Goal: Task Accomplishment & Management: Manage account settings

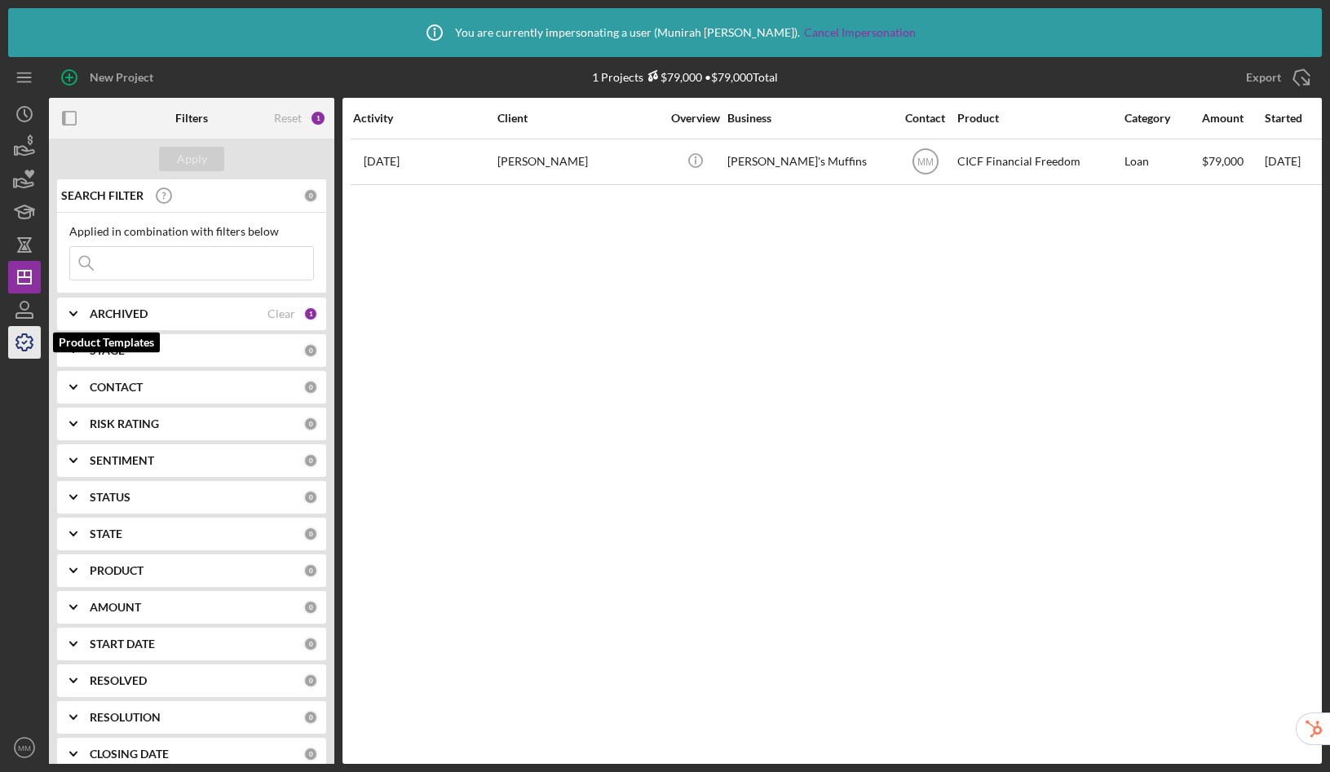
click at [20, 339] on icon "button" at bounding box center [24, 342] width 41 height 41
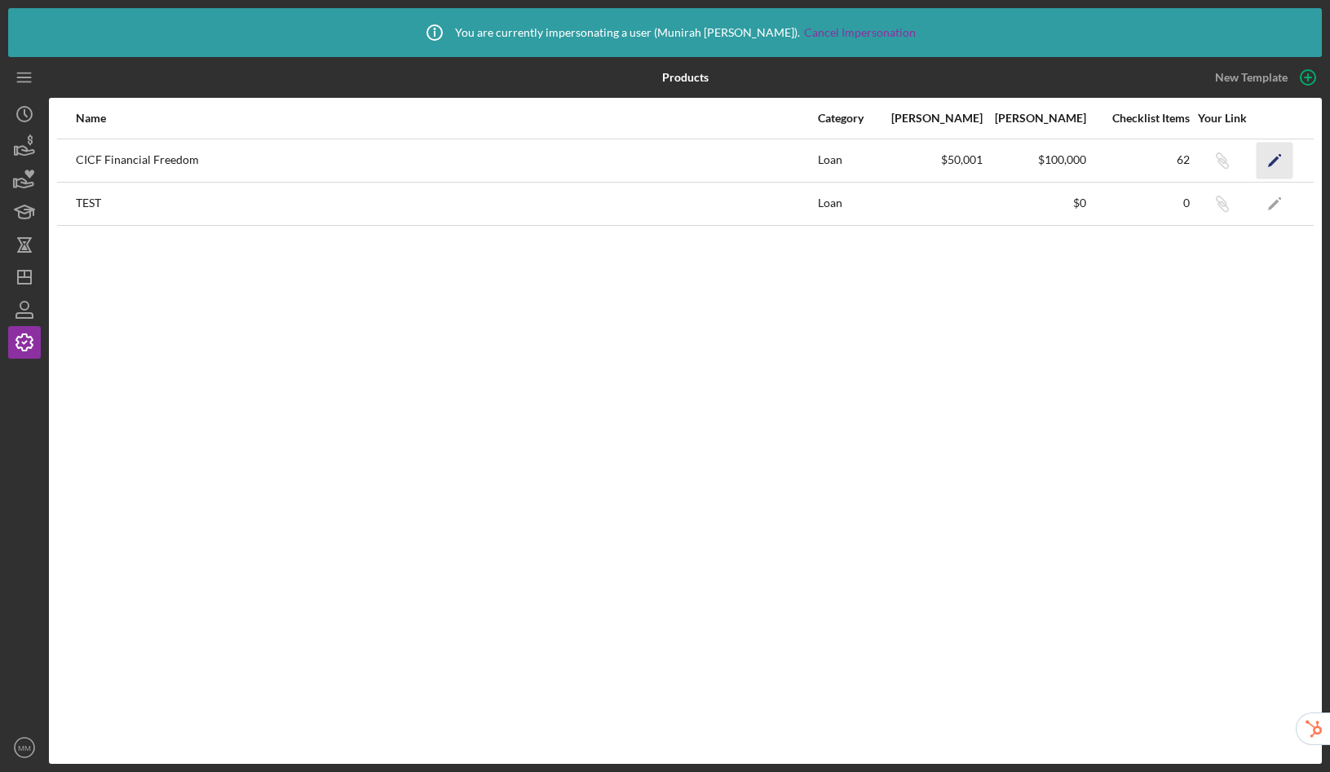
click at [1287, 161] on icon "Icon/Edit" at bounding box center [1275, 160] width 37 height 37
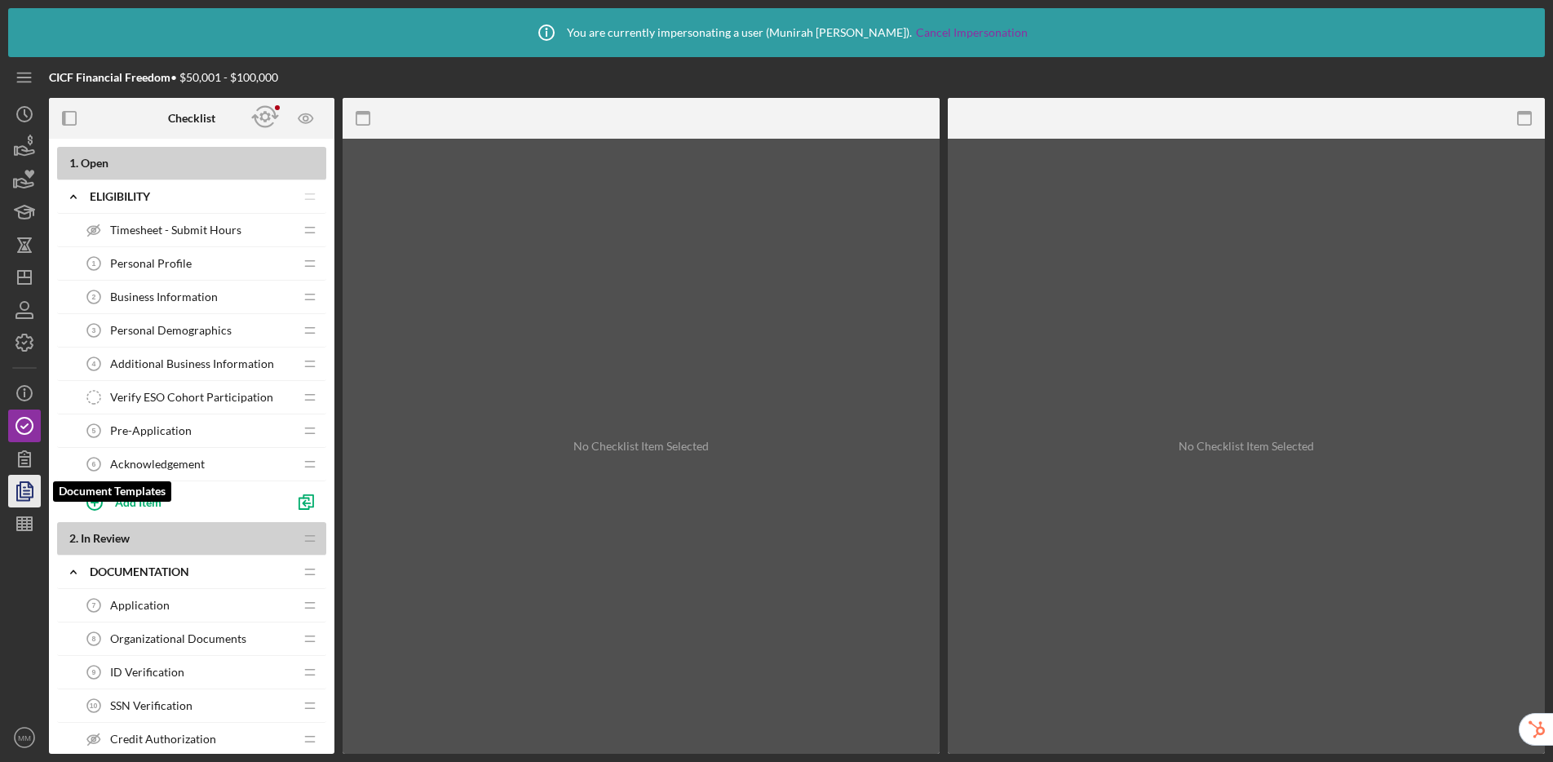
click at [22, 486] on icon "button" at bounding box center [24, 491] width 41 height 41
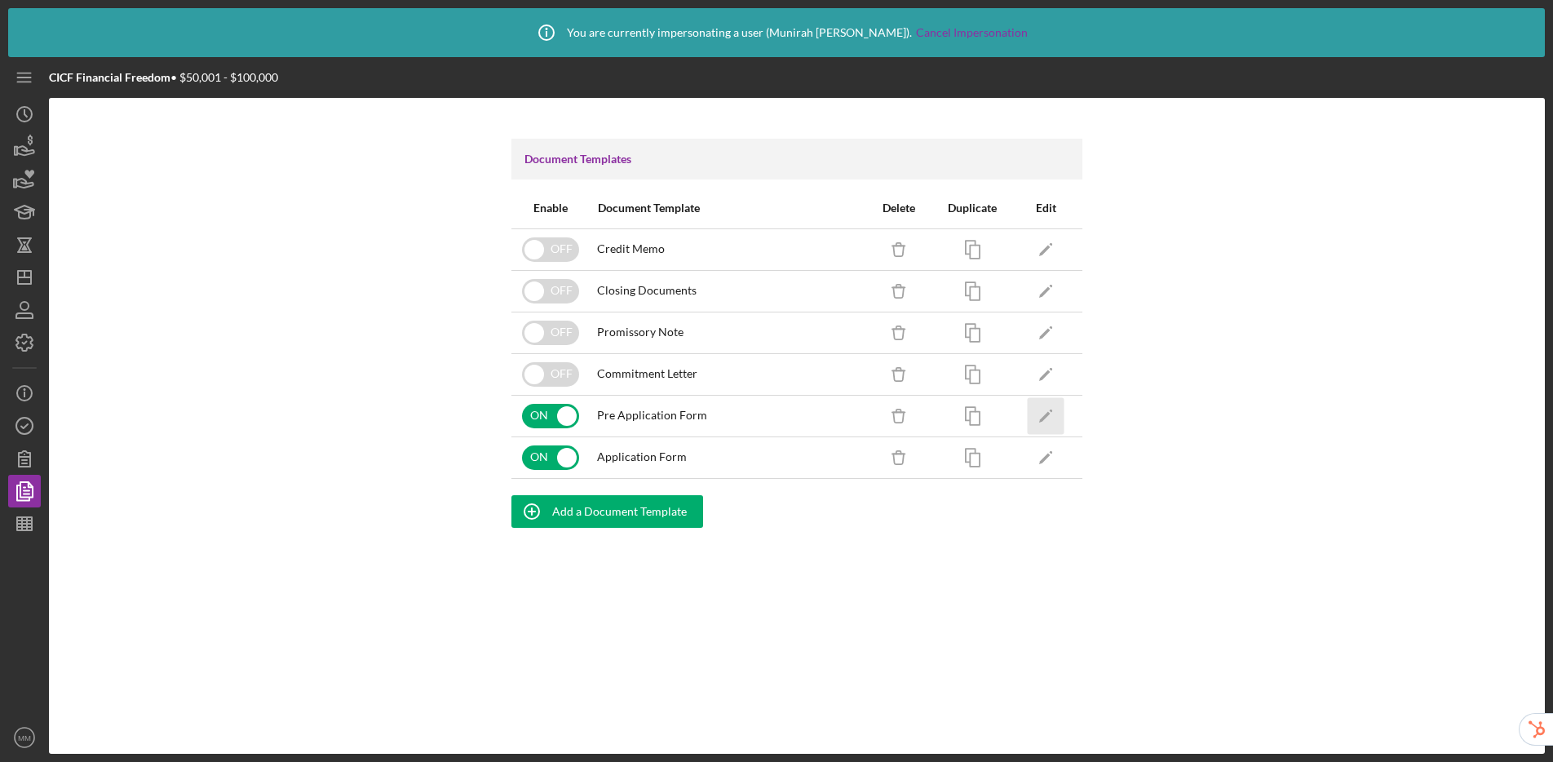
click at [1051, 413] on icon "Icon/Edit" at bounding box center [1046, 415] width 37 height 37
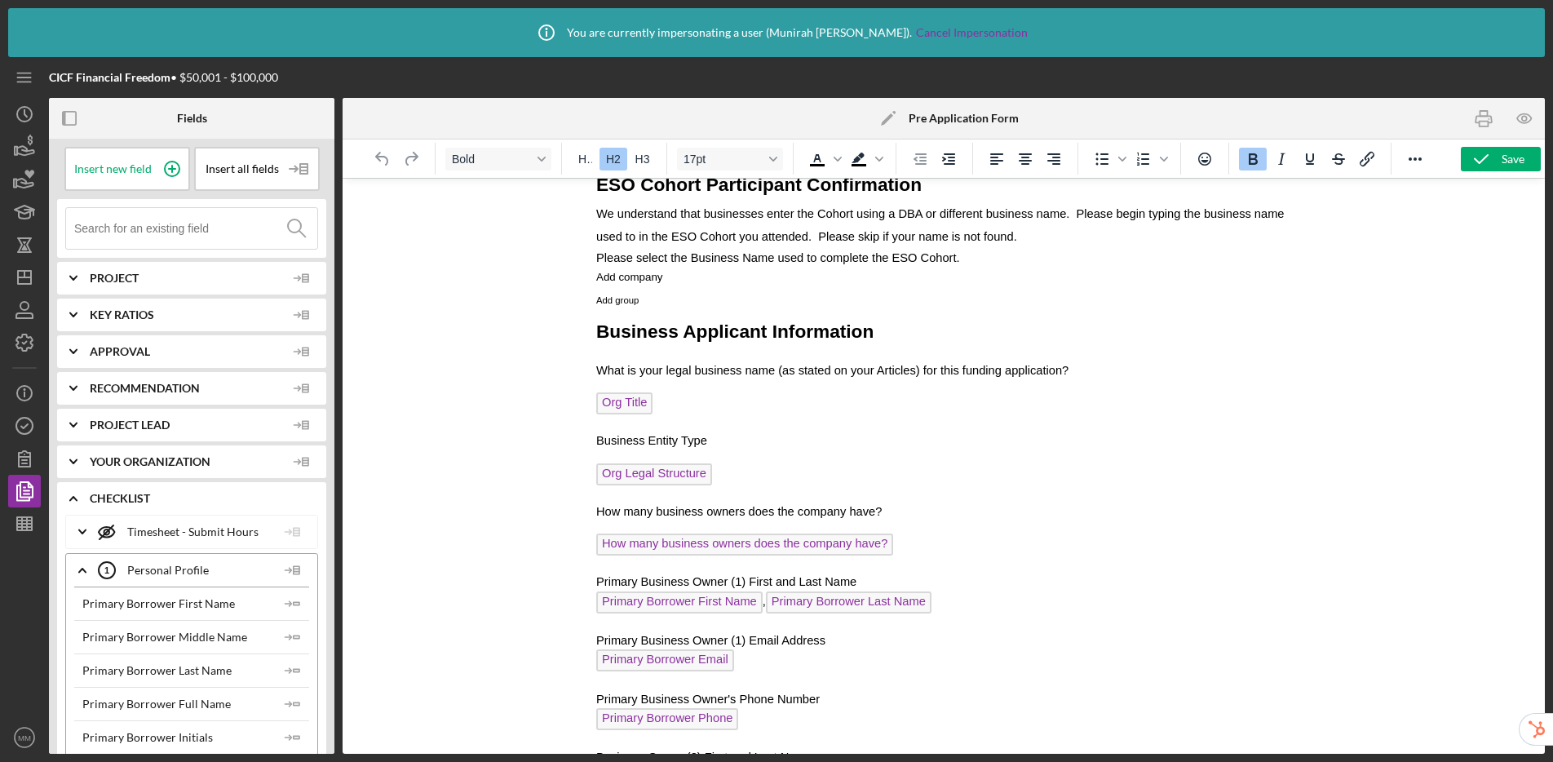
scroll to position [305, 0]
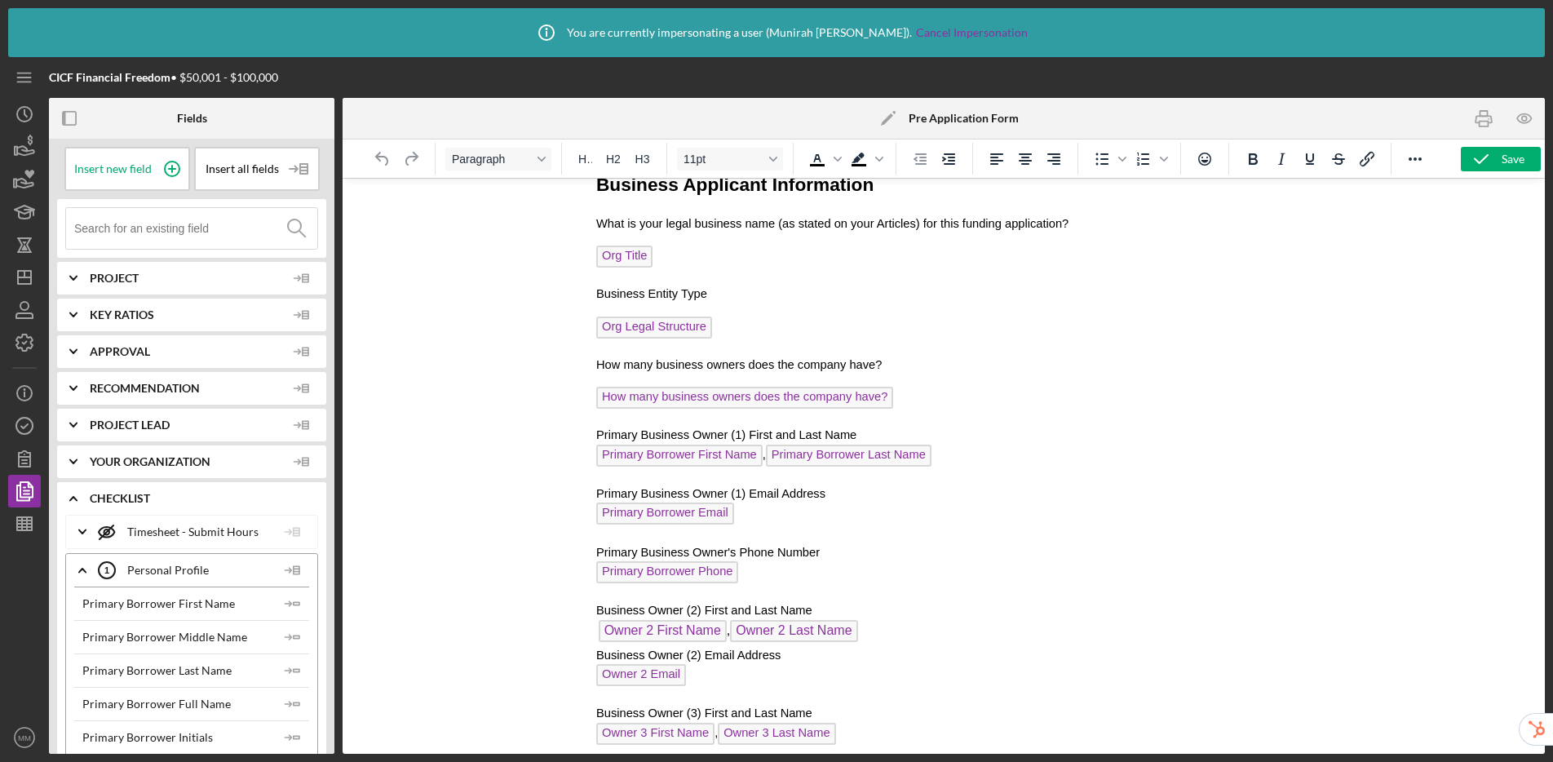
click at [622, 256] on span "Org Title" at bounding box center [623, 257] width 56 height 22
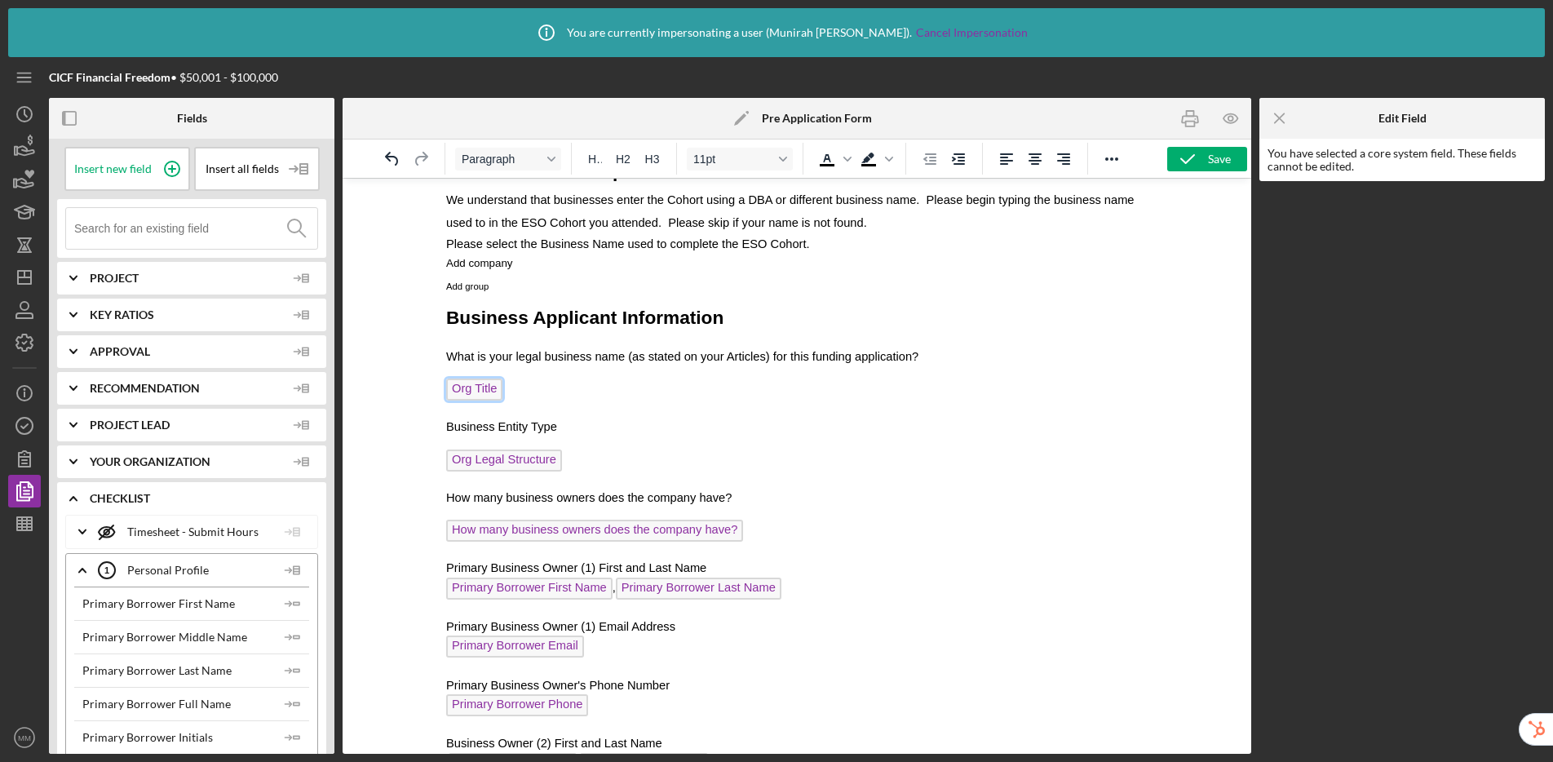
scroll to position [135, 0]
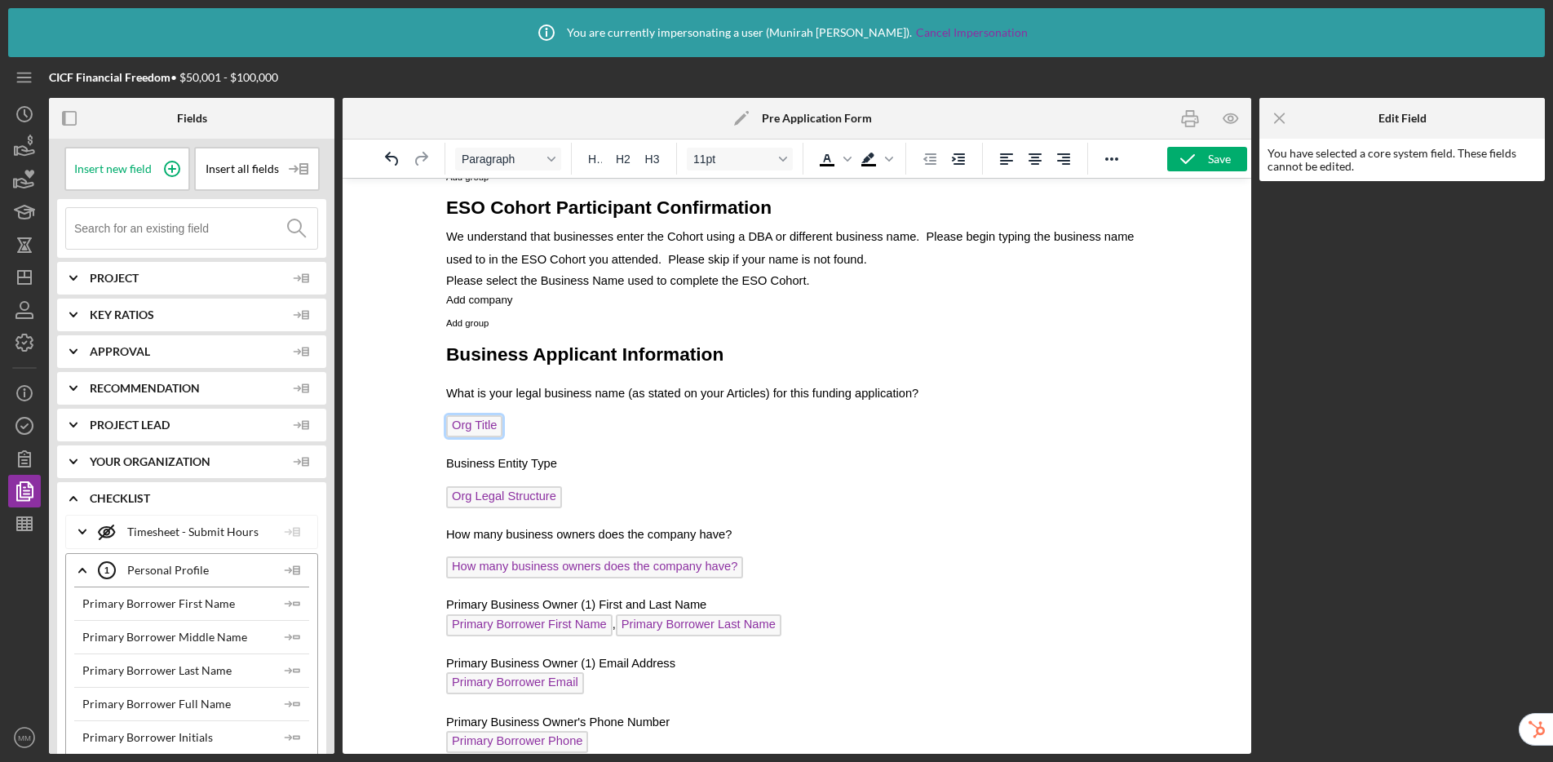
click at [502, 493] on span "Org Legal Structure" at bounding box center [504, 497] width 116 height 22
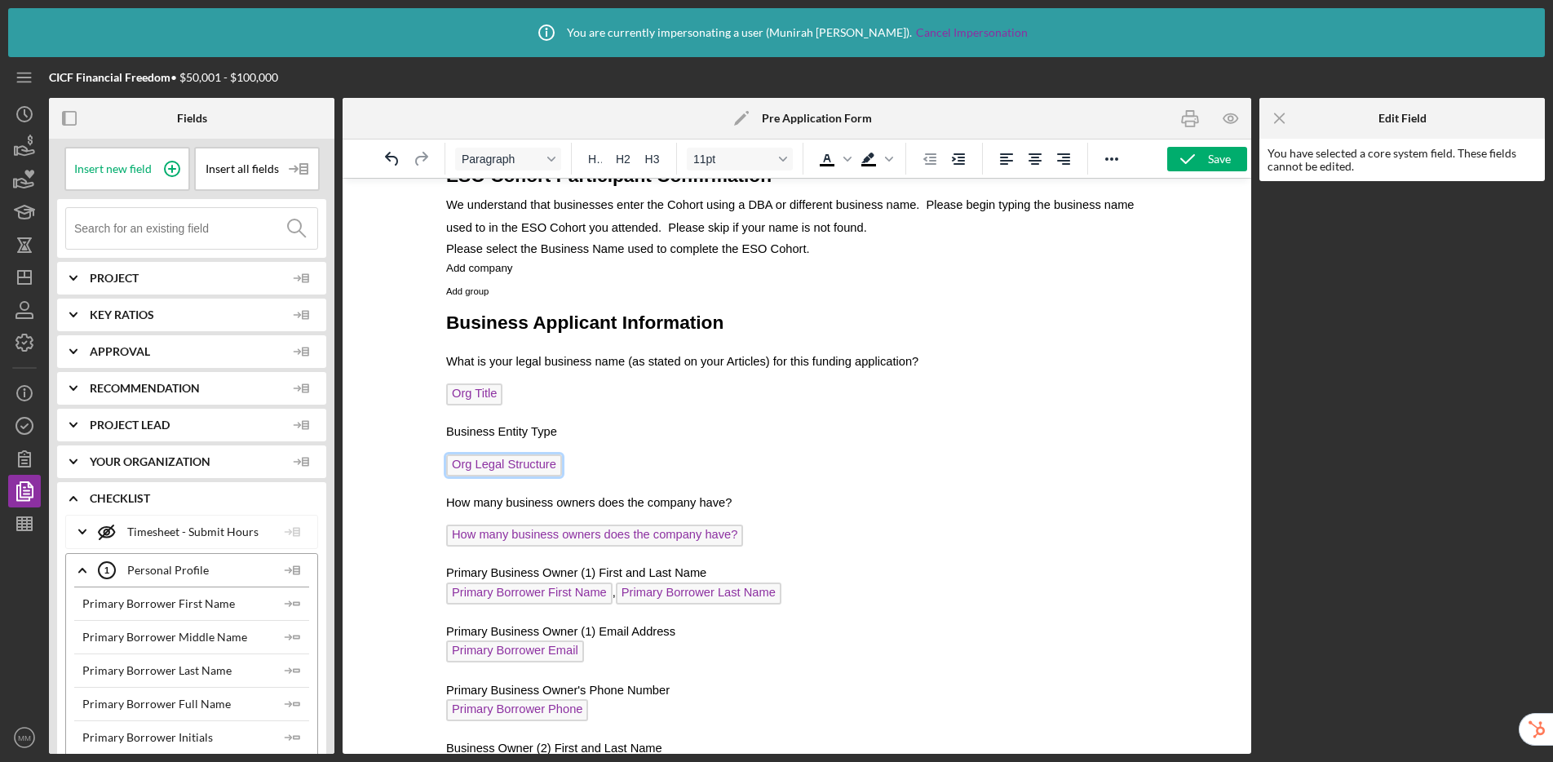
click at [556, 542] on span "How many business owners does the company have?" at bounding box center [594, 535] width 297 height 22
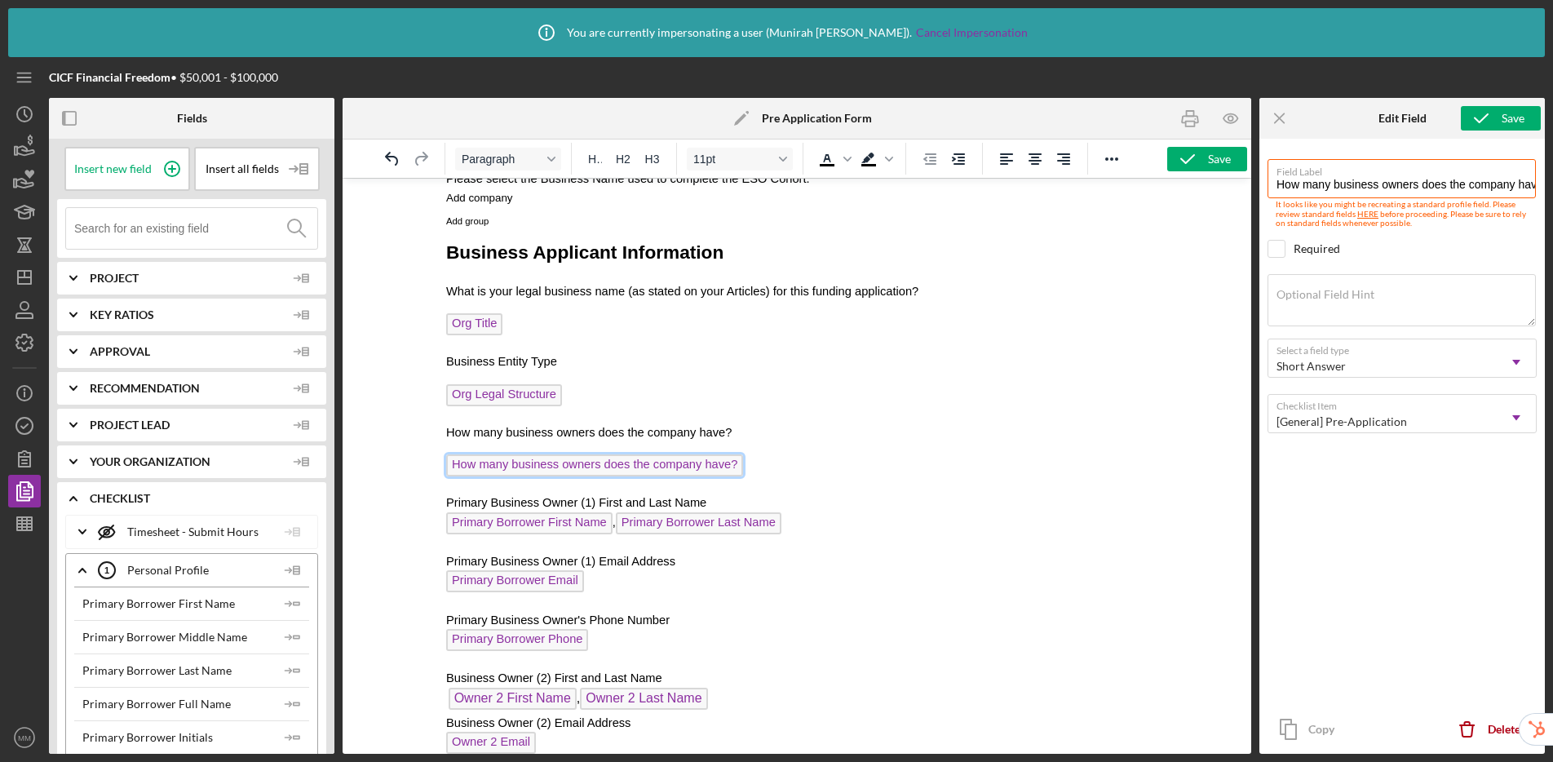
scroll to position [250, 0]
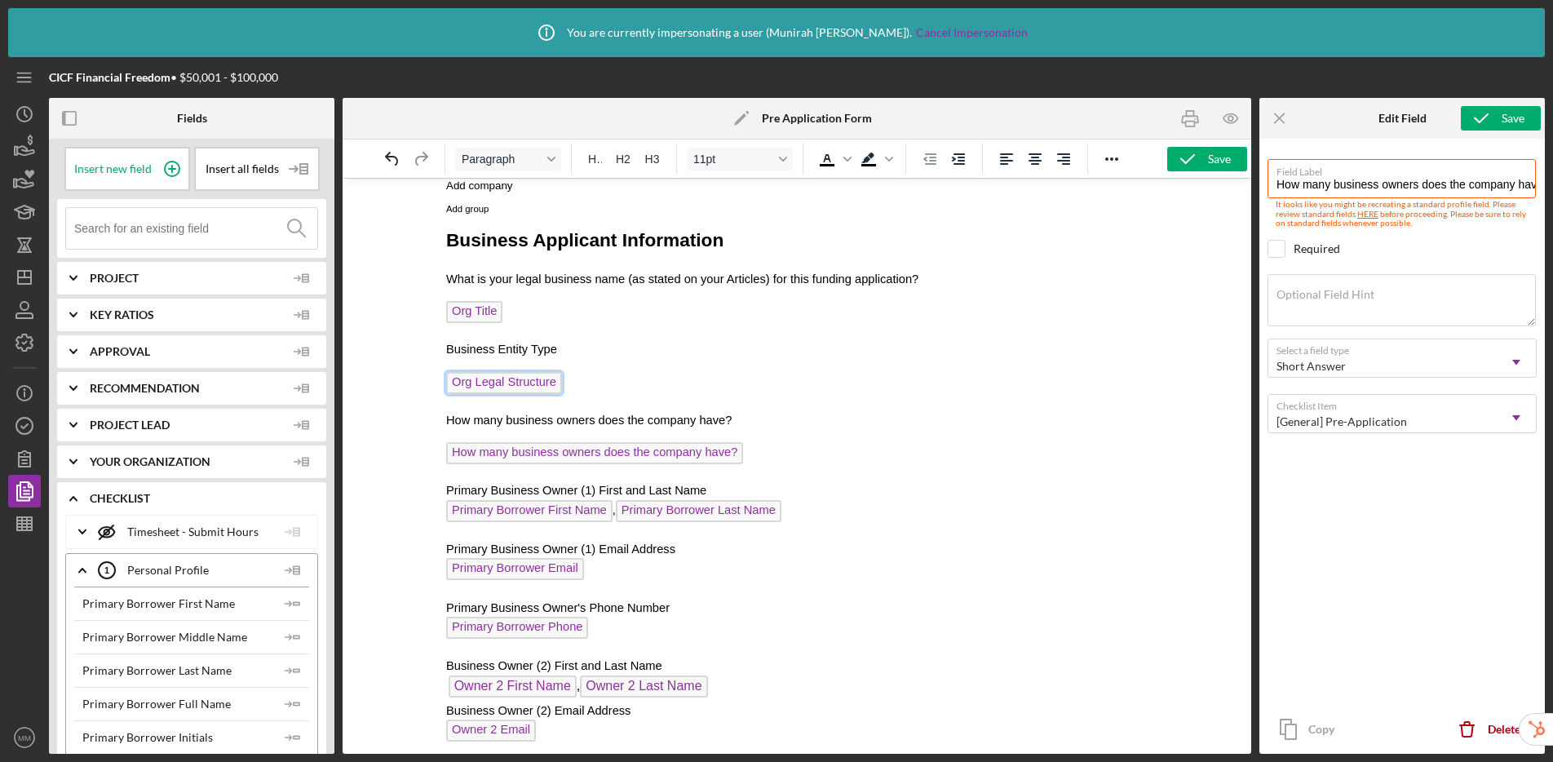
click at [512, 383] on span "Org Legal Structure" at bounding box center [504, 383] width 116 height 22
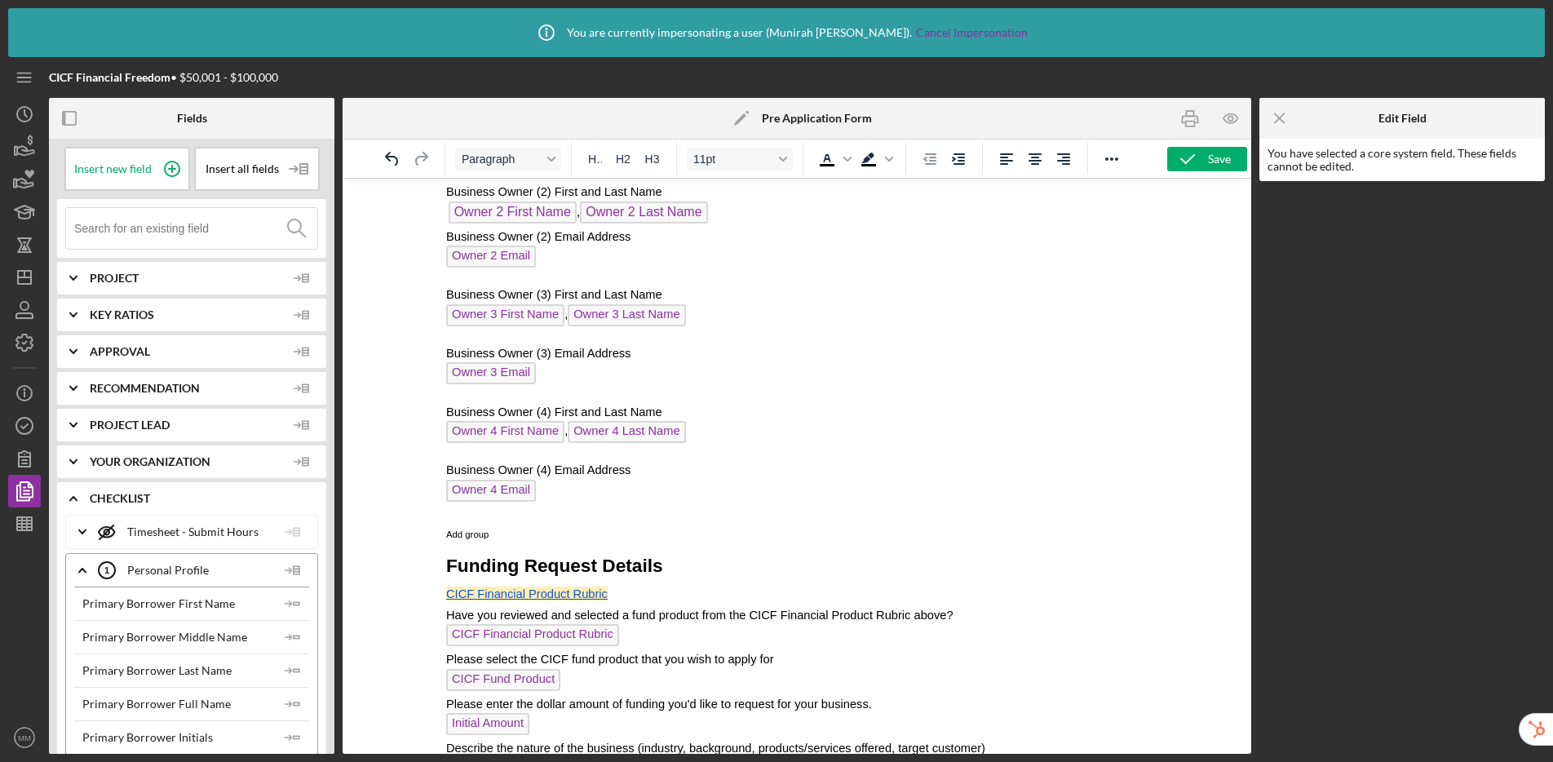
scroll to position [792, 0]
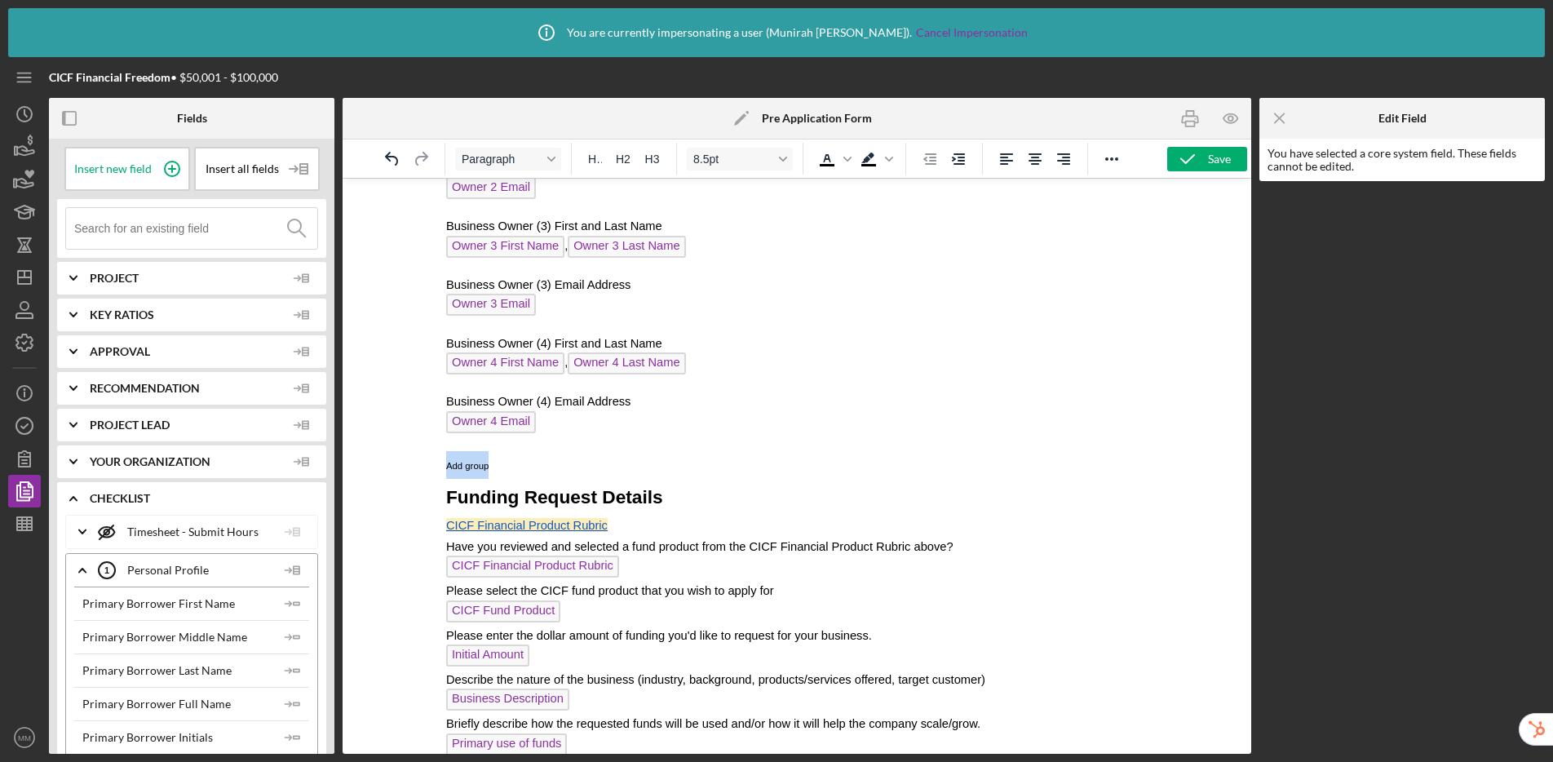
drag, startPoint x: 503, startPoint y: 471, endPoint x: 865, endPoint y: 644, distance: 401.3
click at [433, 465] on html "CICF Capital Application Request Form In order to receive a CICF funding applic…" at bounding box center [796, 362] width 727 height 1951
click at [499, 466] on p "Add group" at bounding box center [796, 465] width 701 height 28
drag, startPoint x: 502, startPoint y: 470, endPoint x: 440, endPoint y: 473, distance: 62.9
click at [440, 473] on html "CICF Capital Application Request Form In order to receive a CICF funding applic…" at bounding box center [796, 362] width 727 height 1951
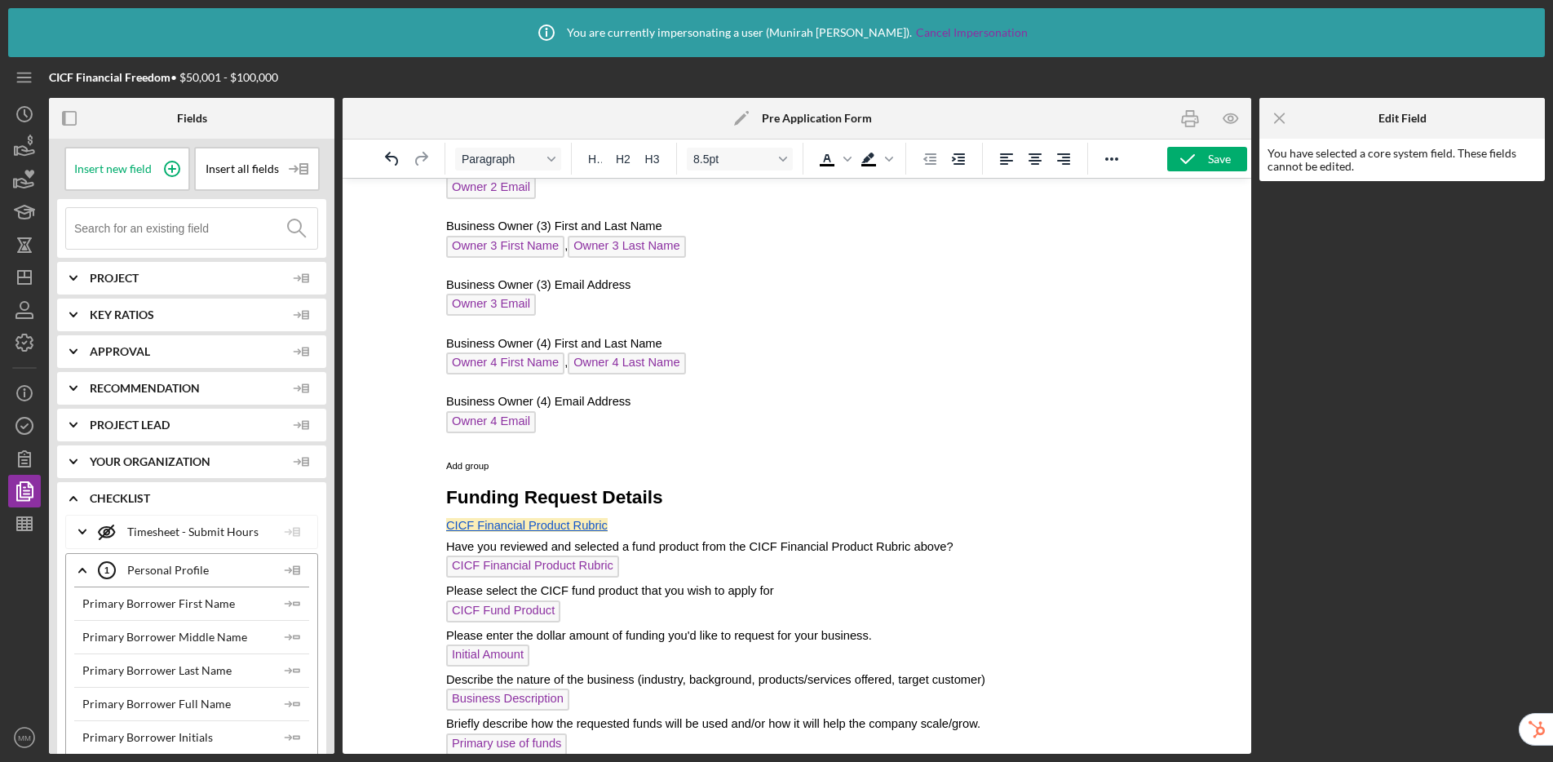
click at [533, 479] on p "Add group" at bounding box center [796, 465] width 701 height 28
drag, startPoint x: 443, startPoint y: 463, endPoint x: 426, endPoint y: 462, distance: 17.1
click at [433, 462] on html "CICF Capital Application Request Form In order to receive a CICF funding applic…" at bounding box center [796, 362] width 727 height 1951
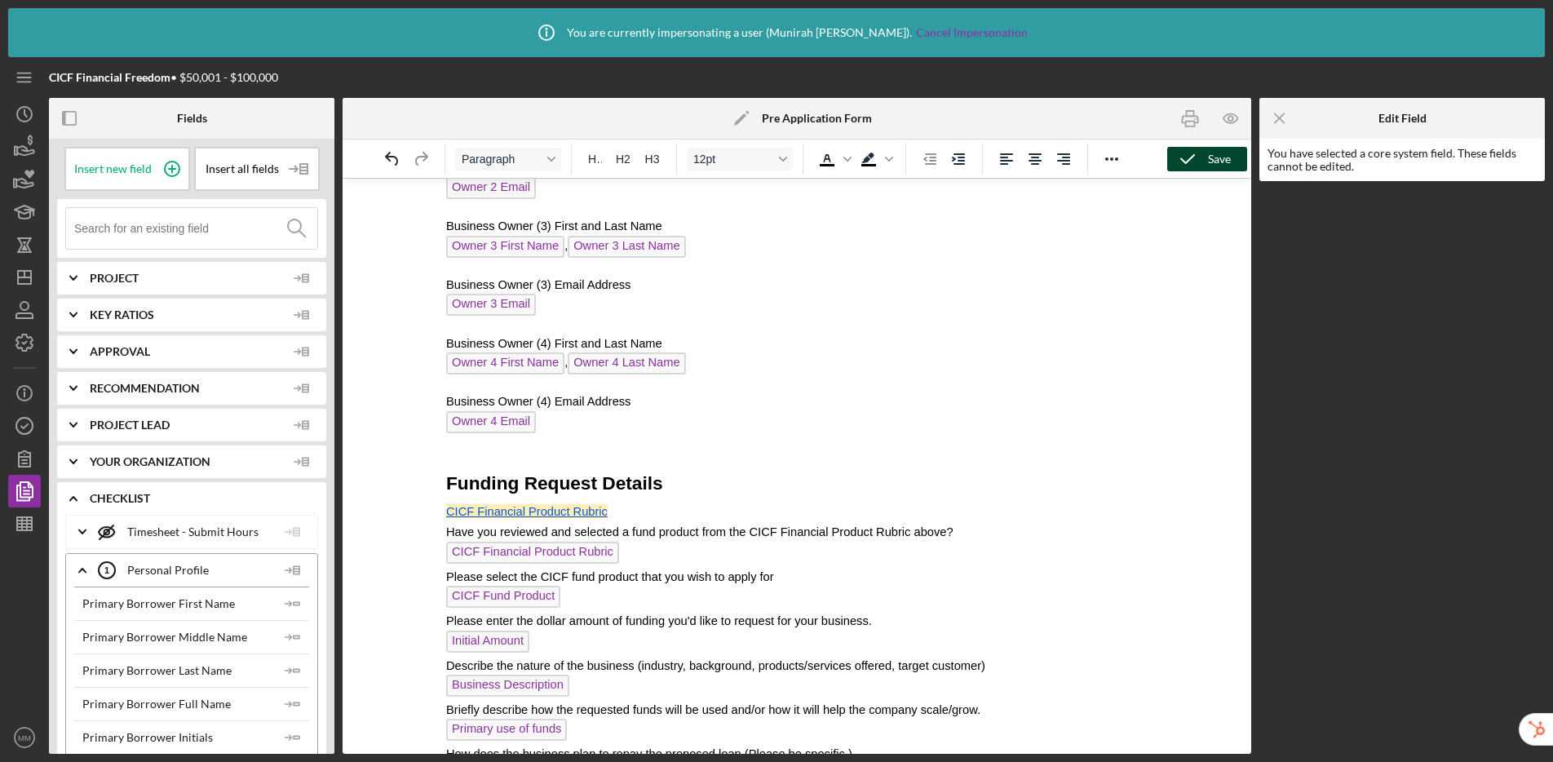
click at [1201, 151] on icon "button" at bounding box center [1187, 159] width 41 height 41
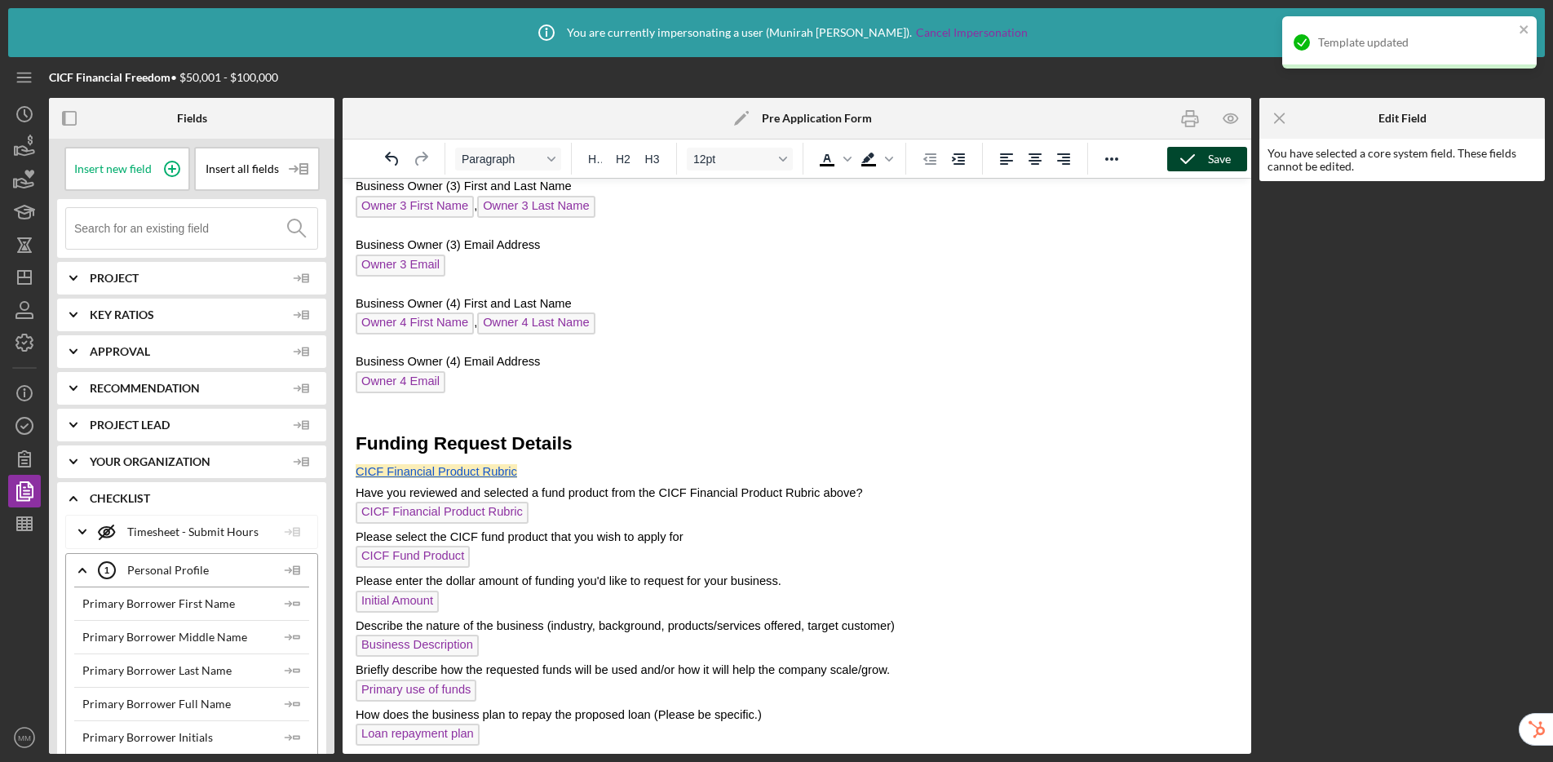
scroll to position [822, 0]
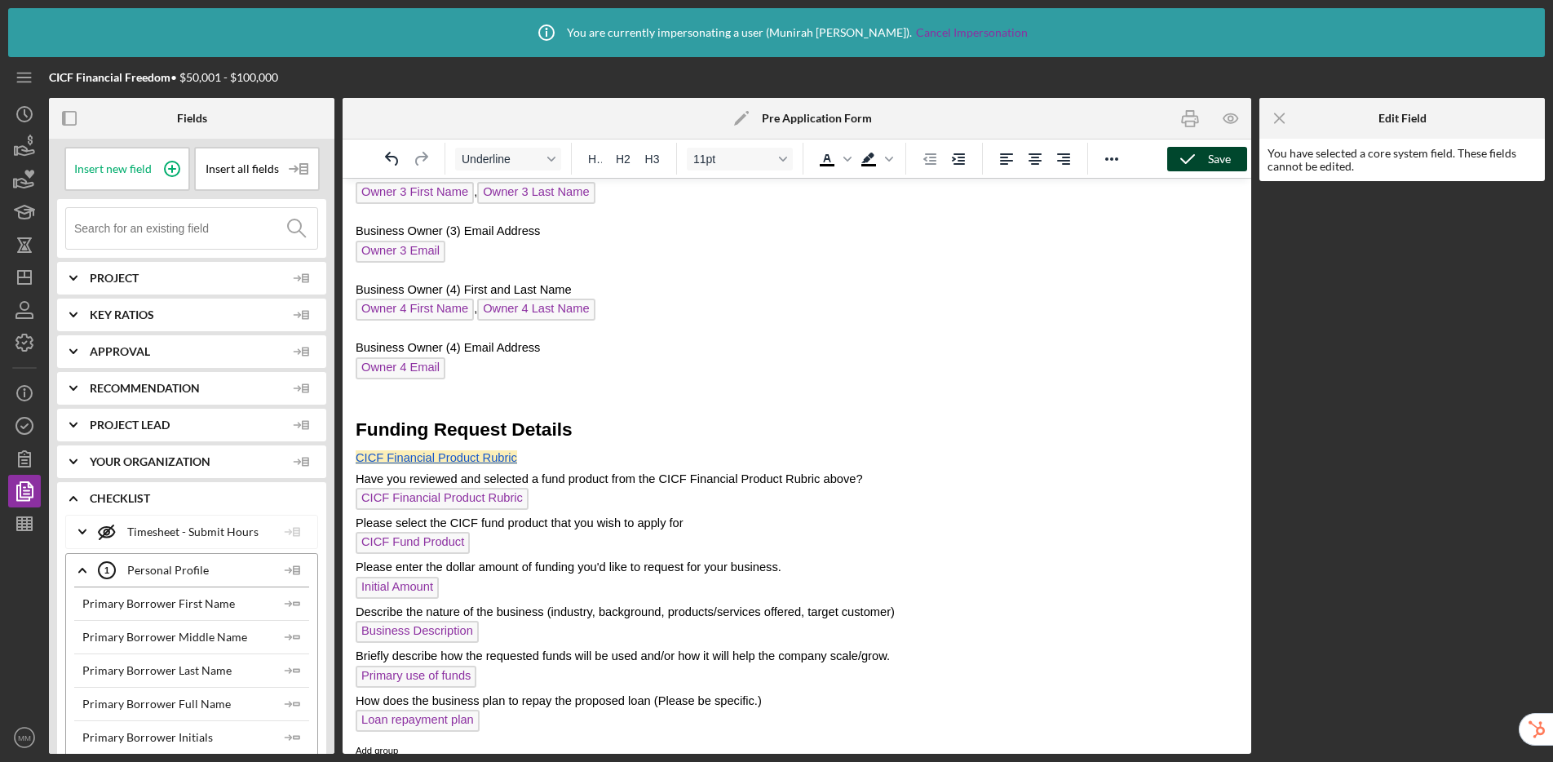
click at [468, 462] on span "CICF Financial Product Rubric" at bounding box center [437, 457] width 162 height 13
click at [478, 459] on span "CICF Financial Product Rubric" at bounding box center [437, 457] width 162 height 13
drag, startPoint x: 552, startPoint y: 463, endPoint x: 347, endPoint y: 461, distance: 205.6
click at [347, 461] on html "CICF Capital Application Request Form In order to receive a CICF funding applic…" at bounding box center [797, 295] width 909 height 1878
click at [888, 165] on span "Background color Black" at bounding box center [889, 159] width 13 height 23
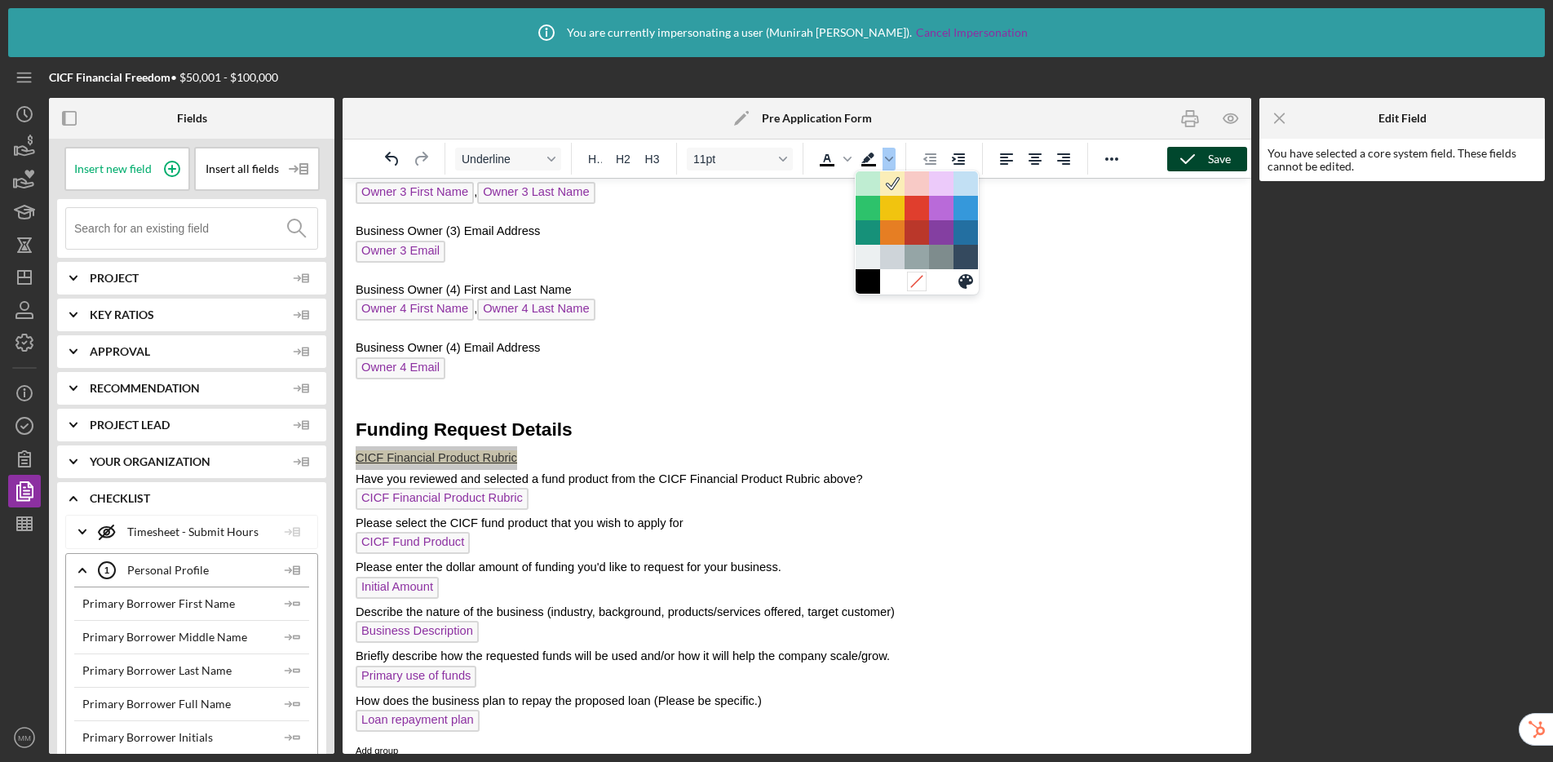
click at [914, 277] on icon at bounding box center [916, 280] width 15 height 15
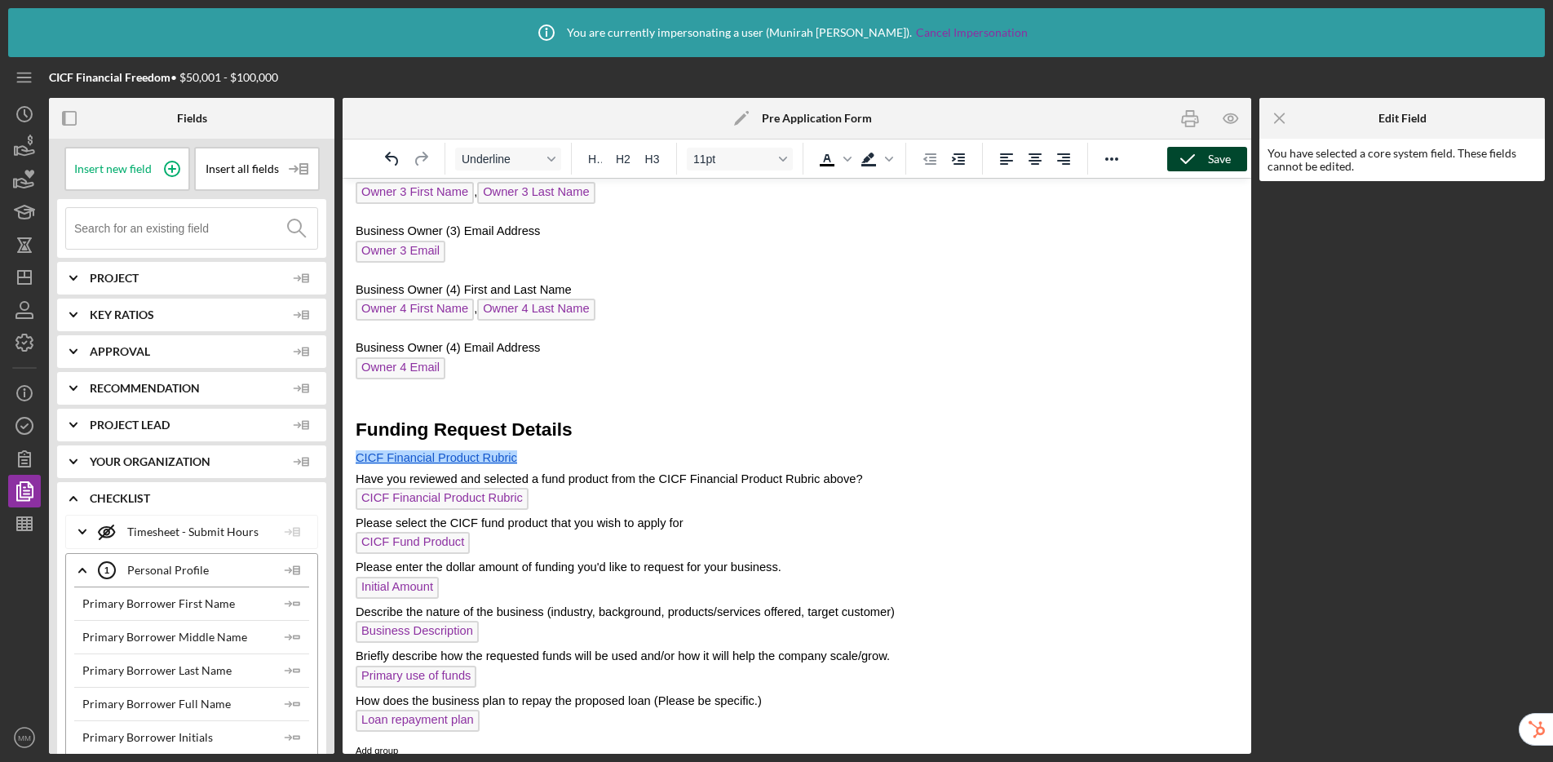
click at [603, 454] on p "CICF Financial Product Rubric" at bounding box center [797, 458] width 883 height 24
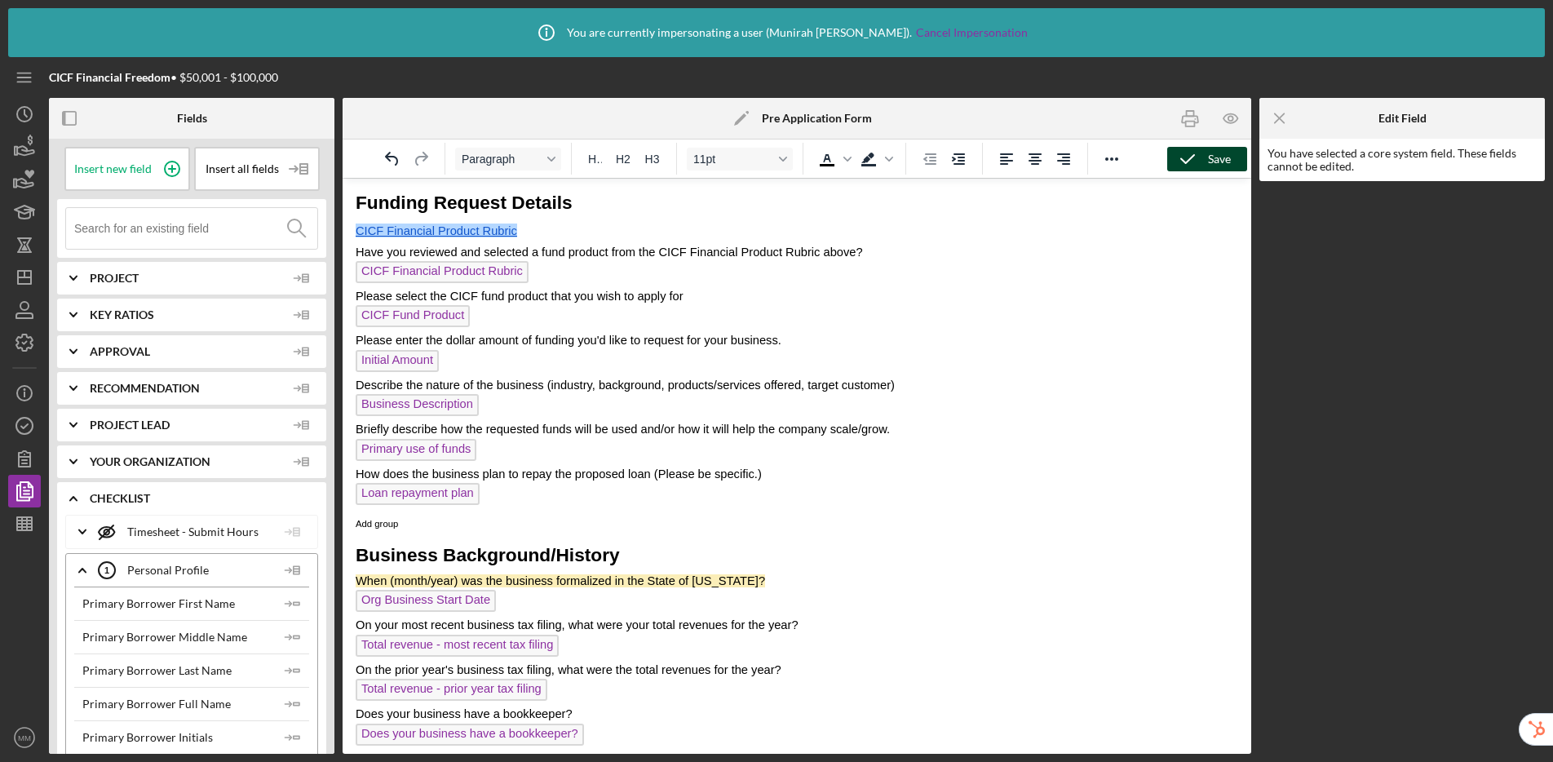
click at [466, 267] on span "CICF Financial Product Rubric" at bounding box center [442, 272] width 173 height 22
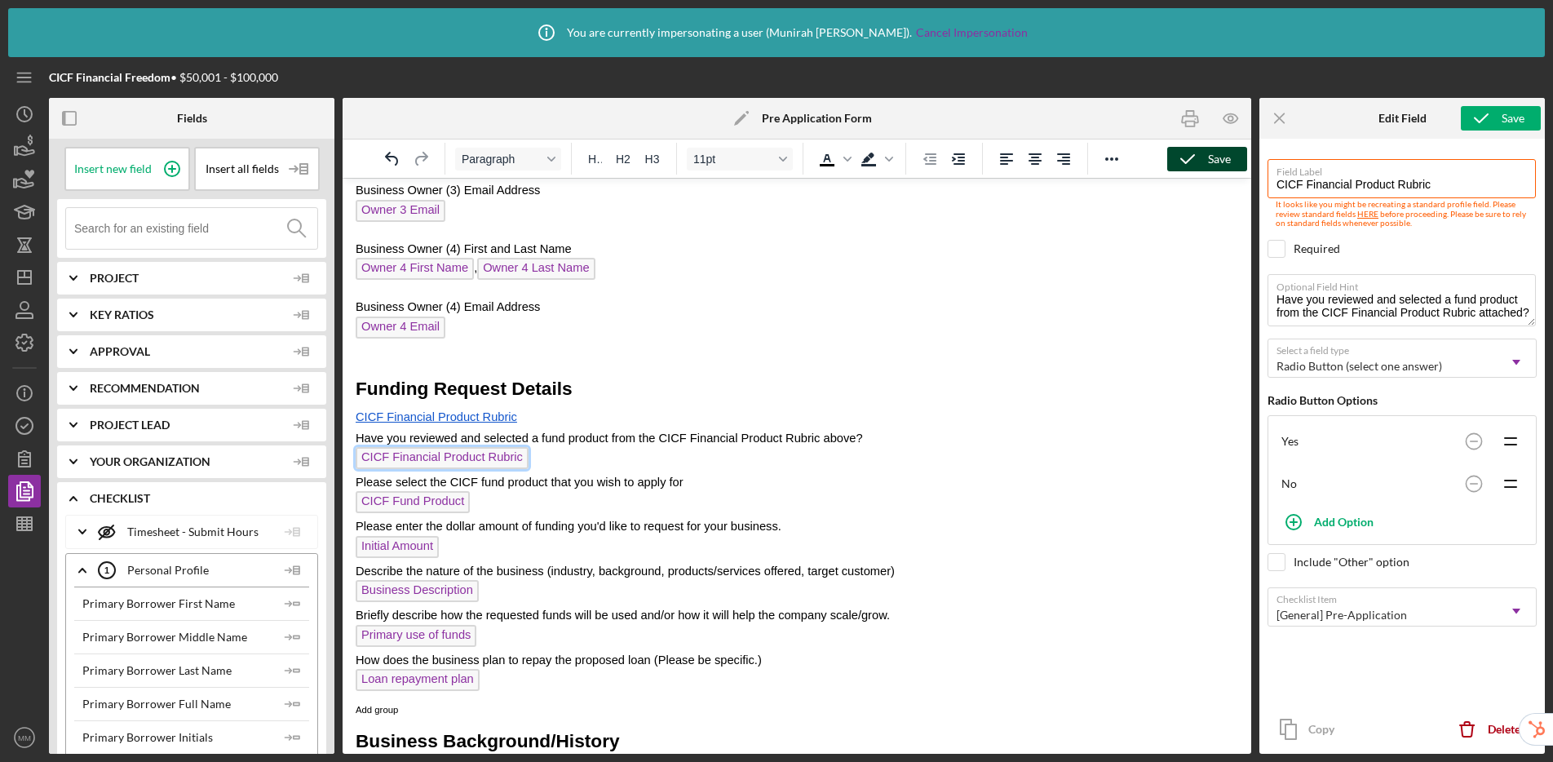
scroll to position [856, 0]
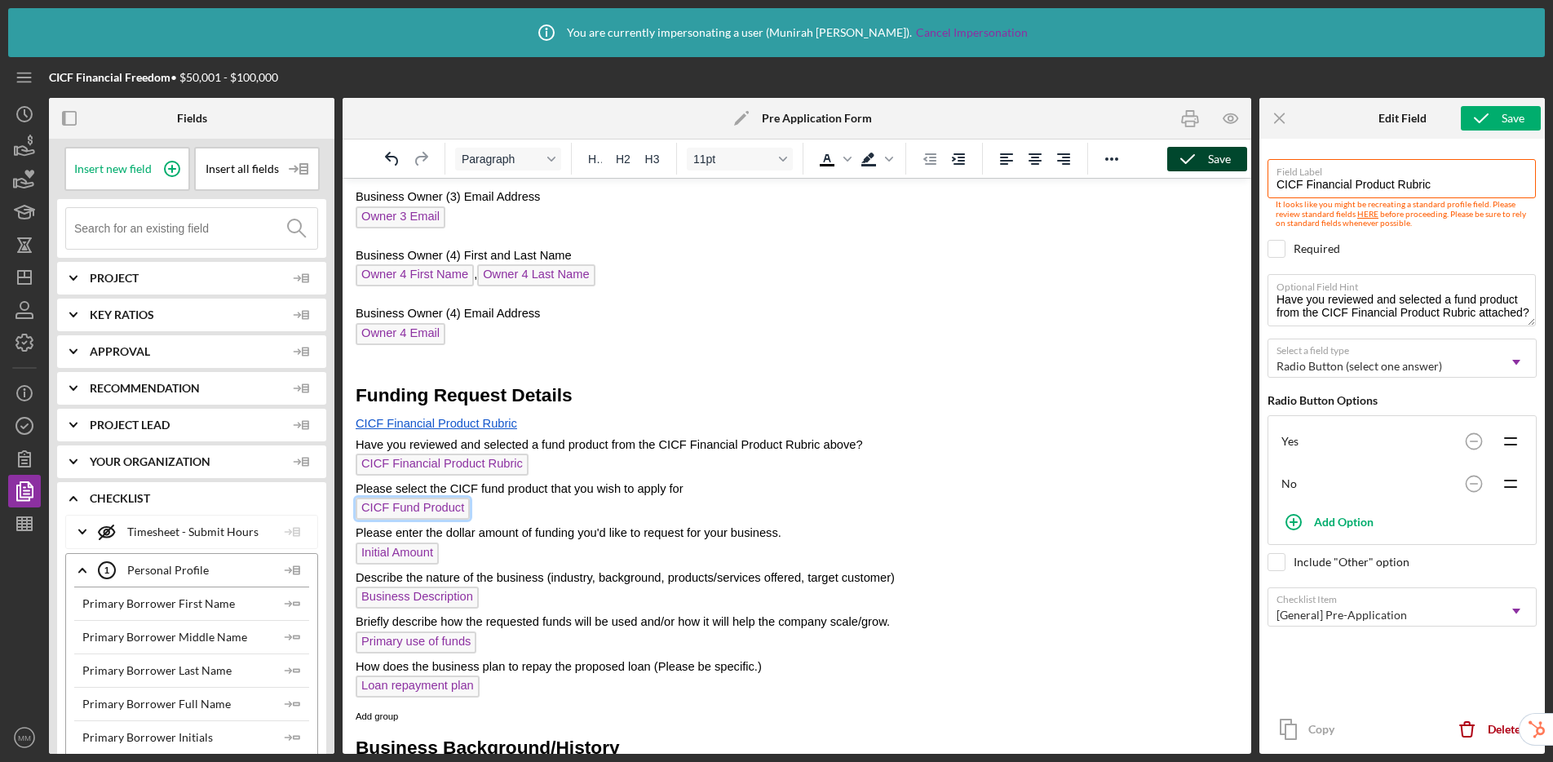
click at [401, 510] on span "CICF Fund Product" at bounding box center [413, 509] width 114 height 22
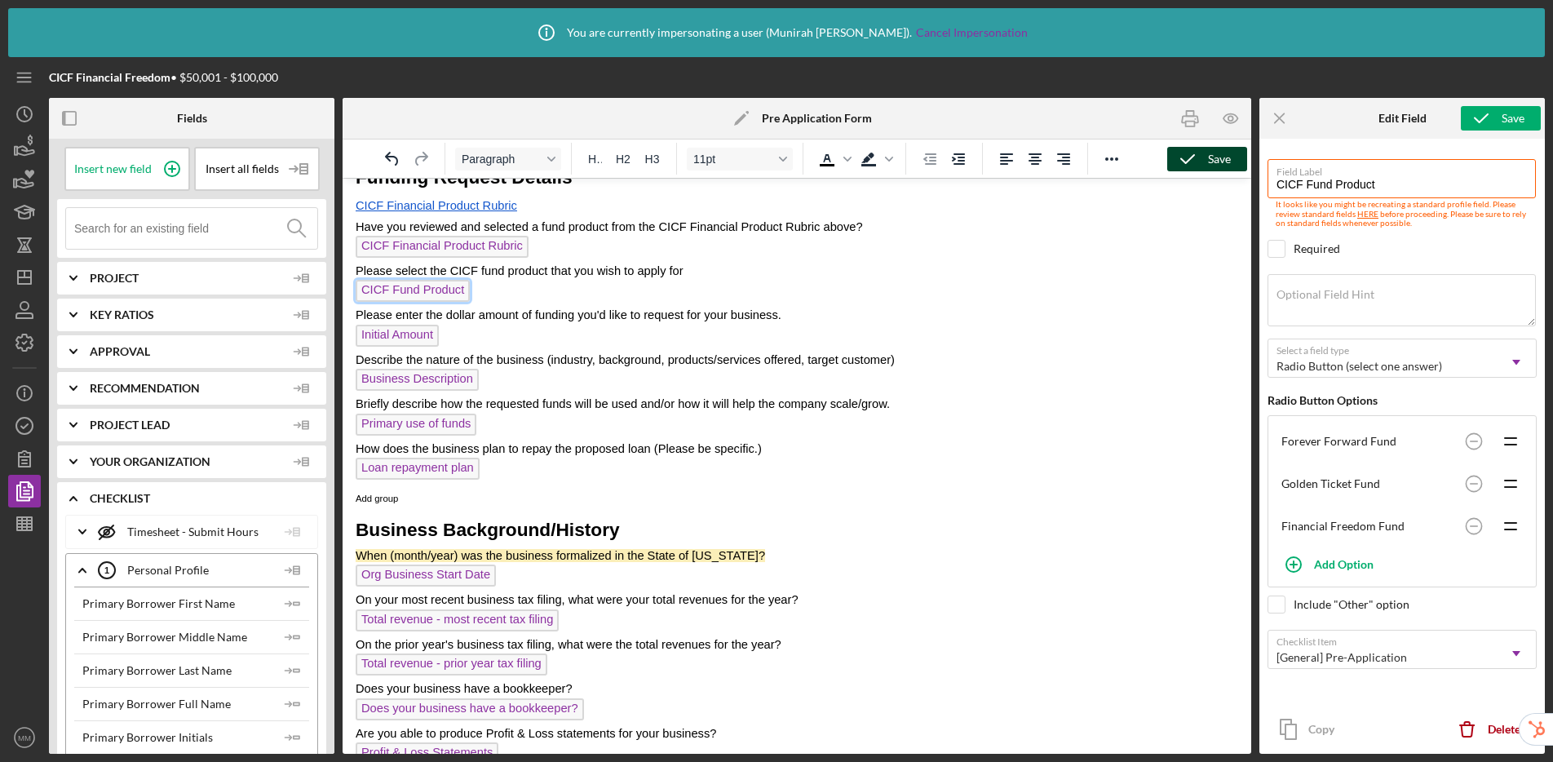
scroll to position [1080, 0]
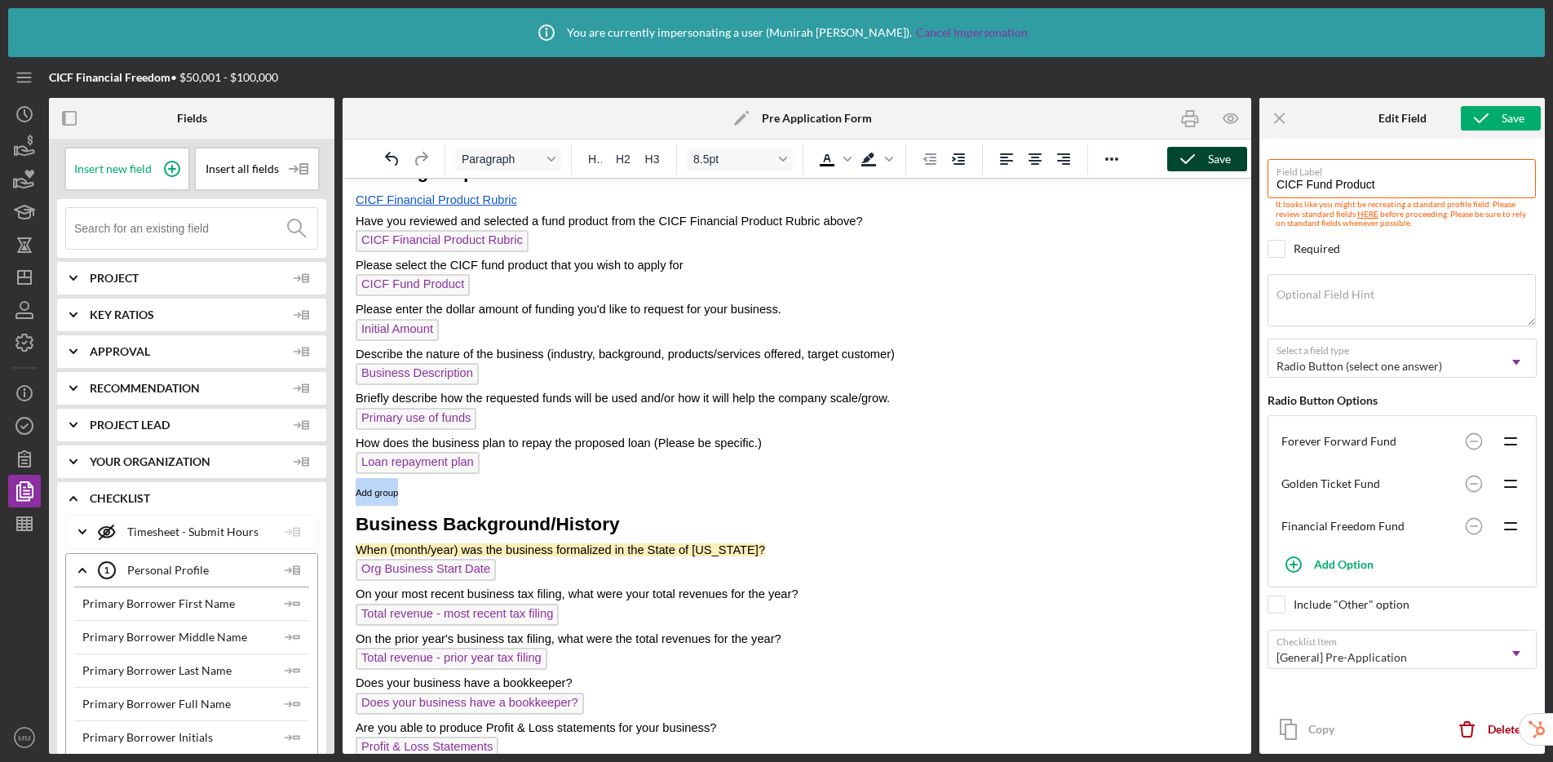
drag, startPoint x: 409, startPoint y: 494, endPoint x: 356, endPoint y: 500, distance: 54.1
click at [356, 500] on p "Add group" at bounding box center [797, 492] width 883 height 28
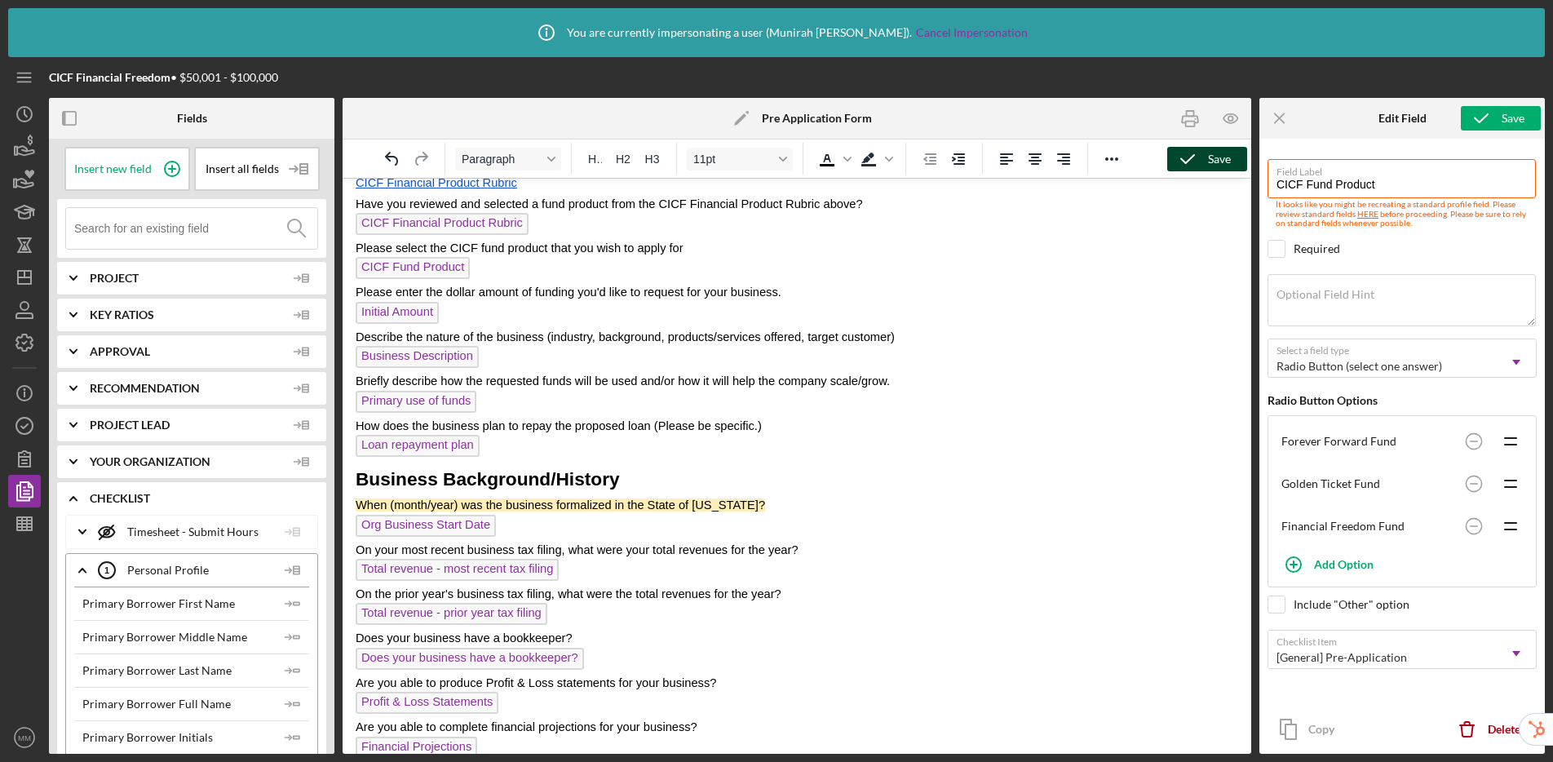
scroll to position [1112, 0]
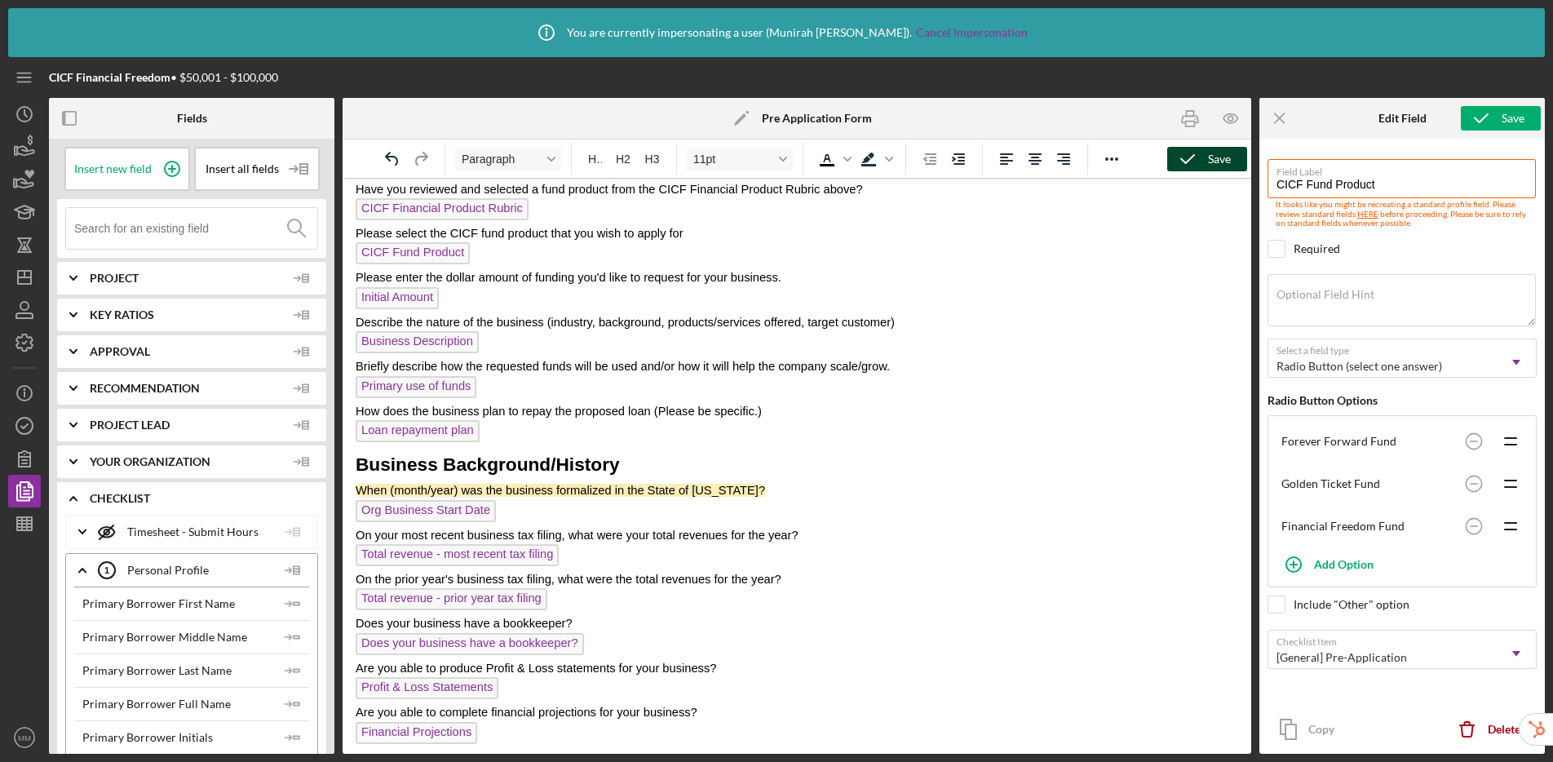
click at [443, 532] on span "On your most recent business tax filing, what were your total revenues for the …" at bounding box center [577, 535] width 443 height 13
click at [459, 515] on span "Org Business Start Date" at bounding box center [426, 511] width 140 height 22
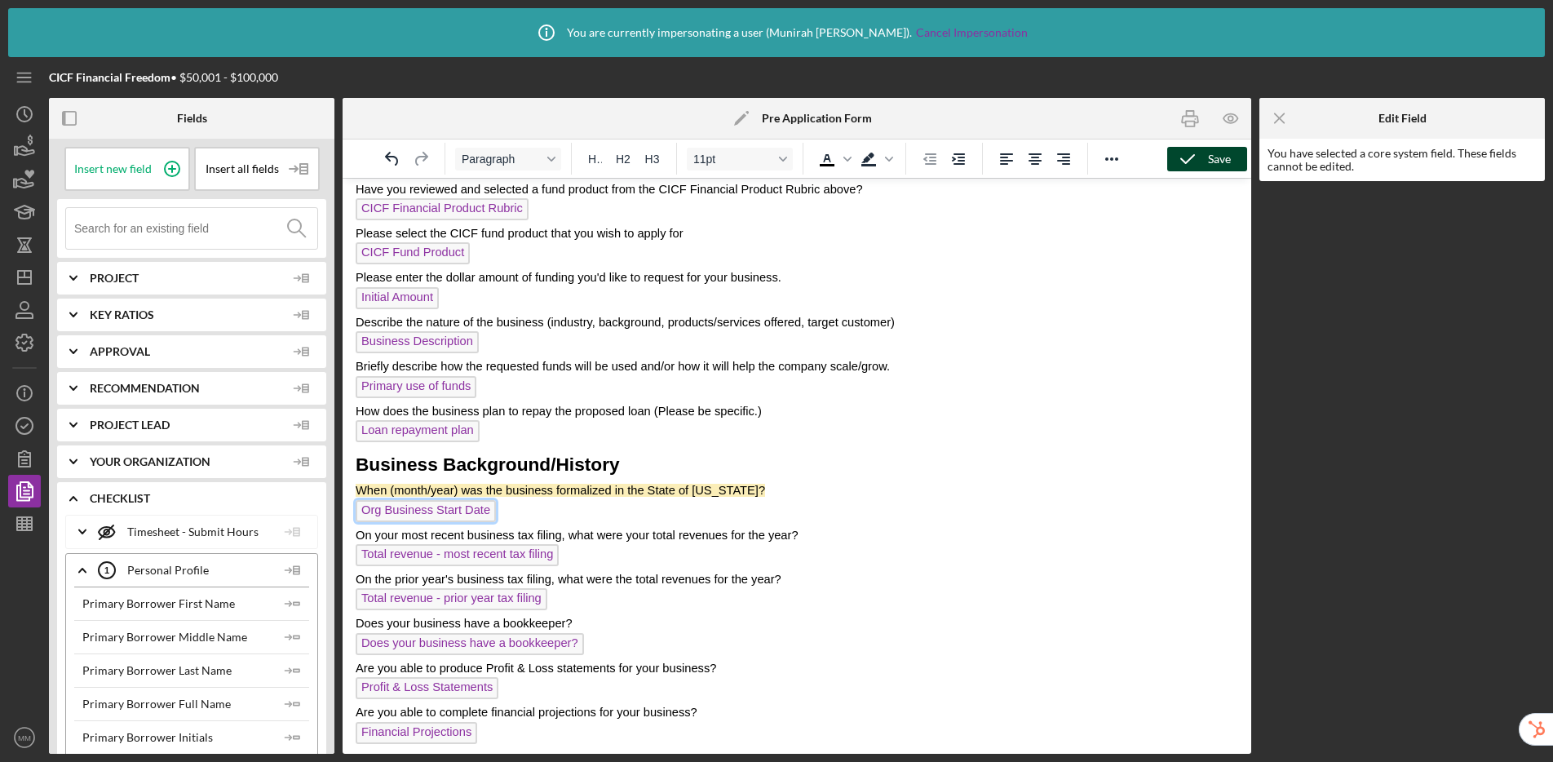
scroll to position [1159, 0]
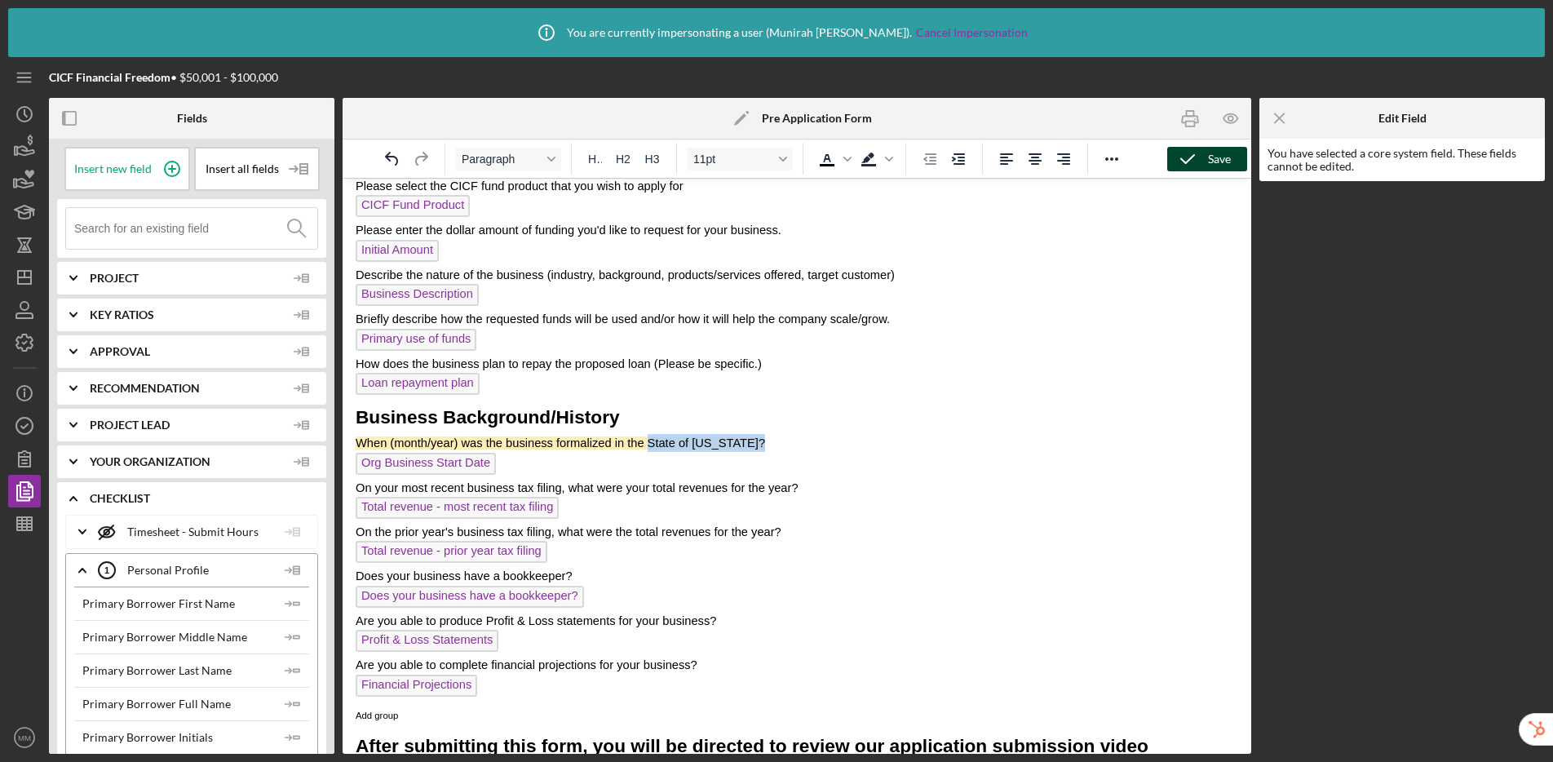
drag, startPoint x: 772, startPoint y: 442, endPoint x: 648, endPoint y: 444, distance: 124.0
click at [648, 444] on p "When (month/year) was the business formalized in the State of [US_STATE]?" at bounding box center [797, 443] width 883 height 18
click at [458, 467] on span "Org Business Start Date" at bounding box center [426, 464] width 140 height 22
click at [519, 467] on p "Org Business Start Date ﻿" at bounding box center [797, 466] width 883 height 26
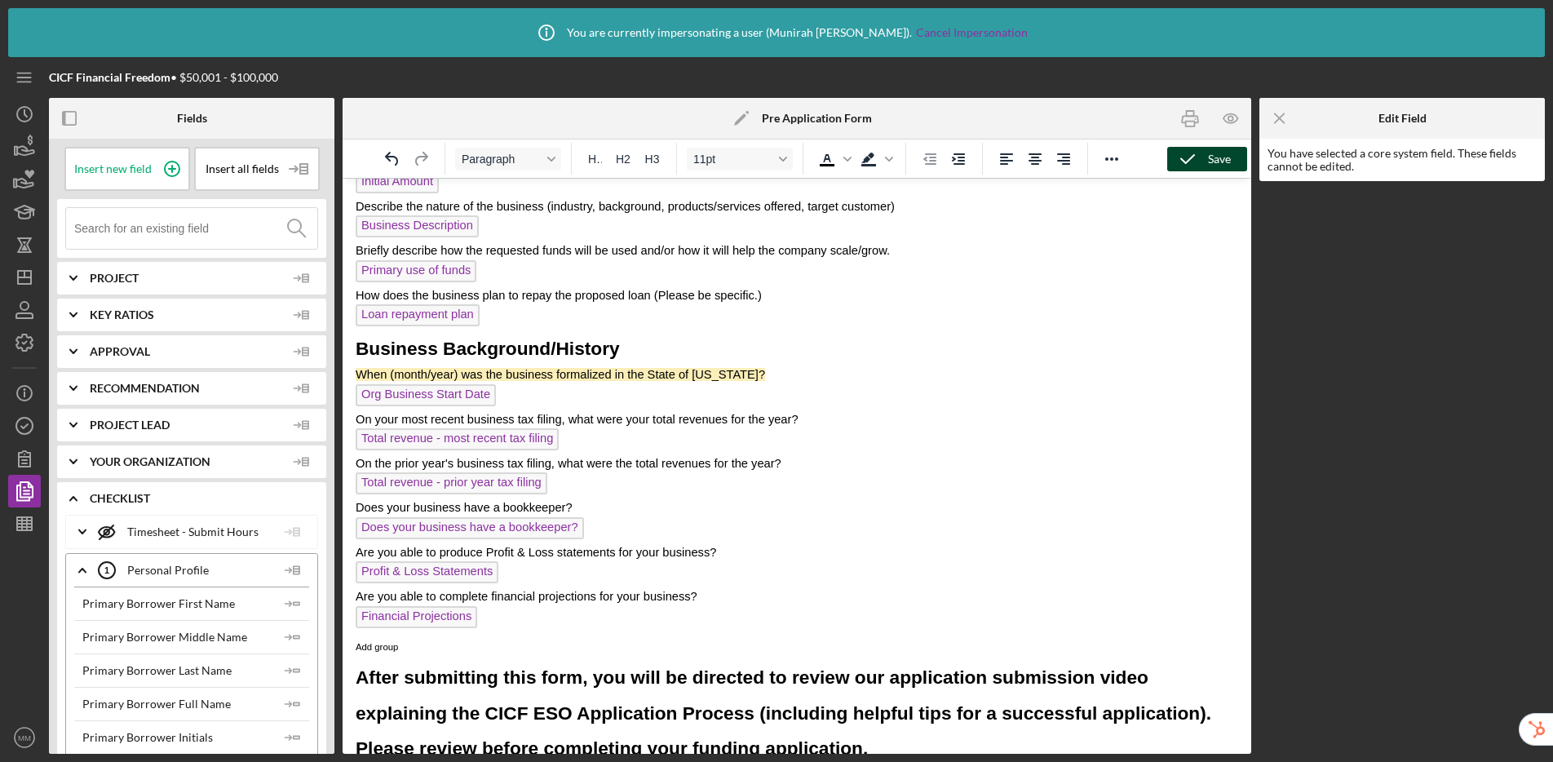
scroll to position [1231, 0]
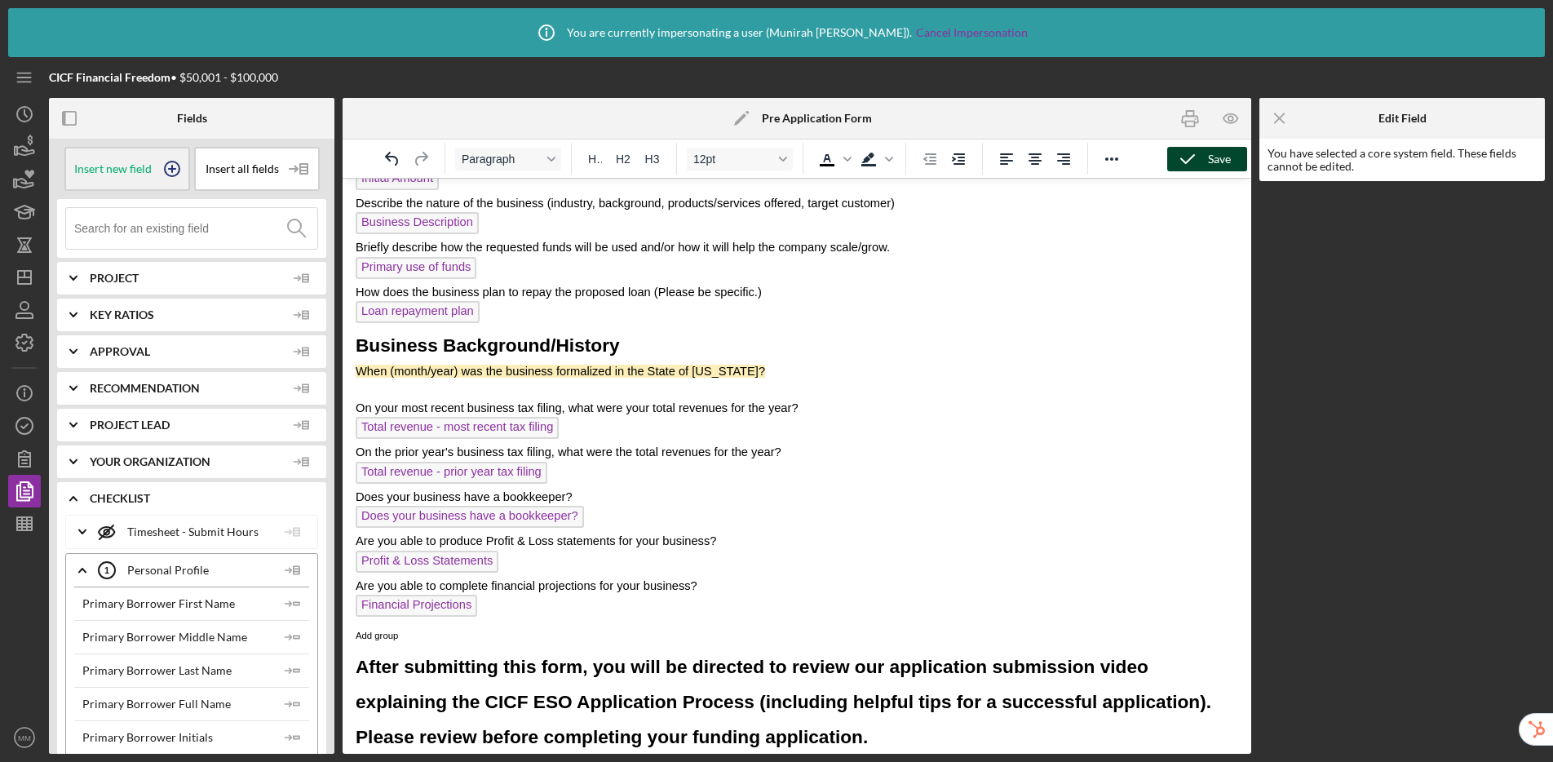
click at [161, 172] on icon at bounding box center [172, 168] width 41 height 41
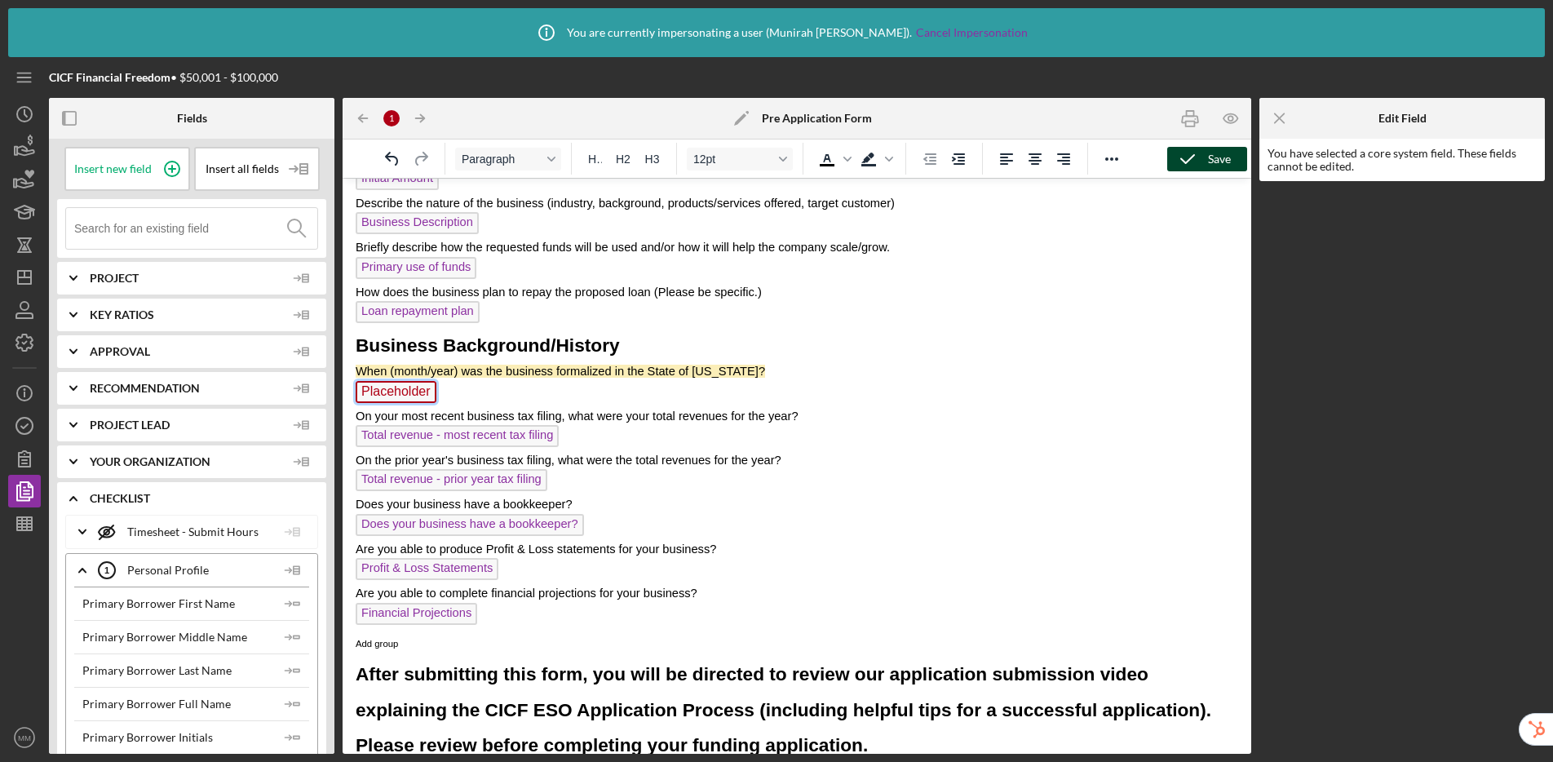
click at [393, 394] on span "Placeholder" at bounding box center [396, 392] width 81 height 22
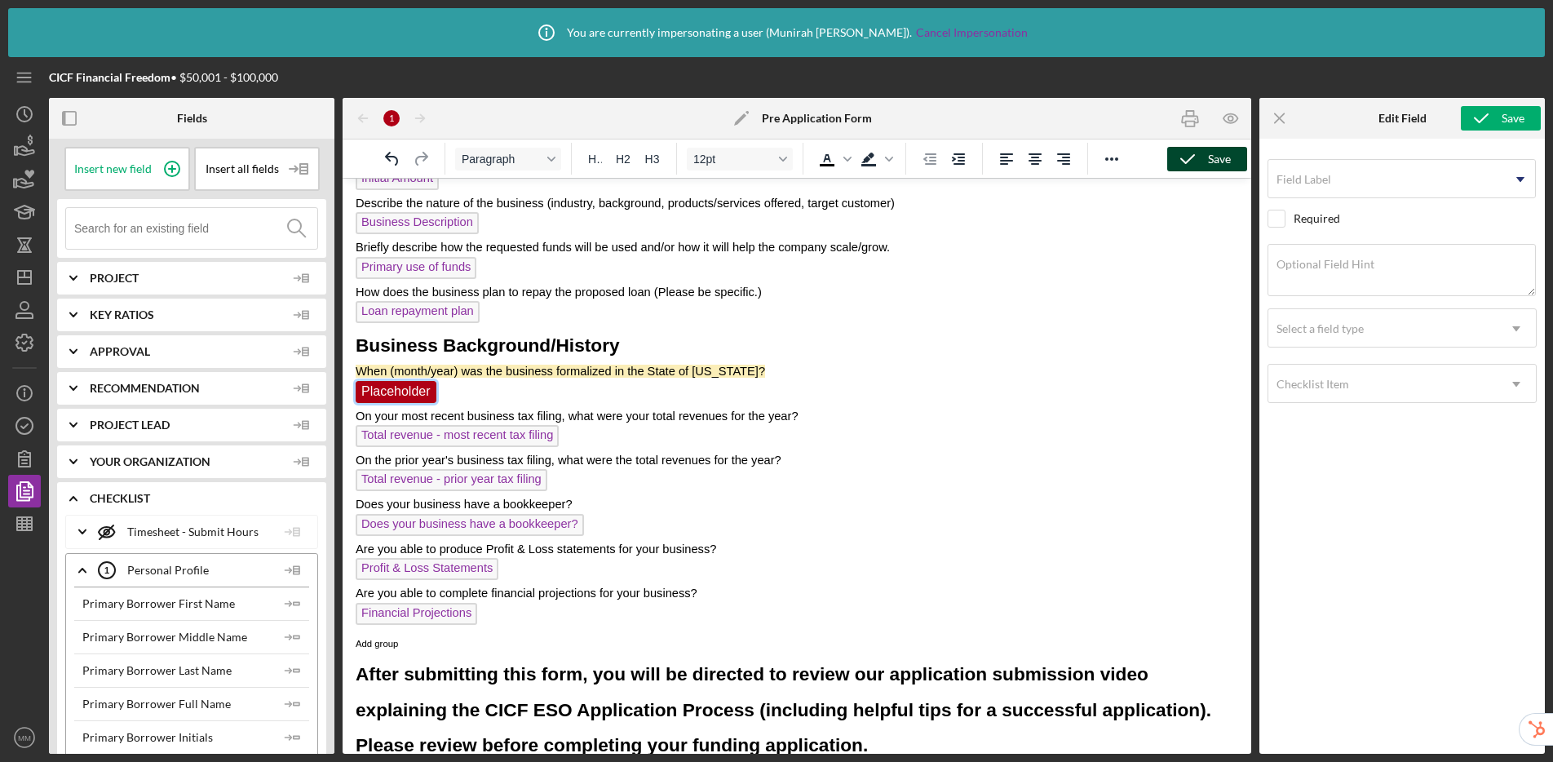
scroll to position [1159, 0]
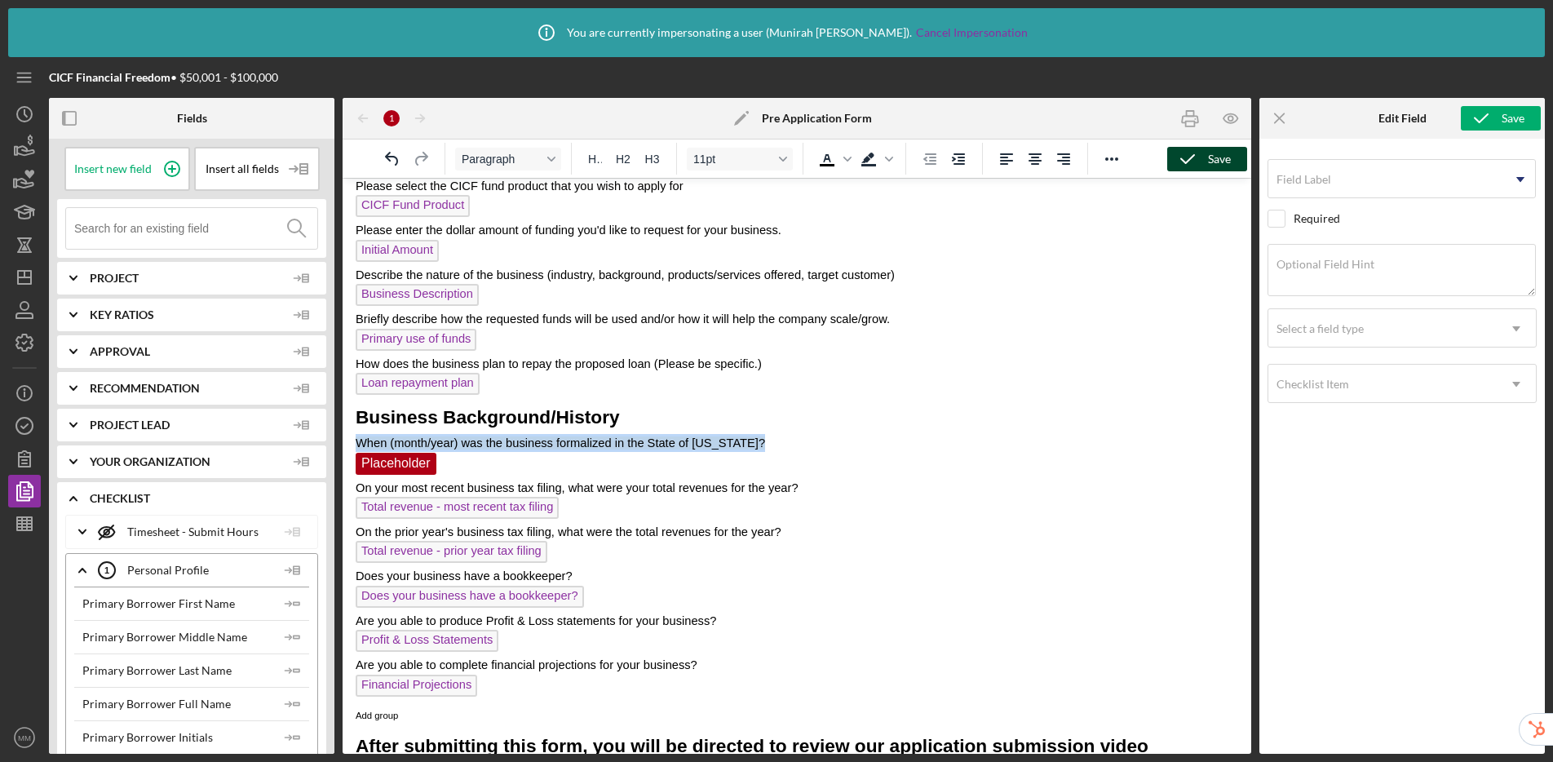
drag, startPoint x: 756, startPoint y: 448, endPoint x: 352, endPoint y: 440, distance: 403.8
copy span "When (month/year) was the business formalized in the State of [US_STATE]?"
click at [1330, 262] on label "Optional Field Hint" at bounding box center [1326, 264] width 98 height 13
click at [1330, 262] on textarea "Optional Field Hint" at bounding box center [1402, 270] width 268 height 52
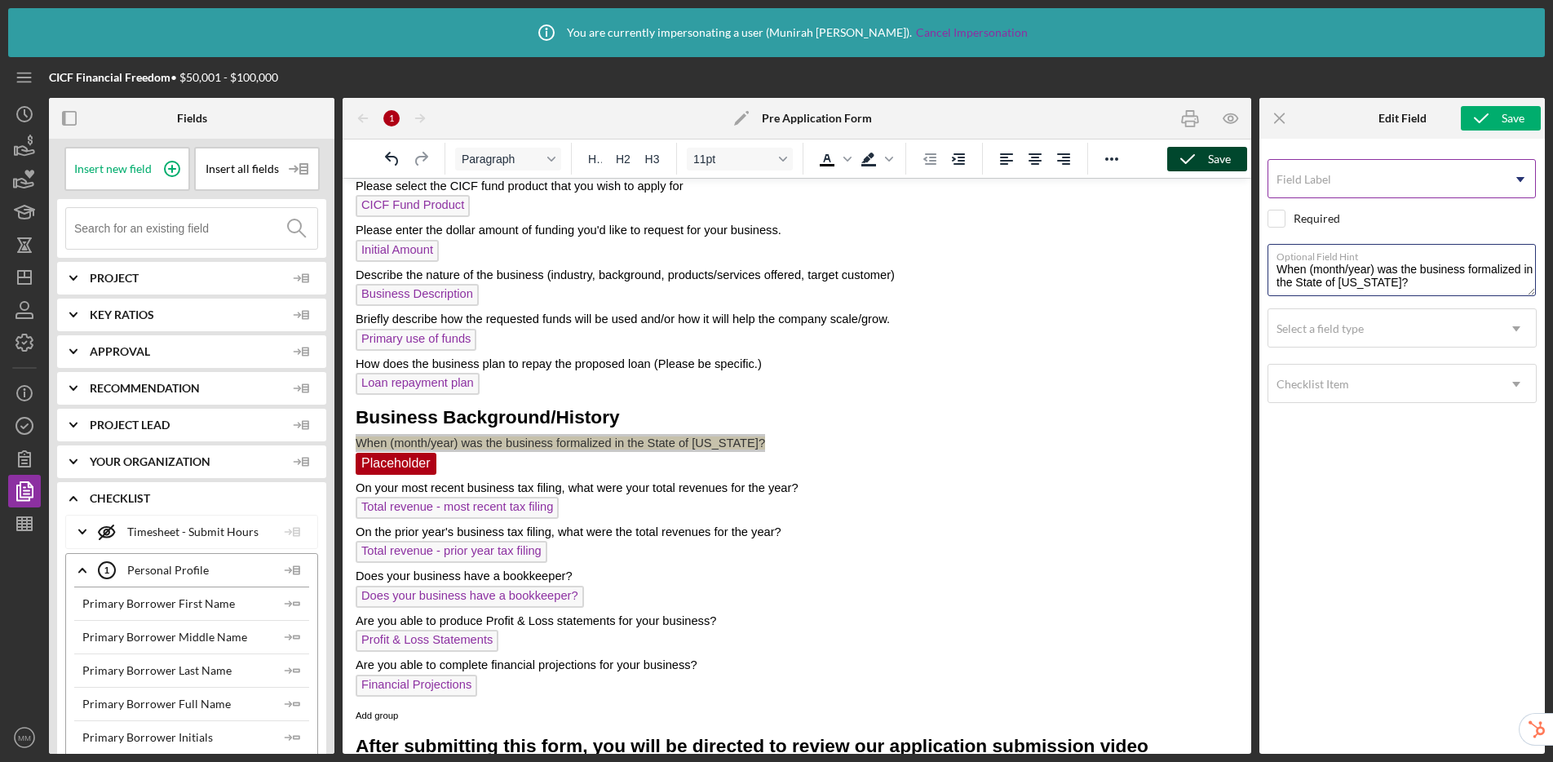
type textarea "When (month/year) was the business formalized in the State of [US_STATE]?"
click at [1330, 181] on input "Field Label" at bounding box center [1402, 178] width 268 height 39
type input "Business formalization date in [US_STATE]"
click at [1330, 336] on div "Select a field type" at bounding box center [1382, 329] width 228 height 38
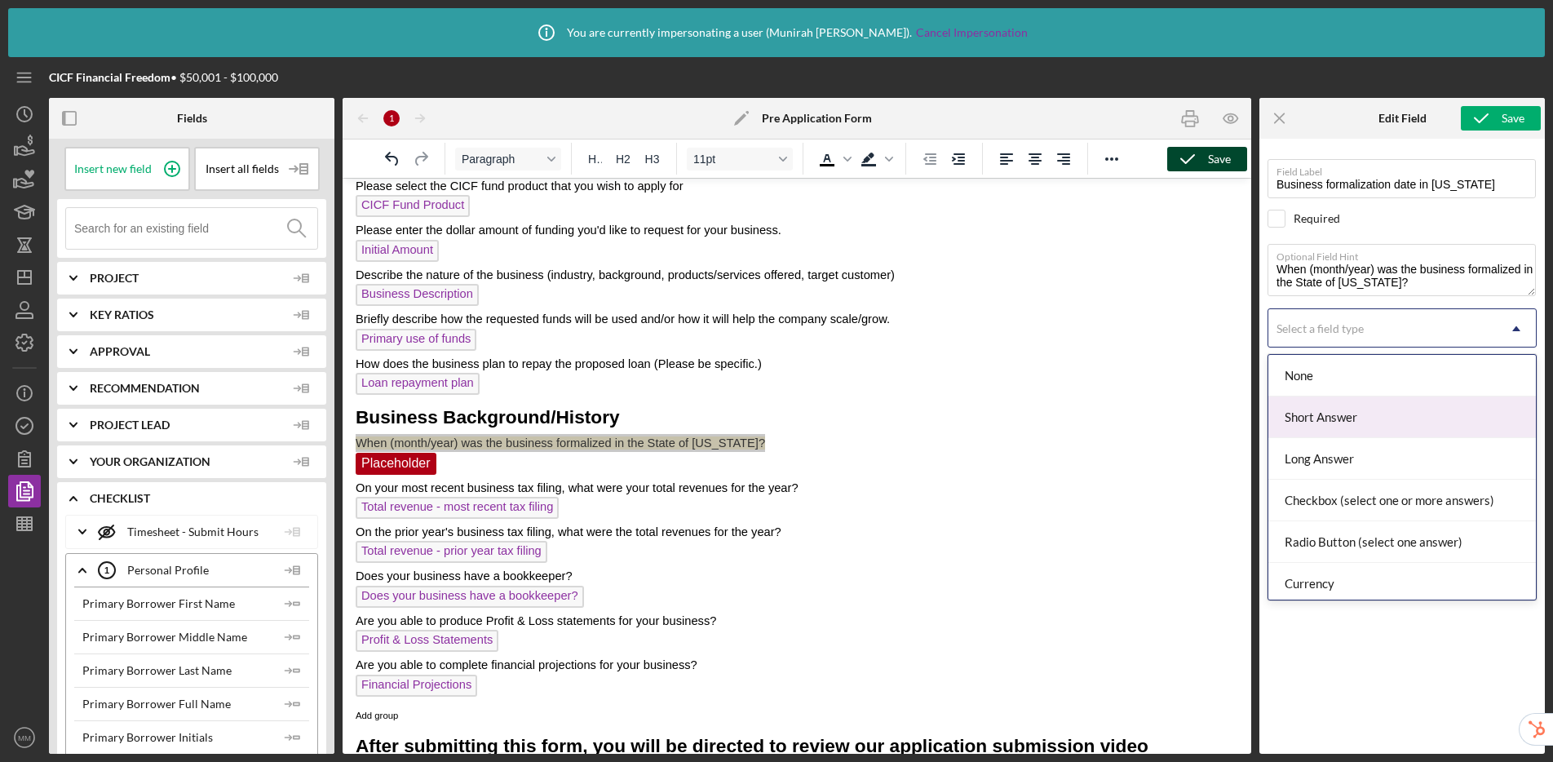
click at [1330, 424] on div "Short Answer" at bounding box center [1402, 417] width 268 height 42
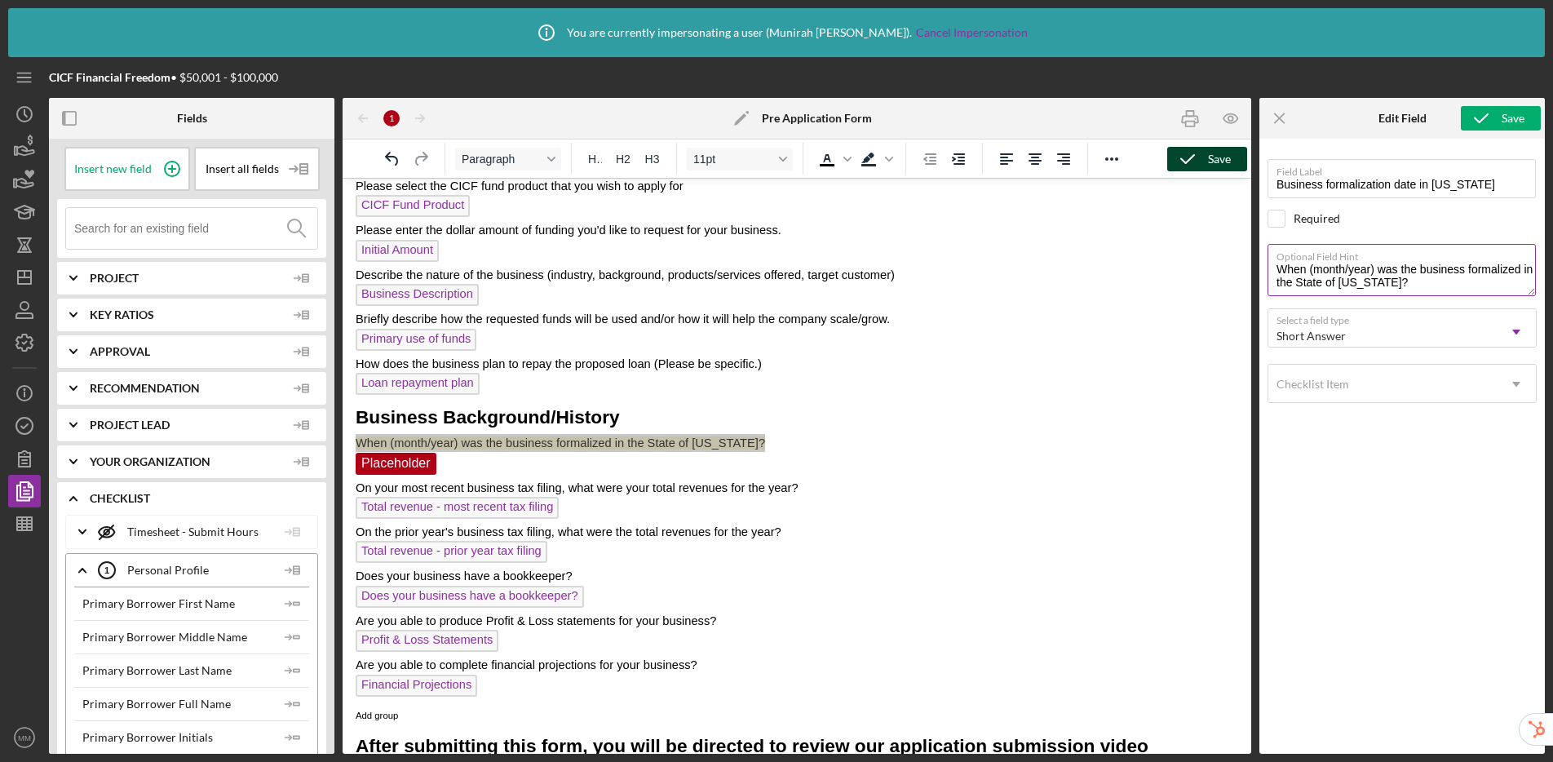
click at [1330, 286] on textarea "When (month/year) was the business formalized in the State of [US_STATE]?" at bounding box center [1402, 270] width 268 height 52
click at [1330, 387] on div "Checklist Item" at bounding box center [1382, 384] width 228 height 38
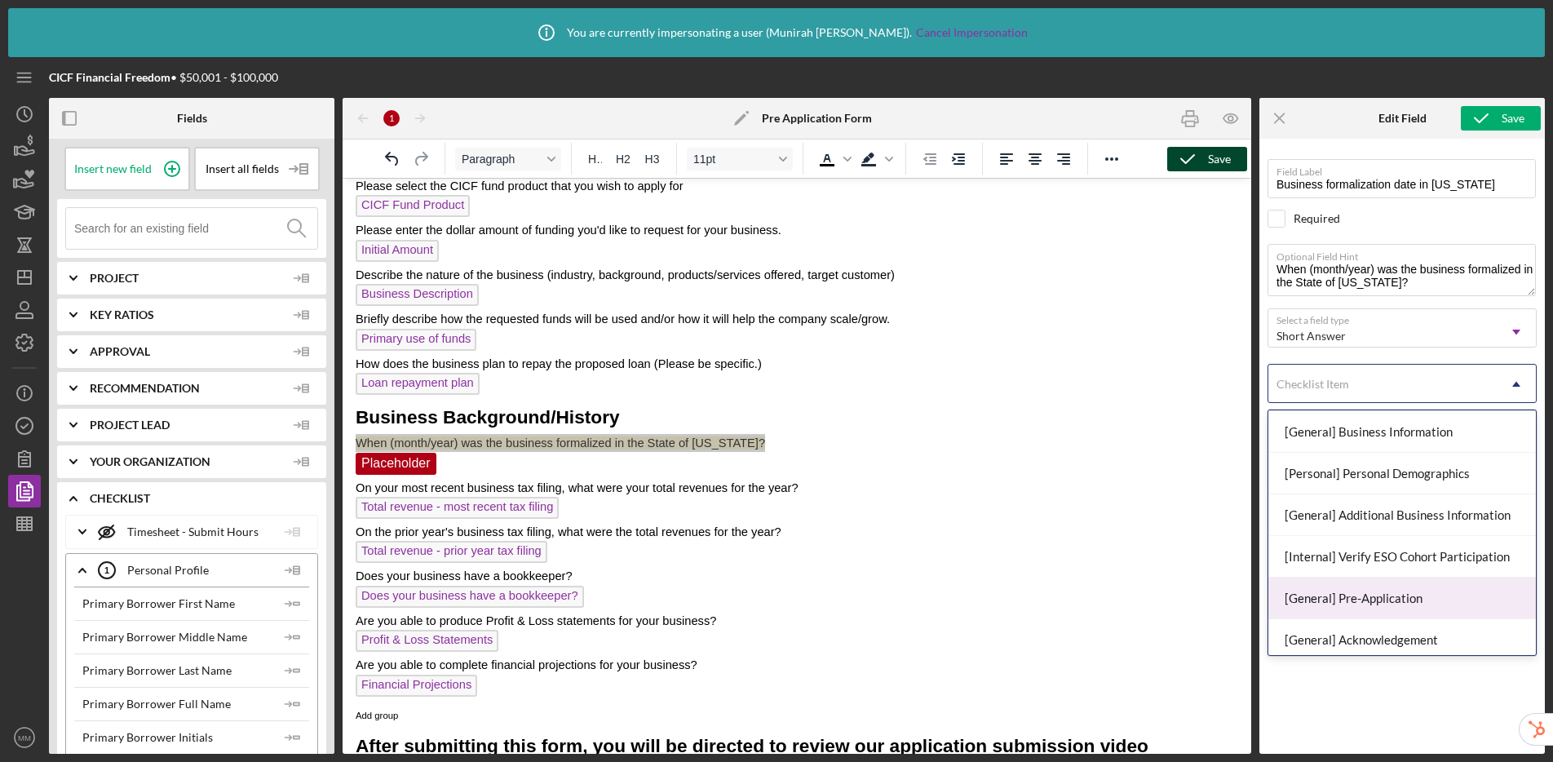
scroll to position [127, 0]
click at [1330, 590] on div "[General] Pre-Application" at bounding box center [1402, 595] width 268 height 42
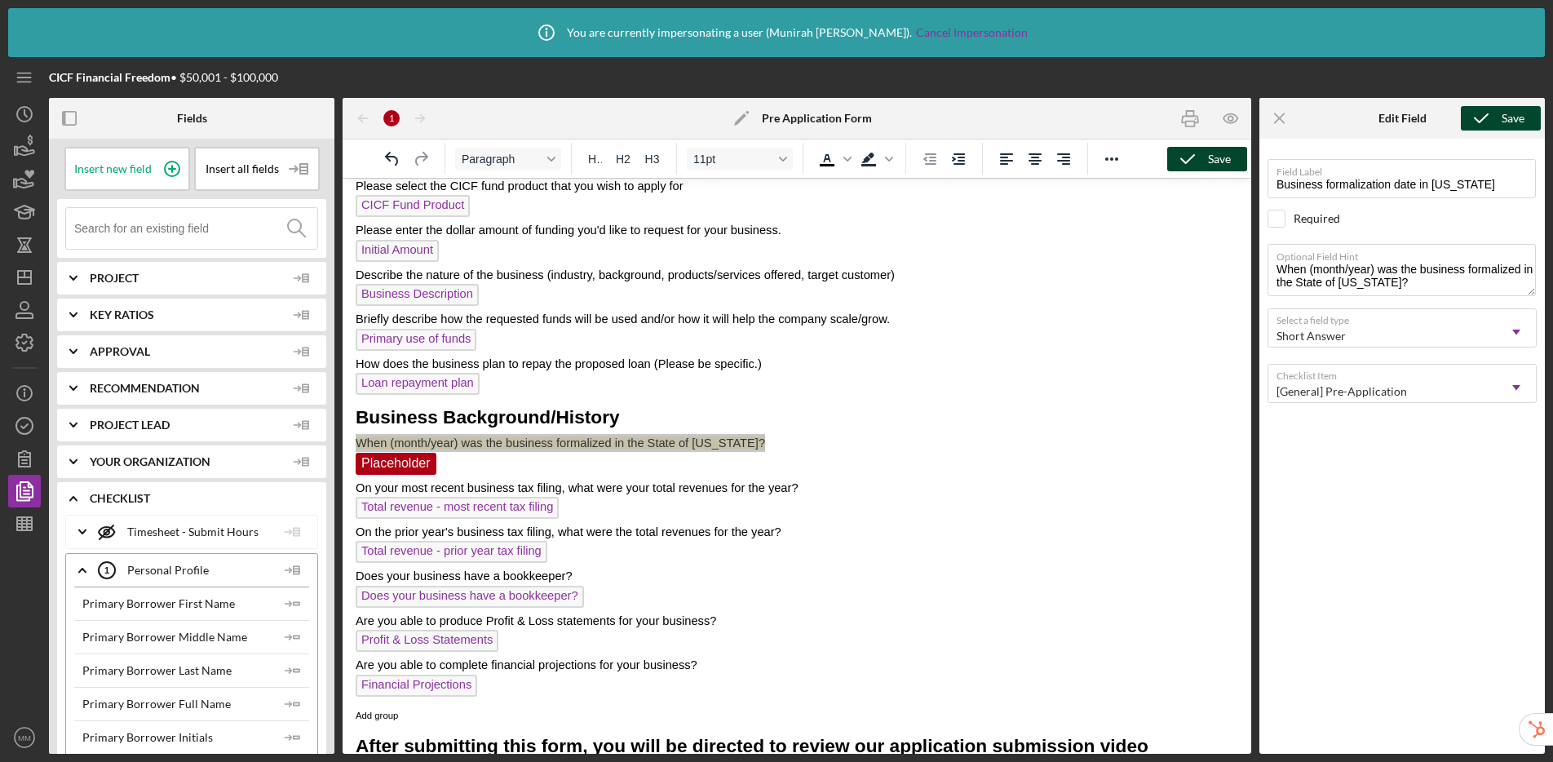
click at [1330, 119] on icon "submit" at bounding box center [1481, 118] width 41 height 41
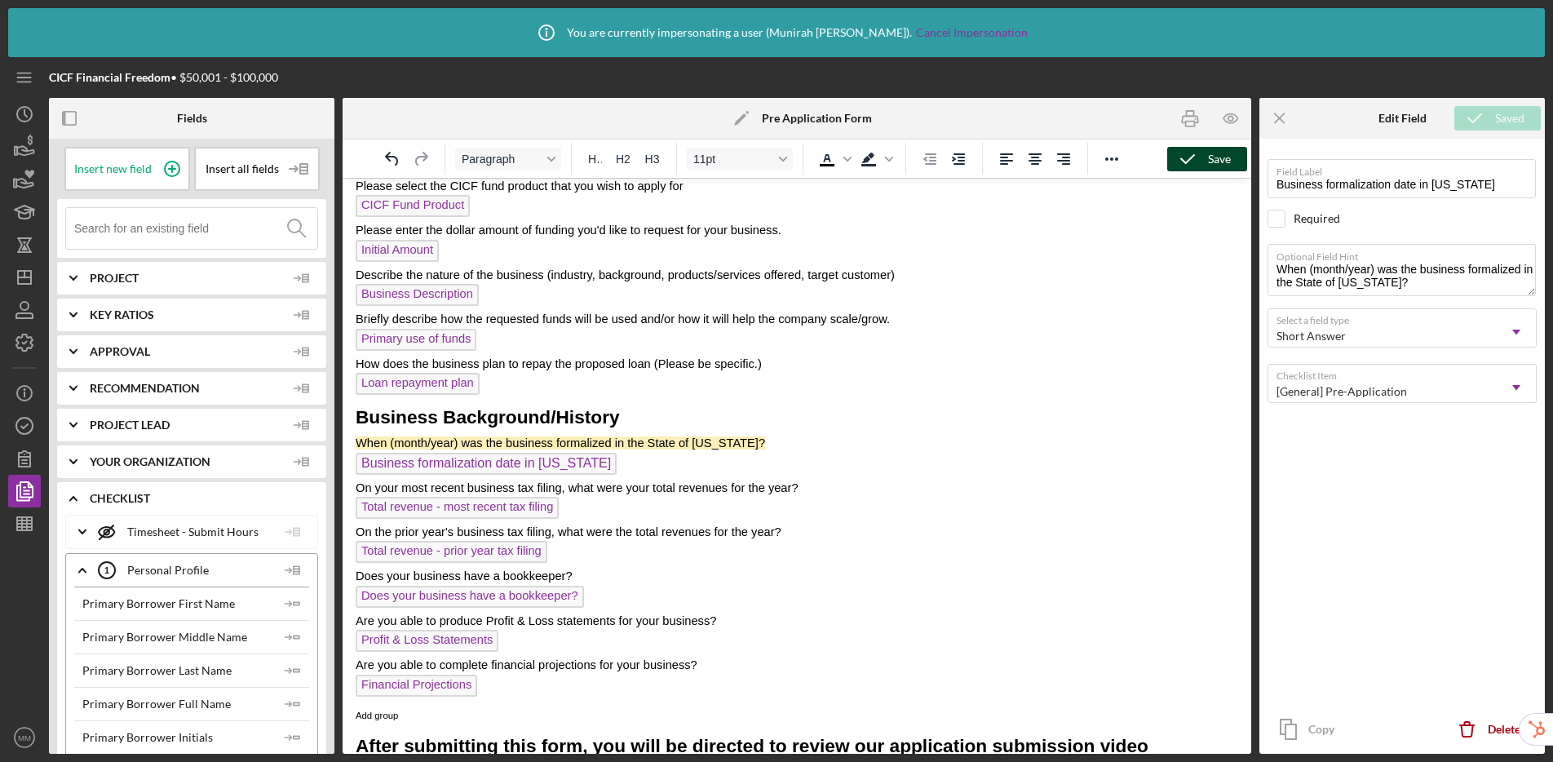
click at [785, 438] on p "When (month/year) was the business formalized in the State of [US_STATE]?" at bounding box center [797, 443] width 883 height 18
drag, startPoint x: 766, startPoint y: 443, endPoint x: 360, endPoint y: 439, distance: 406.2
click at [360, 439] on p "When (month/year) was the business formalized in the State of [US_STATE]?" at bounding box center [797, 443] width 883 height 18
click at [873, 163] on icon "Background color" at bounding box center [869, 159] width 20 height 20
click at [887, 162] on icon "Background color" at bounding box center [889, 159] width 8 height 8
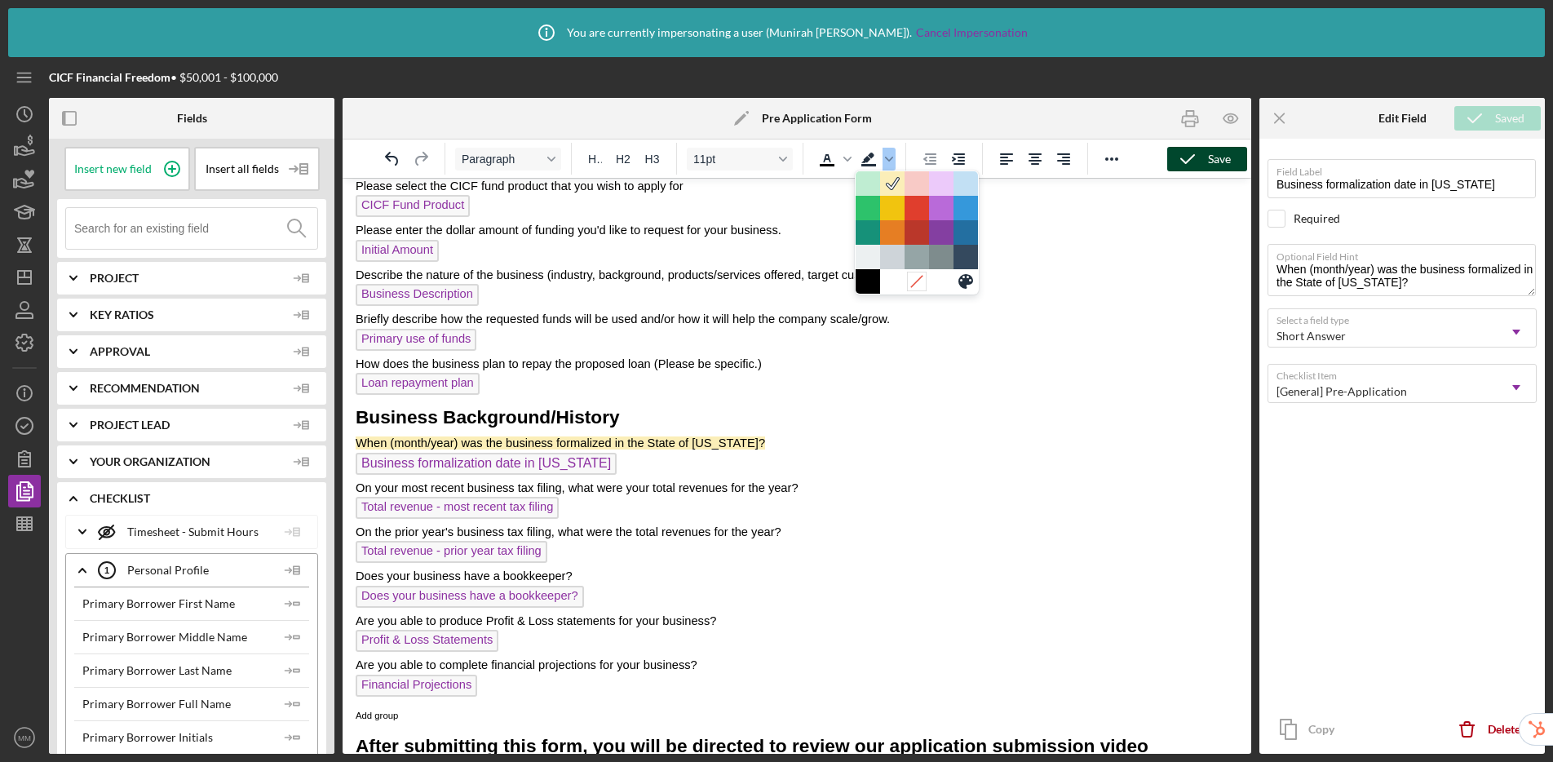
click at [918, 281] on icon at bounding box center [916, 280] width 15 height 15
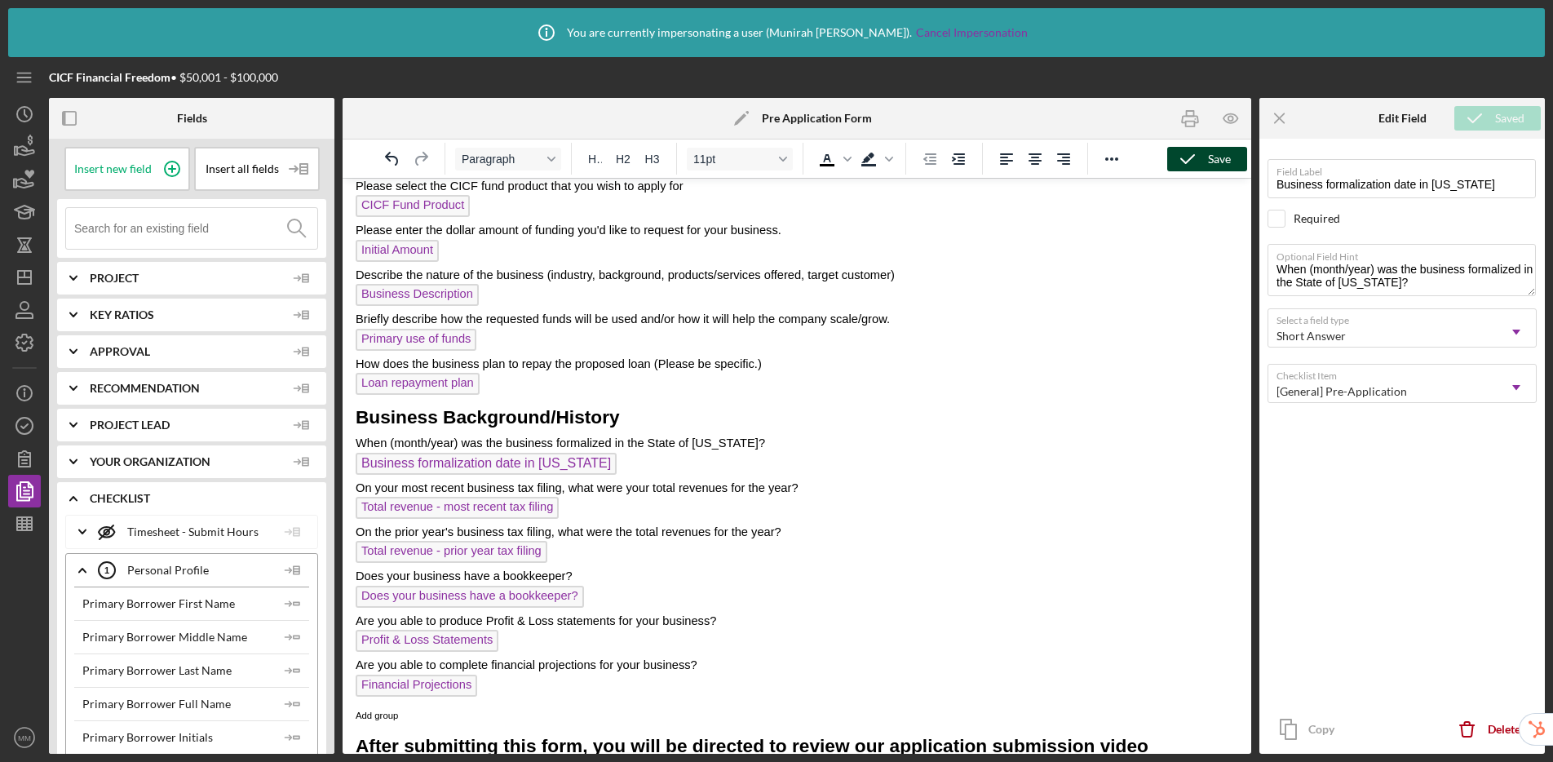
click at [1187, 164] on icon "button" at bounding box center [1187, 159] width 41 height 41
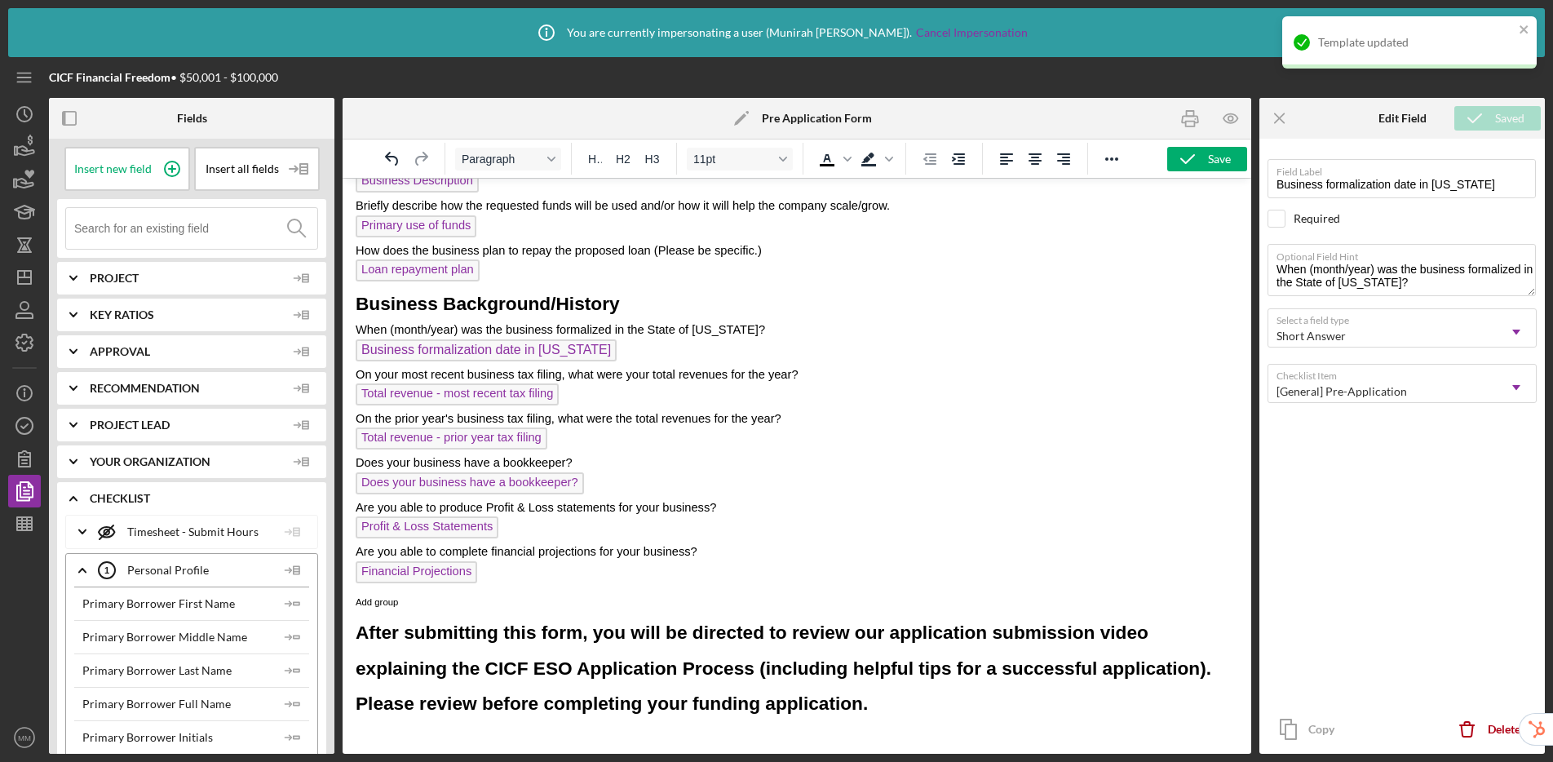
scroll to position [1279, 0]
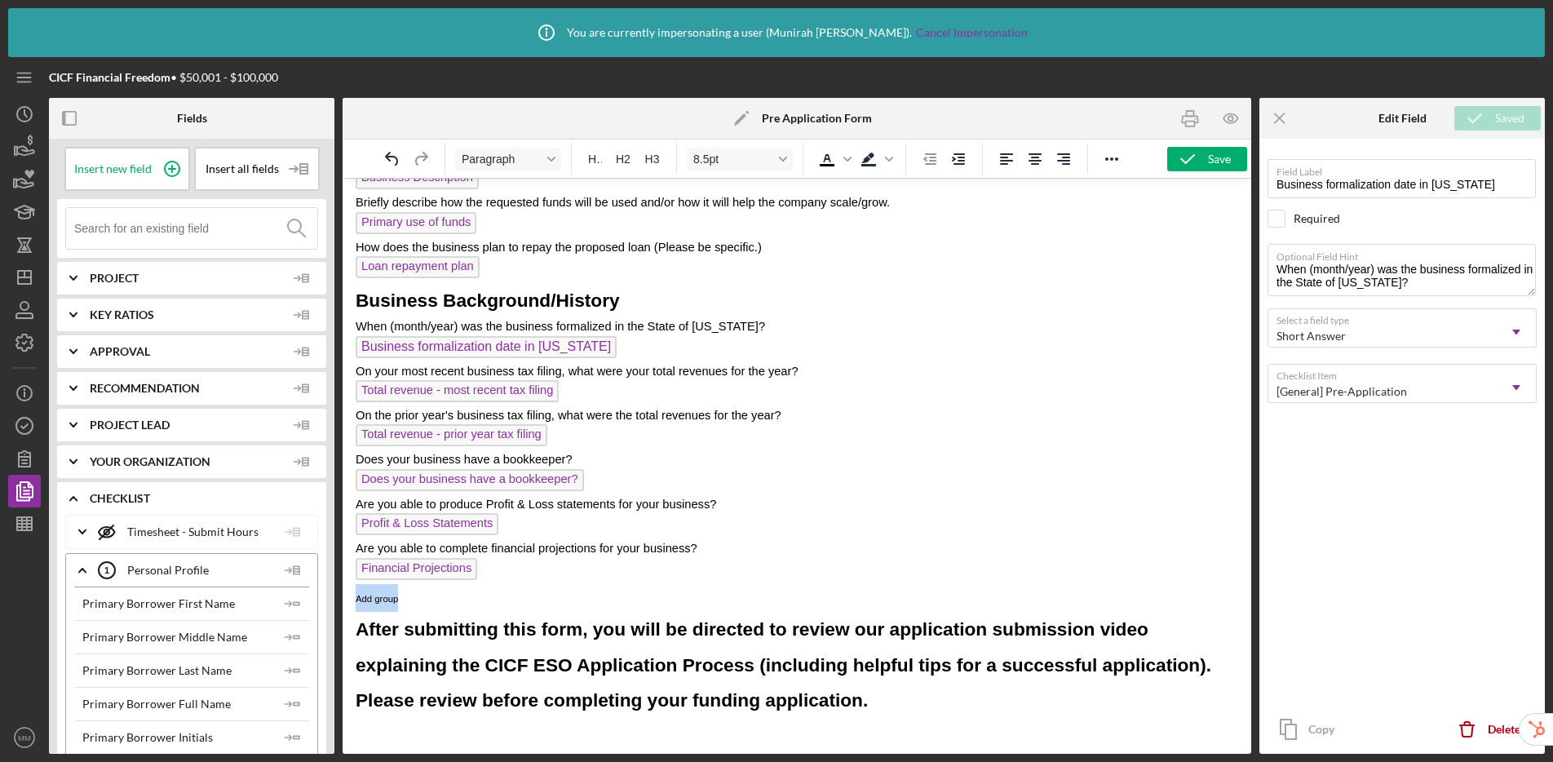
drag, startPoint x: 404, startPoint y: 598, endPoint x: 343, endPoint y: 597, distance: 60.4
click at [1210, 153] on div "Save" at bounding box center [1219, 159] width 23 height 24
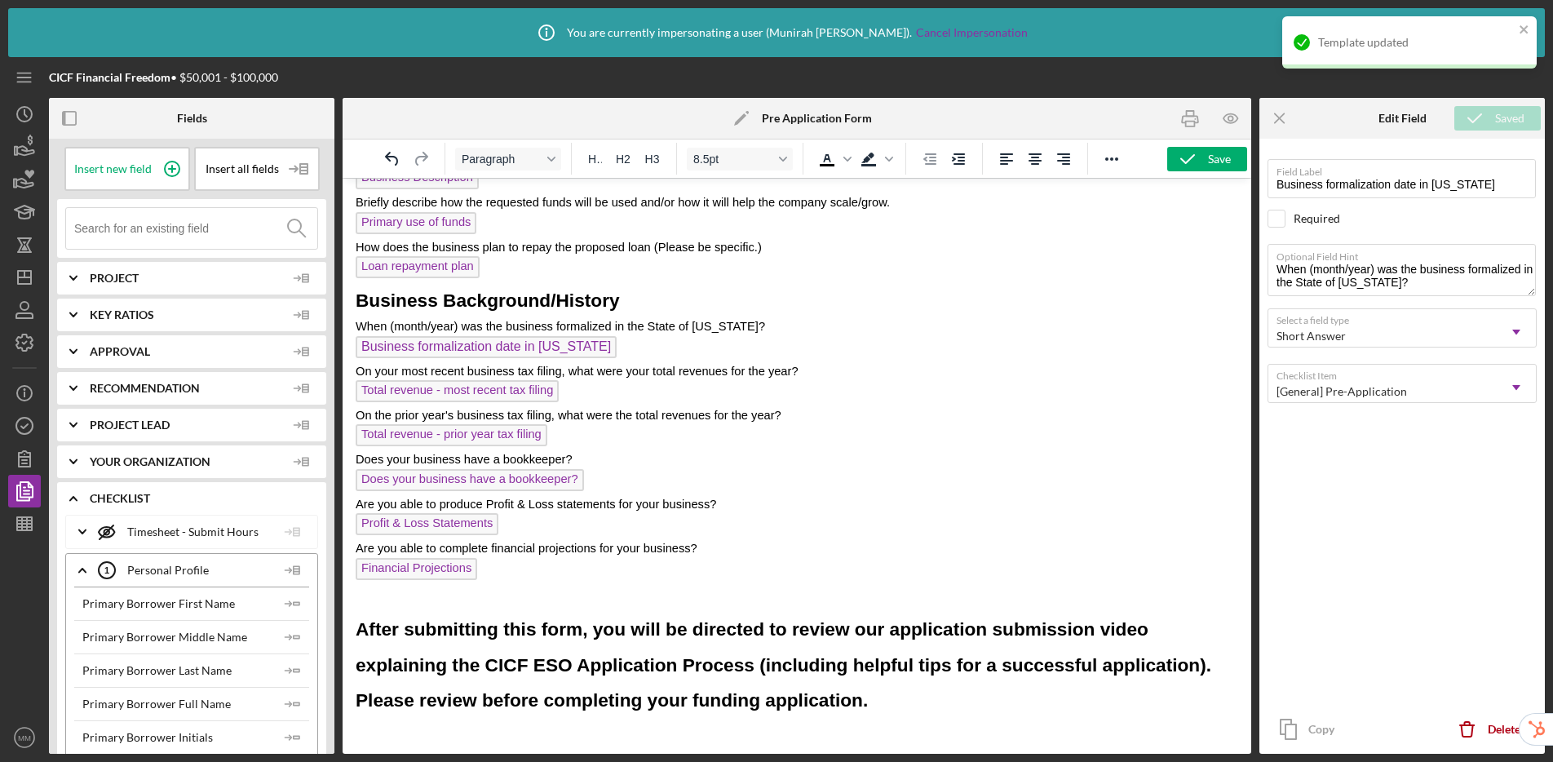
click at [467, 593] on p "﻿" at bounding box center [797, 598] width 883 height 28
click at [1209, 163] on div "Save" at bounding box center [1219, 159] width 23 height 24
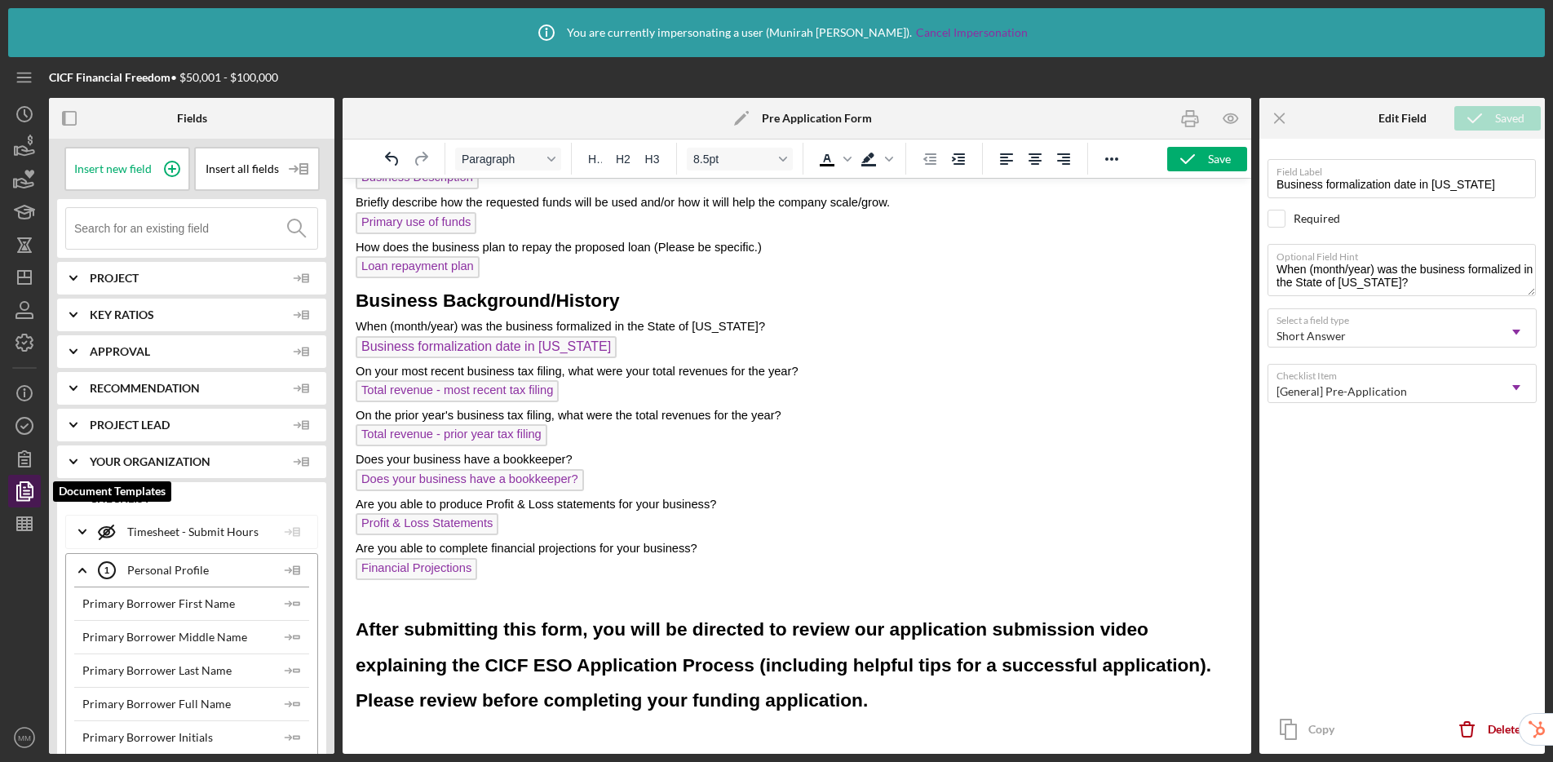
click at [20, 493] on polygon "button" at bounding box center [26, 489] width 12 height 15
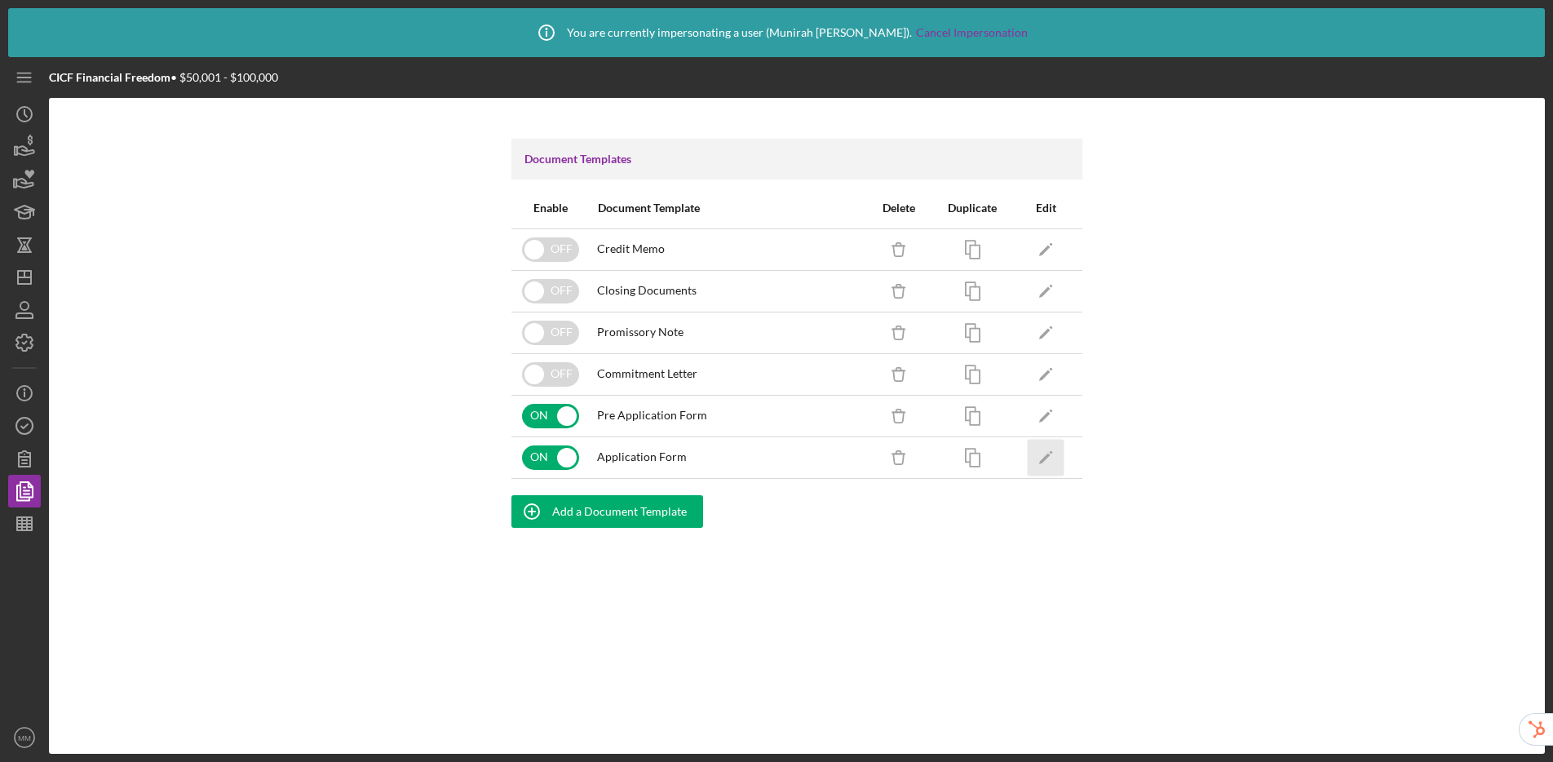
click at [1046, 455] on polygon "button" at bounding box center [1044, 458] width 11 height 11
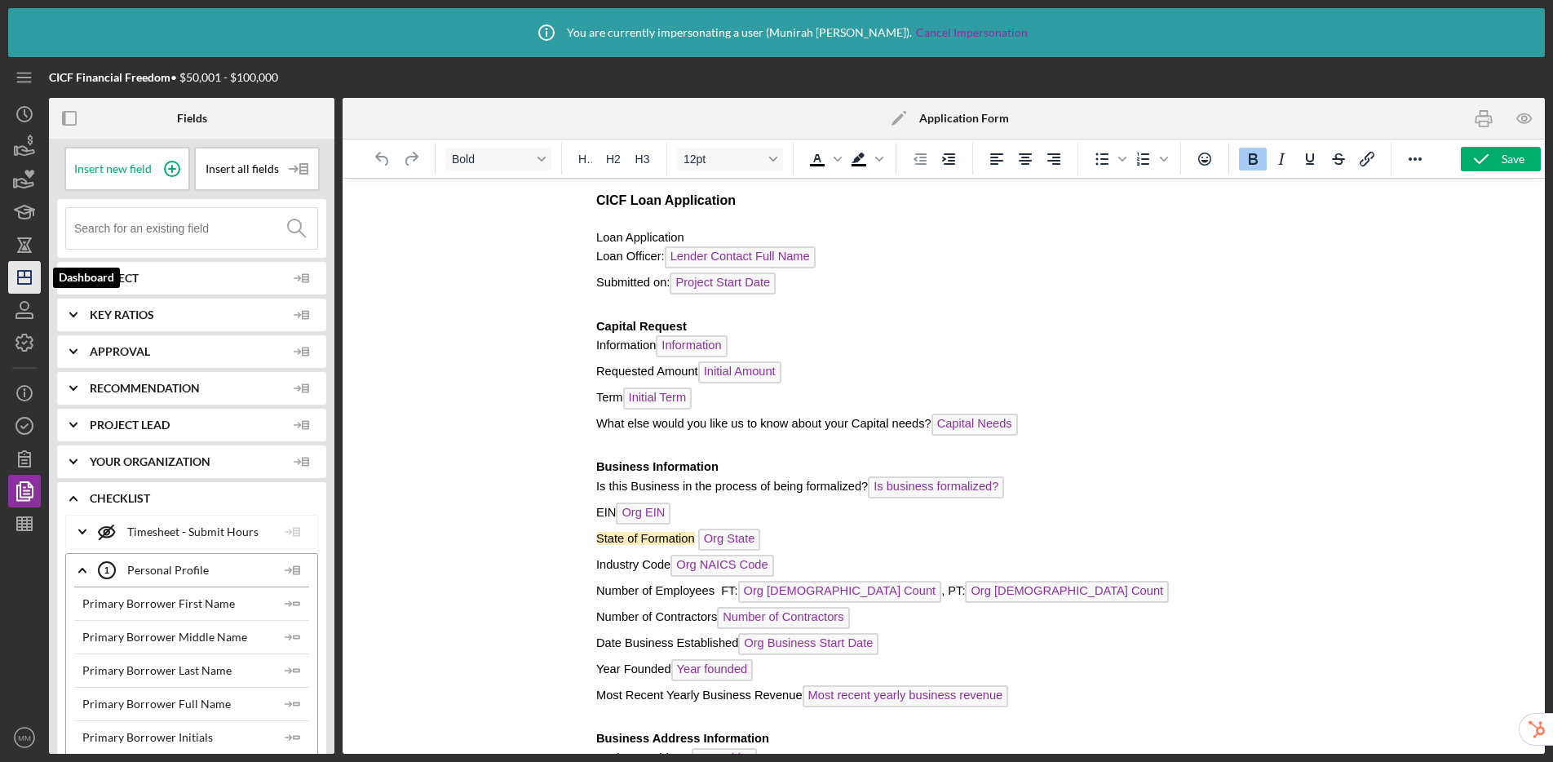
click at [32, 286] on icon "Icon/Dashboard" at bounding box center [24, 277] width 41 height 41
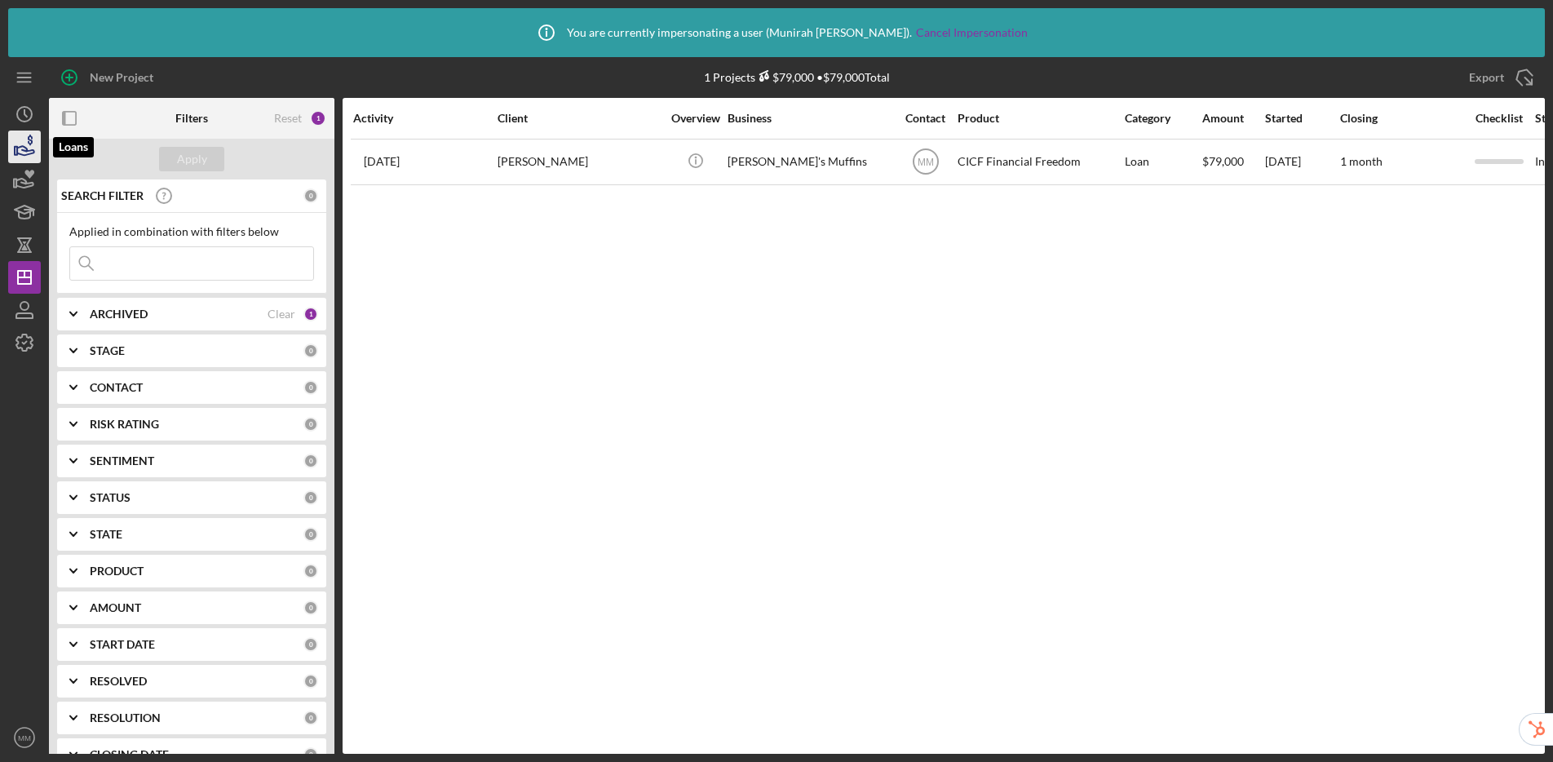
click at [18, 151] on icon "button" at bounding box center [24, 146] width 41 height 41
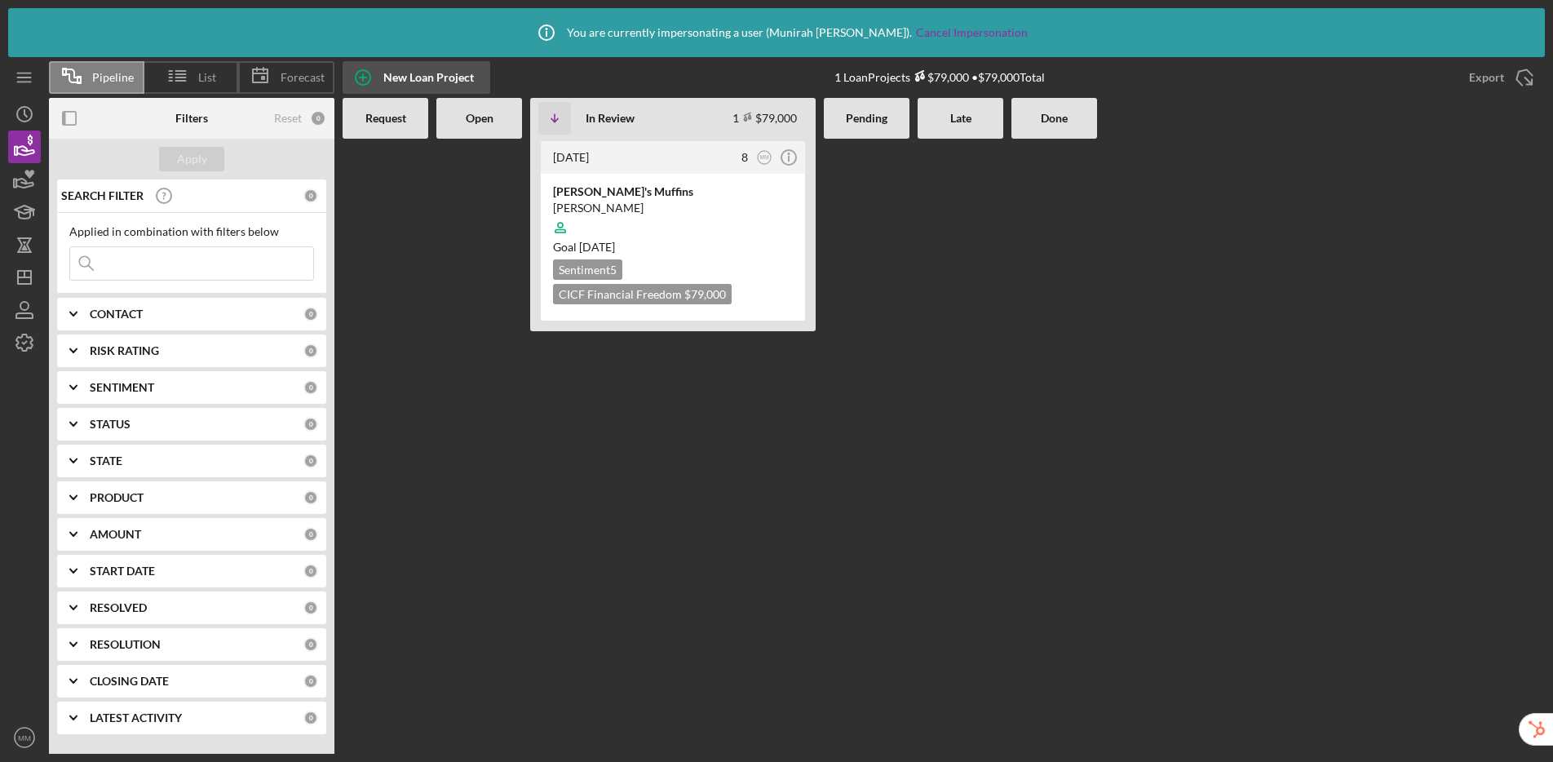
click at [403, 81] on div "New Loan Project" at bounding box center [428, 77] width 91 height 33
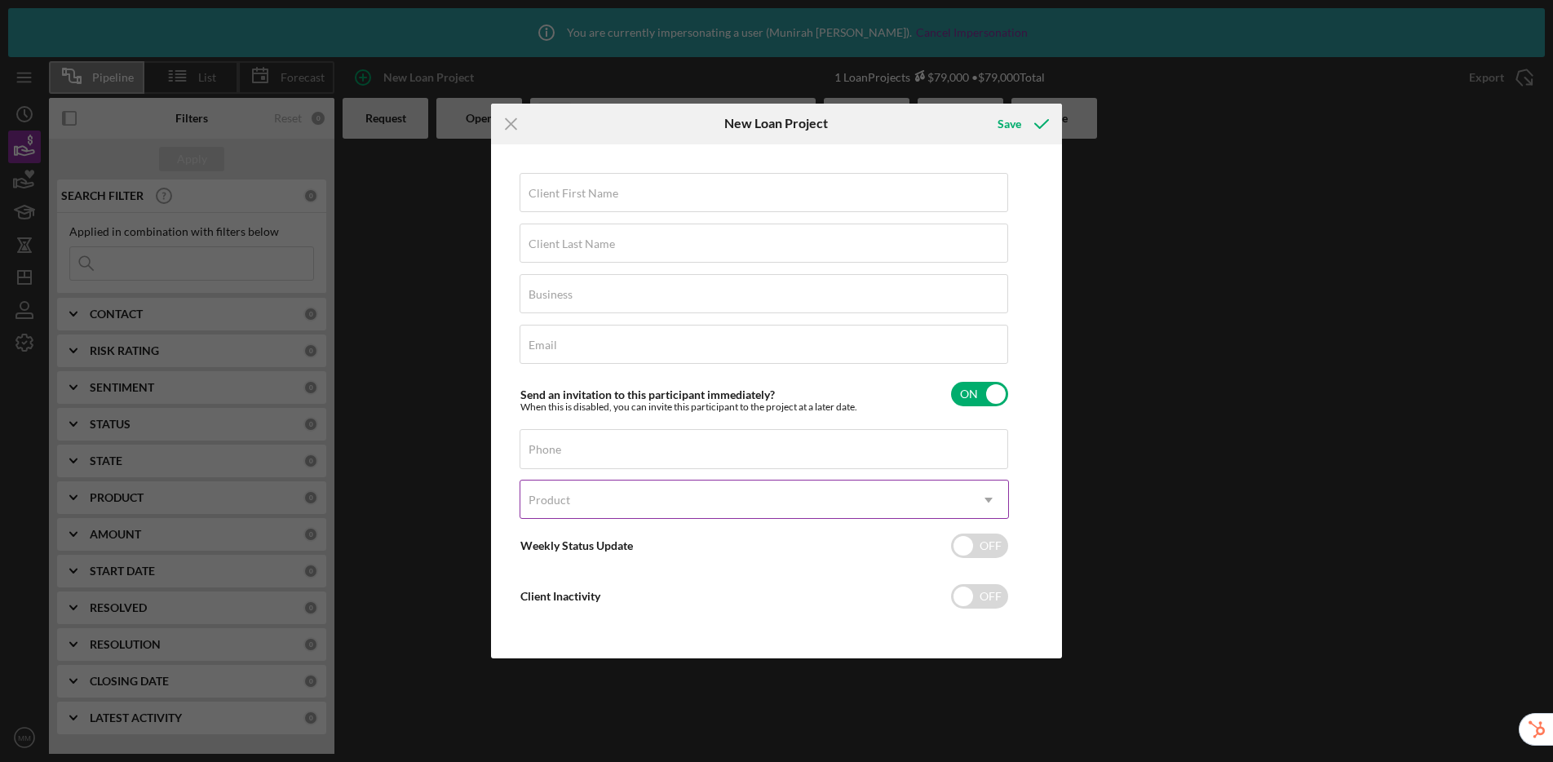
click at [709, 510] on div "Product" at bounding box center [744, 500] width 449 height 38
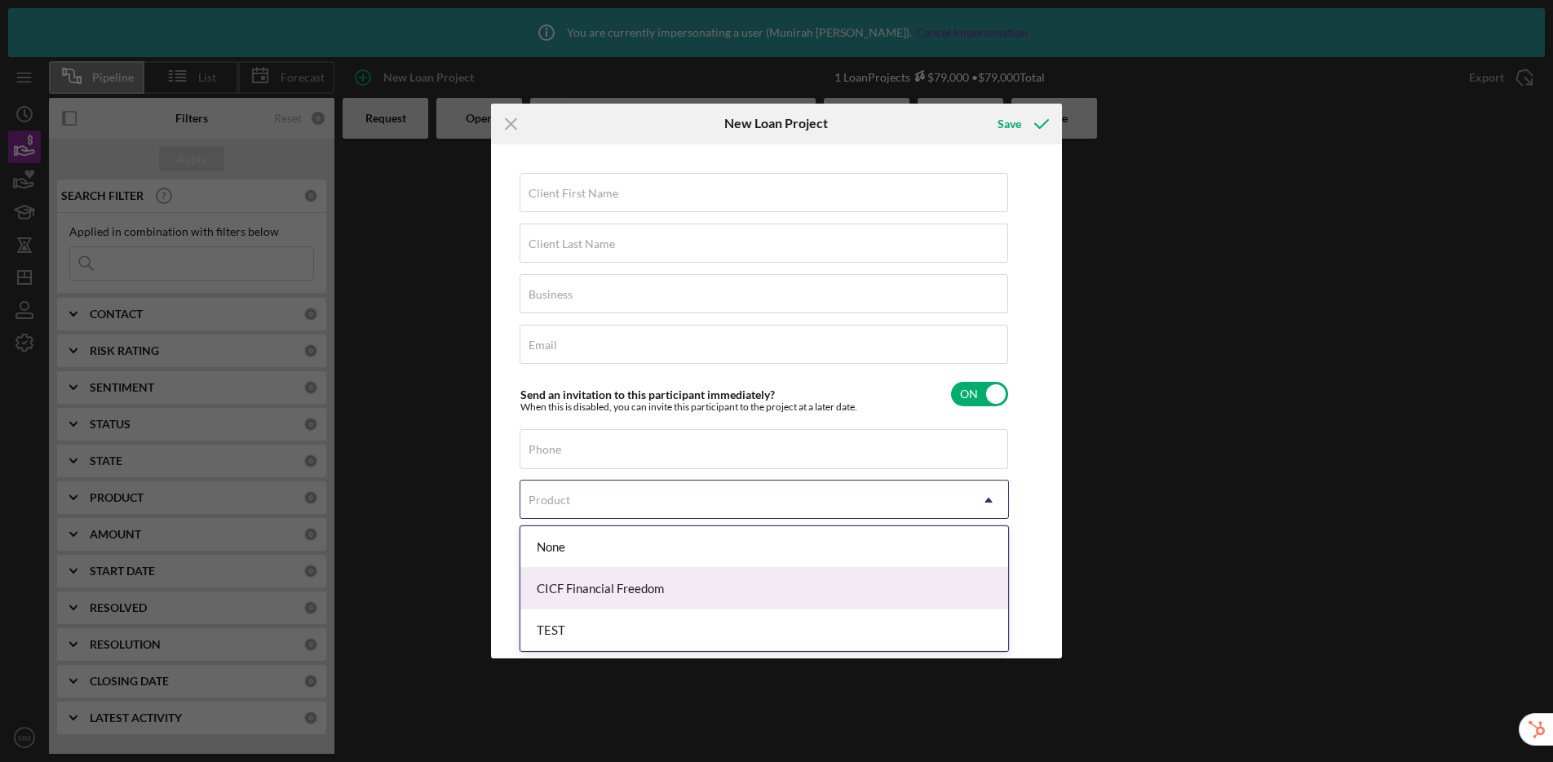
click at [649, 598] on div "CICF Financial Freedom" at bounding box center [764, 589] width 488 height 42
checkbox input "true"
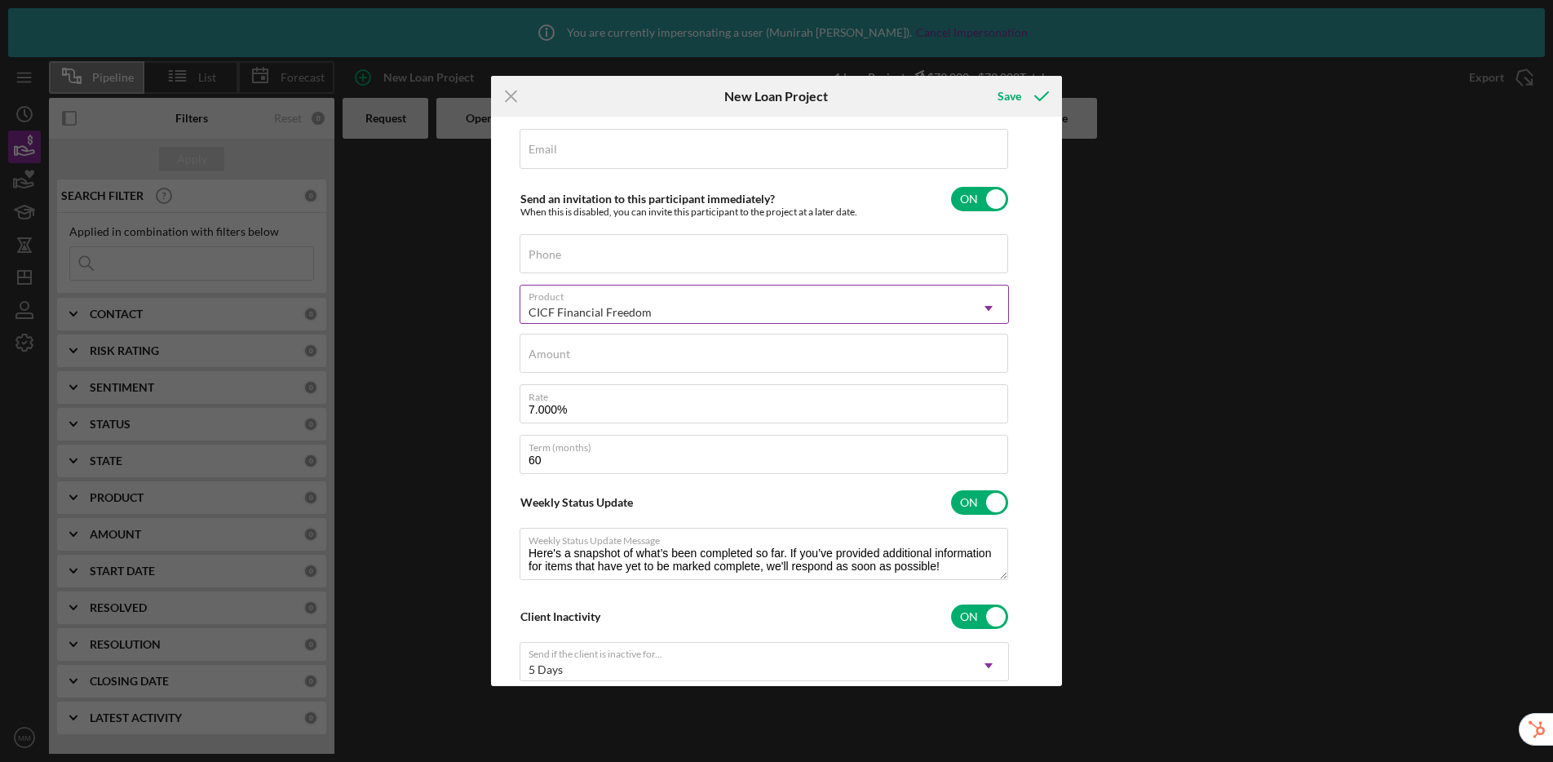
scroll to position [96, 0]
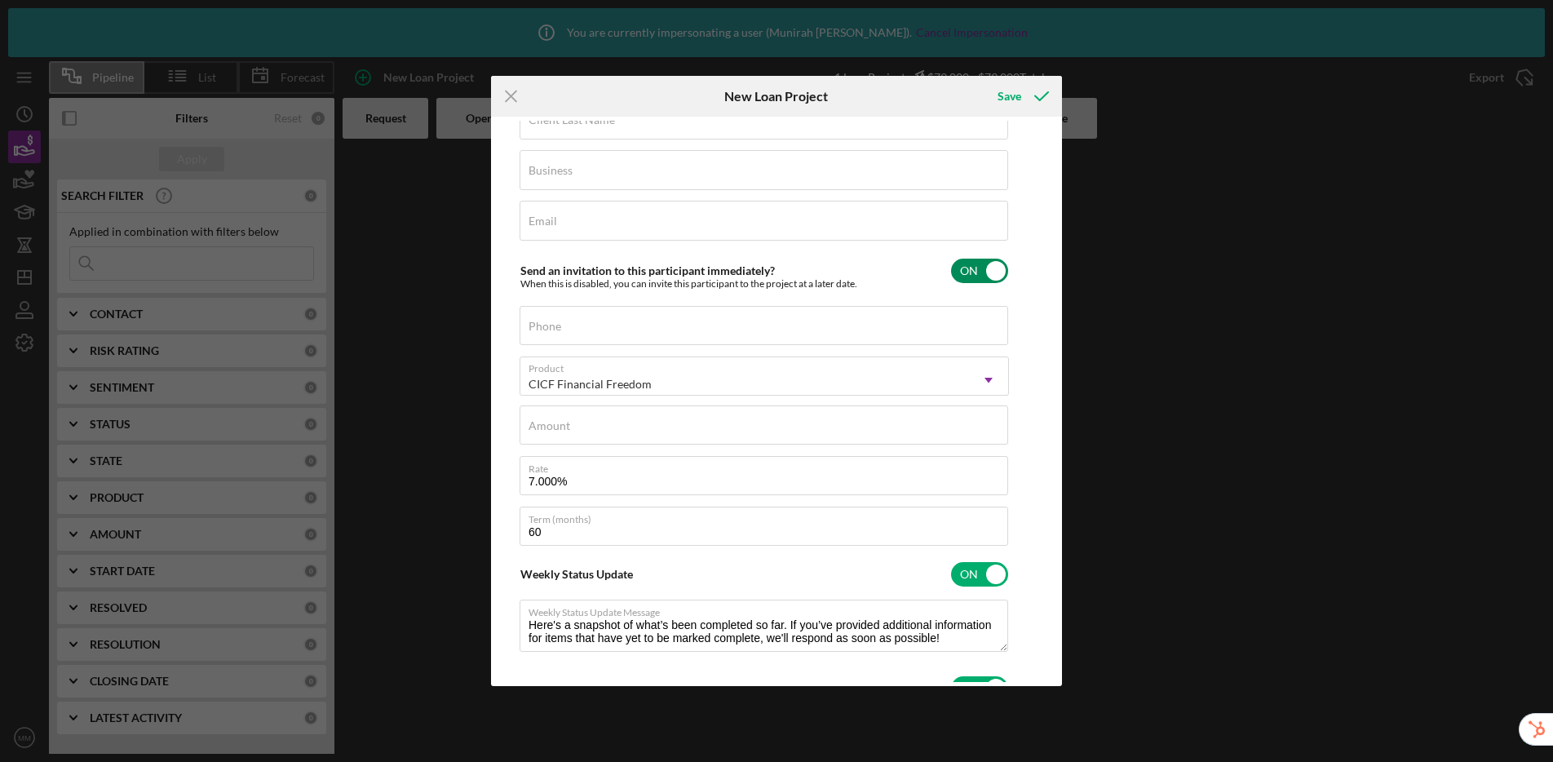
click at [985, 266] on input "checkbox" at bounding box center [979, 271] width 57 height 24
checkbox input "false"
click at [514, 95] on icon "Icon/Menu Close" at bounding box center [511, 96] width 41 height 41
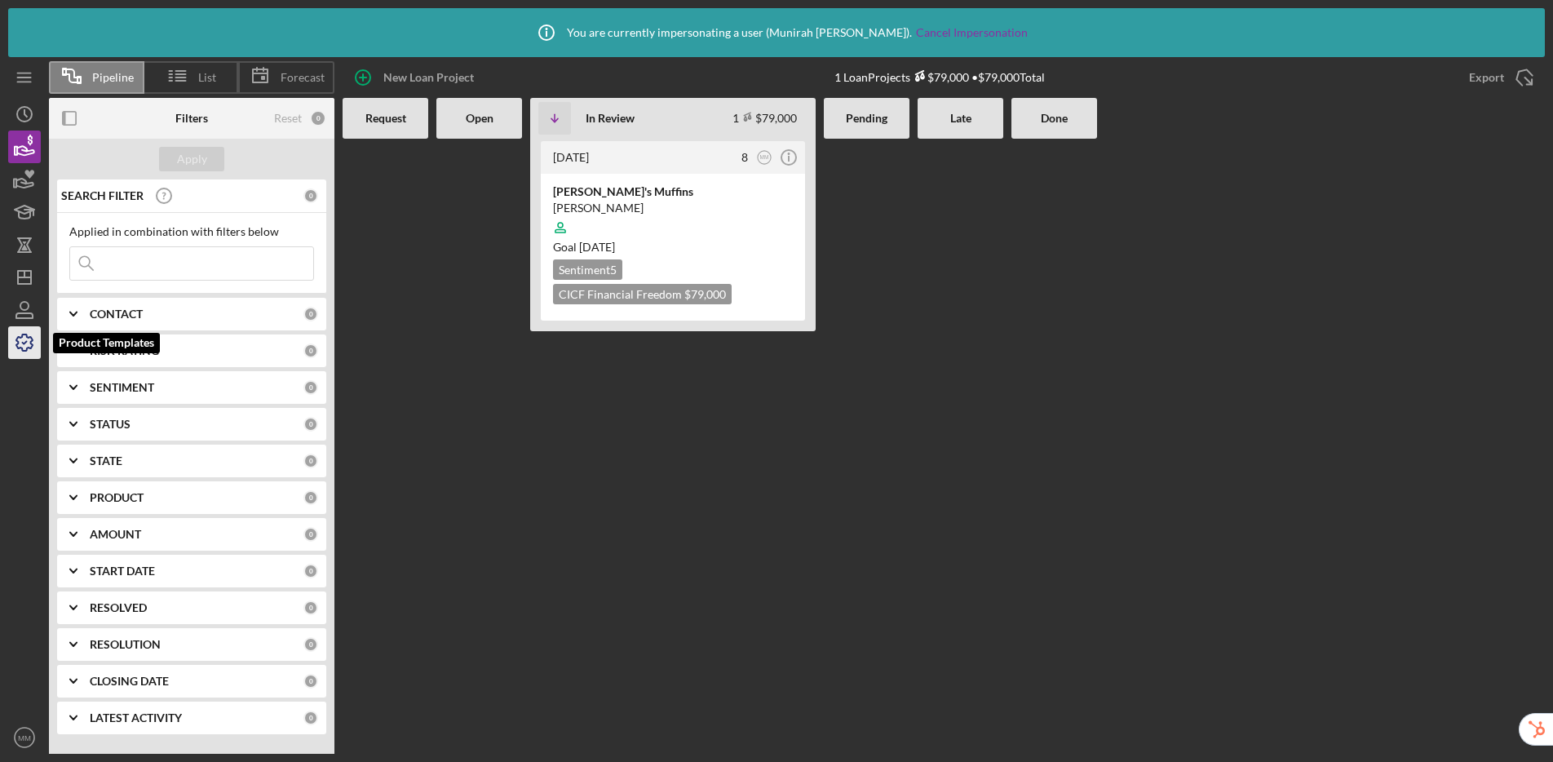
click at [24, 347] on icon "button" at bounding box center [24, 342] width 41 height 41
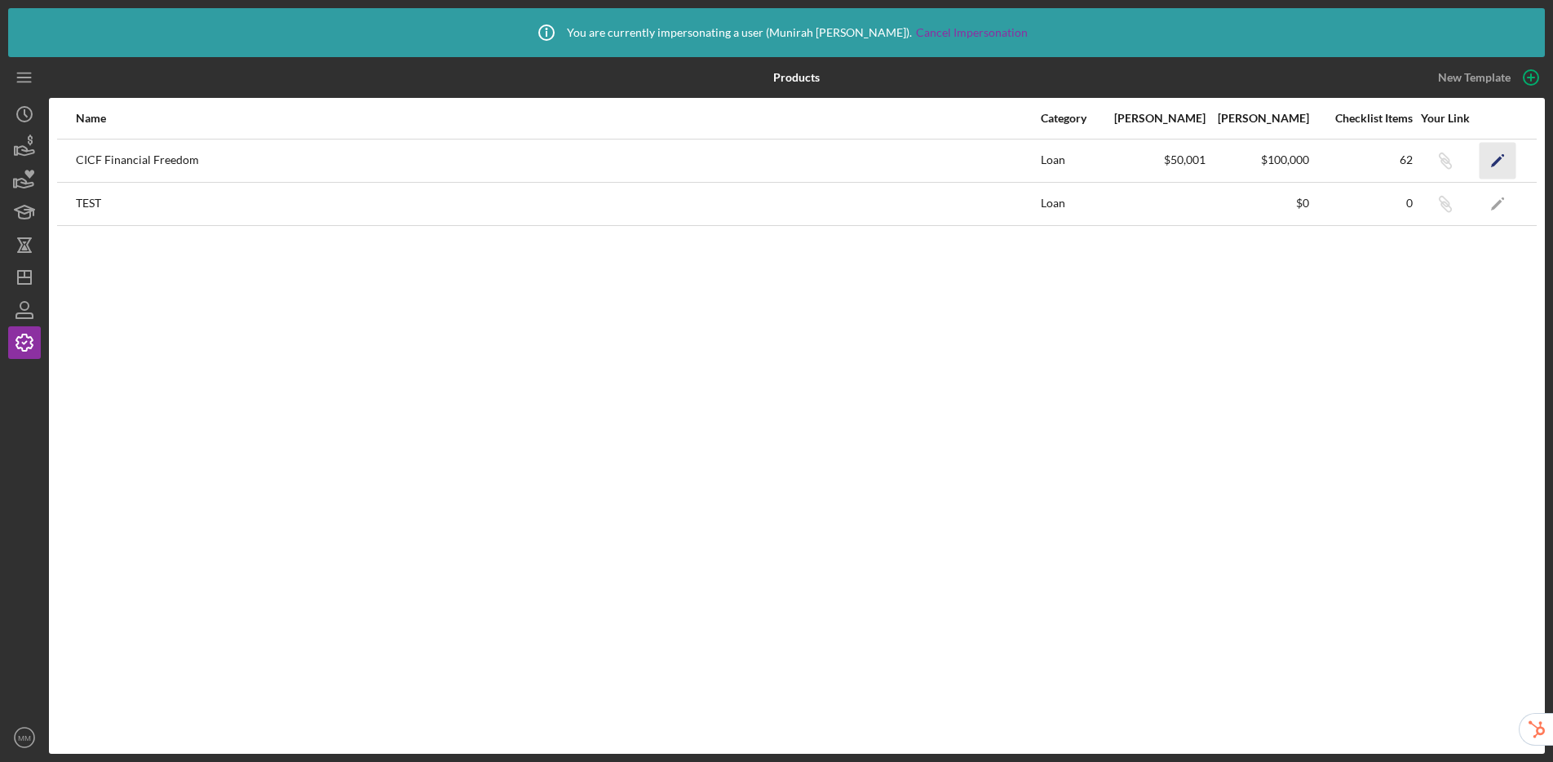
click at [1330, 151] on icon "Icon/Edit" at bounding box center [1498, 160] width 37 height 37
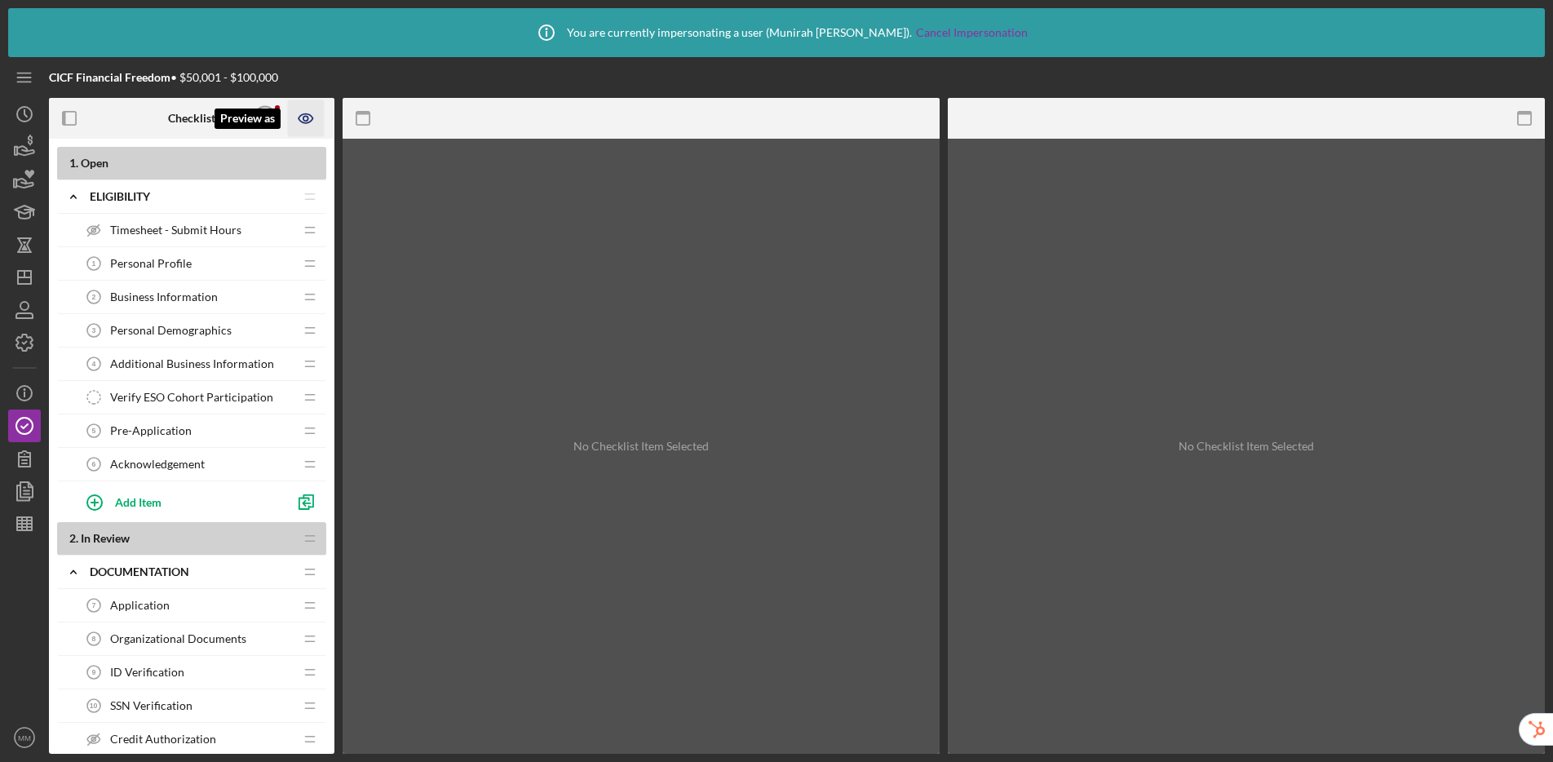
click at [303, 119] on icon "Preview as" at bounding box center [305, 118] width 5 height 5
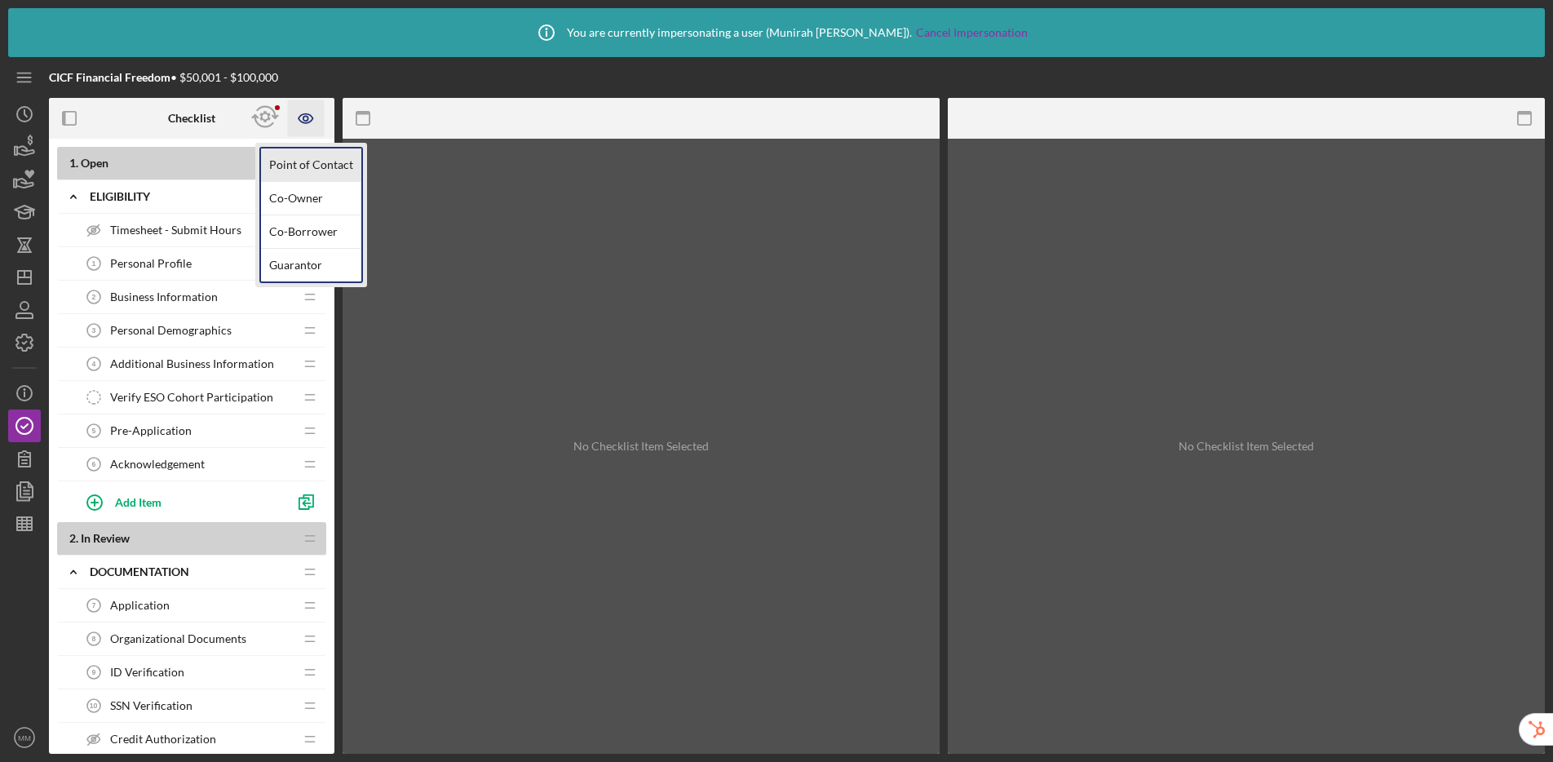
click at [308, 166] on link "Point of Contact" at bounding box center [311, 164] width 100 height 33
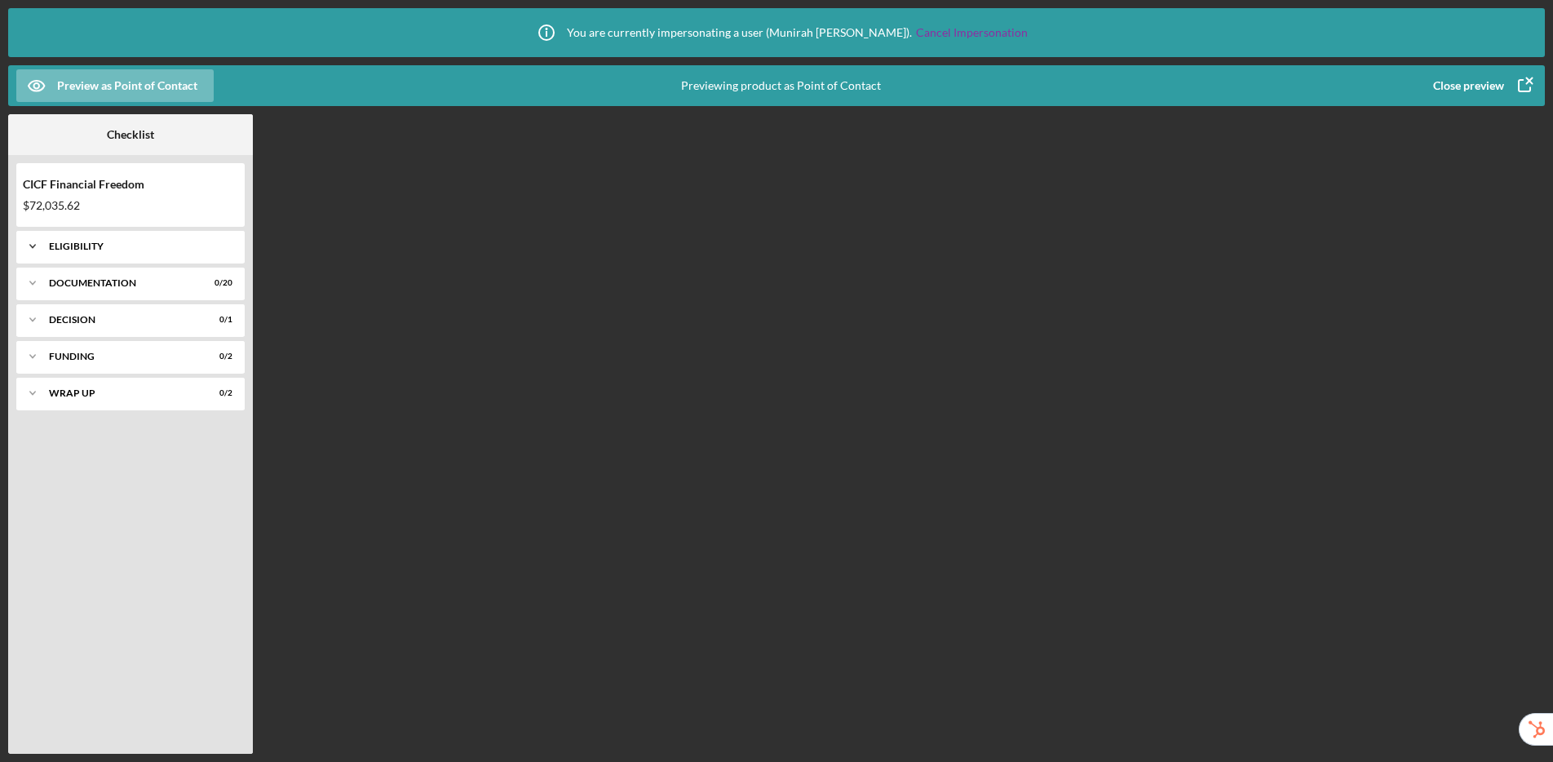
click at [70, 237] on div "Icon/Expander Eligibility 0 / 6" at bounding box center [130, 246] width 228 height 33
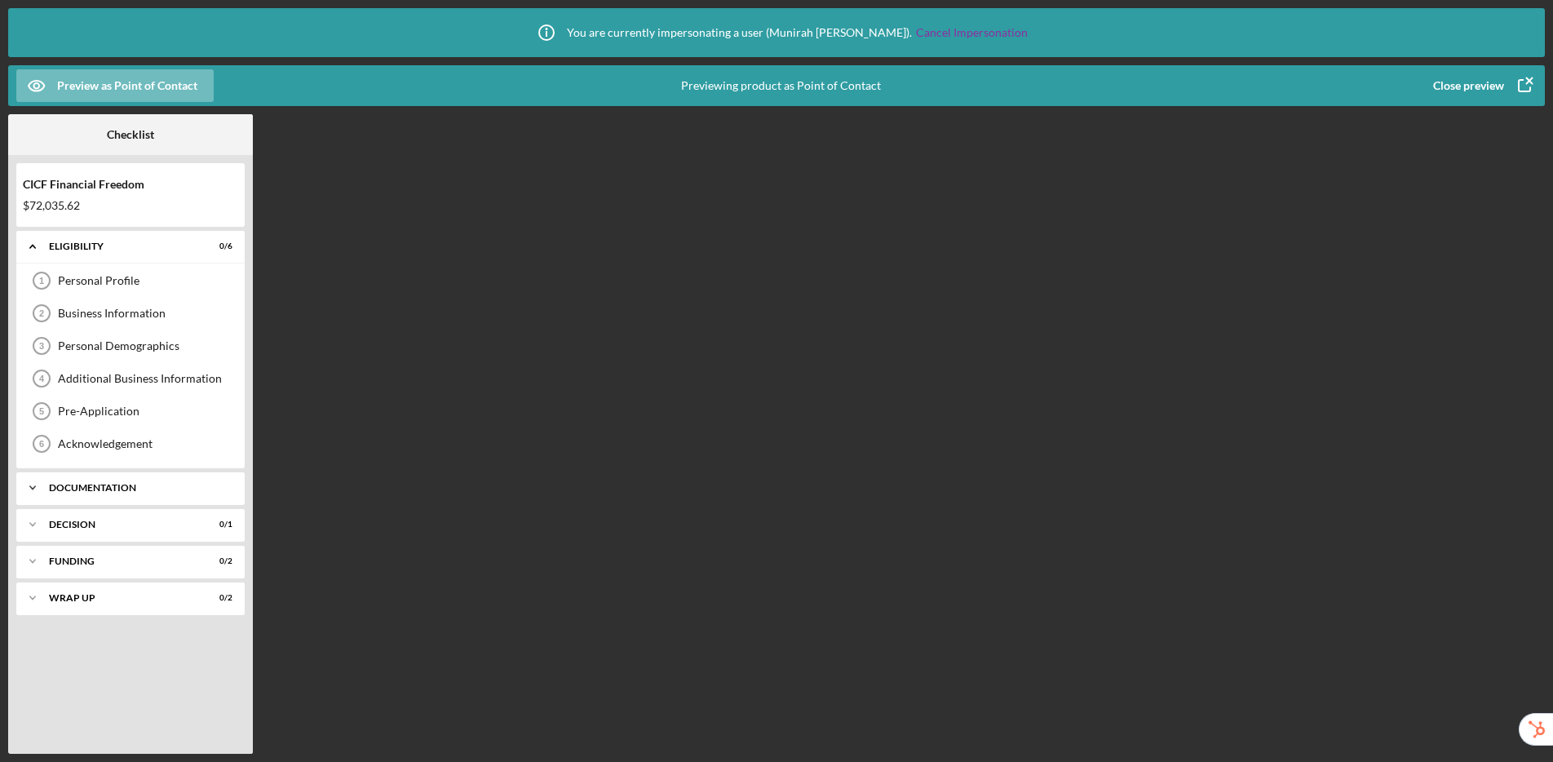
click at [80, 487] on div "Documentation" at bounding box center [136, 488] width 175 height 10
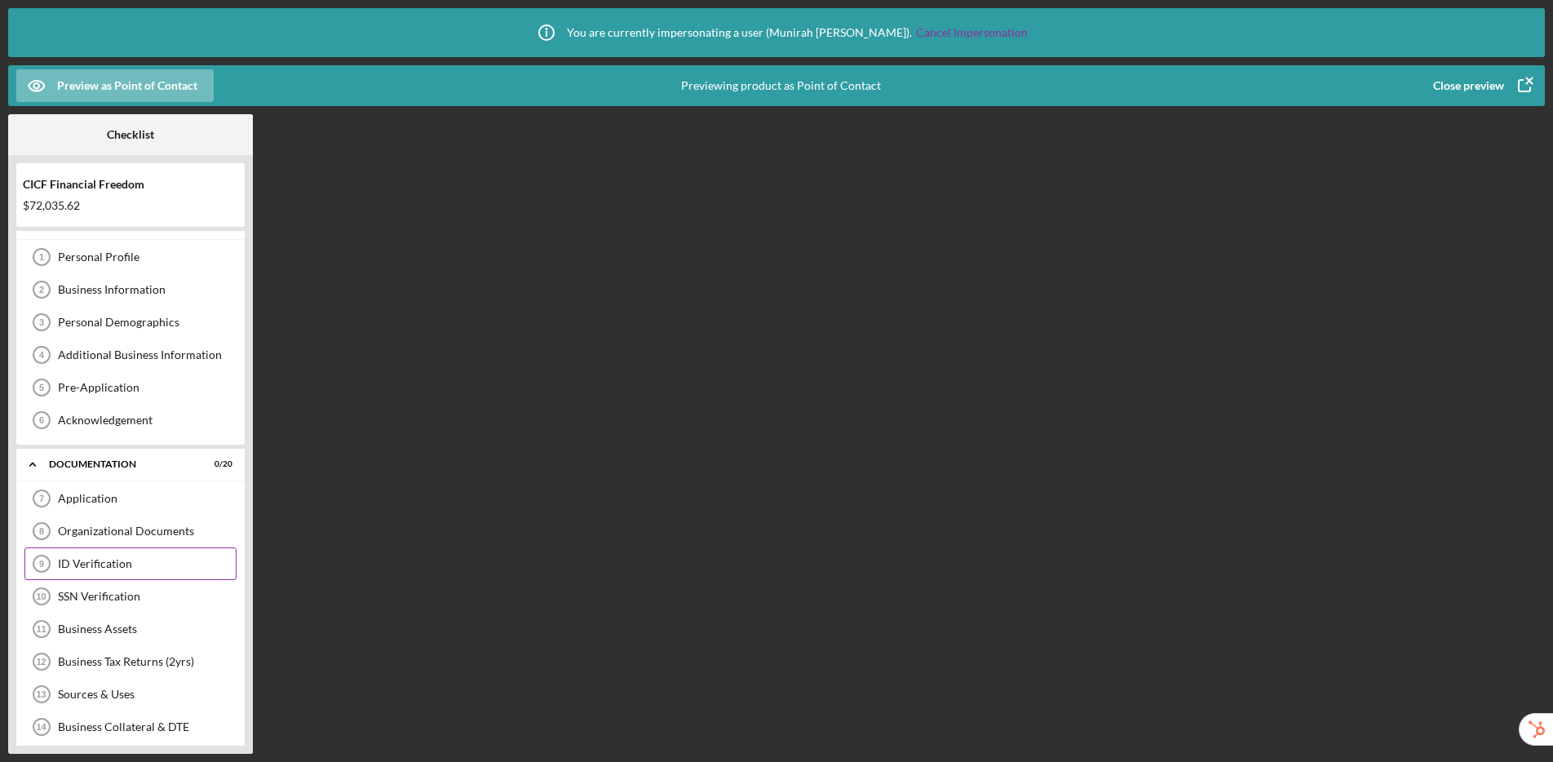
scroll to position [44, 0]
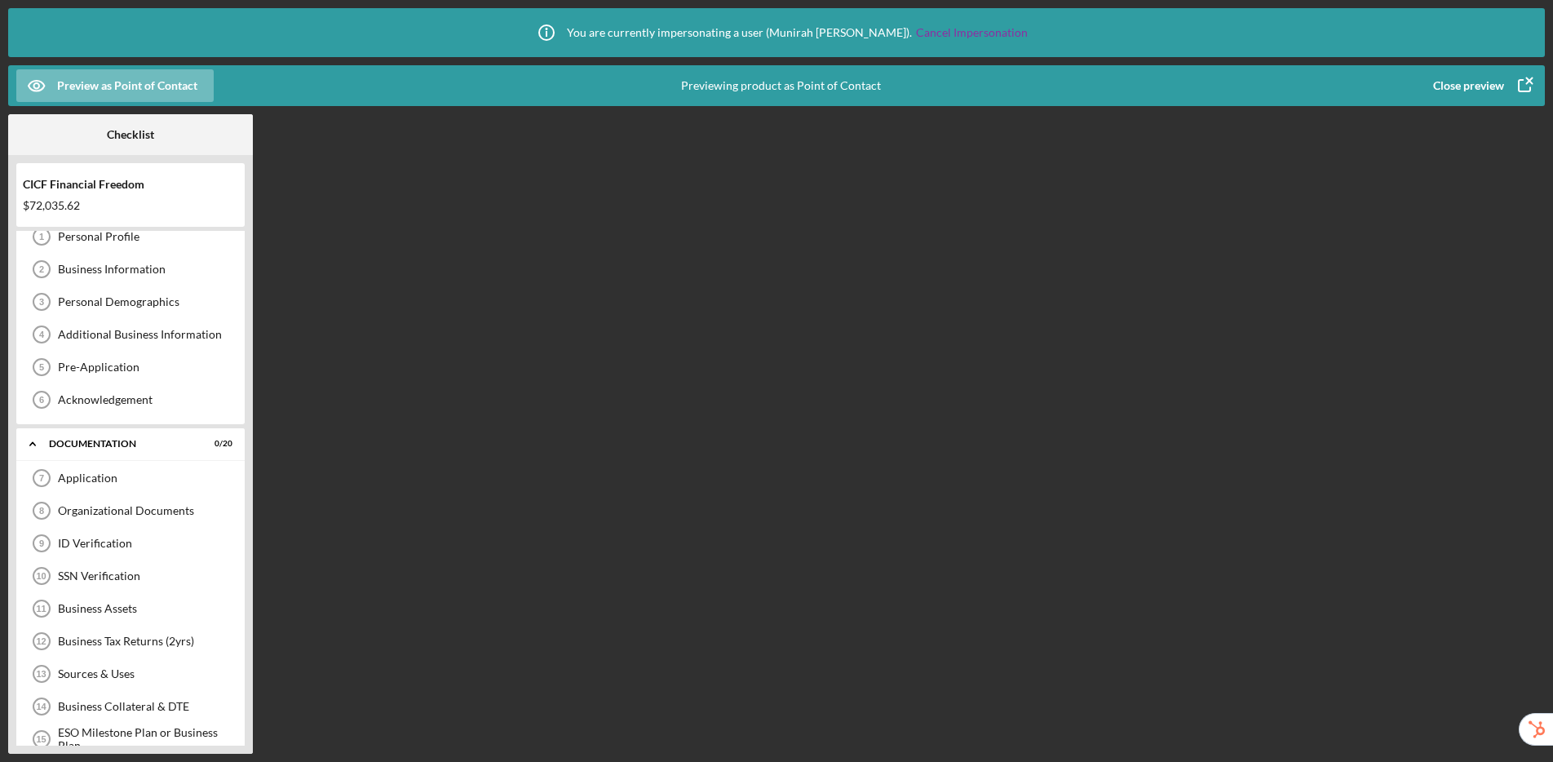
click at [1330, 92] on div "Close preview" at bounding box center [1468, 85] width 71 height 33
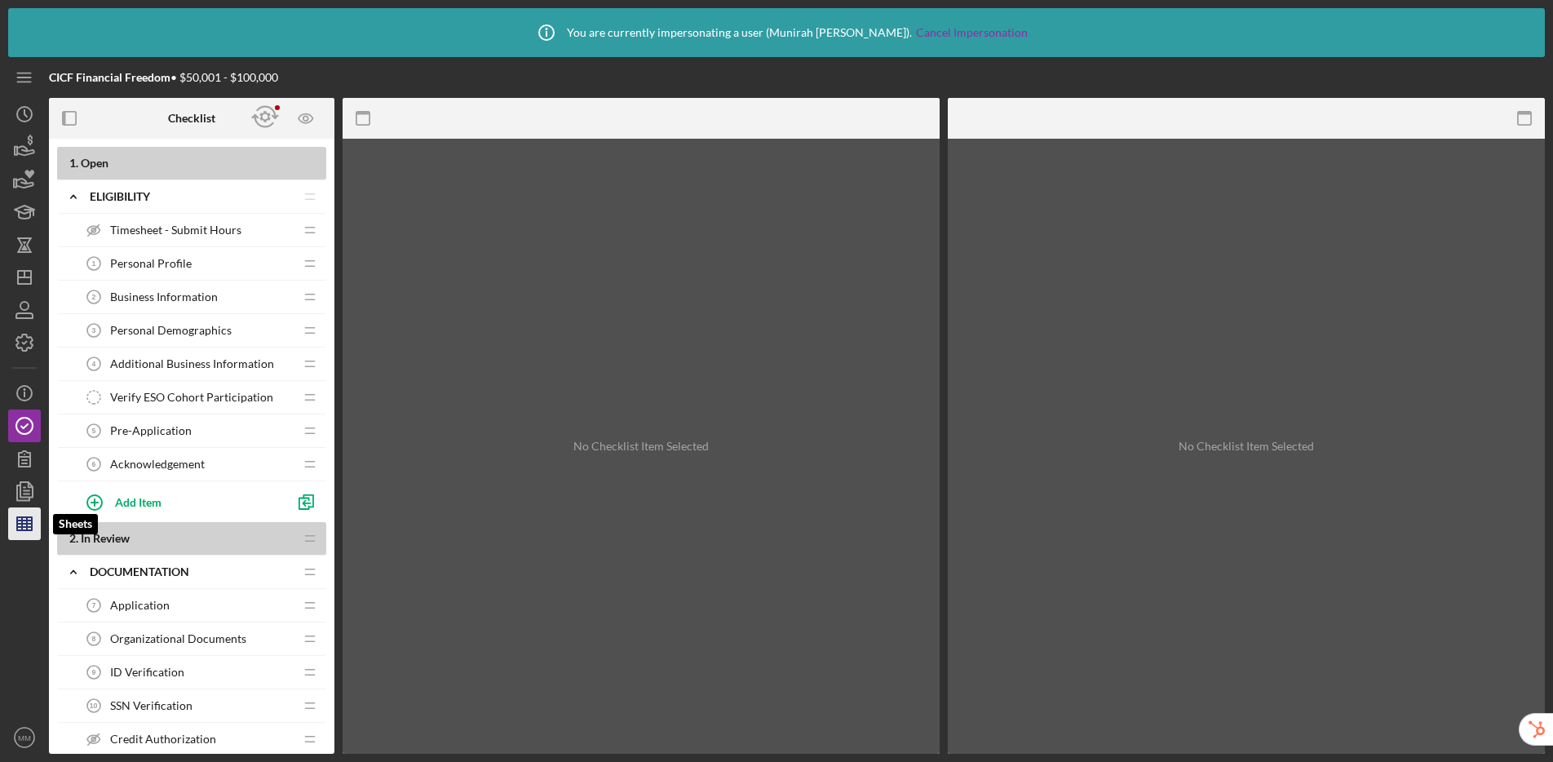
click at [32, 527] on line "button" at bounding box center [24, 527] width 15 height 0
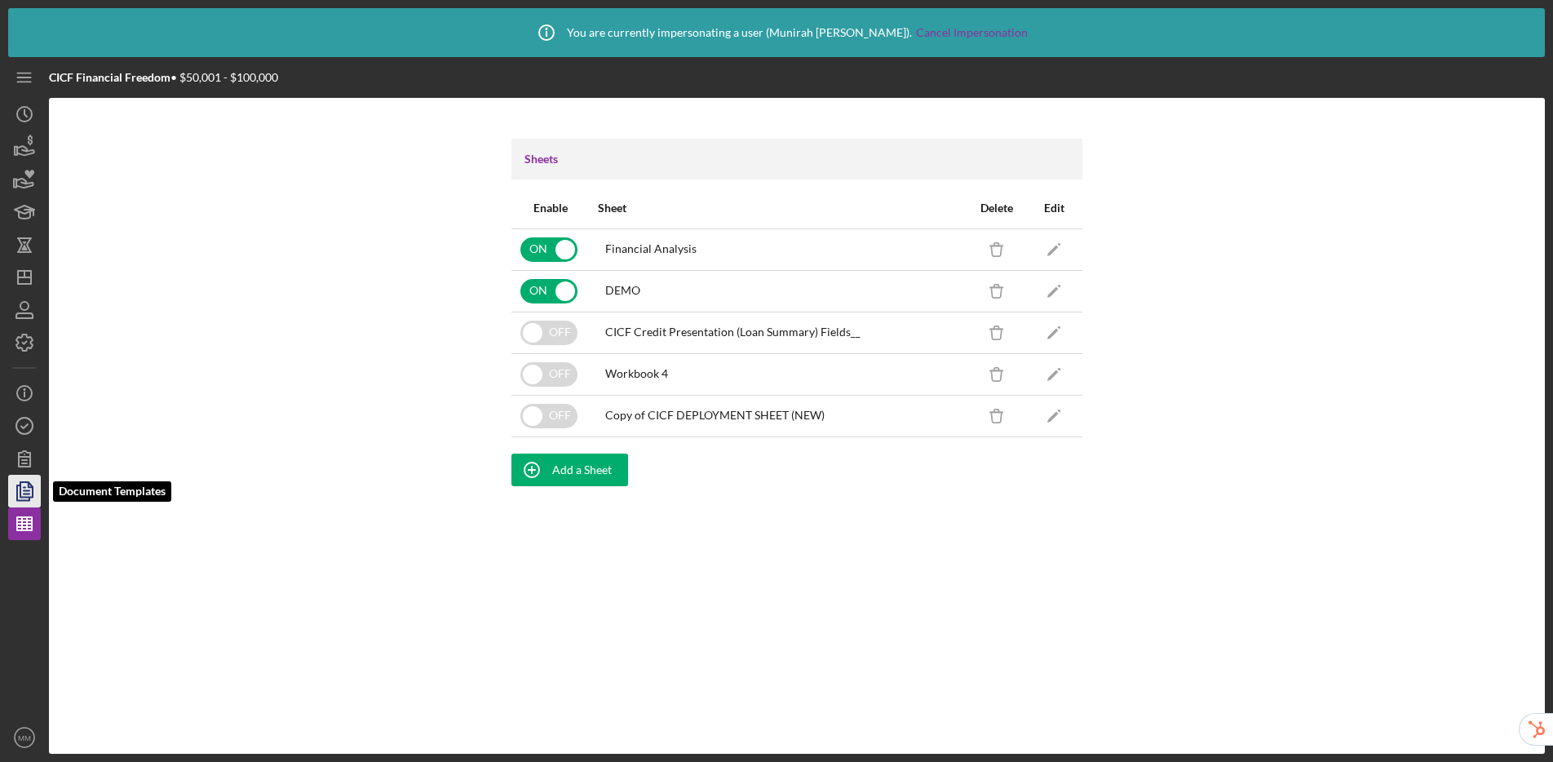
click at [33, 488] on polygon "button" at bounding box center [26, 489] width 12 height 15
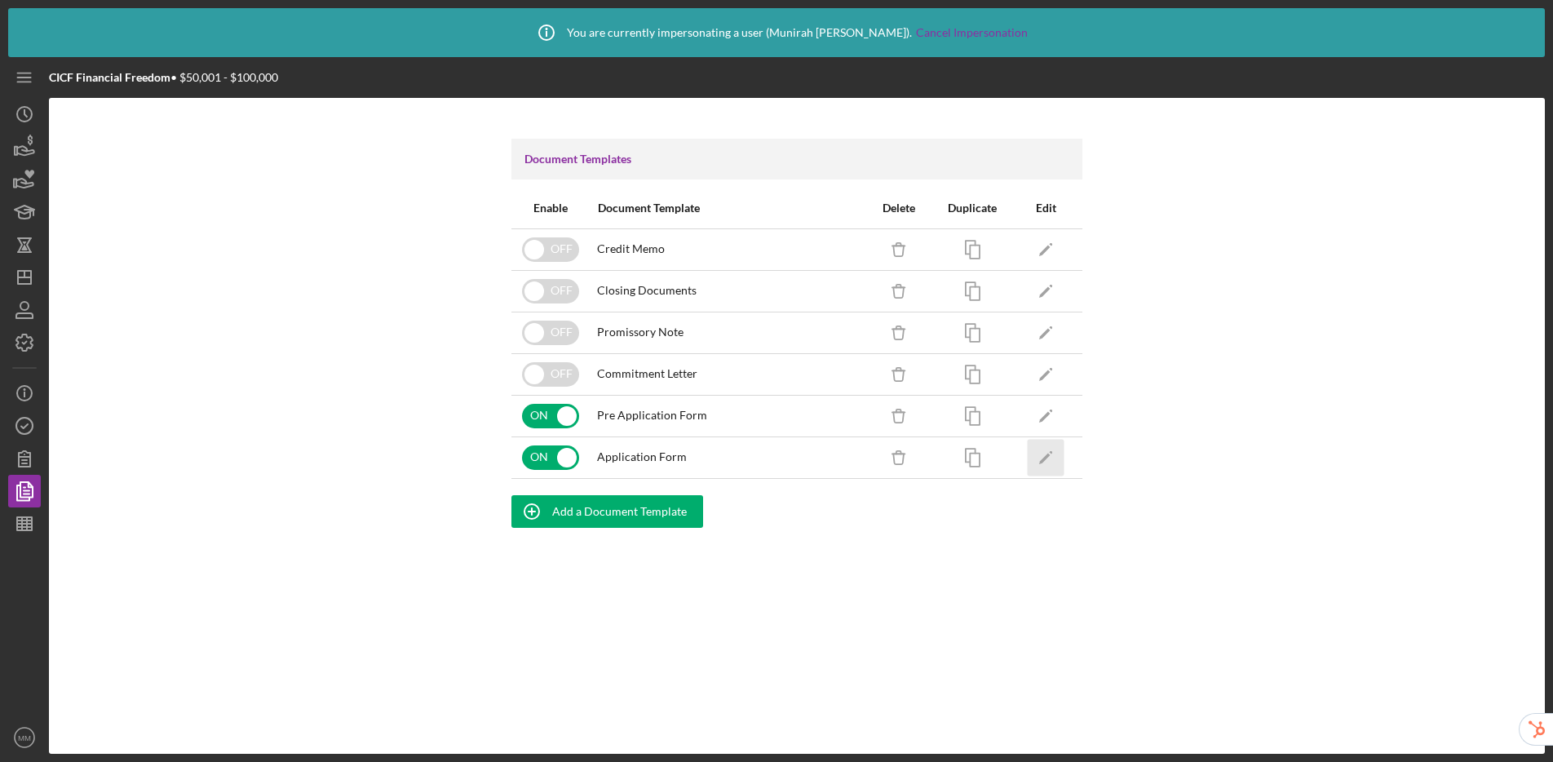
click at [1031, 458] on icon "Icon/Edit" at bounding box center [1046, 457] width 37 height 37
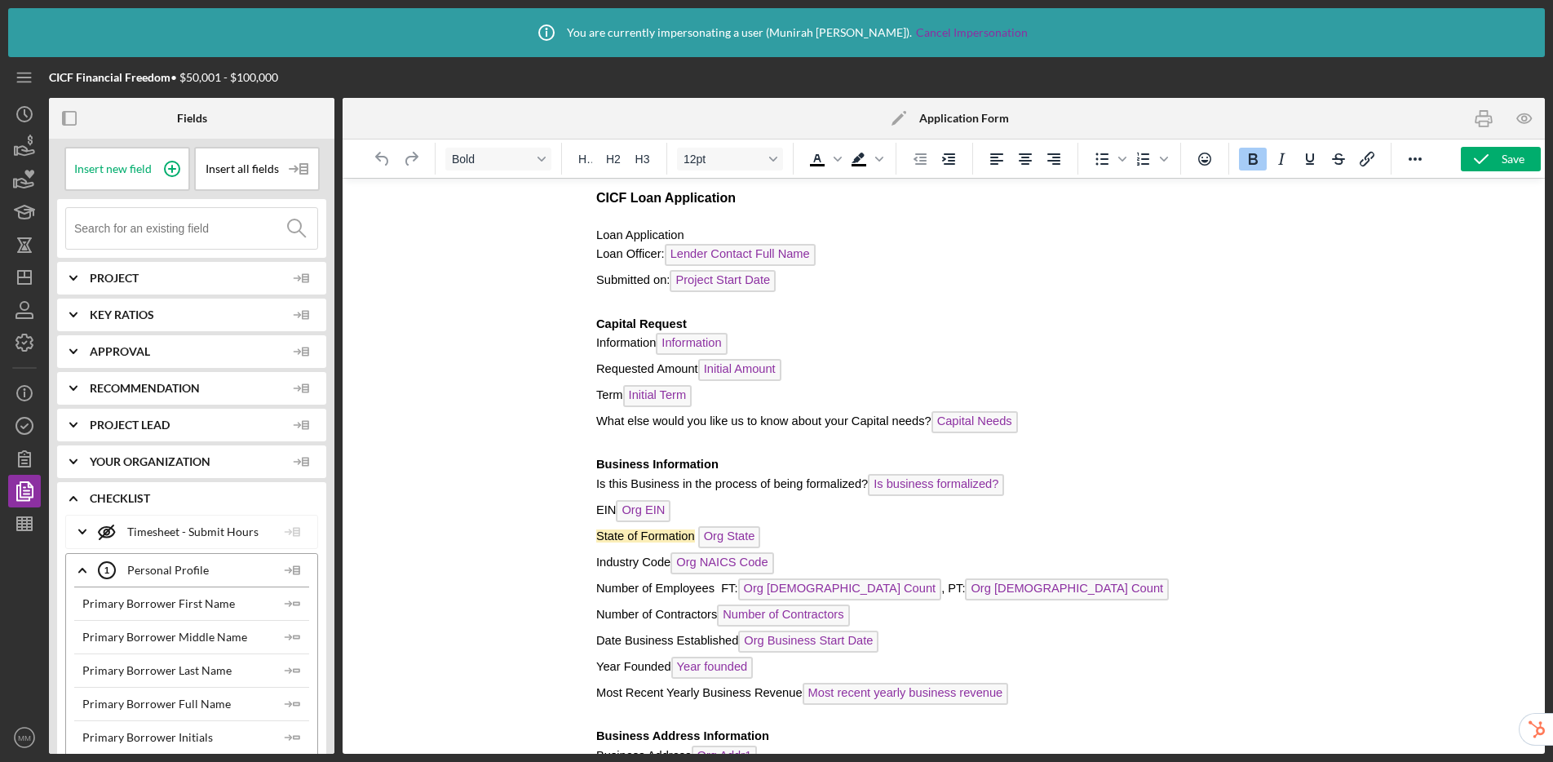
scroll to position [3, 0]
click at [689, 344] on span "Information" at bounding box center [690, 343] width 71 height 22
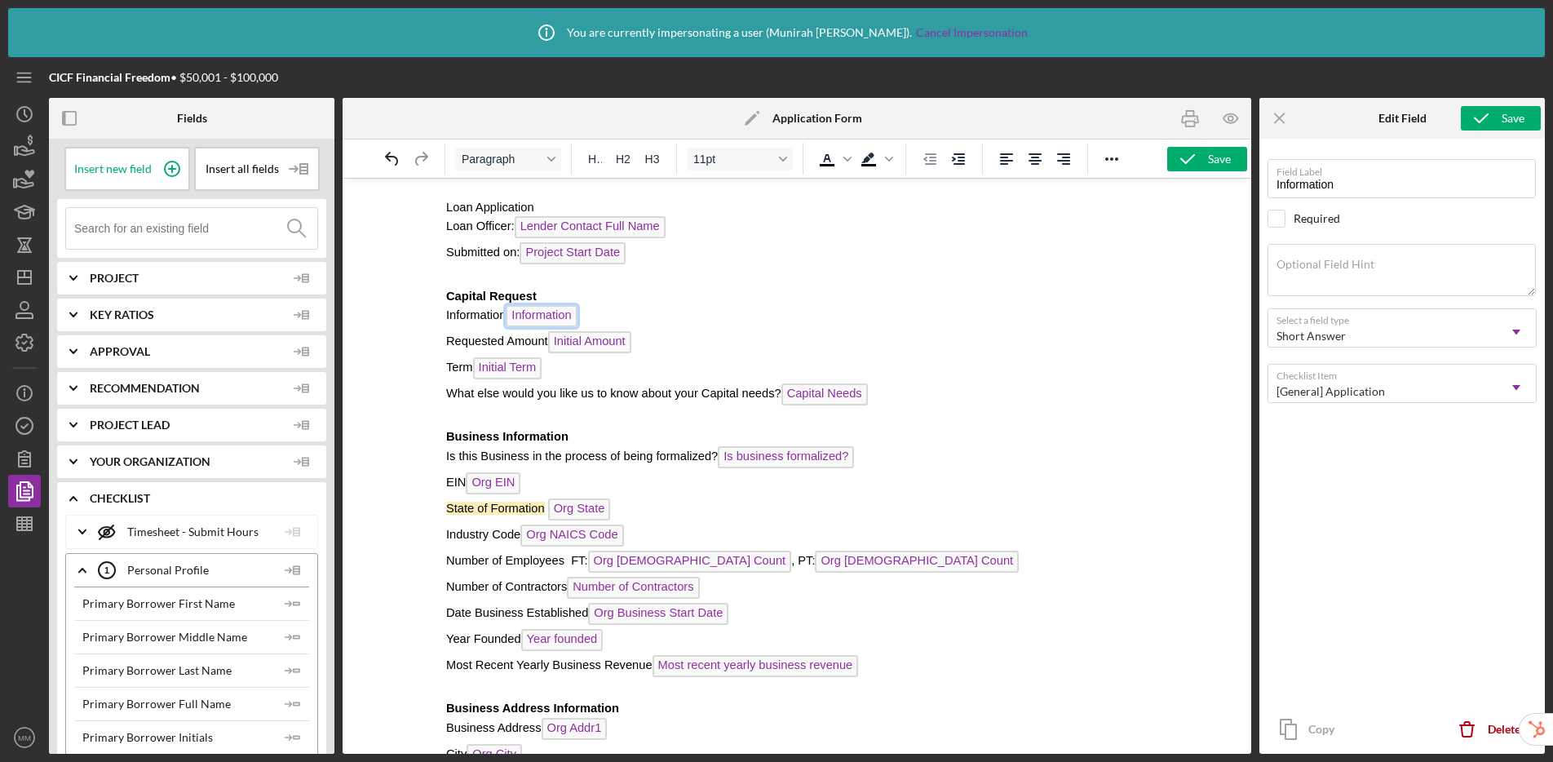
scroll to position [33, 0]
click at [580, 505] on span "Org State" at bounding box center [579, 506] width 63 height 22
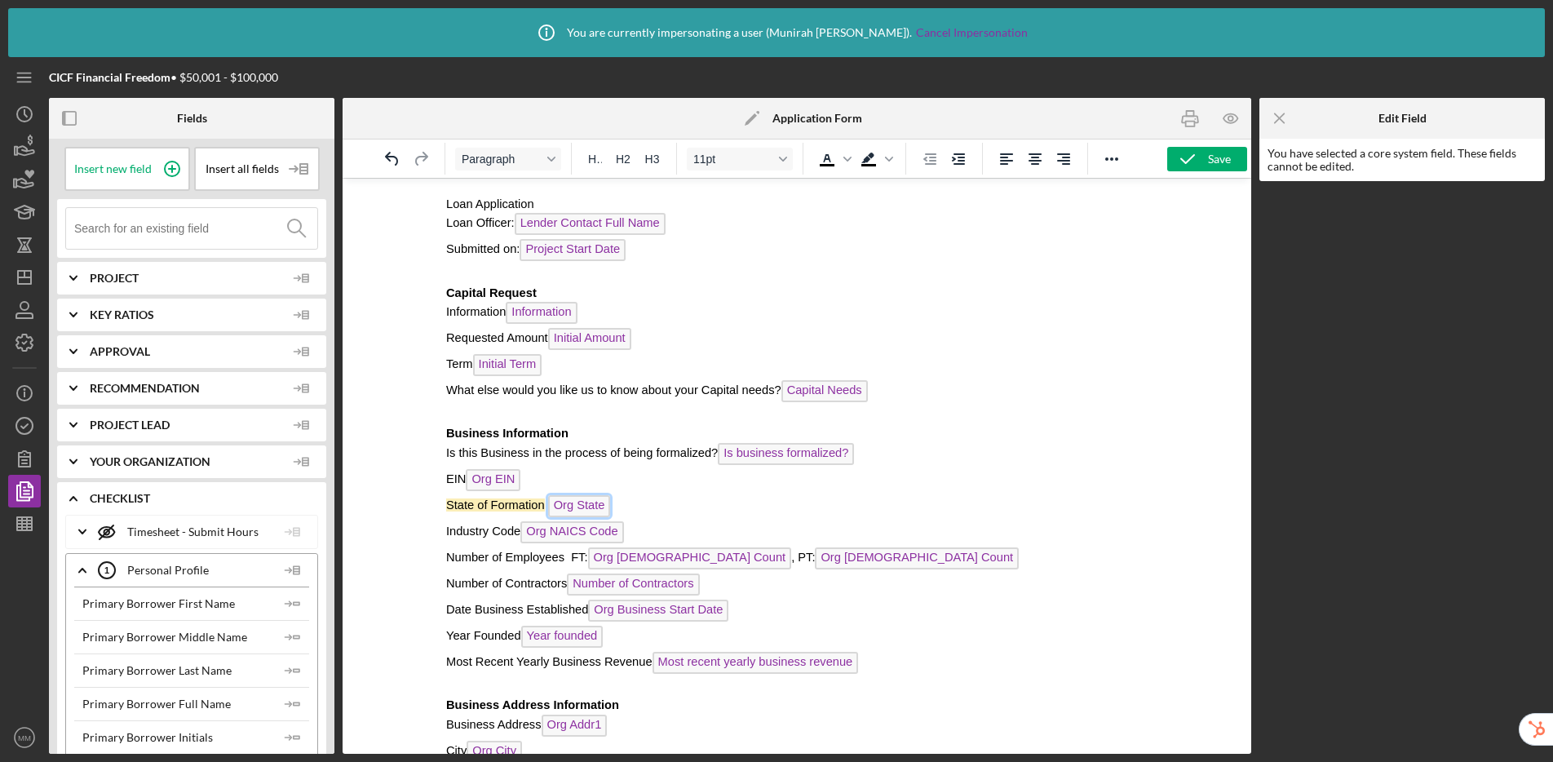
scroll to position [74, 0]
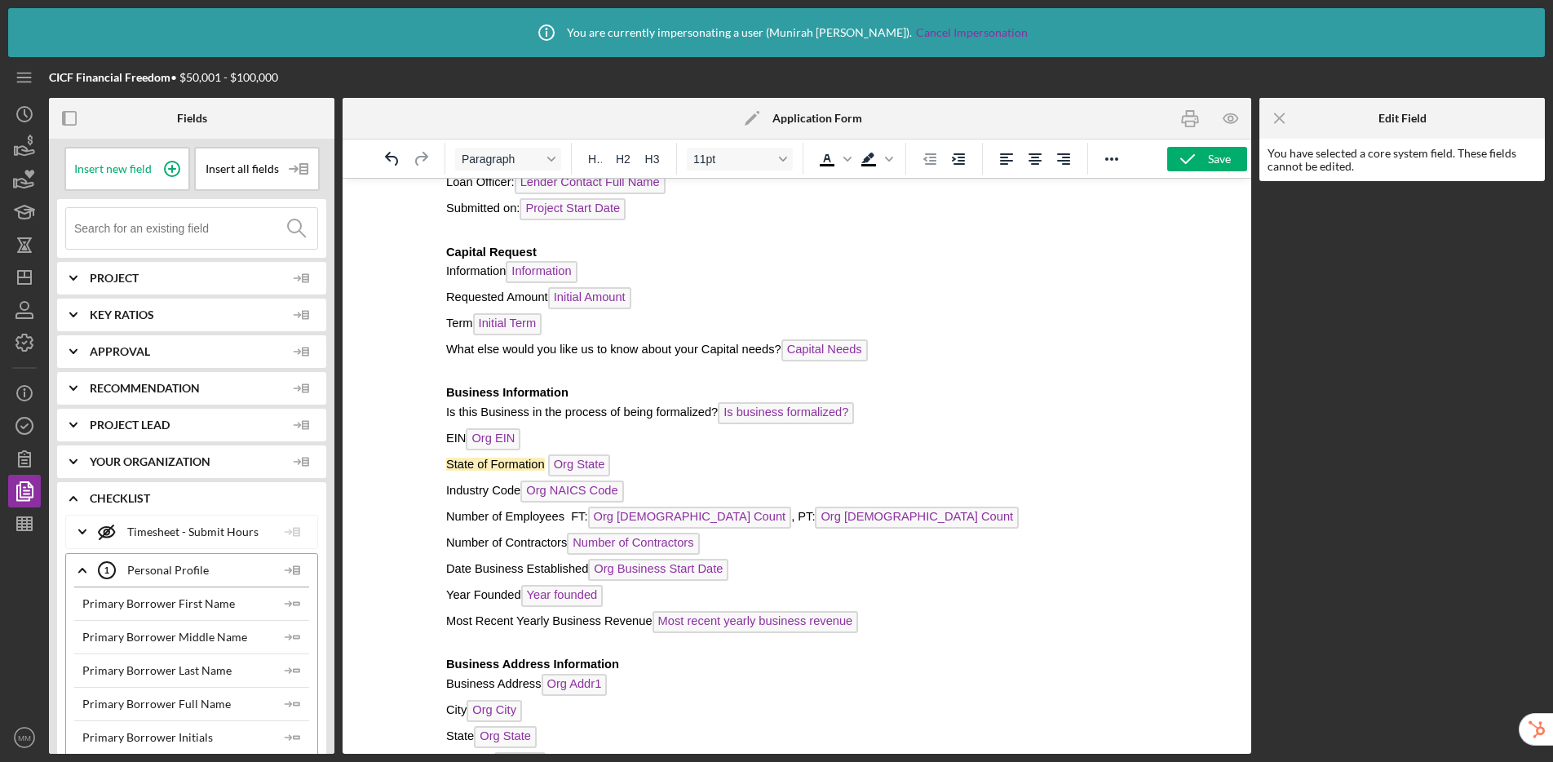
click at [644, 464] on p "State of Formation Org State ﻿" at bounding box center [796, 467] width 701 height 26
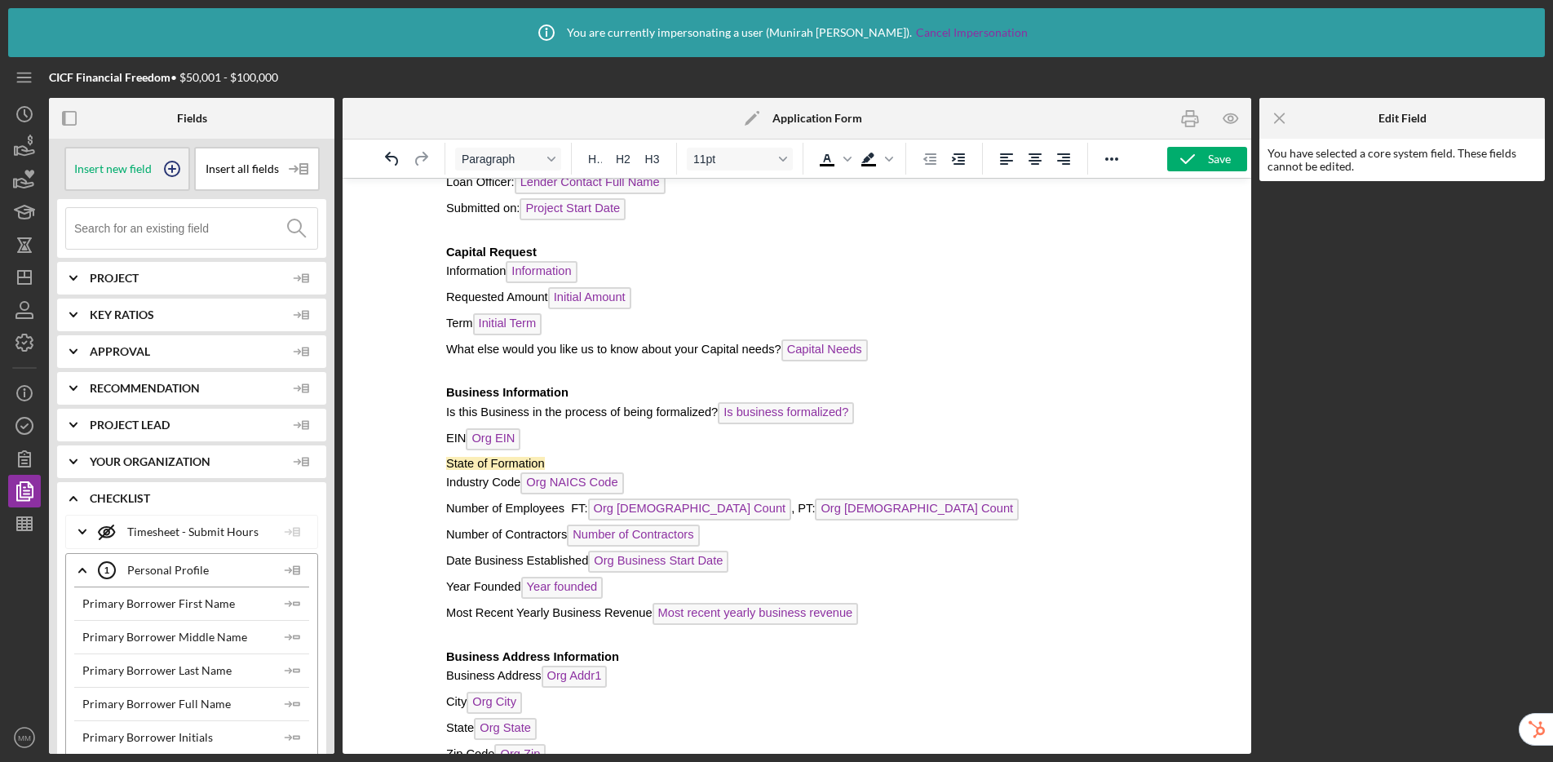
click at [174, 169] on icon at bounding box center [172, 168] width 41 height 41
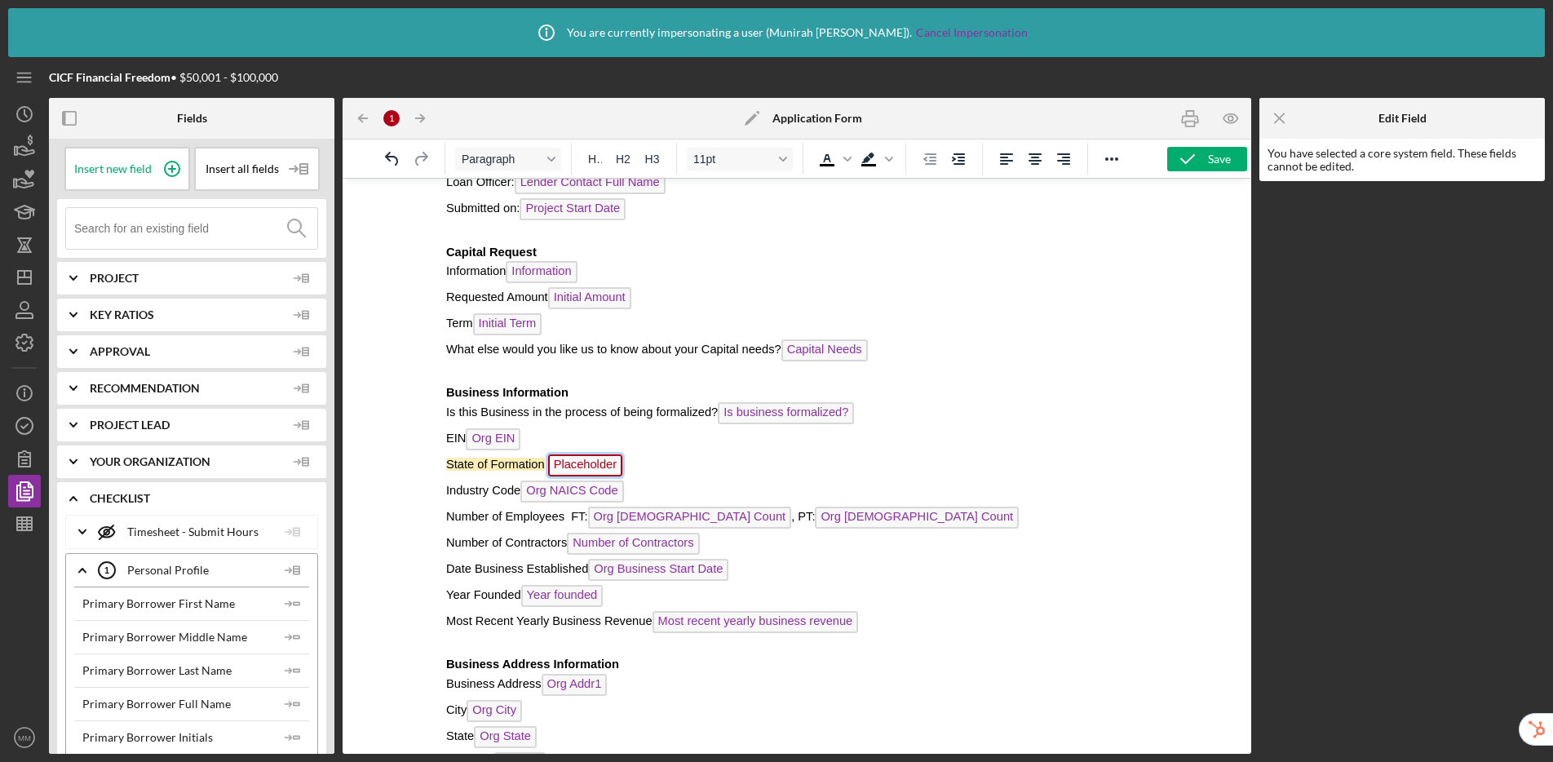
click at [595, 463] on span "Placeholder" at bounding box center [585, 465] width 74 height 22
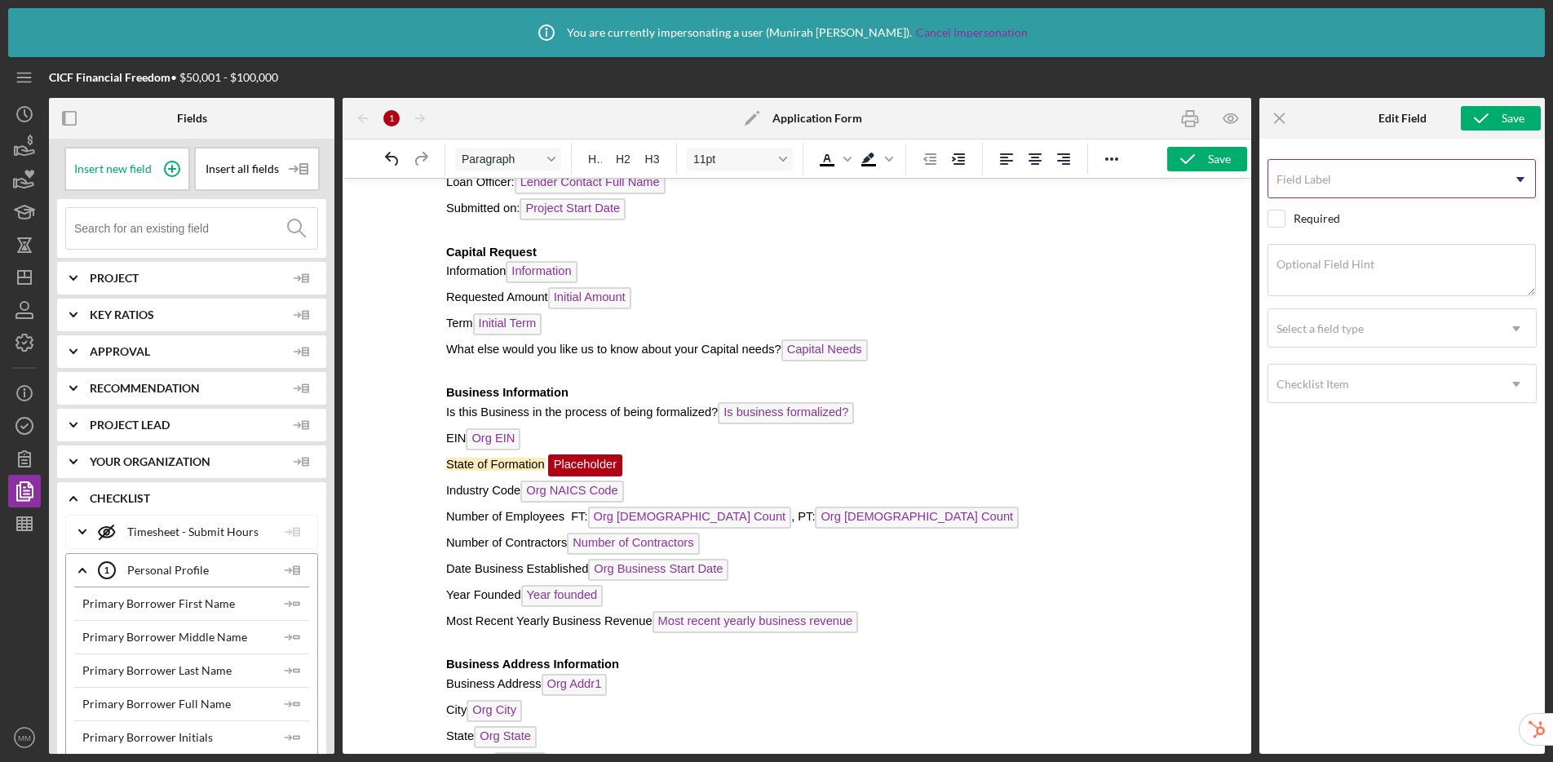
click at [1330, 186] on input "Field Label" at bounding box center [1402, 178] width 268 height 39
click at [1283, 182] on input "State of Formation" at bounding box center [1402, 178] width 268 height 39
type input "Original State of Formation"
click at [1318, 339] on div "Select a field type" at bounding box center [1382, 329] width 228 height 38
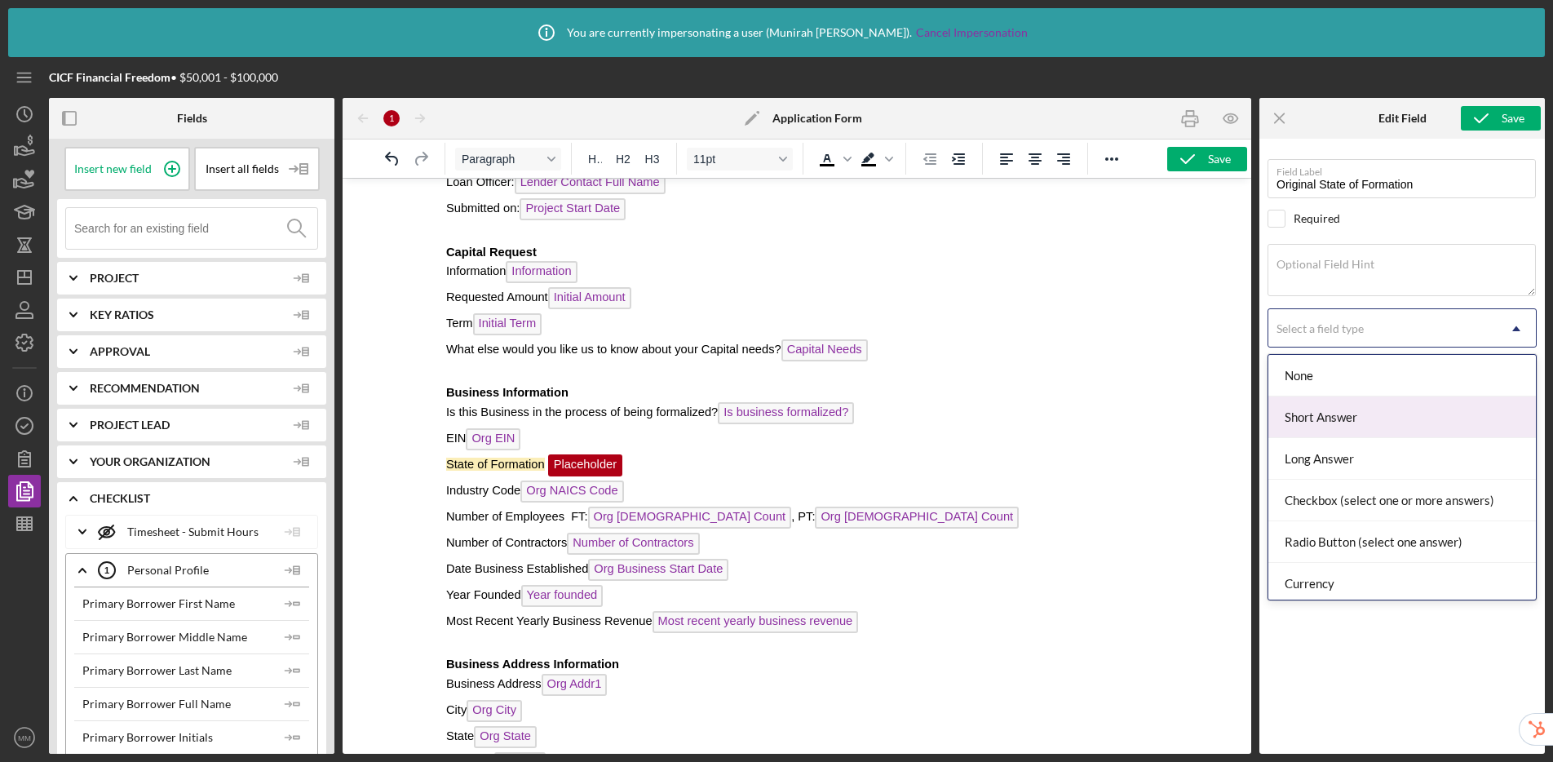
click at [1325, 410] on div "Short Answer" at bounding box center [1402, 417] width 268 height 42
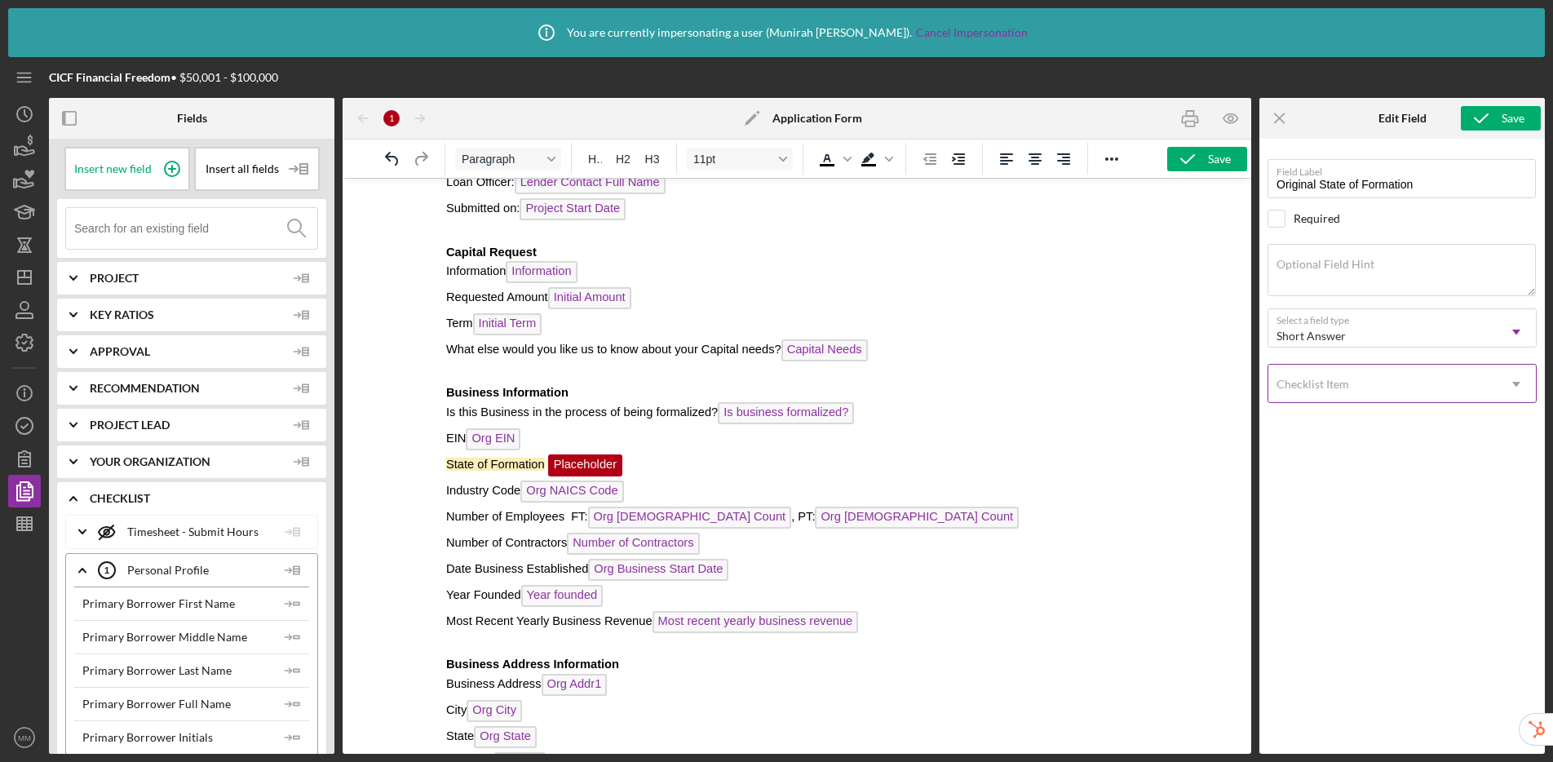
click at [1325, 388] on div "Checklist Item" at bounding box center [1313, 384] width 73 height 13
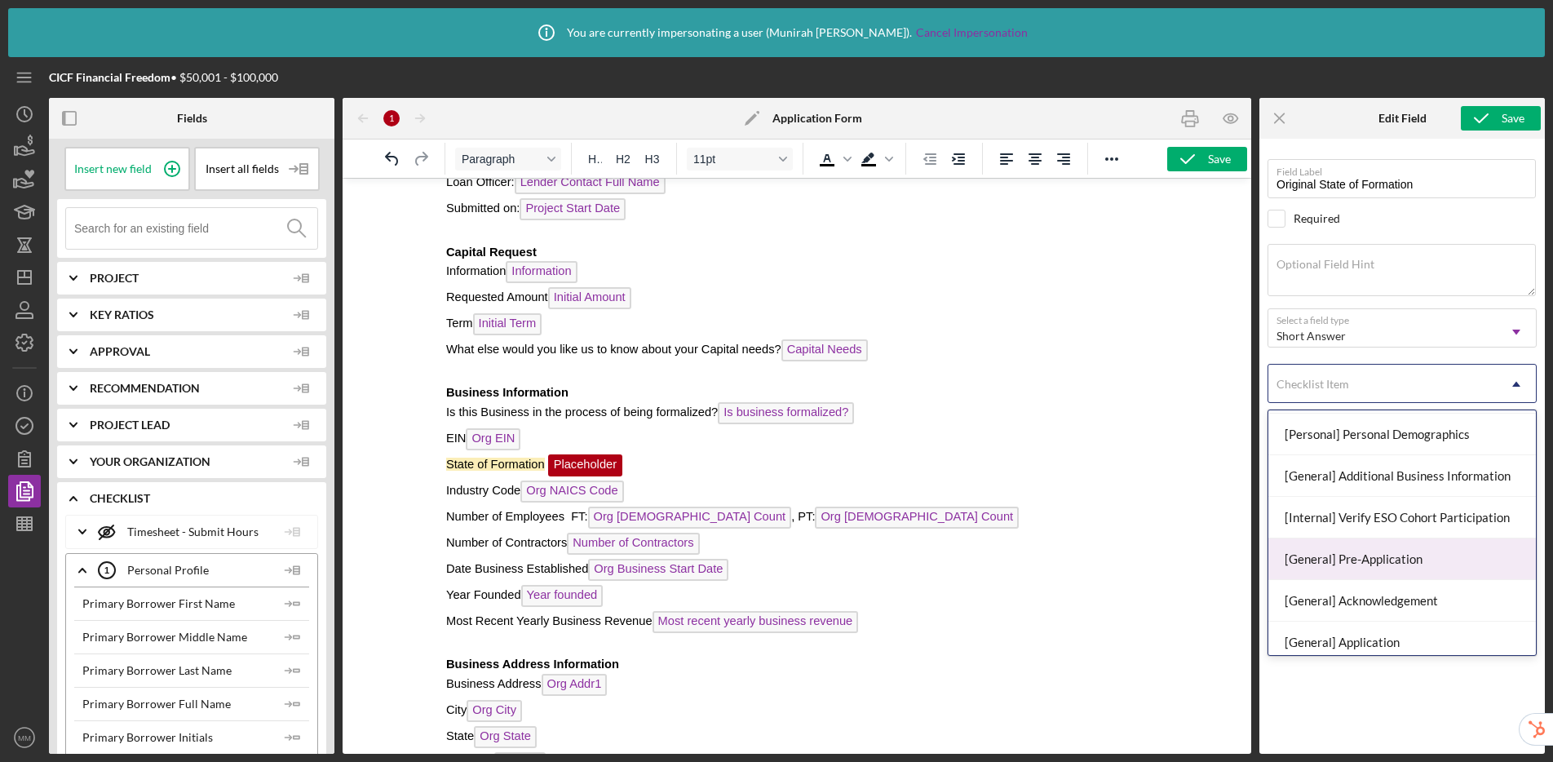
scroll to position [165, 0]
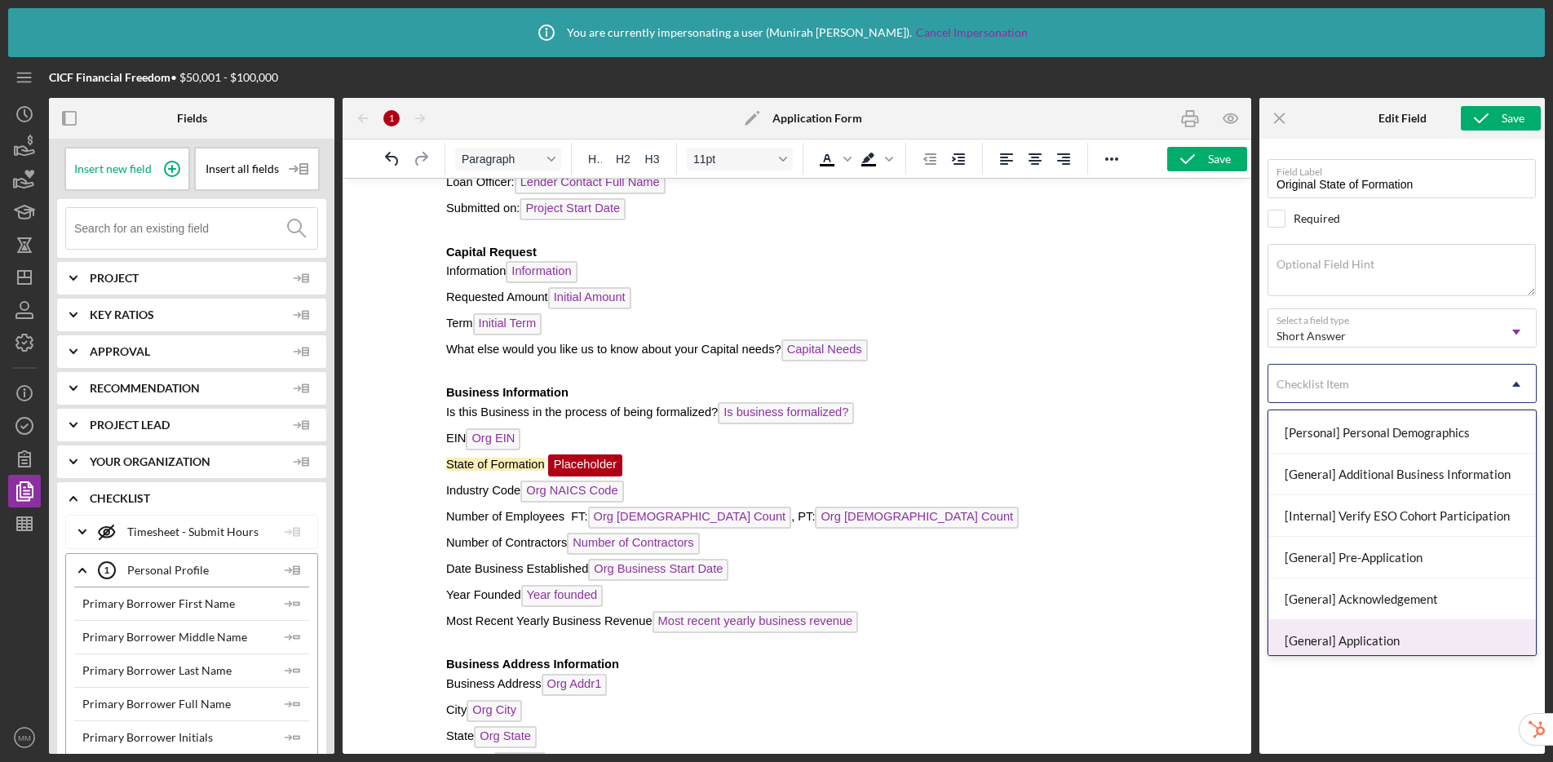
click at [1330, 635] on div "[General] Application" at bounding box center [1402, 641] width 268 height 42
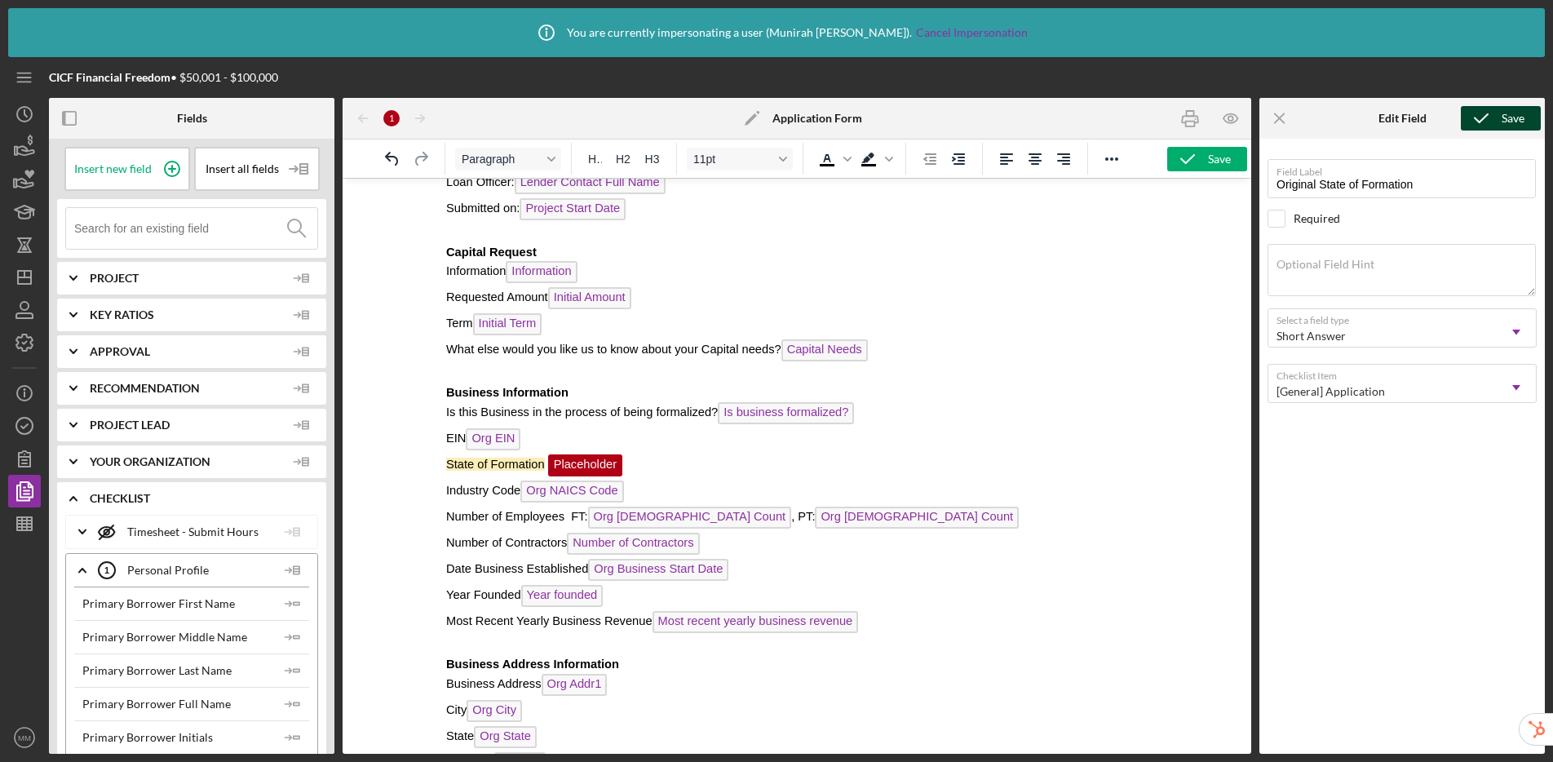
click at [1330, 112] on div "Save" at bounding box center [1513, 118] width 23 height 24
click at [723, 469] on p "State of Formation Original State of Formation" at bounding box center [796, 467] width 701 height 26
drag, startPoint x: 724, startPoint y: 467, endPoint x: 475, endPoint y: 461, distance: 249.7
click at [475, 461] on p "State of Formation Original State of Formation ﻿" at bounding box center [796, 467] width 701 height 26
drag, startPoint x: 444, startPoint y: 463, endPoint x: 529, endPoint y: 471, distance: 85.1
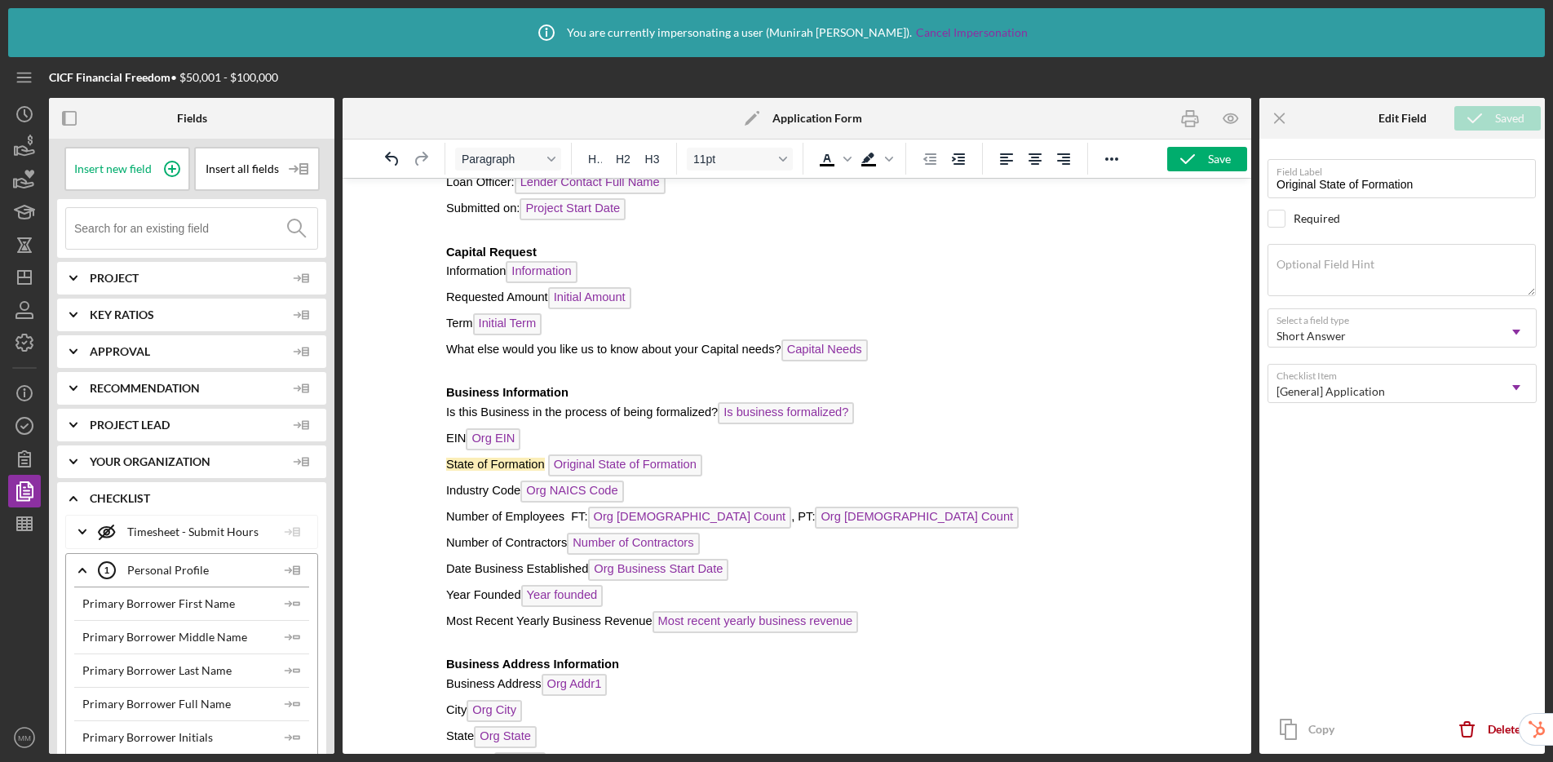
click at [529, 471] on html "CICF Loan Application Loan Application Loan Officer: Lender Contact Full Name S…" at bounding box center [796, 769] width 727 height 1331
drag, startPoint x: 446, startPoint y: 467, endPoint x: 714, endPoint y: 469, distance: 267.5
click at [714, 469] on p "State of Formation Original State of Formation" at bounding box center [796, 467] width 701 height 26
click at [891, 162] on icon "Background color Black" at bounding box center [889, 159] width 8 height 8
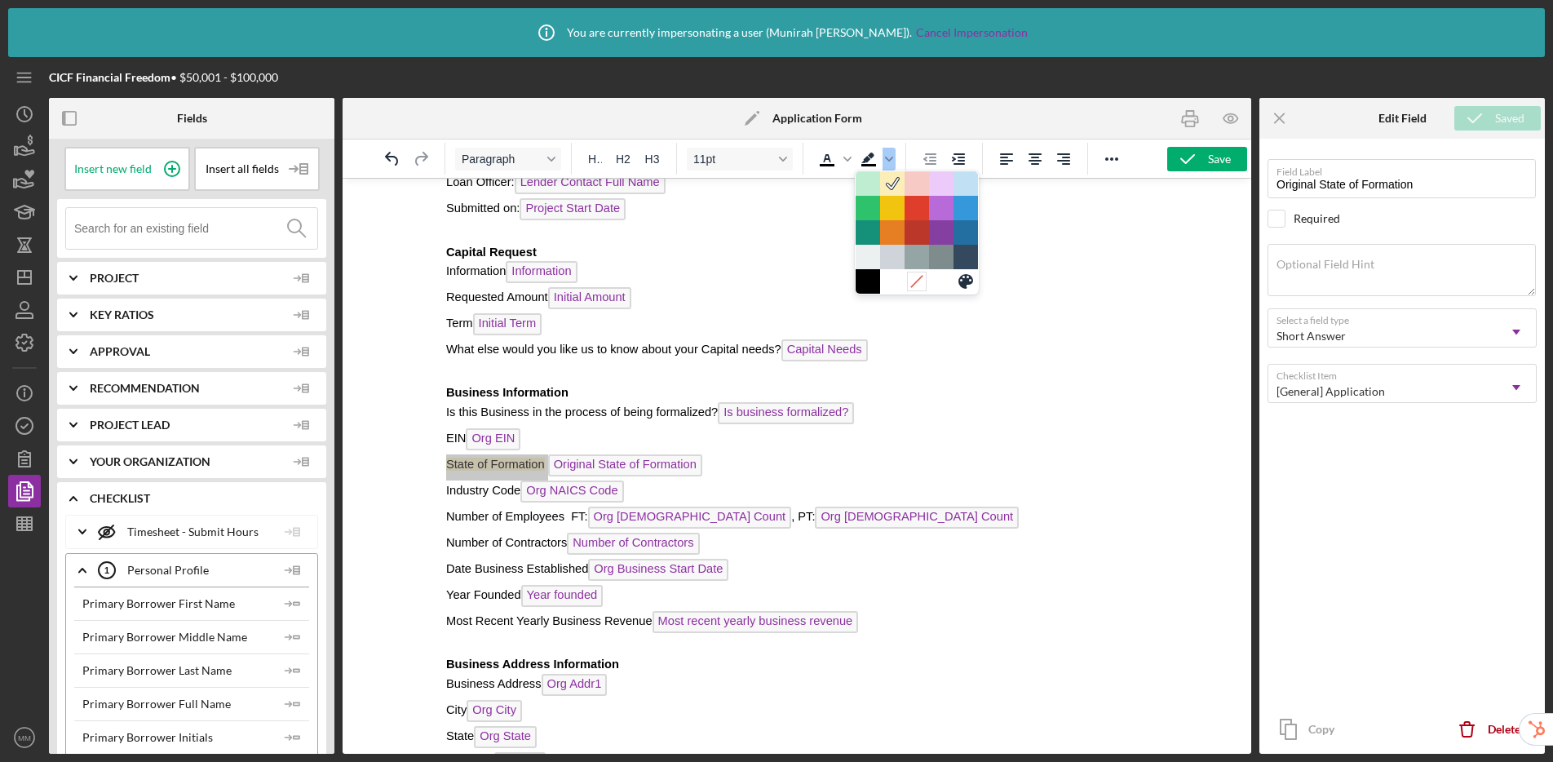
click at [918, 285] on icon at bounding box center [916, 280] width 15 height 15
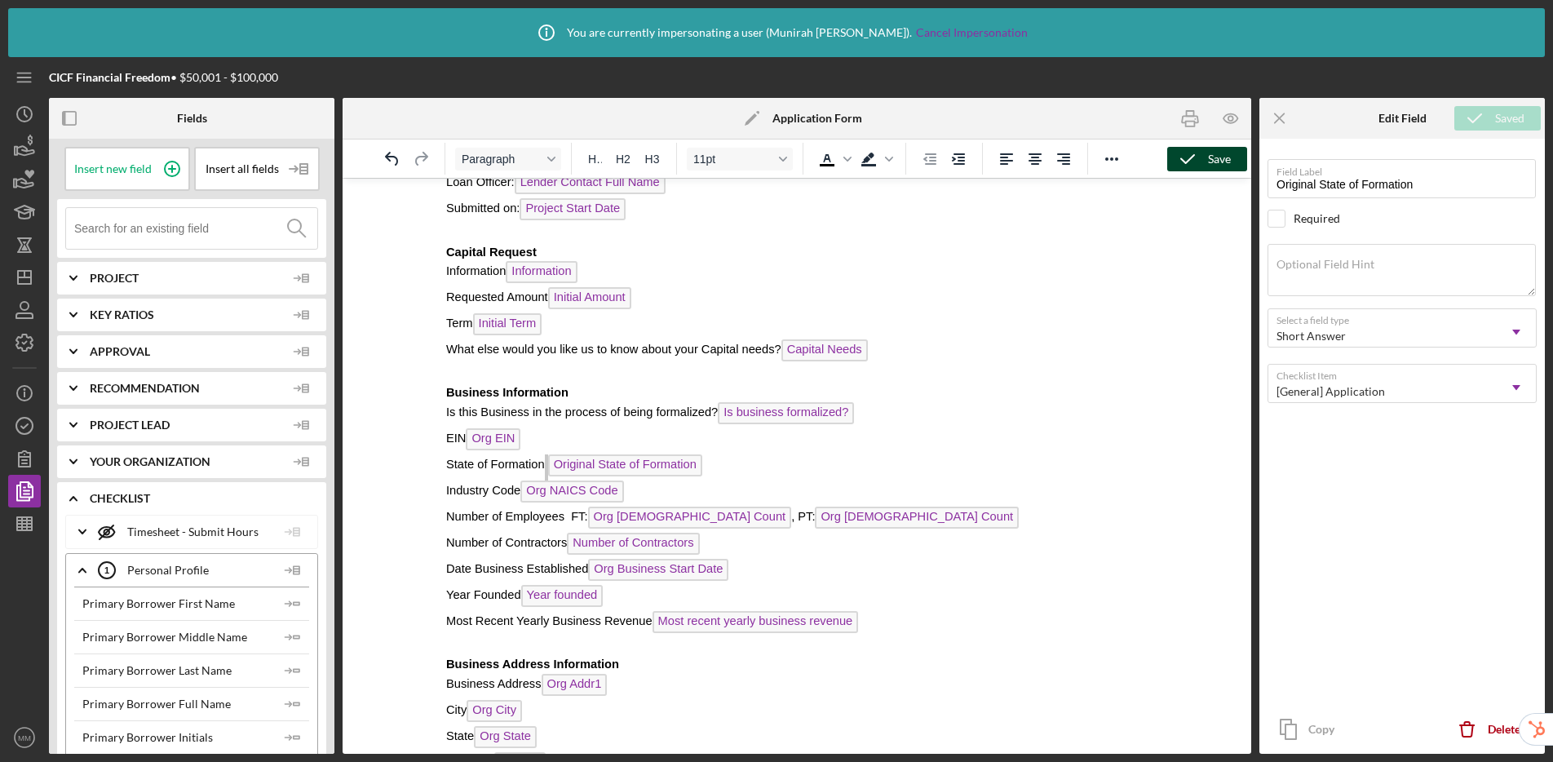
click at [1214, 165] on div "Save" at bounding box center [1219, 159] width 23 height 24
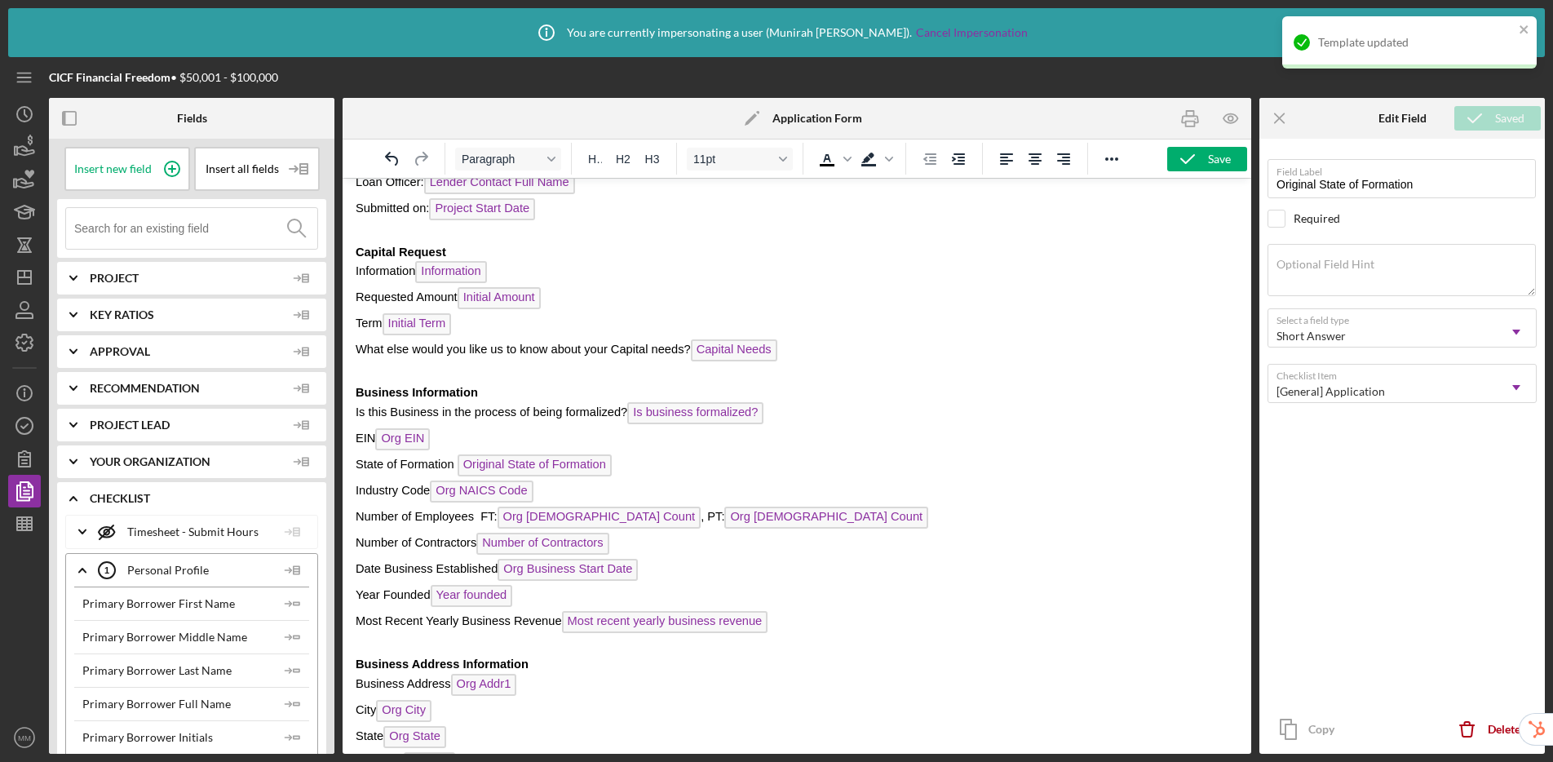
click at [707, 485] on p "Industry Code Org NAICS Code" at bounding box center [797, 493] width 883 height 26
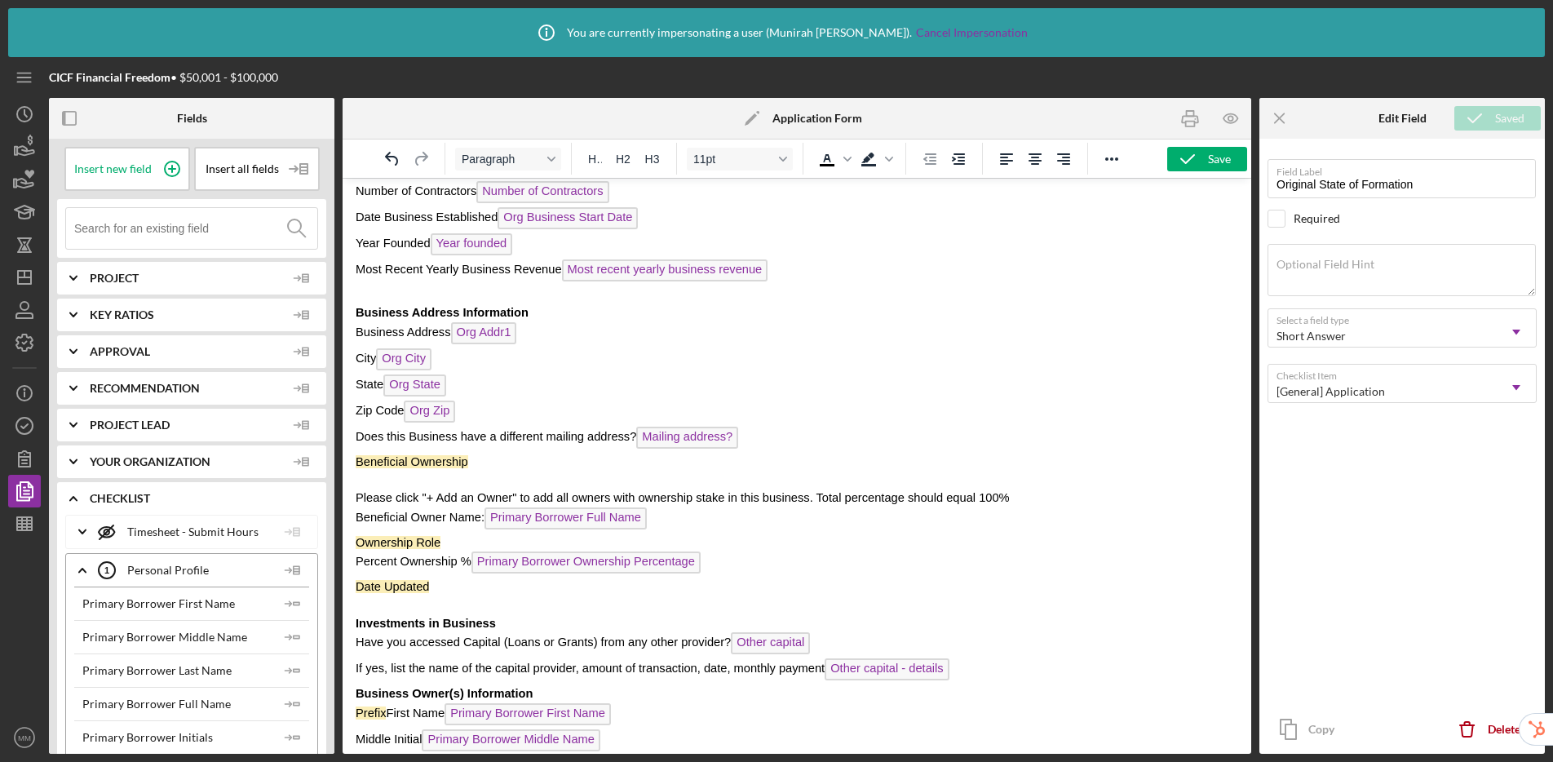
scroll to position [450, 0]
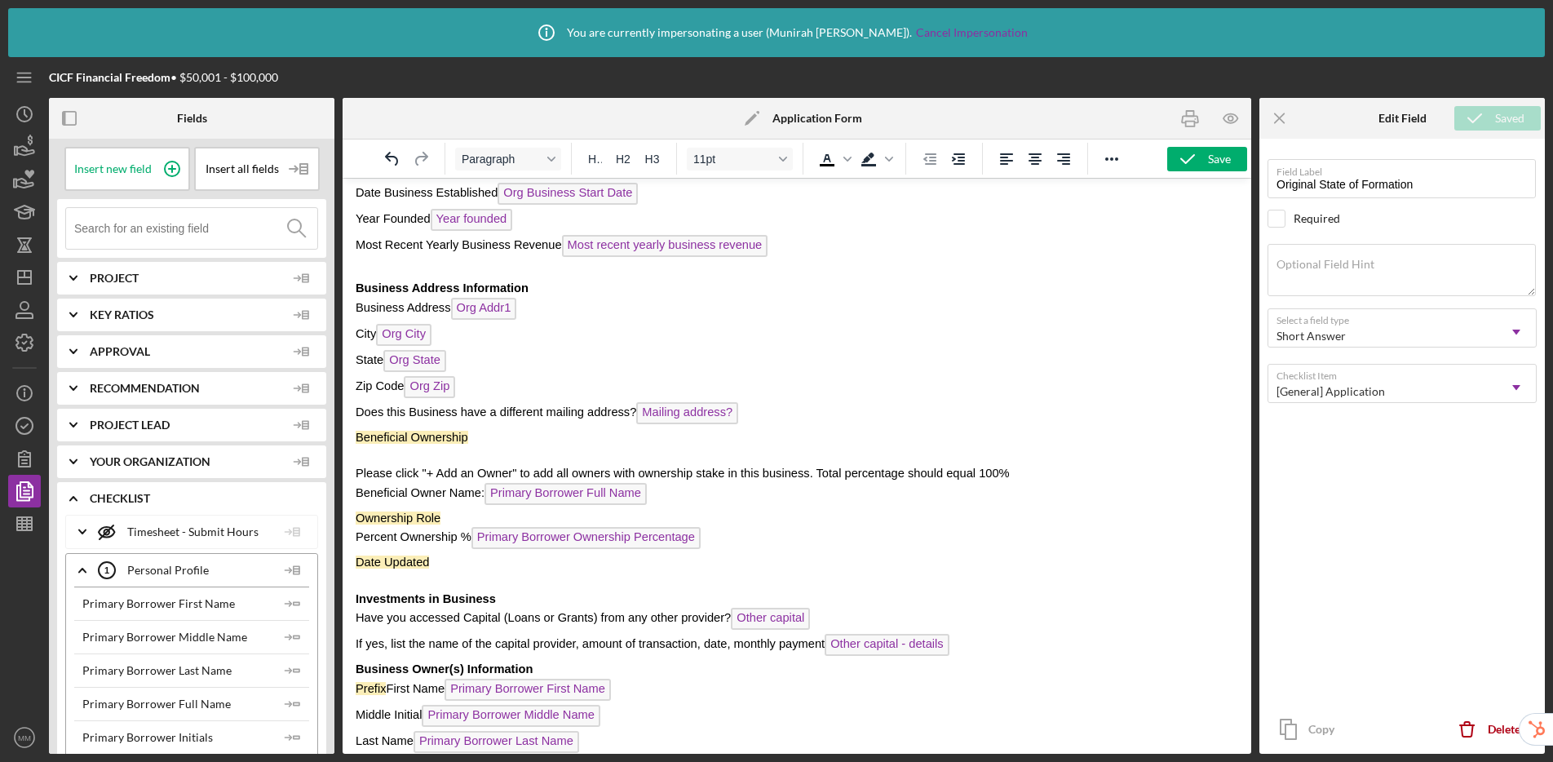
click at [499, 436] on p "Beneficial Ownership" at bounding box center [797, 437] width 883 height 18
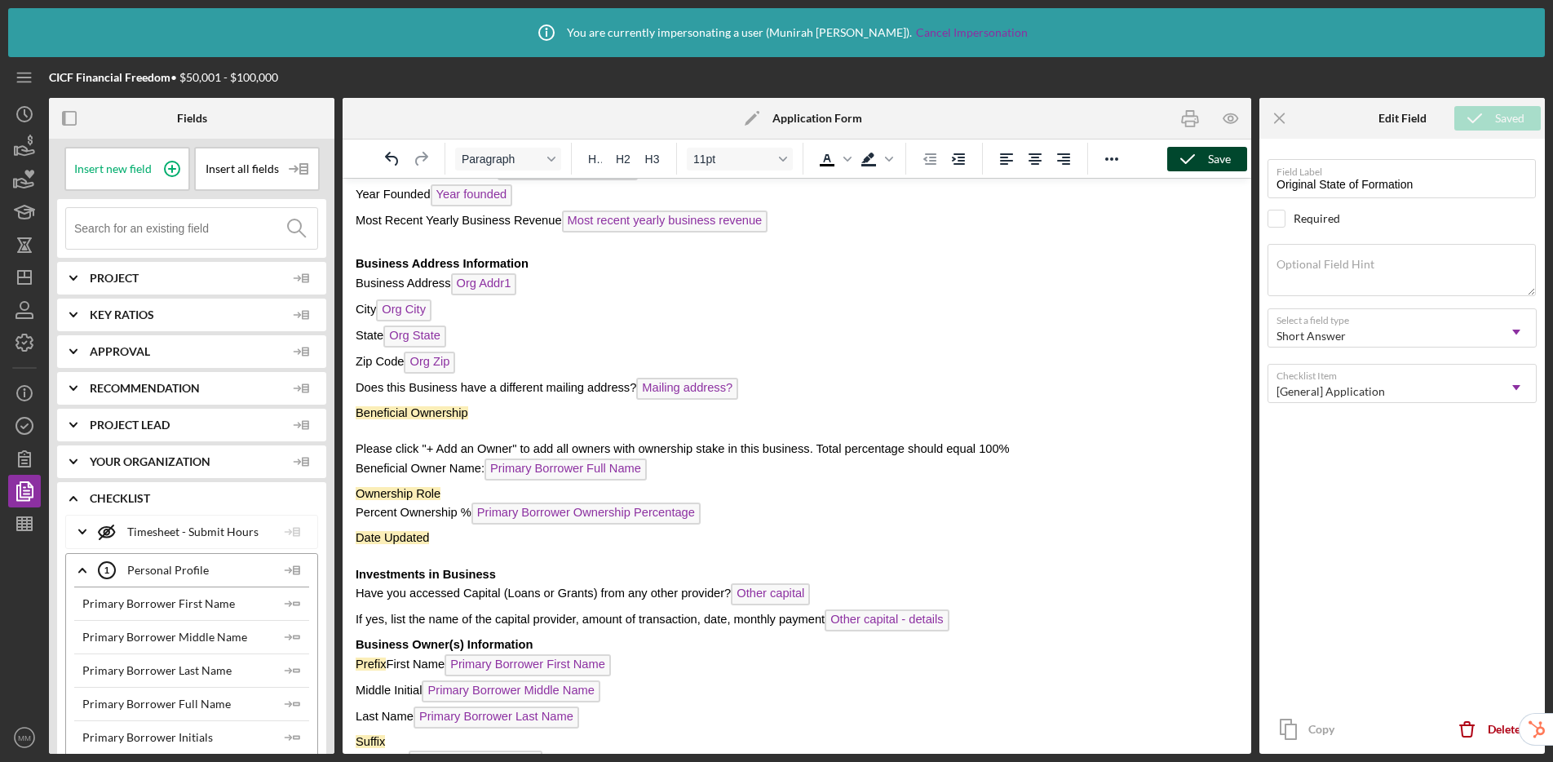
click at [1219, 154] on div "Save" at bounding box center [1219, 159] width 23 height 24
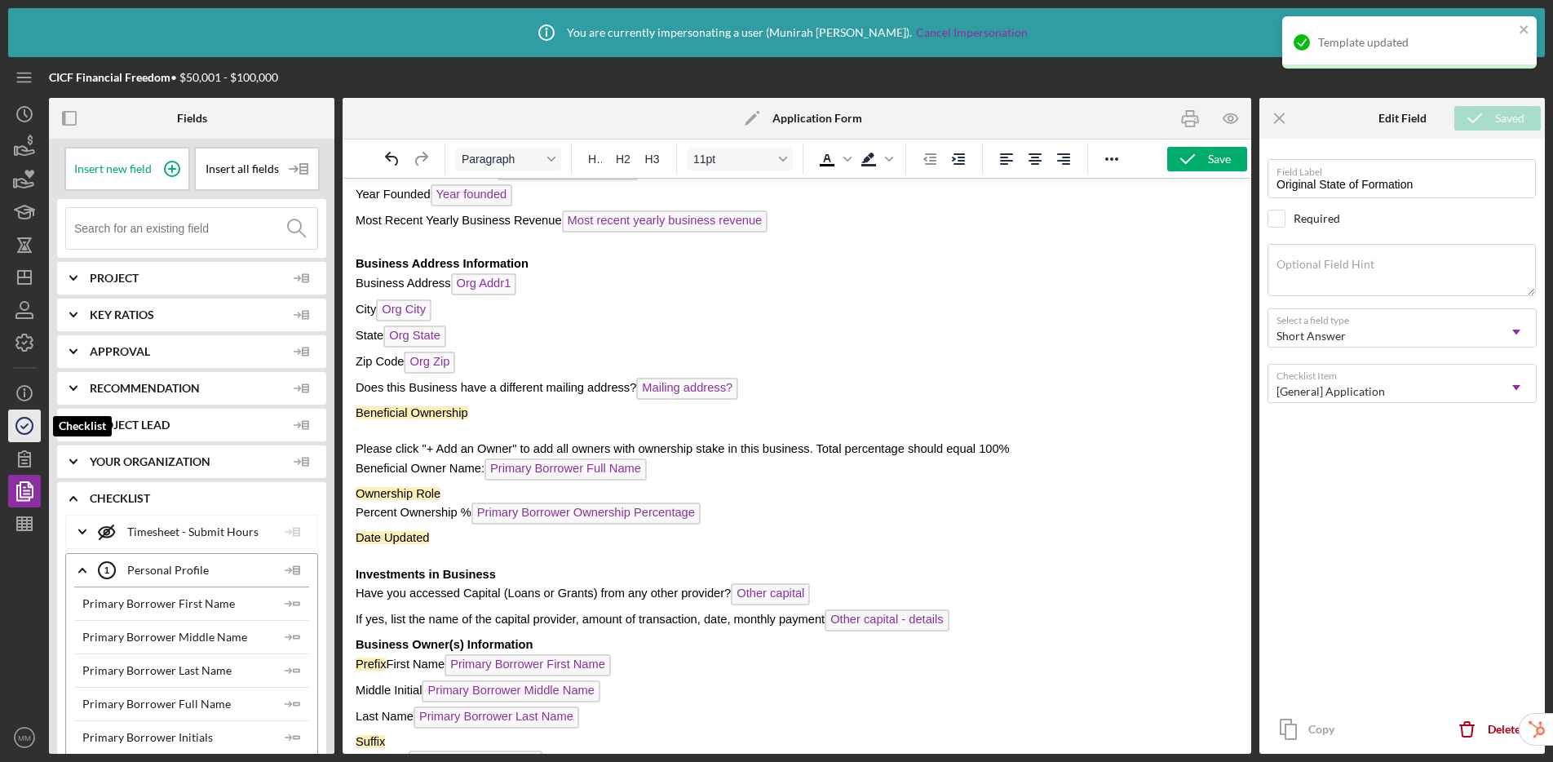
click at [19, 418] on icon "button" at bounding box center [24, 425] width 41 height 41
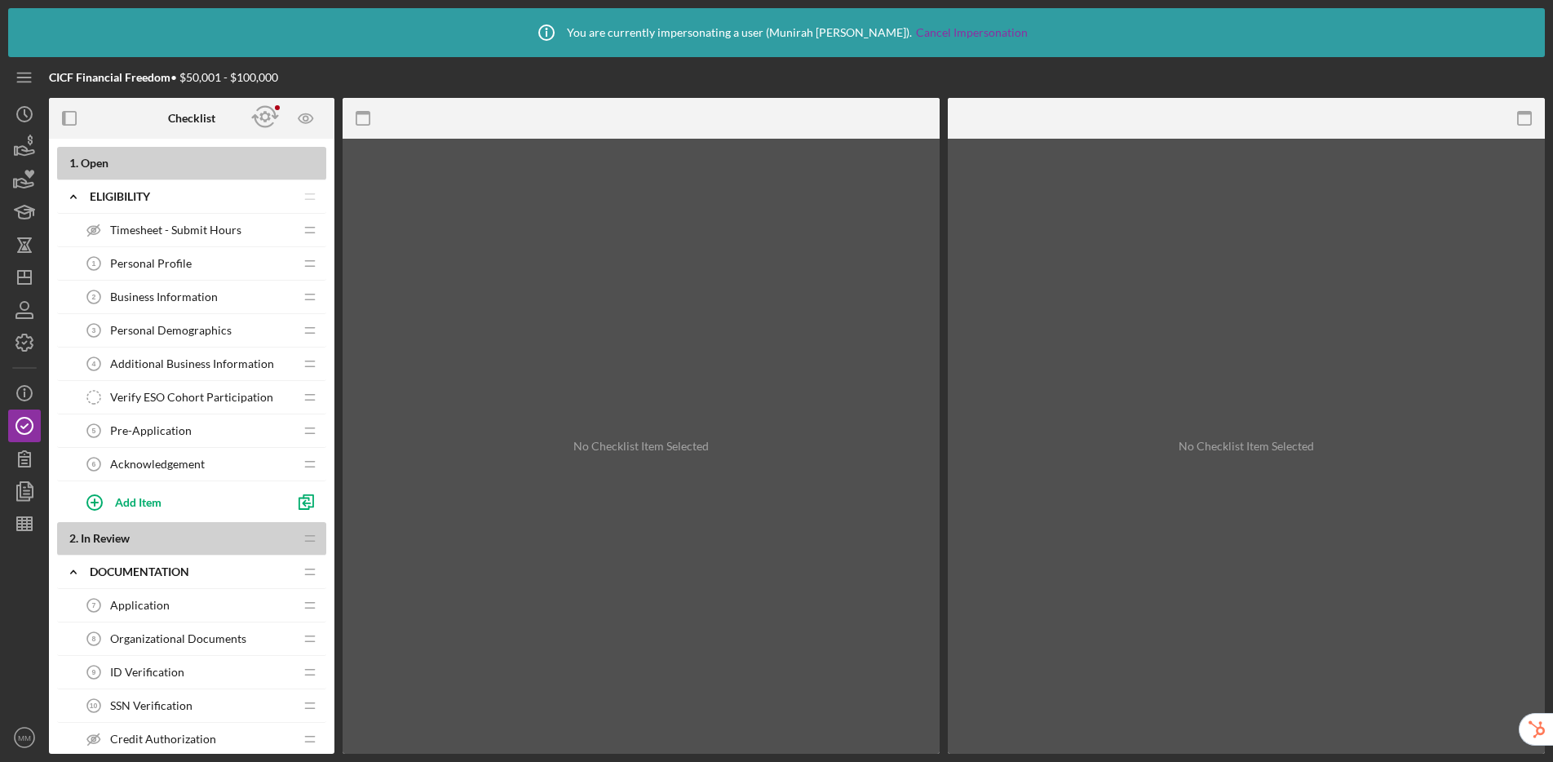
click at [166, 295] on span "Business Information" at bounding box center [164, 296] width 108 height 13
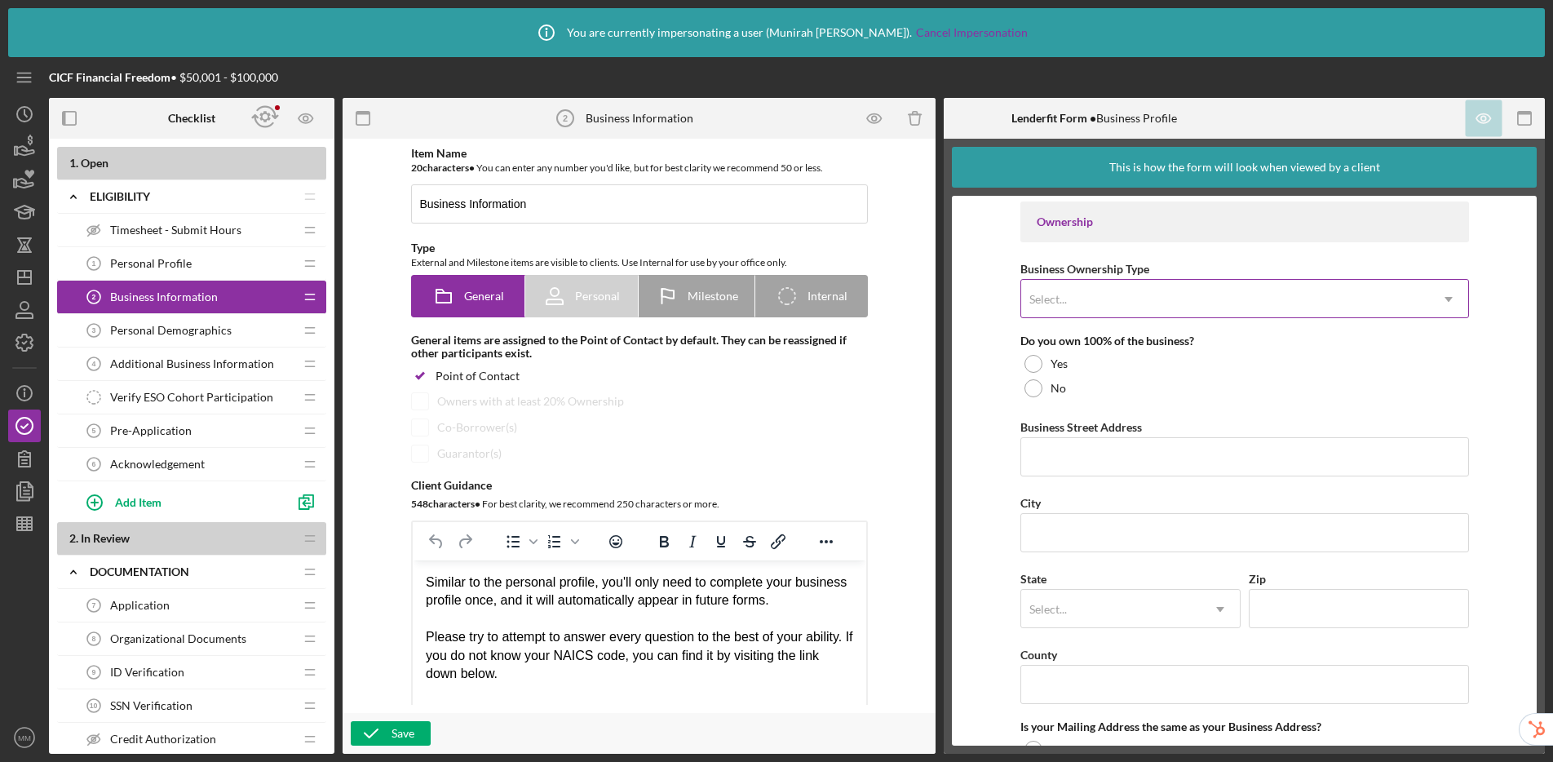
scroll to position [752, 0]
click at [1100, 308] on div "Select..." at bounding box center [1225, 303] width 408 height 38
click at [967, 374] on form "Business Name DBA Business Start Date Legal Structure Select... Icon/Dropdown A…" at bounding box center [1244, 471] width 585 height 550
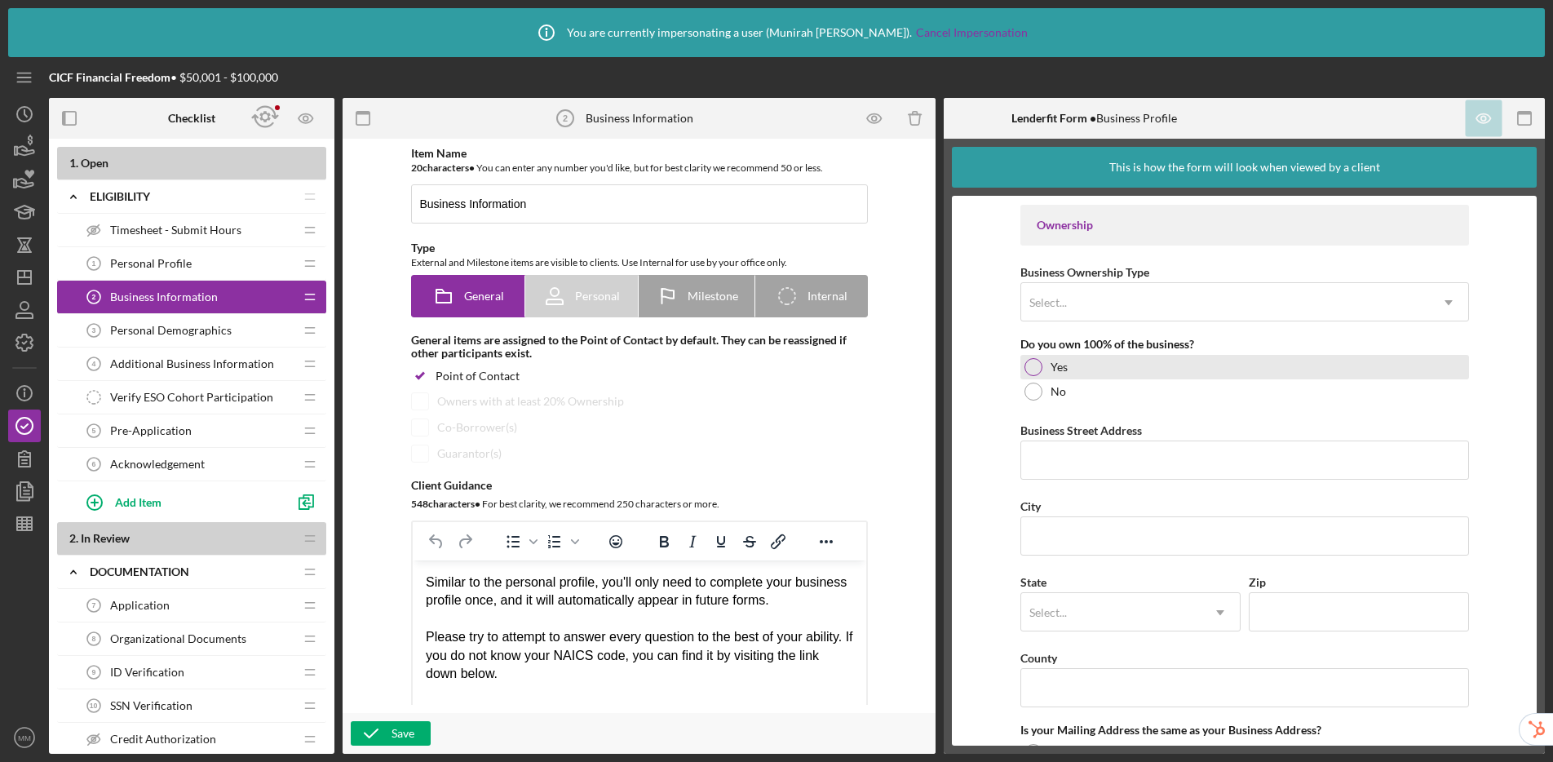
click at [1034, 366] on div at bounding box center [1033, 367] width 18 height 18
click at [1033, 396] on div at bounding box center [1033, 392] width 18 height 18
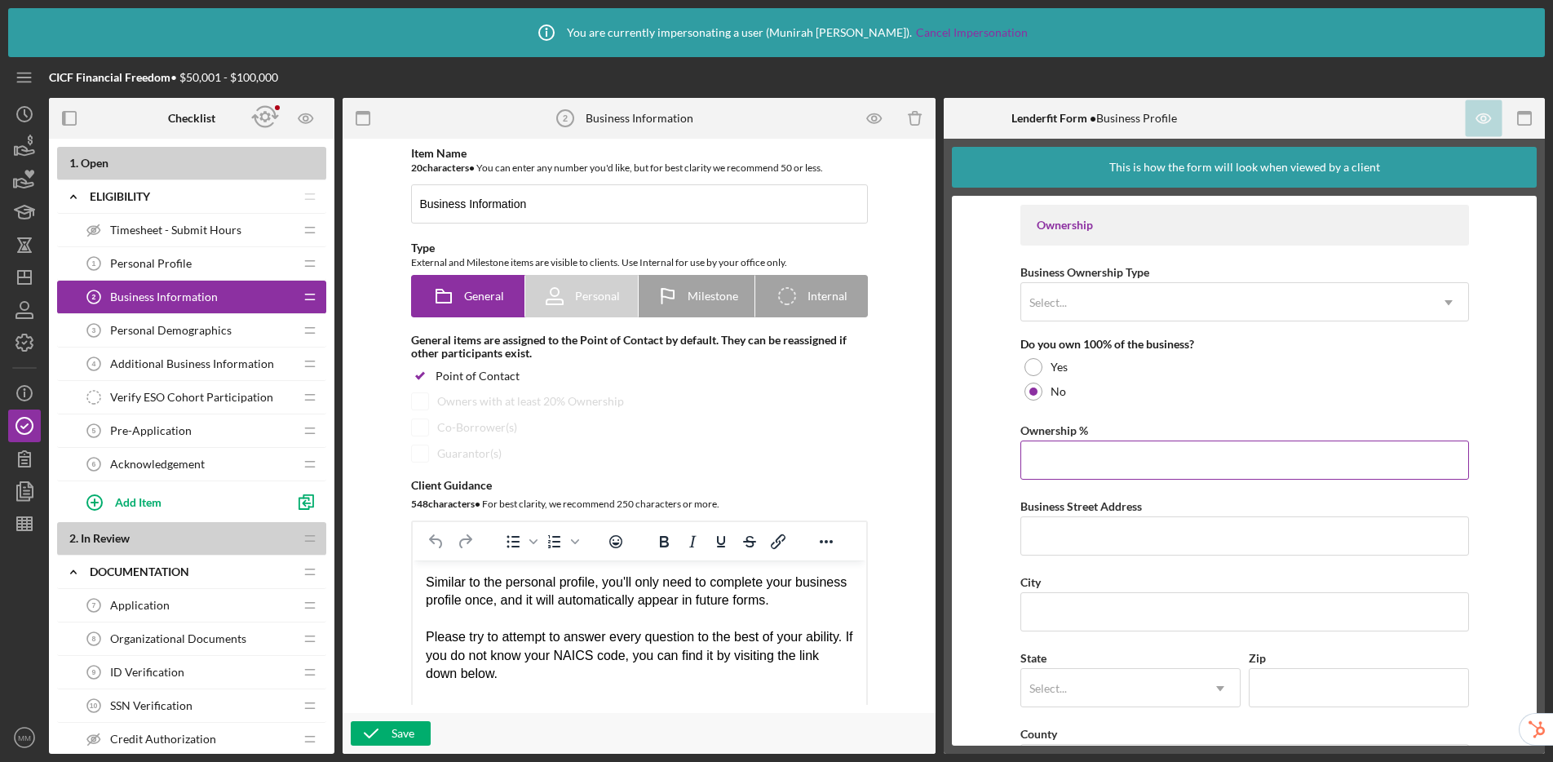
click at [1048, 458] on input "Ownership %" at bounding box center [1244, 459] width 449 height 39
click at [971, 521] on form "Business Name Required DBA Business Start Date Legal Structure Select... Icon/D…" at bounding box center [1244, 471] width 585 height 550
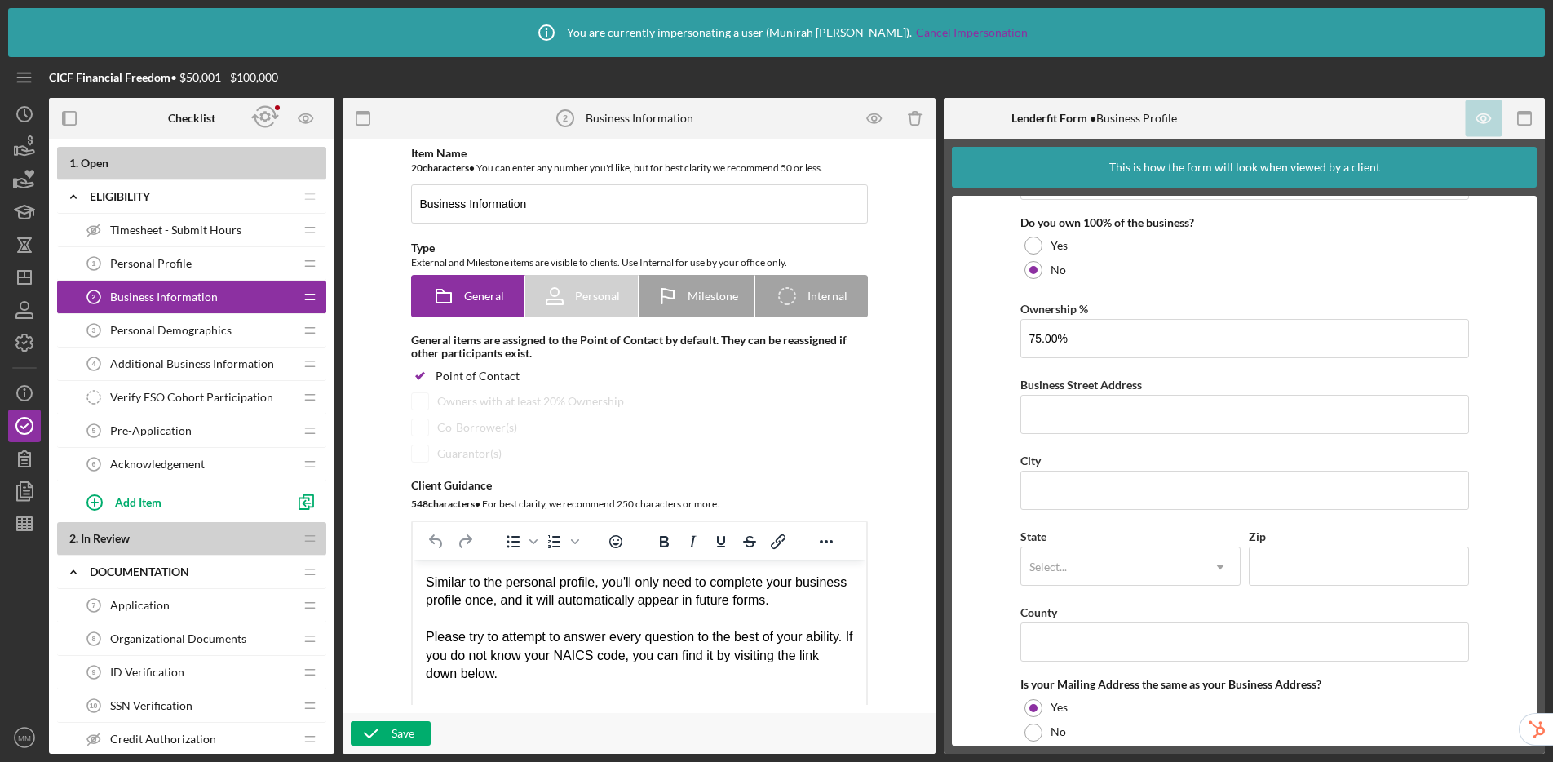
scroll to position [874, 0]
drag, startPoint x: 1086, startPoint y: 342, endPoint x: 1033, endPoint y: 342, distance: 53.8
click at [1033, 342] on input "75.00%" at bounding box center [1244, 337] width 449 height 39
type input "7%"
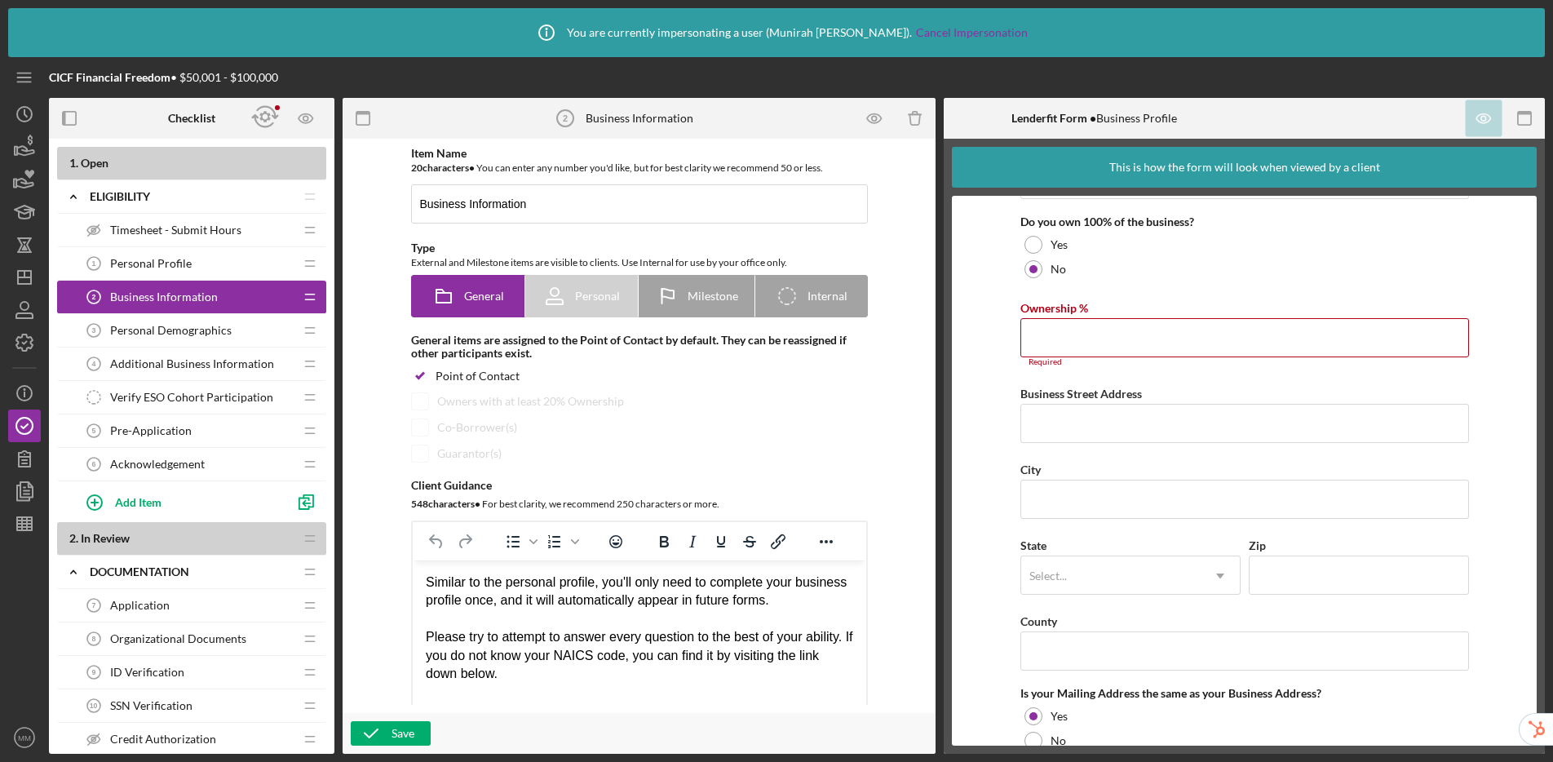
click at [971, 339] on form "Business Name Required DBA Business Start Date Legal Structure Select... Icon/D…" at bounding box center [1244, 471] width 585 height 550
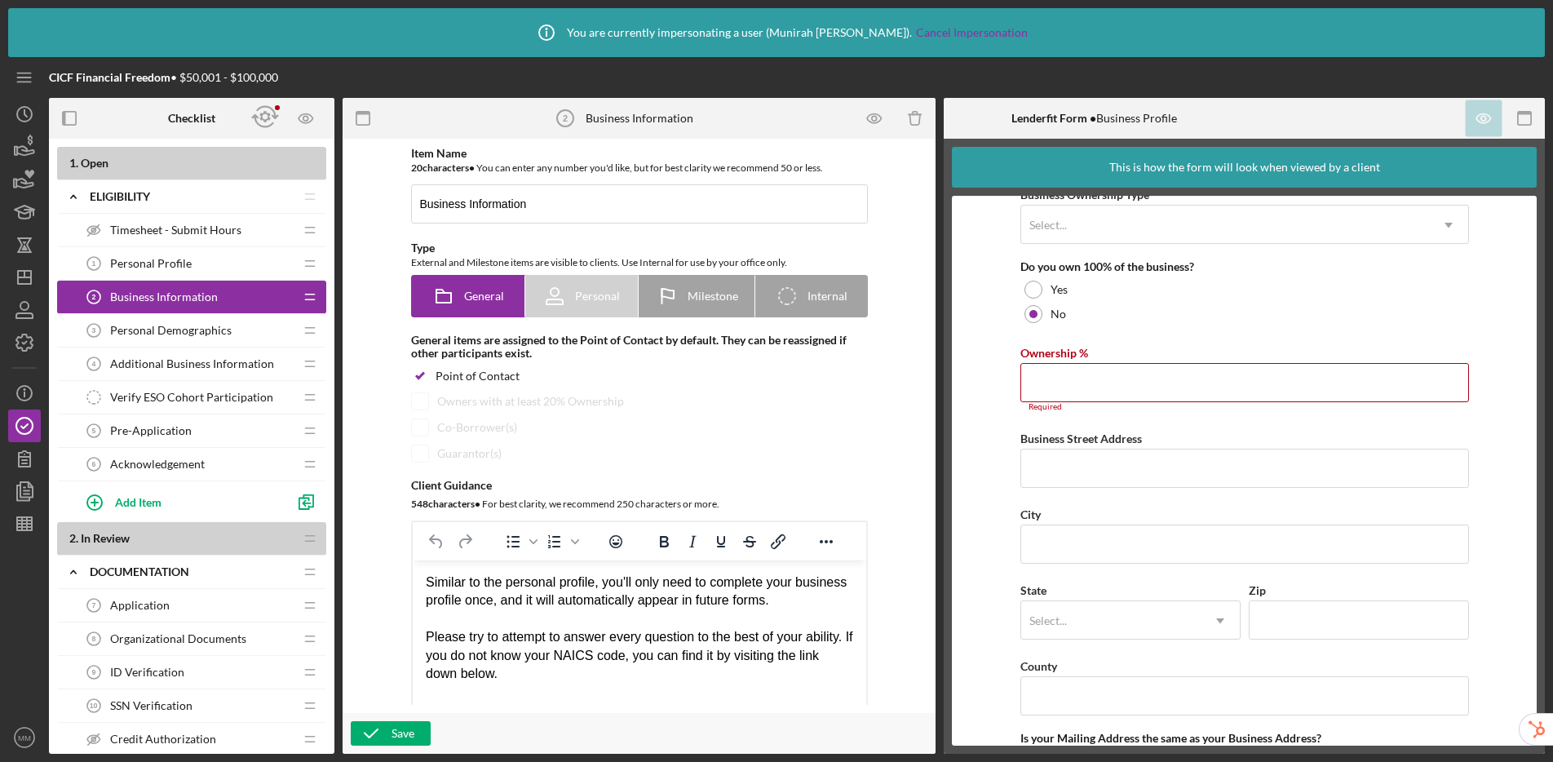
scroll to position [829, 0]
click at [27, 498] on icon "button" at bounding box center [24, 491] width 41 height 41
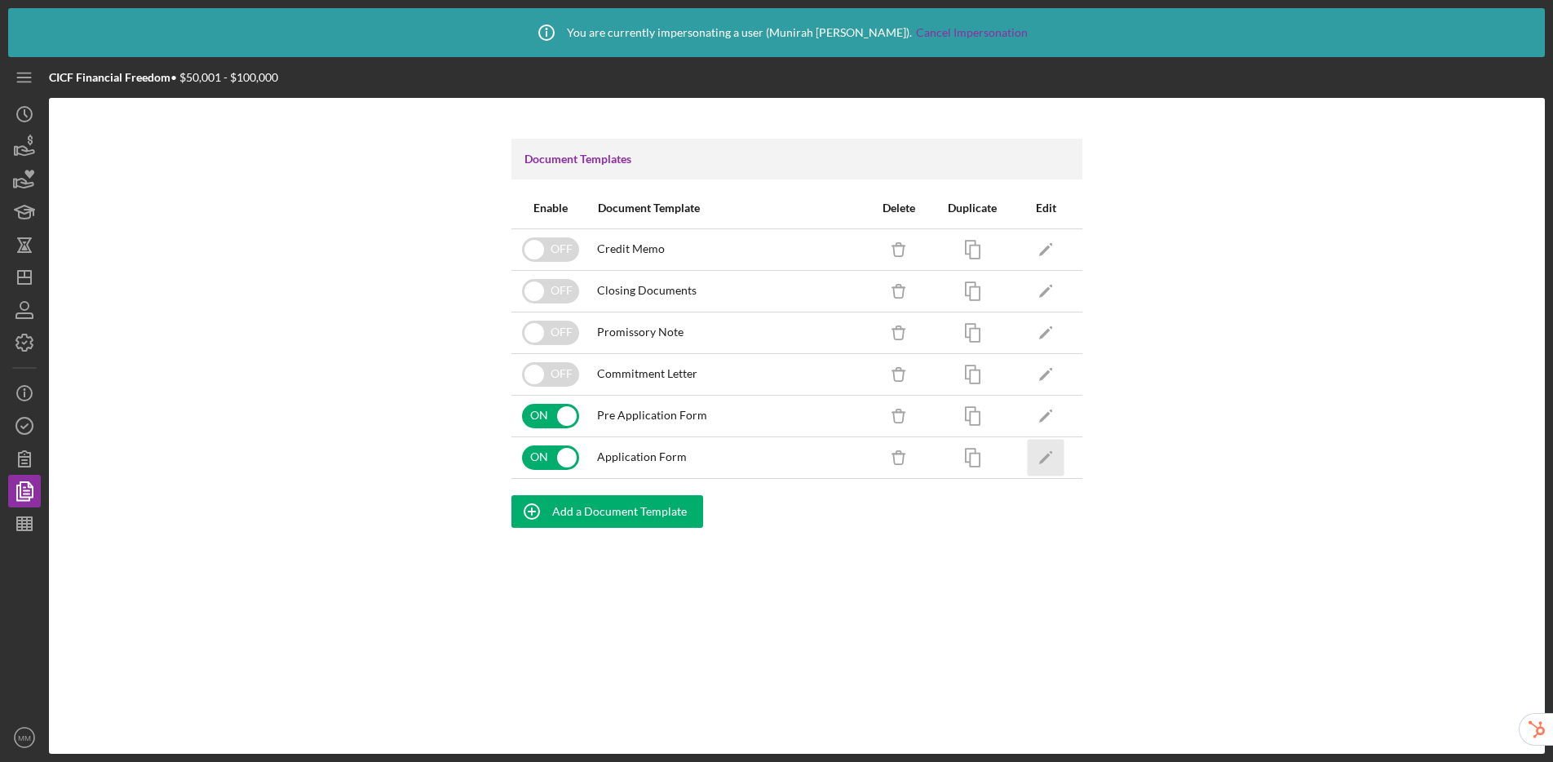
click at [1043, 461] on icon "Icon/Edit" at bounding box center [1046, 457] width 37 height 37
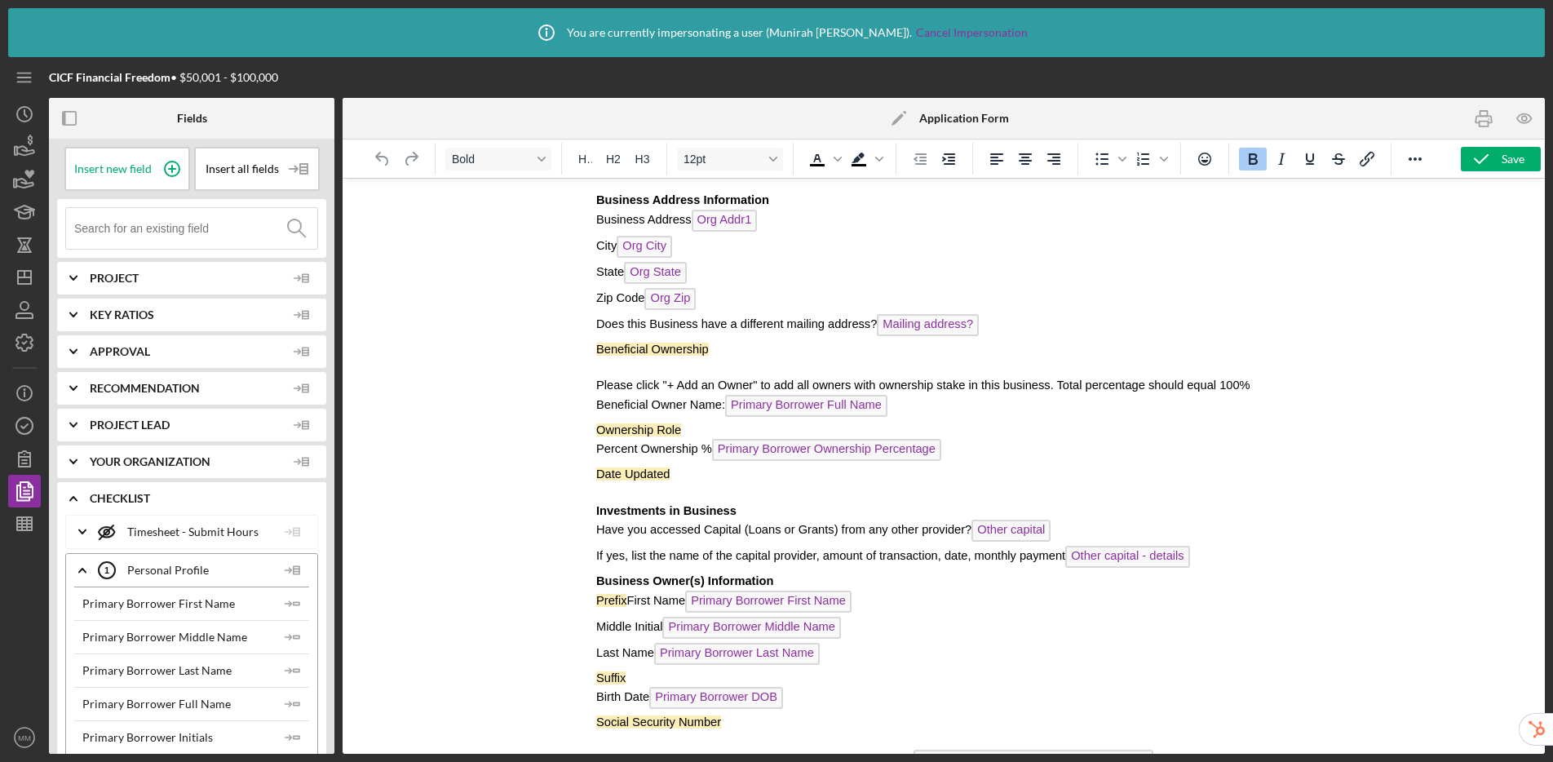
scroll to position [524, 0]
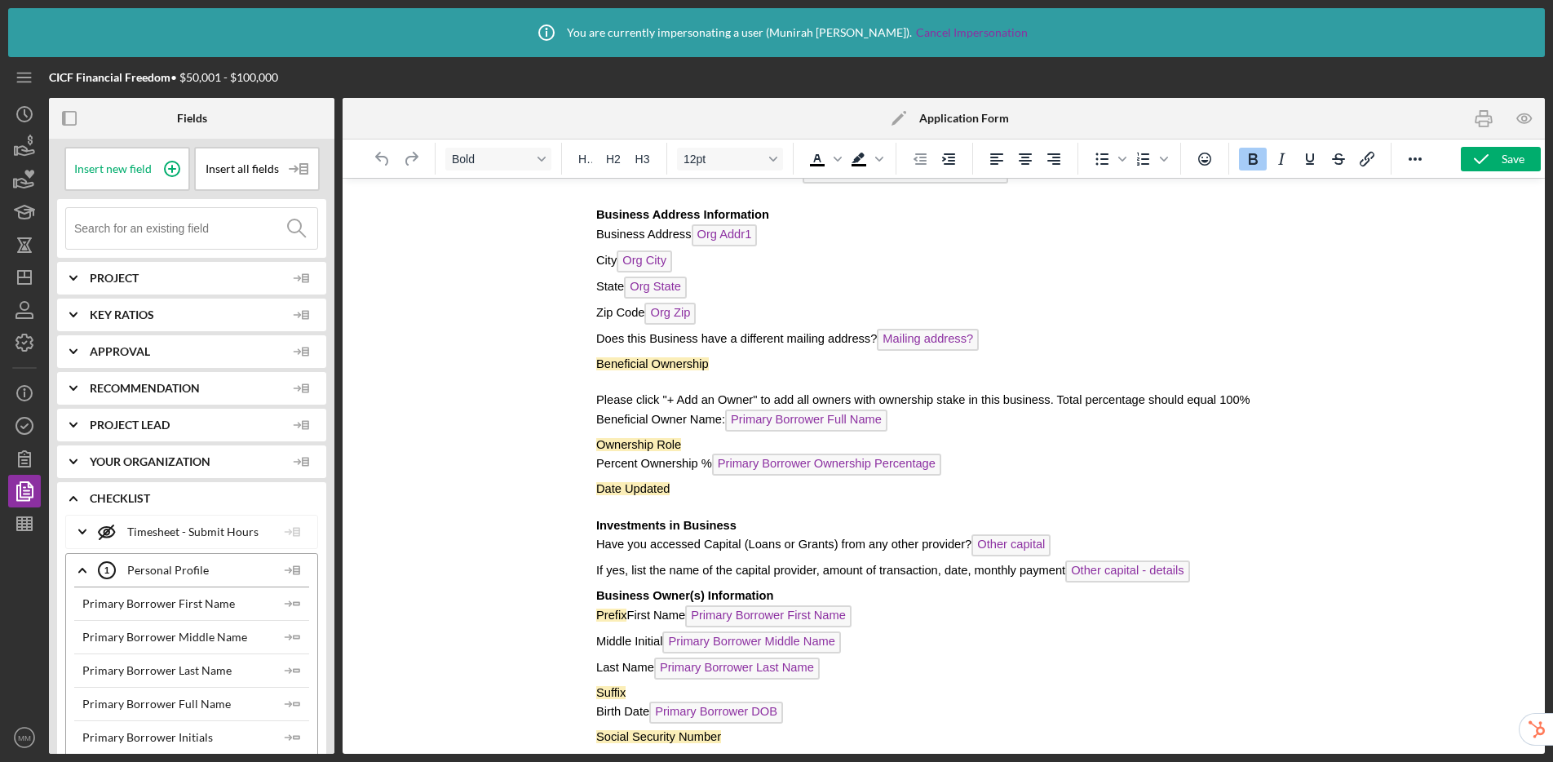
click at [629, 384] on p "Rich Text Area. Press ALT-0 for help." at bounding box center [942, 382] width 695 height 18
drag, startPoint x: 721, startPoint y: 365, endPoint x: 585, endPoint y: 372, distance: 136.4
click at [585, 372] on html "CICF Loan Application Loan Application Loan Officer: Lender Contact Full Name S…" at bounding box center [942, 320] width 721 height 1331
click at [878, 161] on icon "Background color Black" at bounding box center [879, 159] width 8 height 8
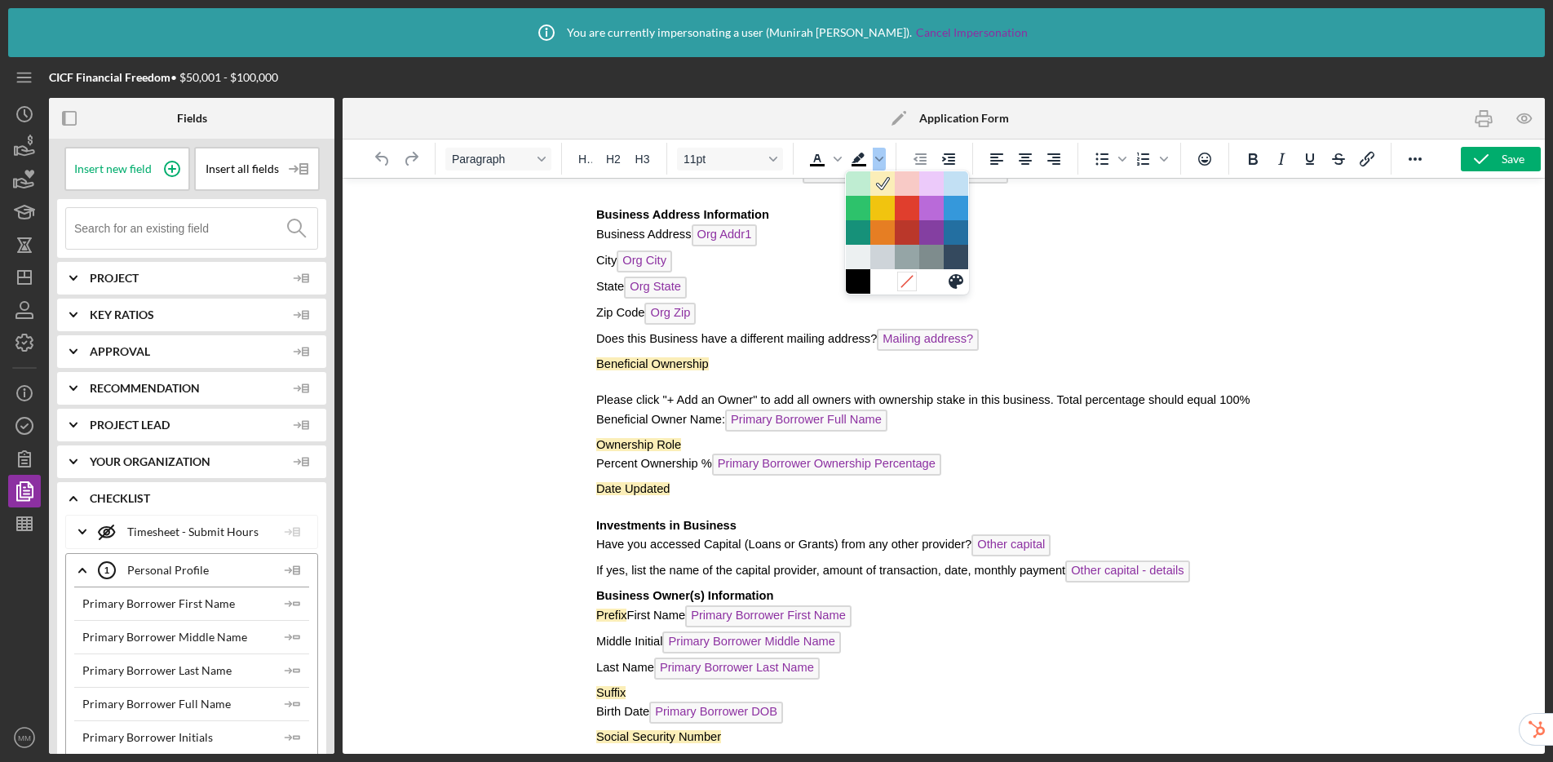
click at [906, 278] on icon at bounding box center [906, 280] width 15 height 15
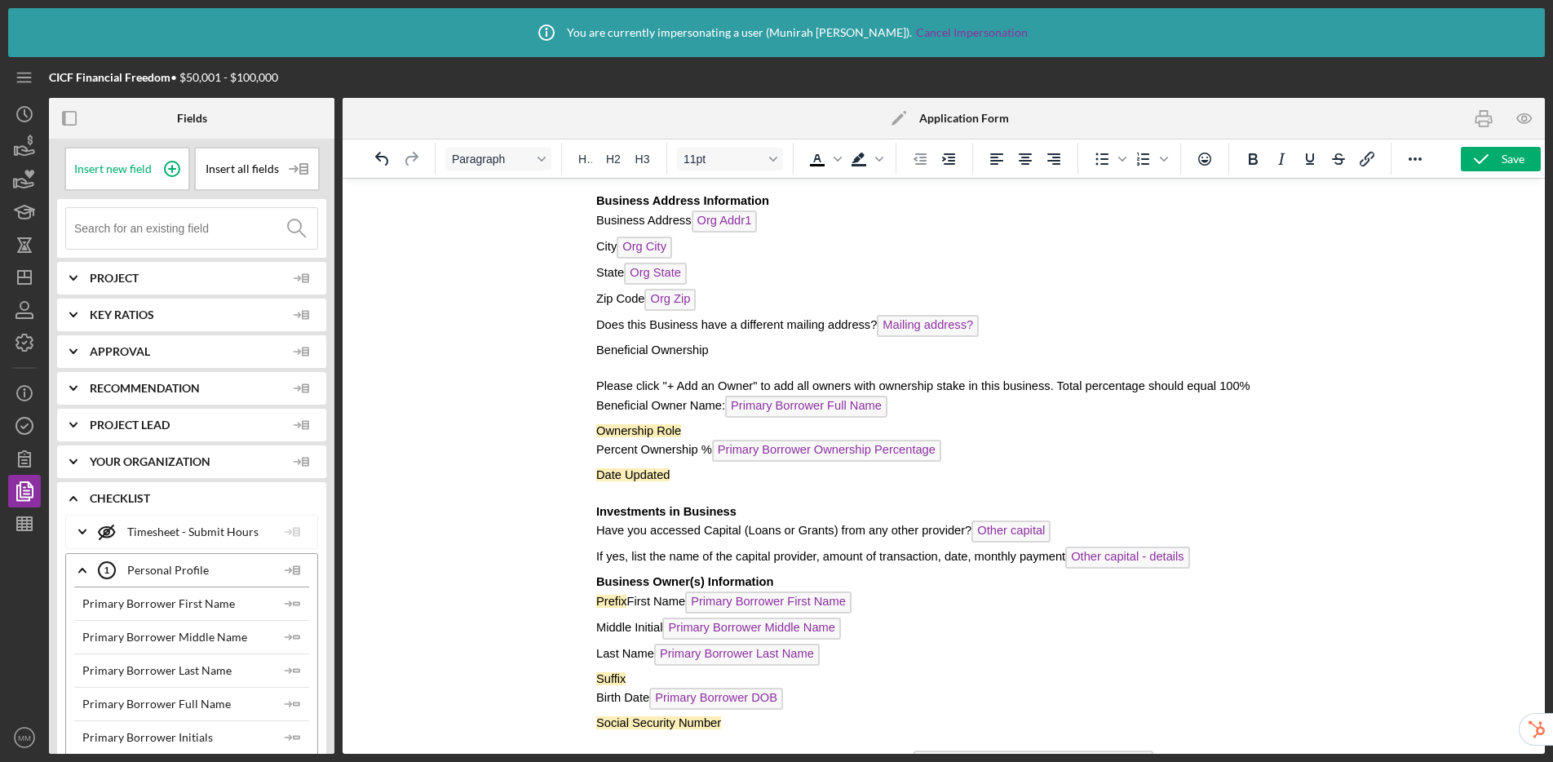
scroll to position [553, 0]
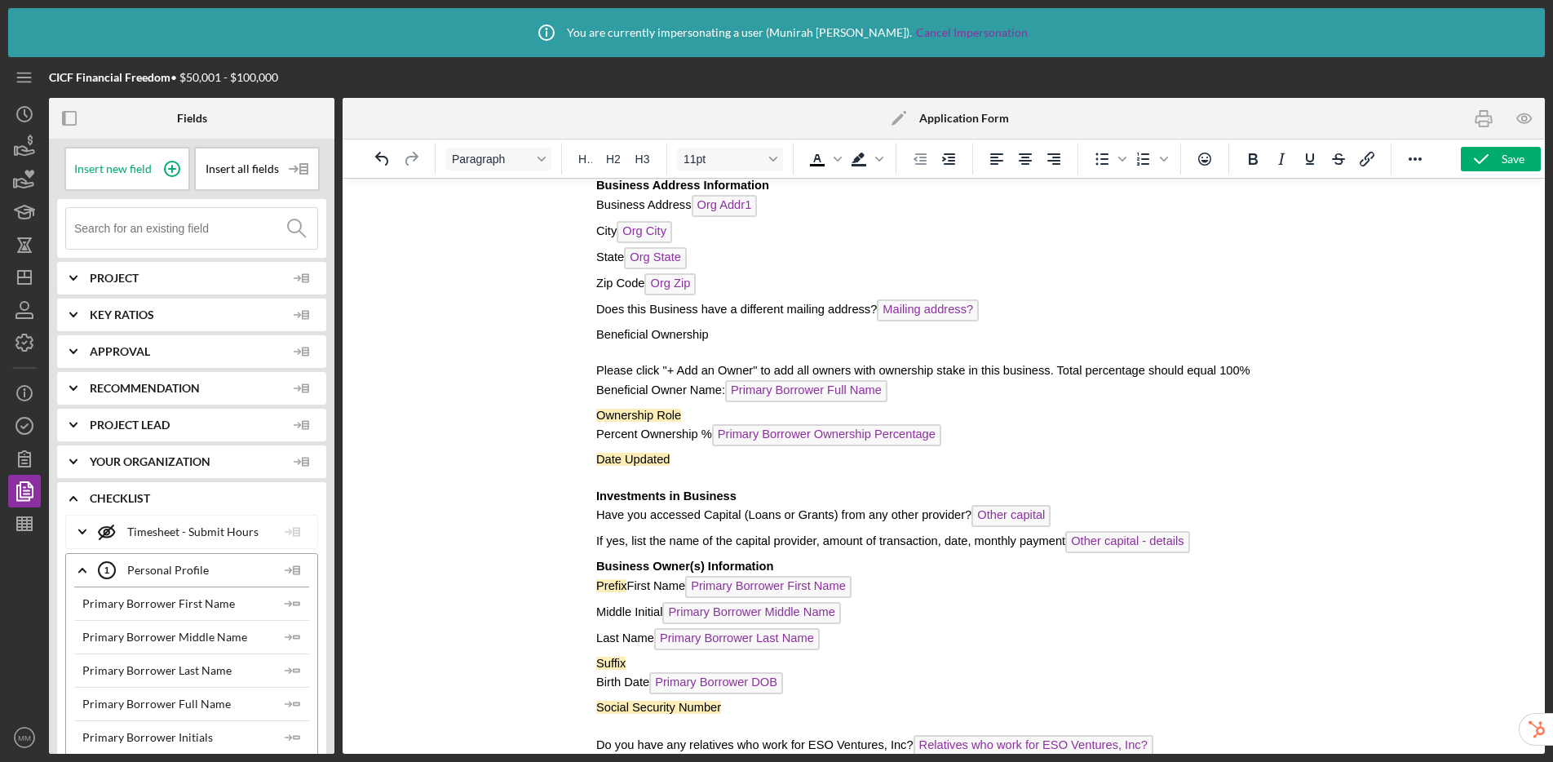
drag, startPoint x: 694, startPoint y: 416, endPoint x: 557, endPoint y: 415, distance: 137.0
click at [582, 415] on html "CICF Loan Application Loan Application Loan Officer: Lender Contact Full Name S…" at bounding box center [942, 291] width 721 height 1331
click at [878, 164] on span "Background color" at bounding box center [879, 159] width 13 height 23
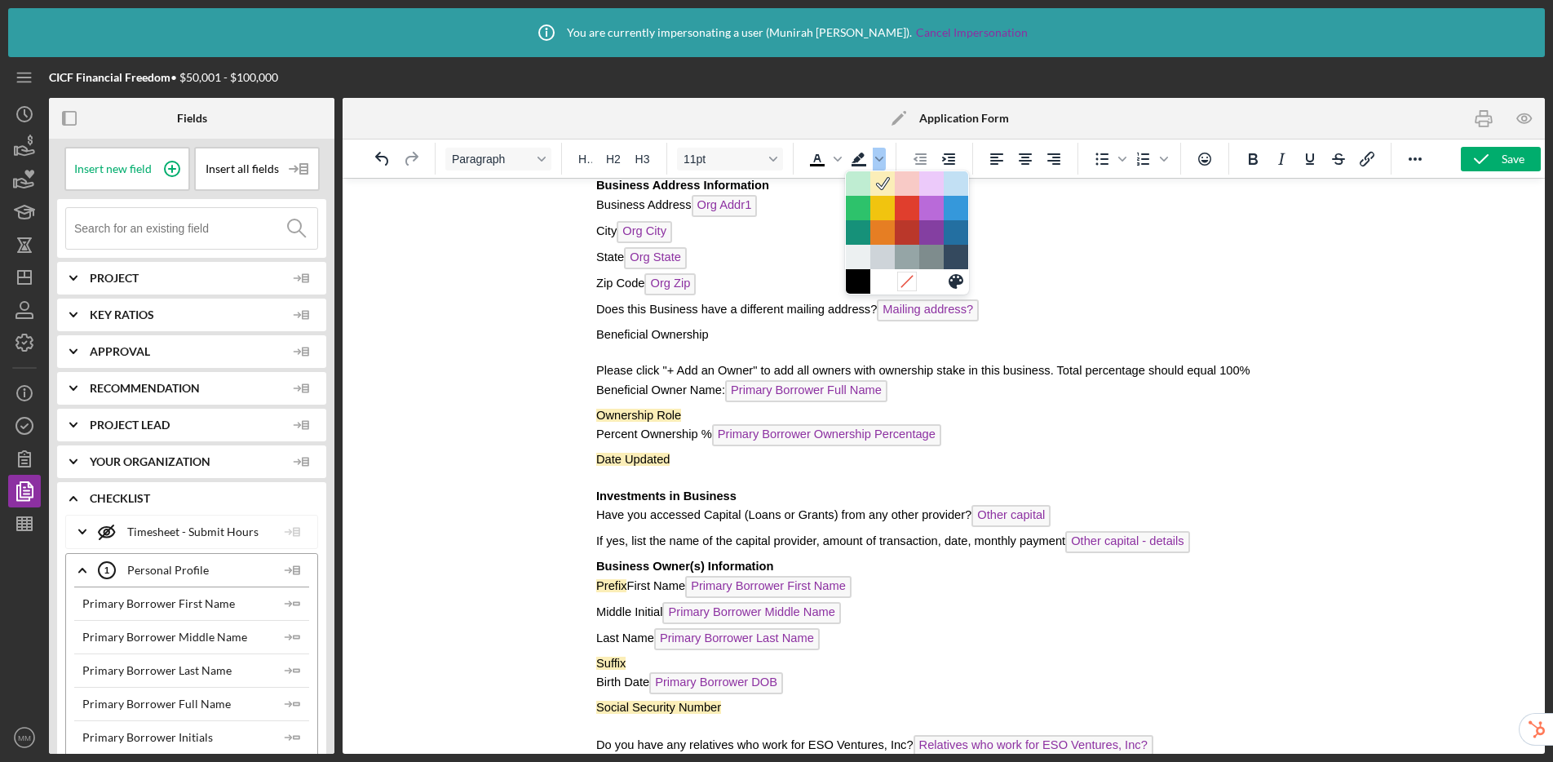
drag, startPoint x: 904, startPoint y: 286, endPoint x: 259, endPoint y: 188, distance: 652.6
click at [904, 286] on icon at bounding box center [906, 280] width 15 height 15
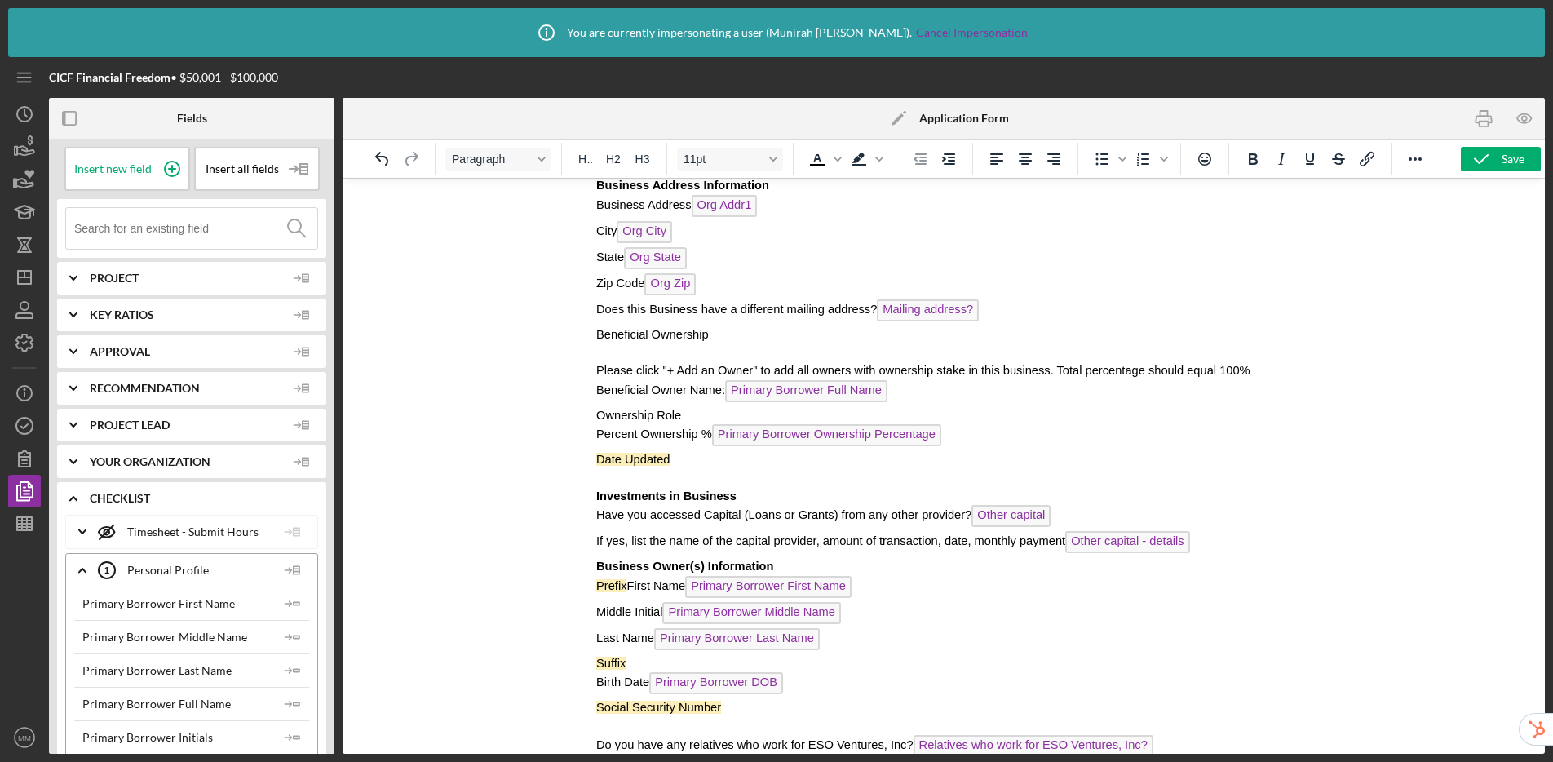
click at [675, 466] on p "Date Updated" at bounding box center [942, 459] width 695 height 18
drag, startPoint x: 678, startPoint y: 462, endPoint x: 569, endPoint y: 461, distance: 109.3
click at [582, 461] on html "CICF Loan Application Loan Application Loan Officer: Lender Contact Full Name S…" at bounding box center [942, 291] width 721 height 1331
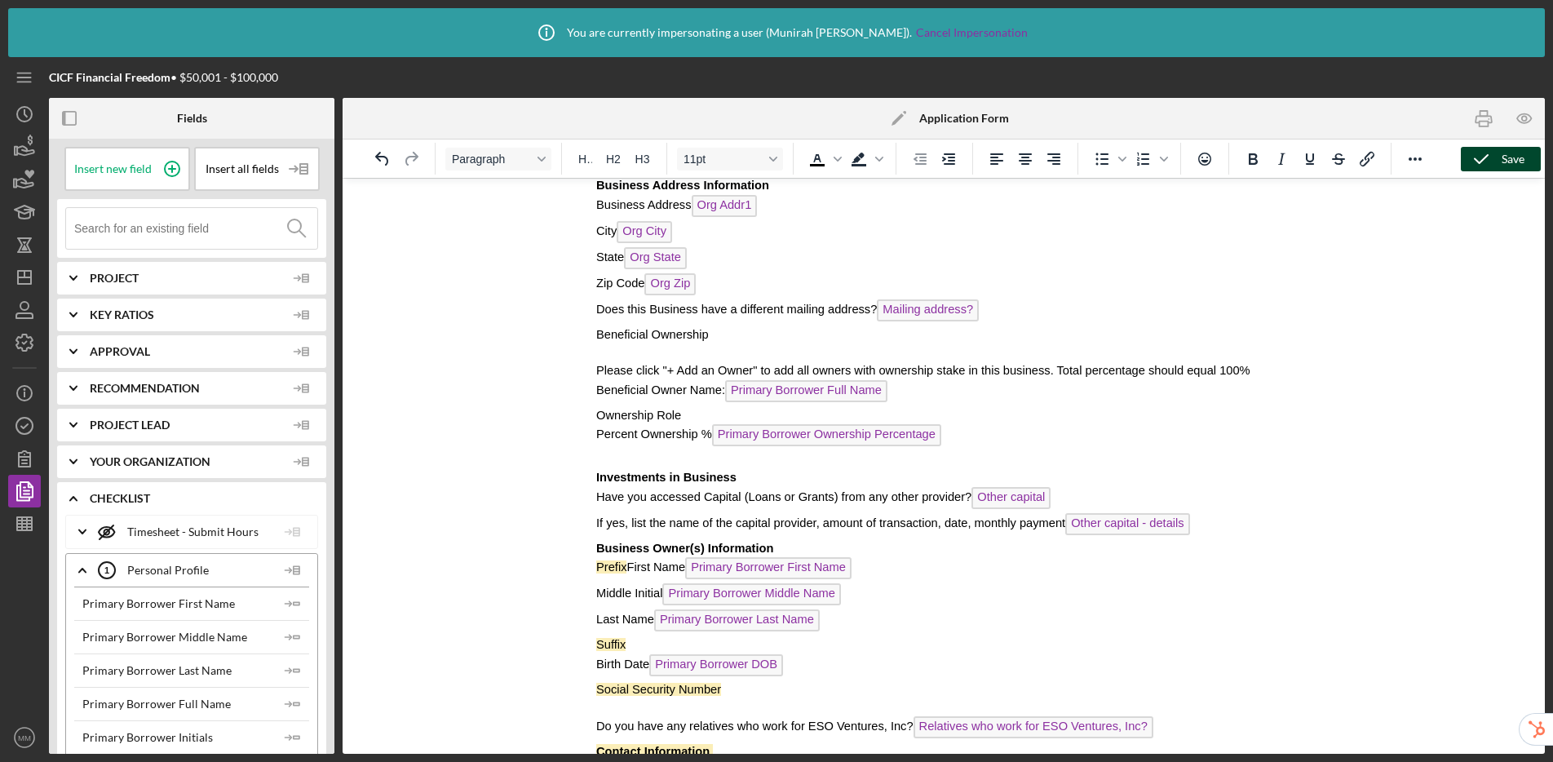
click at [1330, 157] on icon "button" at bounding box center [1481, 159] width 41 height 41
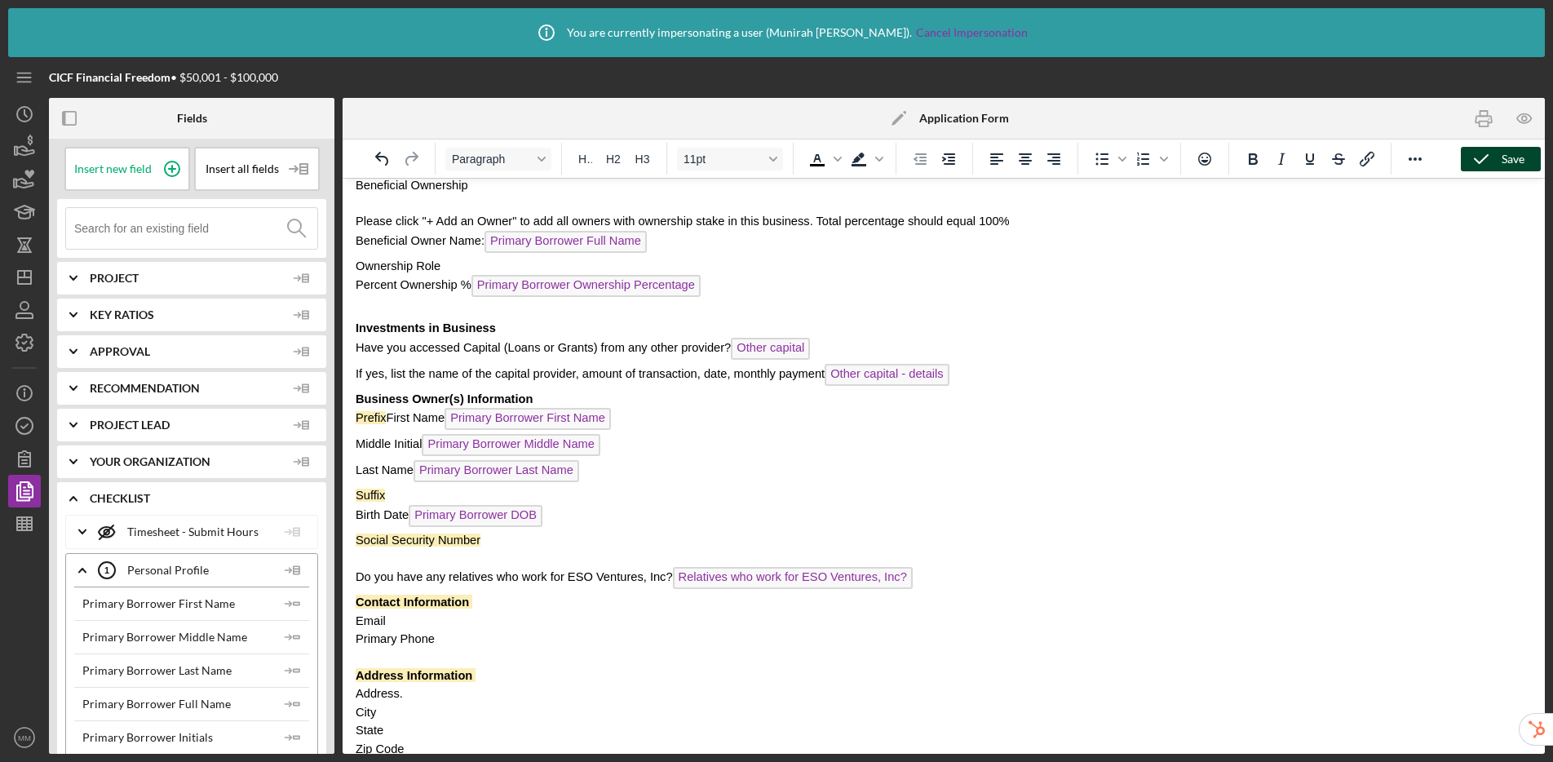
scroll to position [706, 0]
click at [391, 421] on span "Prefix First Name Primary Borrower First Name" at bounding box center [483, 414] width 255 height 13
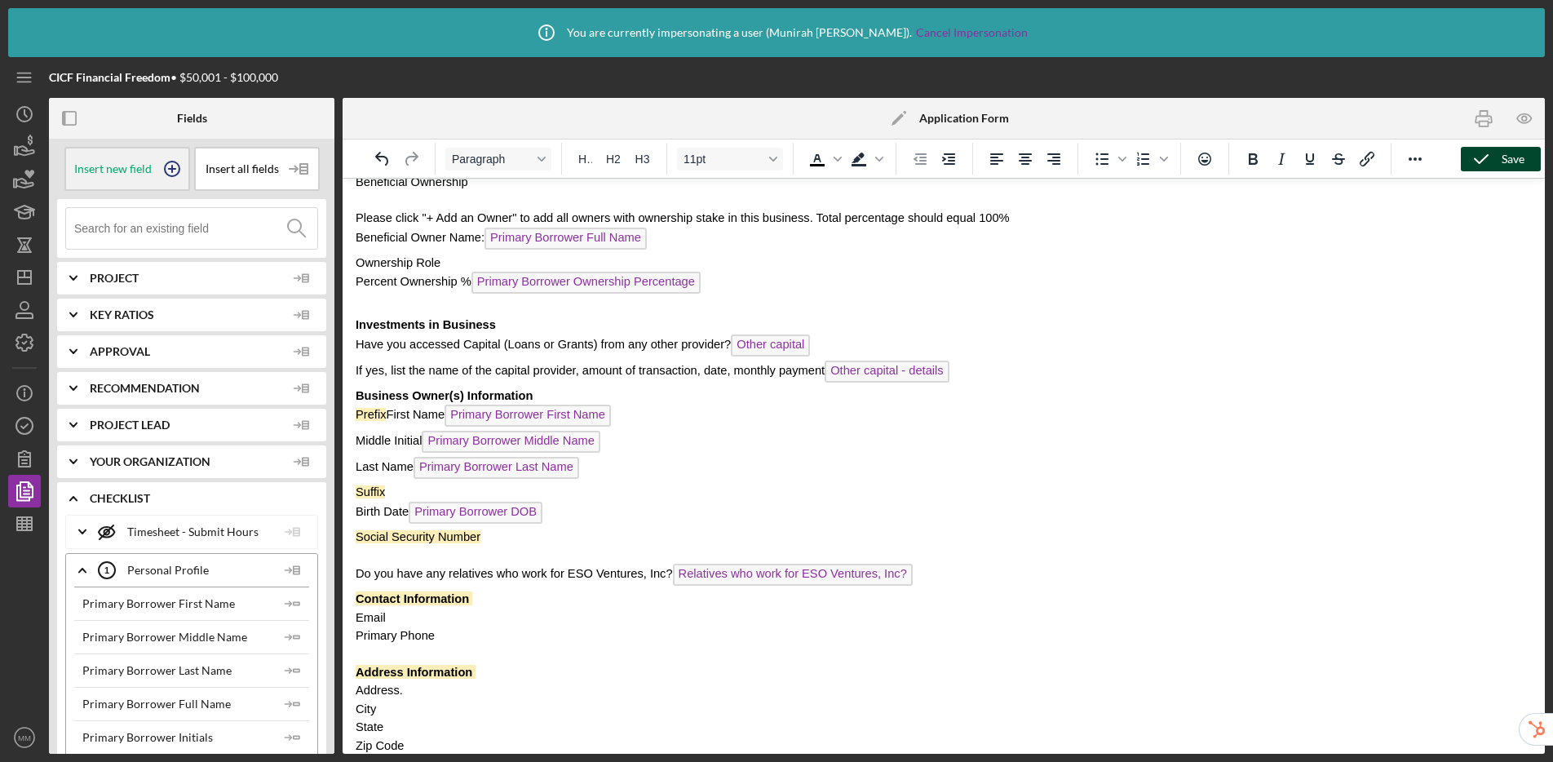
click at [175, 170] on circle at bounding box center [172, 169] width 15 height 15
click at [427, 419] on span "Placeholder" at bounding box center [423, 416] width 74 height 22
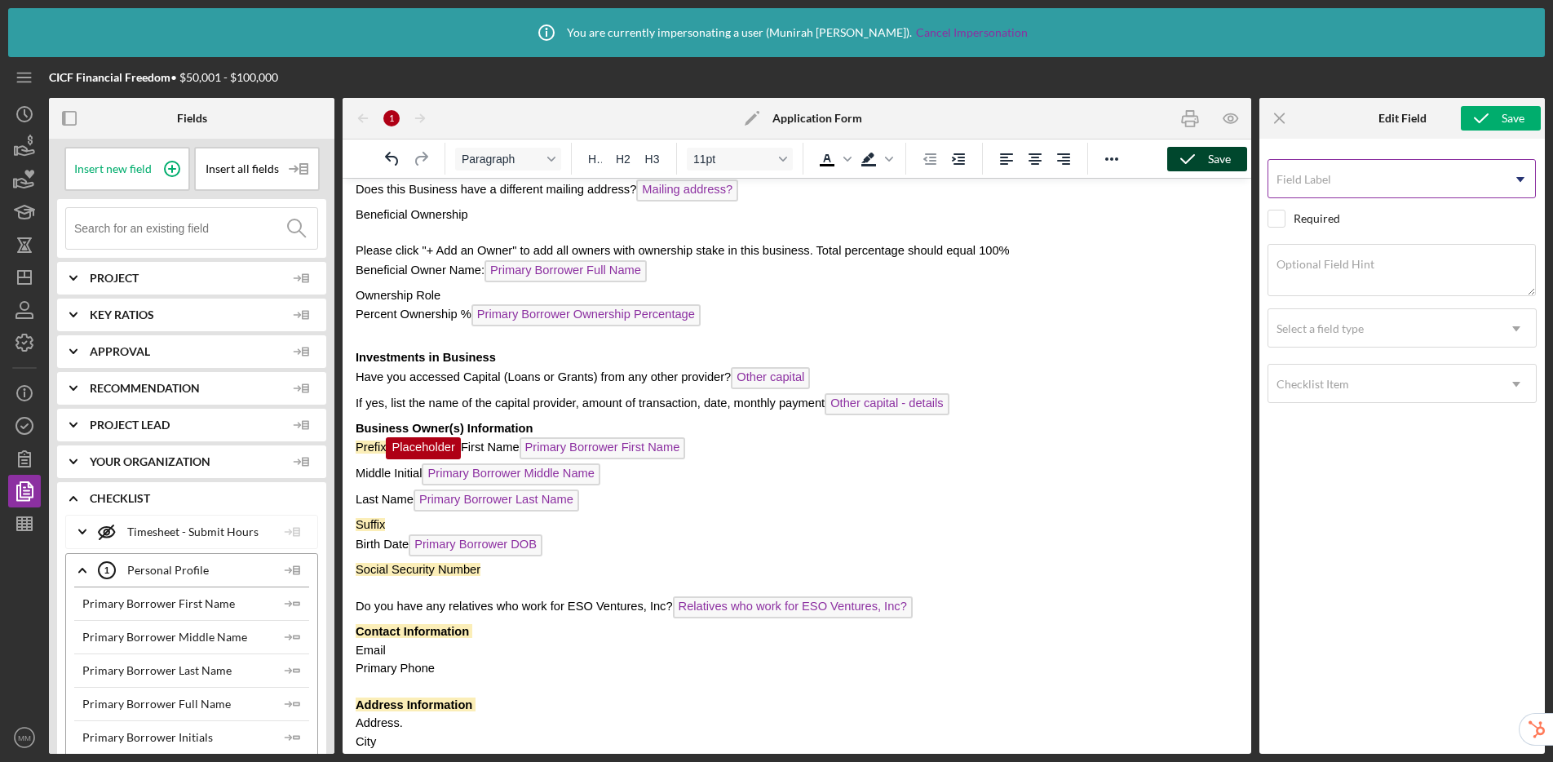
click at [1330, 186] on input "Field Label" at bounding box center [1402, 178] width 268 height 39
type input "Prefix"
click at [1330, 381] on div "Checklist Item" at bounding box center [1382, 384] width 228 height 38
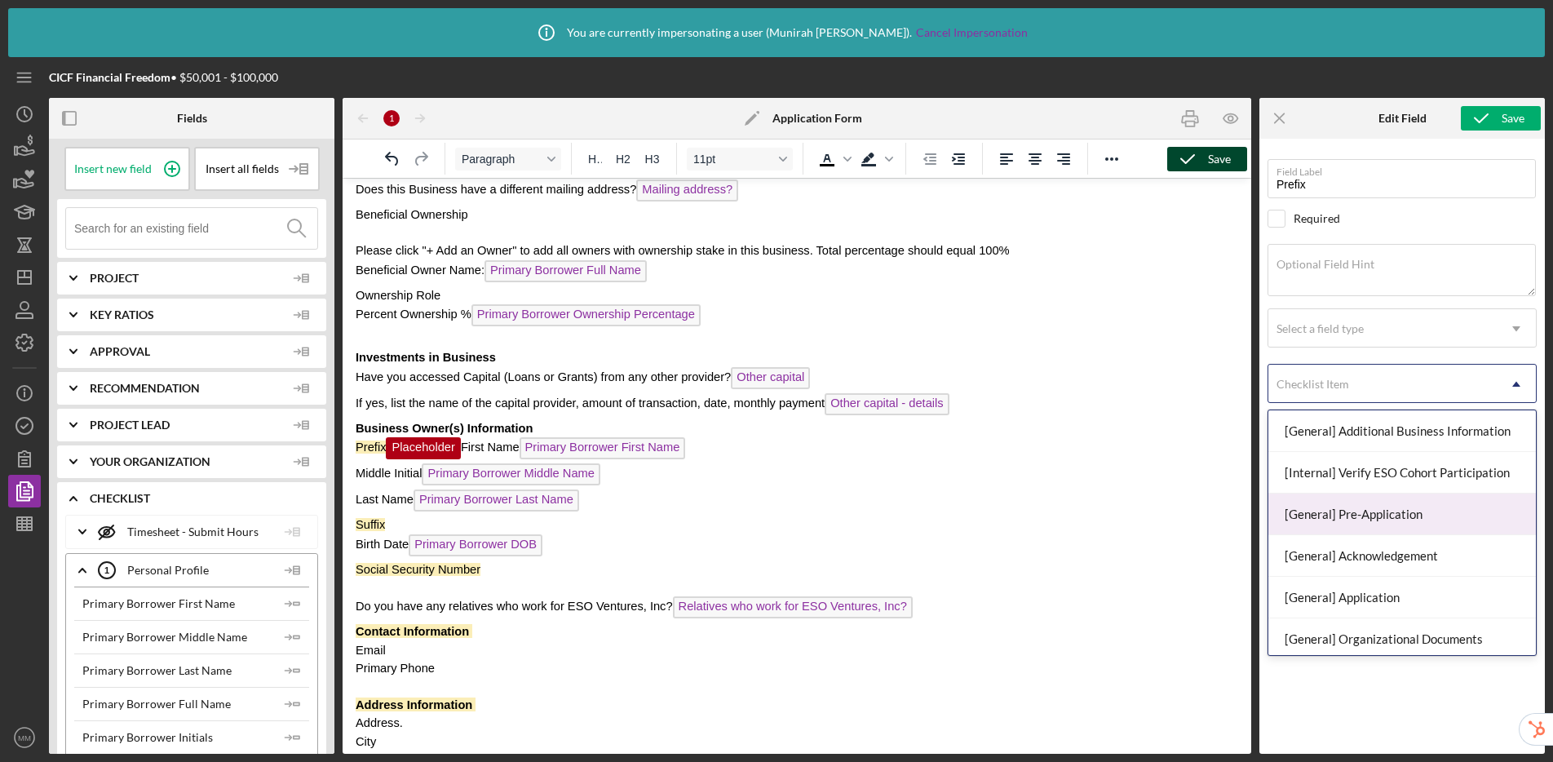
scroll to position [210, 0]
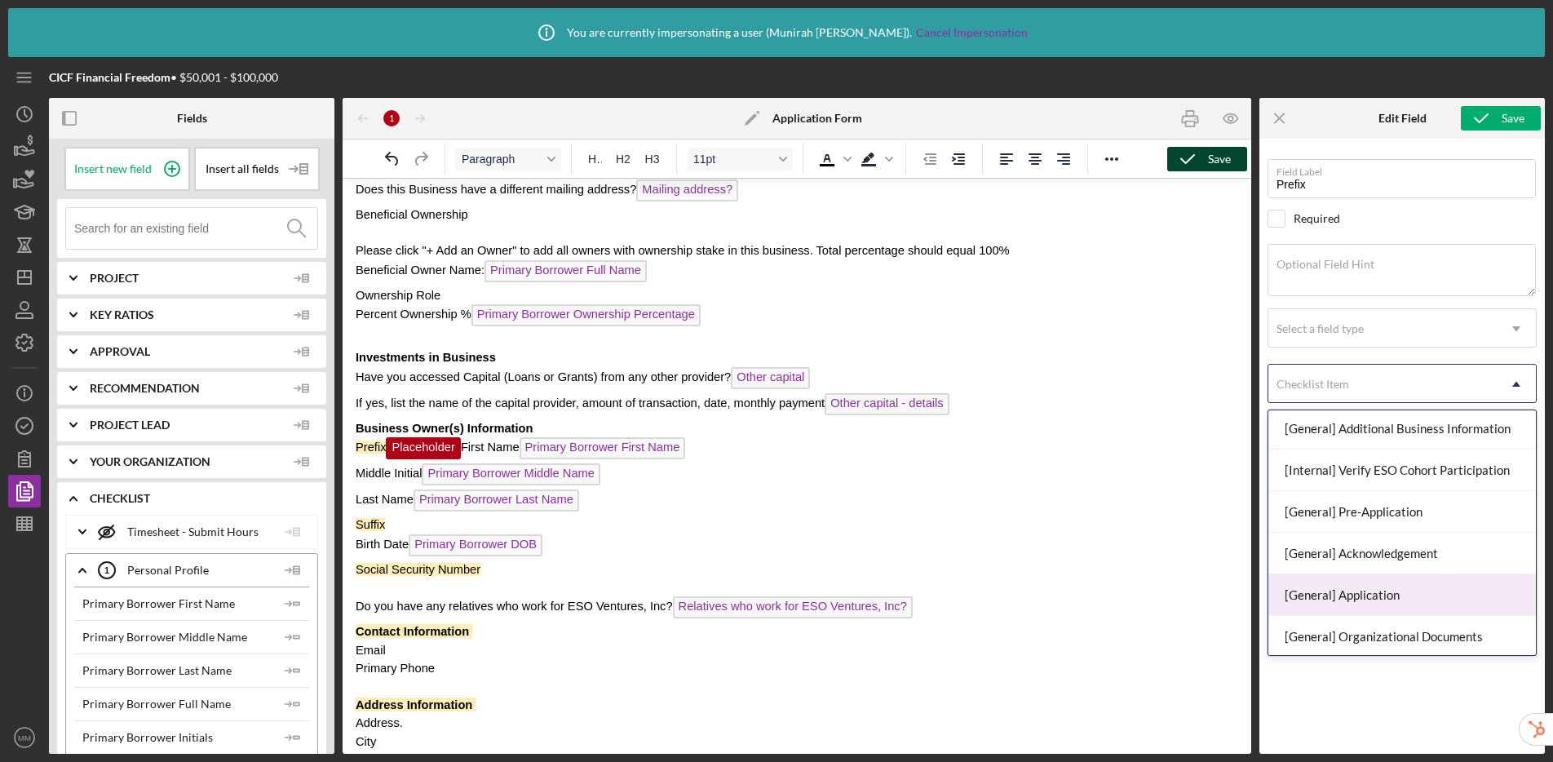
click at [1330, 591] on div "[General] Application" at bounding box center [1402, 595] width 268 height 42
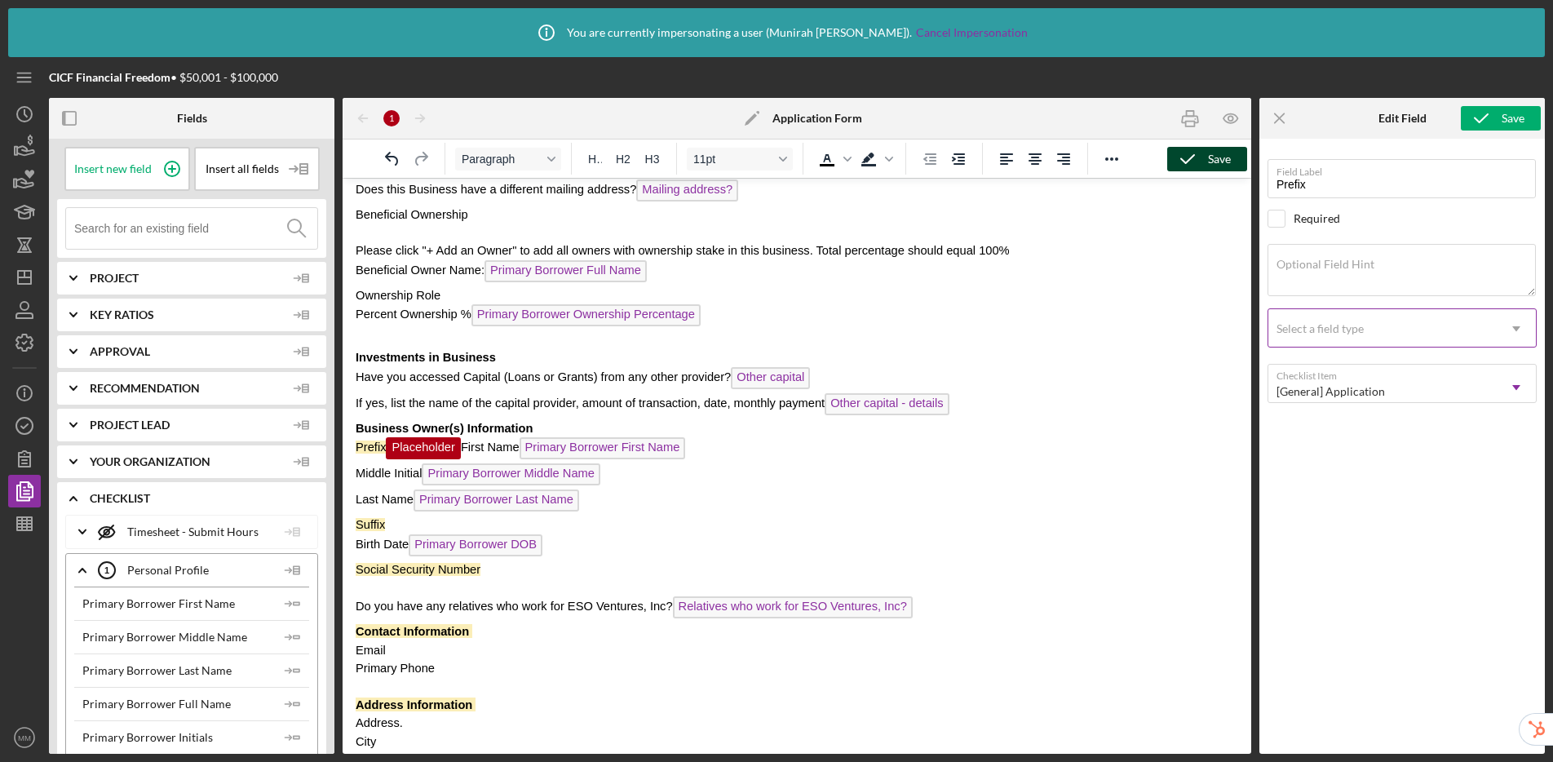
click at [1330, 334] on div "Select a field type" at bounding box center [1320, 328] width 87 height 13
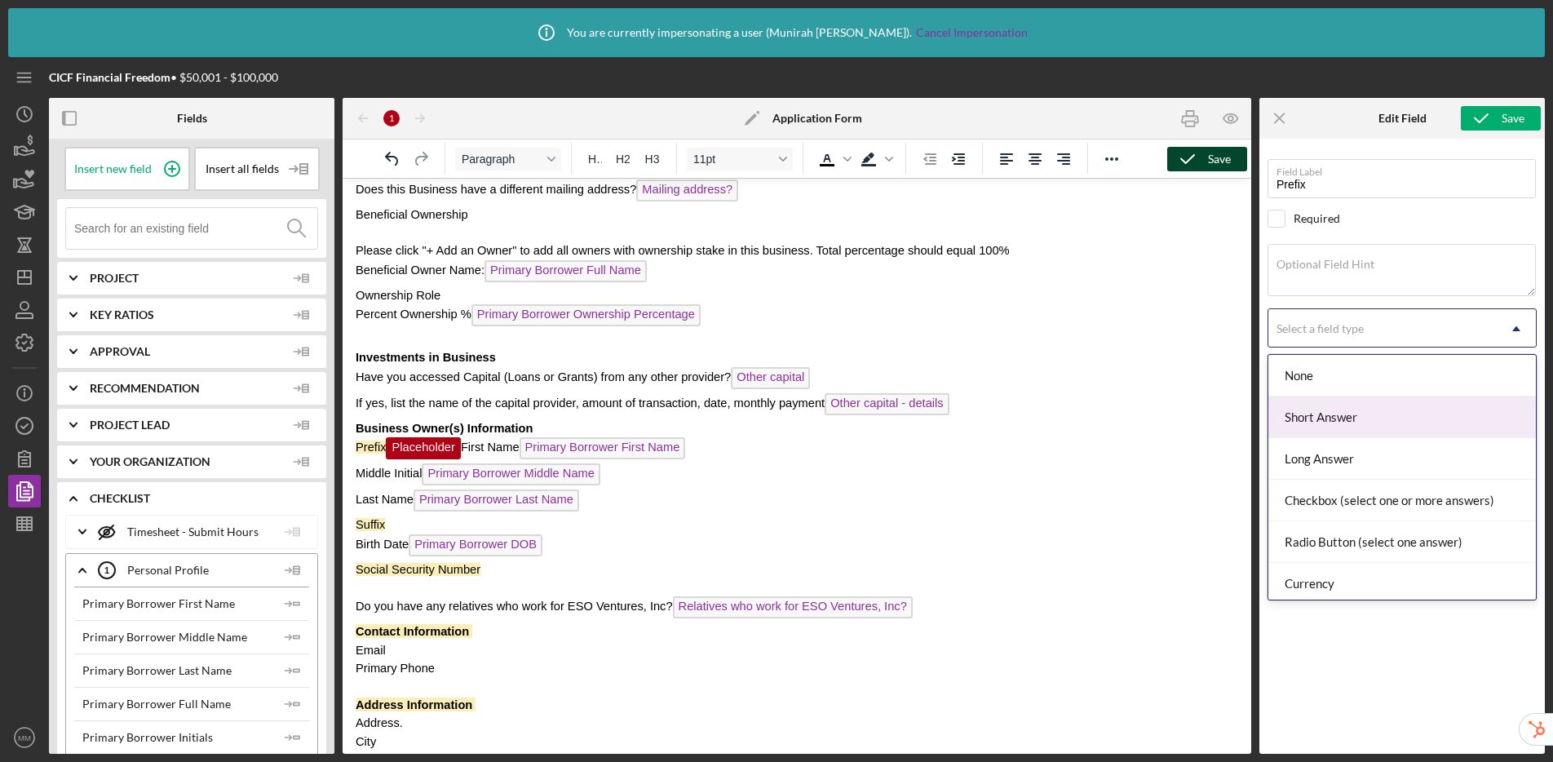
click at [1330, 423] on div "Short Answer" at bounding box center [1402, 417] width 268 height 42
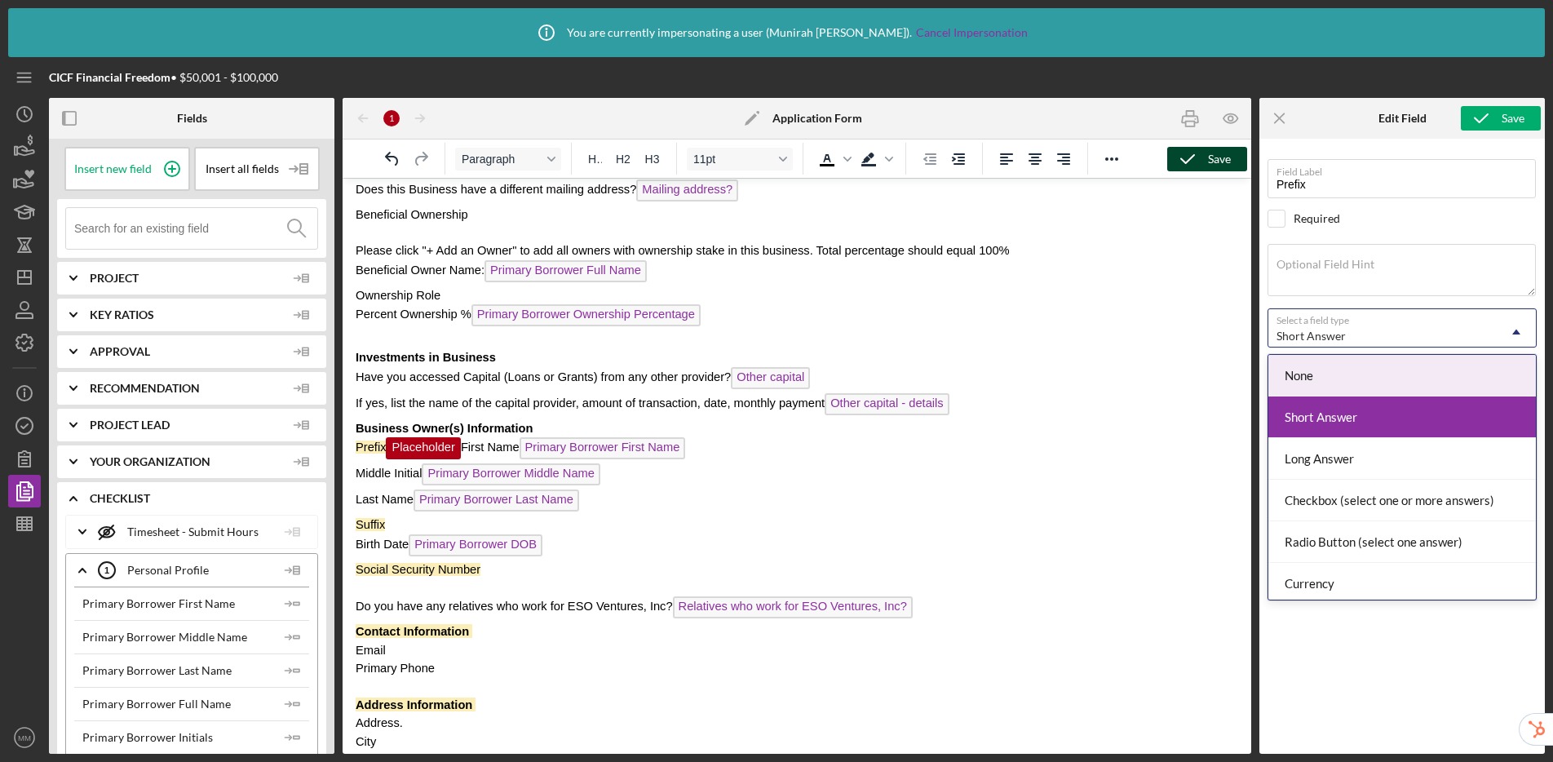
click at [1316, 333] on div "Short Answer" at bounding box center [1311, 336] width 69 height 13
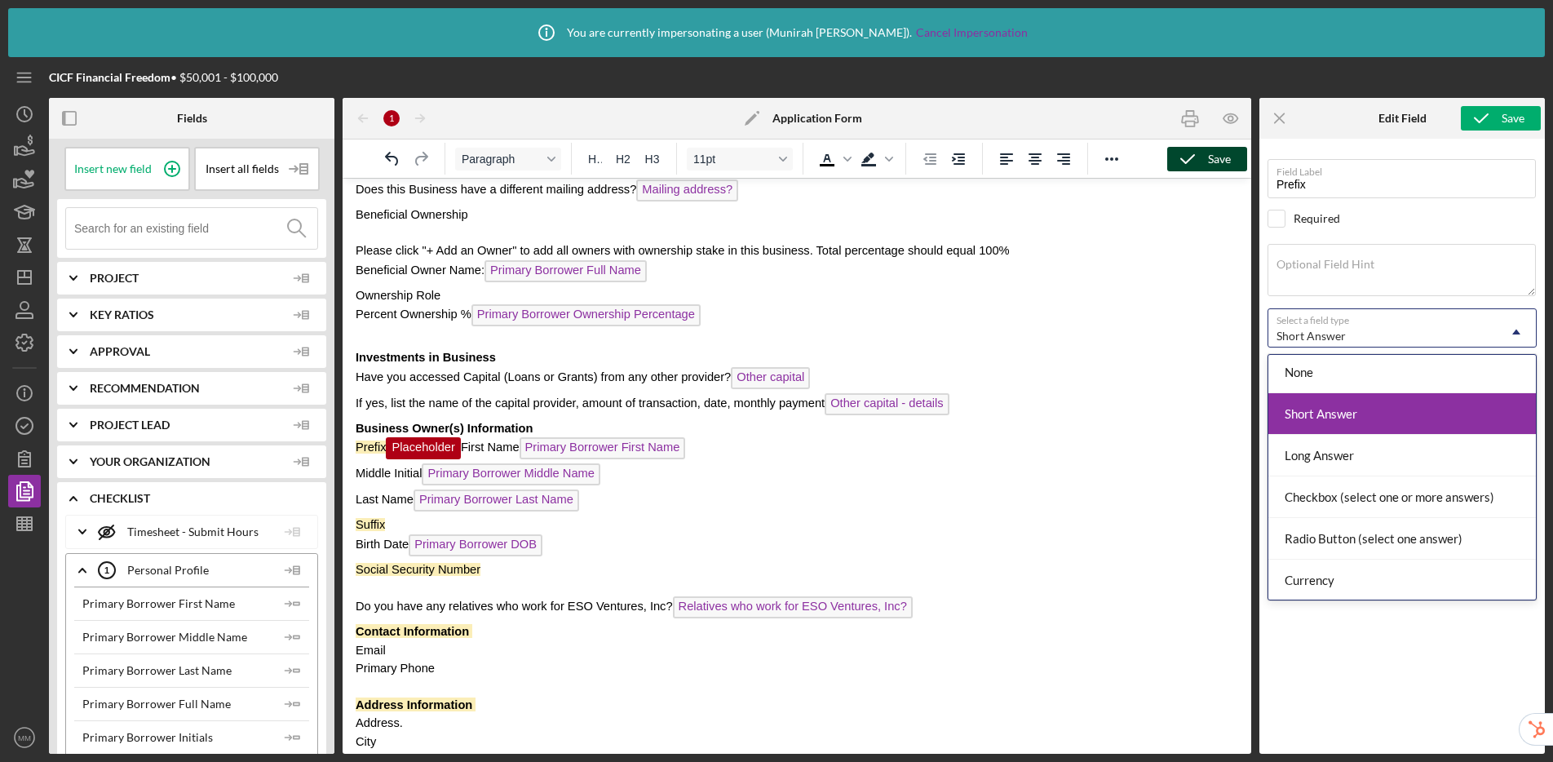
scroll to position [1, 0]
click at [1330, 424] on div "Short Answer" at bounding box center [1402, 417] width 268 height 42
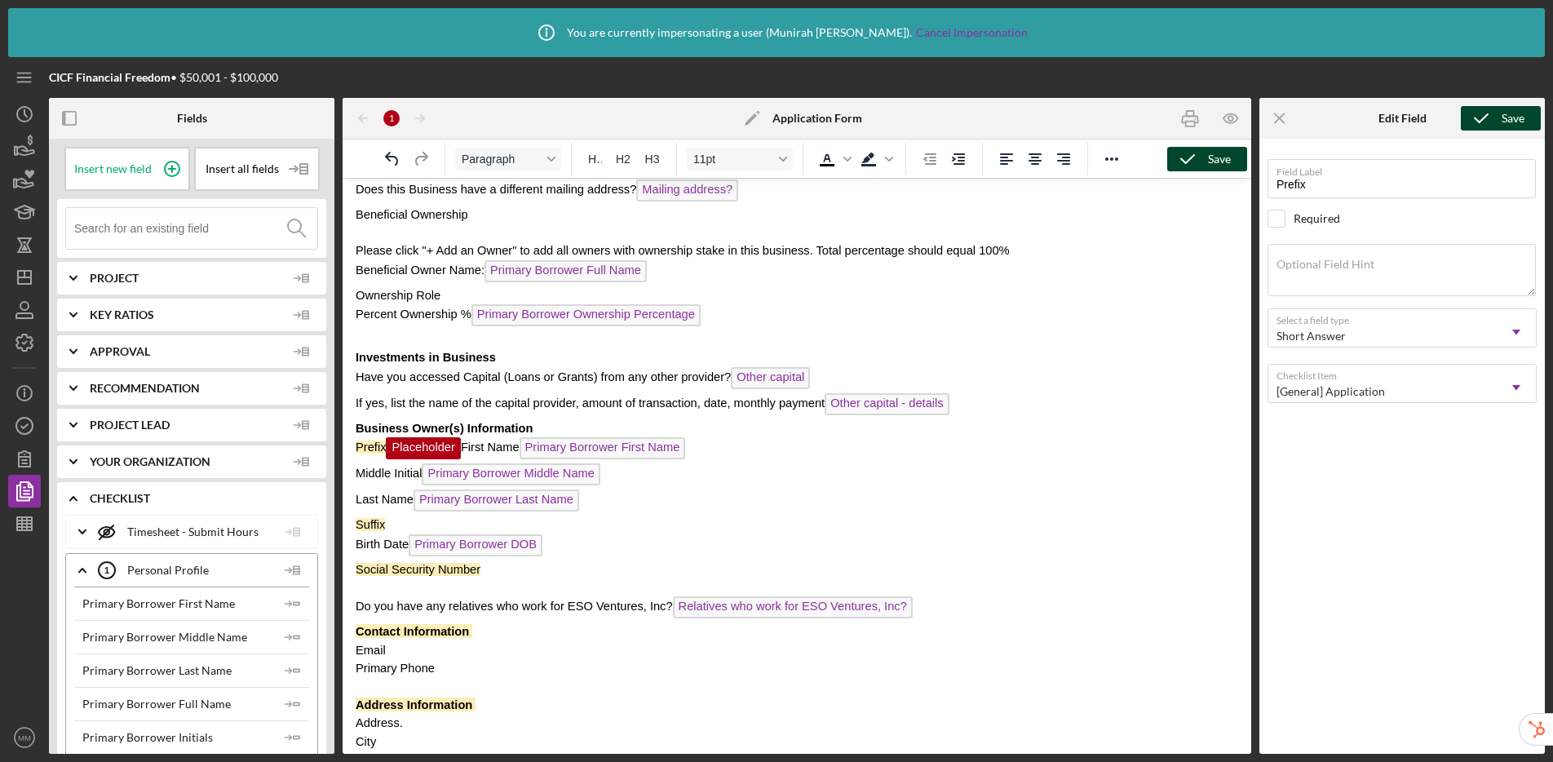
click at [1330, 111] on icon "submit" at bounding box center [1481, 118] width 41 height 41
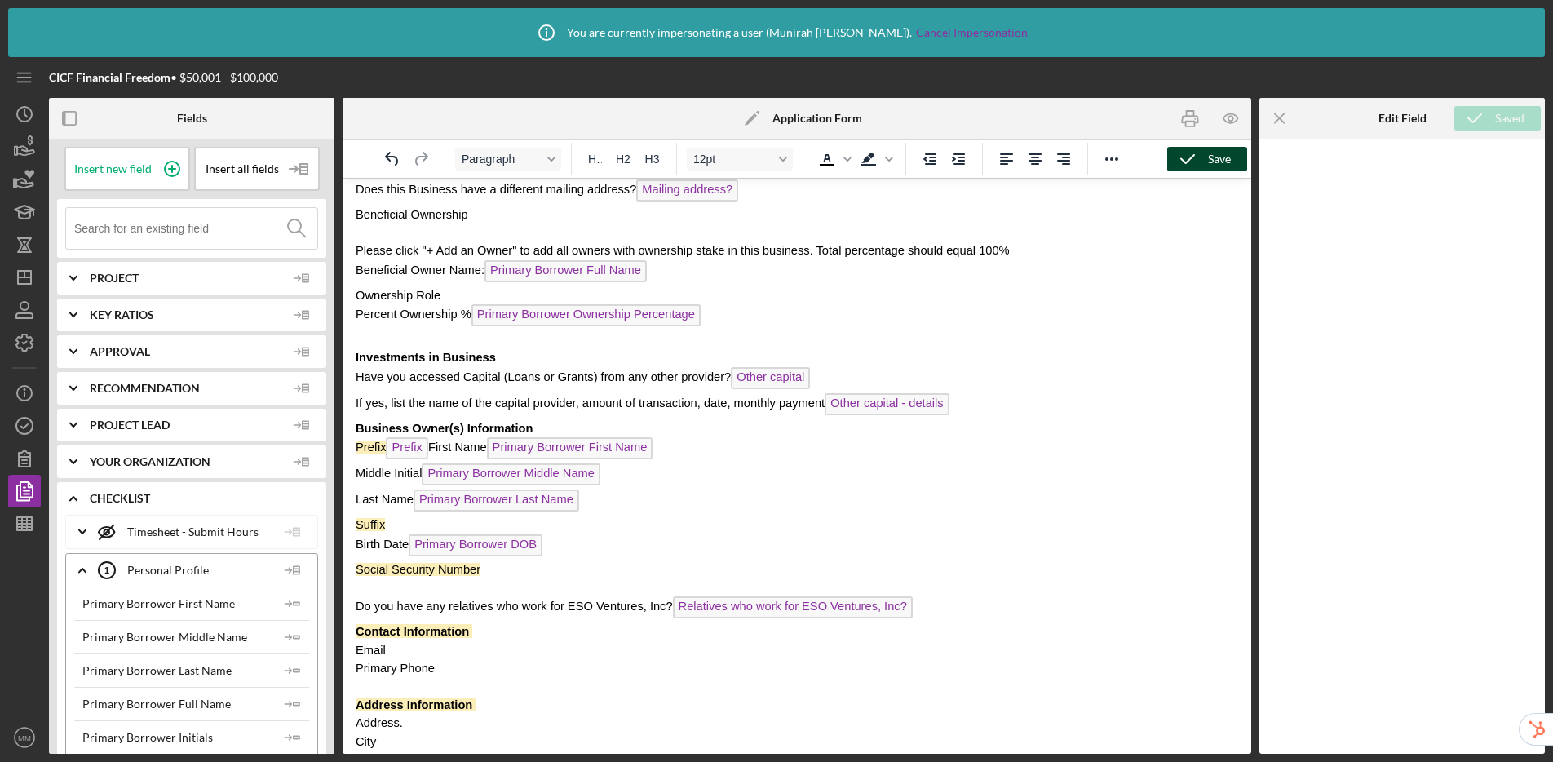
scroll to position [657, 0]
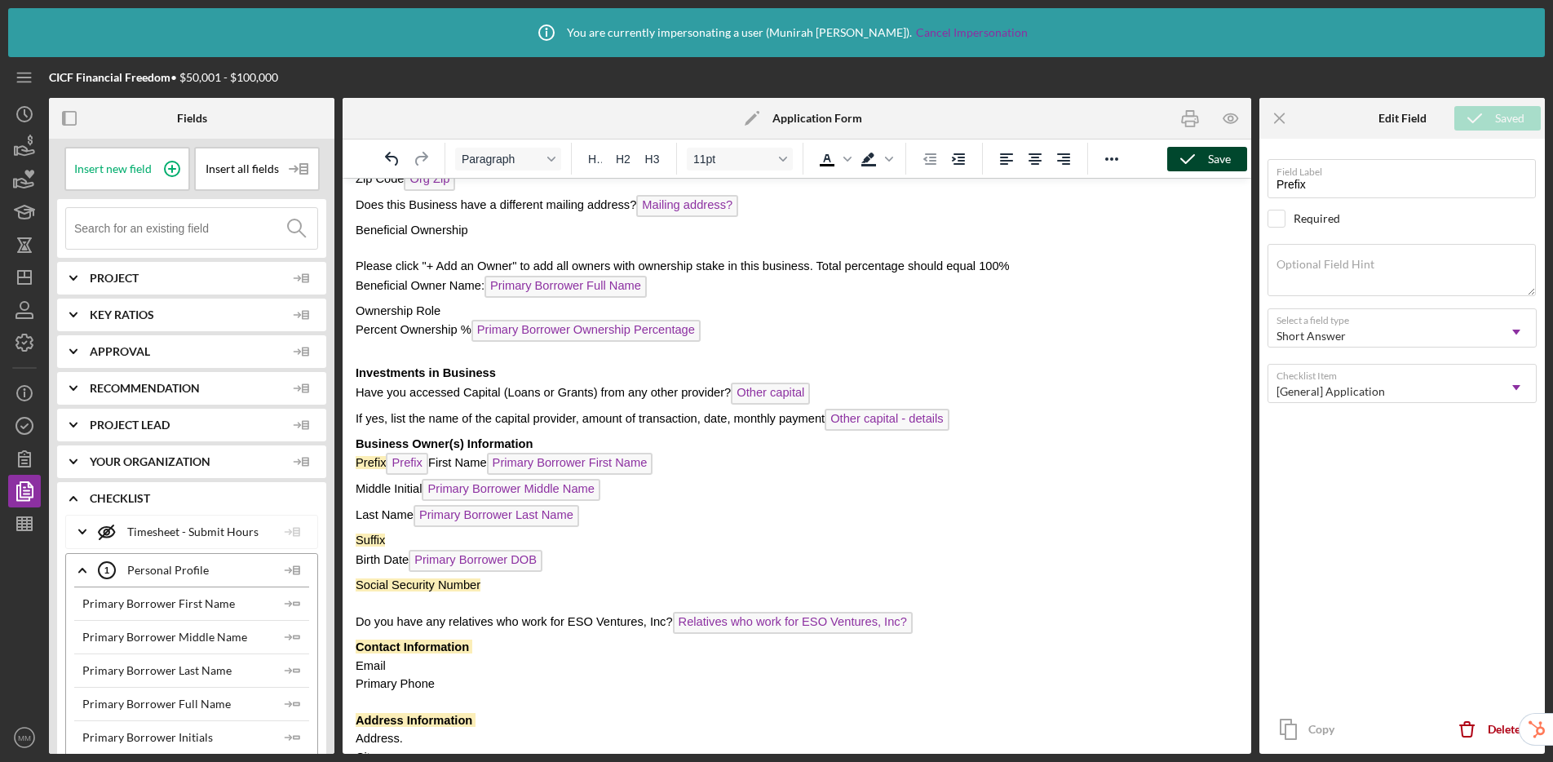
drag, startPoint x: 388, startPoint y: 467, endPoint x: 352, endPoint y: 470, distance: 36.0
click at [352, 470] on html "CICF Loan Application Loan Application Loan Officer: Lender Contact Full Name S…" at bounding box center [797, 177] width 909 height 1312
click at [895, 168] on span "Background color" at bounding box center [889, 159] width 13 height 23
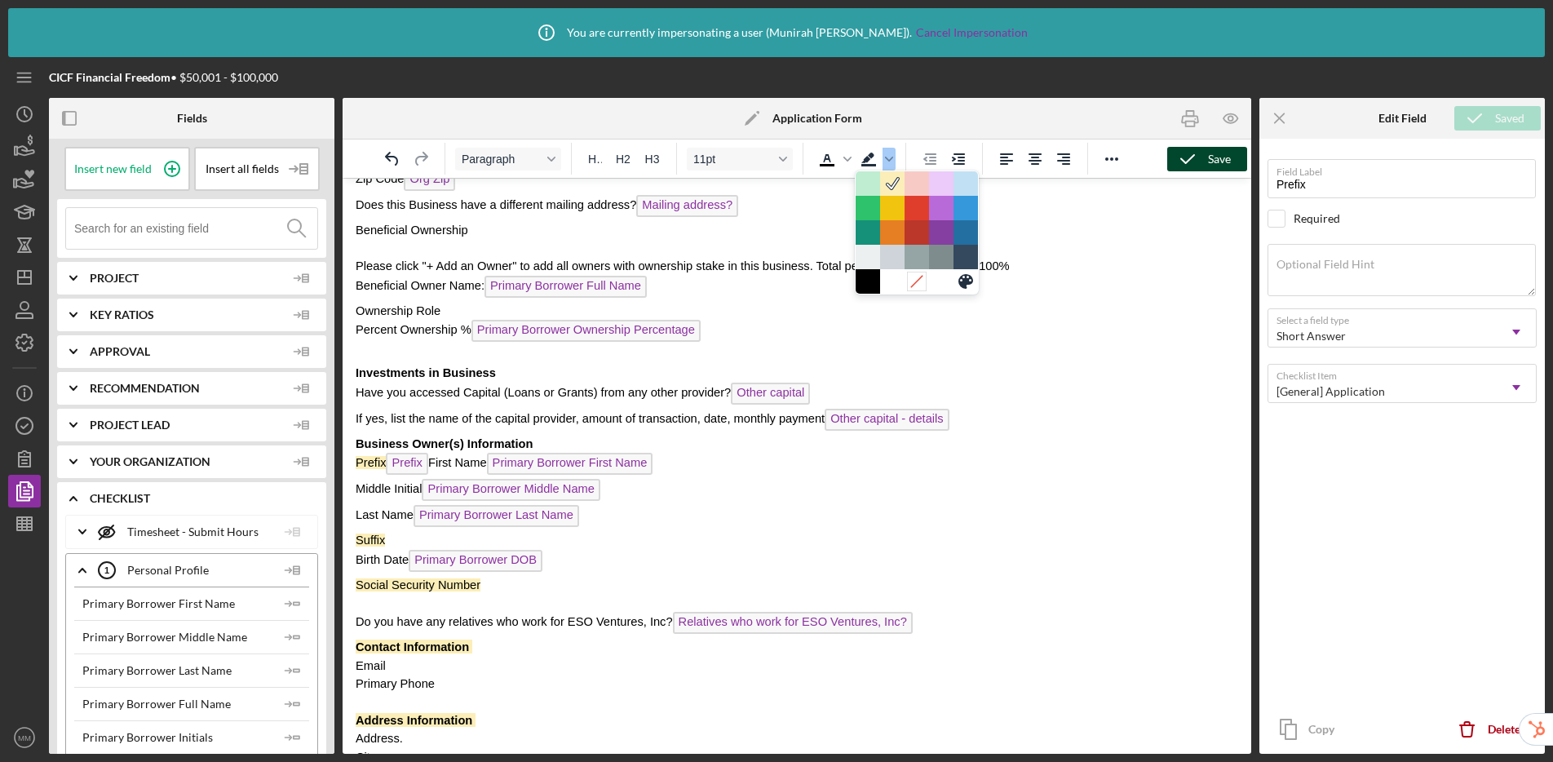
click at [914, 282] on icon at bounding box center [916, 280] width 15 height 15
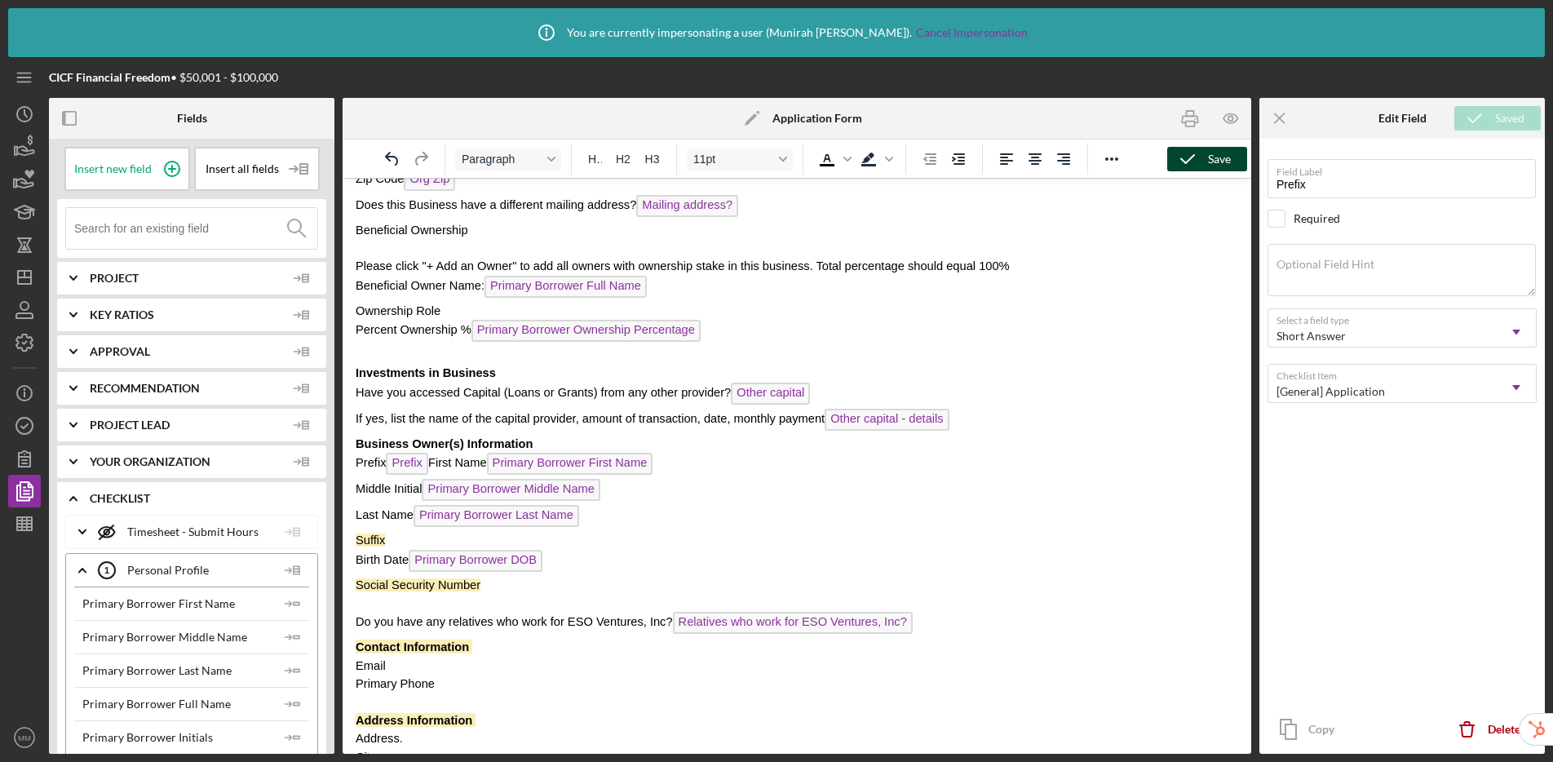
click at [440, 463] on span "Prefix Prefix First Name Primary Borrower First Name" at bounding box center [504, 462] width 297 height 13
drag, startPoint x: 394, startPoint y: 543, endPoint x: 334, endPoint y: 542, distance: 59.6
click at [343, 542] on html "CICF Loan Application Loan Application Loan Officer: Lender Contact Full Name S…" at bounding box center [797, 177] width 909 height 1312
click at [892, 165] on span "Background color" at bounding box center [889, 159] width 13 height 23
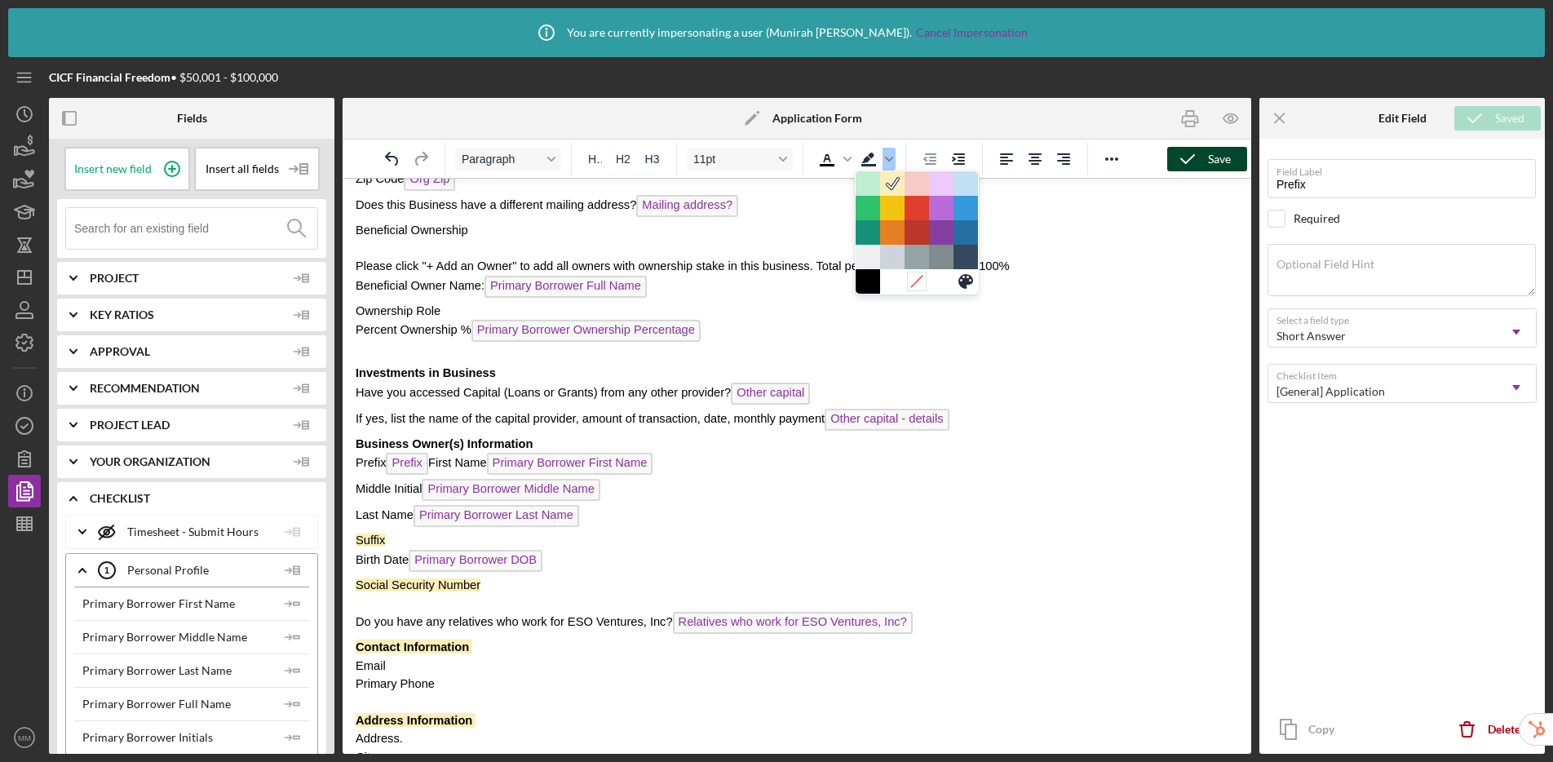
click at [913, 288] on icon at bounding box center [916, 280] width 15 height 15
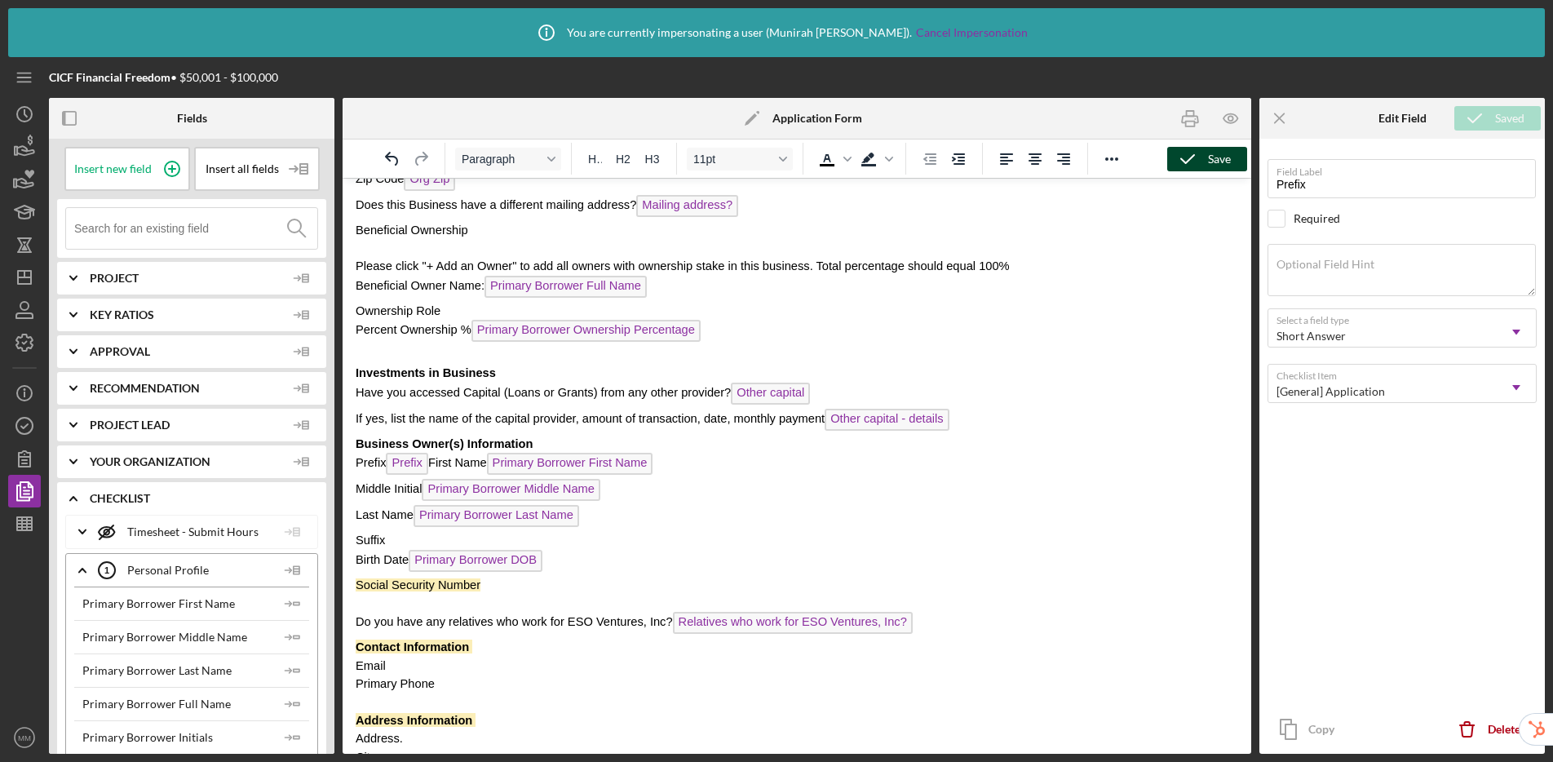
click at [415, 542] on p "Suffix" at bounding box center [797, 540] width 883 height 18
click at [172, 167] on icon at bounding box center [172, 168] width 41 height 41
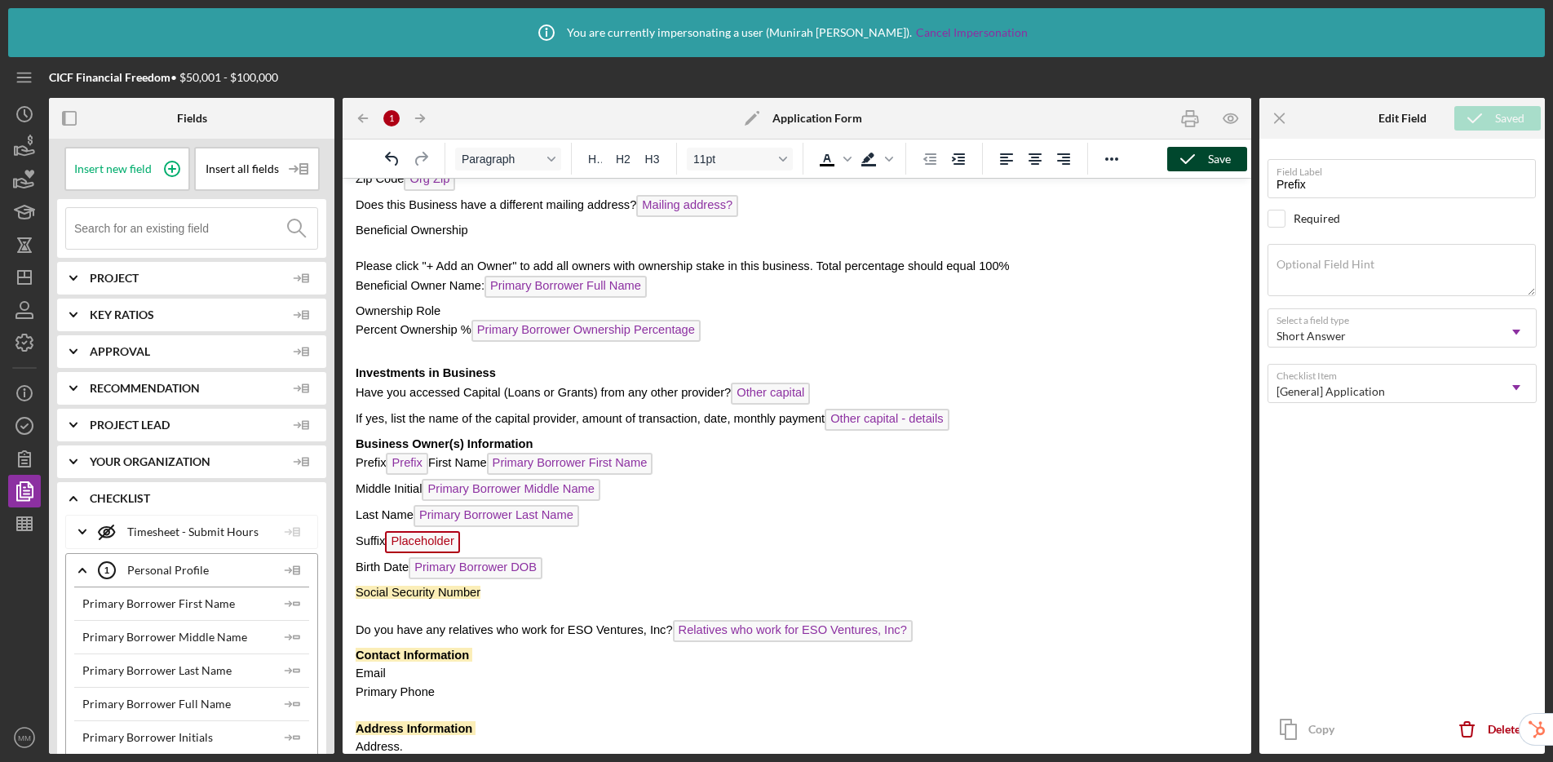
click at [406, 531] on p "Last Name Primary Borrower Last Name" at bounding box center [797, 518] width 883 height 26
click at [409, 543] on span "Placeholder" at bounding box center [422, 542] width 74 height 22
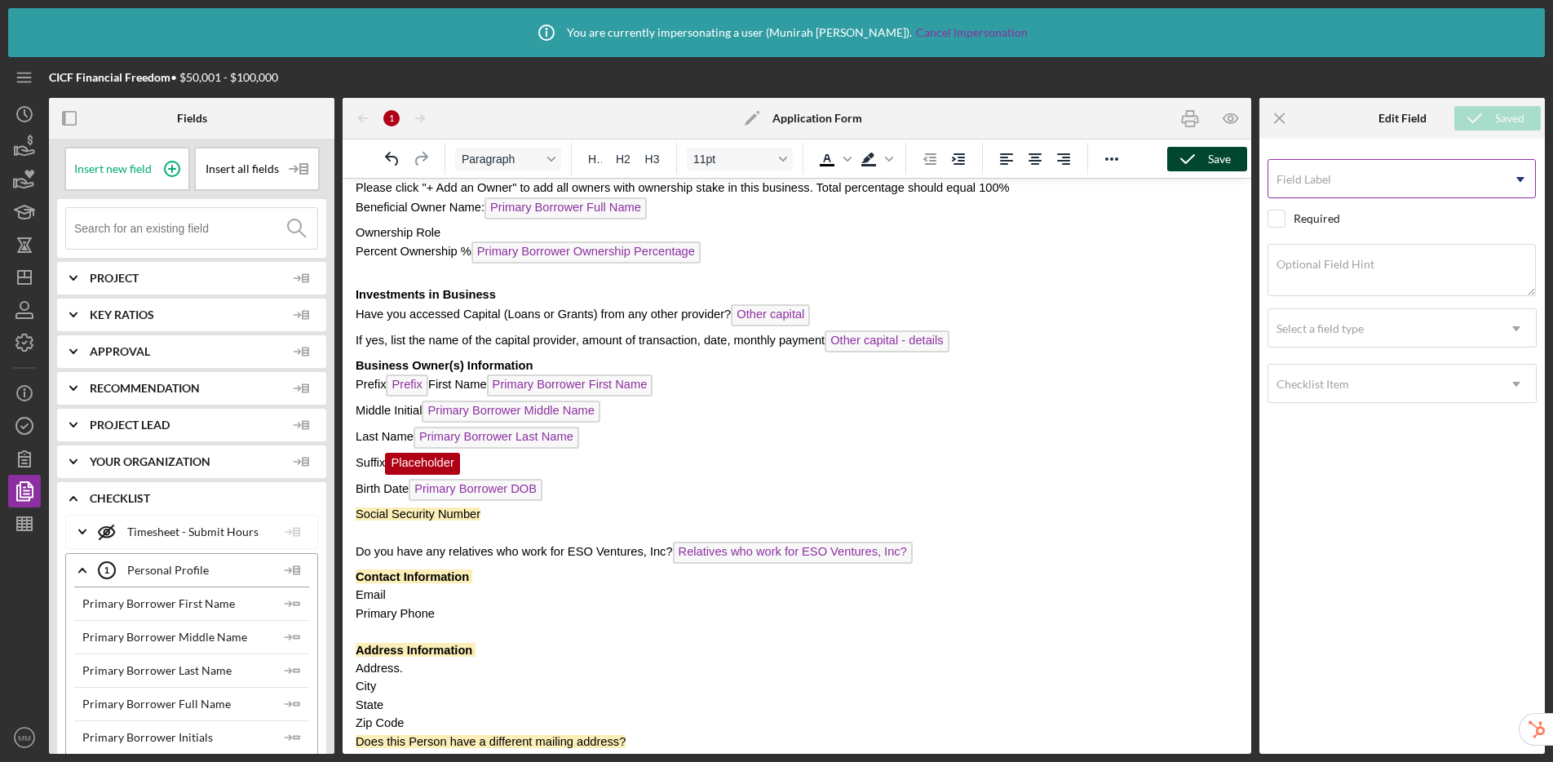
click at [1314, 189] on input "Field Label" at bounding box center [1402, 178] width 268 height 39
click at [1330, 387] on div "Checklist Item" at bounding box center [1382, 384] width 228 height 38
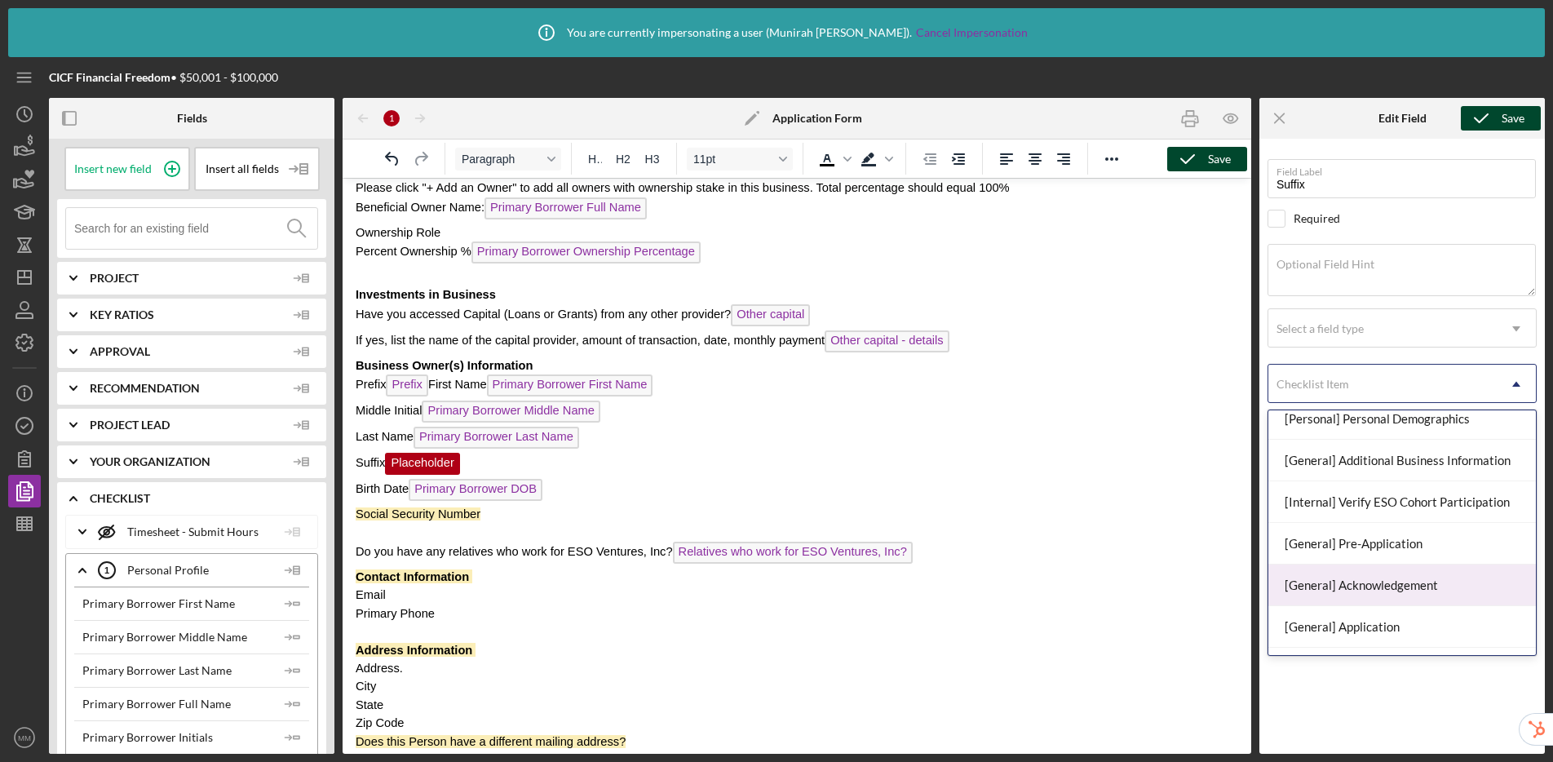
scroll to position [186, 0]
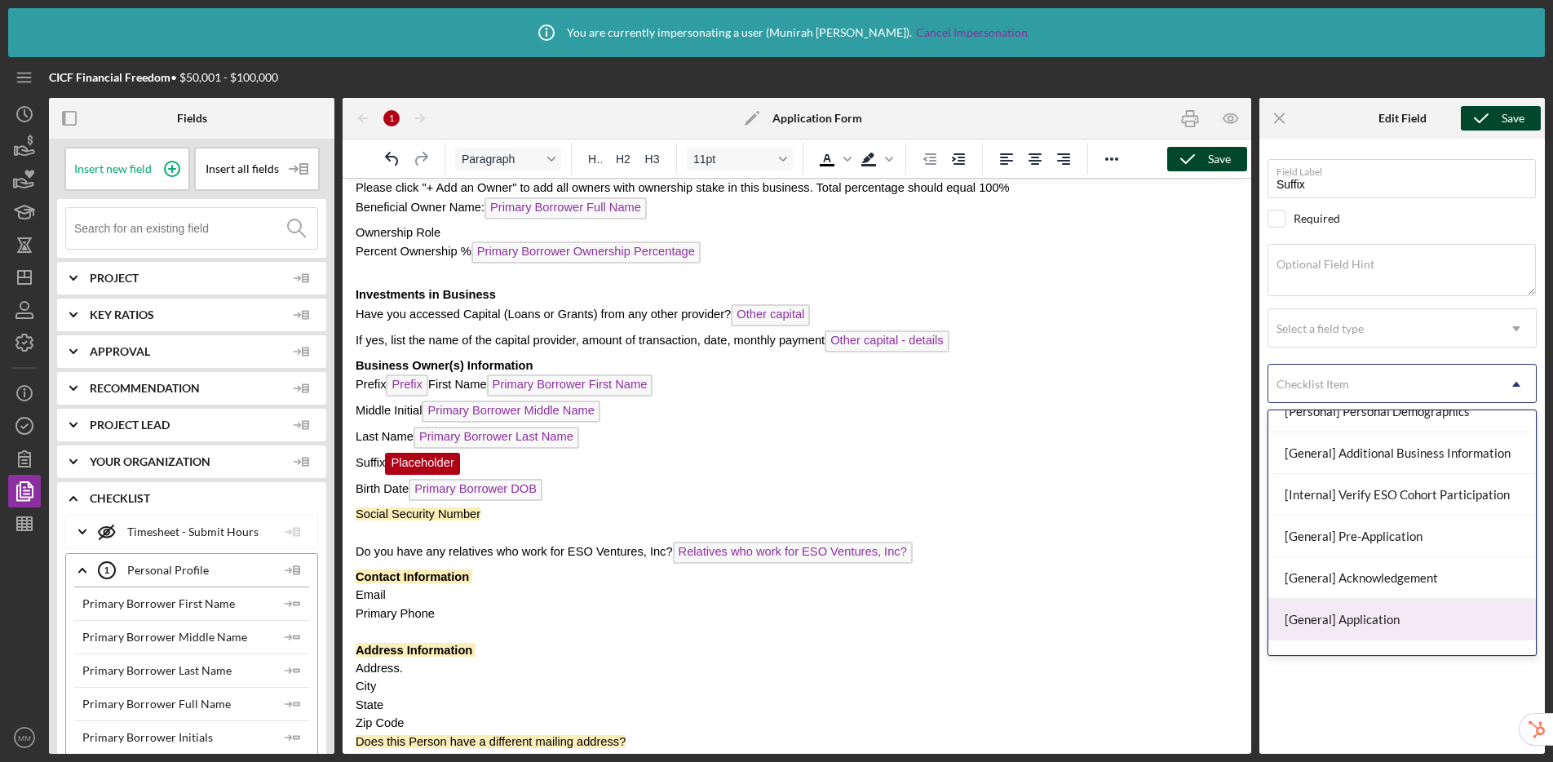
drag, startPoint x: 1371, startPoint y: 613, endPoint x: 1369, endPoint y: 564, distance: 48.2
click at [1330, 613] on div "[General] Application" at bounding box center [1402, 620] width 268 height 42
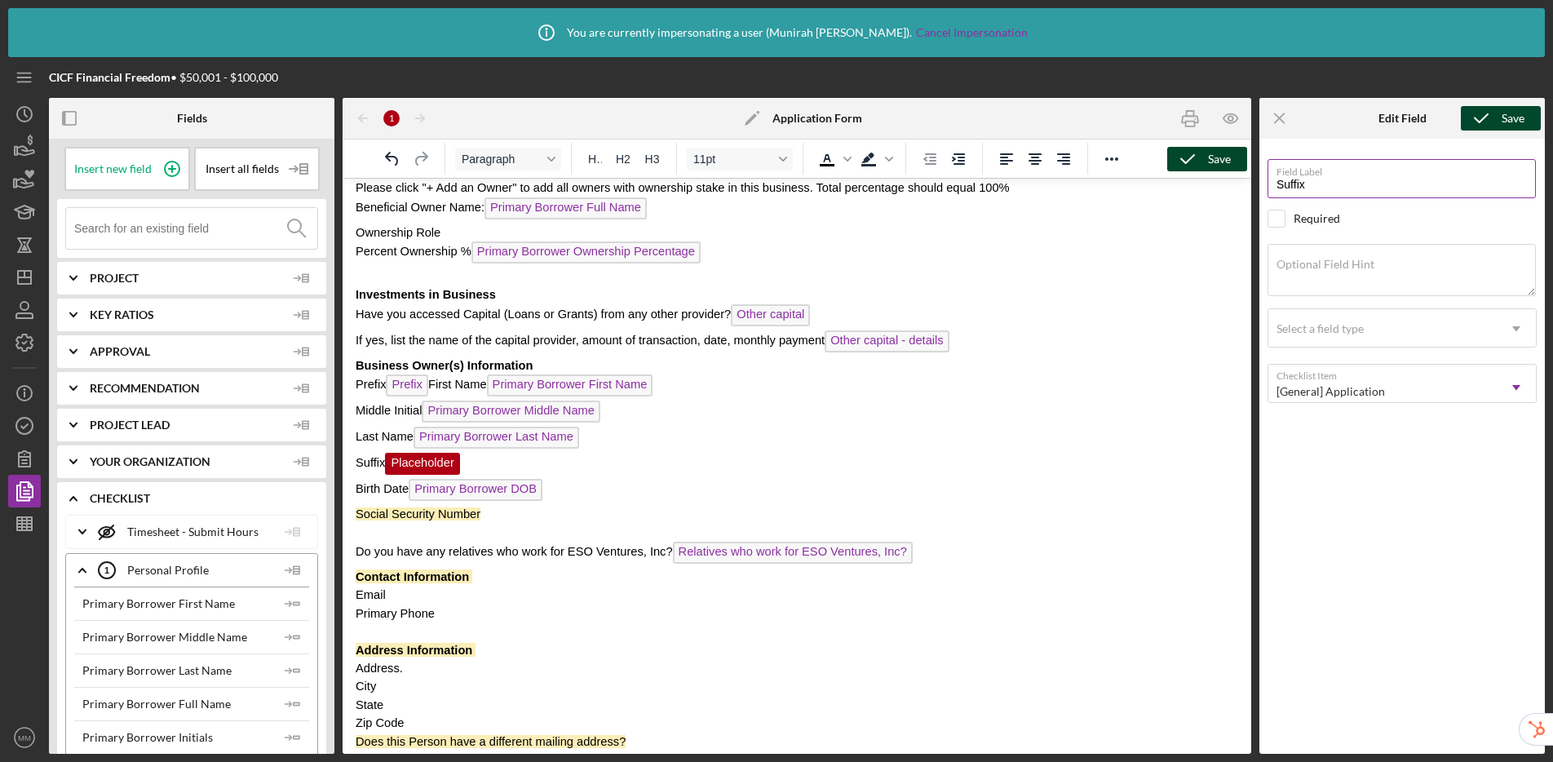
click at [1281, 188] on input "Suffix" at bounding box center [1402, 178] width 268 height 39
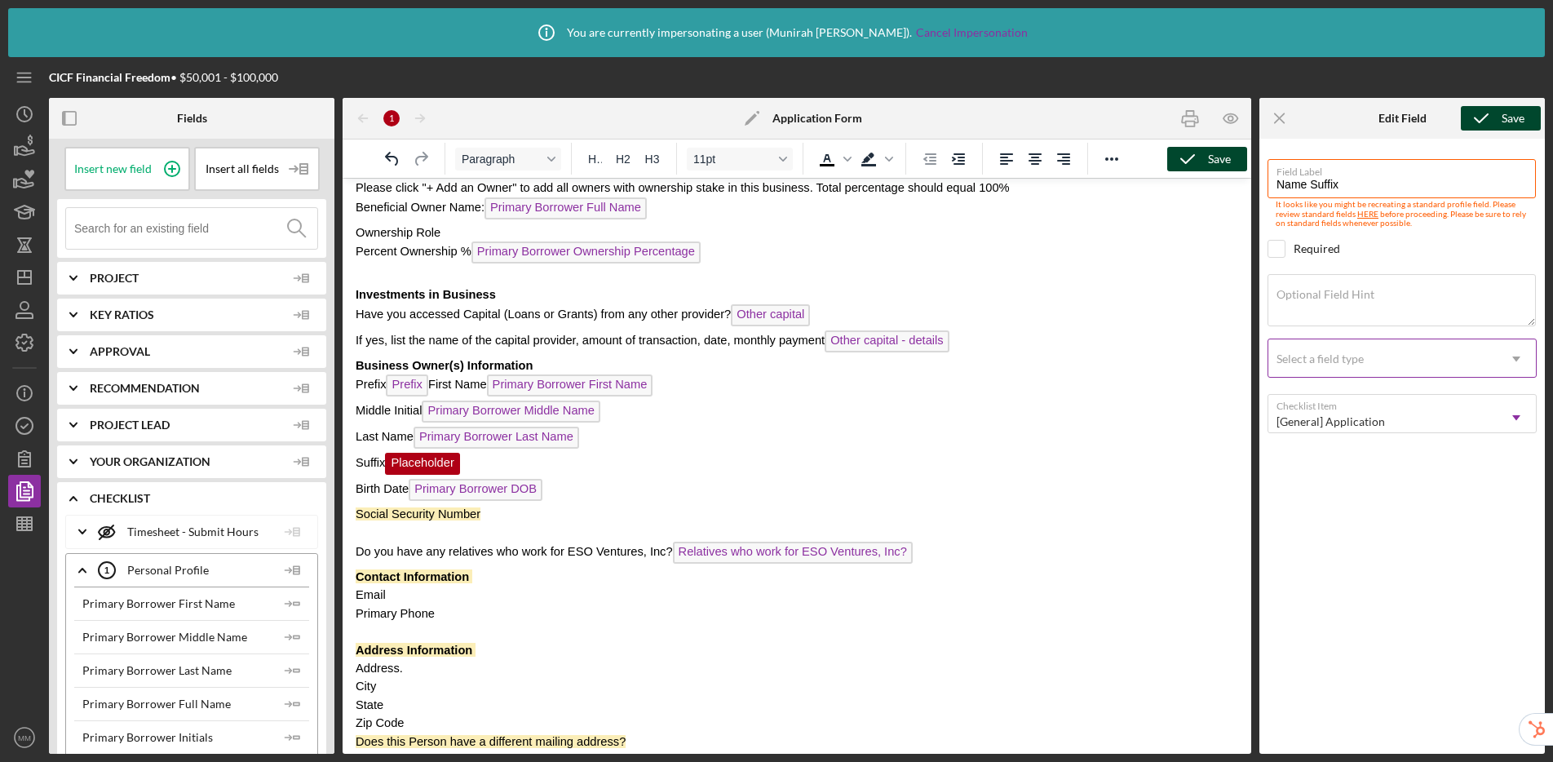
type input "Name Suffix"
click at [1330, 361] on div "Select a field type" at bounding box center [1382, 359] width 228 height 38
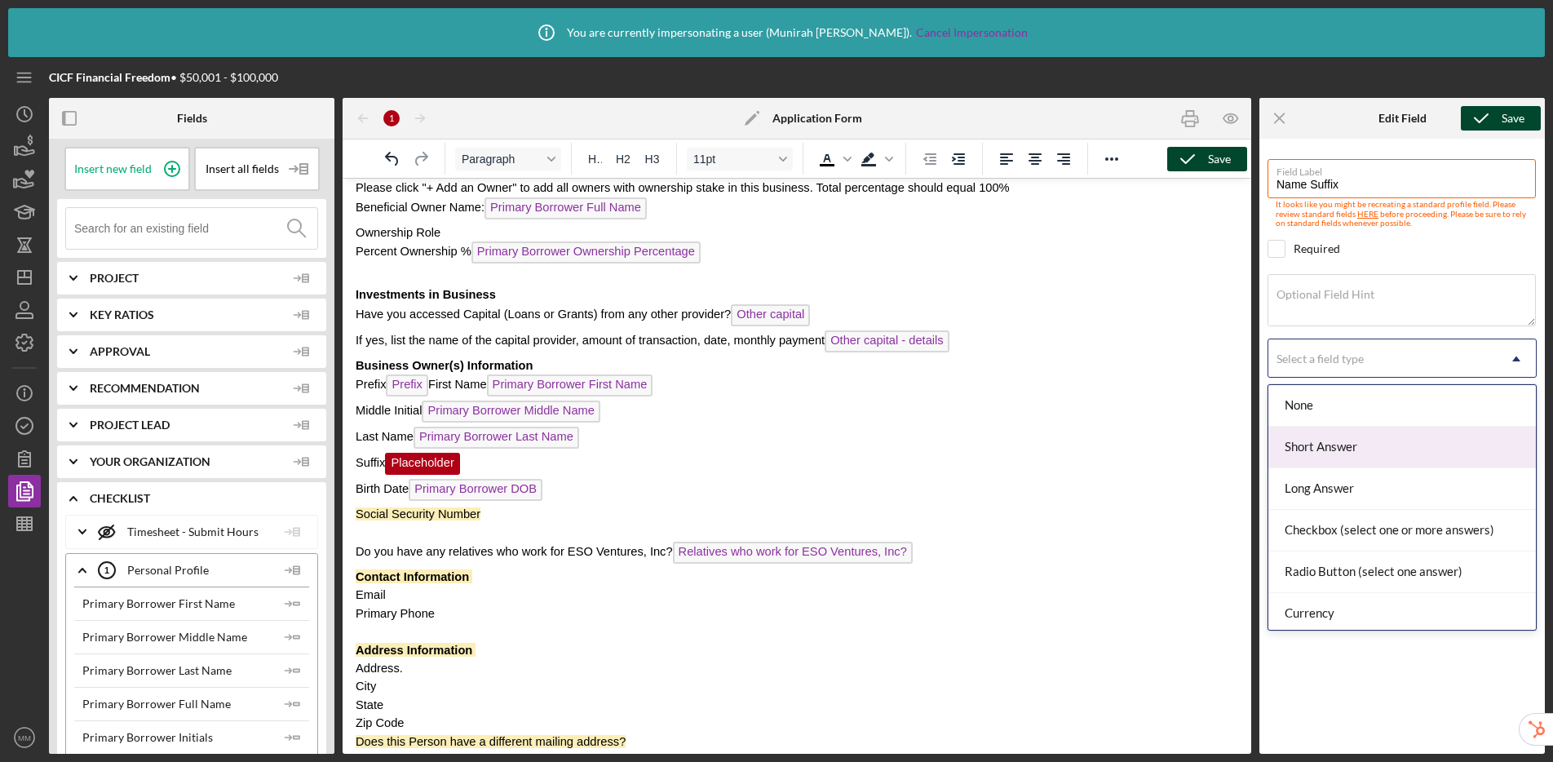
click at [1330, 464] on div "Short Answer" at bounding box center [1402, 448] width 268 height 42
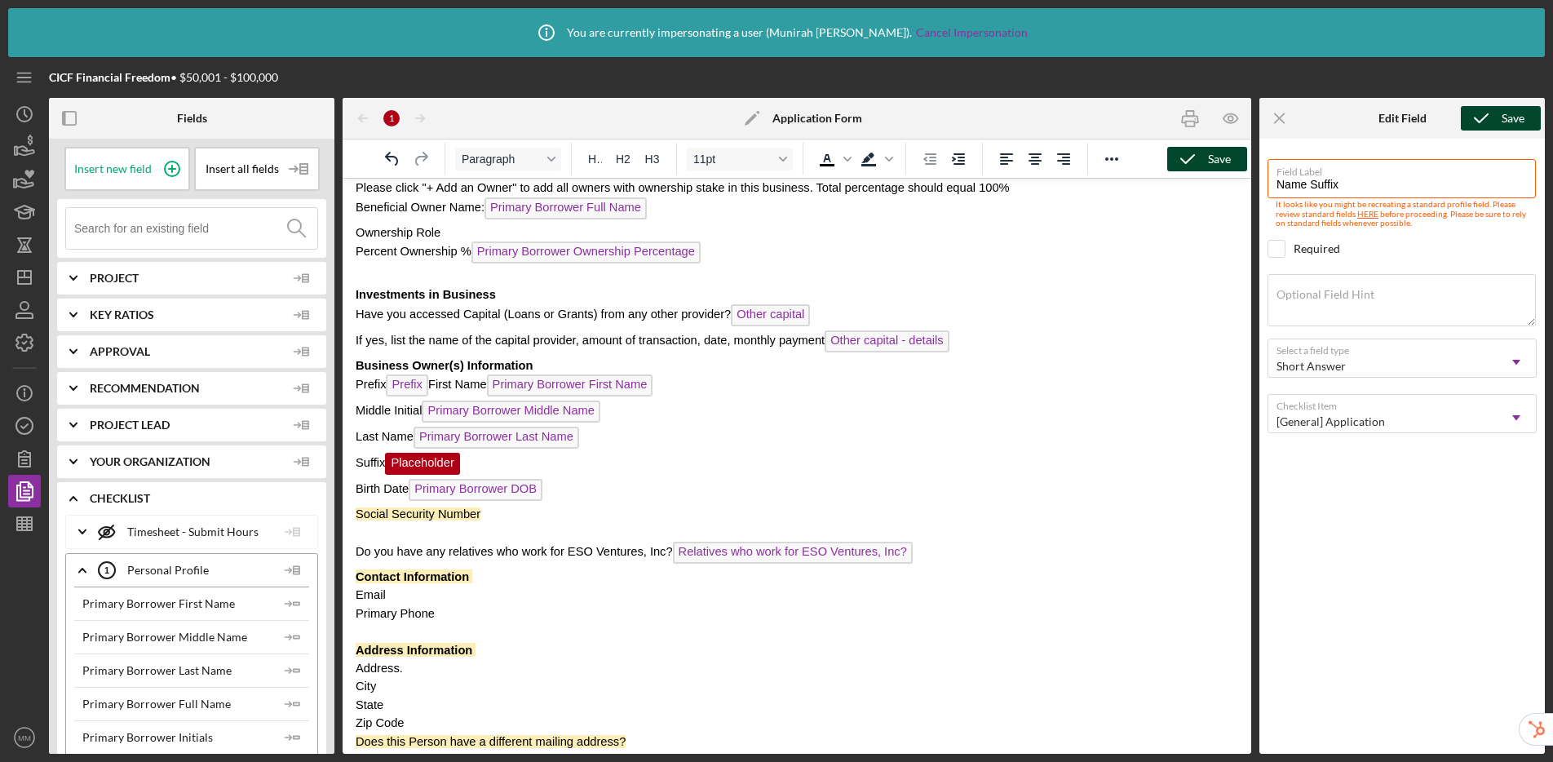
click at [1330, 119] on icon "submit" at bounding box center [1481, 118] width 41 height 41
click at [503, 527] on p "Rich Text Area. Press ALT-0 for help." at bounding box center [797, 533] width 883 height 18
click at [1215, 153] on div "Save" at bounding box center [1219, 159] width 23 height 24
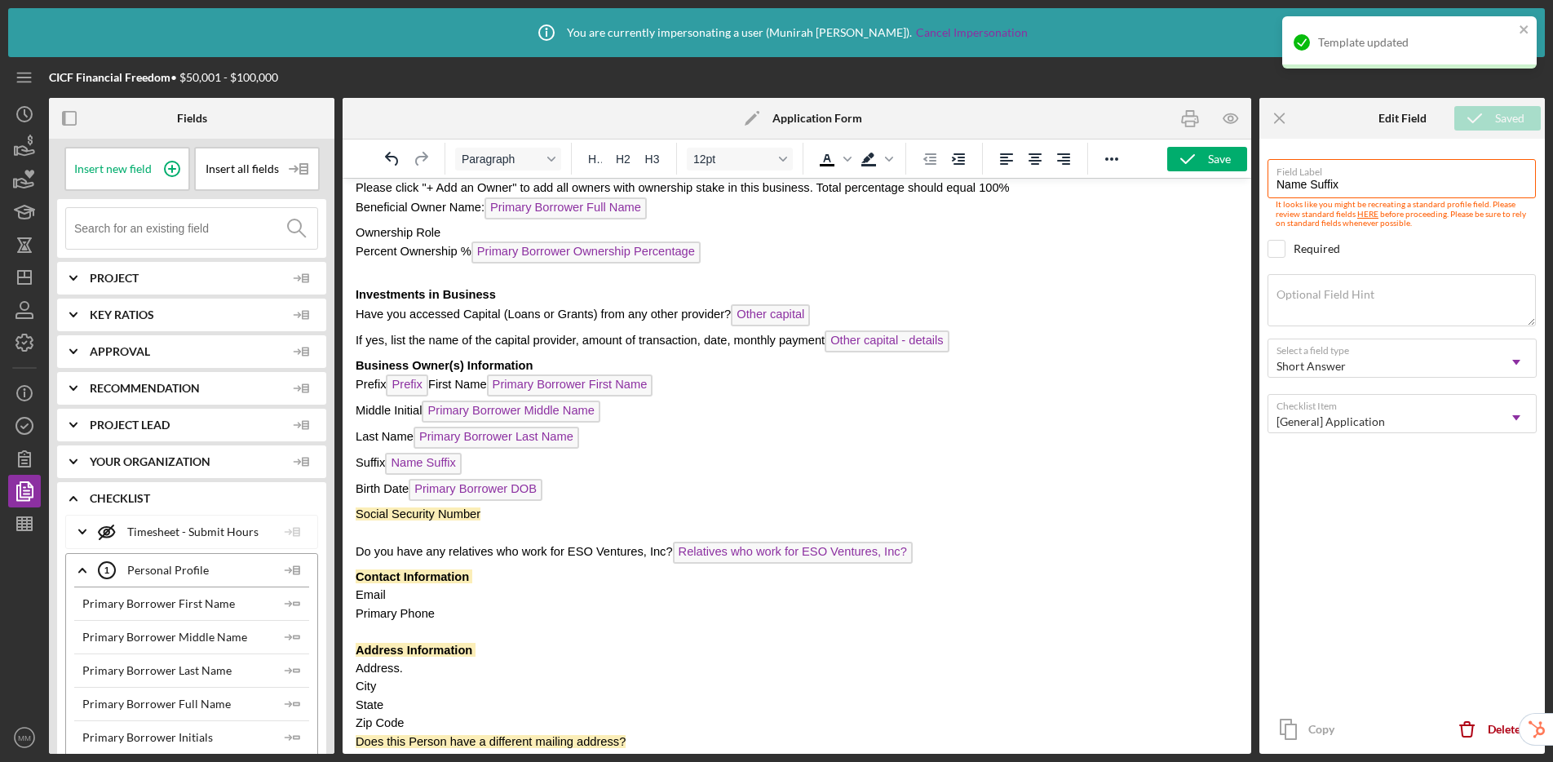
click at [416, 387] on span "Prefix" at bounding box center [407, 385] width 42 height 22
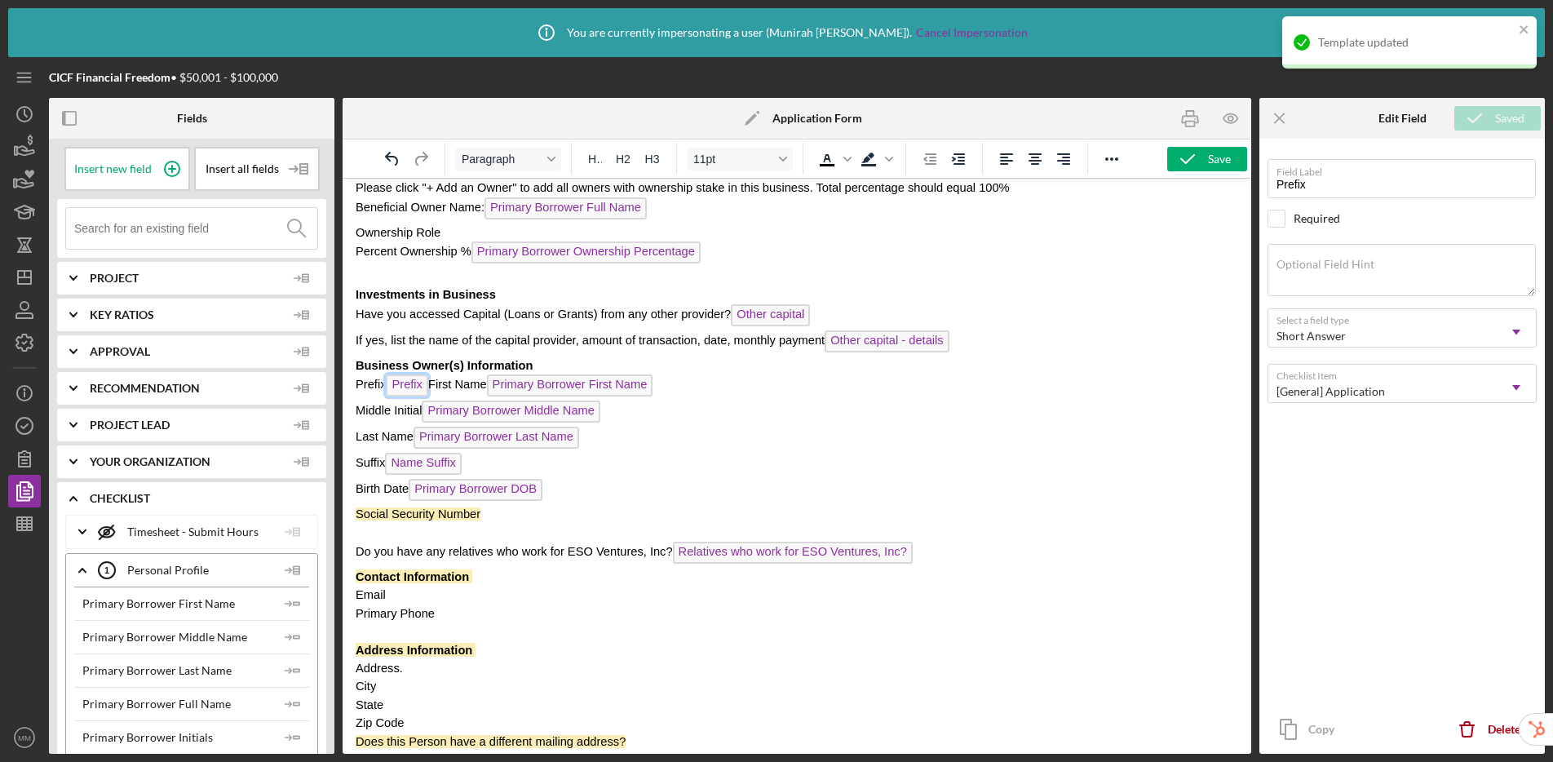
scroll to position [657, 0]
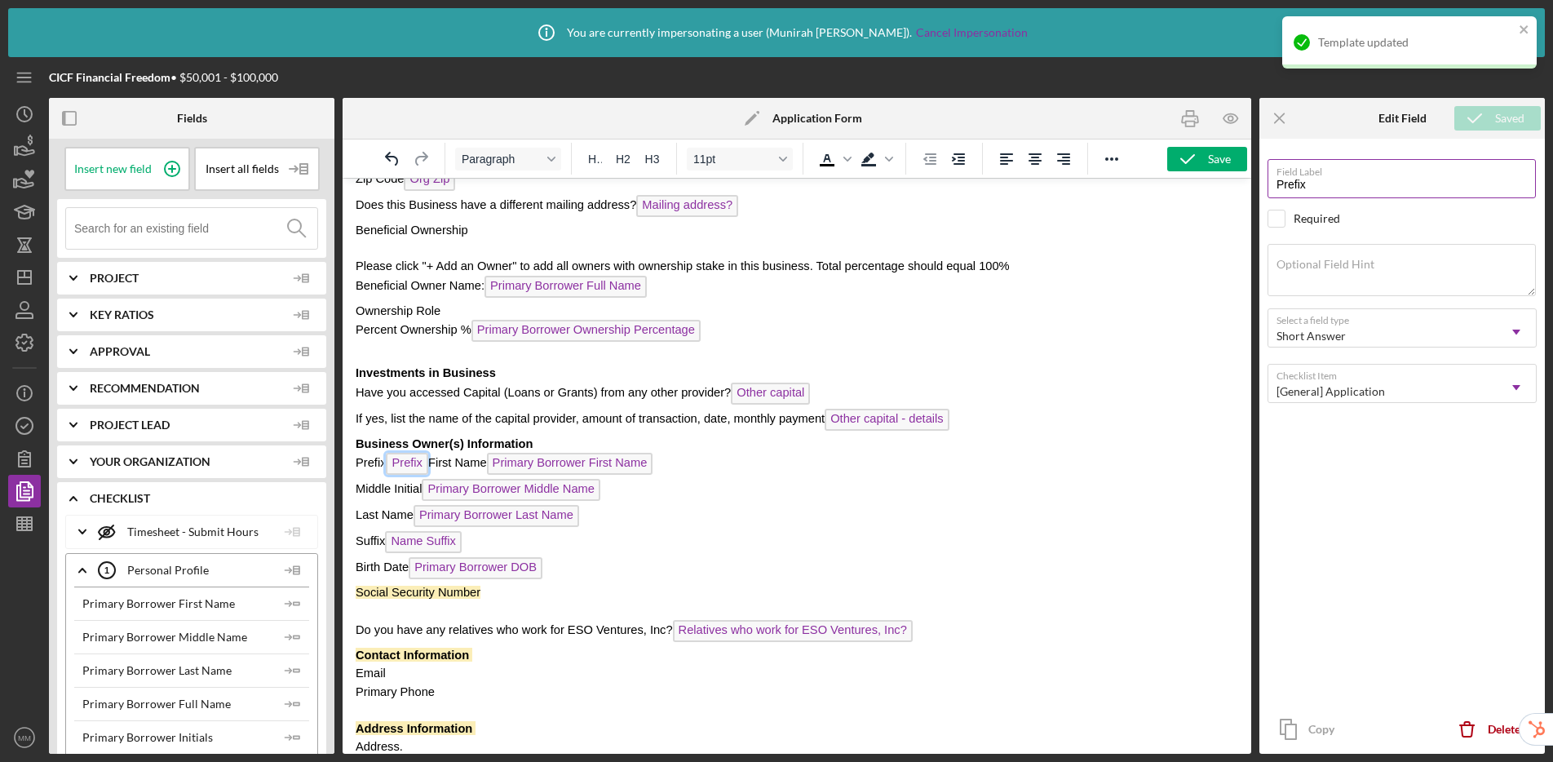
click at [1275, 185] on input "Prefix" at bounding box center [1402, 178] width 268 height 39
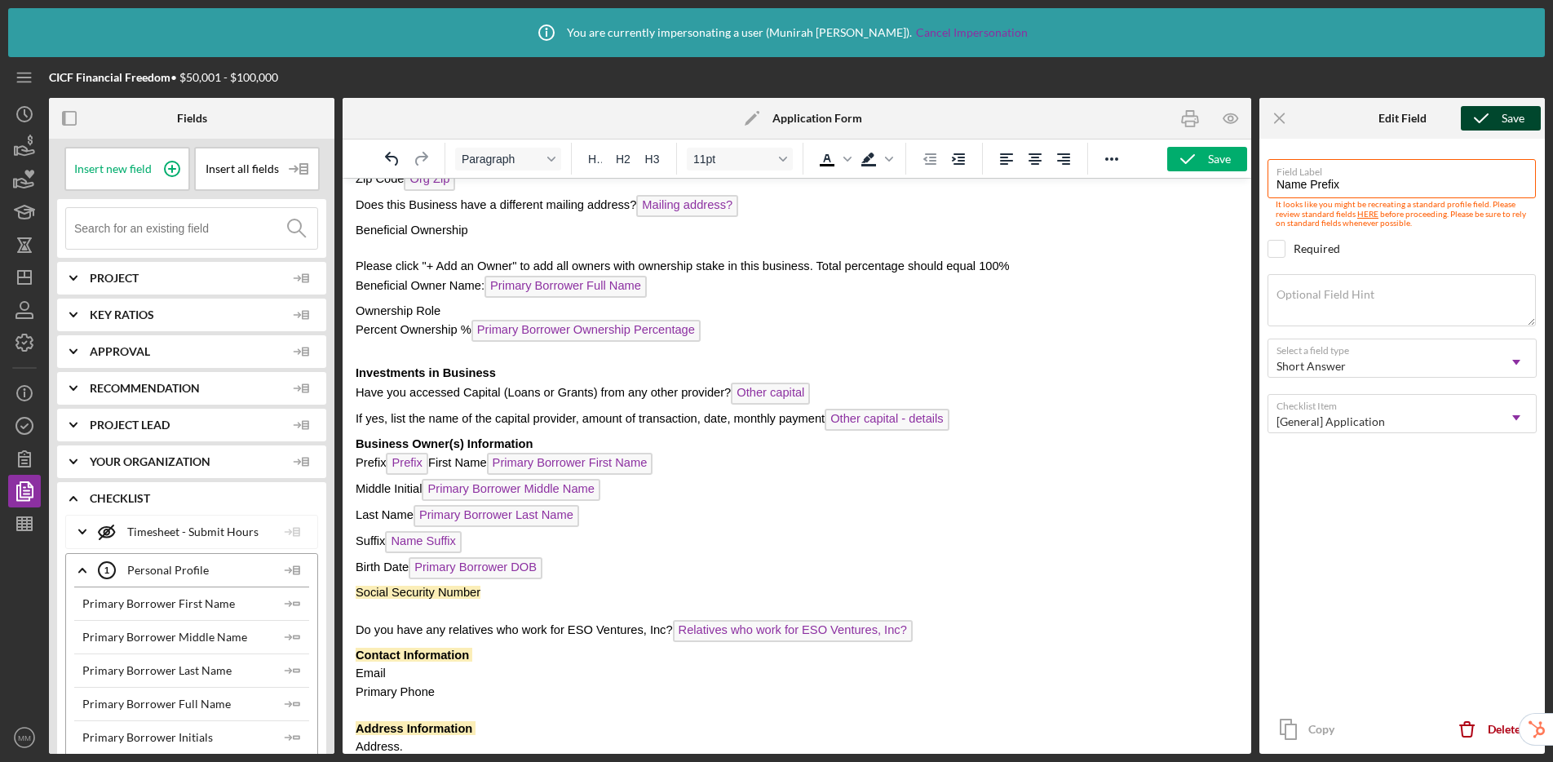
type input "Name Prefix"
click at [1330, 121] on icon "submit" at bounding box center [1481, 118] width 41 height 41
click at [1192, 165] on icon "button" at bounding box center [1187, 159] width 41 height 41
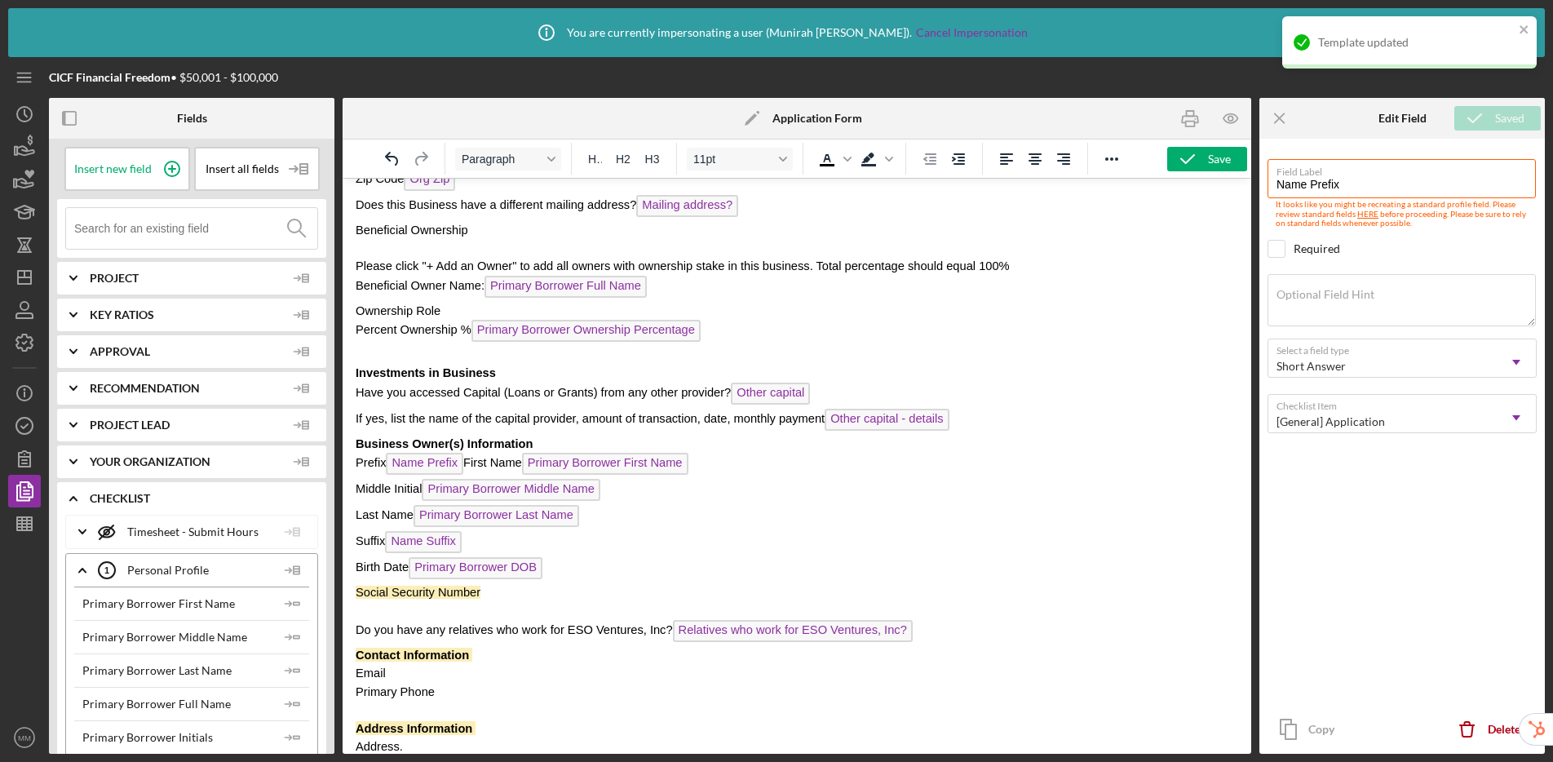
click at [518, 599] on p "Social Security Number" at bounding box center [797, 592] width 883 height 18
click at [24, 289] on icon "Icon/Dashboard" at bounding box center [24, 277] width 41 height 41
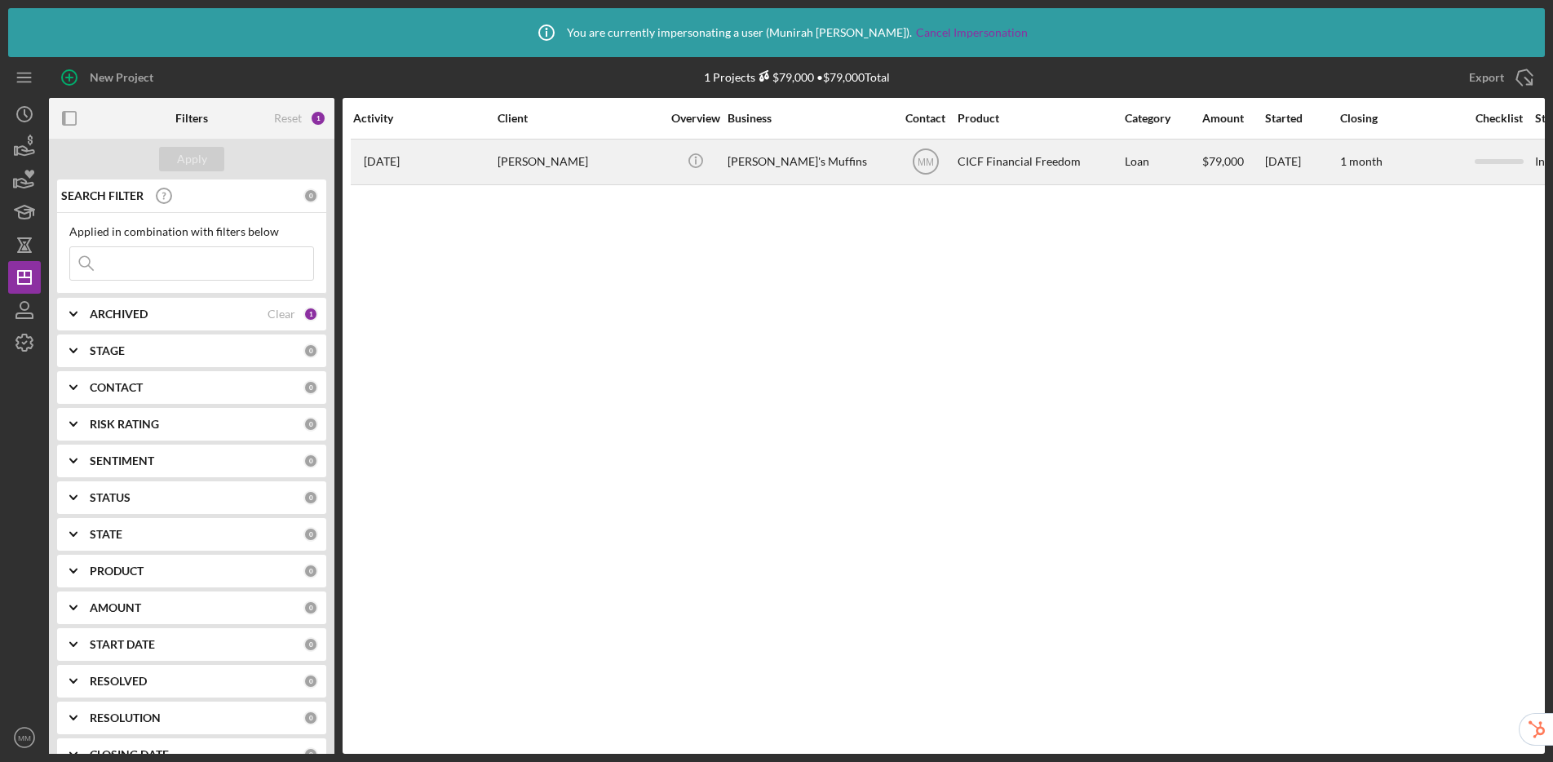
click at [1077, 162] on div "CICF Financial Freedom" at bounding box center [1039, 161] width 163 height 43
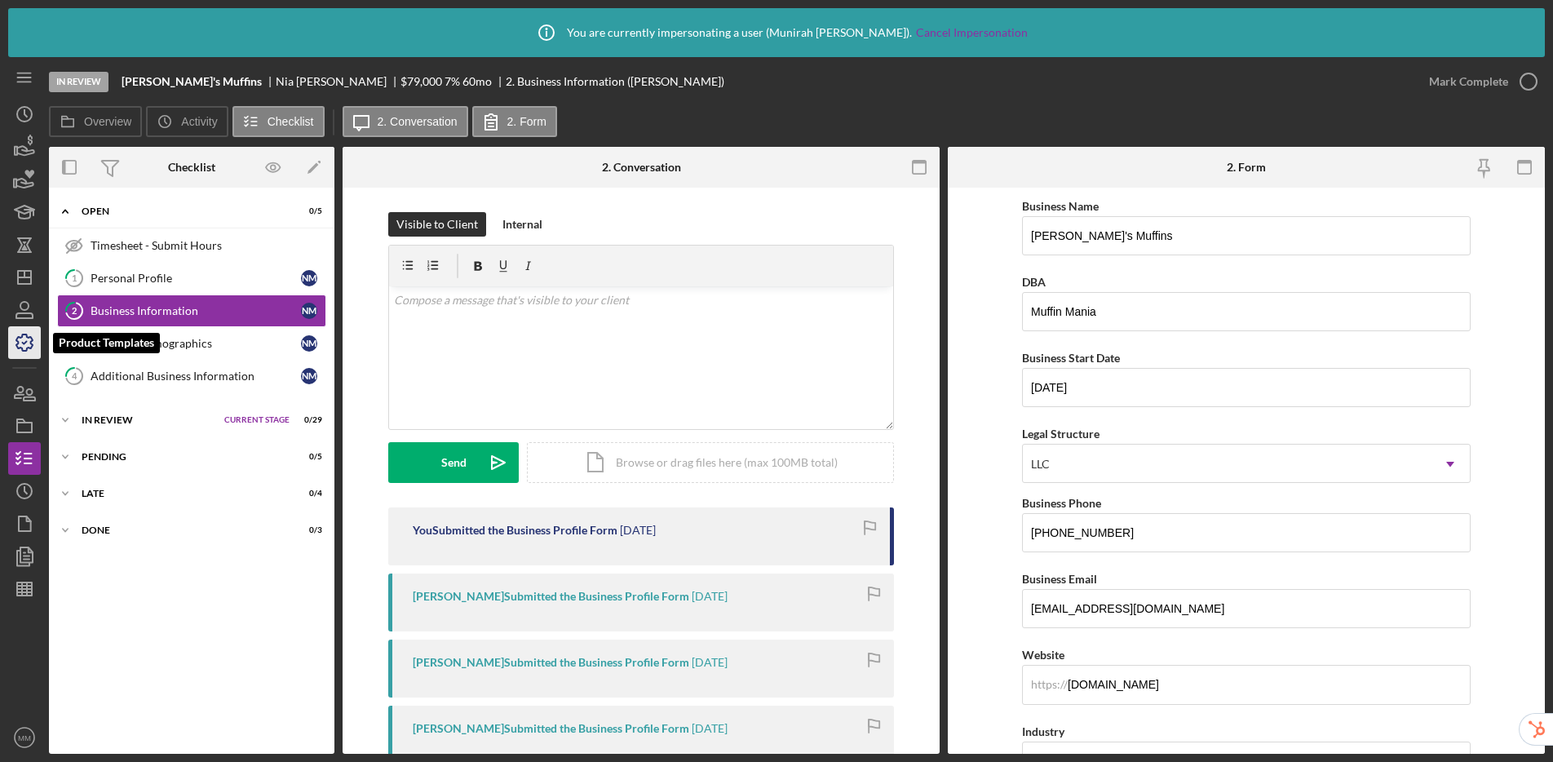
click at [25, 338] on icon "button" at bounding box center [24, 342] width 41 height 41
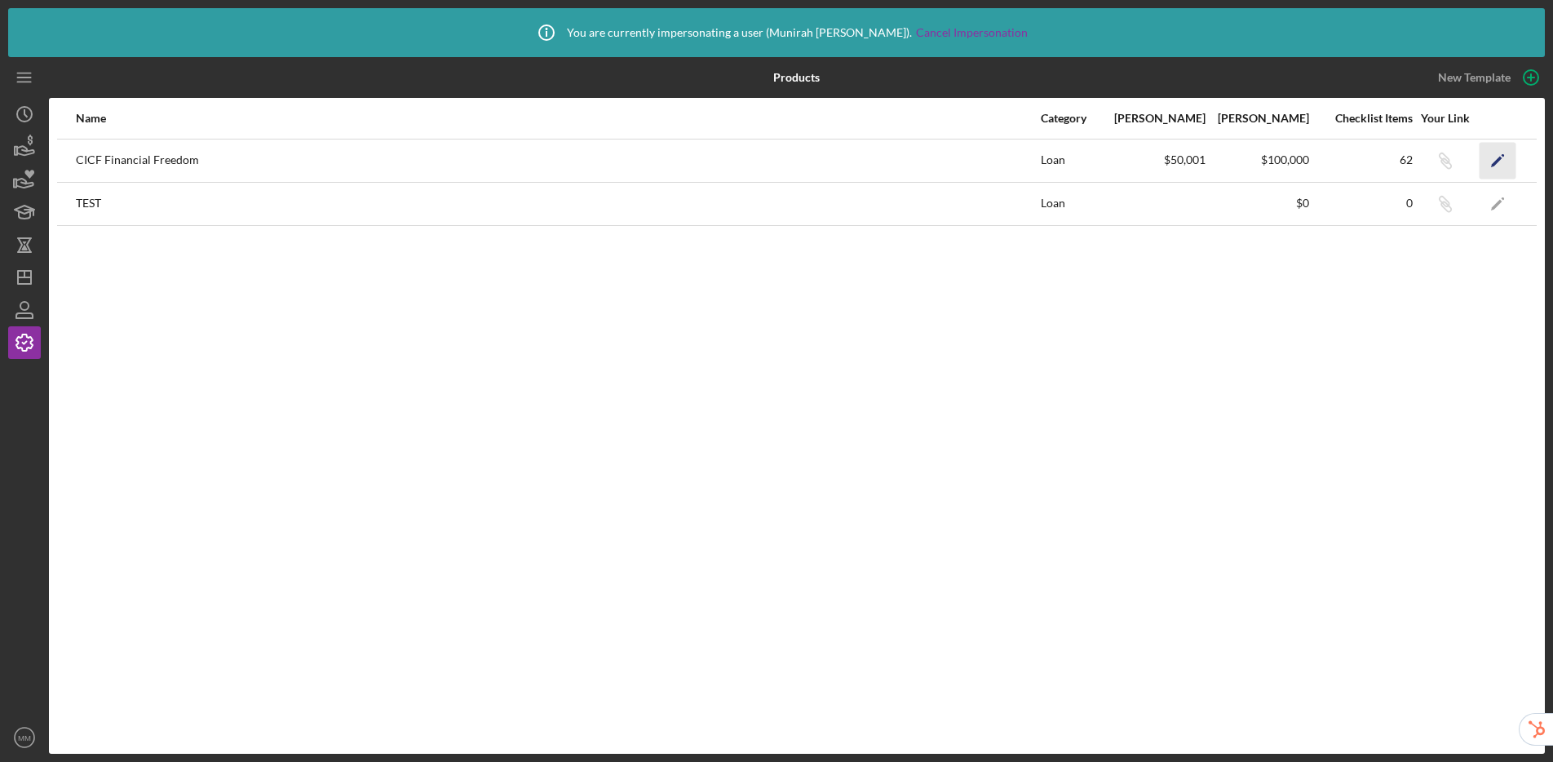
click at [1330, 165] on icon "Icon/Edit" at bounding box center [1498, 160] width 37 height 37
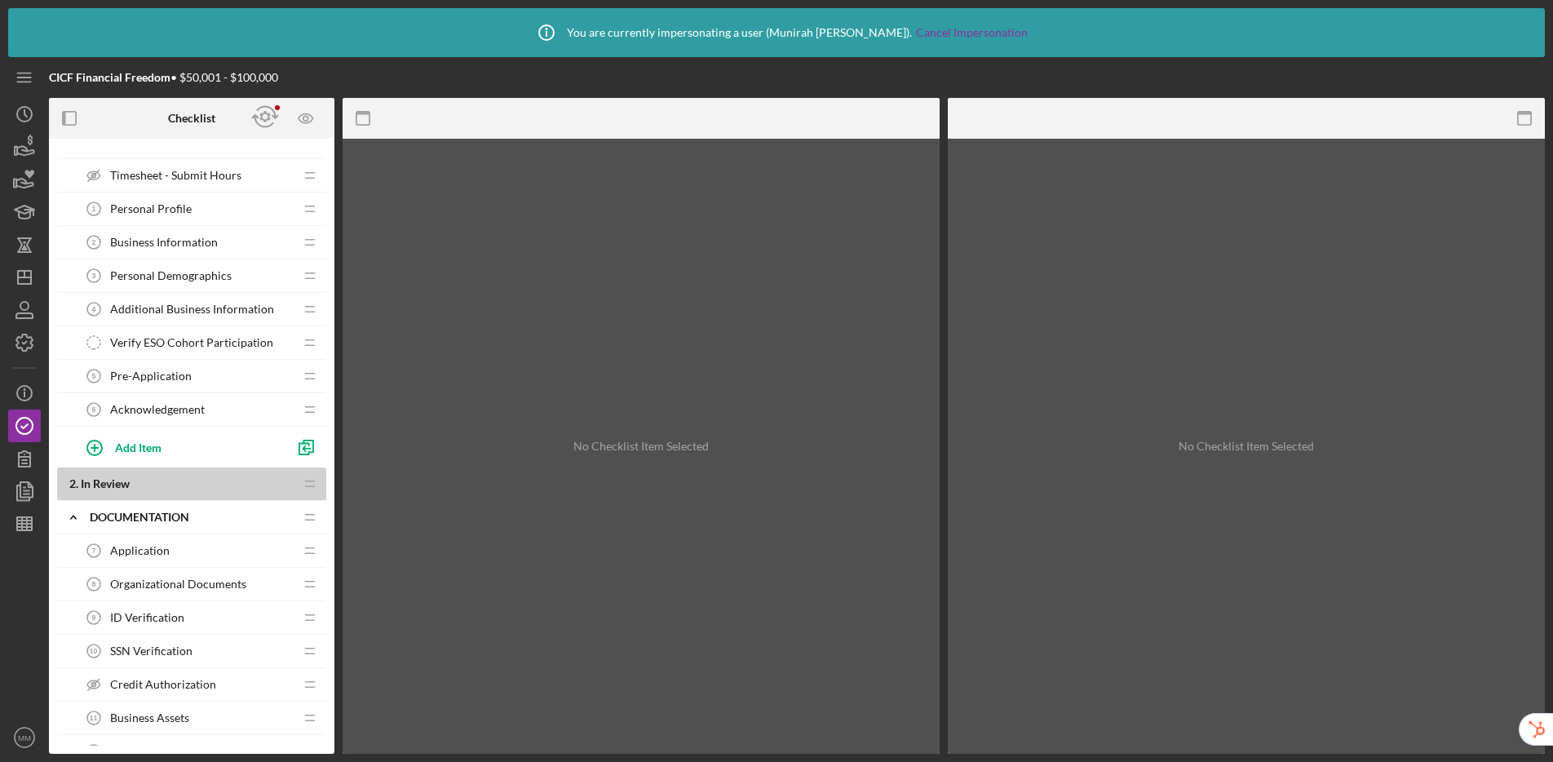
scroll to position [86, 0]
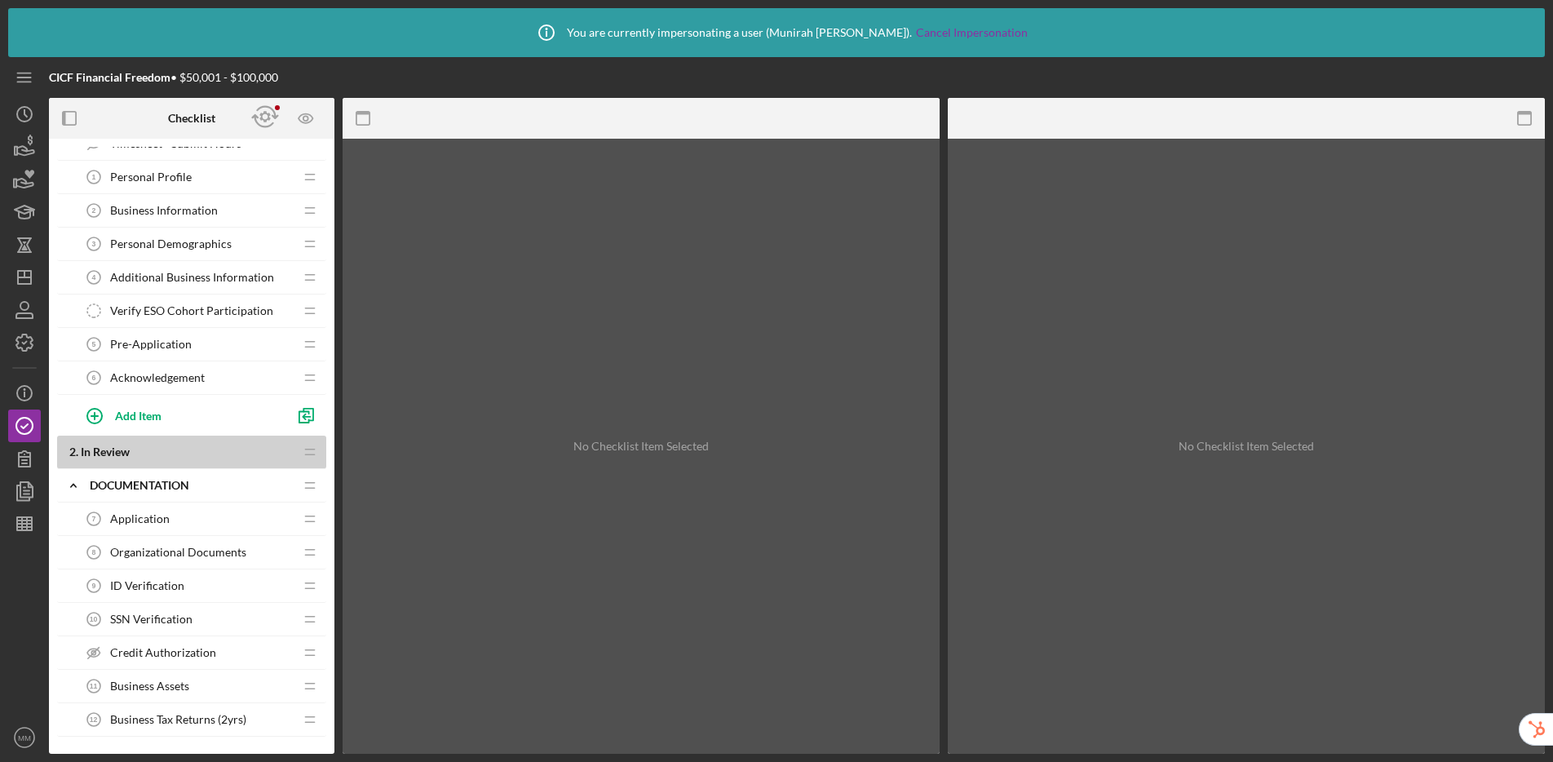
click at [192, 646] on span "Credit Authorization" at bounding box center [163, 652] width 106 height 13
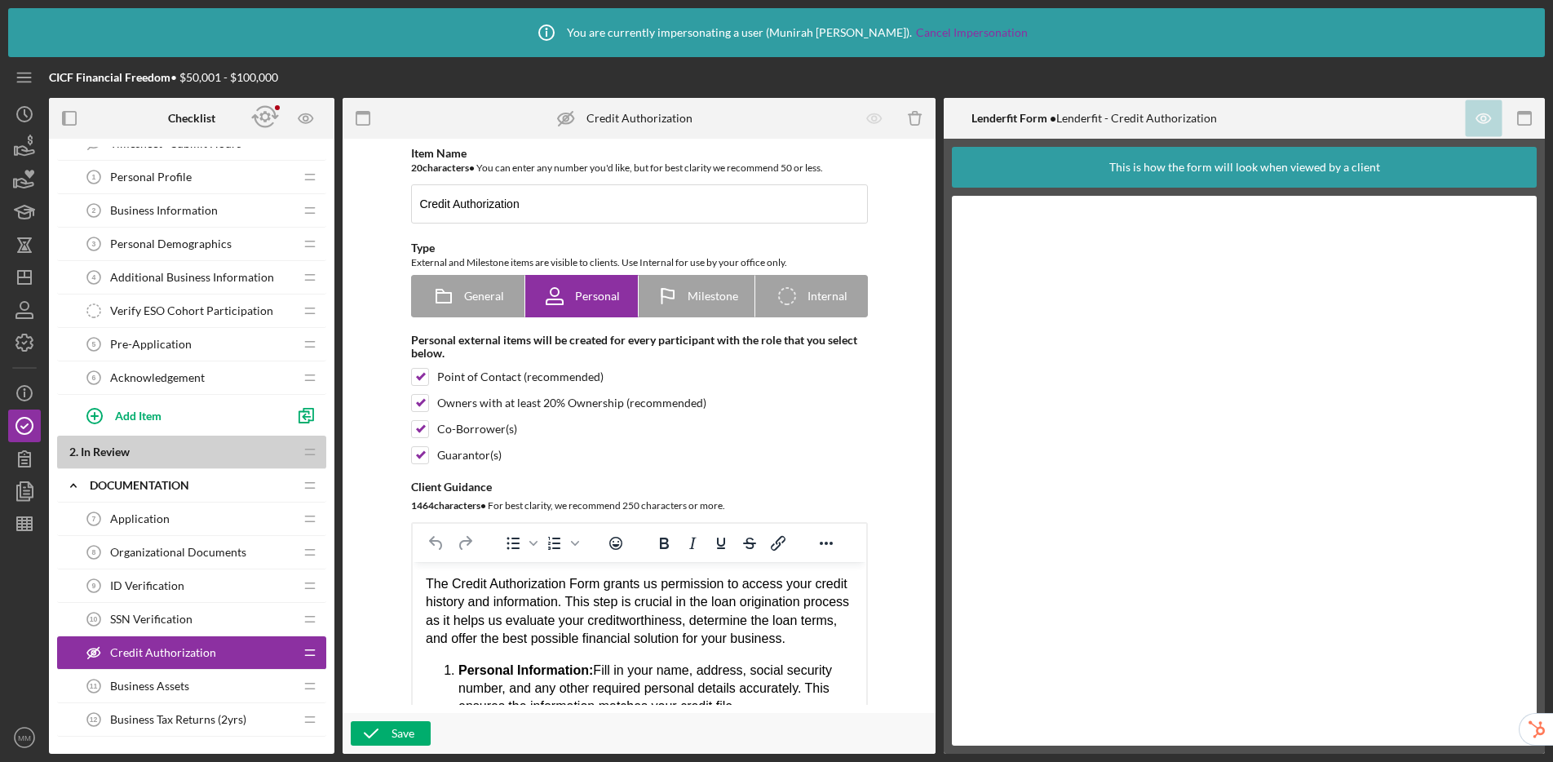
click at [219, 369] on div "Acknowledgement 6 Acknowledgement" at bounding box center [185, 377] width 216 height 33
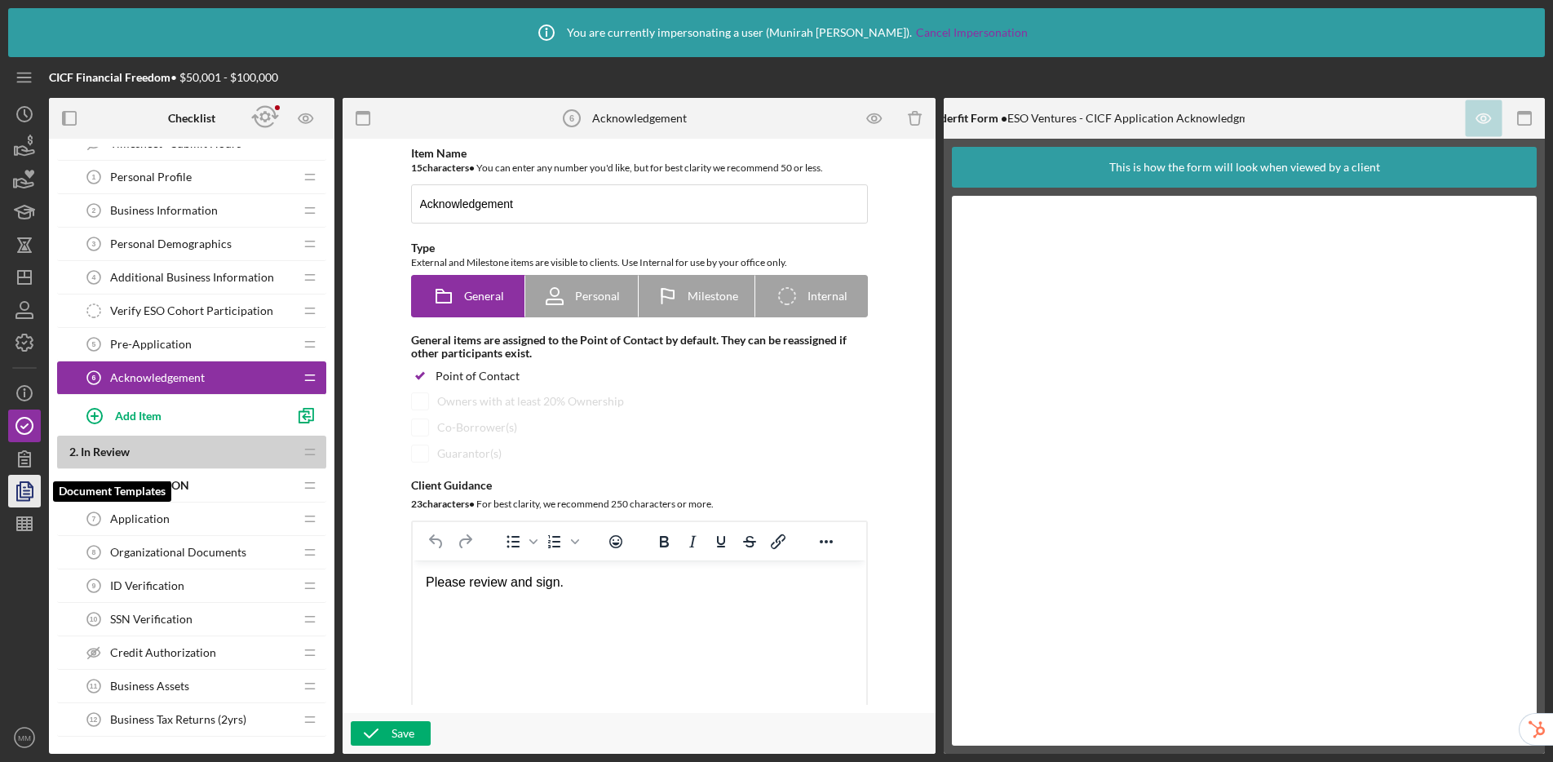
click at [28, 488] on icon "button" at bounding box center [24, 491] width 41 height 41
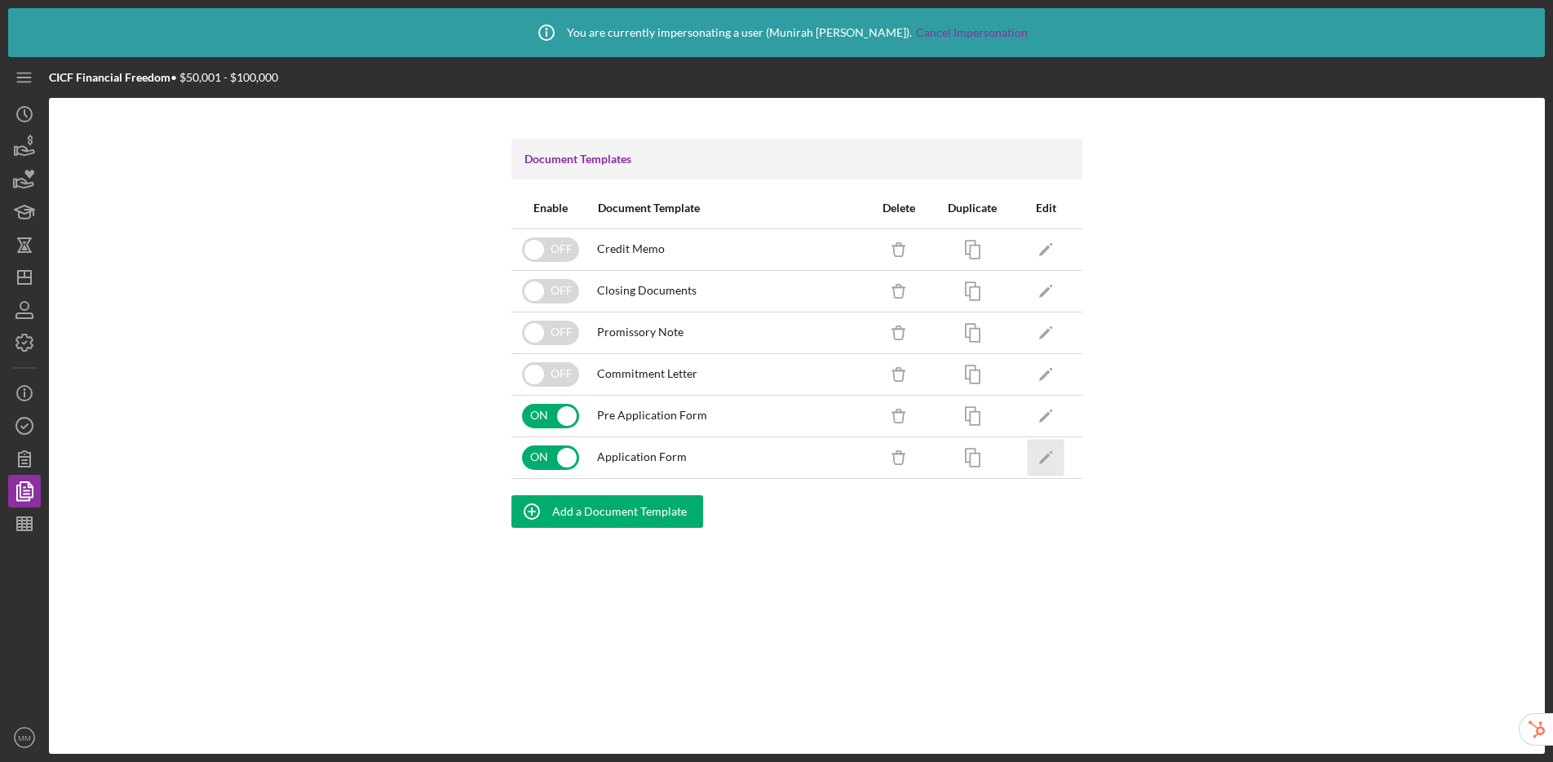
click at [1036, 460] on icon "Icon/Edit" at bounding box center [1046, 457] width 37 height 37
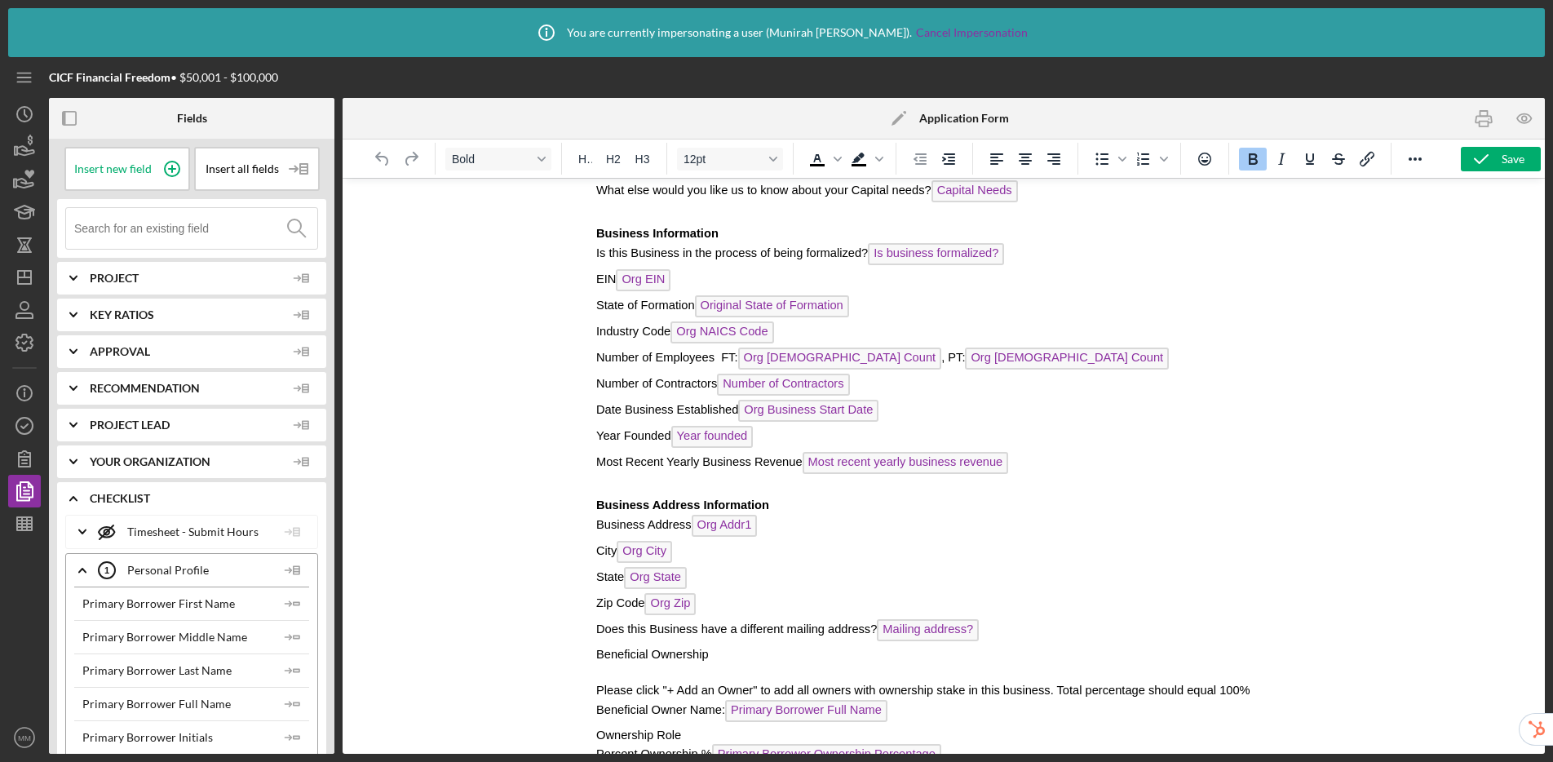
scroll to position [715, 0]
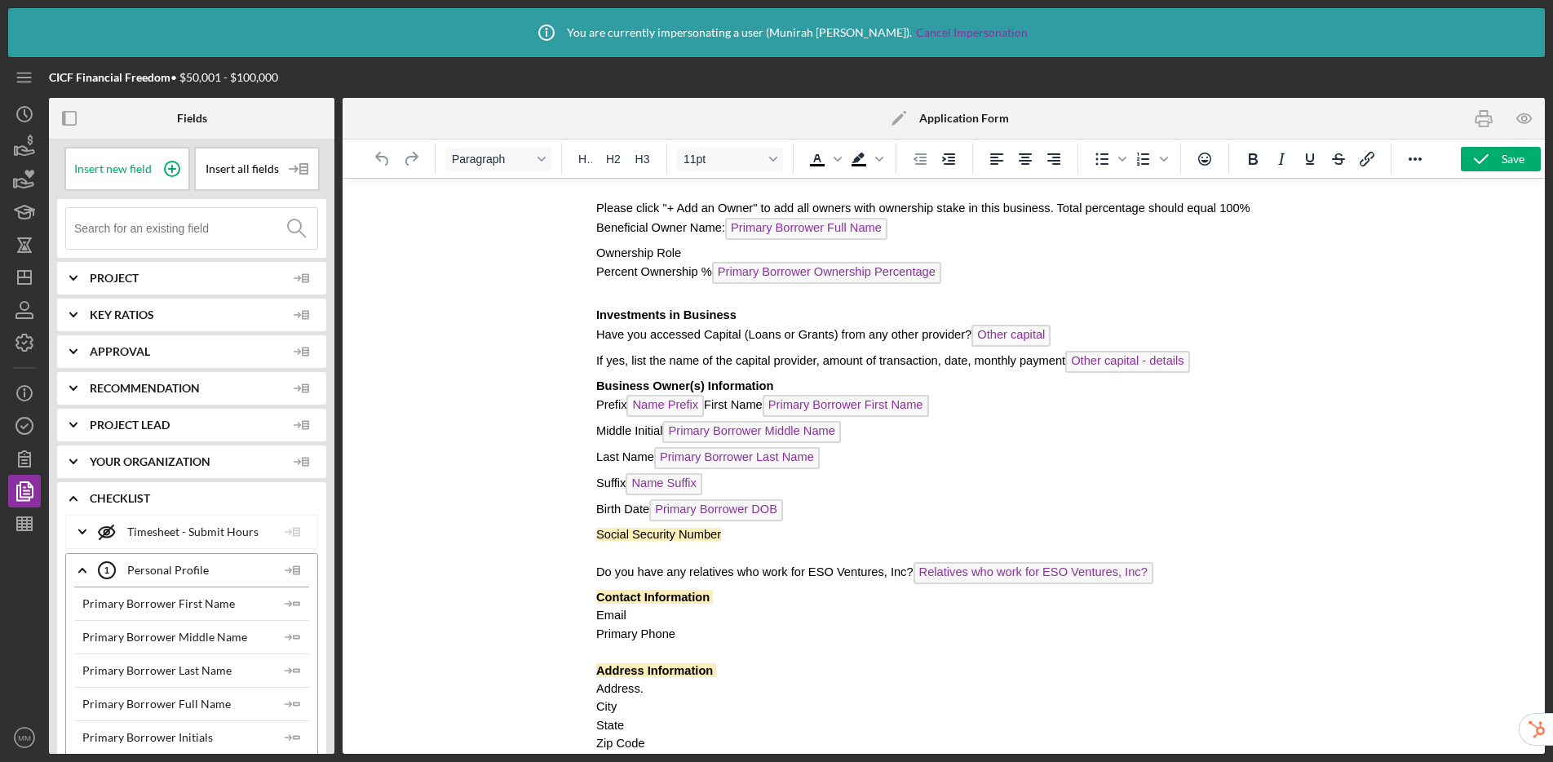
click at [741, 542] on p "Social Security Number" at bounding box center [942, 534] width 695 height 18
drag, startPoint x: 875, startPoint y: 542, endPoint x: 574, endPoint y: 539, distance: 301.0
click at [582, 539] on html "CICF Loan Application Loan Application Loan Officer: Lender Contact Full Name S…" at bounding box center [942, 123] width 721 height 1321
click at [903, 535] on p "Social Security Number : See acknowledgment" at bounding box center [942, 534] width 695 height 18
drag, startPoint x: 880, startPoint y: 540, endPoint x: 577, endPoint y: 532, distance: 303.5
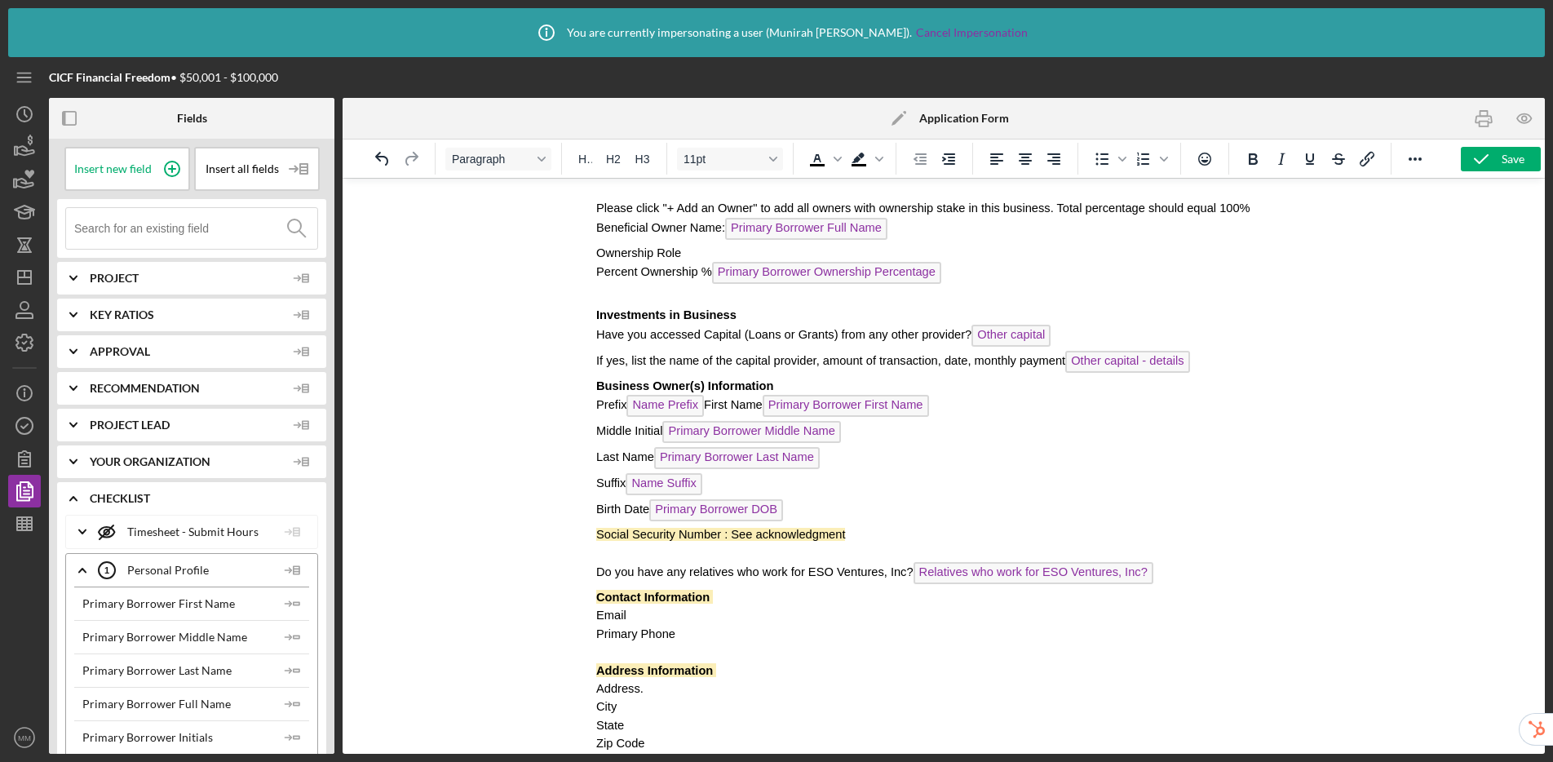
click at [582, 532] on html "CICF Loan Application Loan Application Loan Officer: Lender Contact Full Name S…" at bounding box center [942, 123] width 721 height 1321
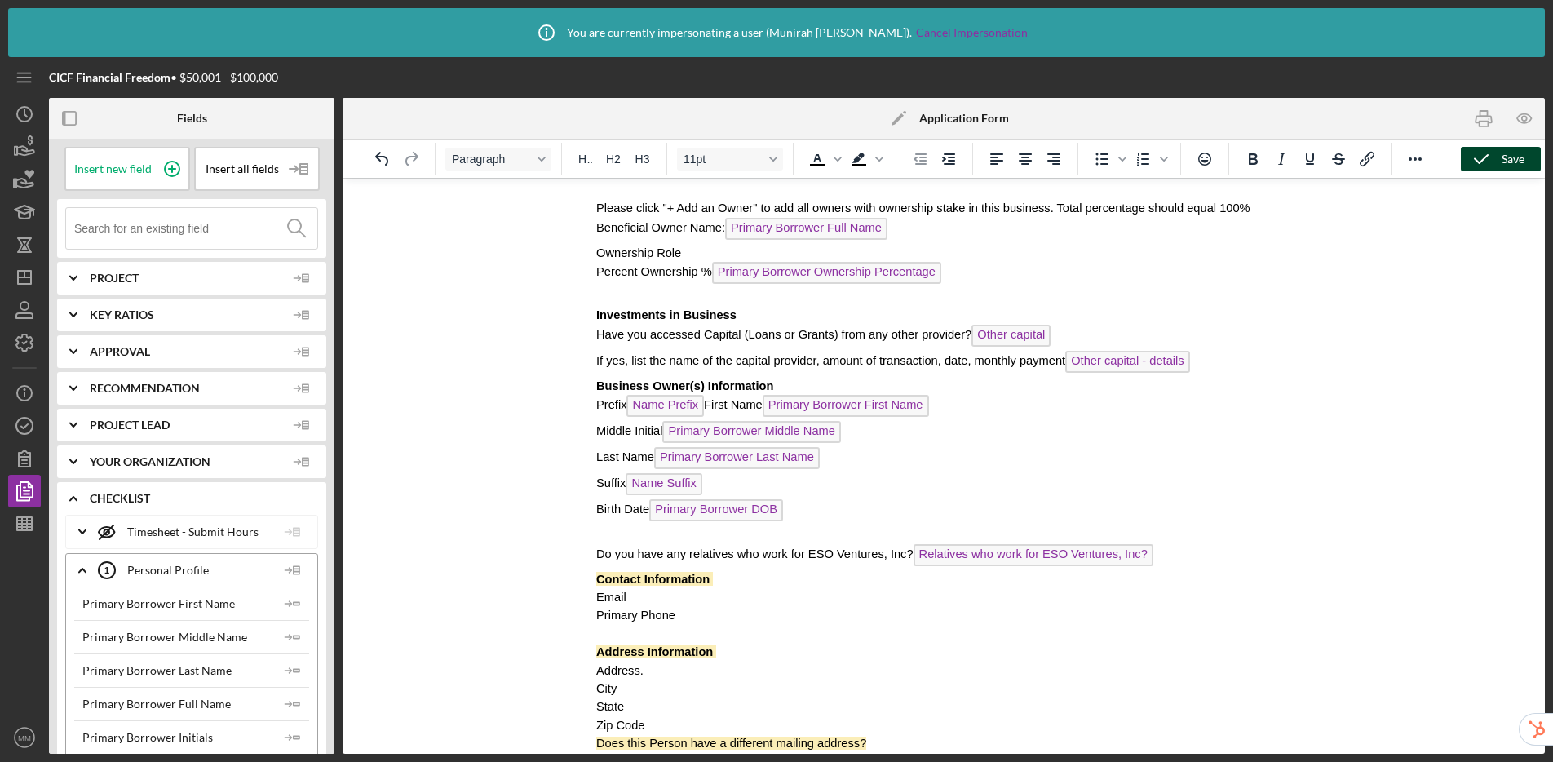
click at [1330, 164] on icon "button" at bounding box center [1481, 159] width 41 height 41
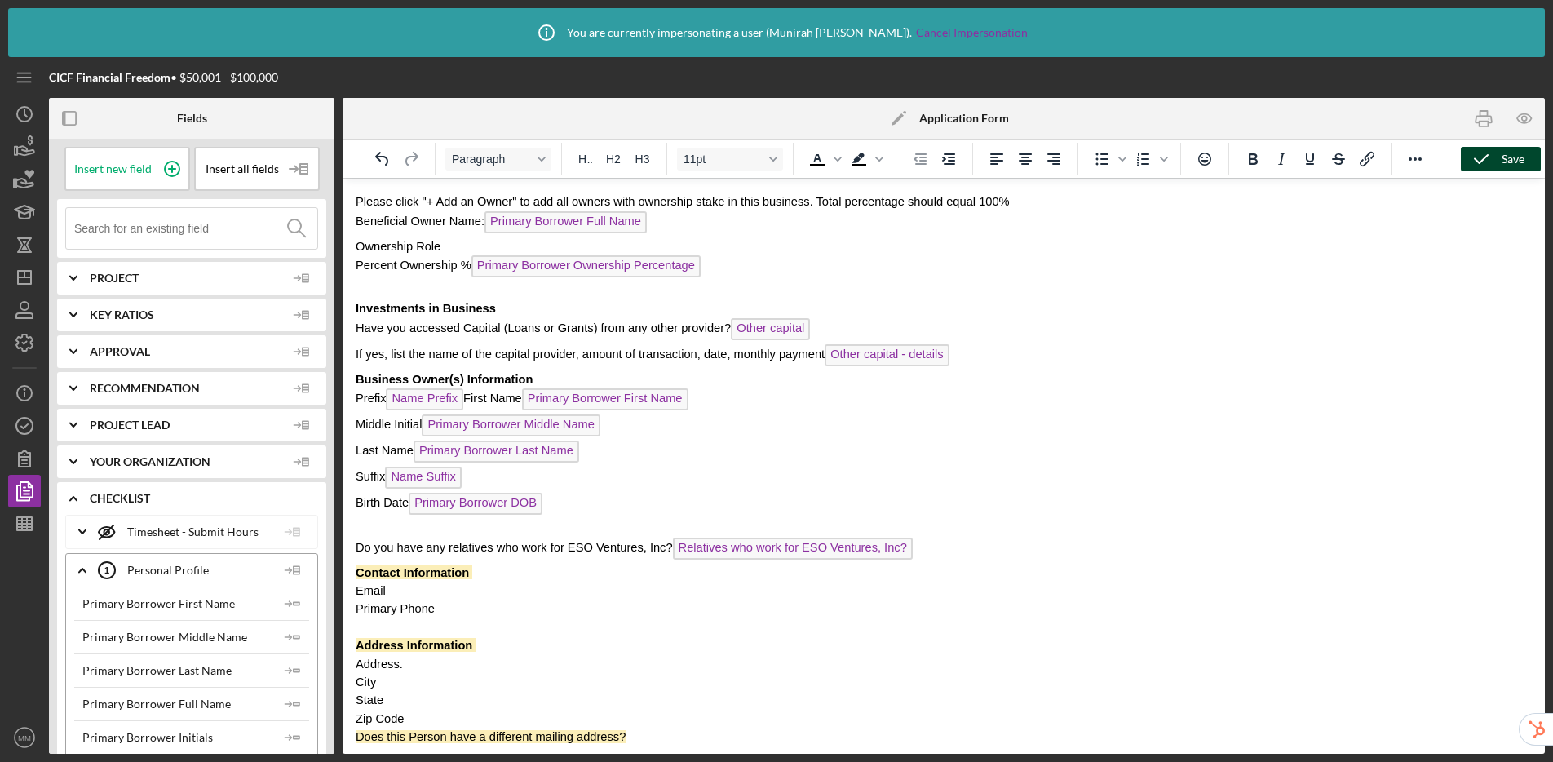
scroll to position [730, 0]
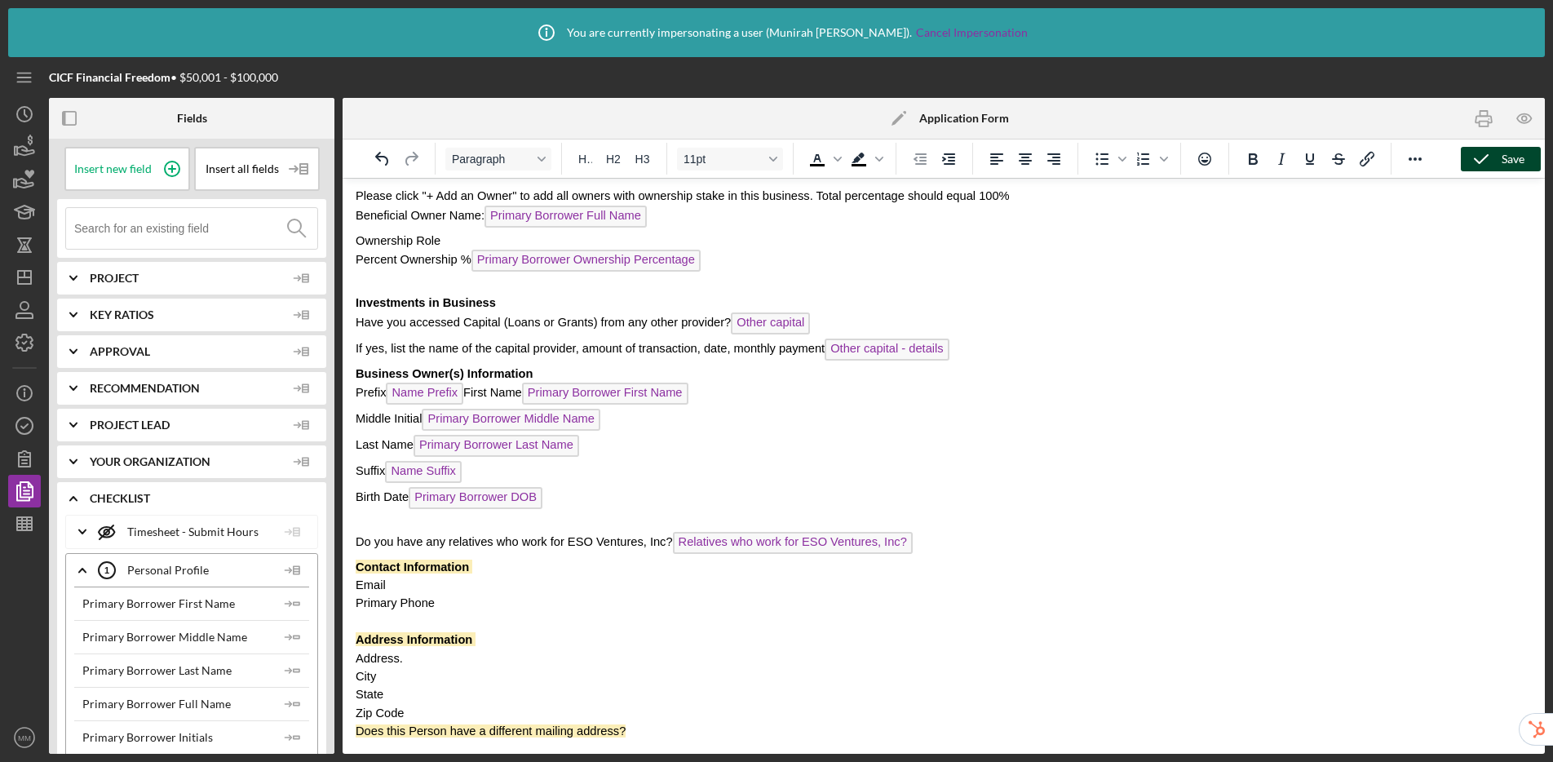
click at [1330, 165] on icon "button" at bounding box center [1481, 159] width 41 height 41
click at [509, 563] on p "Contact Information" at bounding box center [944, 567] width 1176 height 18
click at [479, 587] on p "Email" at bounding box center [944, 585] width 1176 height 18
click at [799, 542] on span "Relatives who work for ESO Ventures, Inc?" at bounding box center [793, 543] width 240 height 22
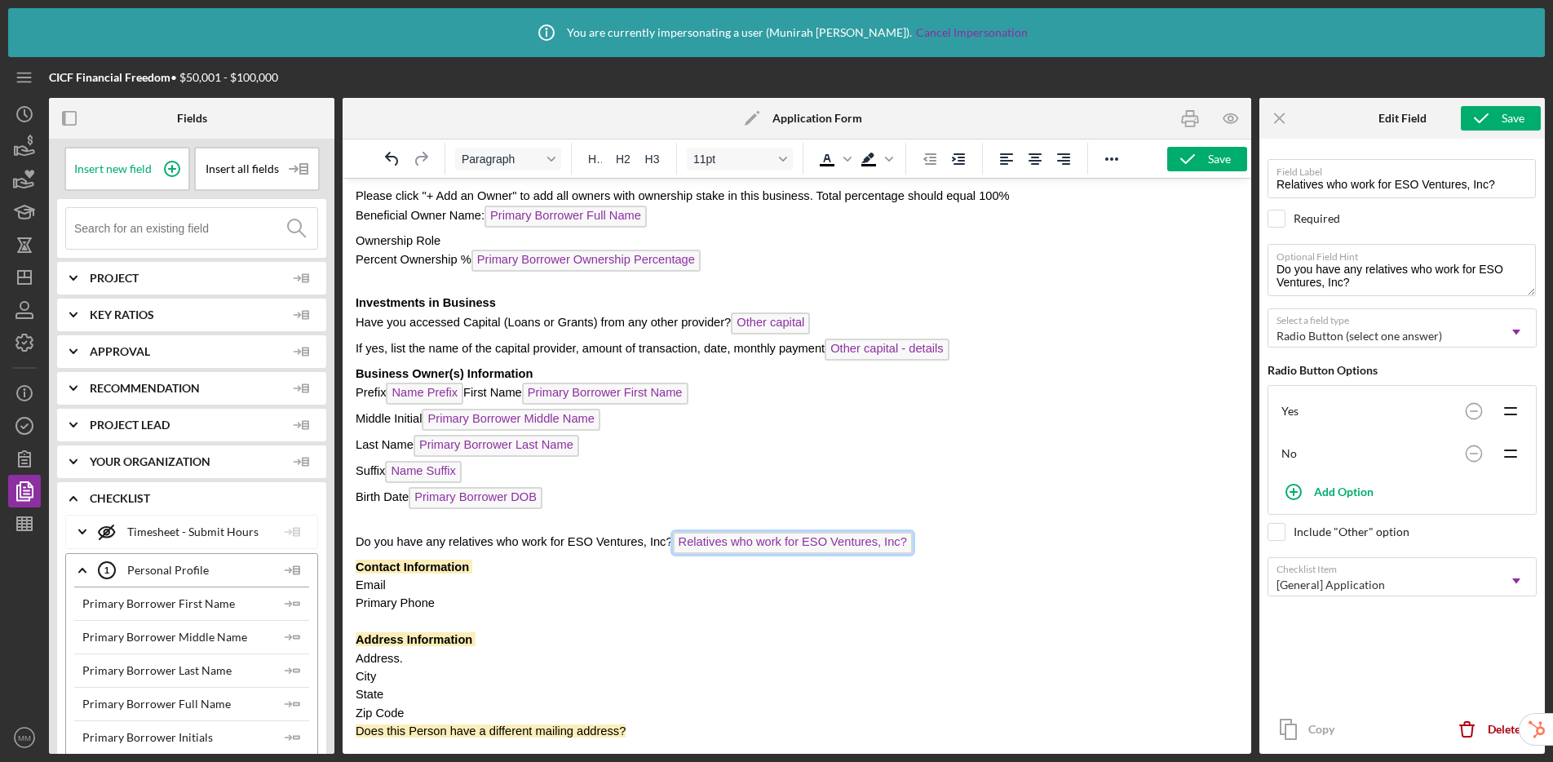
click at [356, 584] on span "Email" at bounding box center [371, 584] width 30 height 13
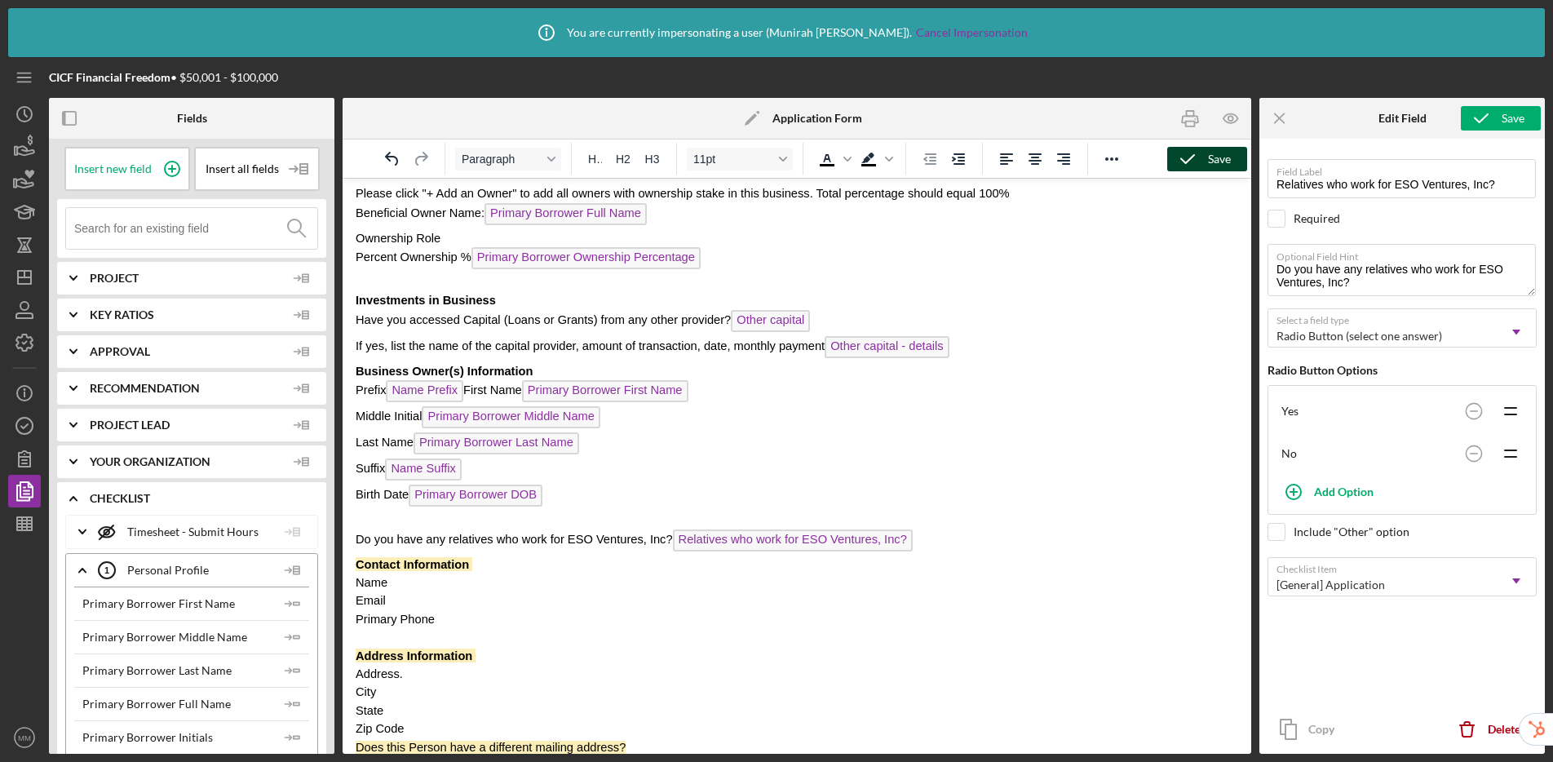
click at [1203, 157] on icon "button" at bounding box center [1187, 159] width 41 height 41
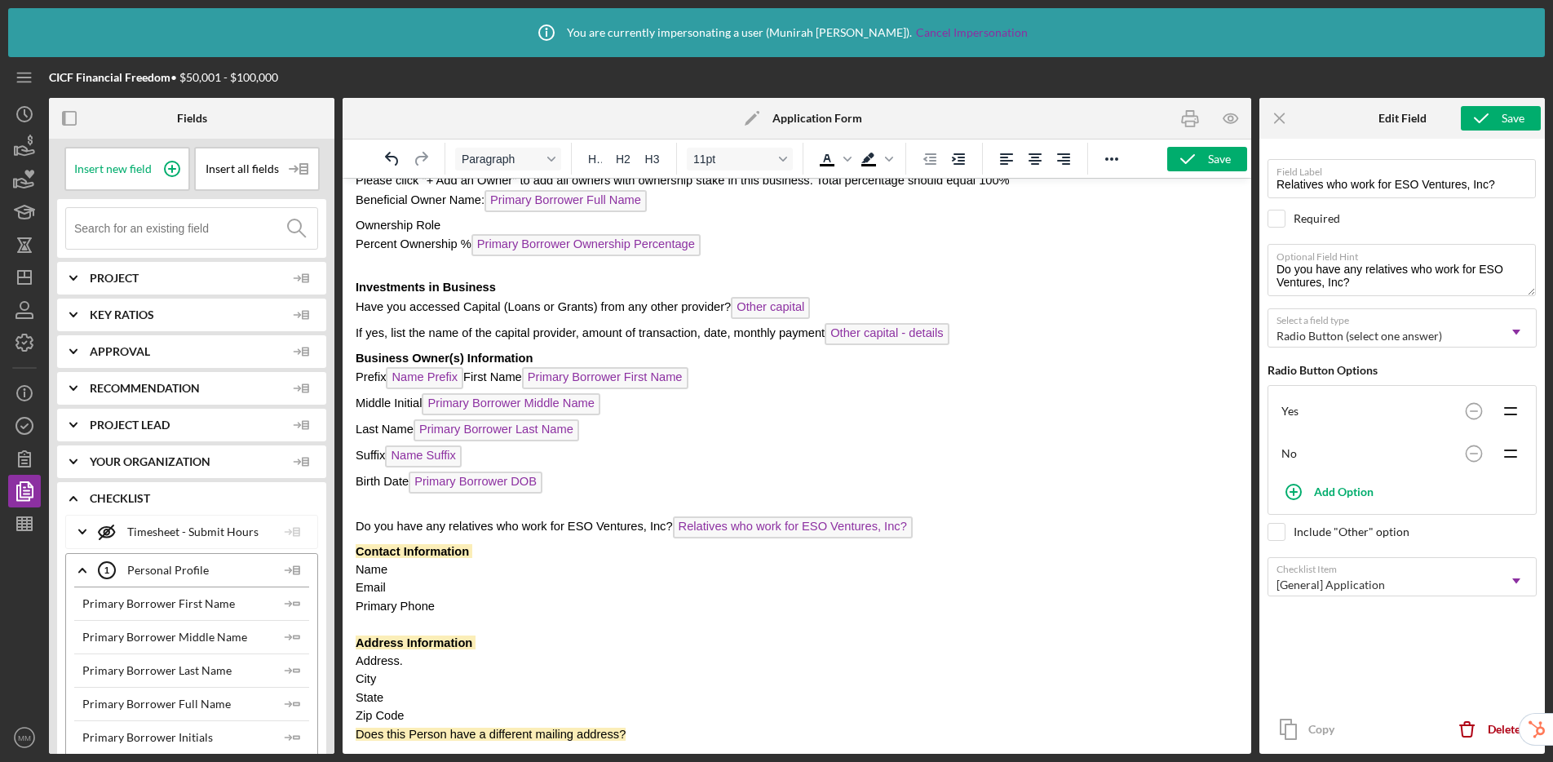
scroll to position [749, 0]
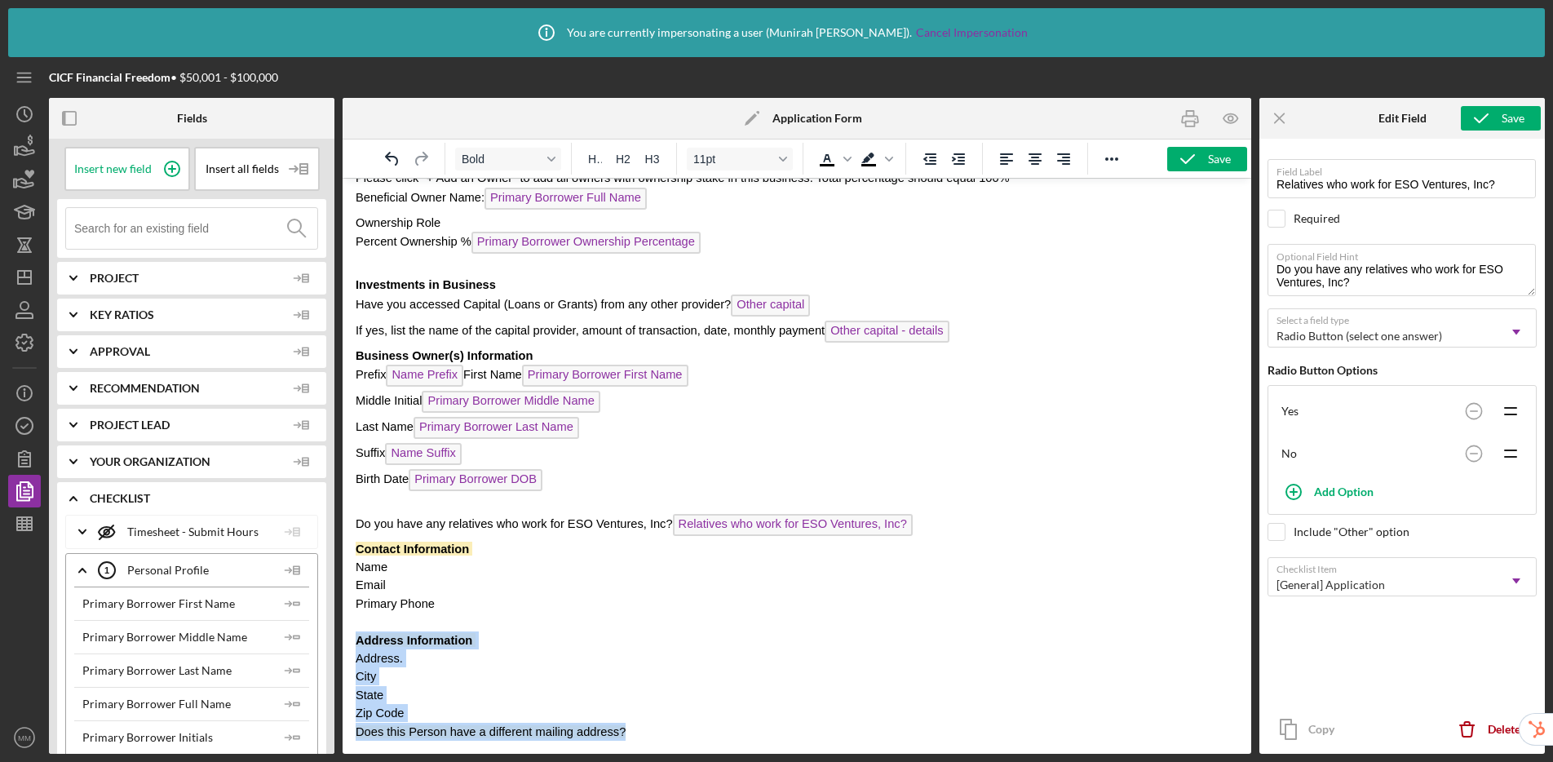
drag, startPoint x: 657, startPoint y: 729, endPoint x: 348, endPoint y: 641, distance: 321.4
click at [348, 641] on html "CICF Loan Application Loan Application Loan Officer: Lender Contact Full Name S…" at bounding box center [797, 93] width 909 height 1321
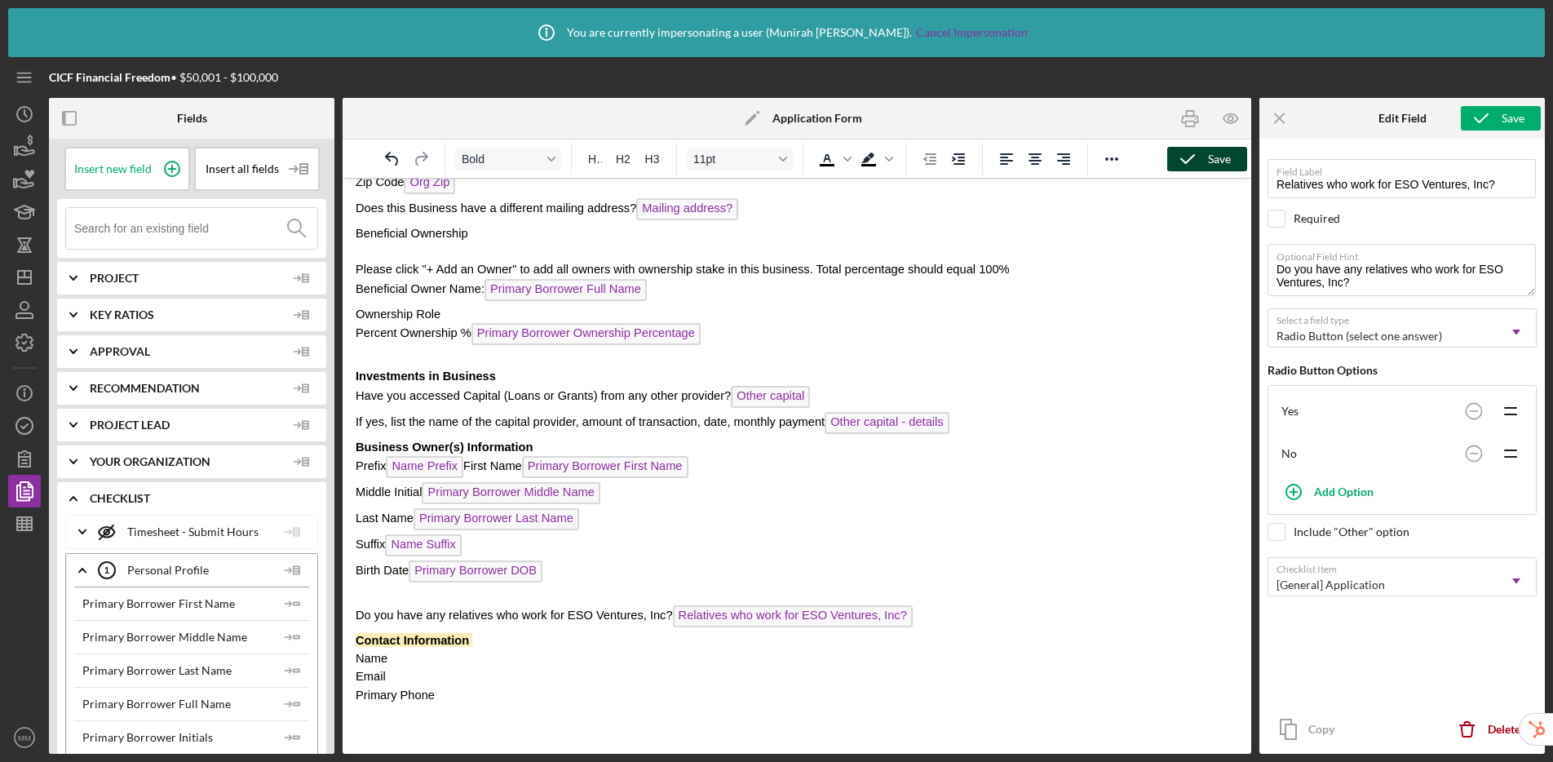
click at [1201, 153] on icon "button" at bounding box center [1187, 159] width 41 height 41
click at [33, 390] on icon "Icon/Info" at bounding box center [24, 393] width 41 height 41
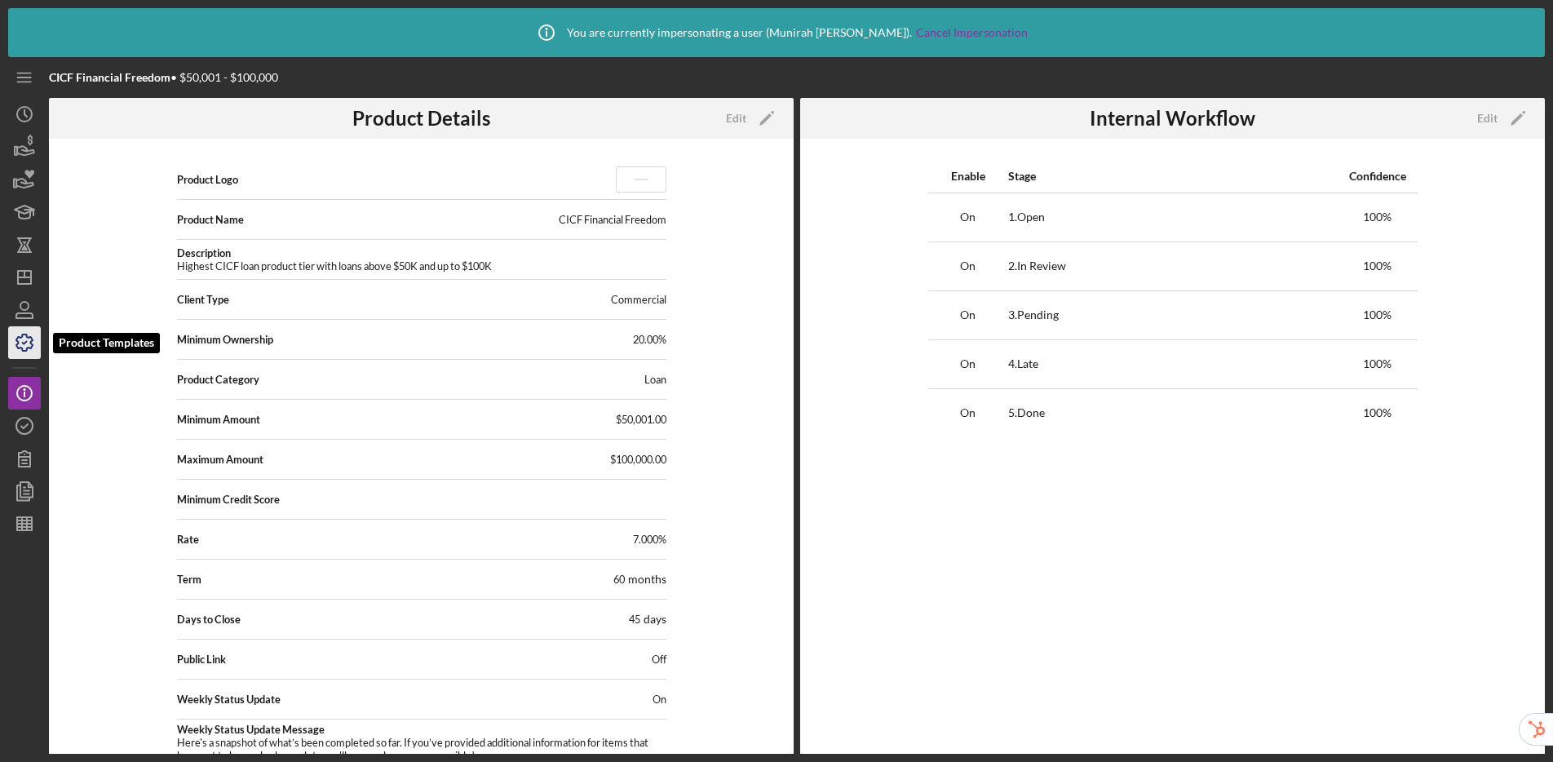
click at [21, 346] on icon "button" at bounding box center [24, 342] width 41 height 41
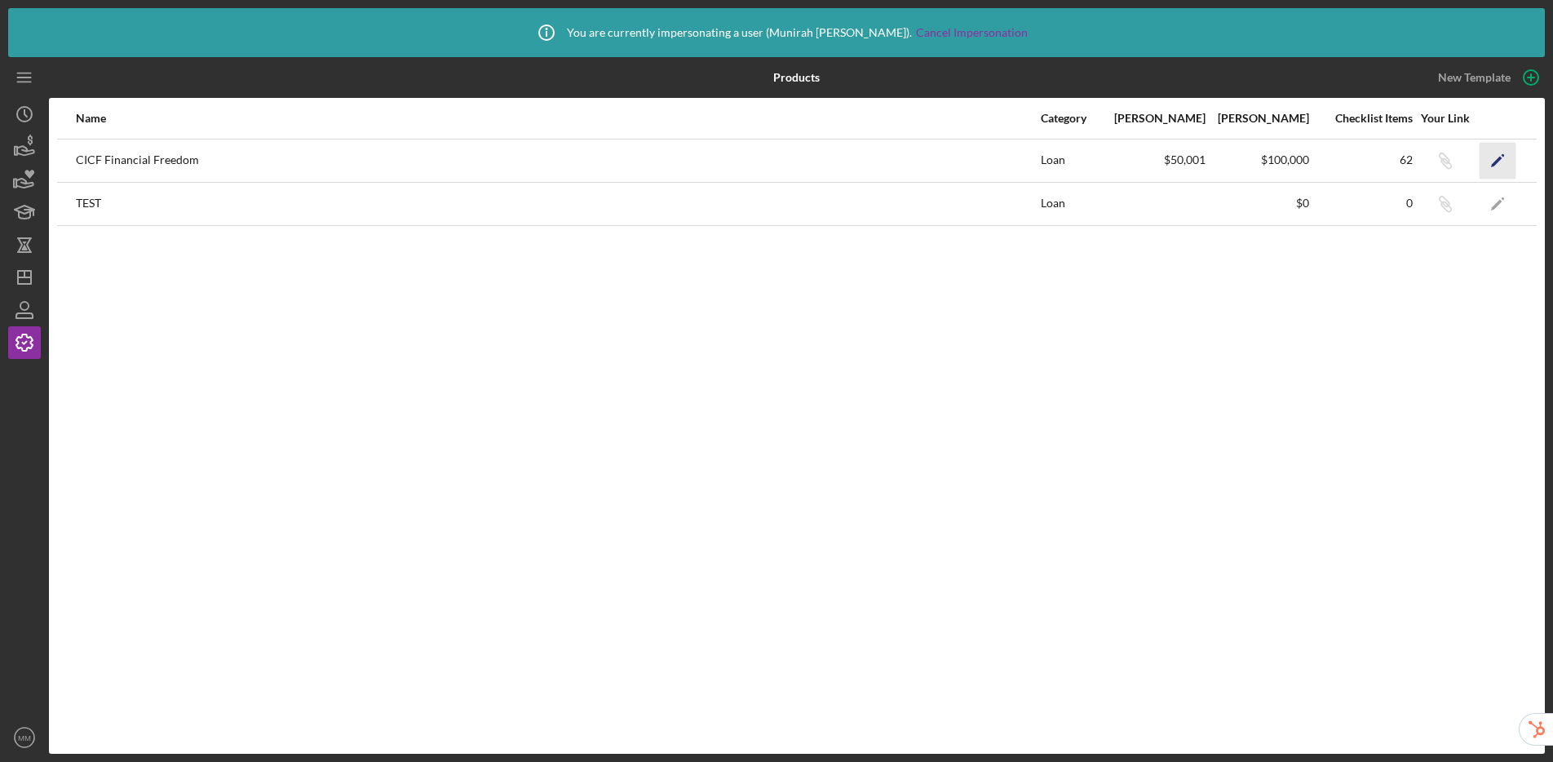
click at [1330, 166] on icon "Icon/Edit" at bounding box center [1498, 160] width 37 height 37
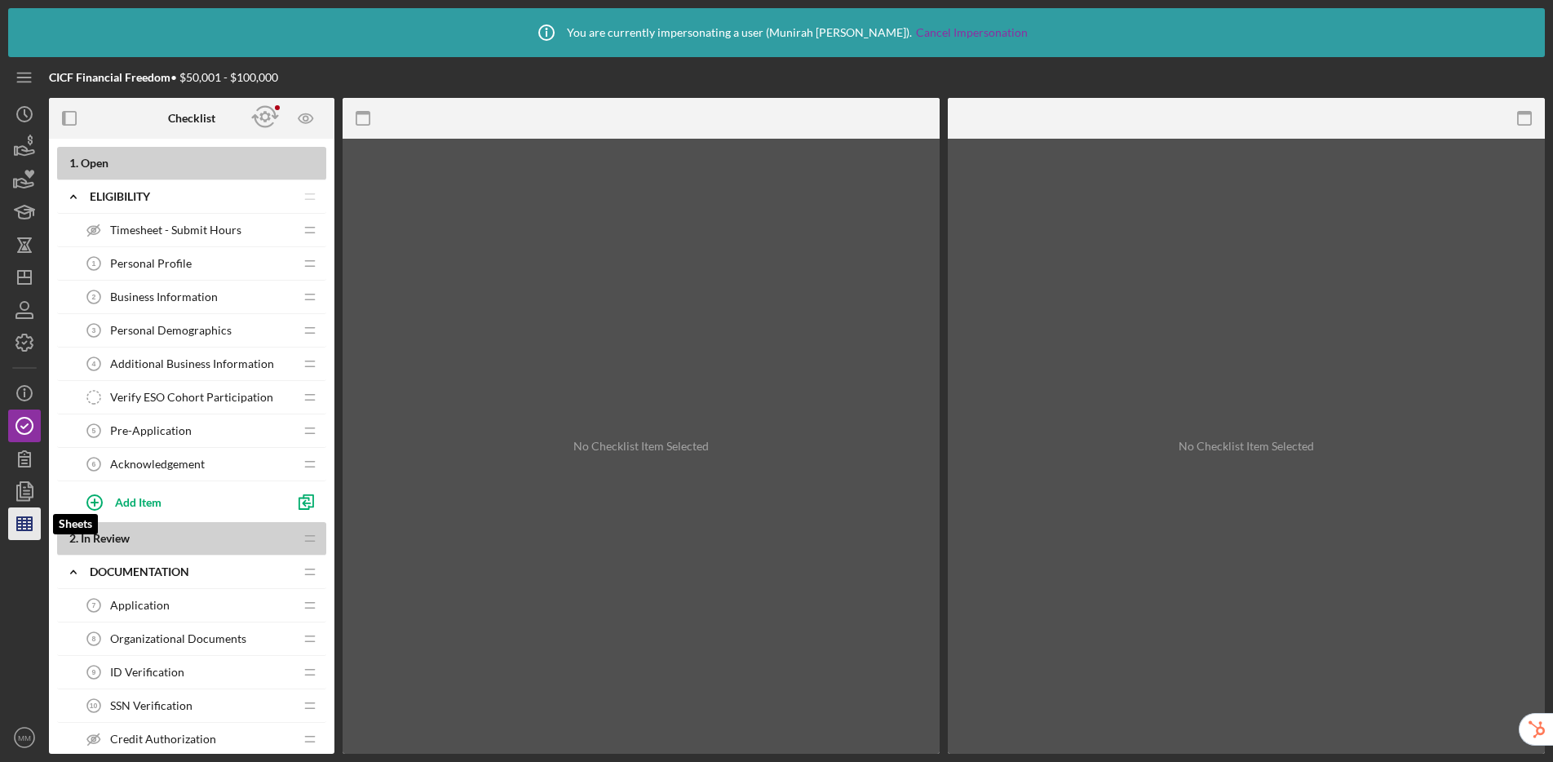
click at [25, 525] on icon "button" at bounding box center [24, 523] width 41 height 41
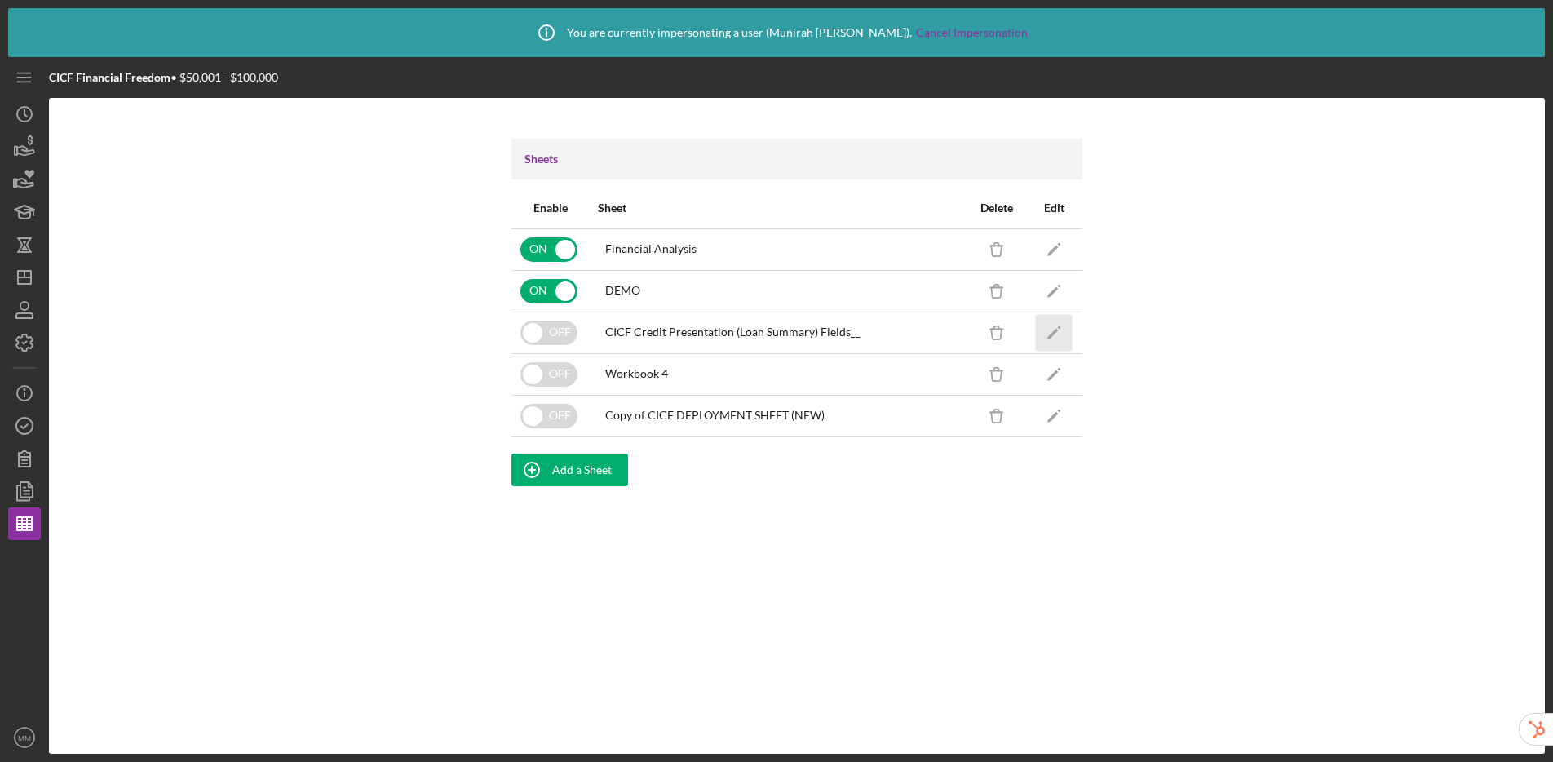
click at [1058, 341] on icon "Icon/Edit" at bounding box center [1054, 332] width 37 height 37
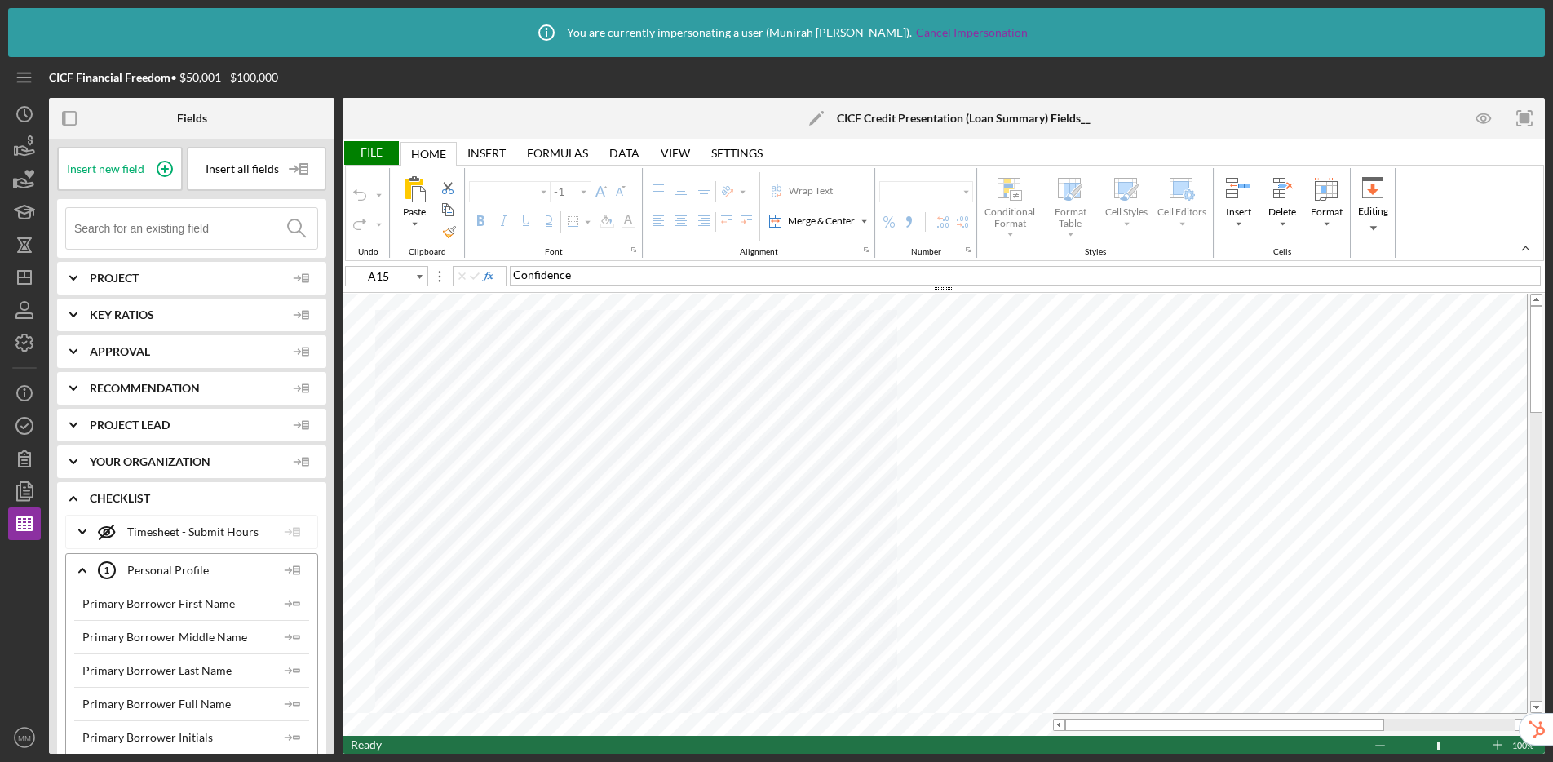
type input "Calibri"
type input "12"
type input "C29"
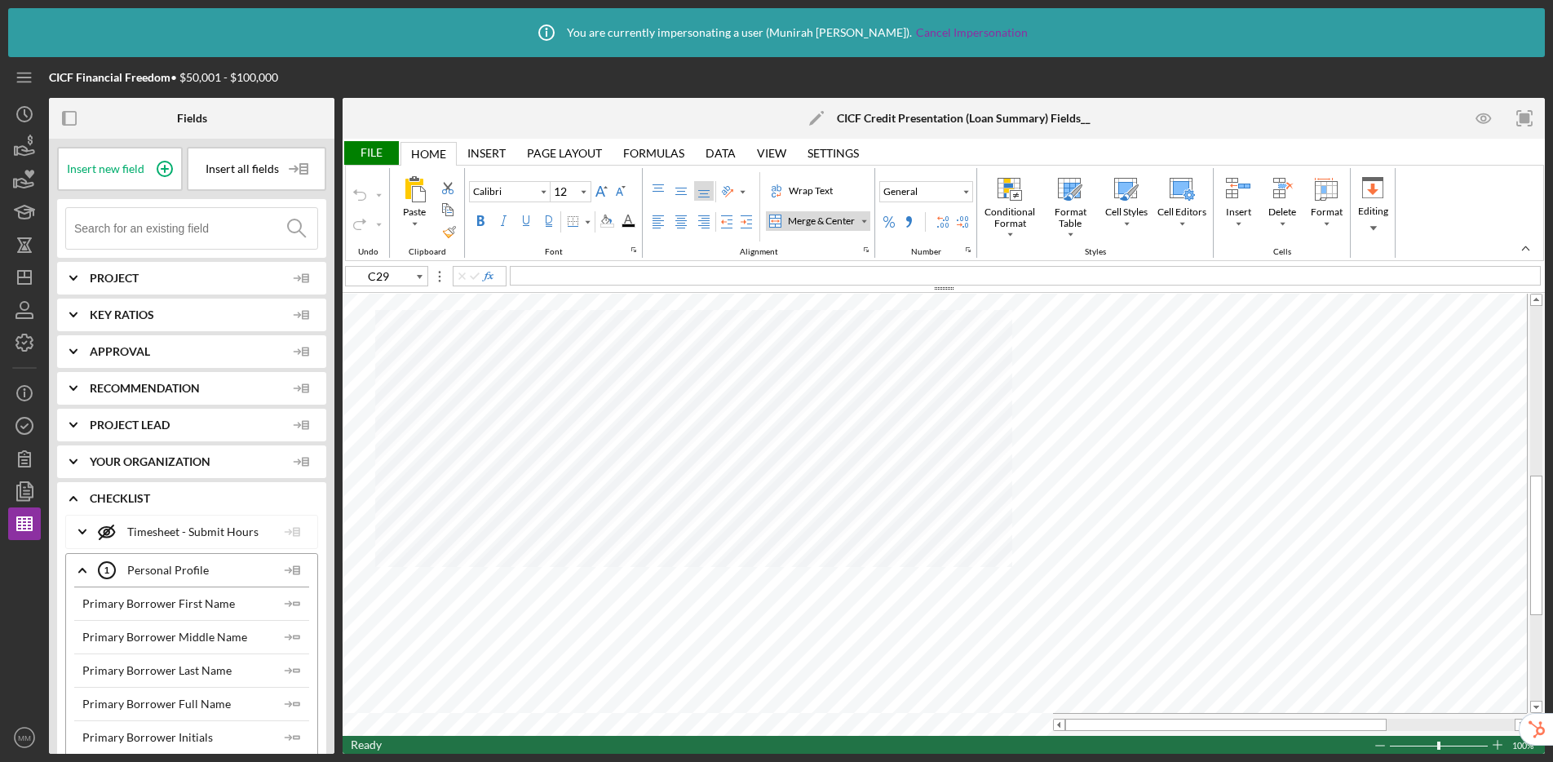
type input "Arial"
type input "9"
type input "C14"
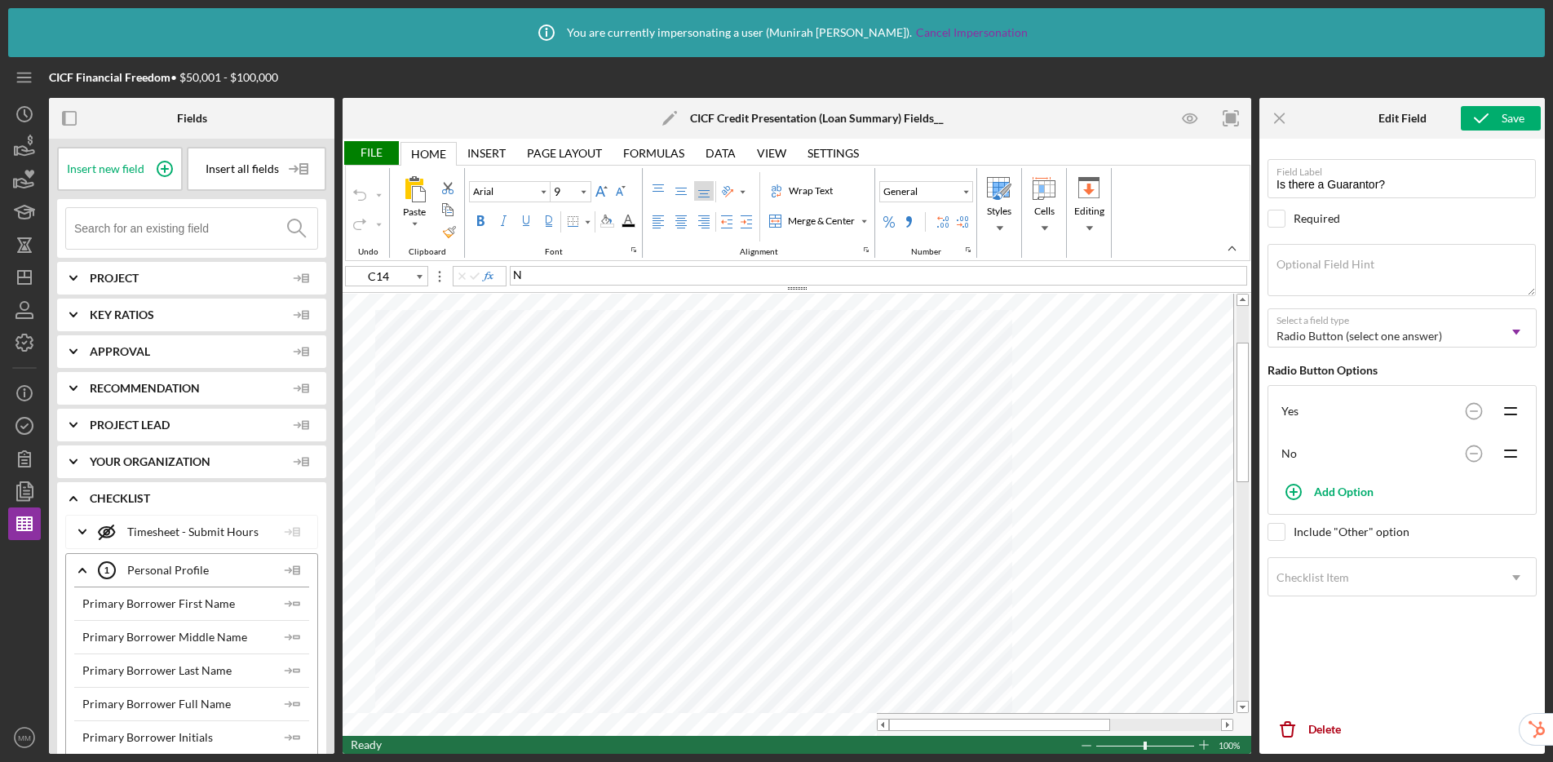
type input "C13"
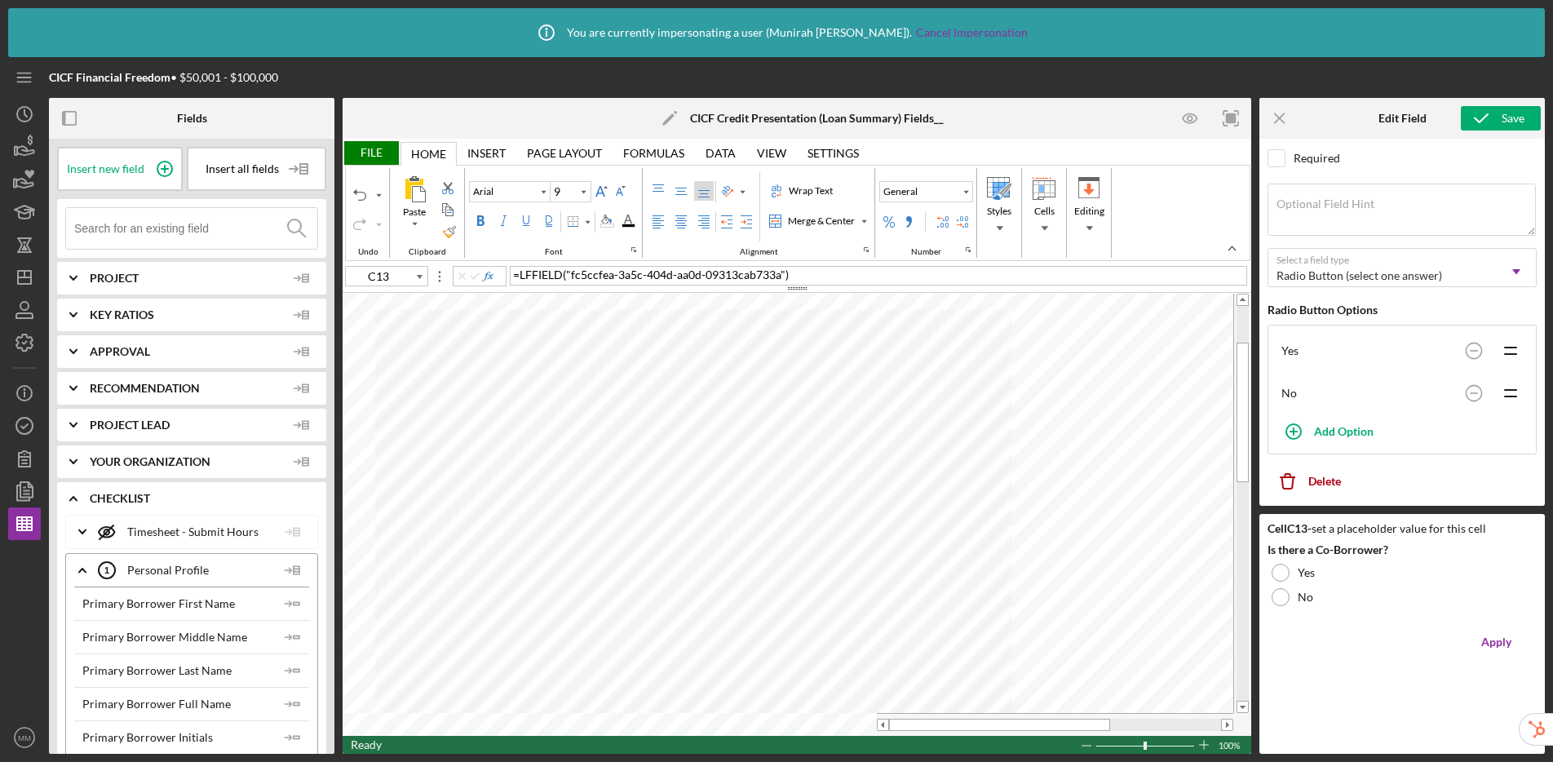
scroll to position [149, 0]
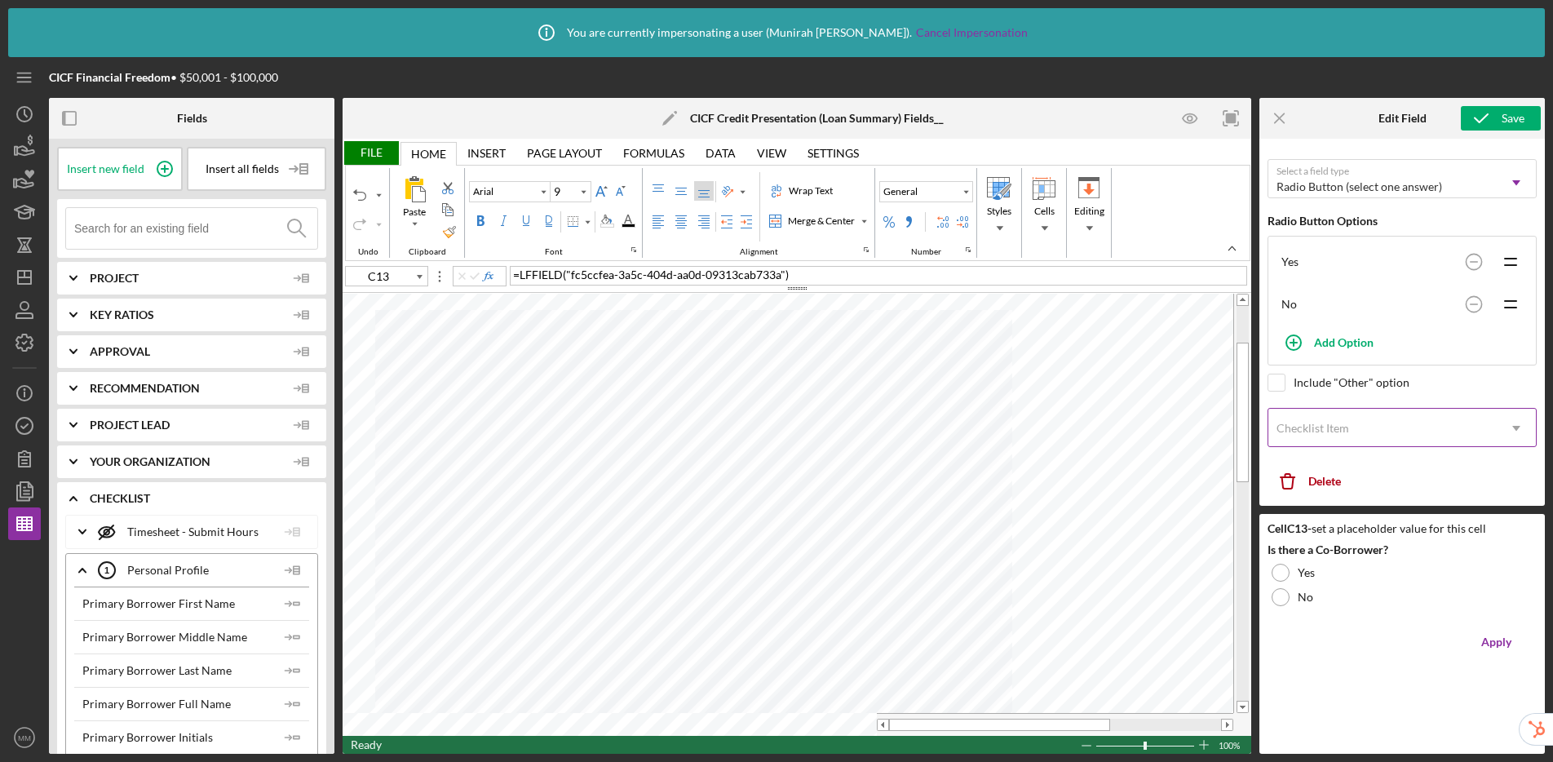
click at [1330, 429] on div "Checklist Item" at bounding box center [1382, 428] width 228 height 38
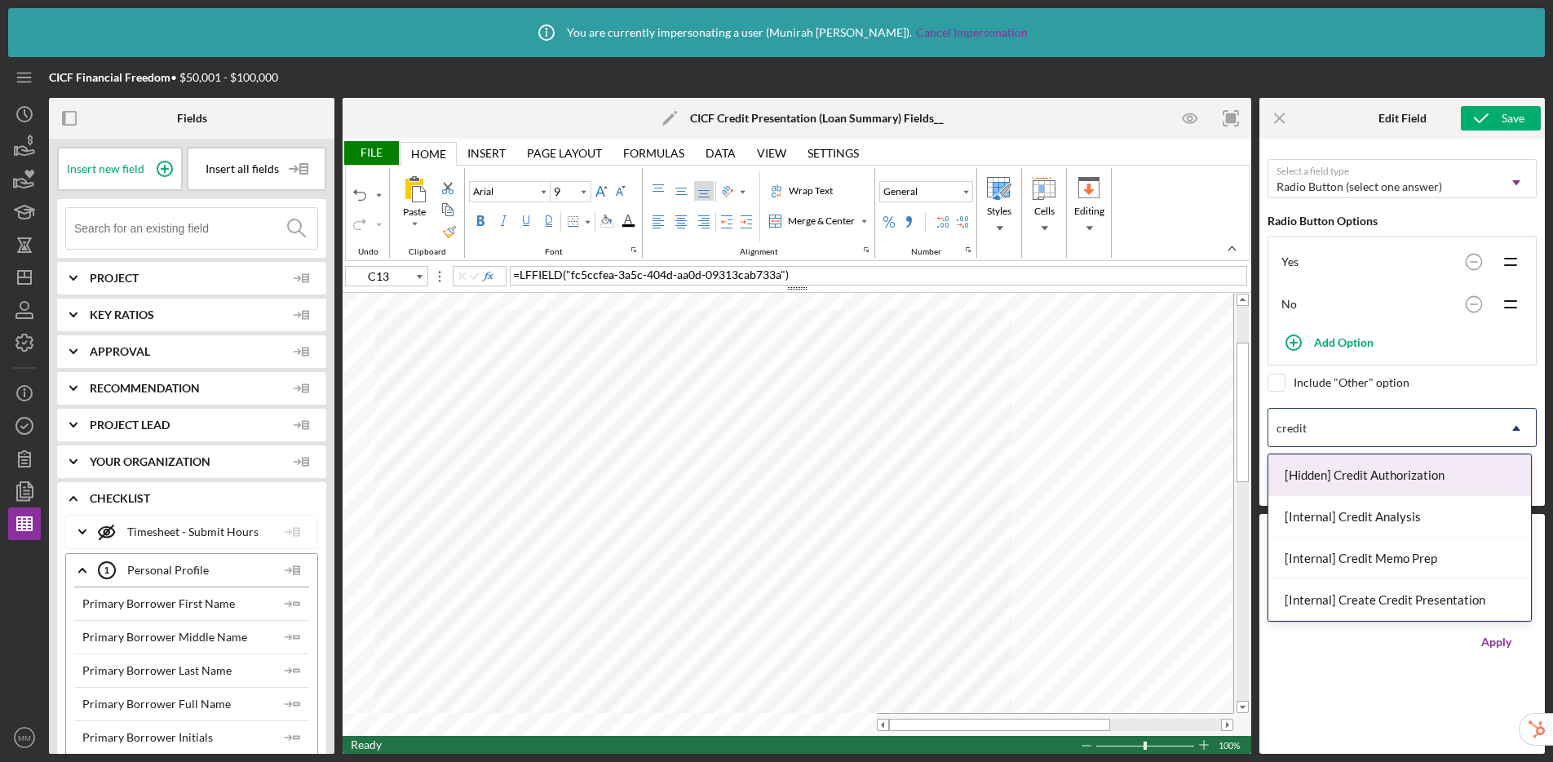
type input "credit m"
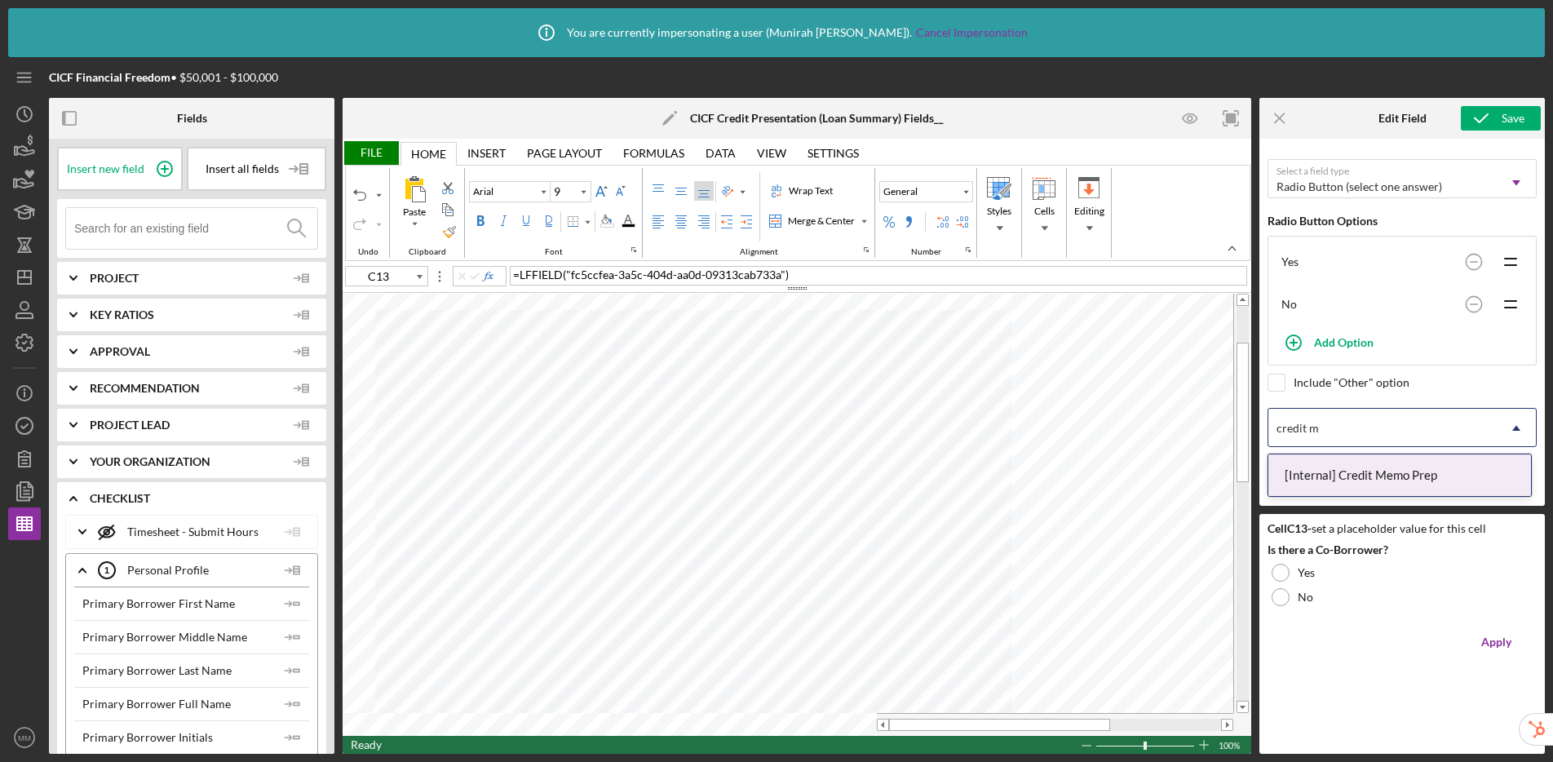
click at [1330, 471] on div "[Internal] Credit Memo Prep" at bounding box center [1399, 475] width 263 height 42
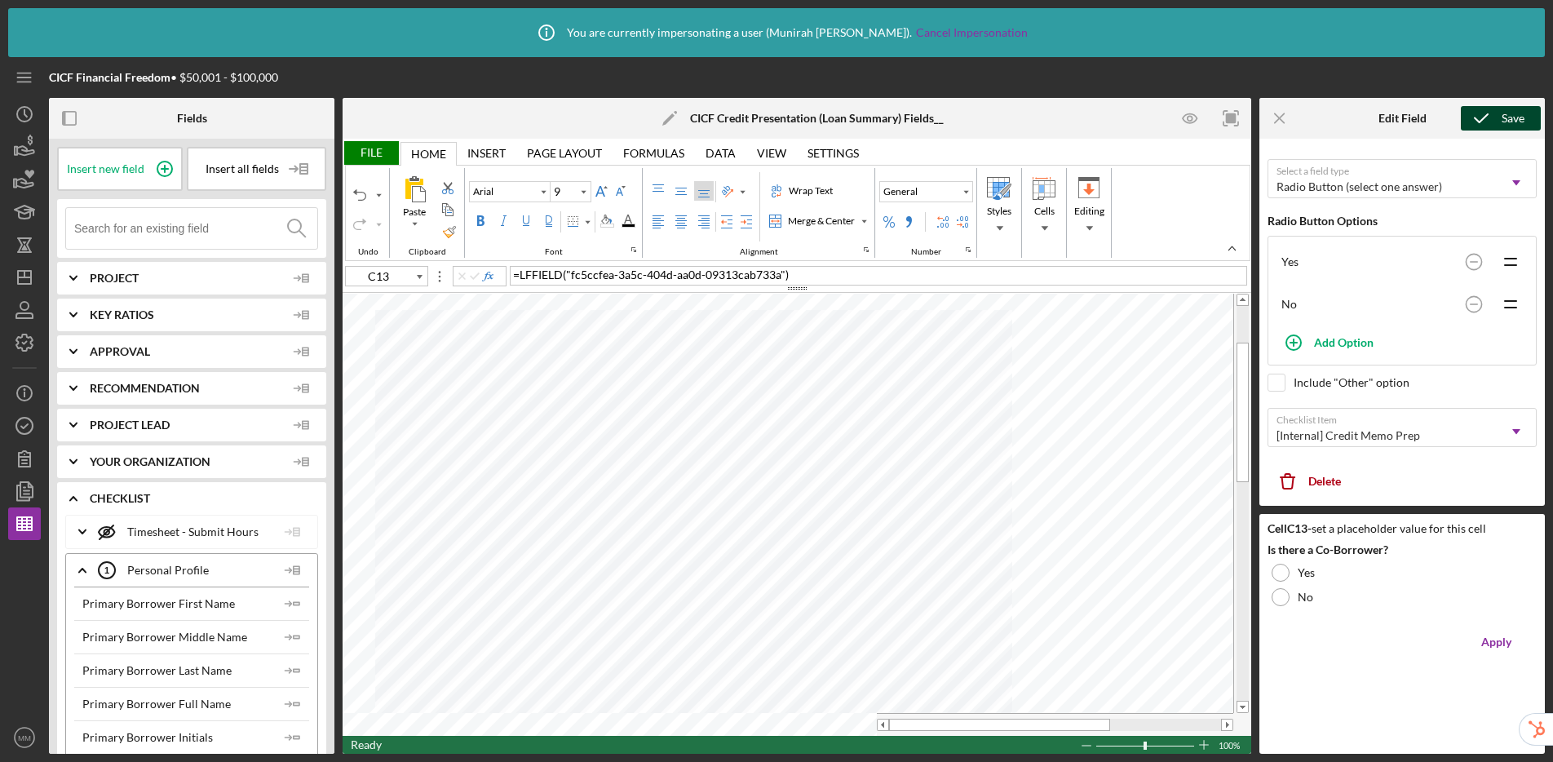
click at [1330, 117] on div "Save" at bounding box center [1513, 118] width 23 height 24
click at [383, 149] on div "File" at bounding box center [371, 153] width 56 height 24
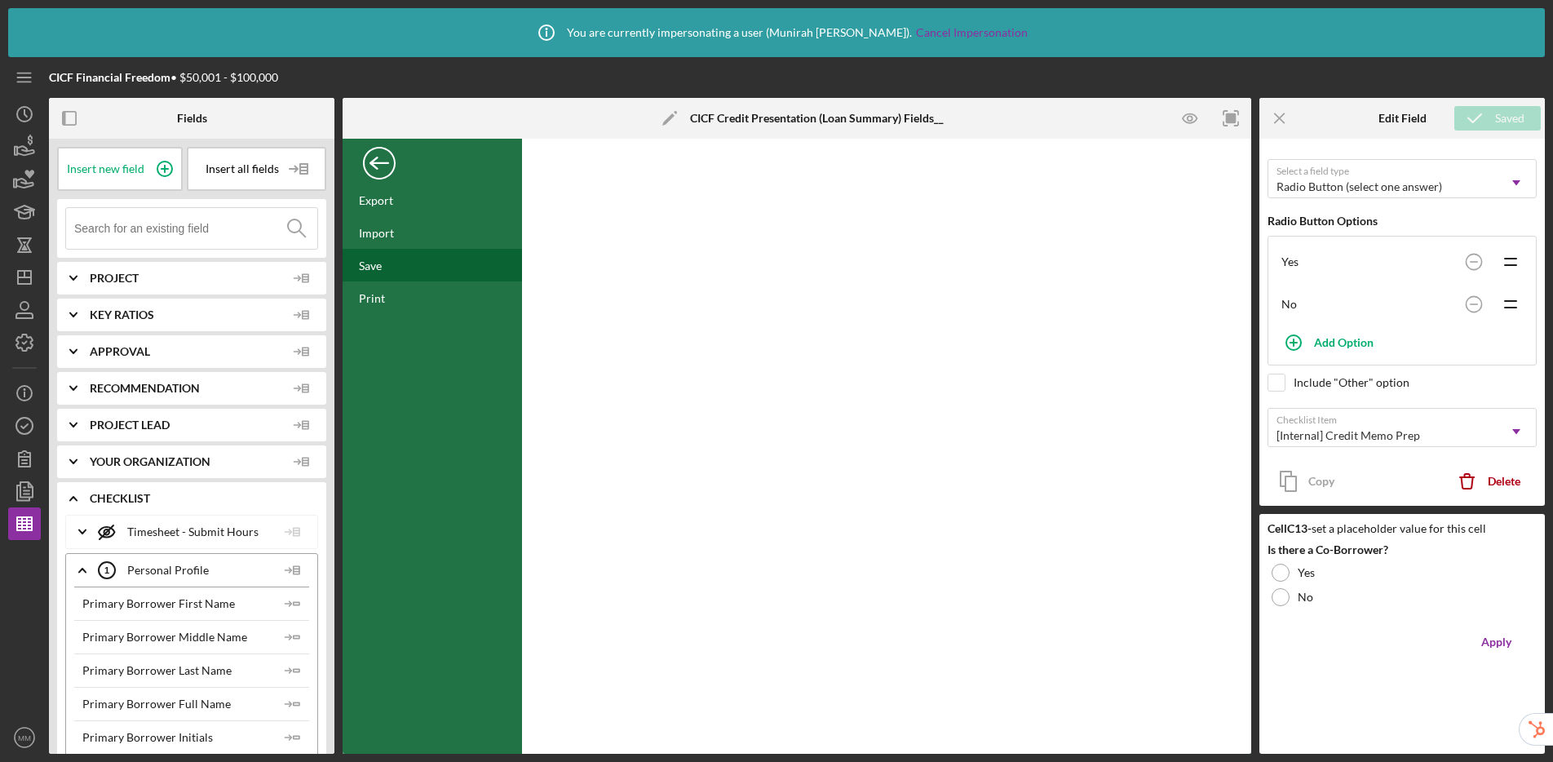
click at [381, 269] on div "Save" at bounding box center [370, 266] width 23 height 14
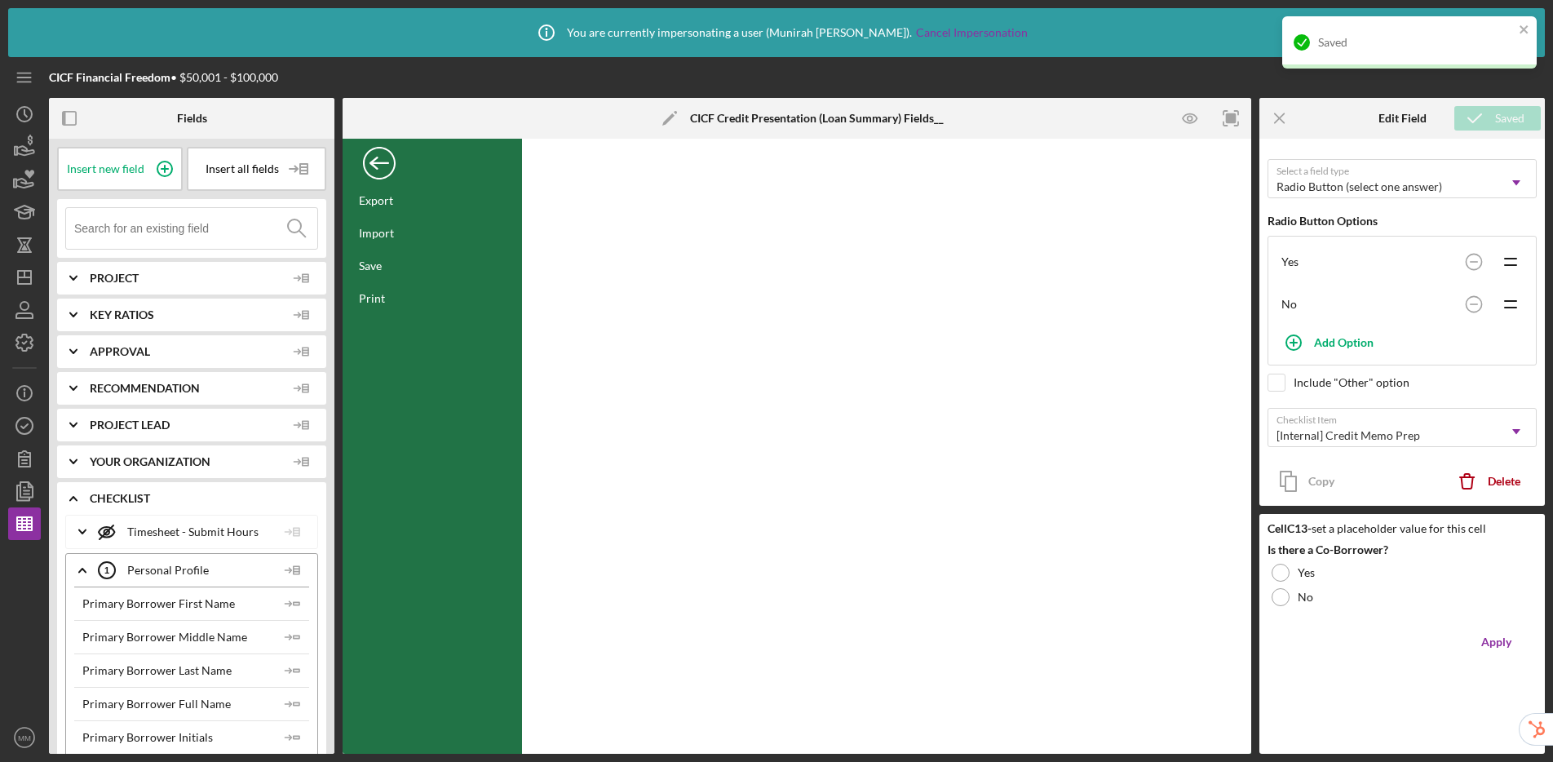
click at [383, 171] on div "Back" at bounding box center [379, 159] width 33 height 33
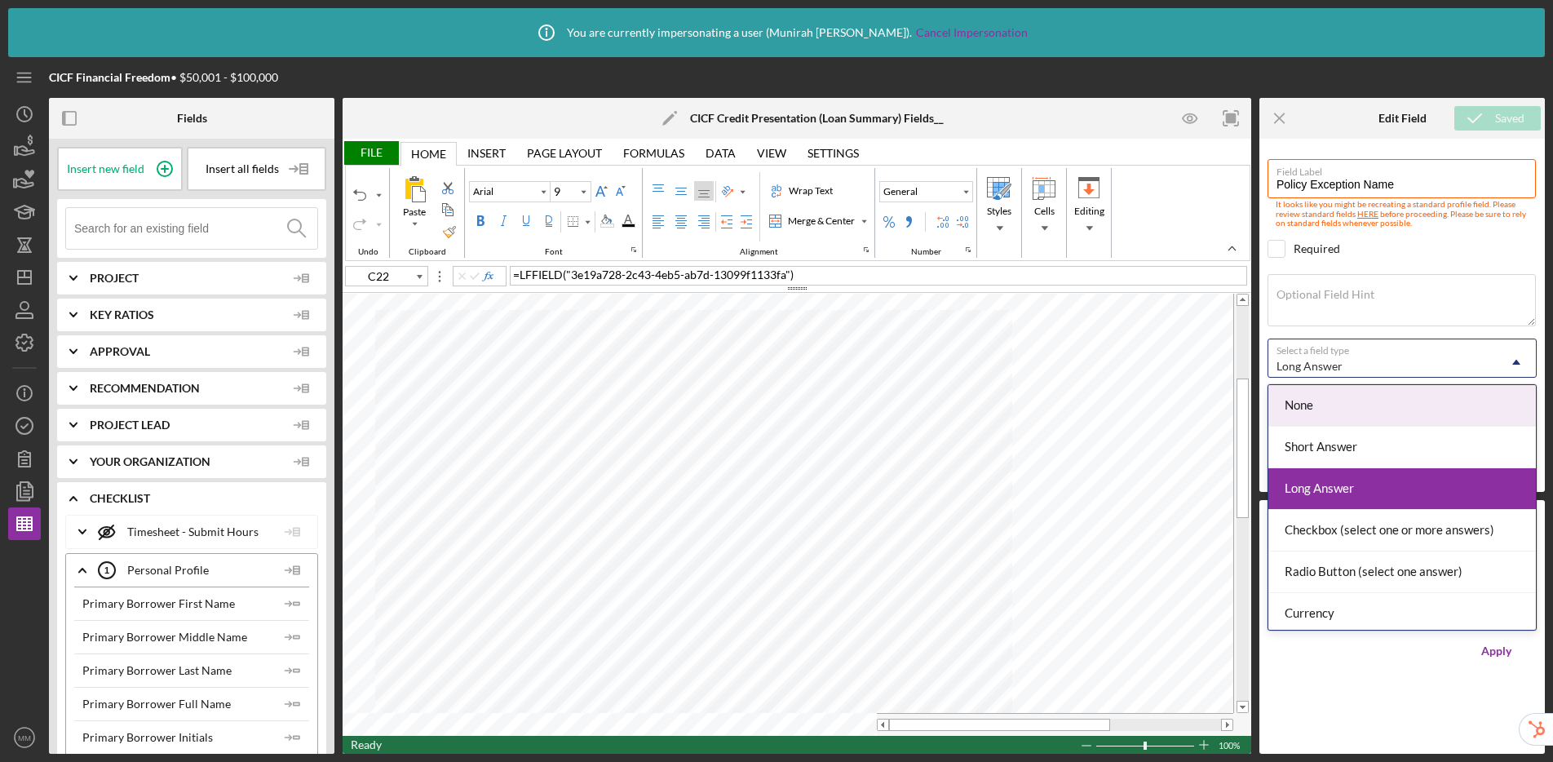
click at [1320, 358] on div "Long Answer" at bounding box center [1382, 366] width 228 height 38
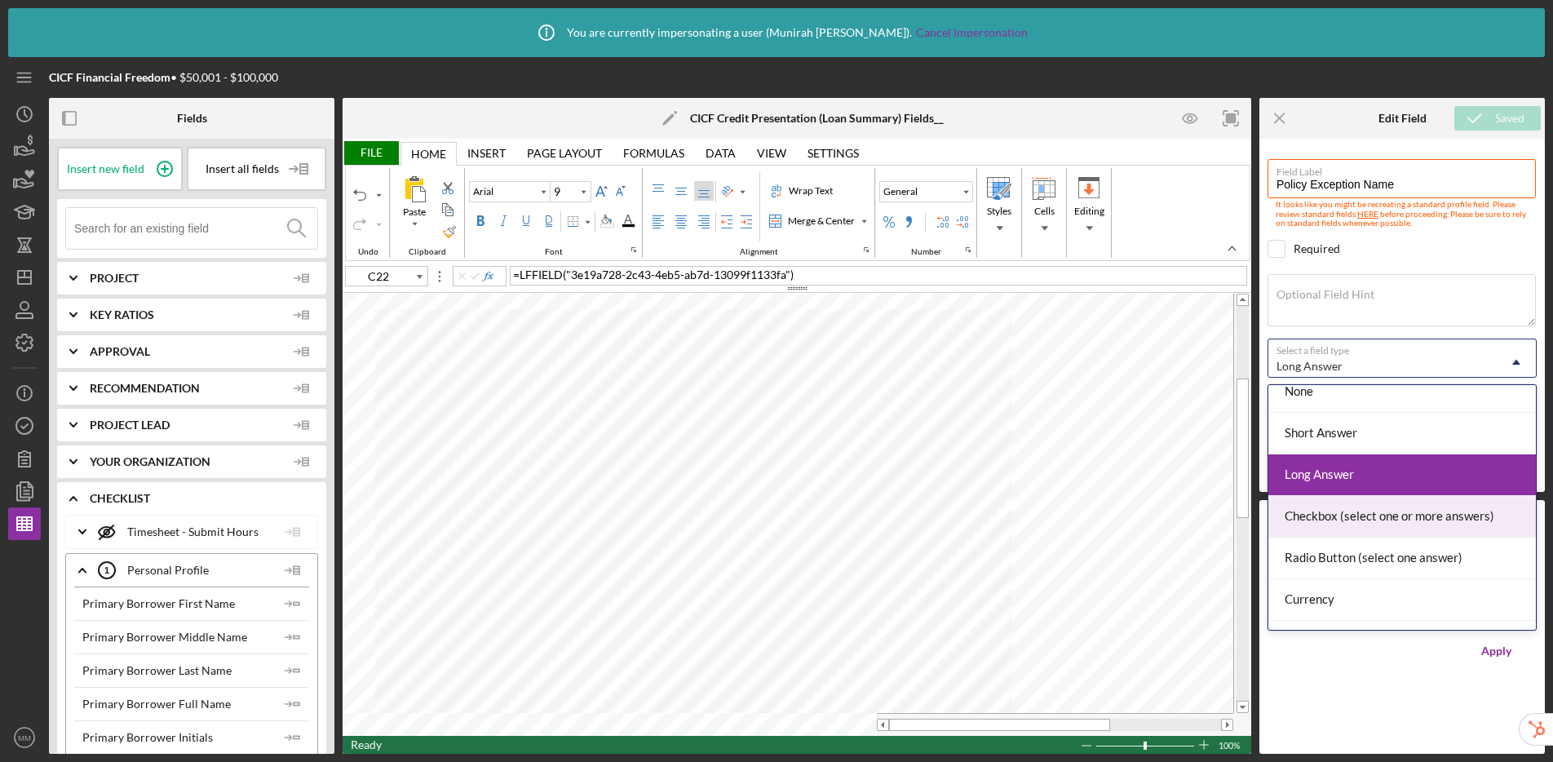
scroll to position [15, 0]
click at [1330, 517] on div "Checkbox (select one or more answers)" at bounding box center [1402, 516] width 268 height 42
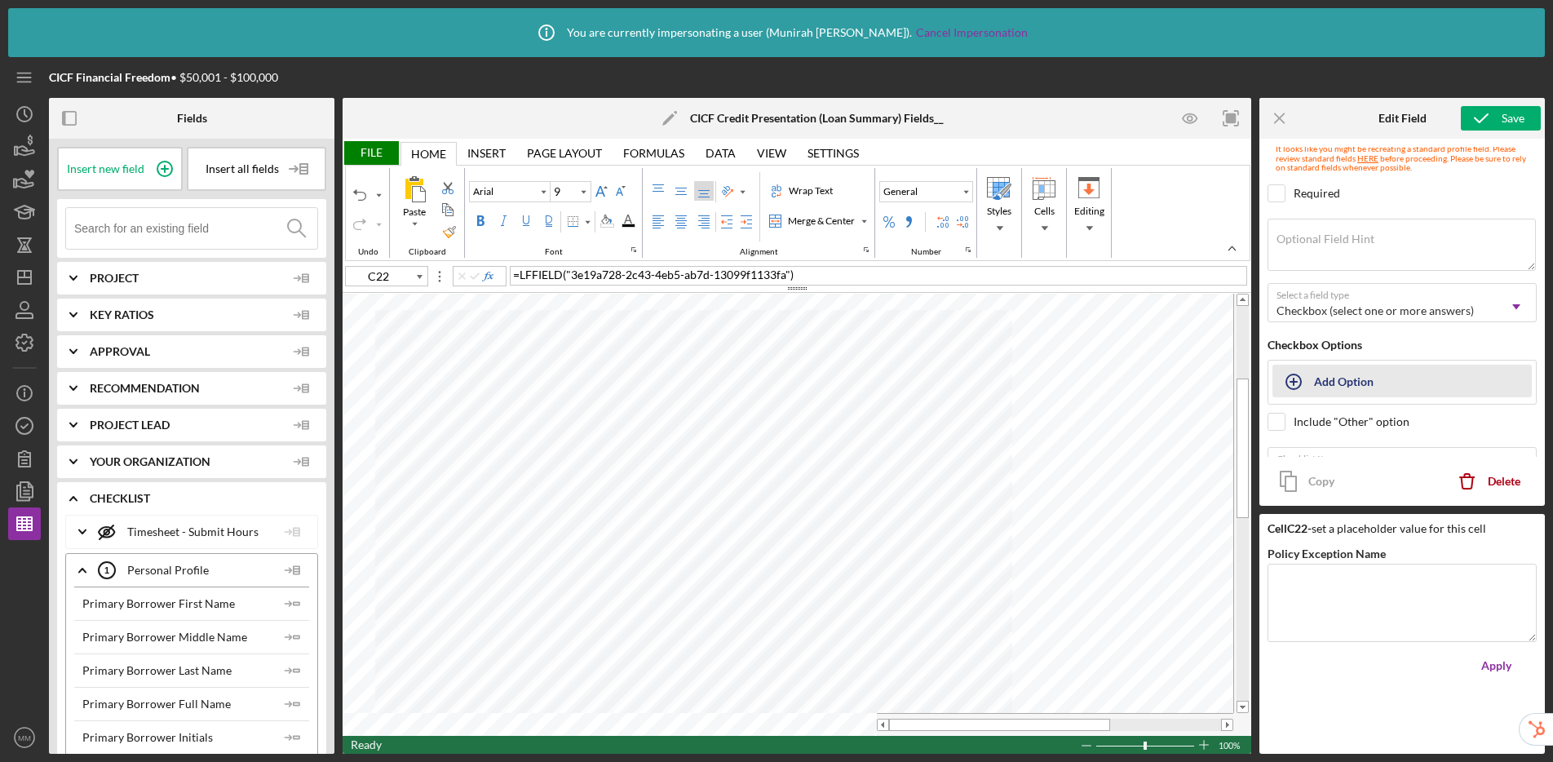
scroll to position [95, 0]
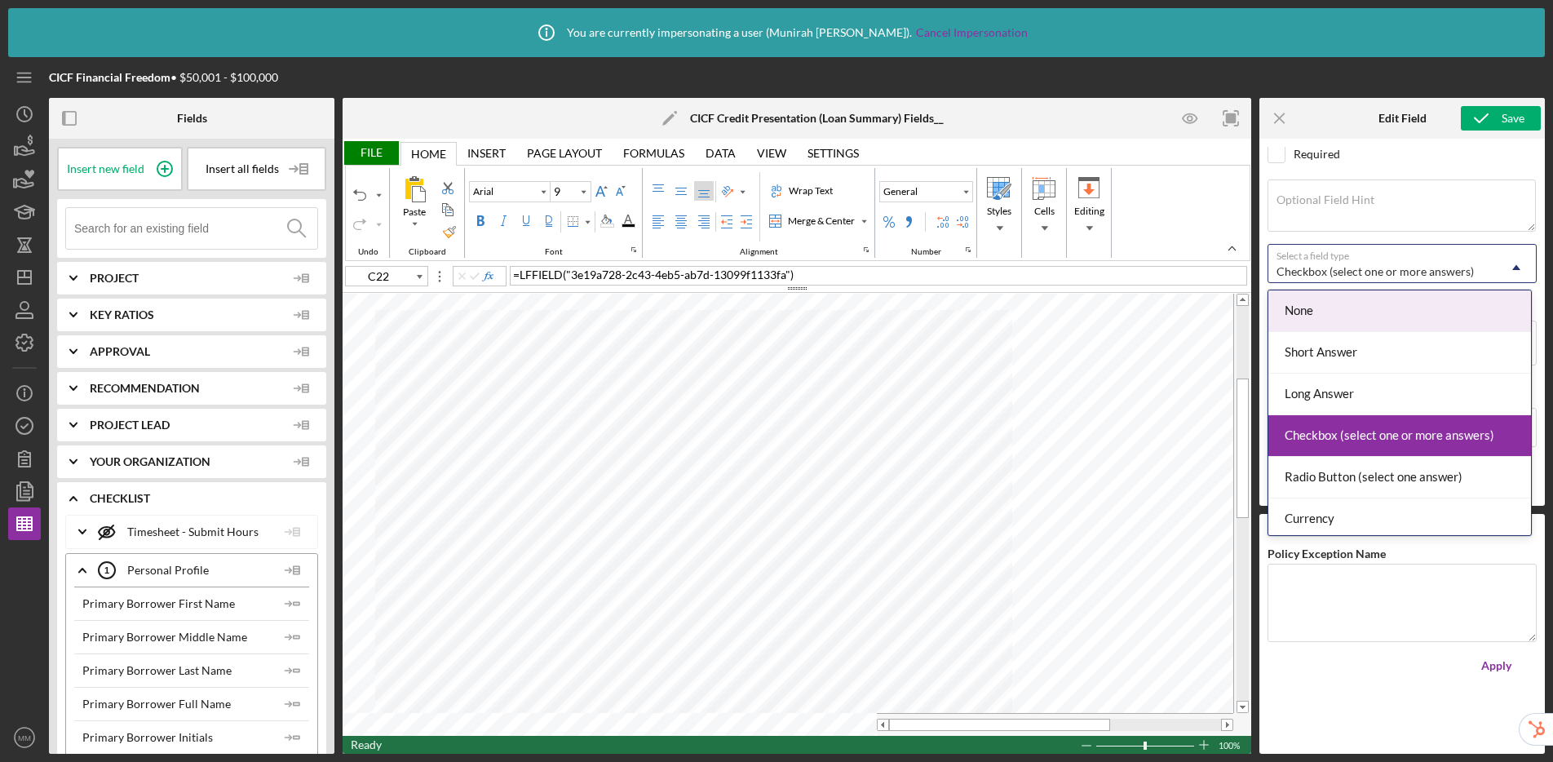
click at [1317, 263] on div "Checkbox (select one or more answers)" at bounding box center [1382, 272] width 228 height 38
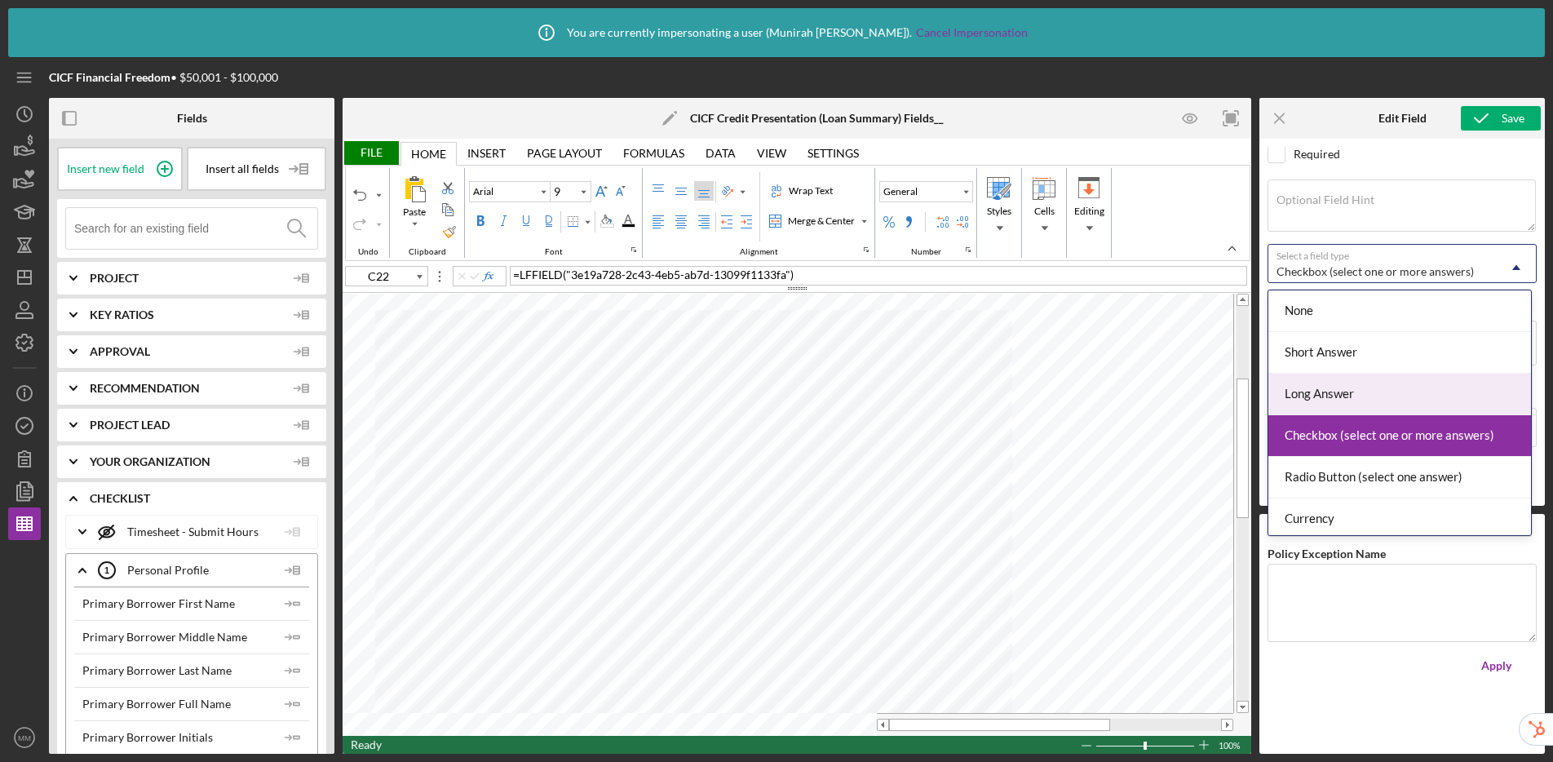
click at [1330, 391] on div "Long Answer" at bounding box center [1399, 395] width 263 height 42
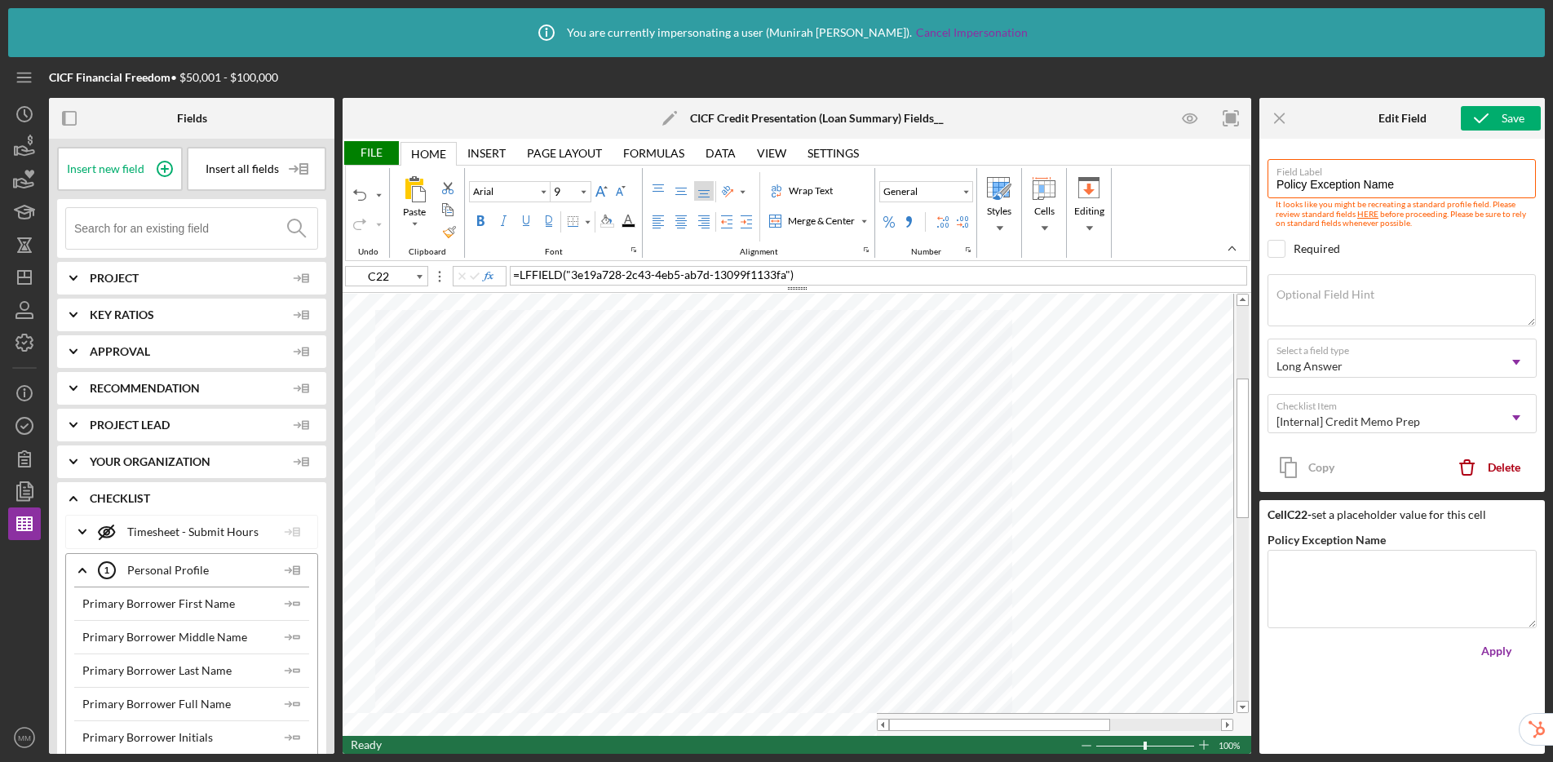
type input "C23"
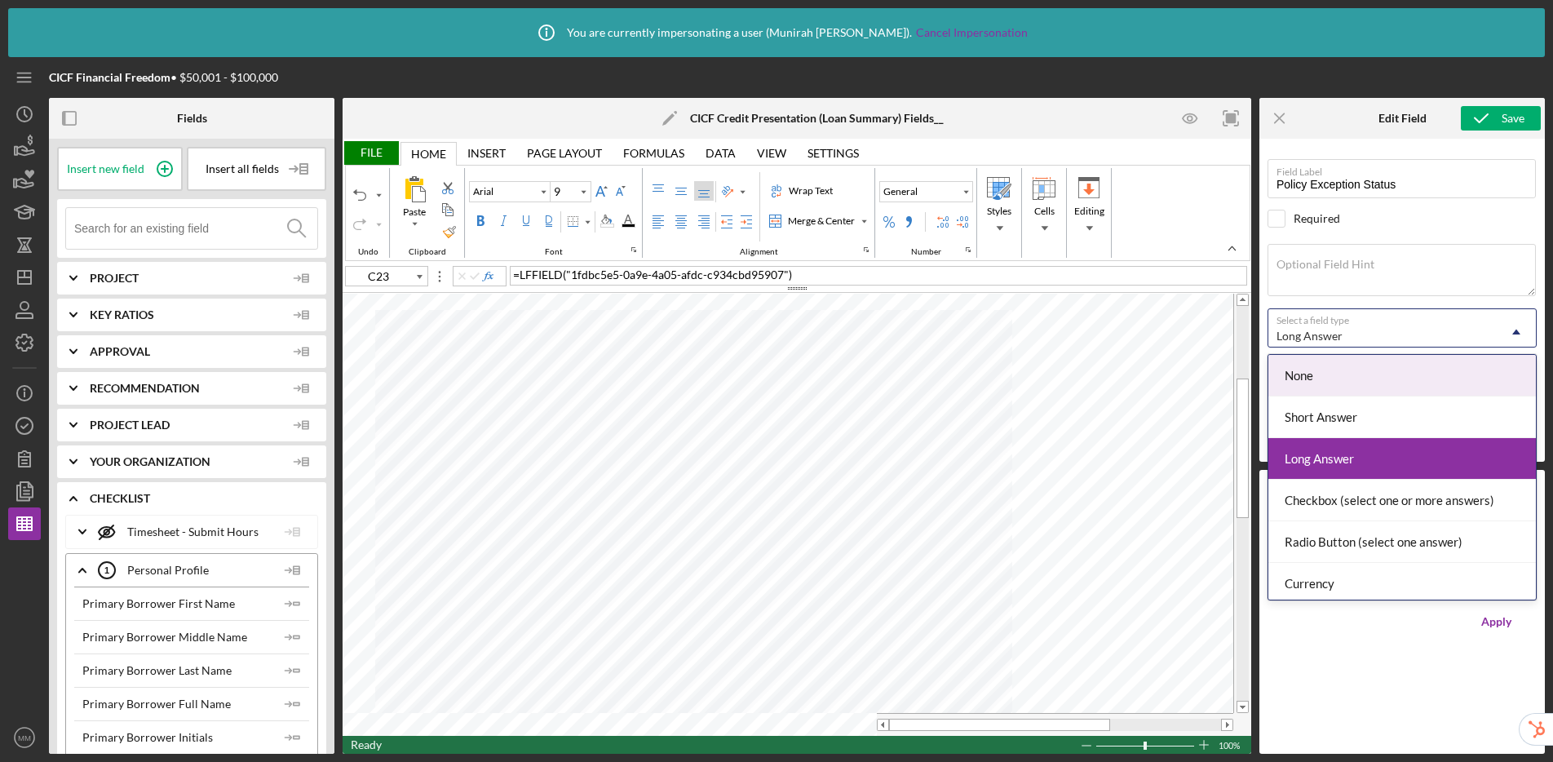
click at [1321, 330] on div "Long Answer" at bounding box center [1310, 336] width 66 height 13
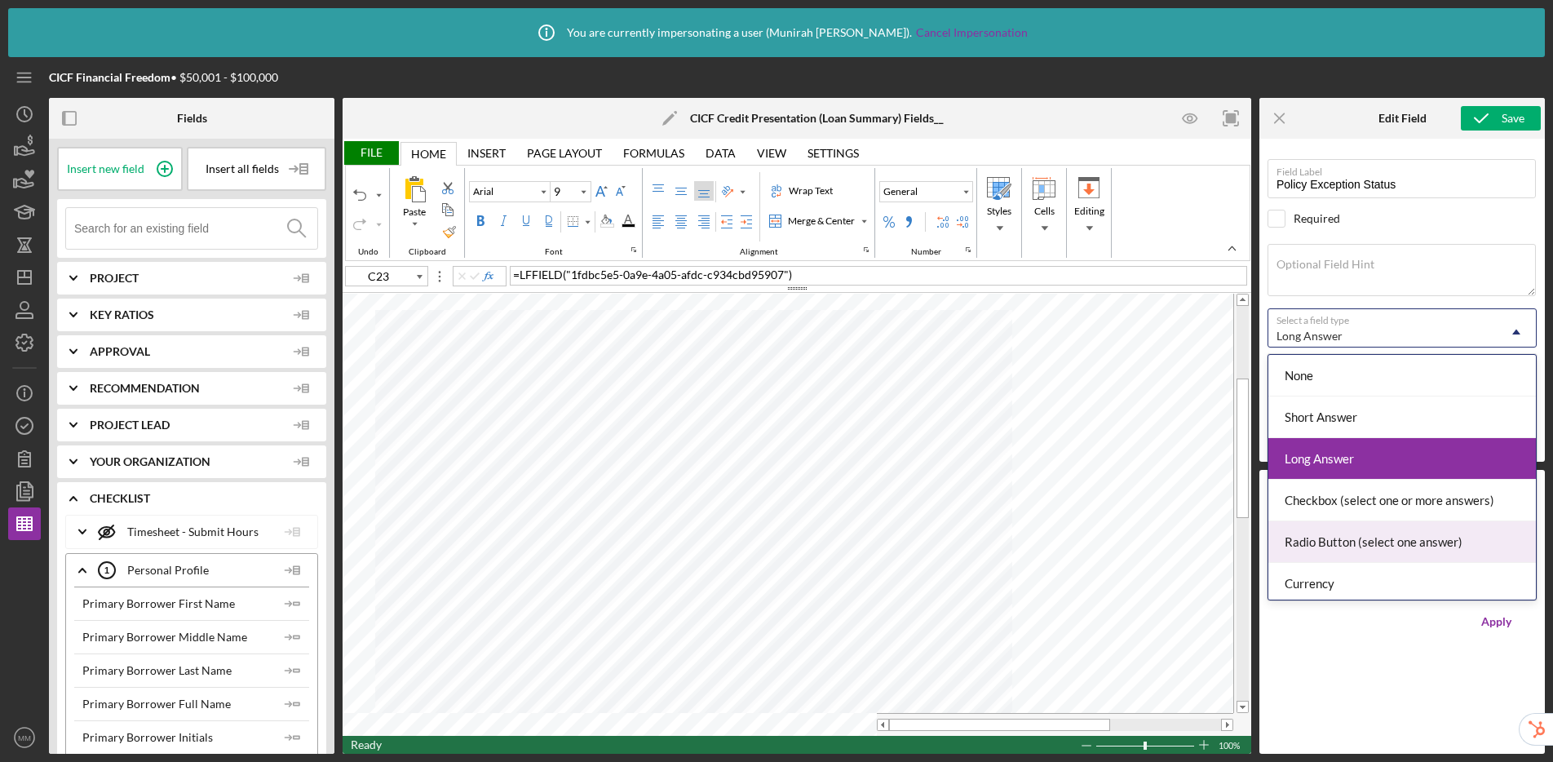
click at [1329, 537] on div "Radio Button (select one answer)" at bounding box center [1402, 542] width 268 height 42
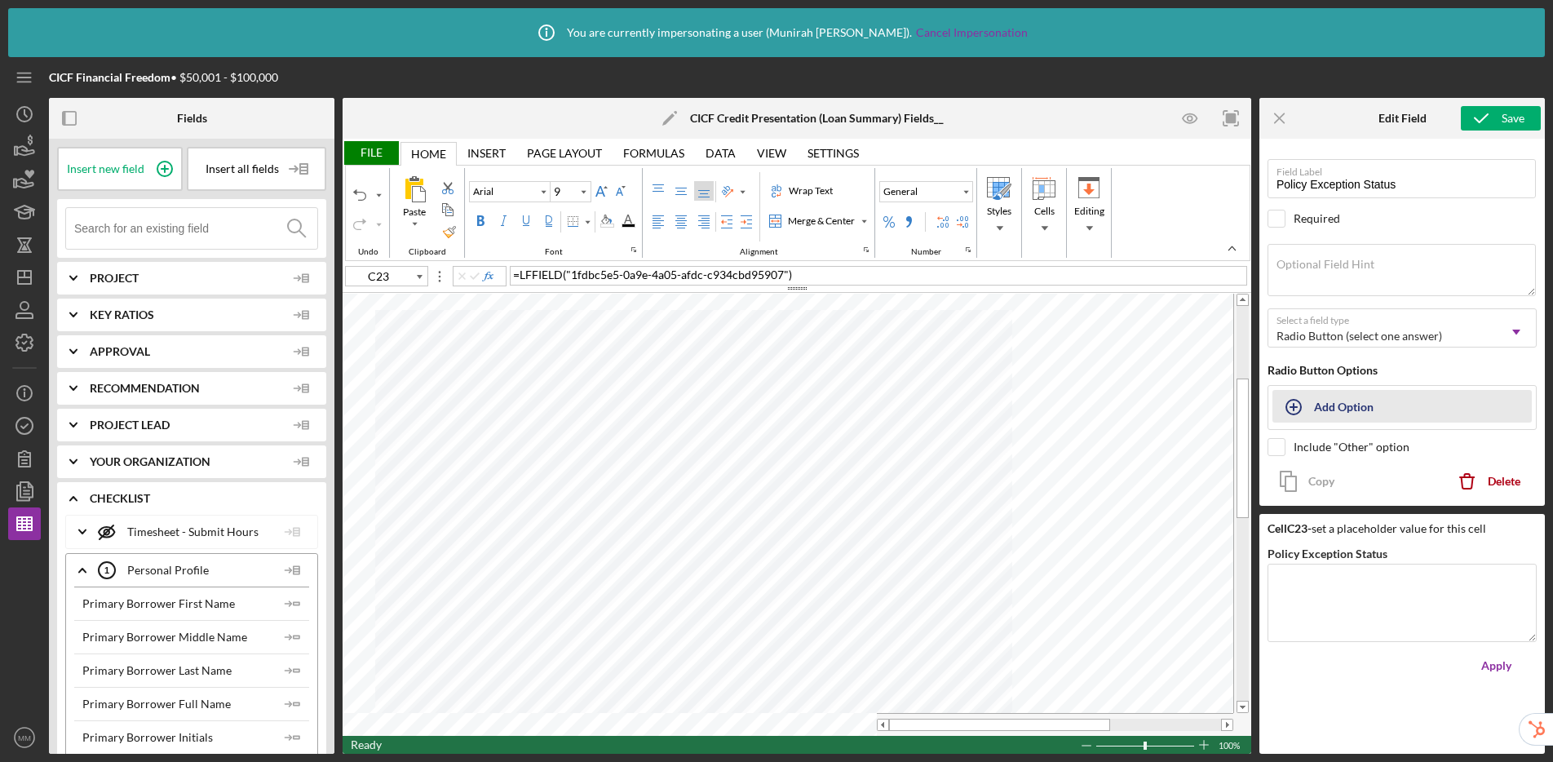
click at [1330, 405] on div "Add Option" at bounding box center [1344, 406] width 60 height 31
type input "Pending"
click at [1294, 448] on div "Add" at bounding box center [1291, 451] width 21 height 24
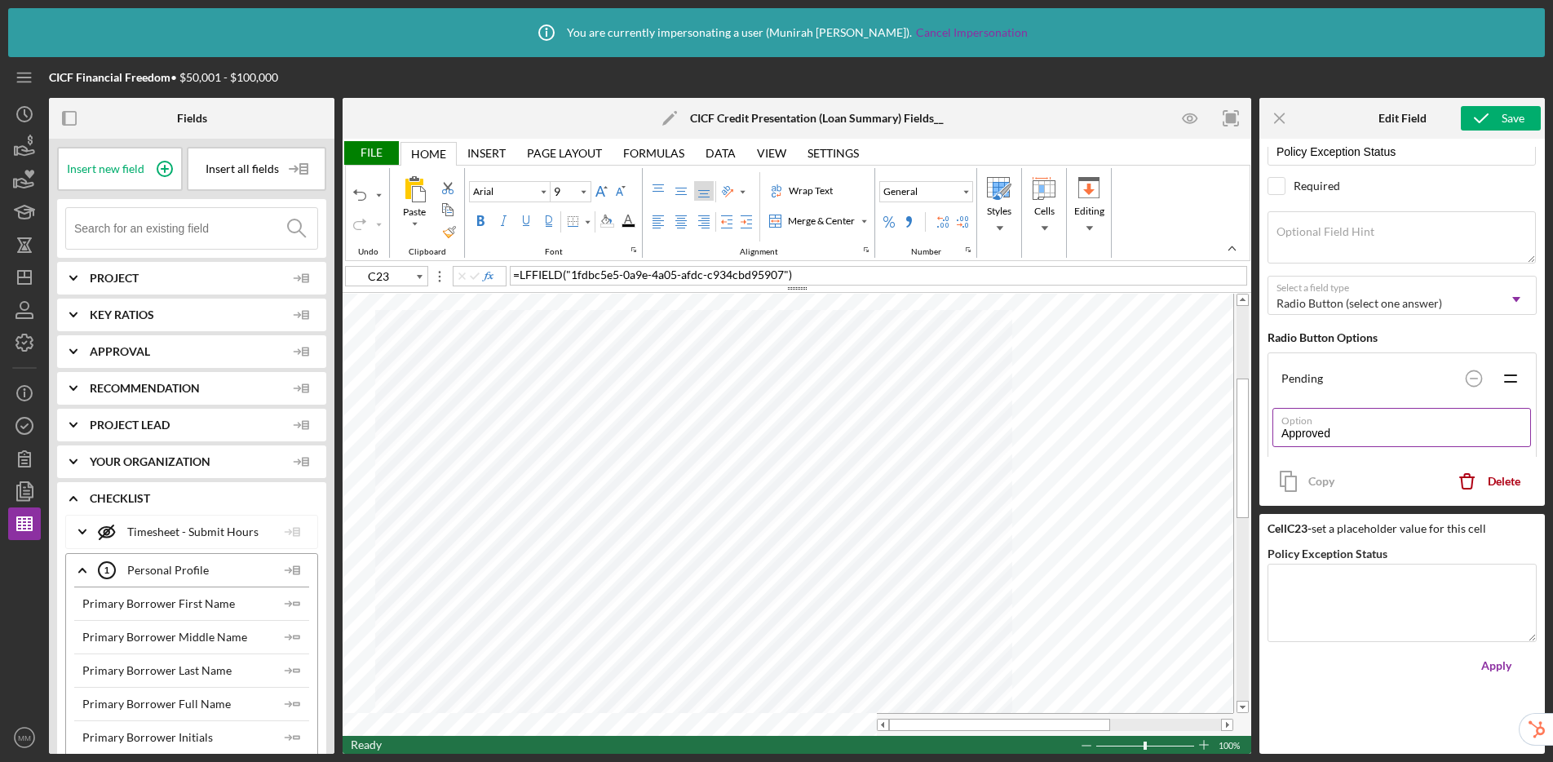
scroll to position [76, 0]
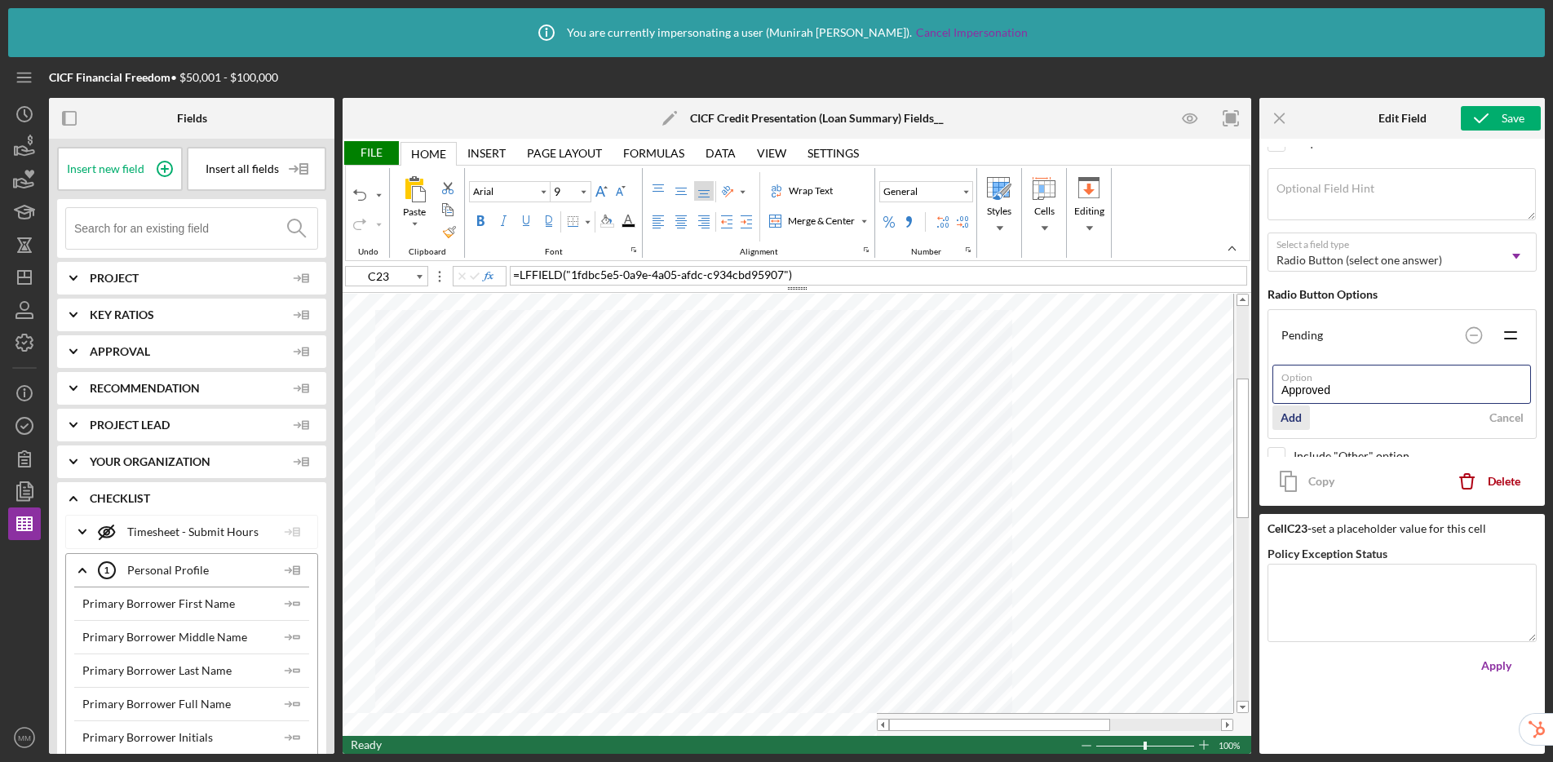
type input "Approved"
click at [1294, 422] on div "Add" at bounding box center [1291, 417] width 21 height 24
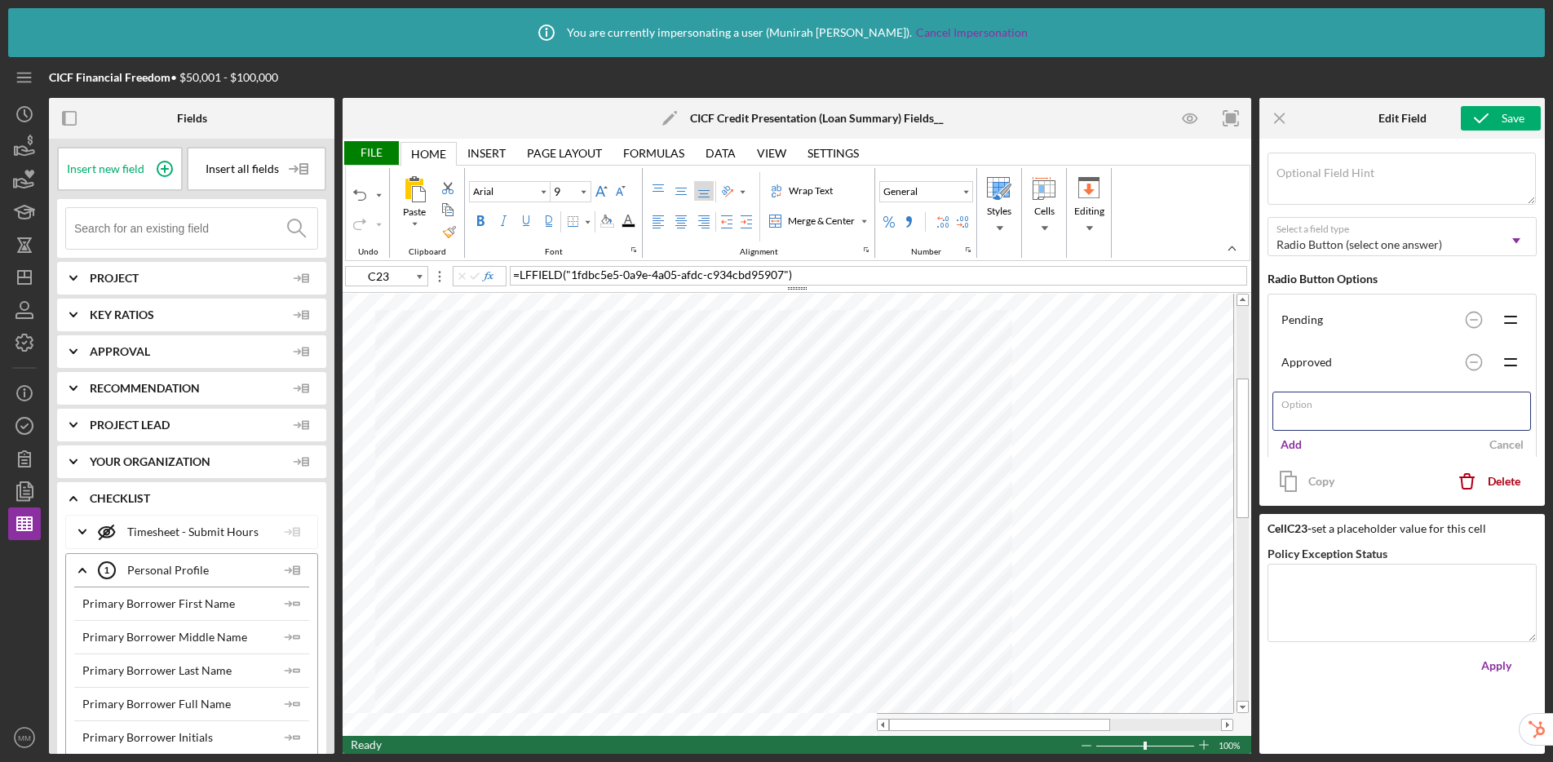
scroll to position [104, 0]
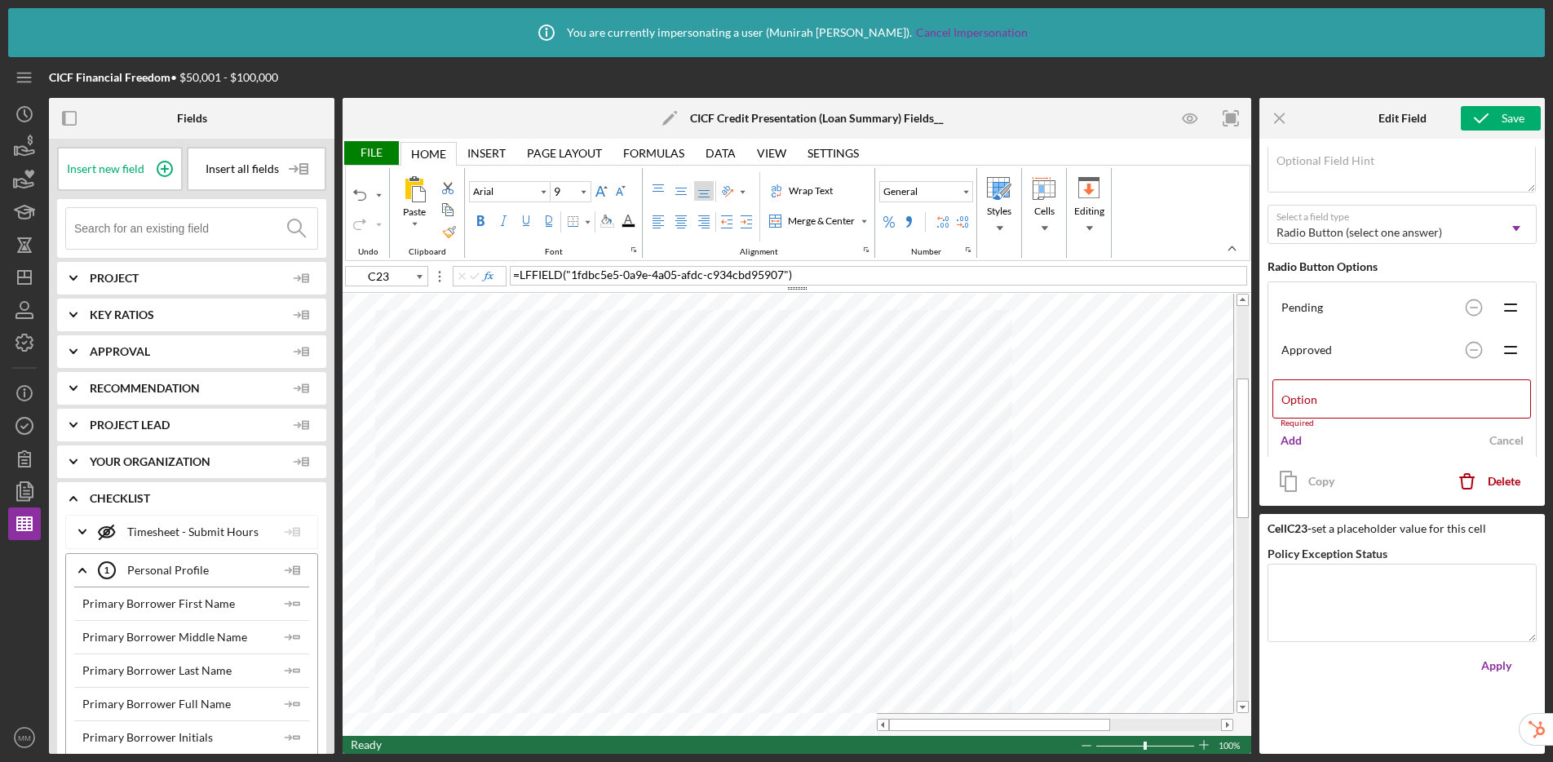
click at [1330, 437] on div "Add Cancel" at bounding box center [1401, 440] width 259 height 24
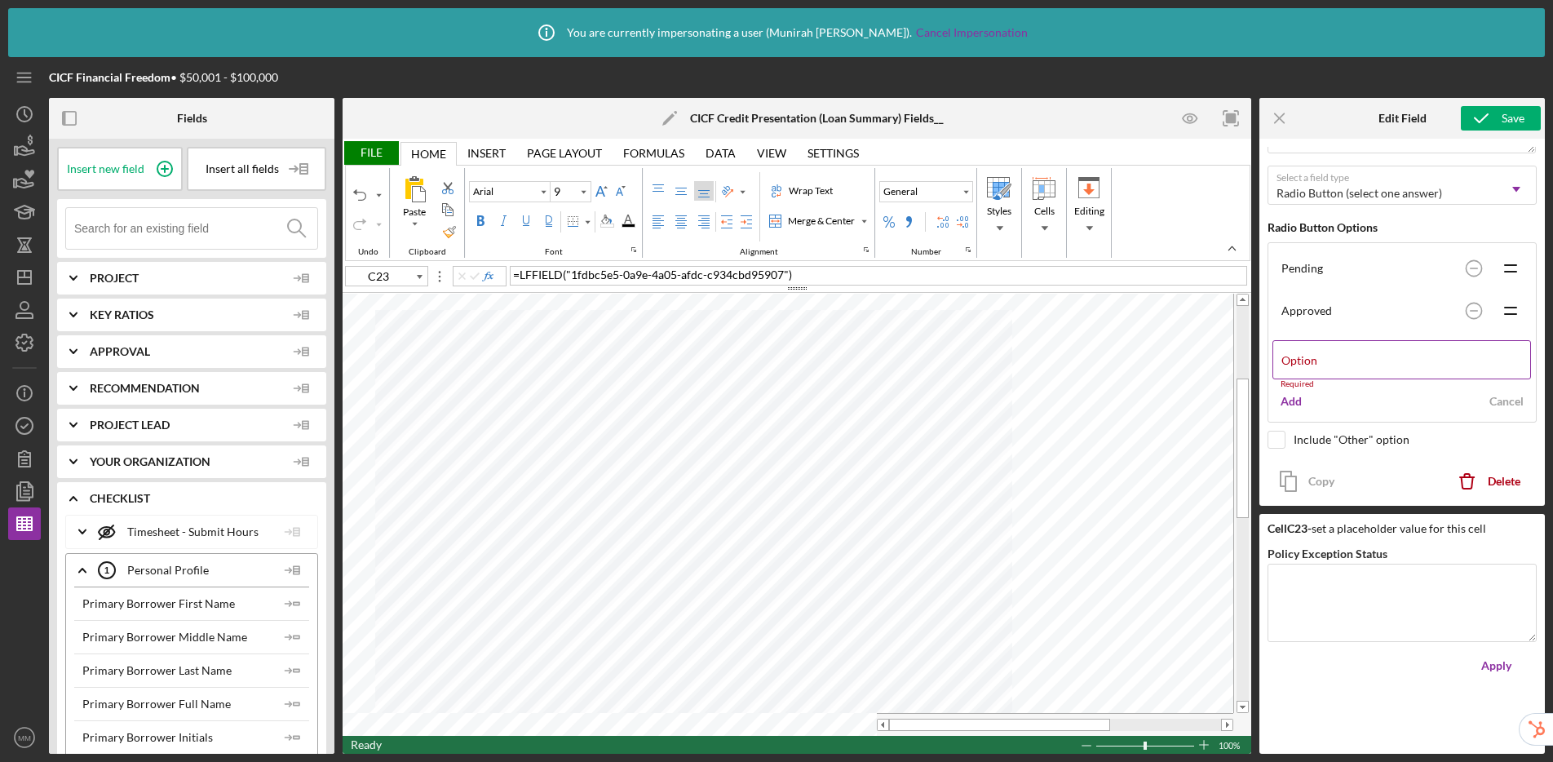
scroll to position [200, 0]
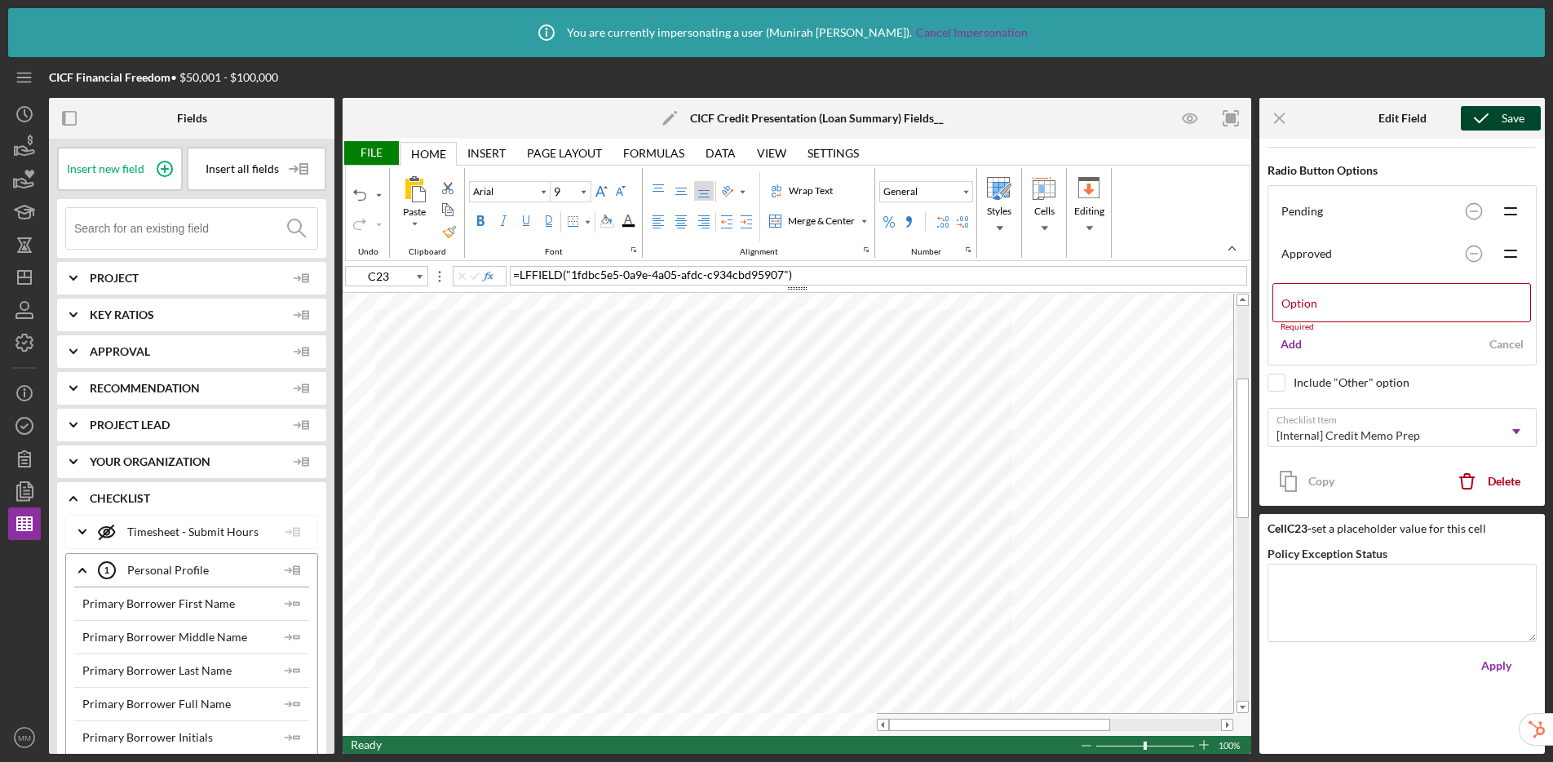
click at [1330, 121] on icon "submit" at bounding box center [1481, 118] width 41 height 41
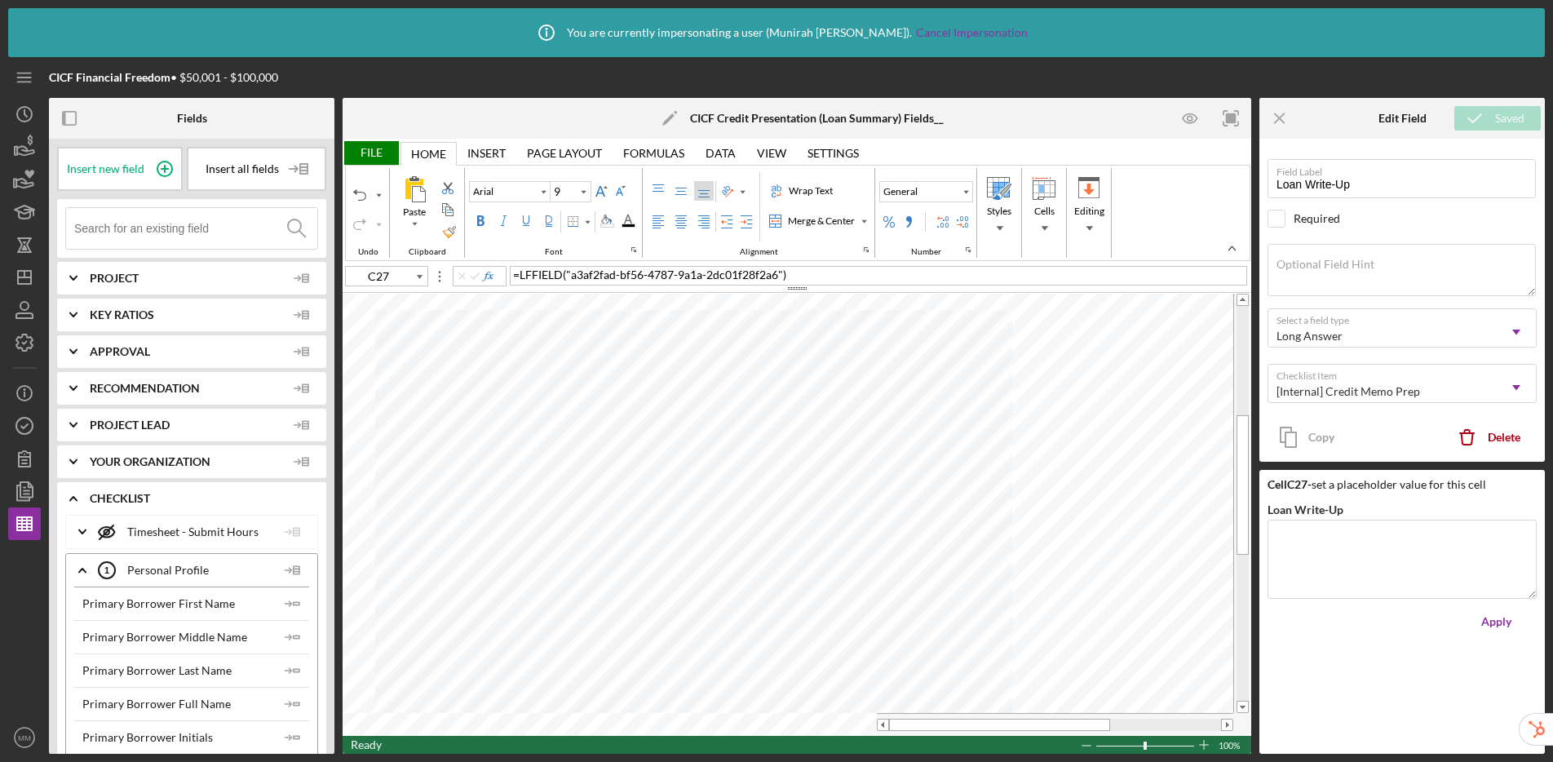
type input "C28"
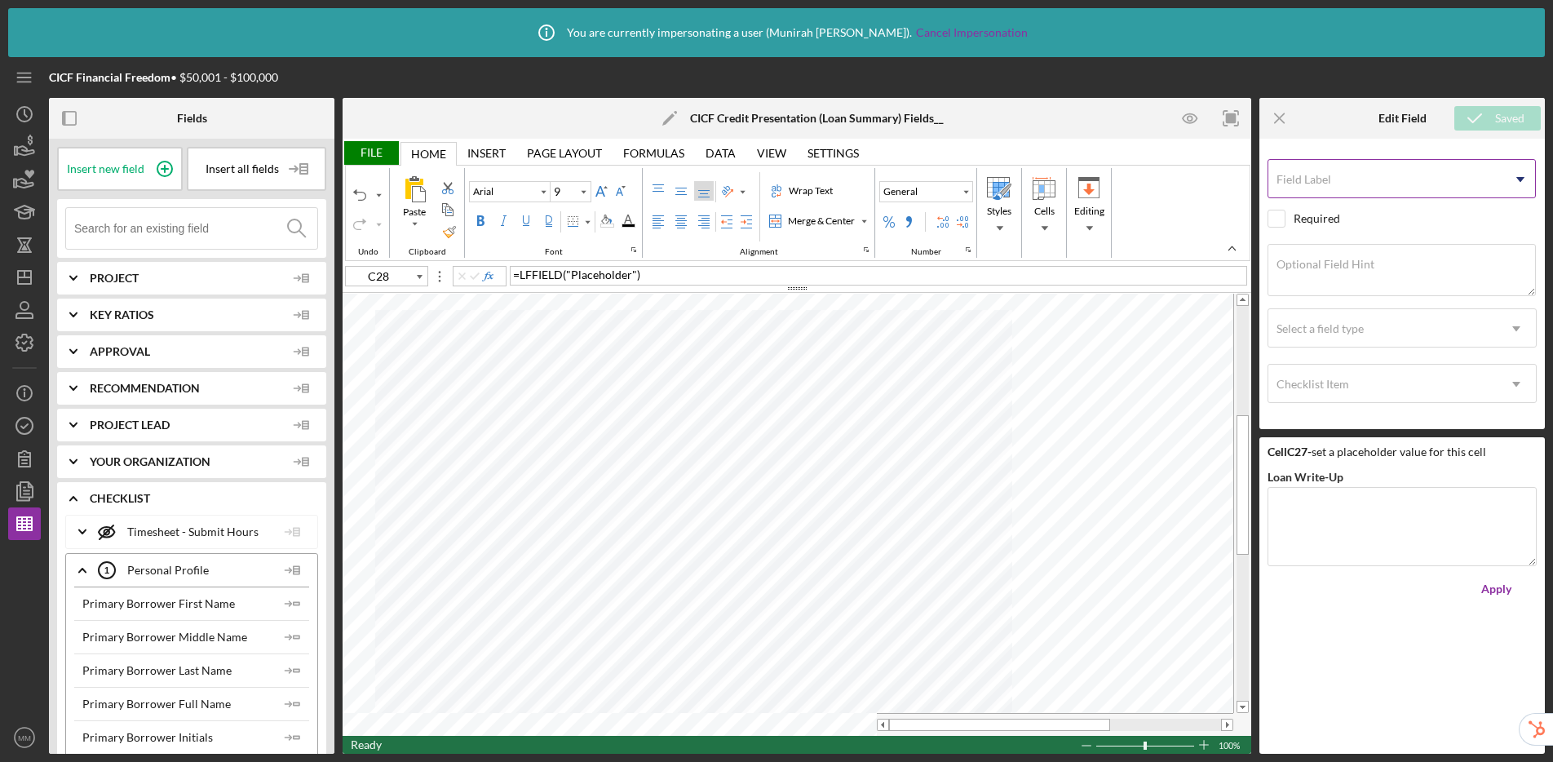
click at [1323, 173] on label "Field Label" at bounding box center [1304, 179] width 55 height 13
click at [1323, 173] on input "Field Label" at bounding box center [1402, 178] width 268 height 39
type input "Financial Analysis Narrative"
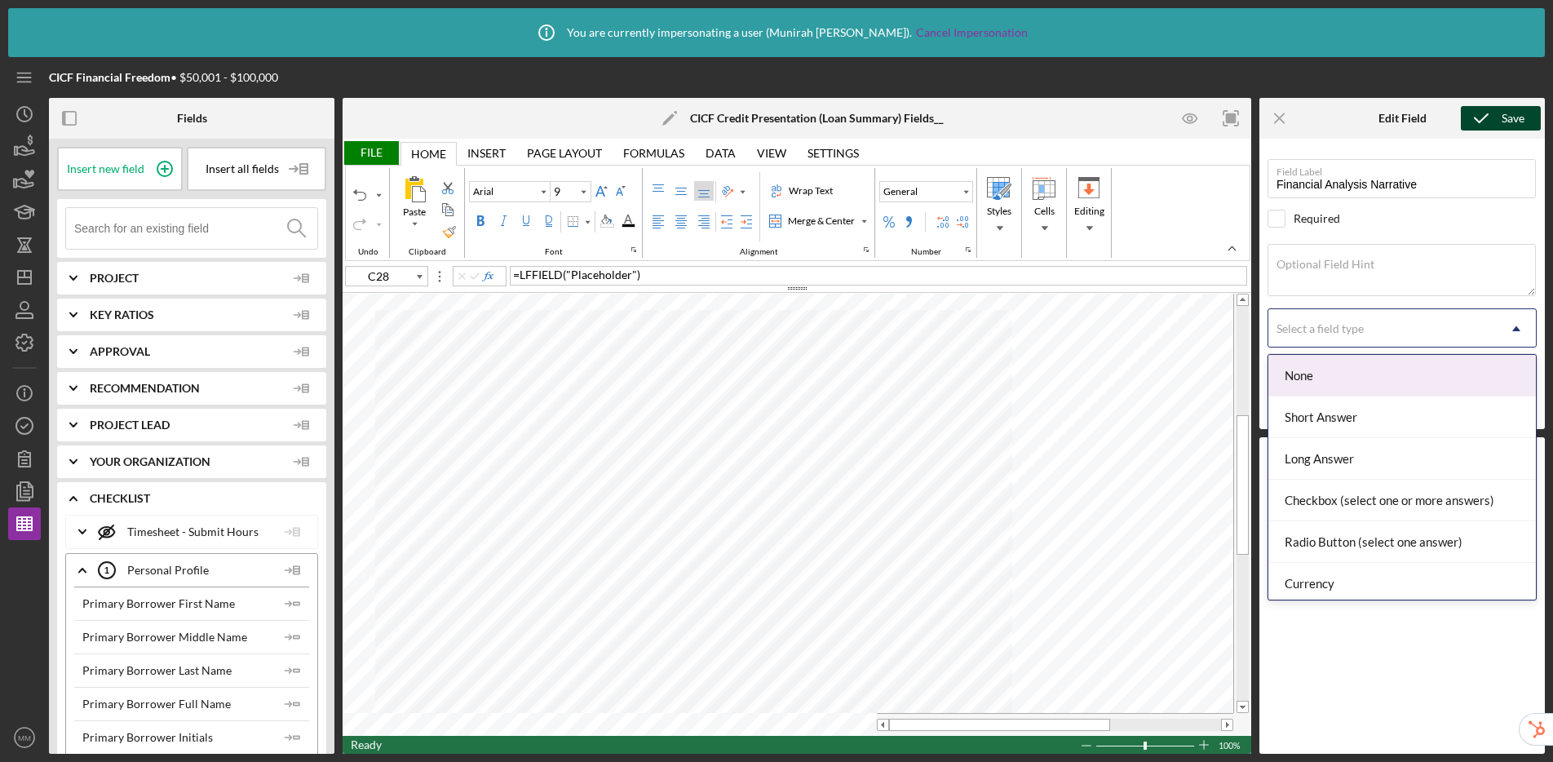
click at [1325, 333] on div "Select a field type" at bounding box center [1320, 328] width 87 height 13
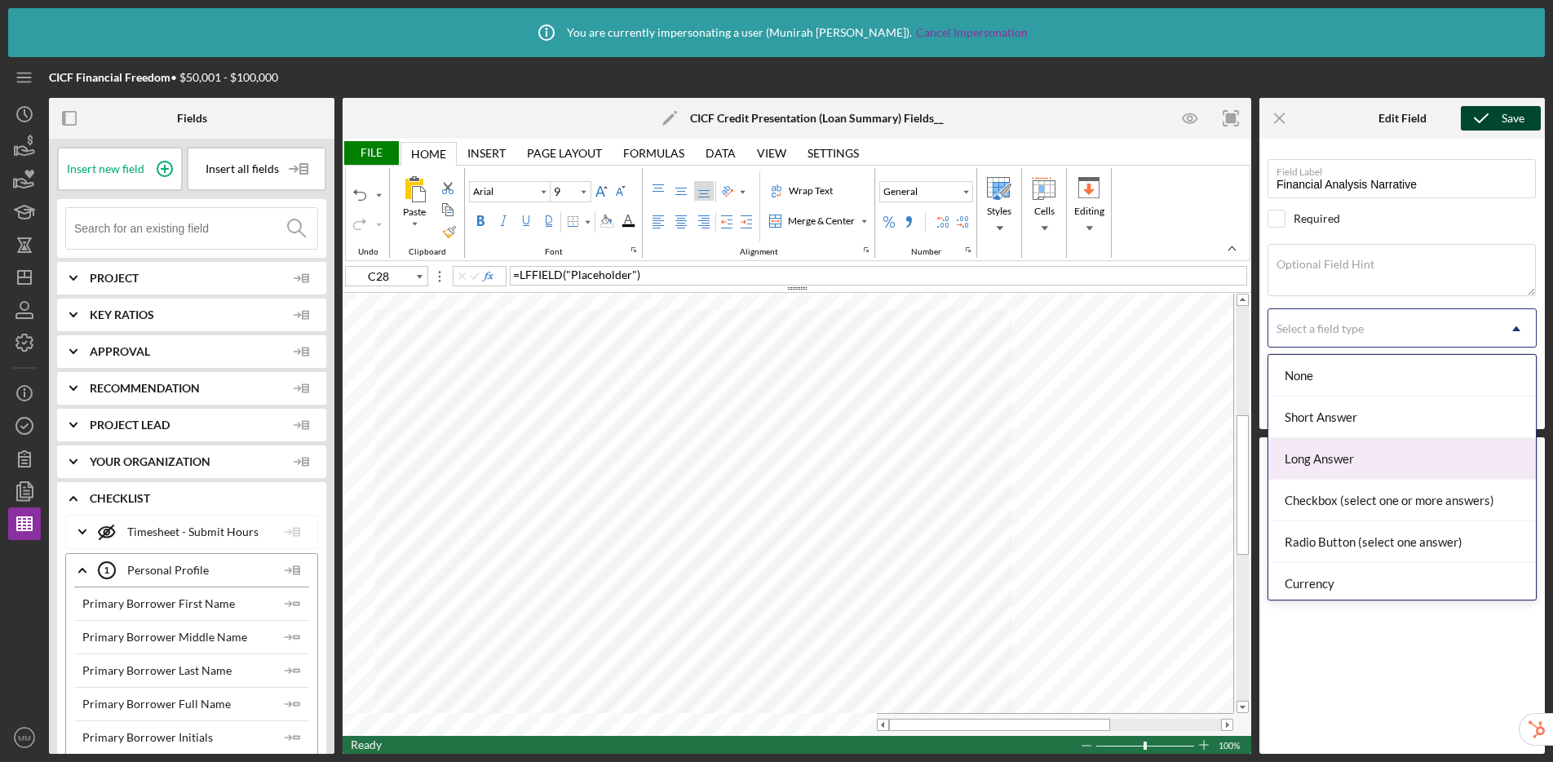
click at [1330, 449] on div "Long Answer" at bounding box center [1402, 459] width 268 height 42
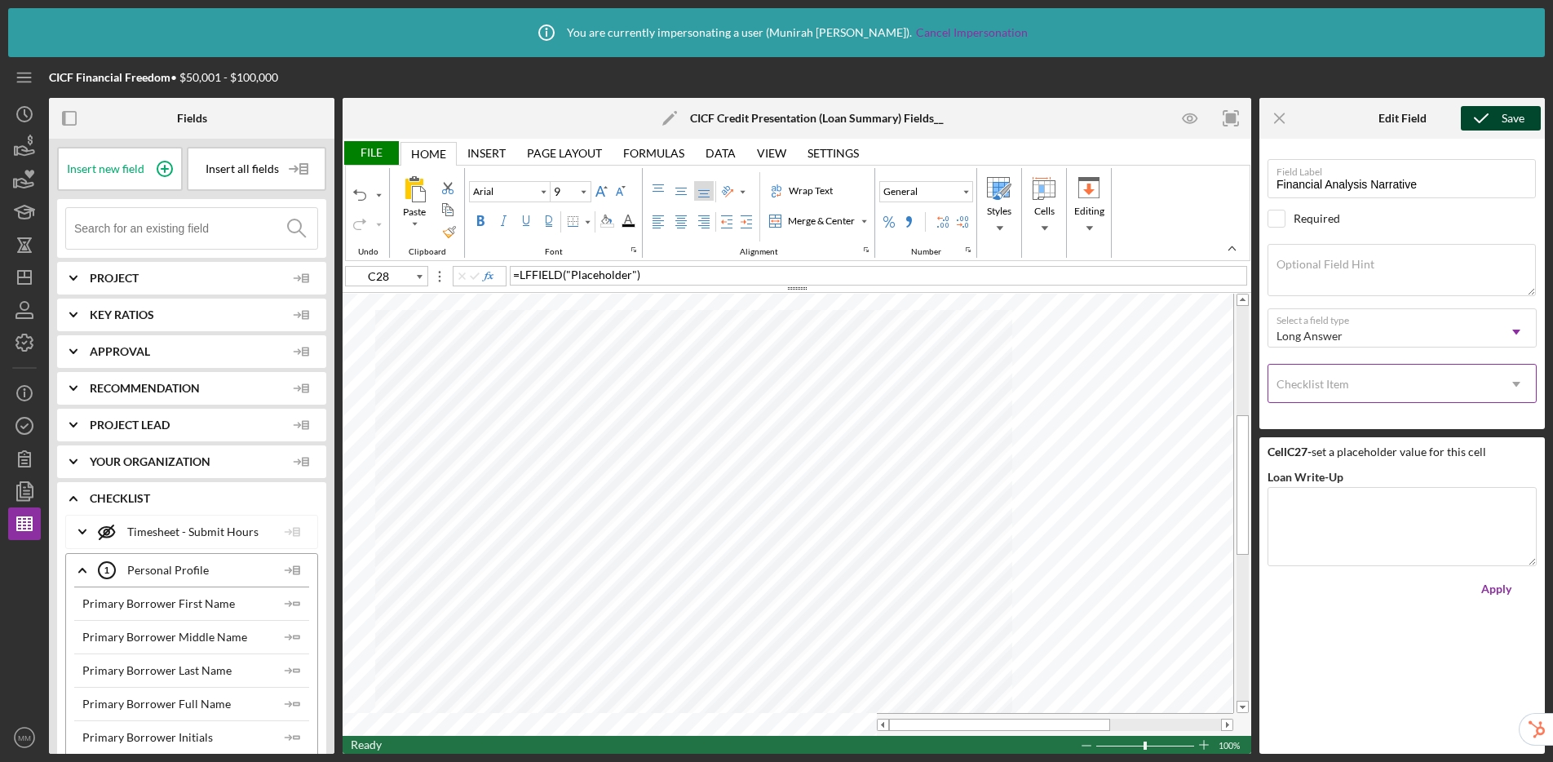
click at [1330, 387] on div "Checklist Item" at bounding box center [1382, 384] width 228 height 38
type input "credit mem"
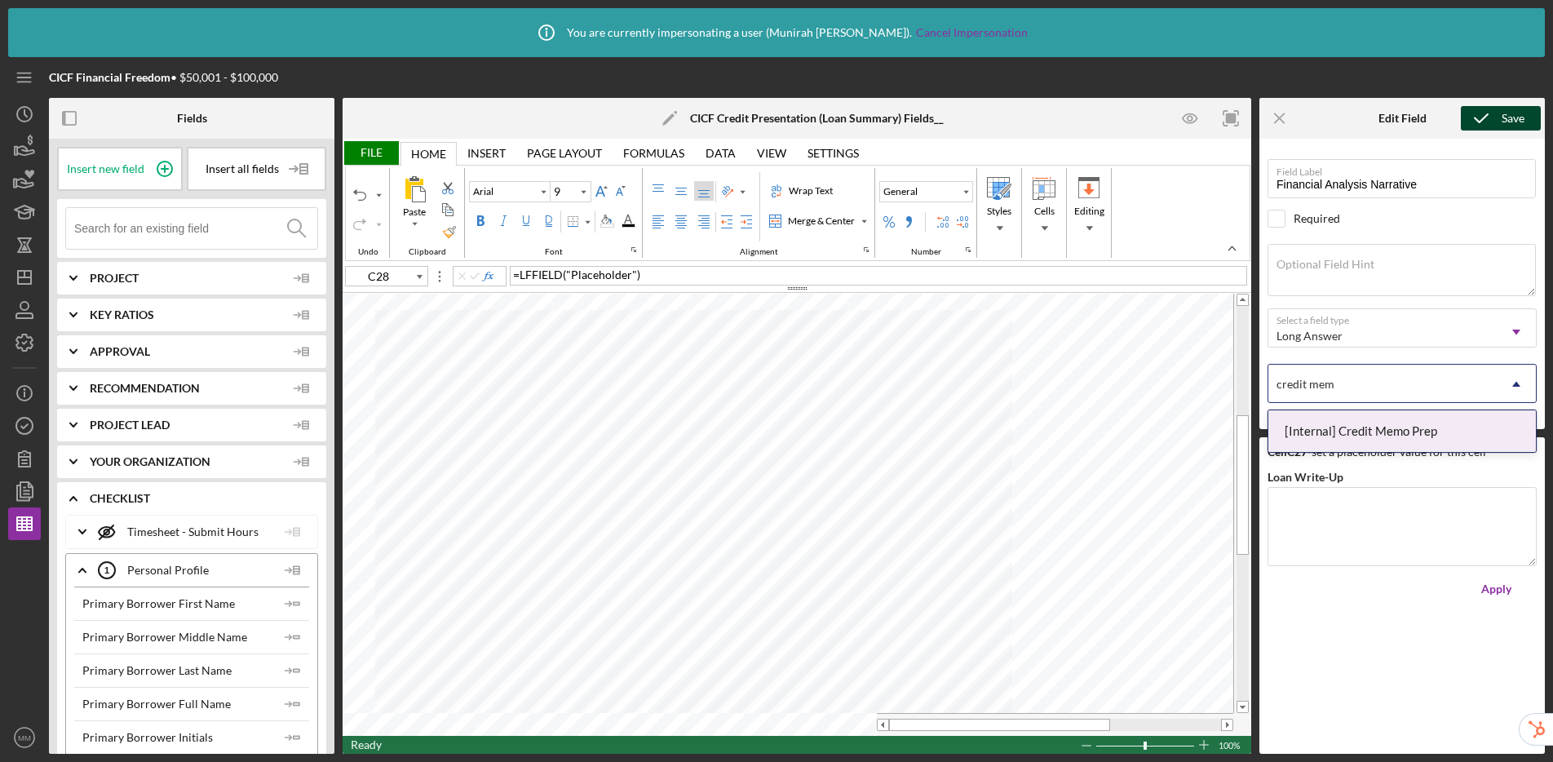
click at [1330, 436] on div "[Internal] Credit Memo Prep" at bounding box center [1402, 431] width 268 height 42
click at [1330, 122] on div "Save" at bounding box center [1513, 118] width 23 height 24
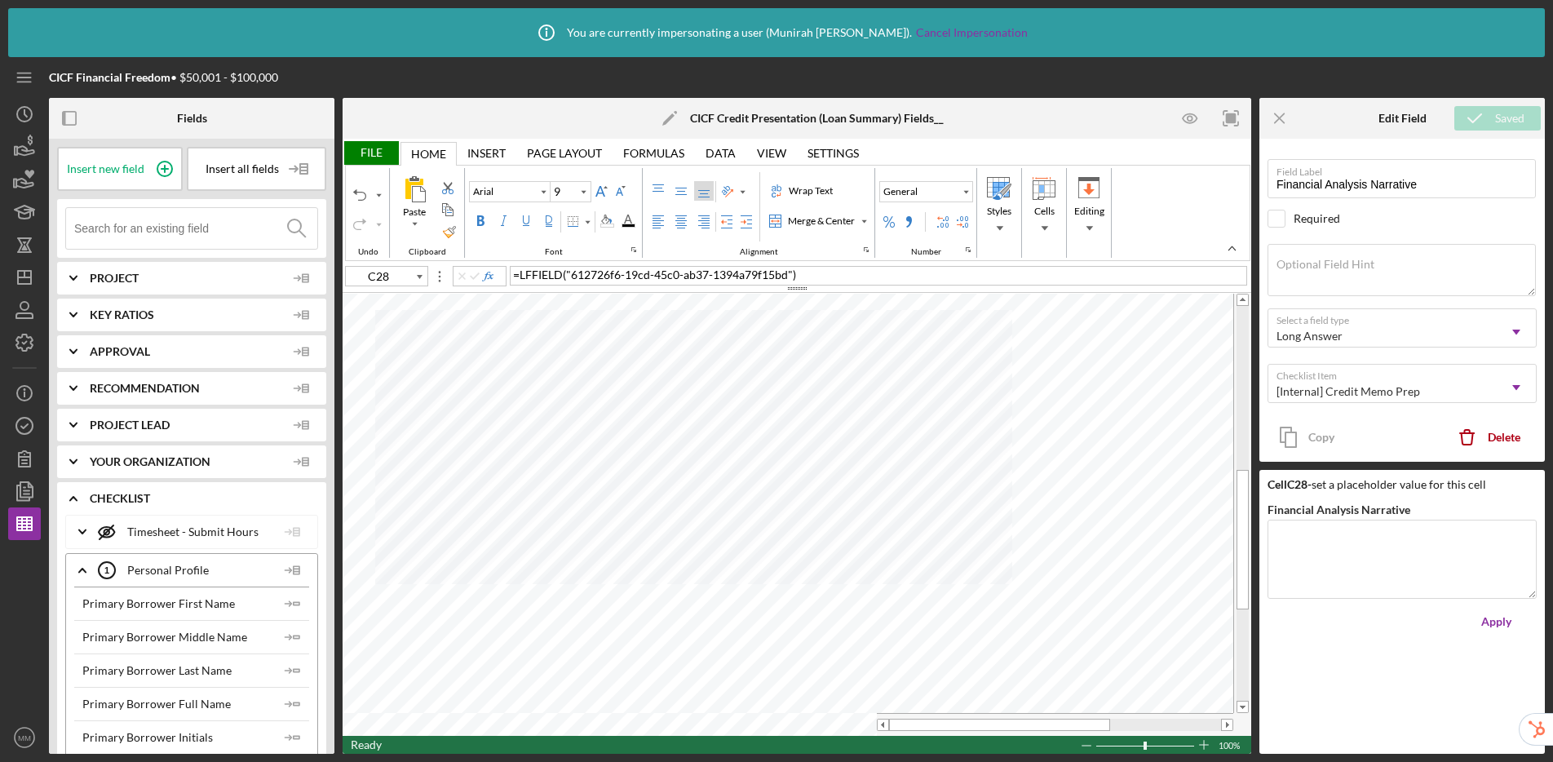
click at [364, 156] on div "File" at bounding box center [371, 153] width 56 height 24
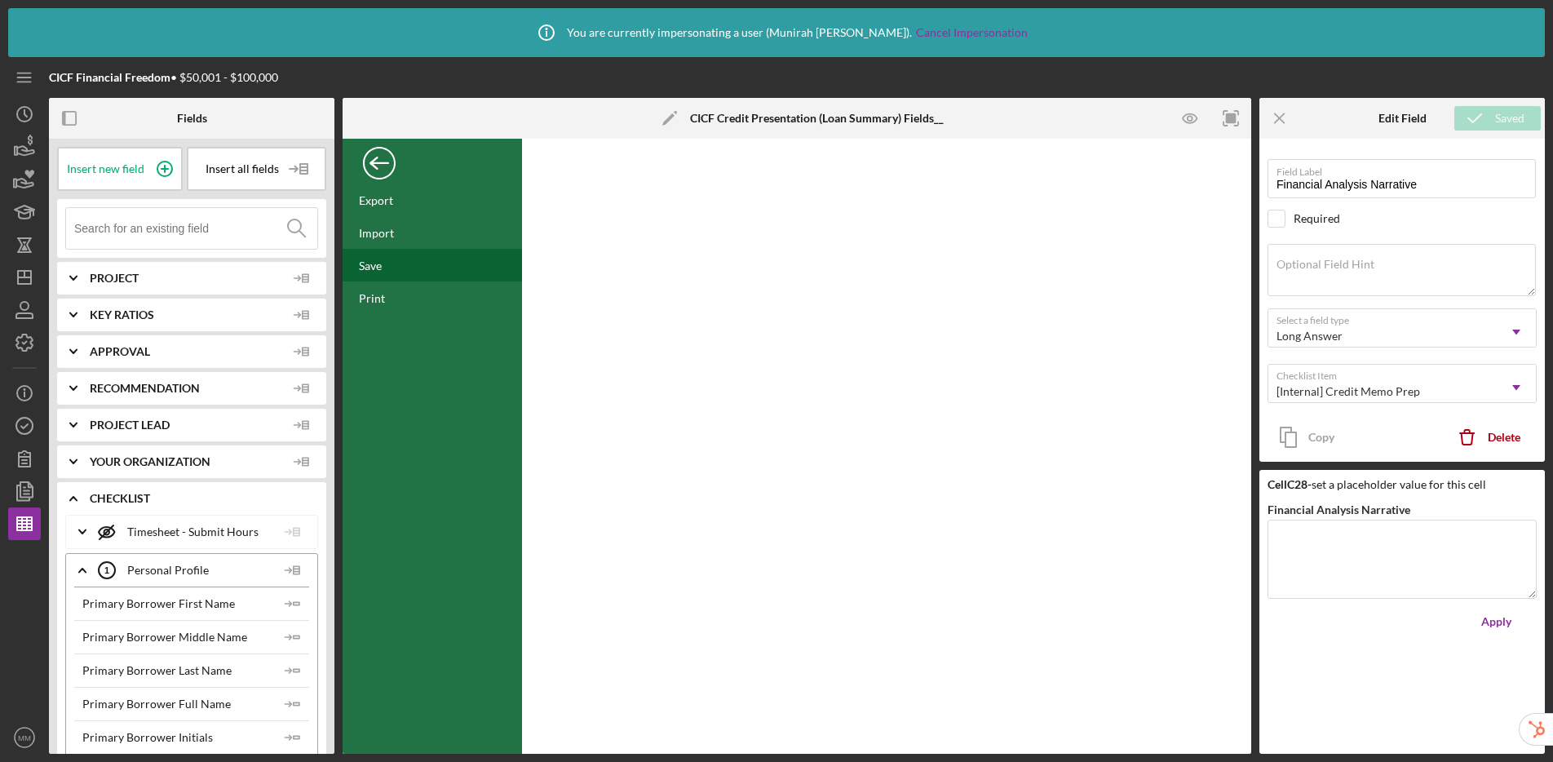
click at [383, 263] on div "Save" at bounding box center [432, 265] width 179 height 33
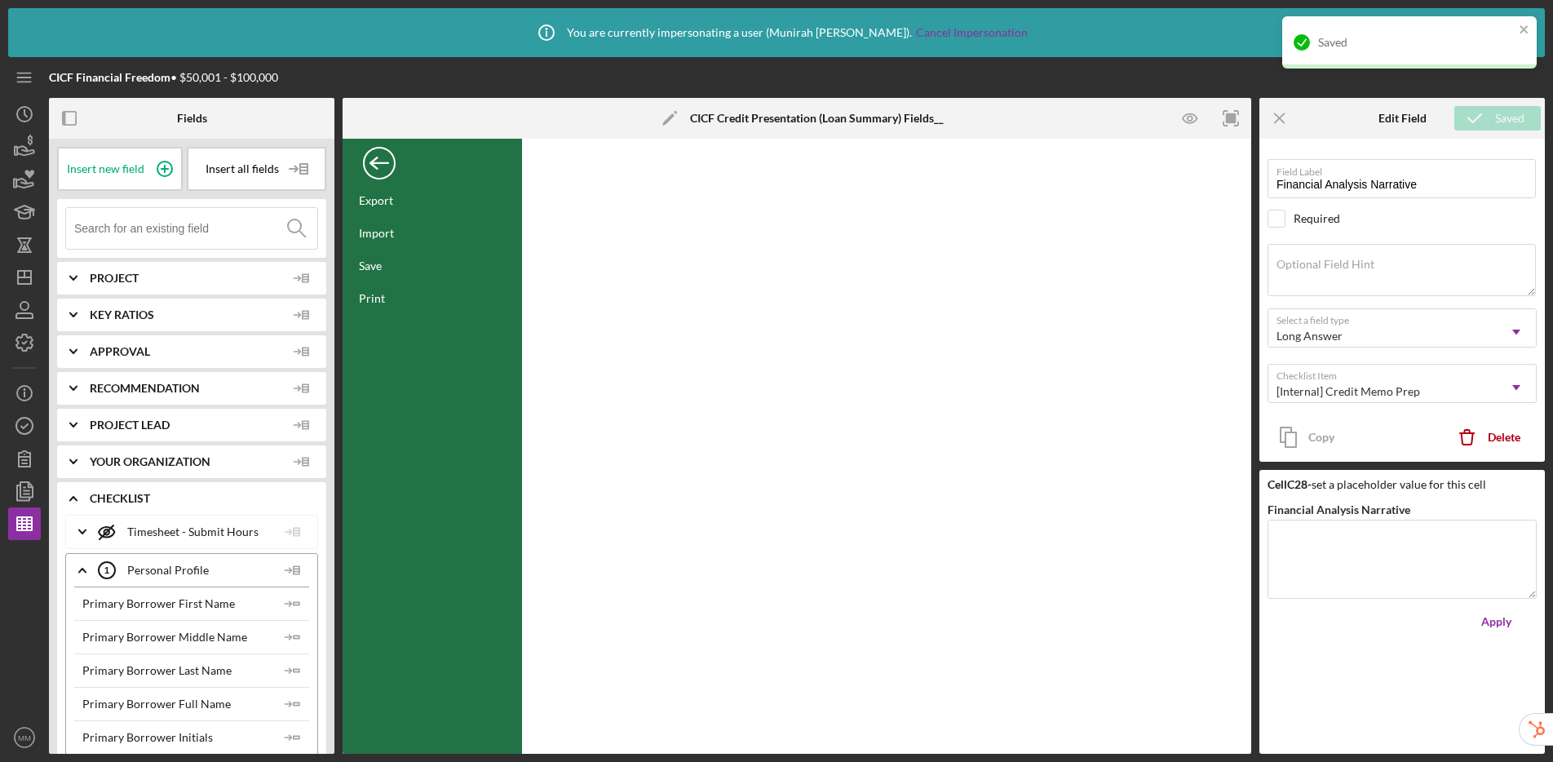
click at [378, 161] on div "Back" at bounding box center [379, 159] width 33 height 33
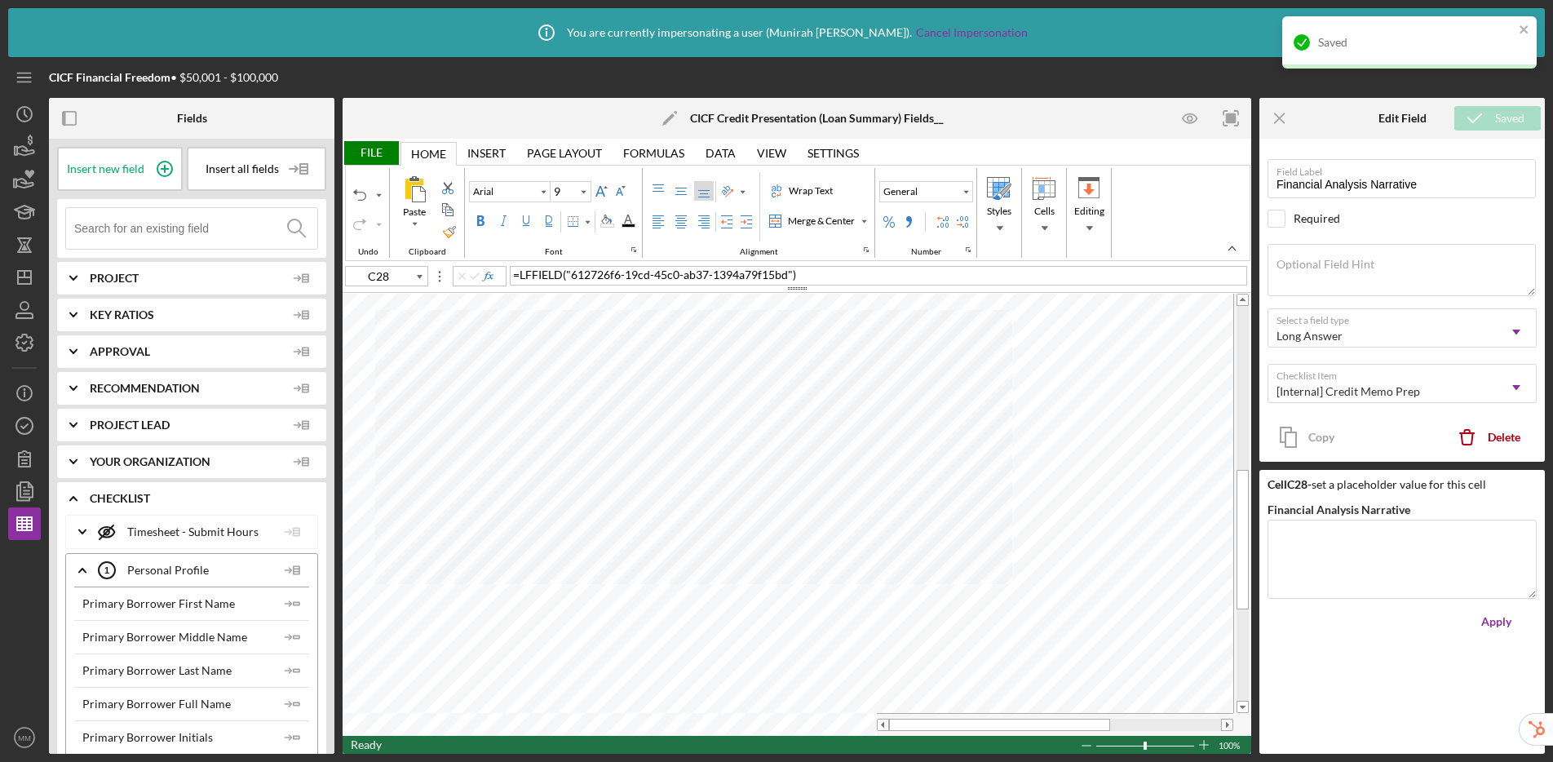
type input "C30"
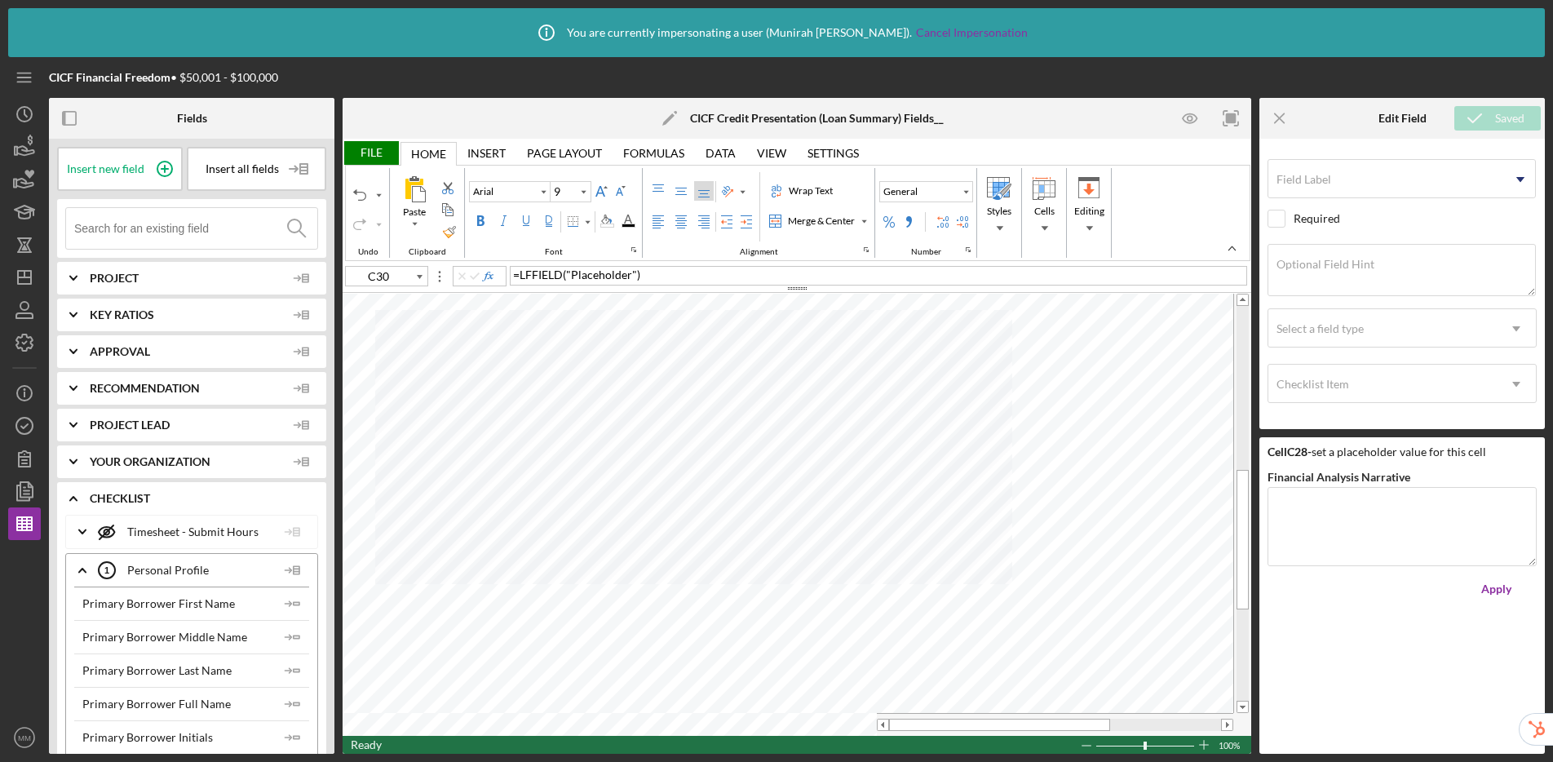
type input "Calibri"
type input "12"
type input "B30"
click at [538, 277] on span "2021 Revenue" at bounding box center [549, 275] width 72 height 14
click at [539, 275] on span "2022 Revenue" at bounding box center [549, 275] width 72 height 14
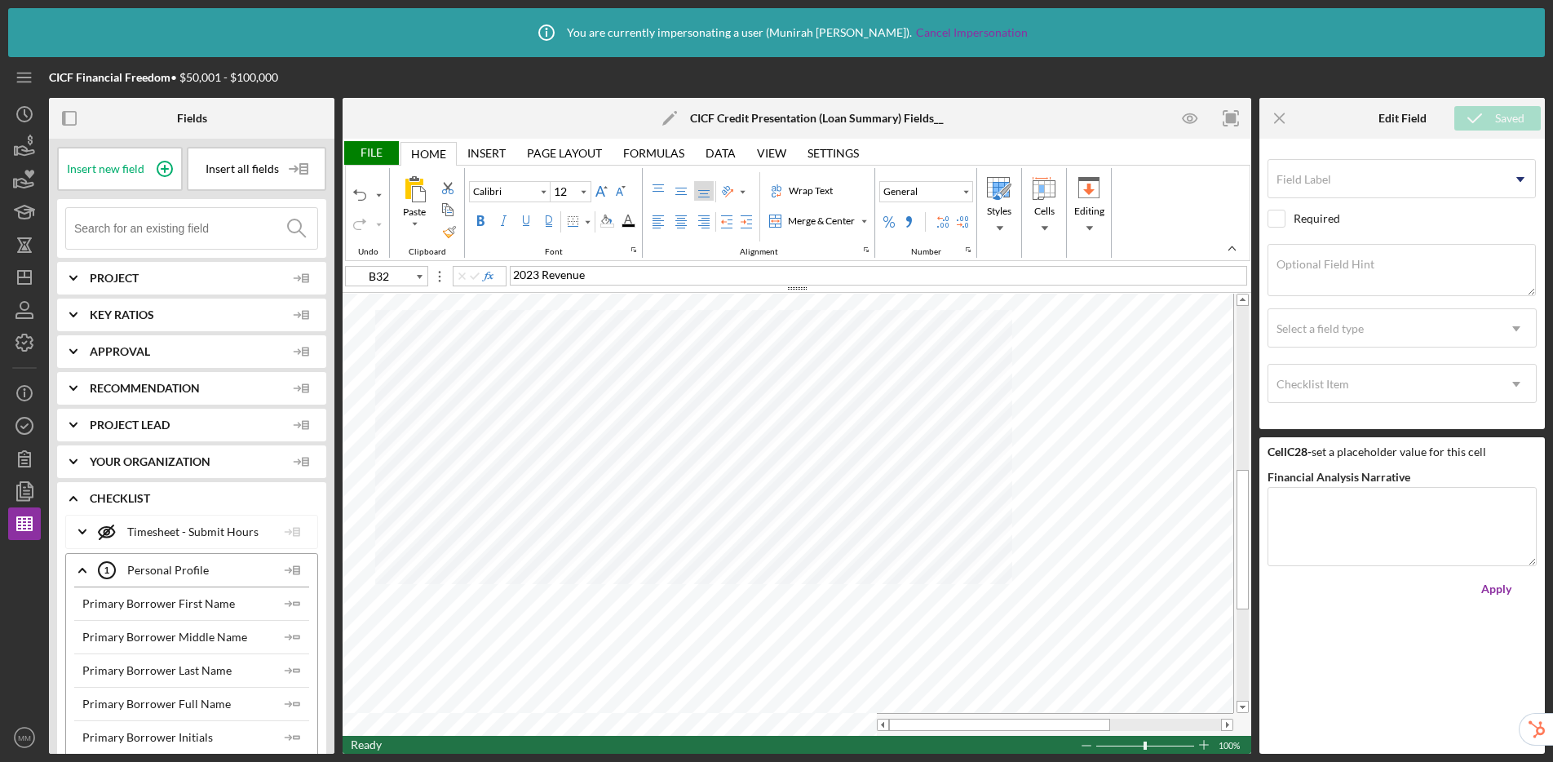
click at [537, 272] on span "2023 Revenue" at bounding box center [549, 275] width 72 height 14
type input "A30"
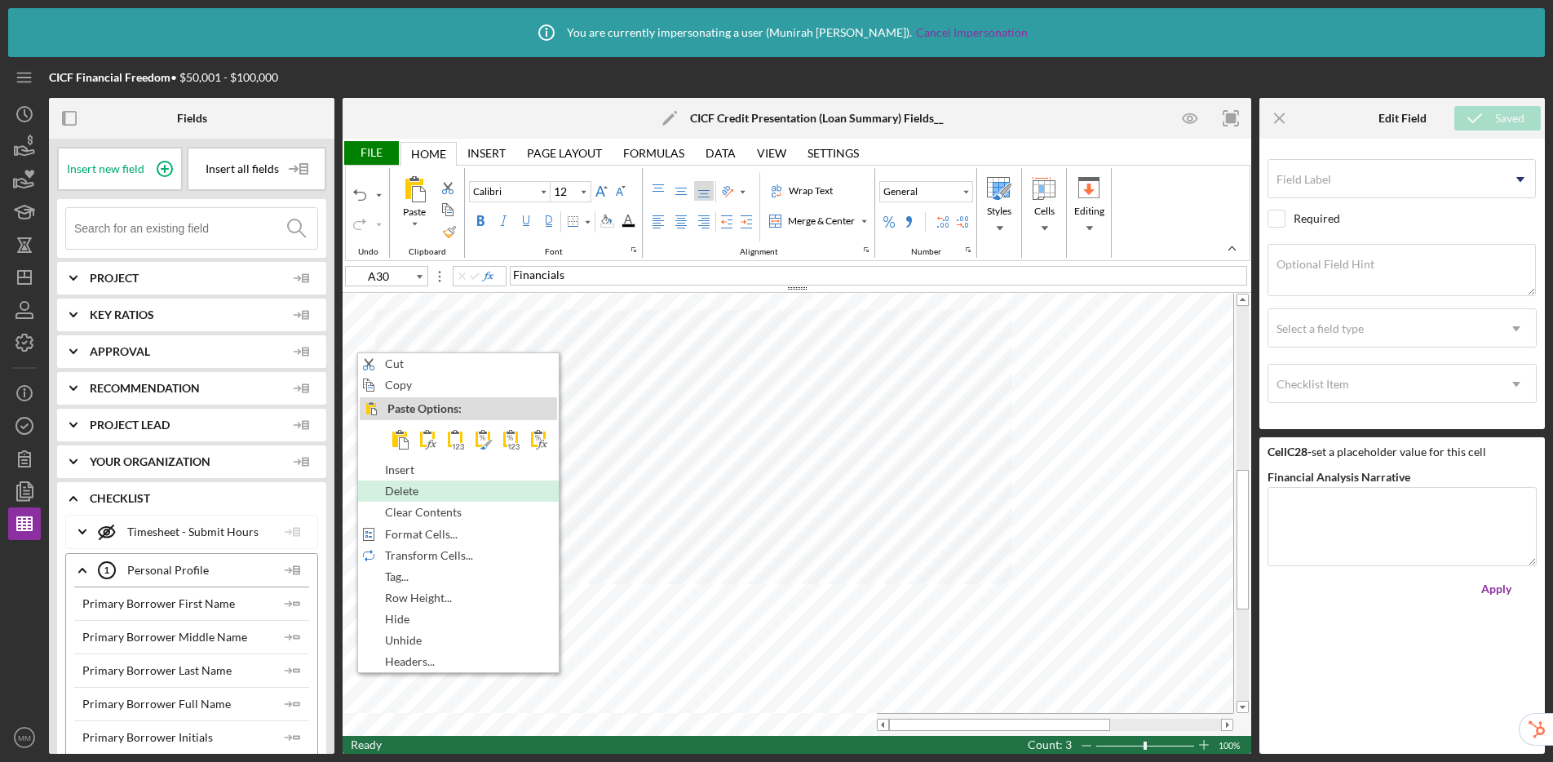
click at [414, 490] on span "Delete" at bounding box center [411, 491] width 52 height 13
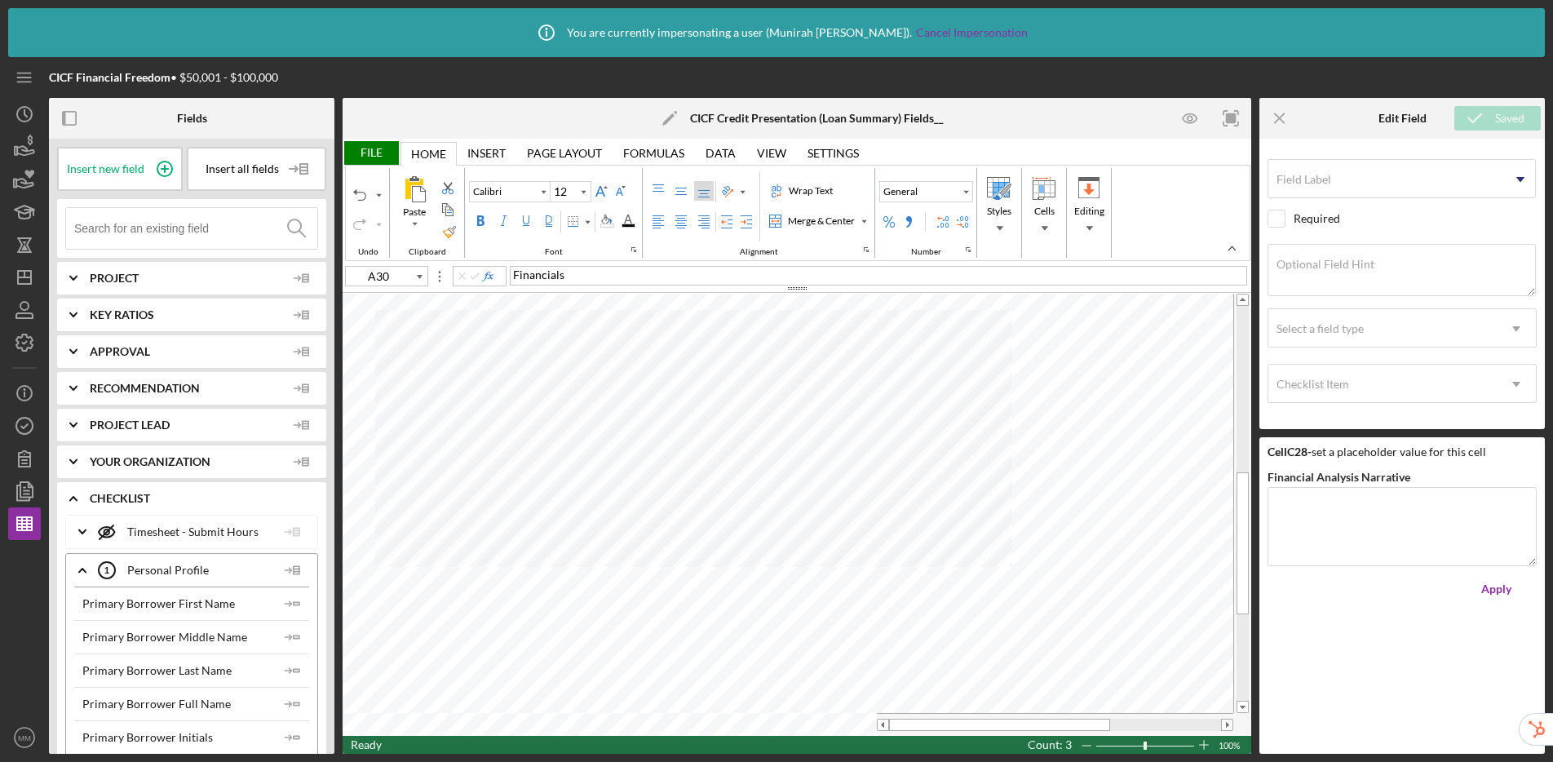
type input "Arial"
type input "9"
type input "C32"
click at [606, 277] on div "= Sheet2!D23" at bounding box center [878, 276] width 737 height 20
type input "Calibri"
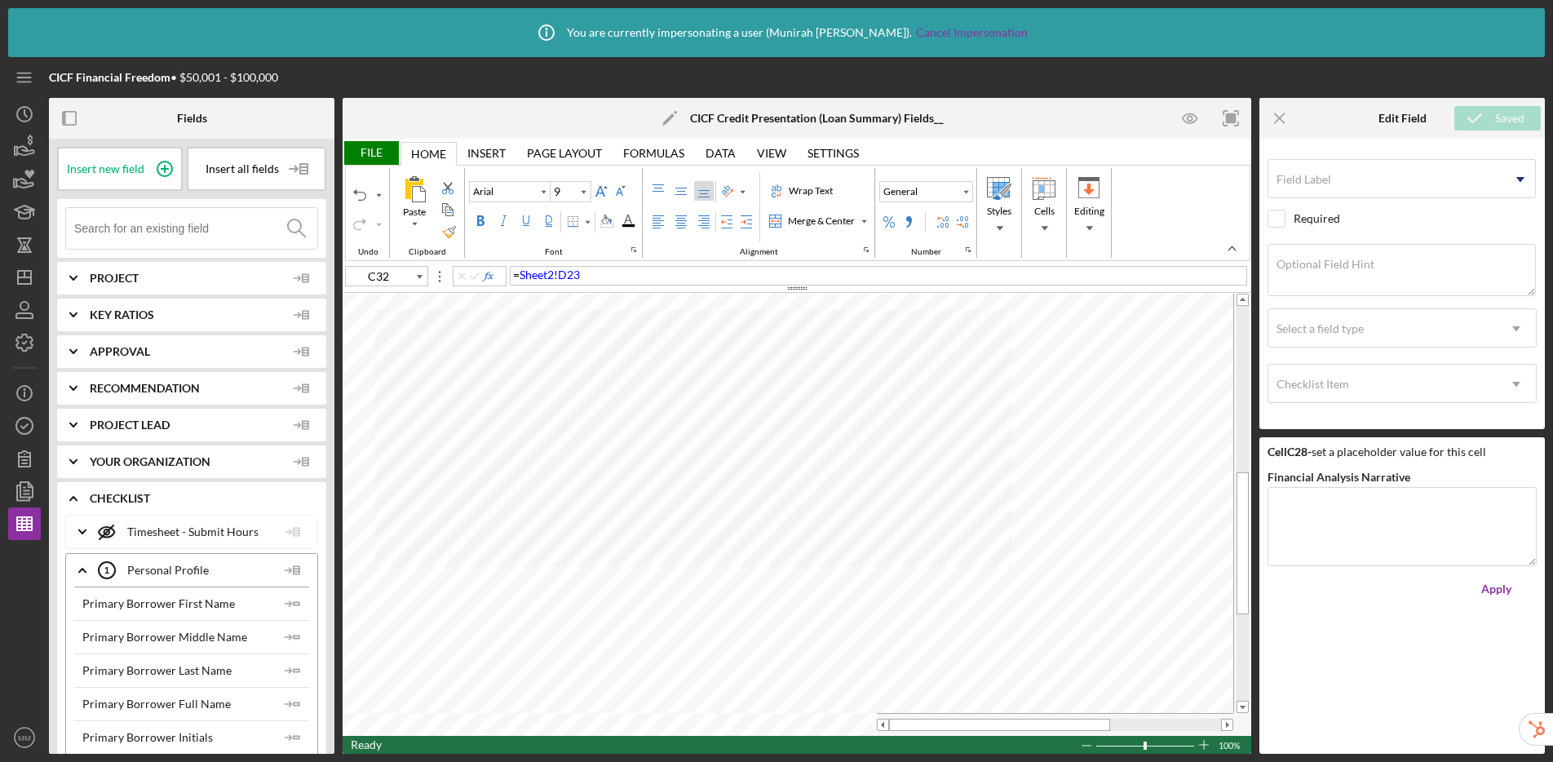
type input "12"
click at [538, 273] on span "2024 Projected Revenue" at bounding box center [575, 275] width 124 height 14
click at [537, 268] on span "2025 Projected Revenue" at bounding box center [575, 275] width 124 height 14
click at [535, 277] on span "2026 Projected Revenue" at bounding box center [575, 275] width 124 height 14
type input "B35"
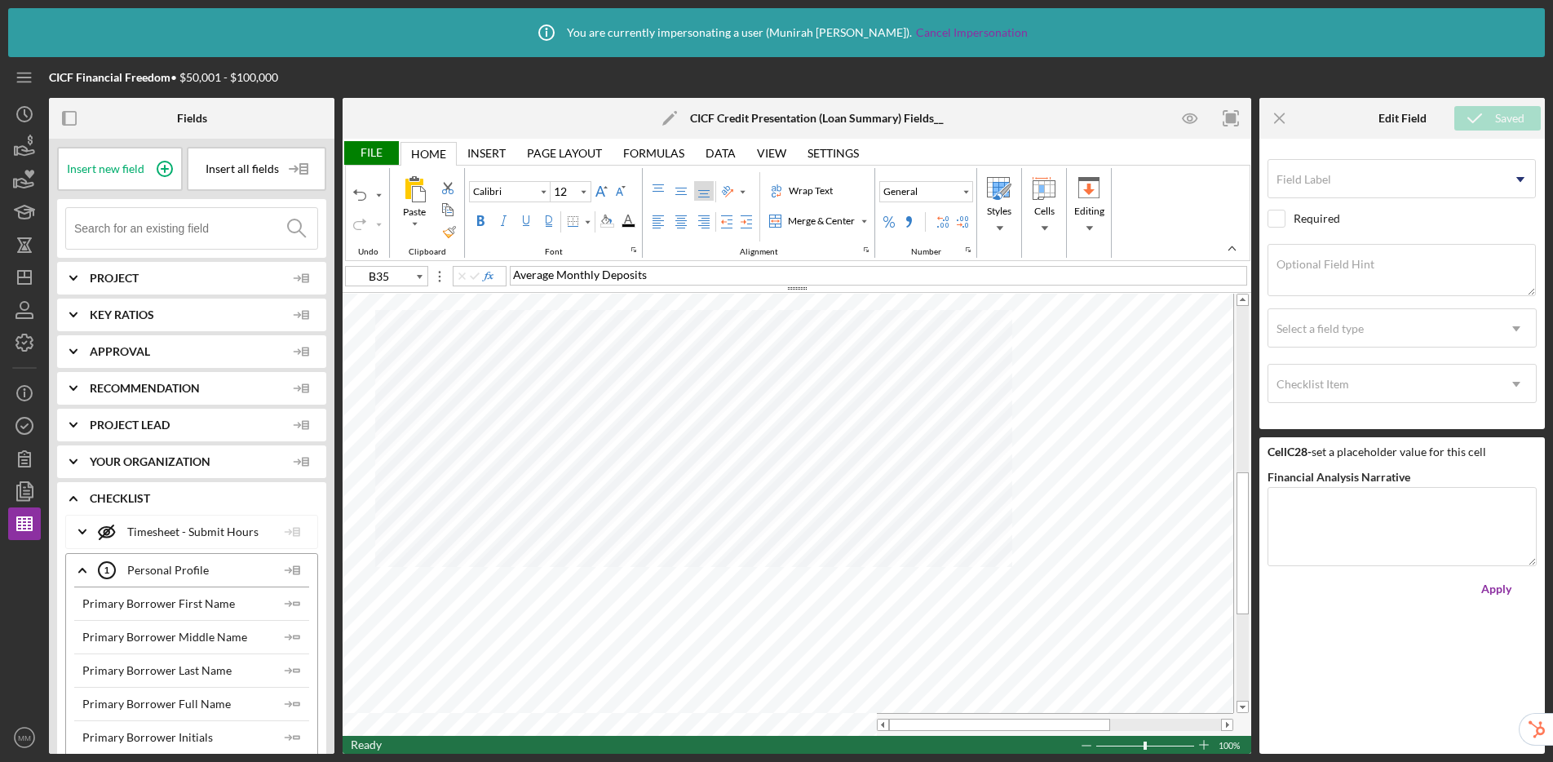
click at [376, 154] on div "File" at bounding box center [371, 153] width 56 height 24
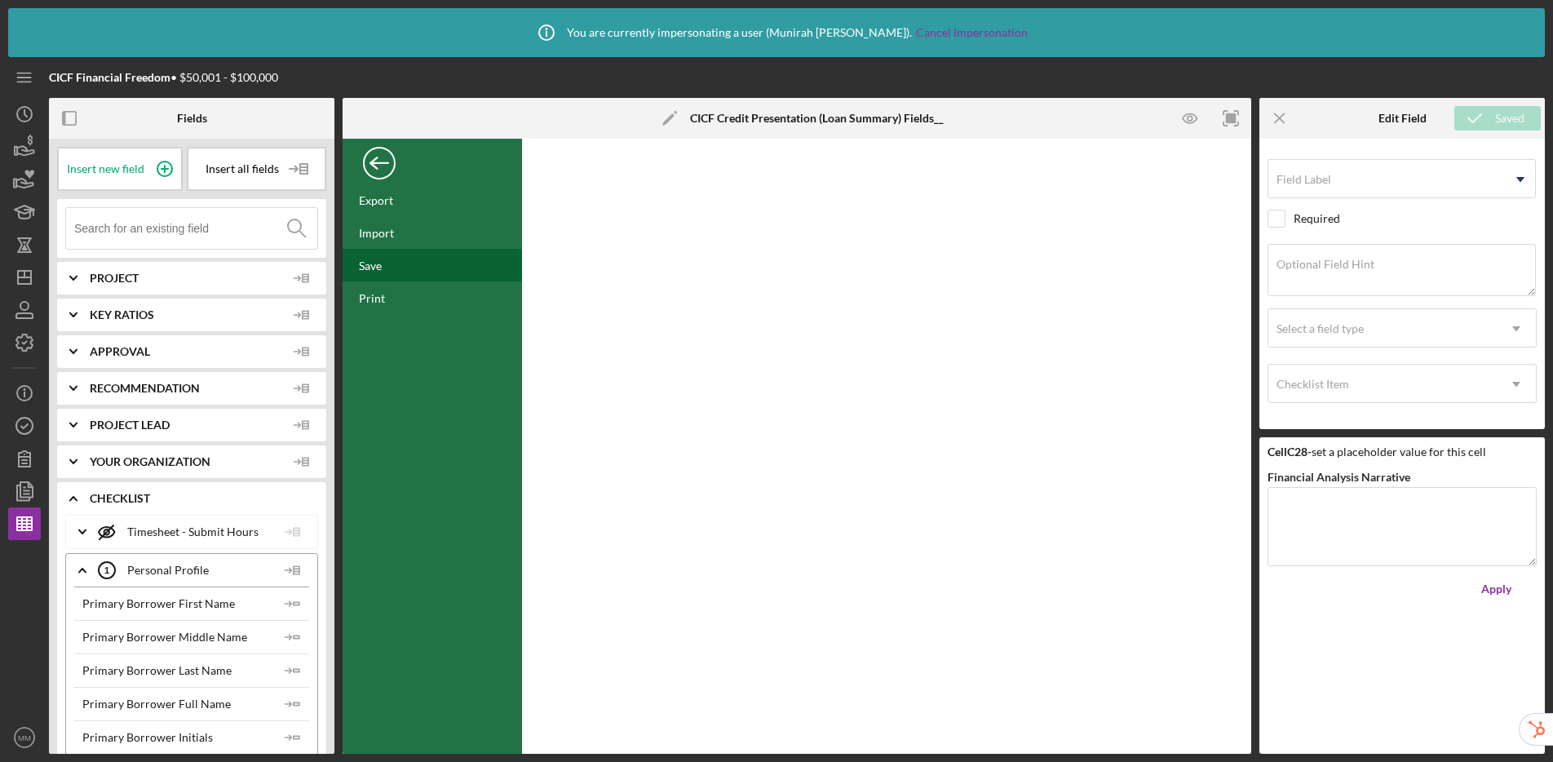
click at [392, 264] on div "Save" at bounding box center [432, 265] width 179 height 33
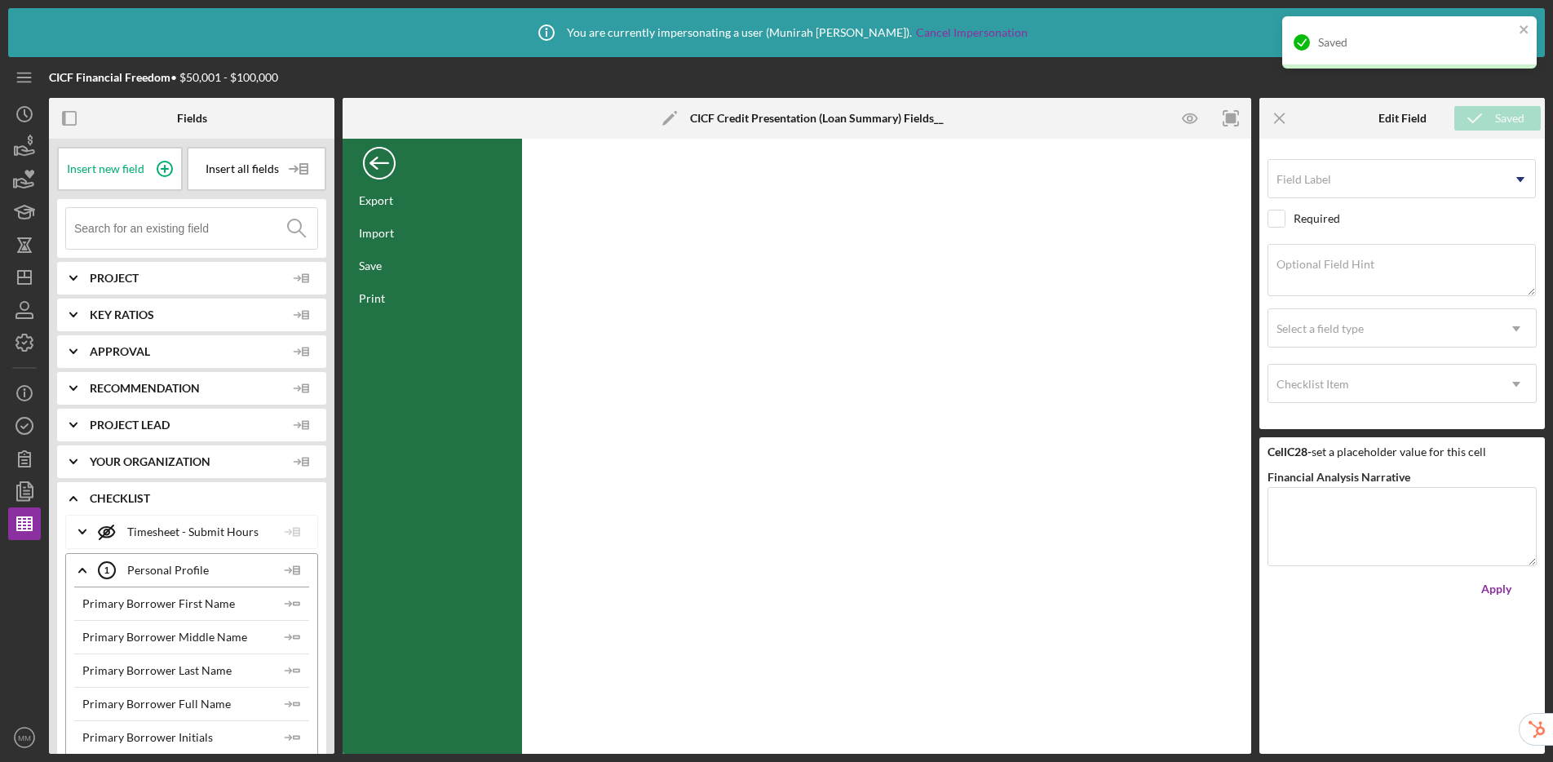
click at [384, 162] on div "Back" at bounding box center [379, 159] width 33 height 33
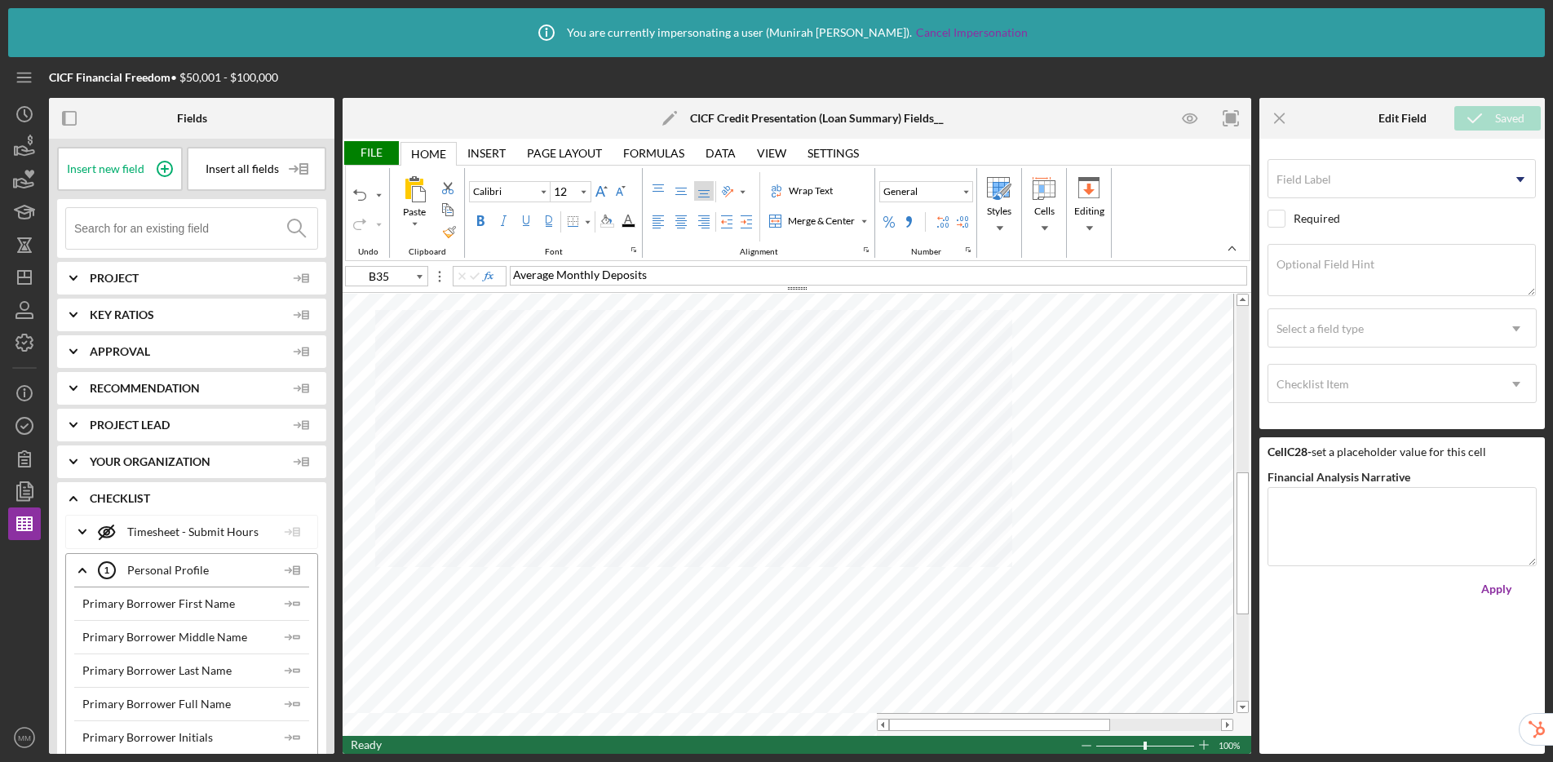
type input "Arial"
type input "9"
type input "D23"
type input "10"
type input "Financial Projections"
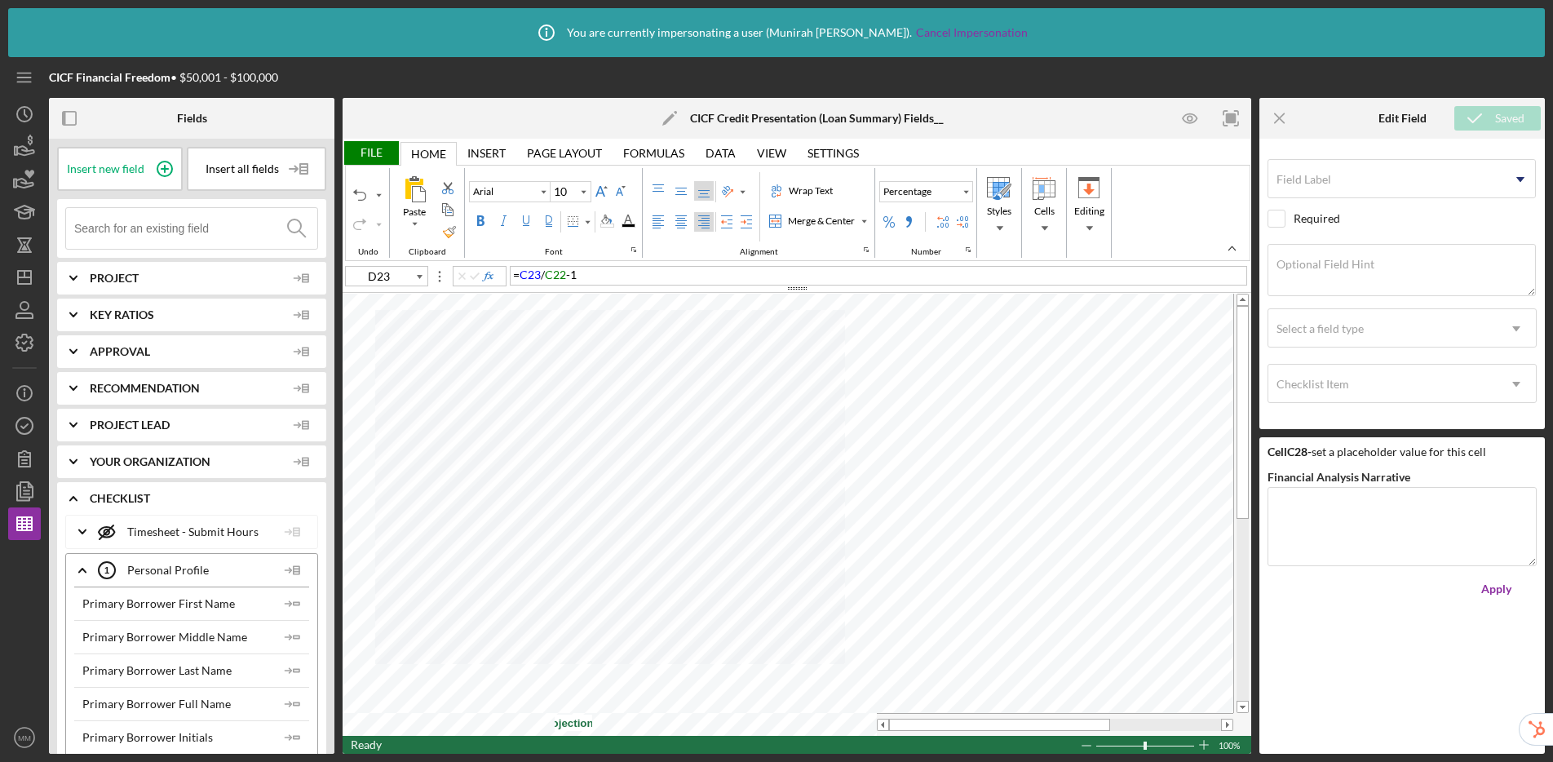
scroll to position [0, 71]
click at [568, 271] on div "YE 2023" at bounding box center [878, 276] width 737 height 20
click at [568, 271] on div "YE 2024" at bounding box center [878, 276] width 737 height 20
click at [568, 271] on div "YE 2025" at bounding box center [878, 276] width 737 height 20
click at [368, 156] on div "File" at bounding box center [371, 153] width 56 height 24
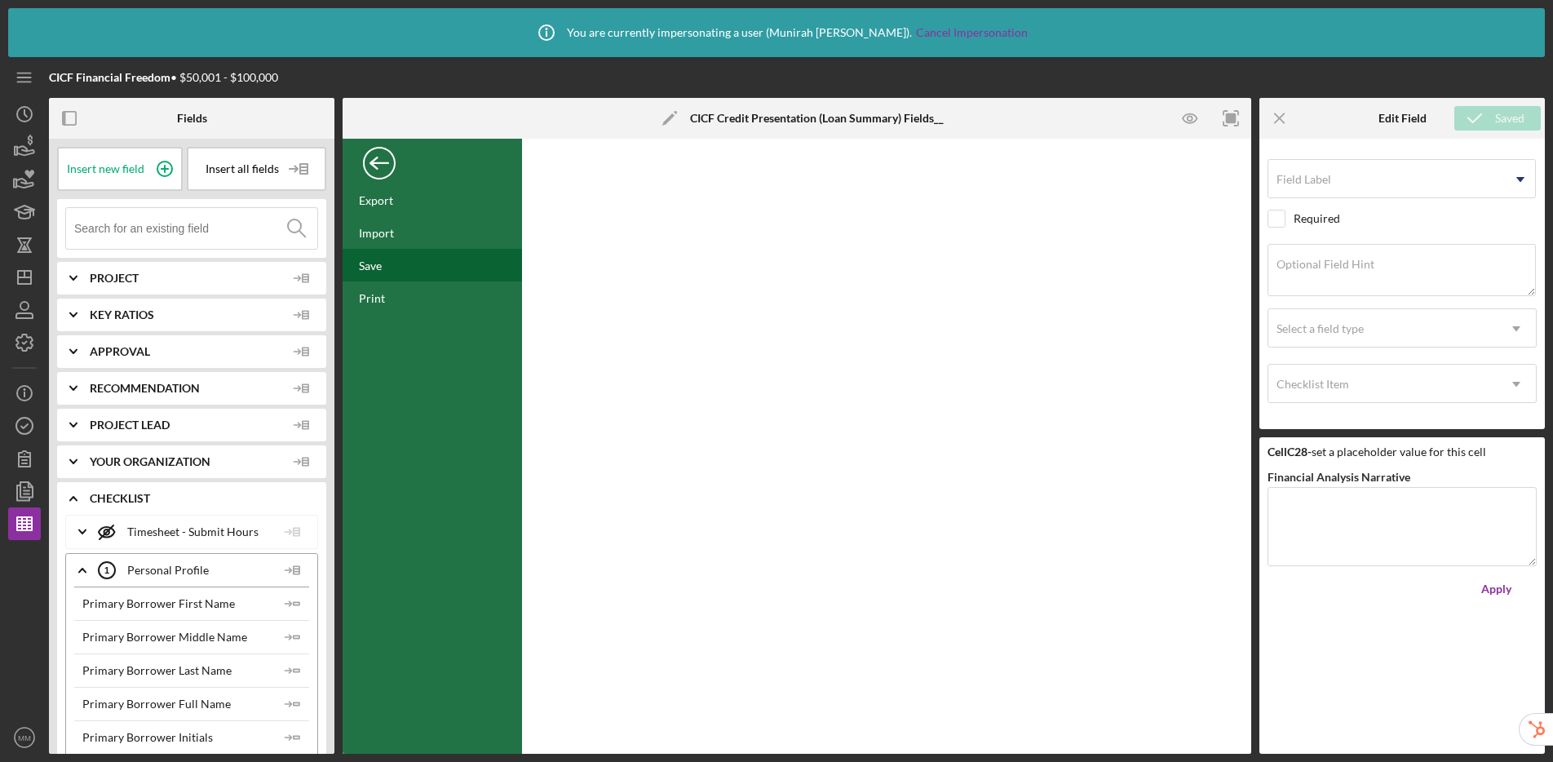
click at [382, 260] on div "Save" at bounding box center [432, 265] width 179 height 33
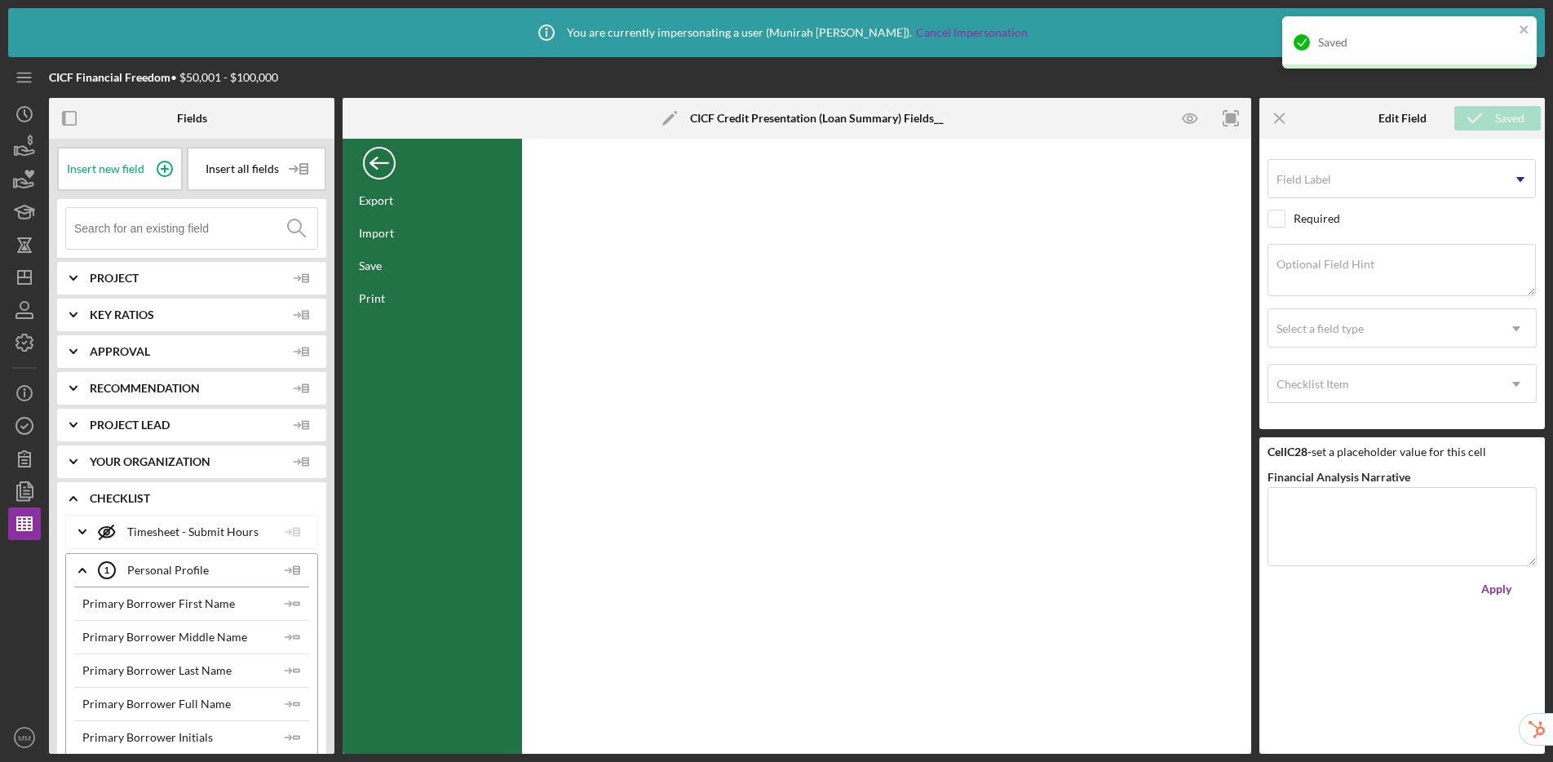
click at [377, 167] on div "Back" at bounding box center [379, 159] width 33 height 33
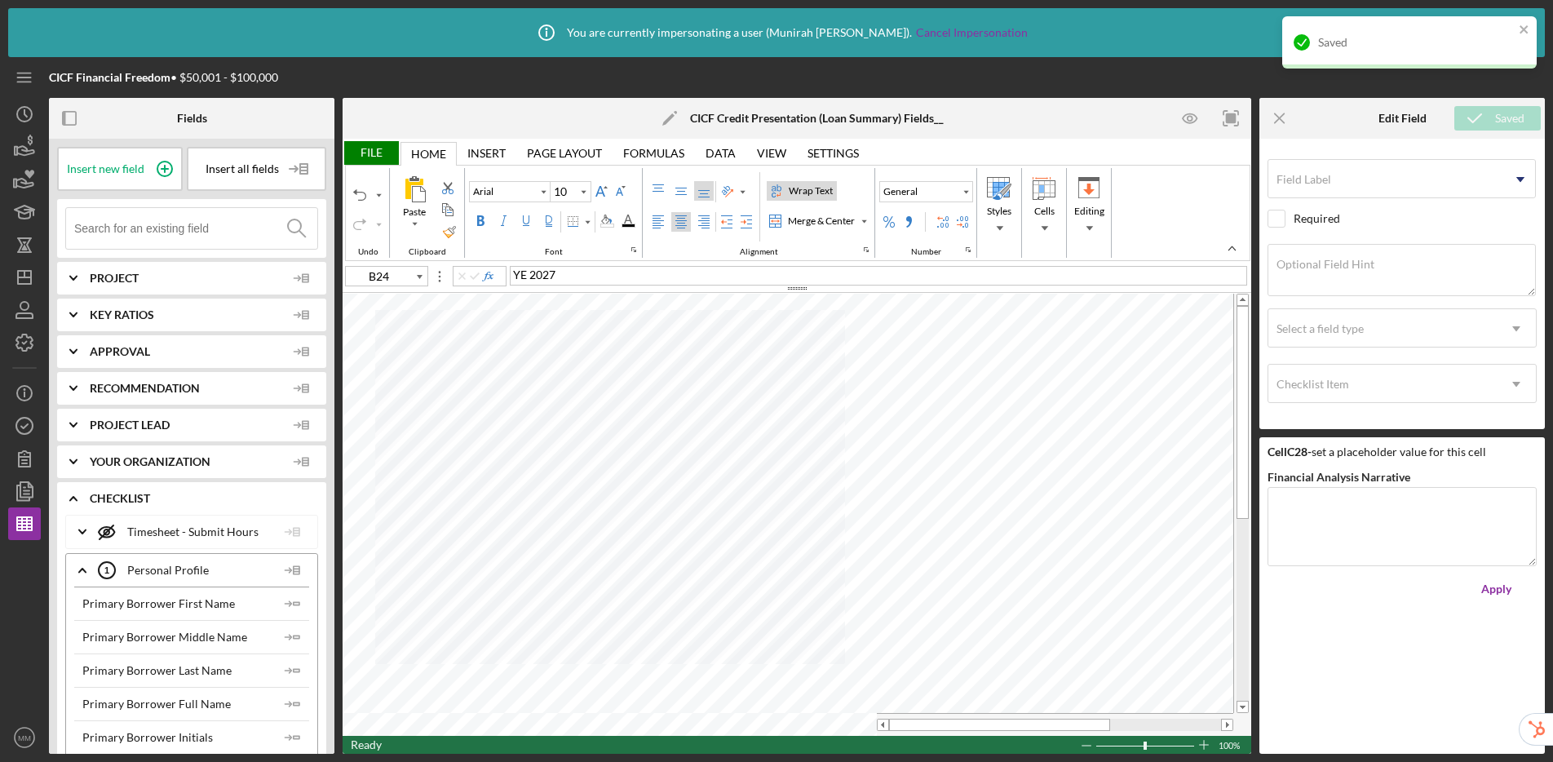
type input "C33"
type input "9"
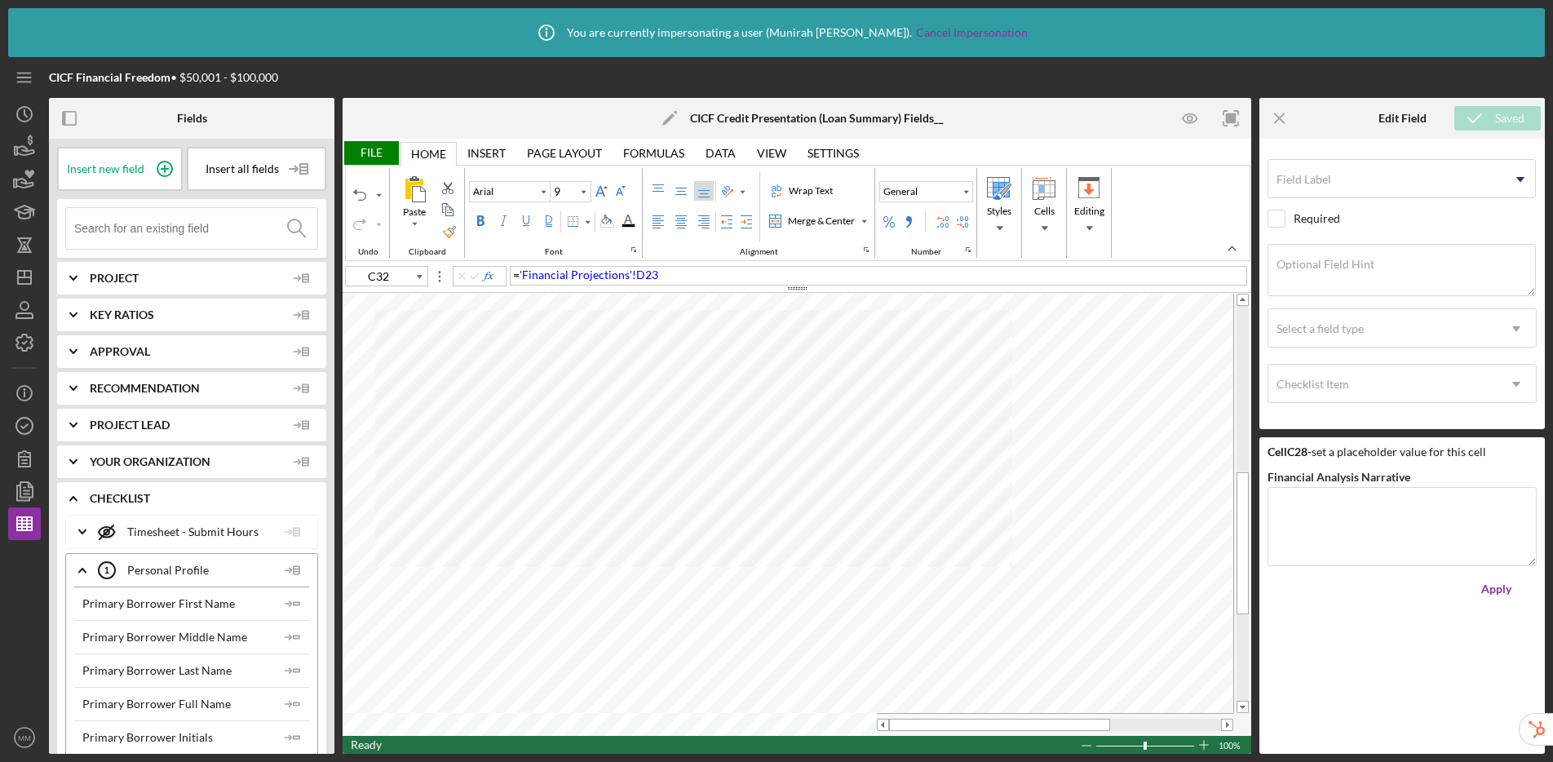
type input "B24"
type input "10"
type input "C32"
type input "9"
type input "10"
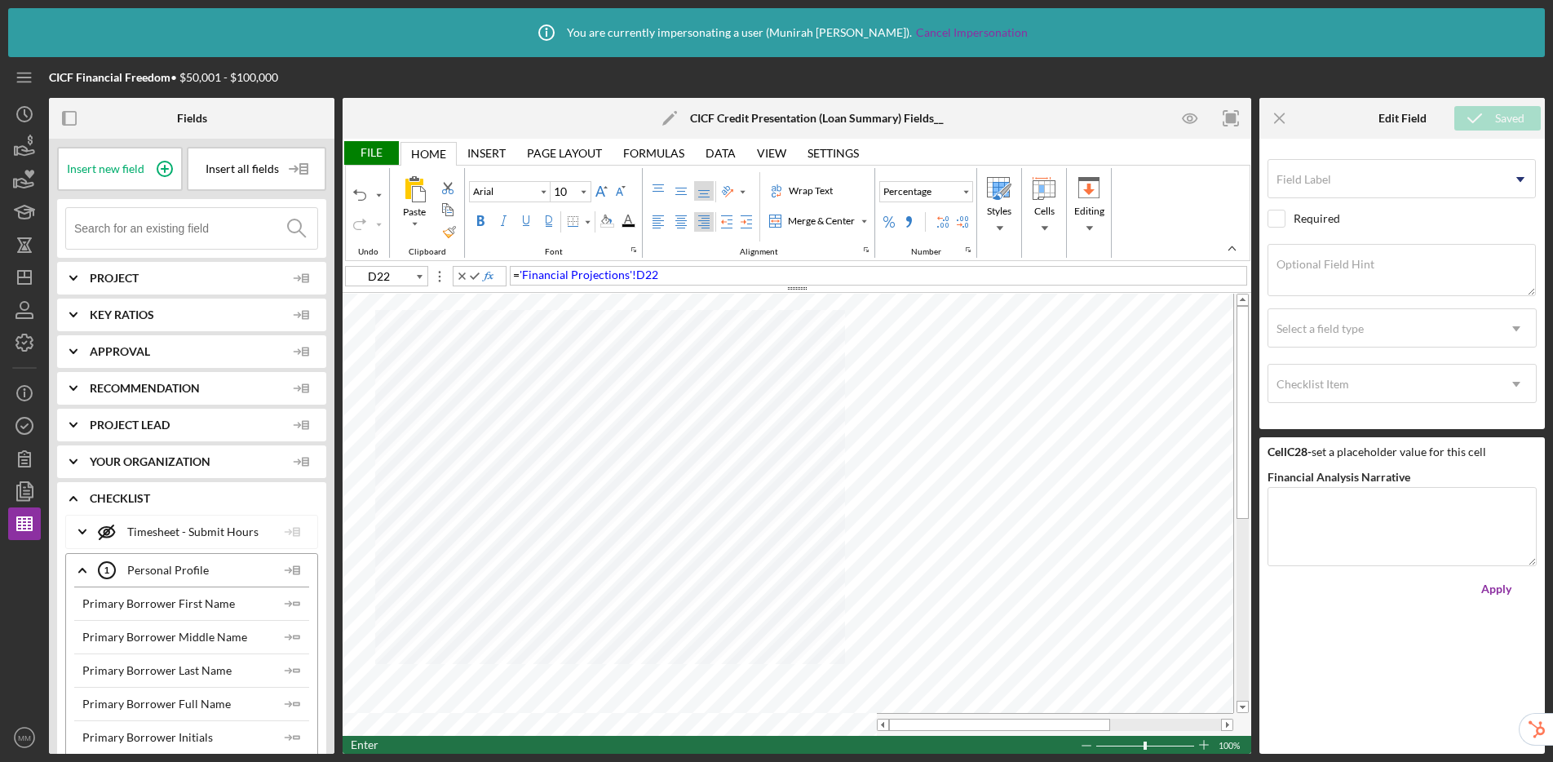
type input "C33"
type input "9"
type input "10"
type input "C34"
type input "9"
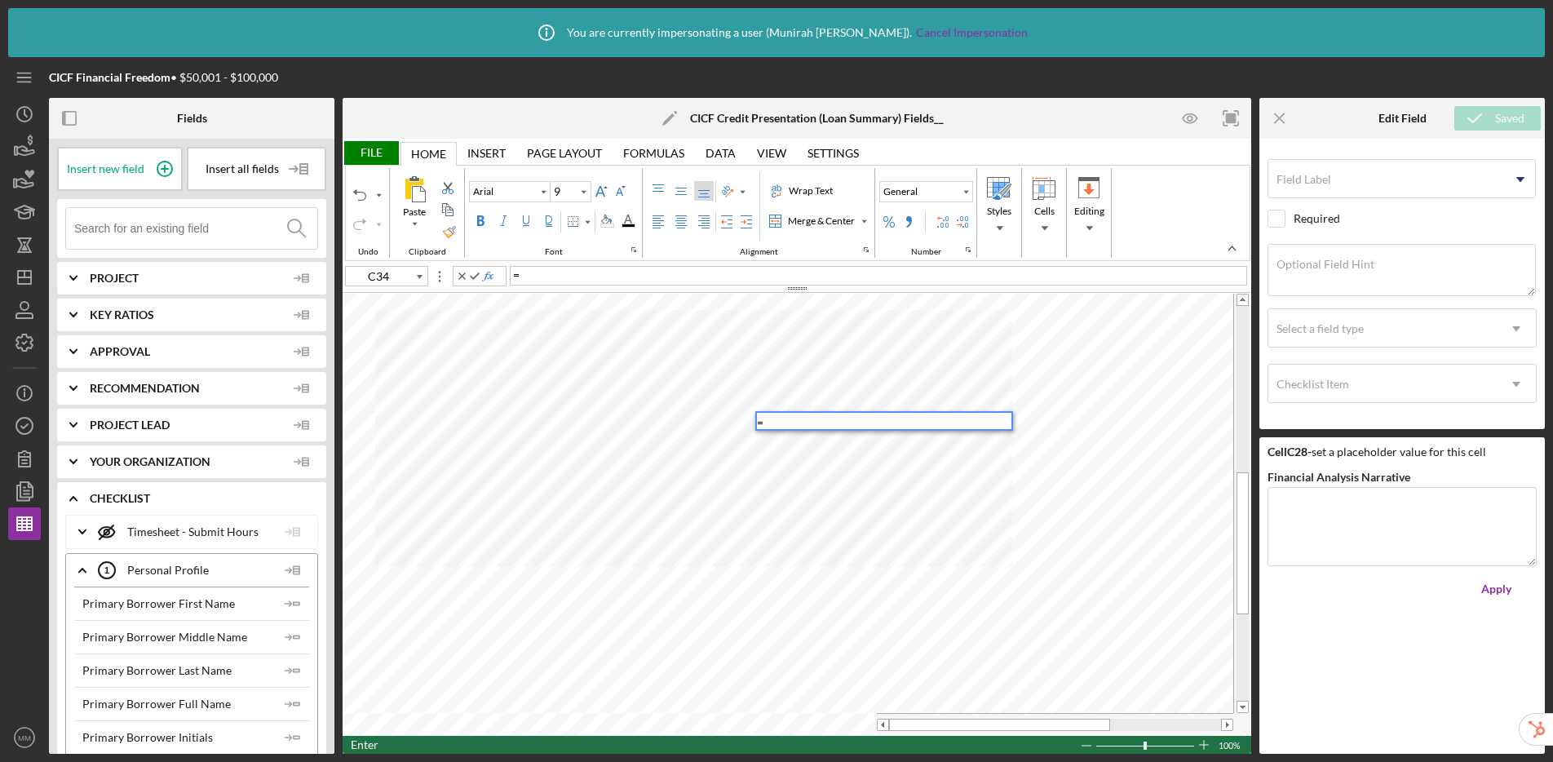
type input "10"
type input "C35"
type input "9"
type input "D22"
type input "10"
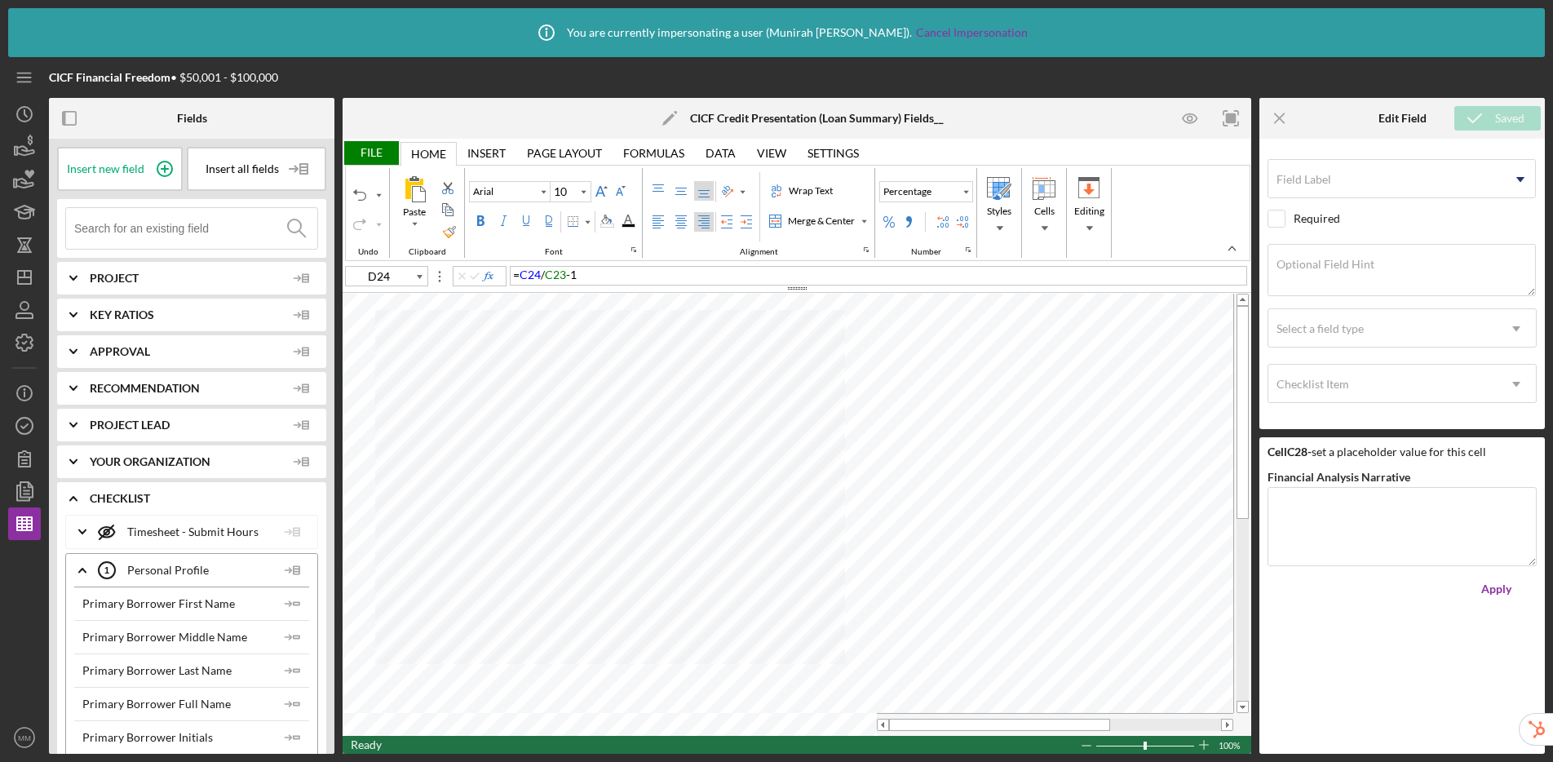
type input "C34"
type input "9"
click at [373, 148] on div "File" at bounding box center [371, 153] width 56 height 24
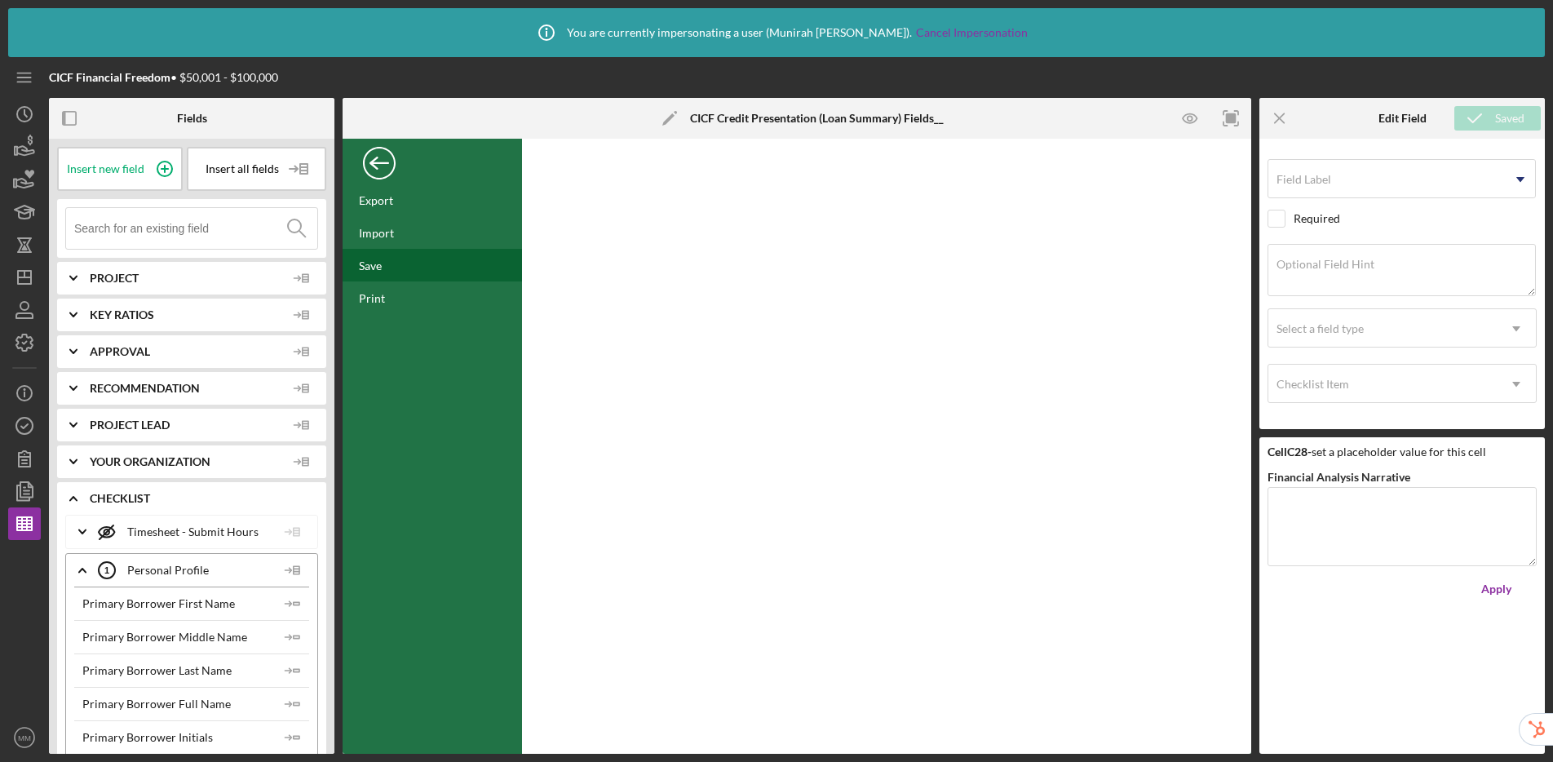
click at [405, 260] on div "Save" at bounding box center [432, 265] width 179 height 33
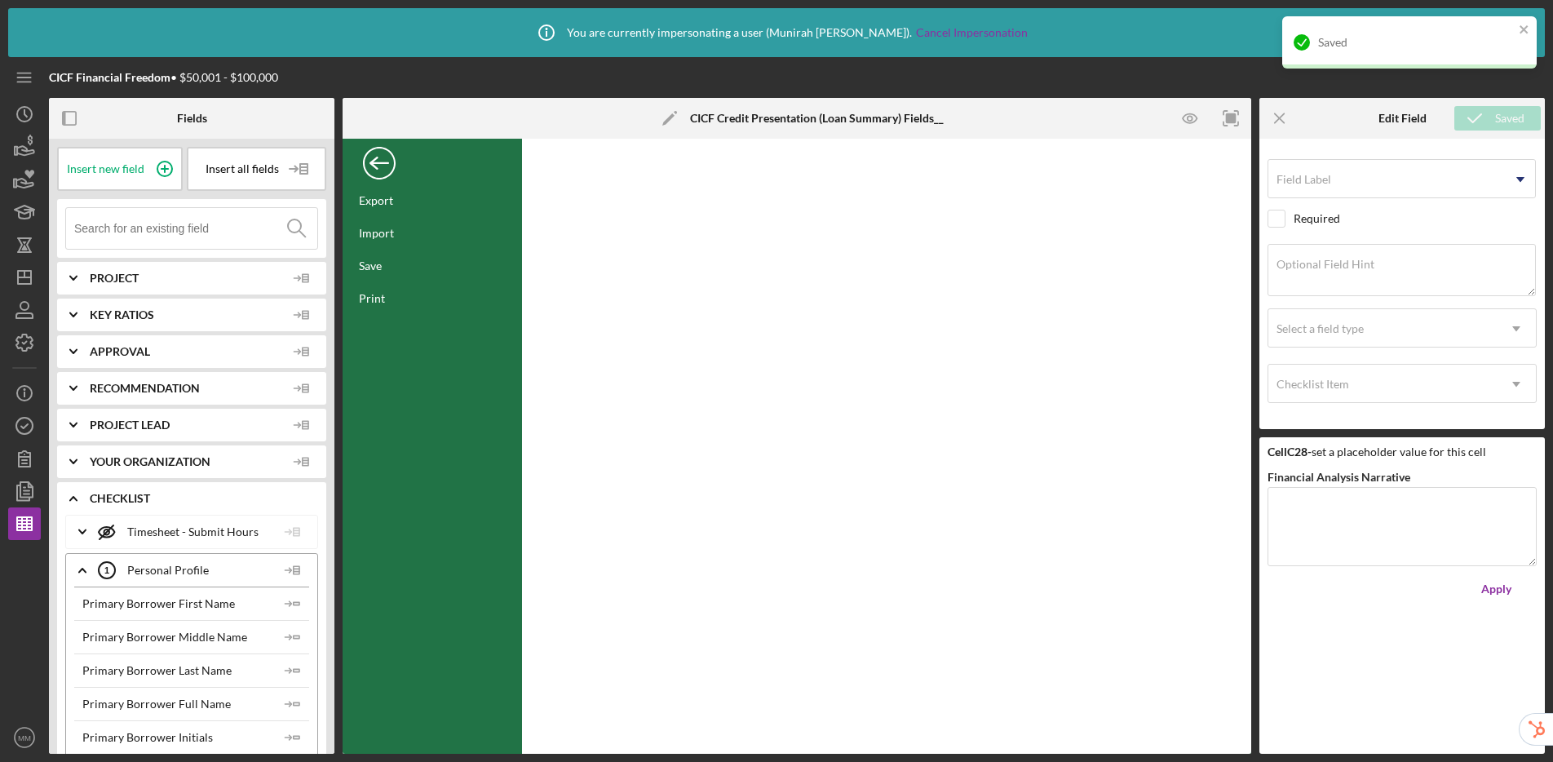
click at [385, 169] on div "Back" at bounding box center [379, 159] width 33 height 33
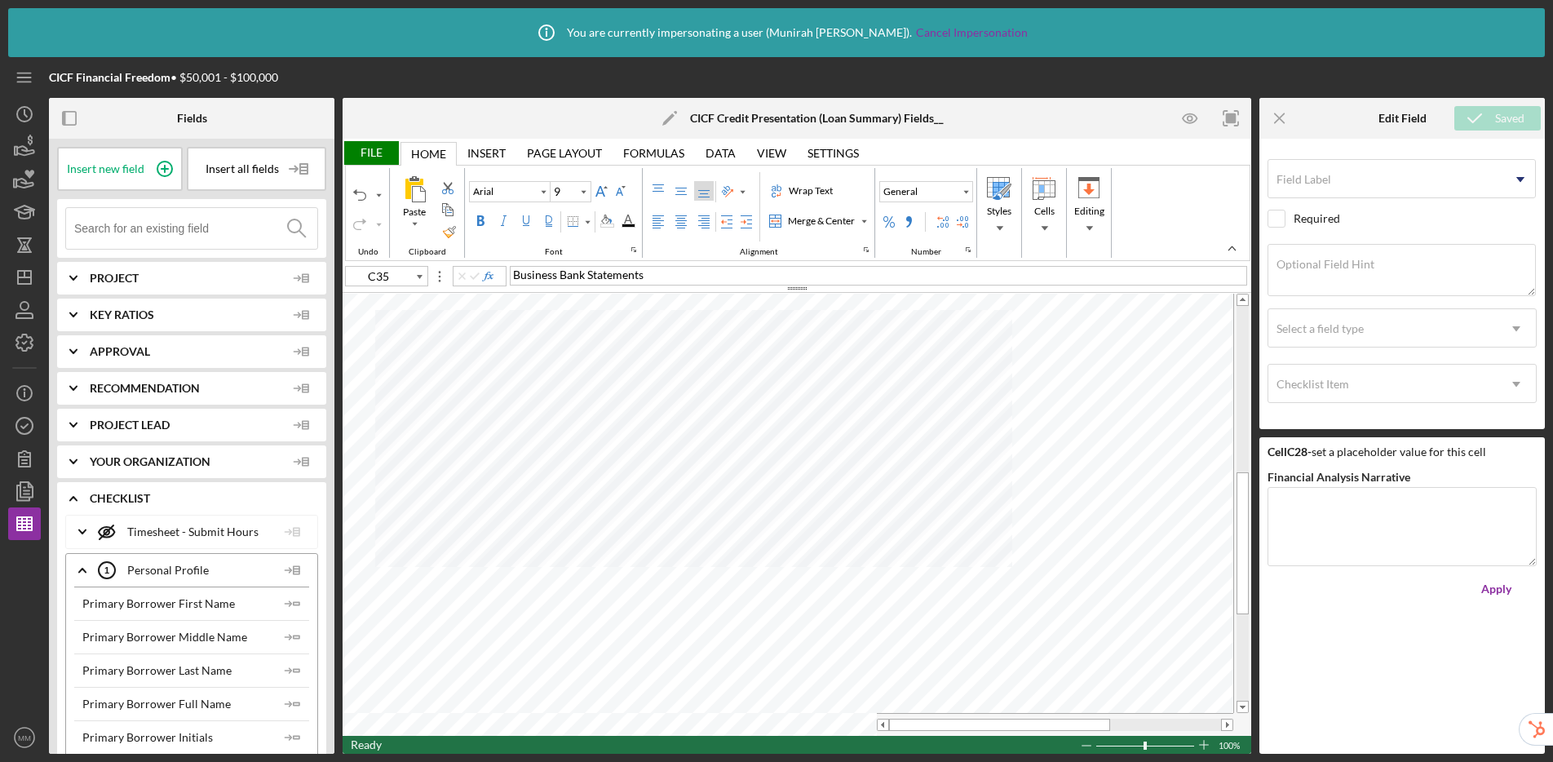
type input "D24"
type input "10"
type input "C35"
type input "9"
type input "C20"
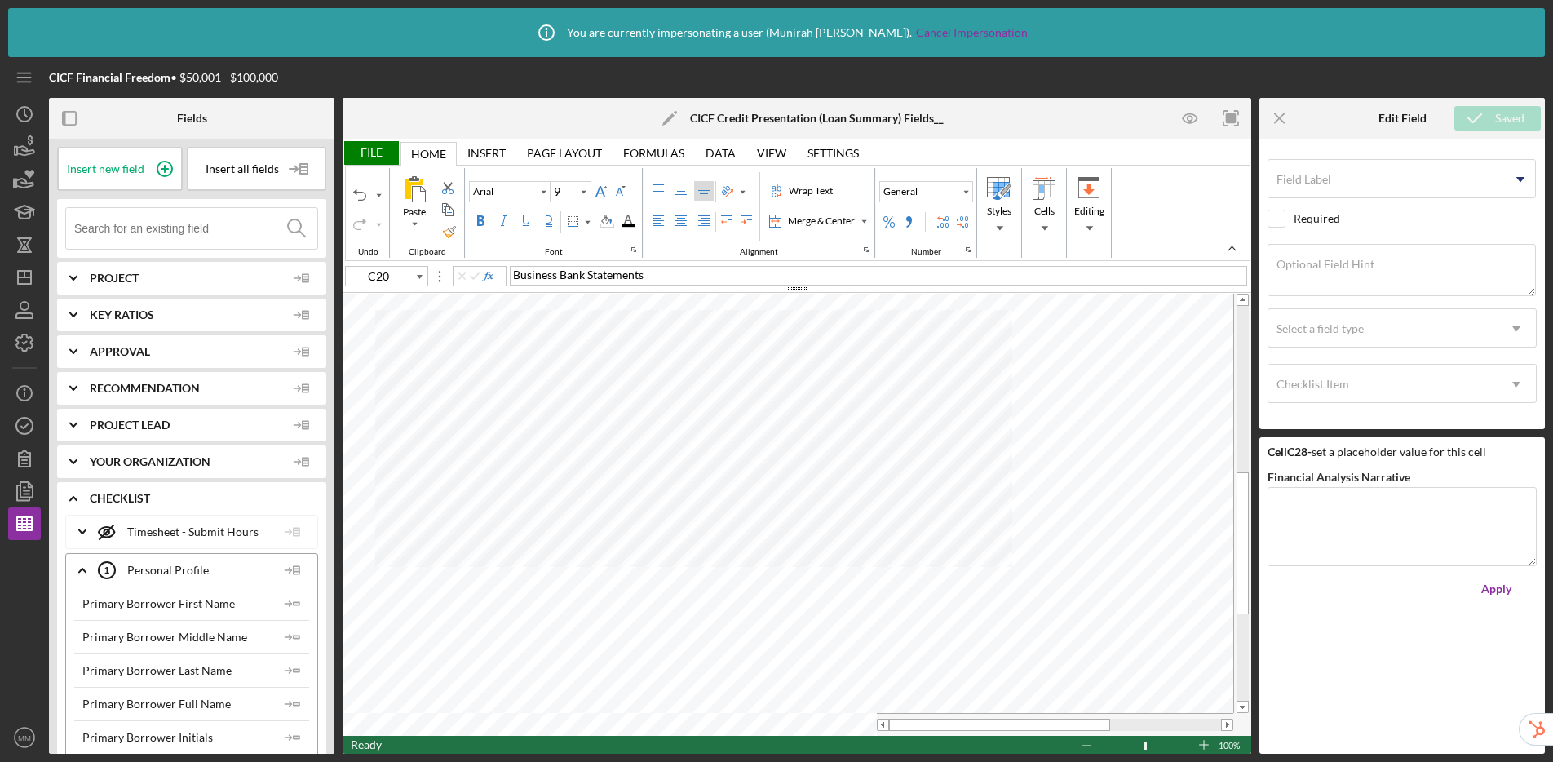
type input "10"
type input "C35"
type input "9"
type input "C30"
type input "10"
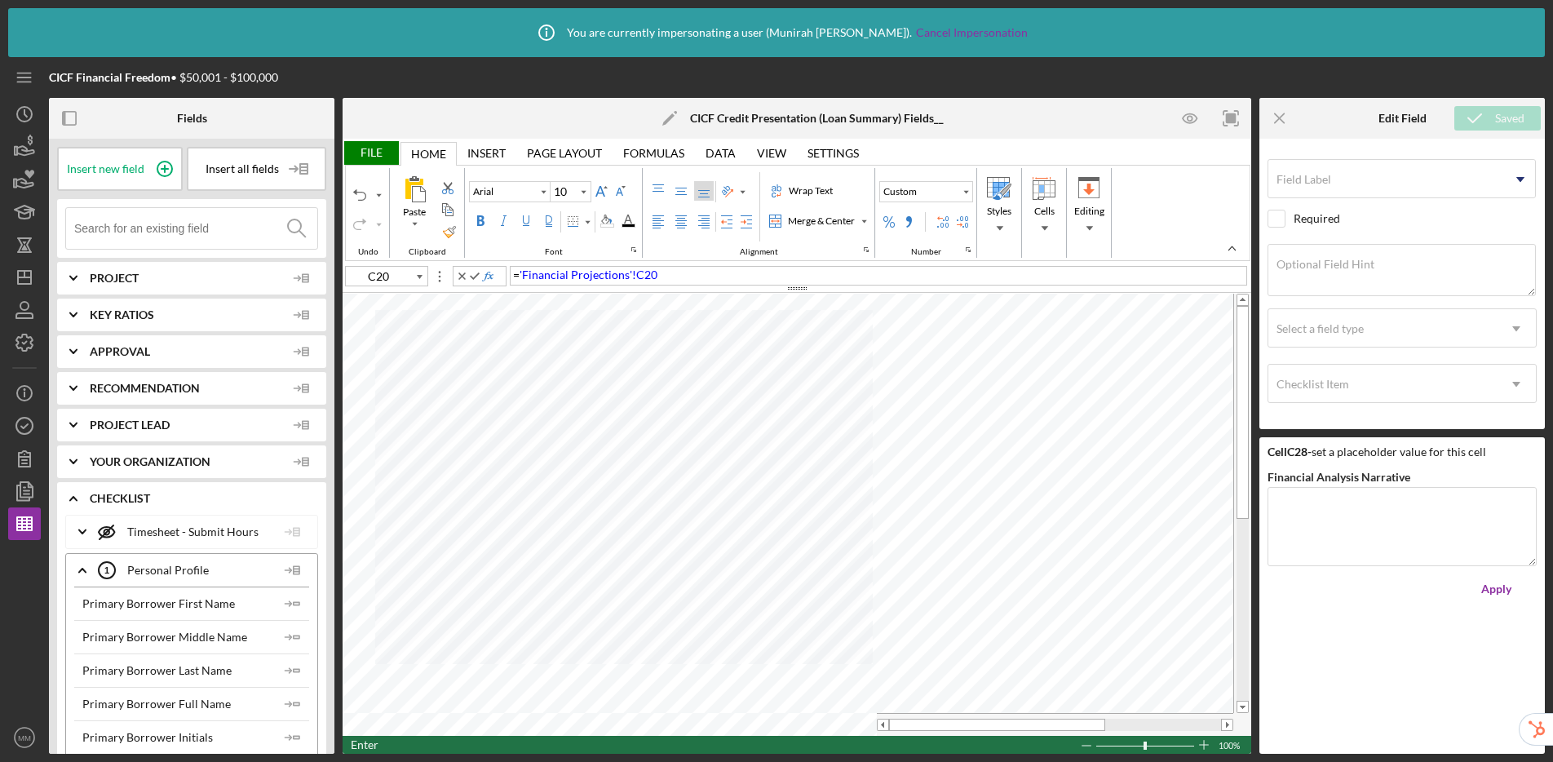
type input "C31"
type input "9"
type input "10"
type input "C32"
type input "9"
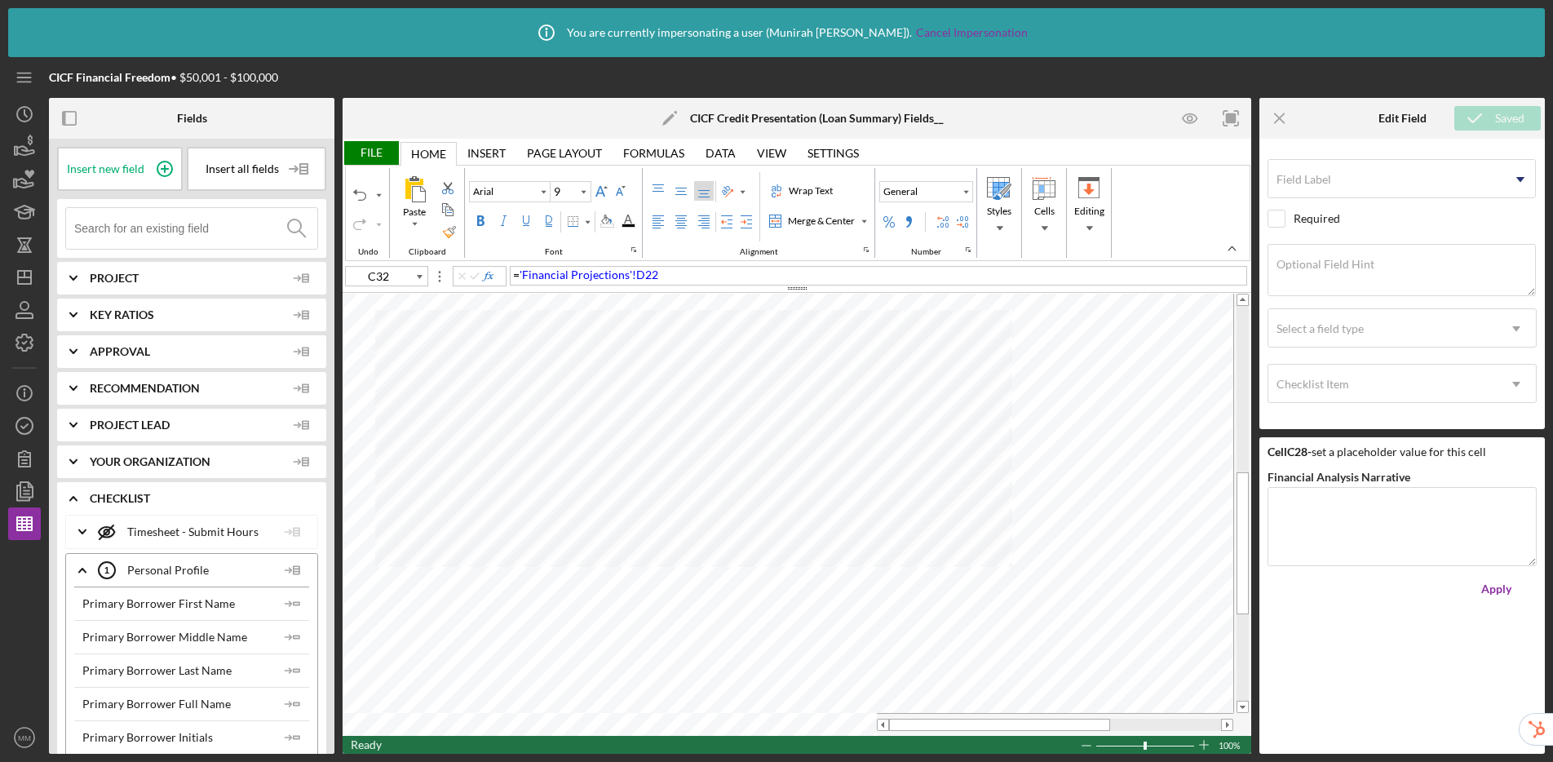
click at [361, 147] on div "File" at bounding box center [371, 153] width 56 height 24
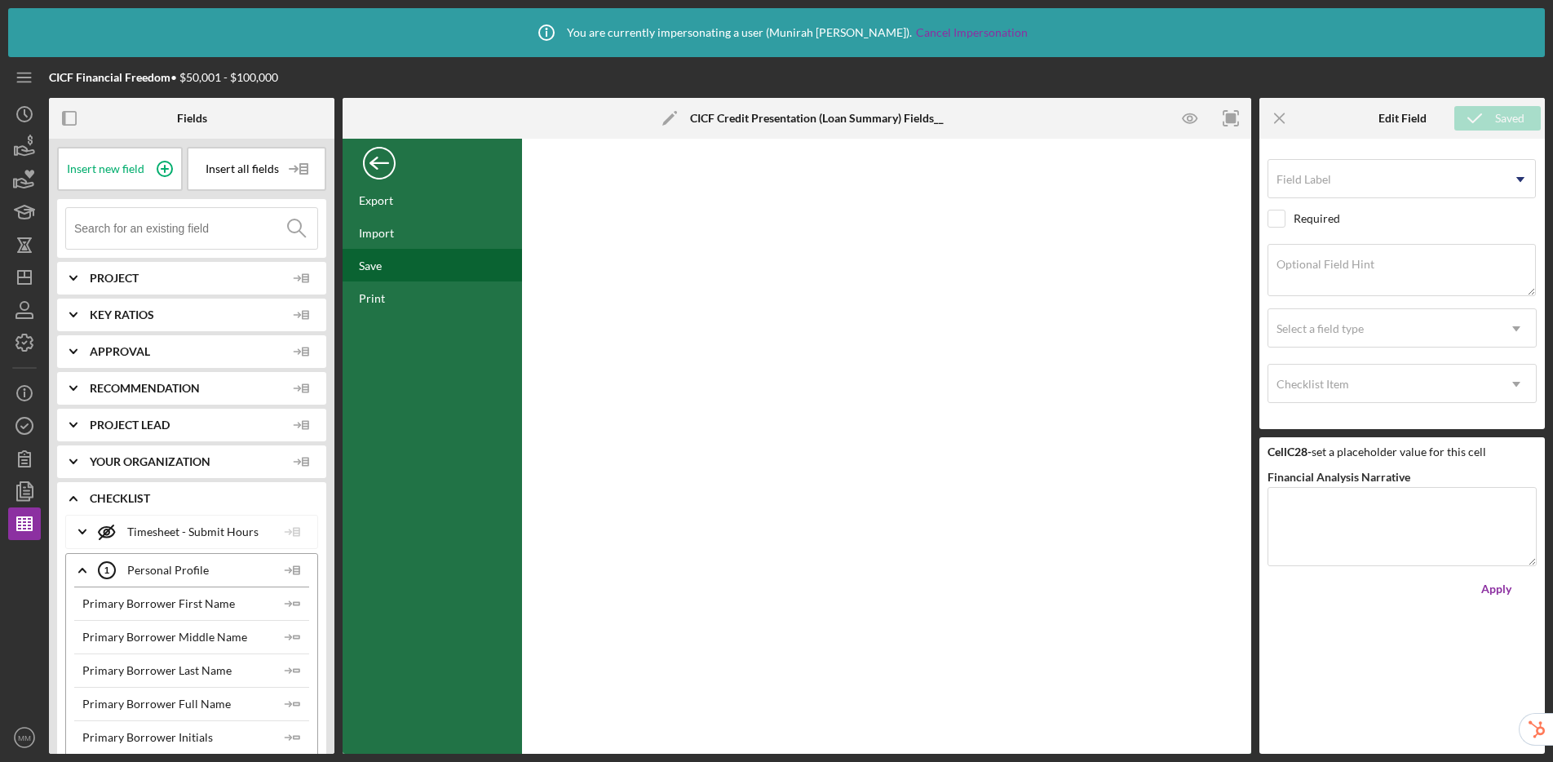
click at [383, 262] on div "Save" at bounding box center [432, 265] width 179 height 33
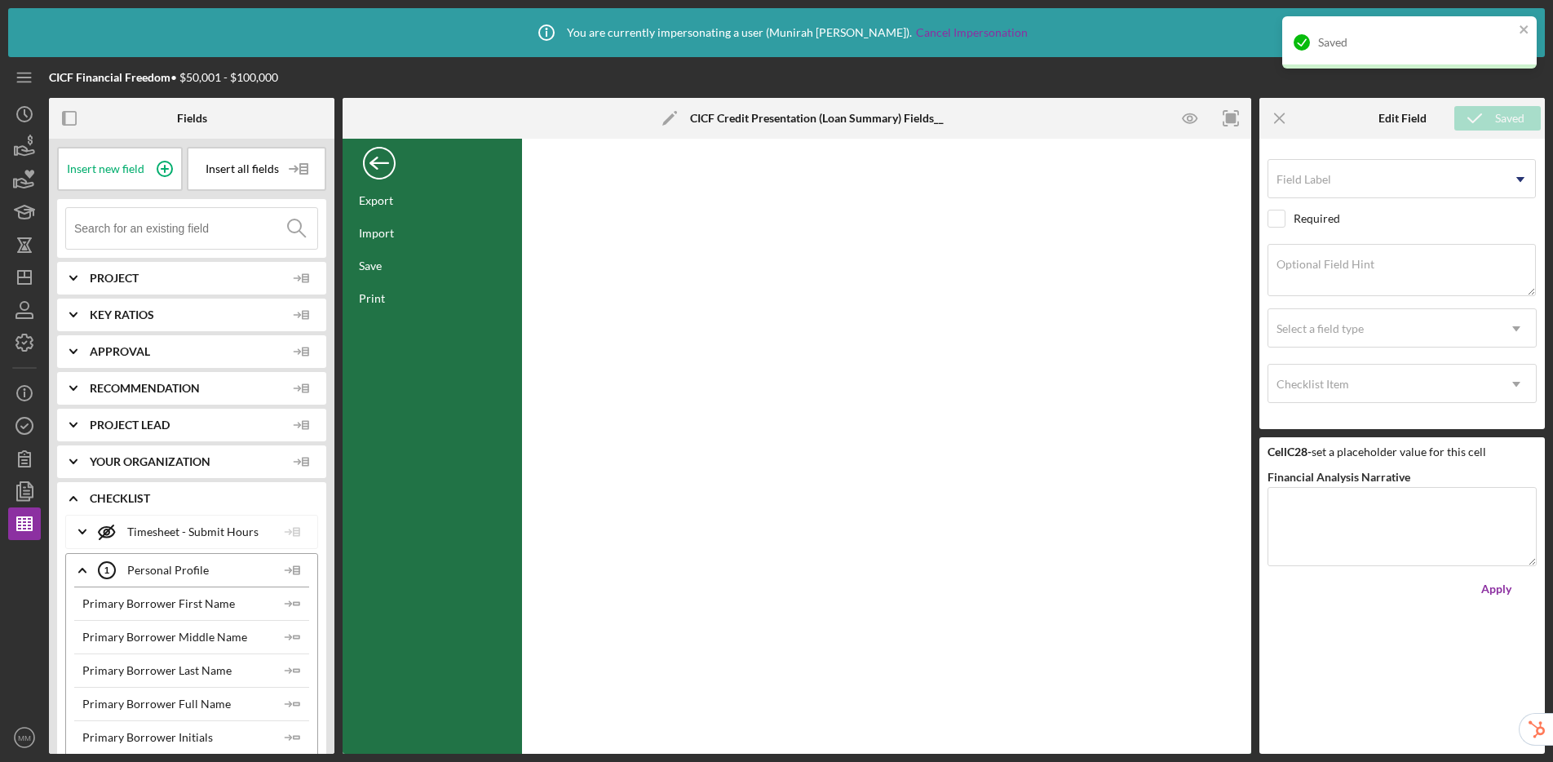
click at [381, 169] on div "Back" at bounding box center [379, 159] width 33 height 33
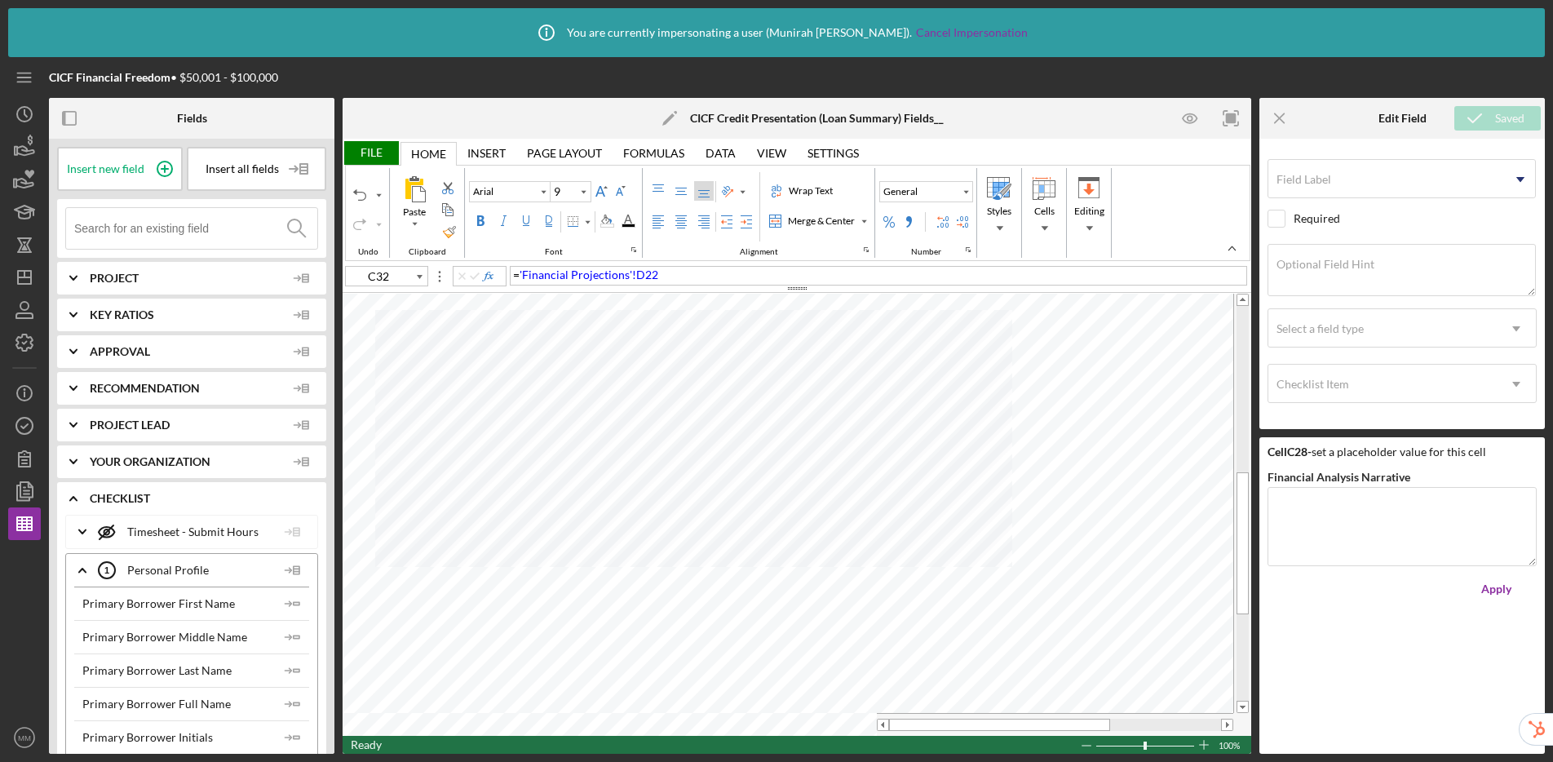
type input "C35"
type input "10"
type input "C36"
type input "9"
type input "10"
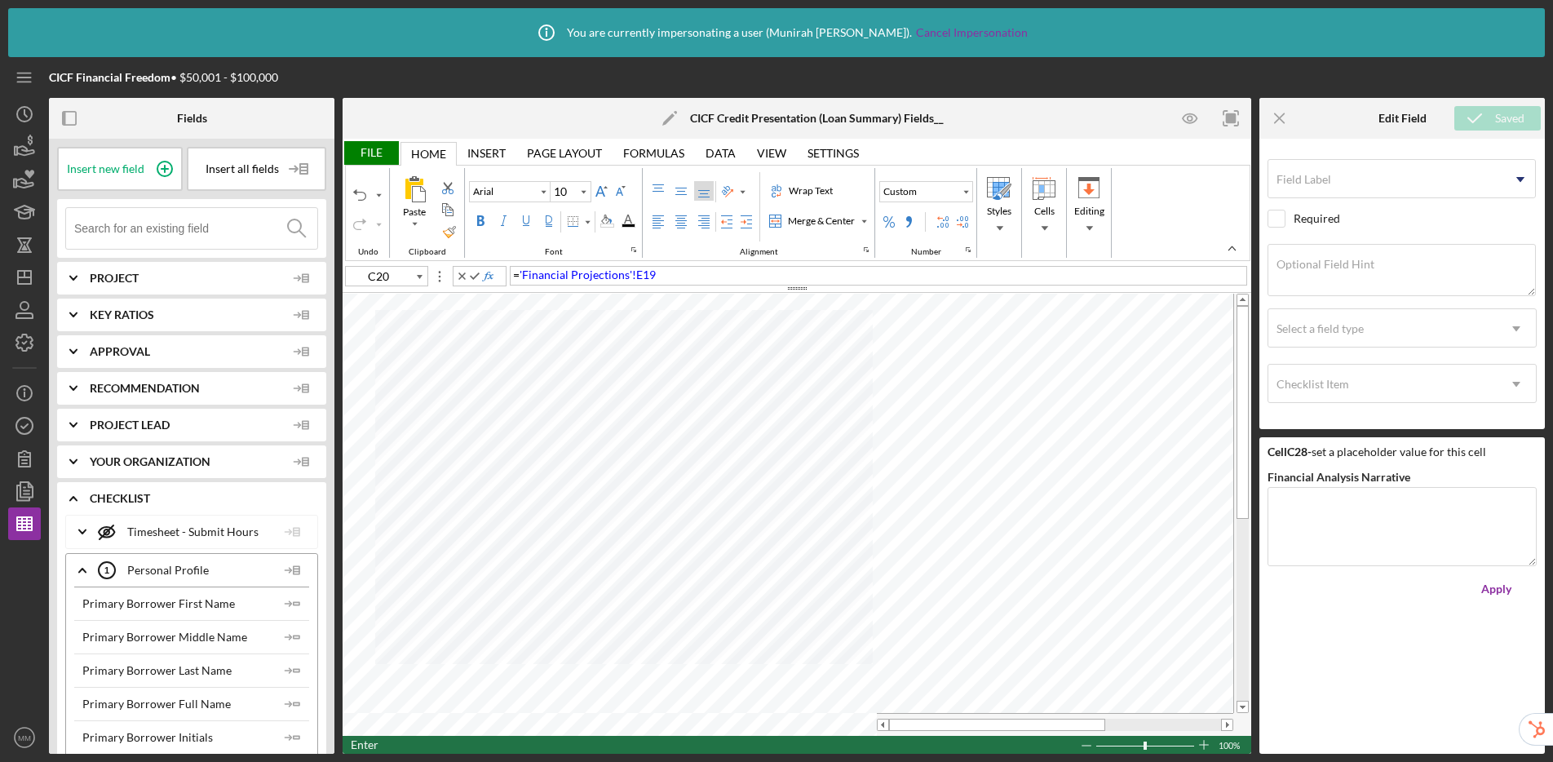
type input "C37"
type input "9"
click at [378, 156] on div "File" at bounding box center [371, 153] width 56 height 24
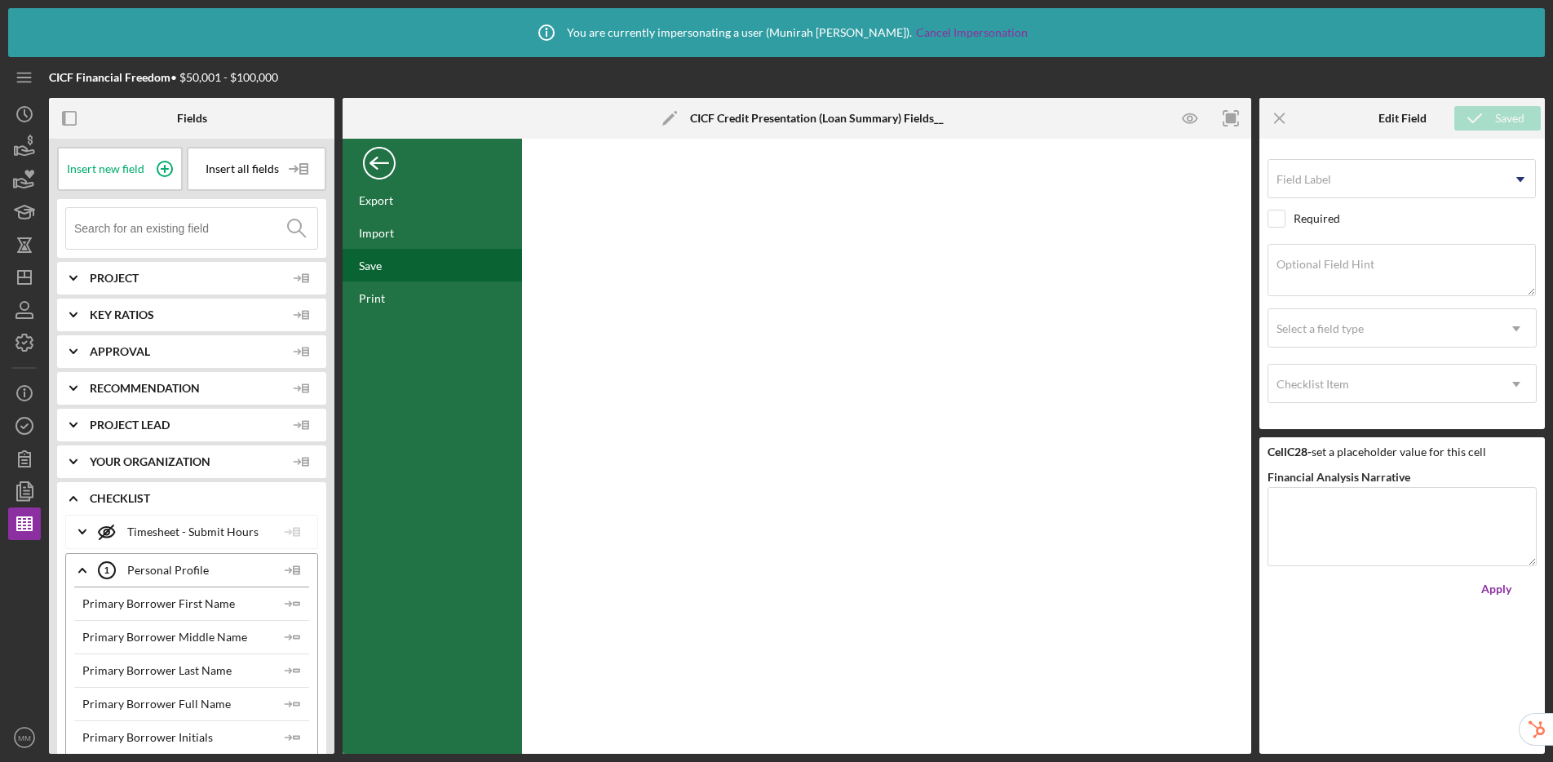
click at [395, 262] on div "Save" at bounding box center [432, 265] width 179 height 33
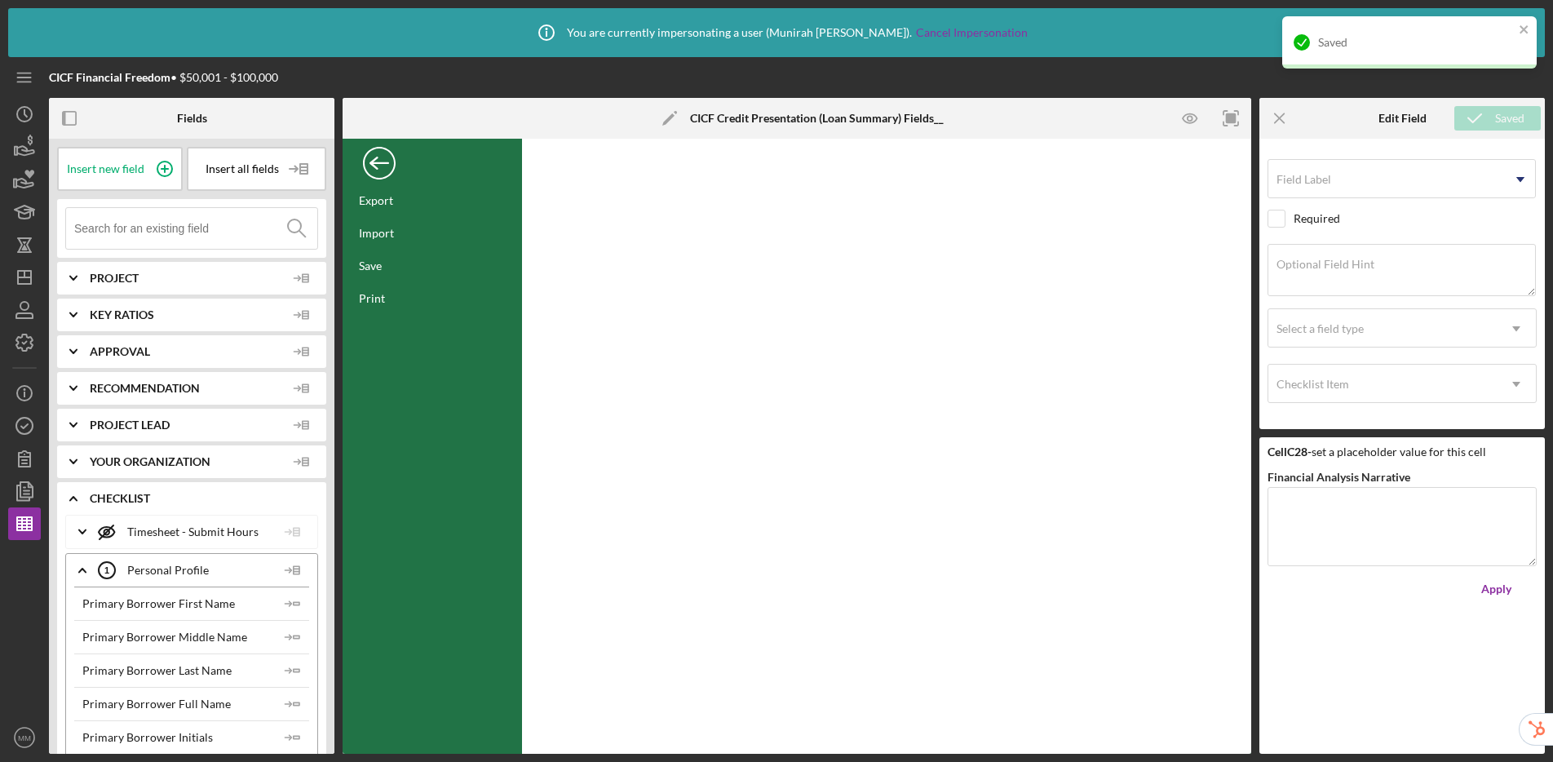
click at [383, 175] on div "FILE" at bounding box center [432, 163] width 179 height 41
click at [387, 154] on div "Back" at bounding box center [379, 159] width 33 height 33
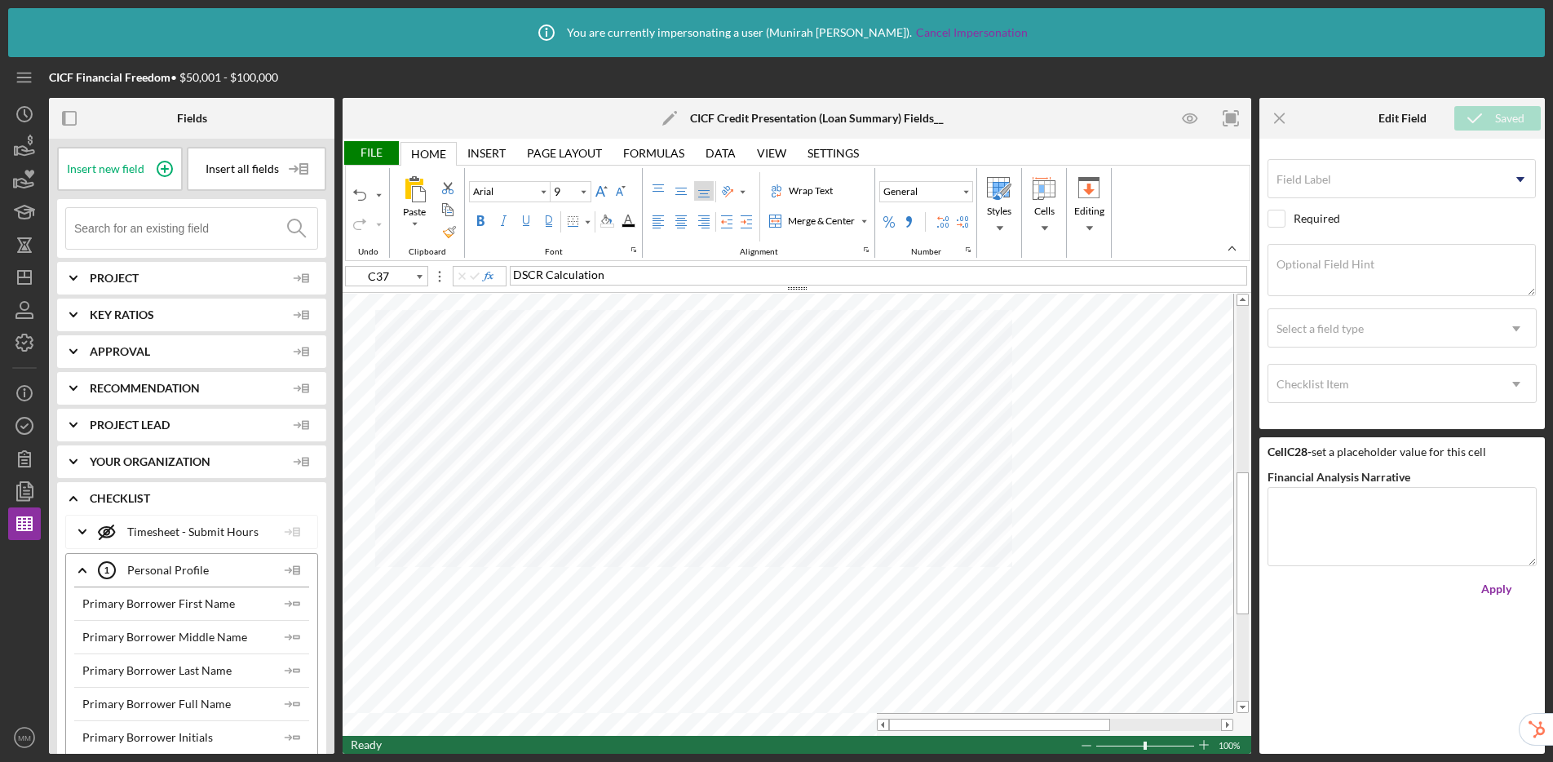
click at [369, 154] on div "File" at bounding box center [371, 153] width 56 height 24
click at [369, 154] on div "File Home Home Insert Insert Page Layout Page Layout Formulas Formulas Data Dat…" at bounding box center [797, 446] width 909 height 615
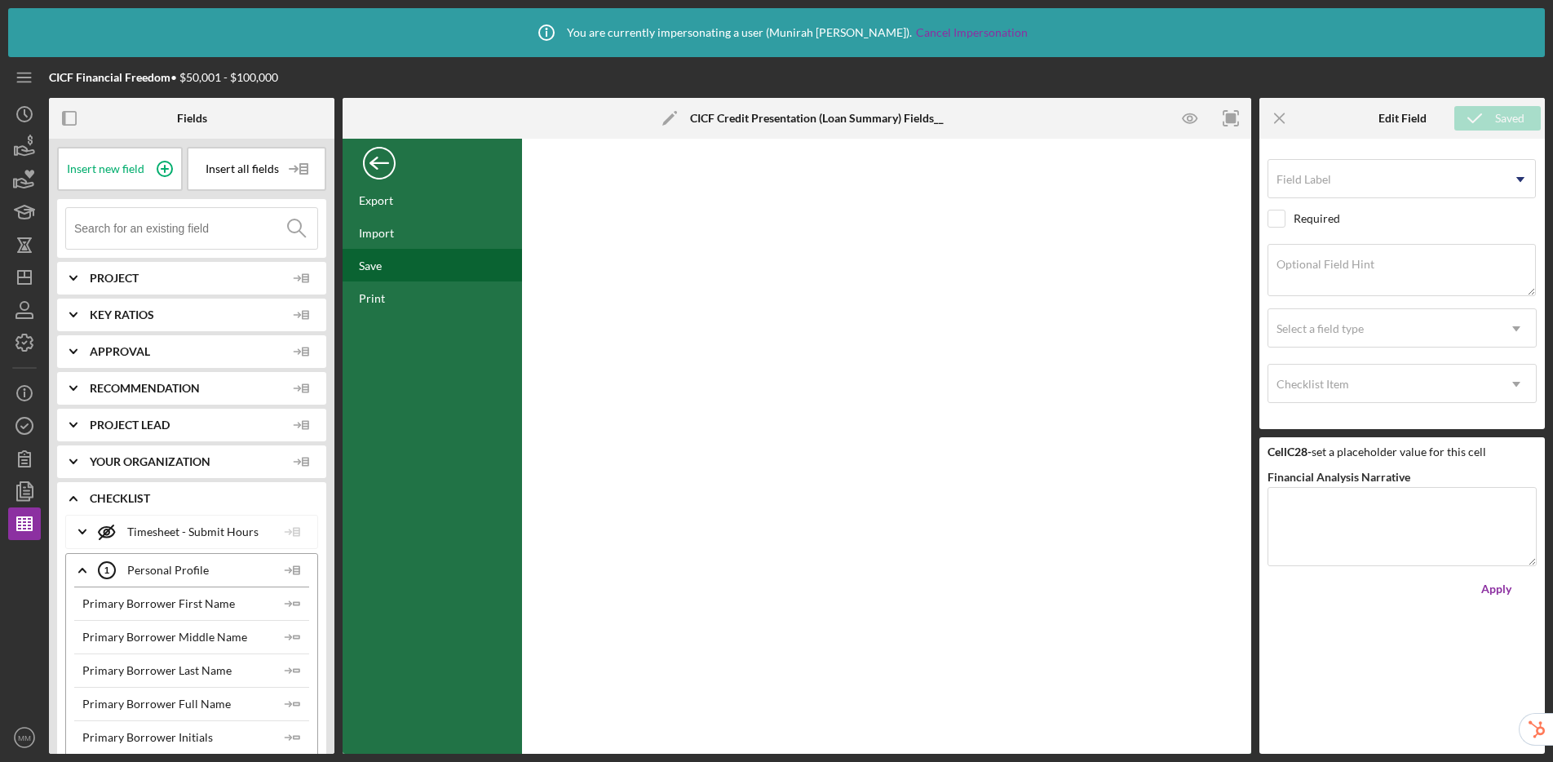
click at [383, 270] on div "Save" at bounding box center [432, 265] width 179 height 33
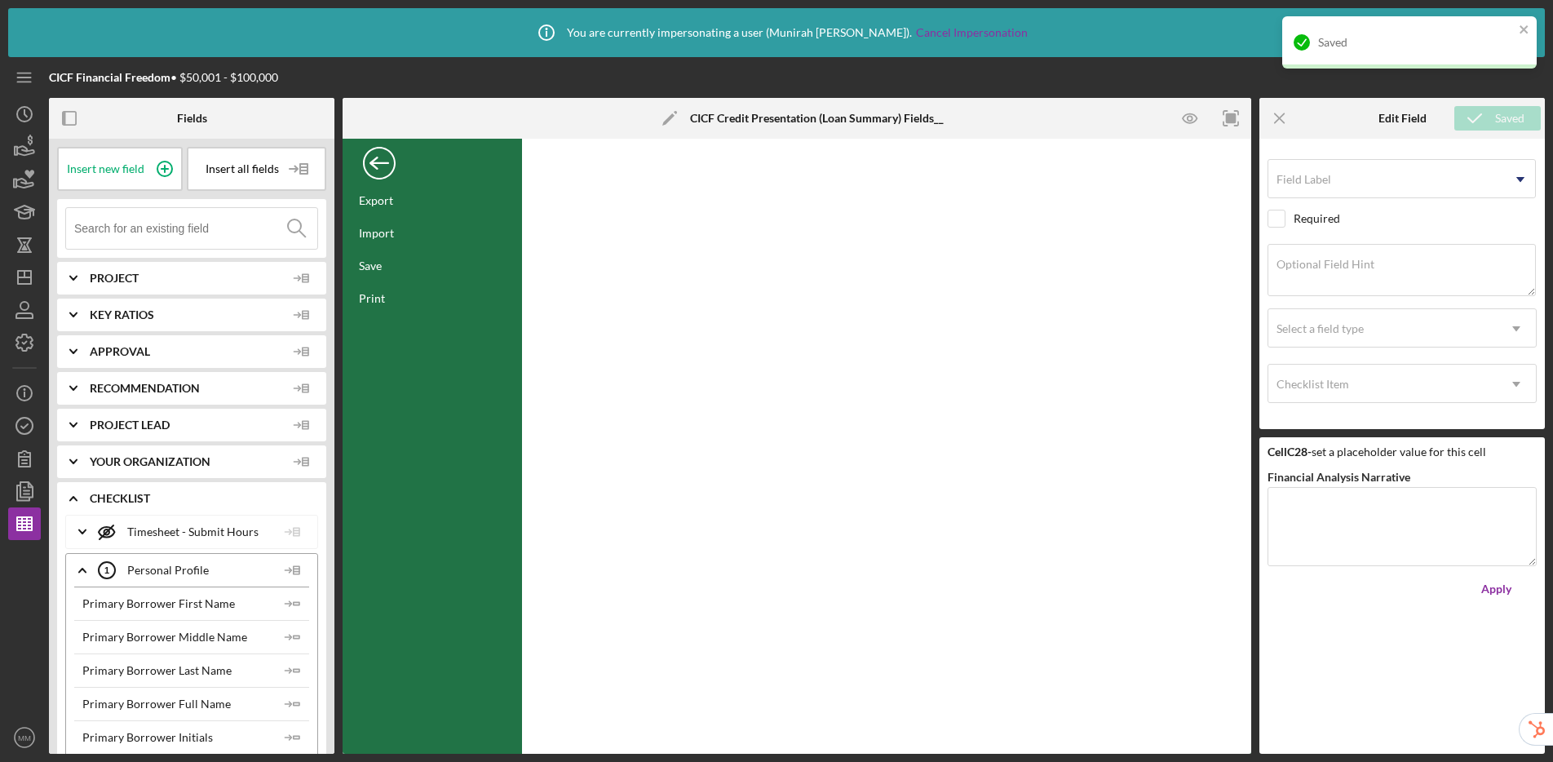
click at [383, 165] on div "Back" at bounding box center [379, 159] width 33 height 33
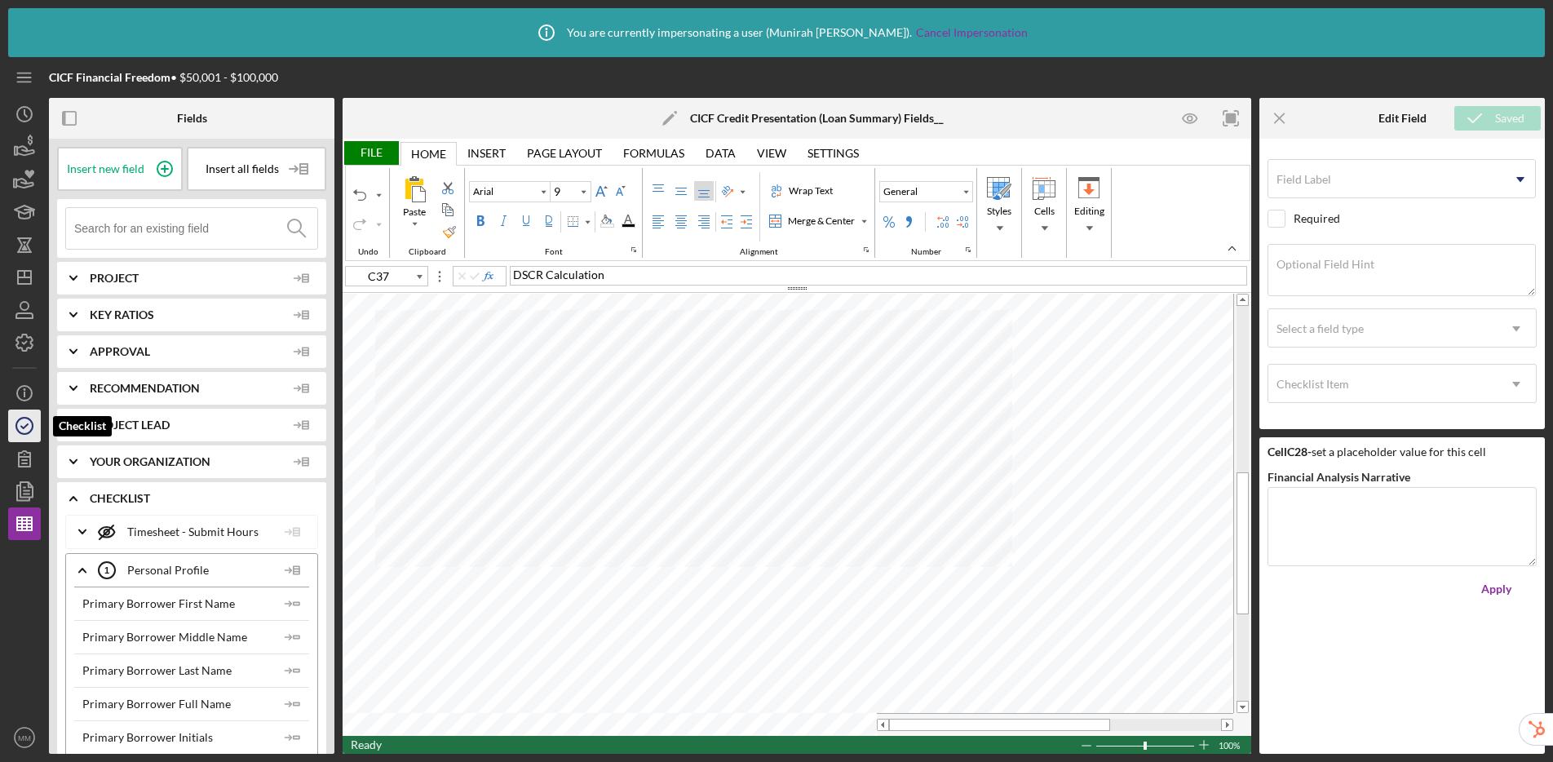
click at [25, 438] on icon "button" at bounding box center [24, 425] width 41 height 41
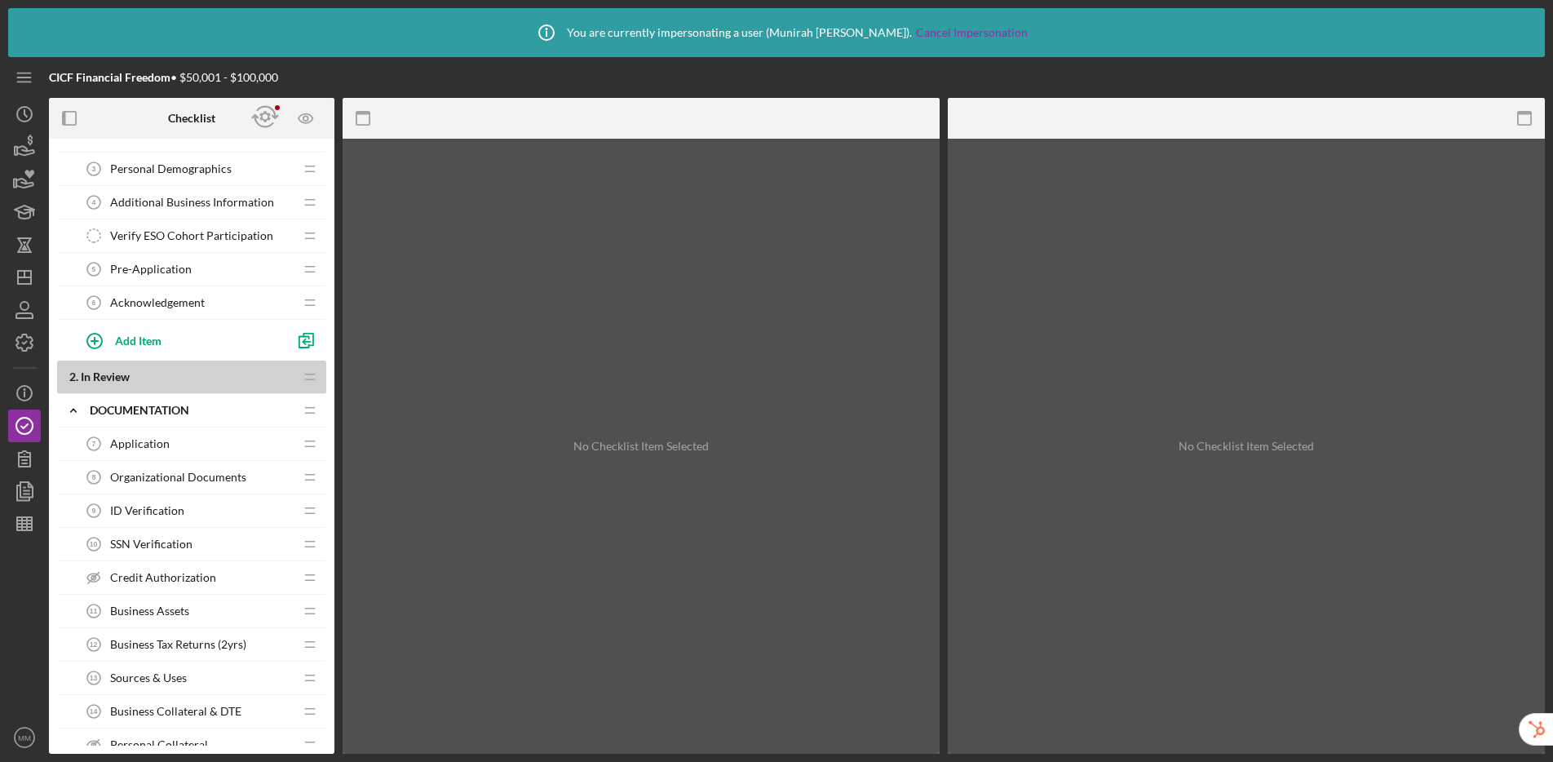
scroll to position [144, 0]
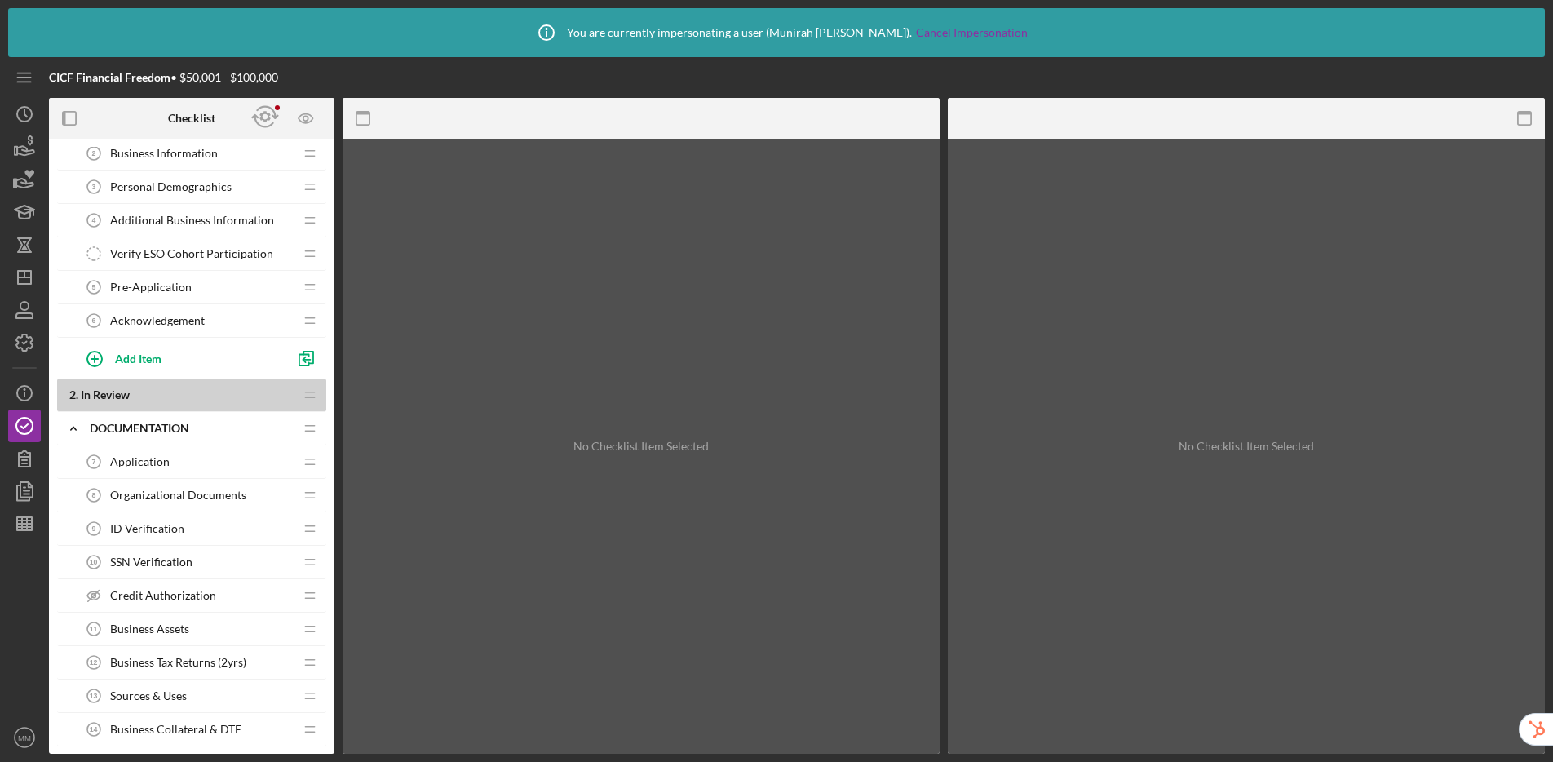
click at [198, 325] on span "Acknowledgement" at bounding box center [157, 320] width 95 height 13
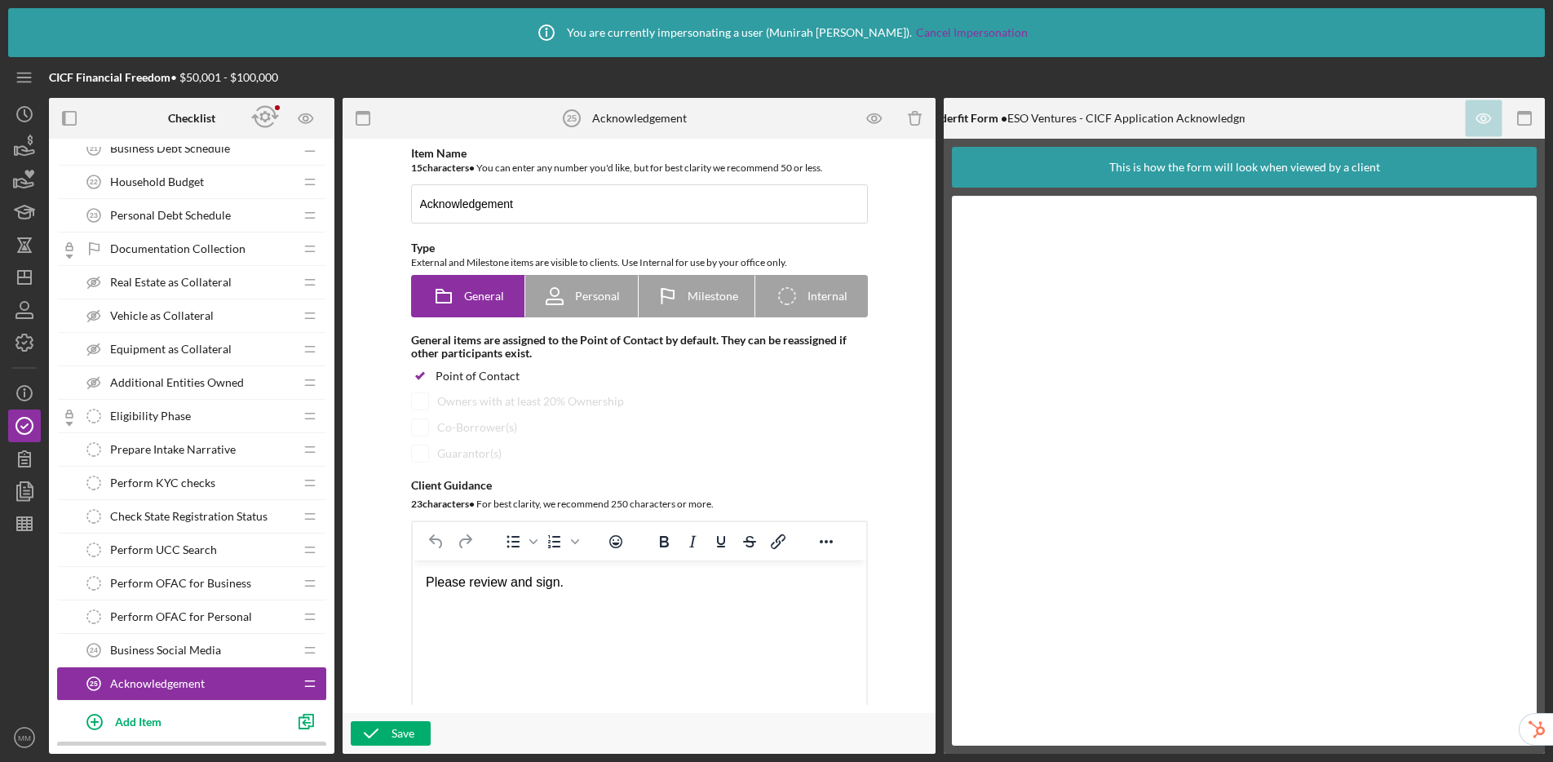
scroll to position [1000, 0]
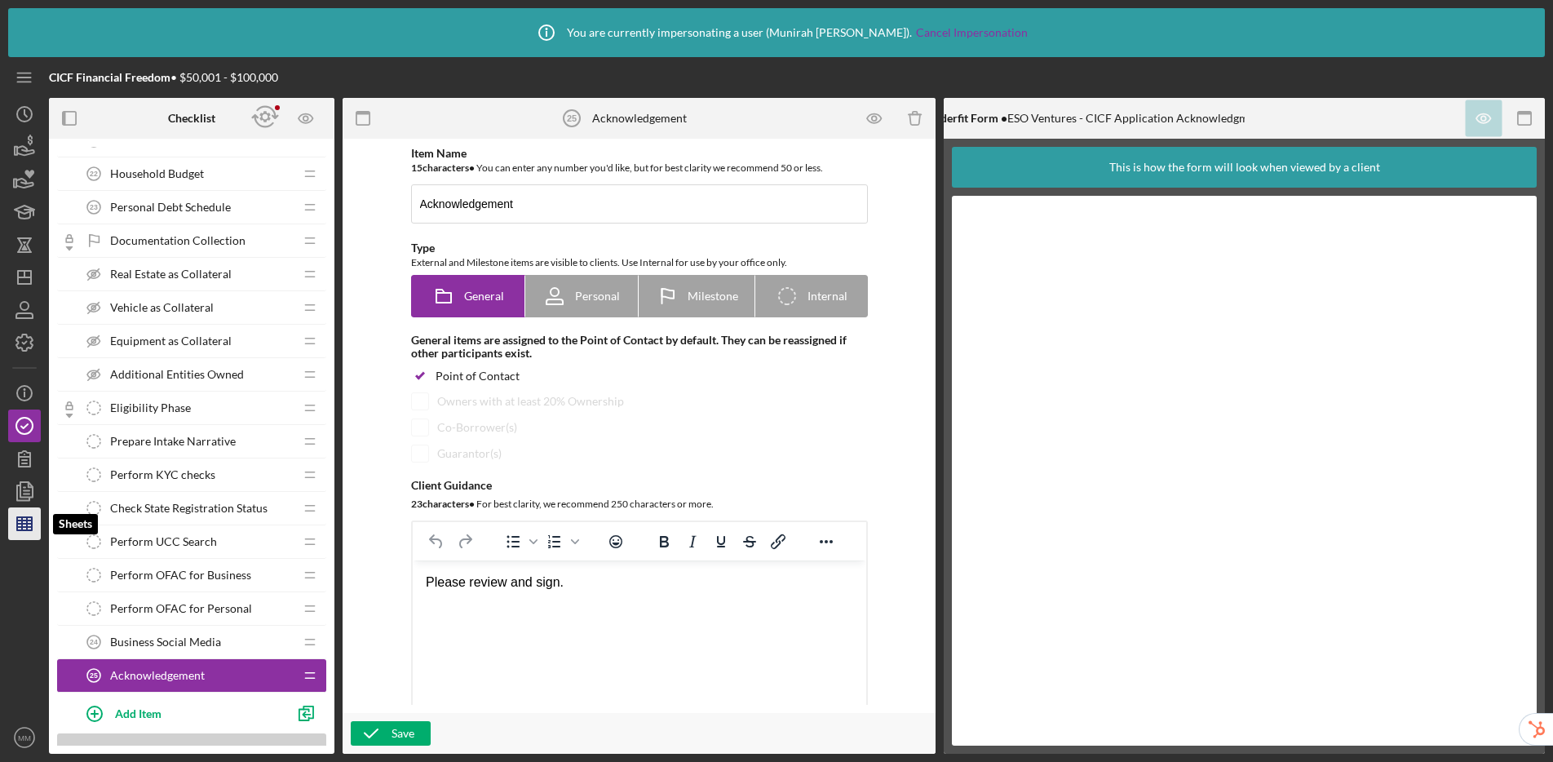
click at [29, 525] on icon "button" at bounding box center [24, 523] width 41 height 41
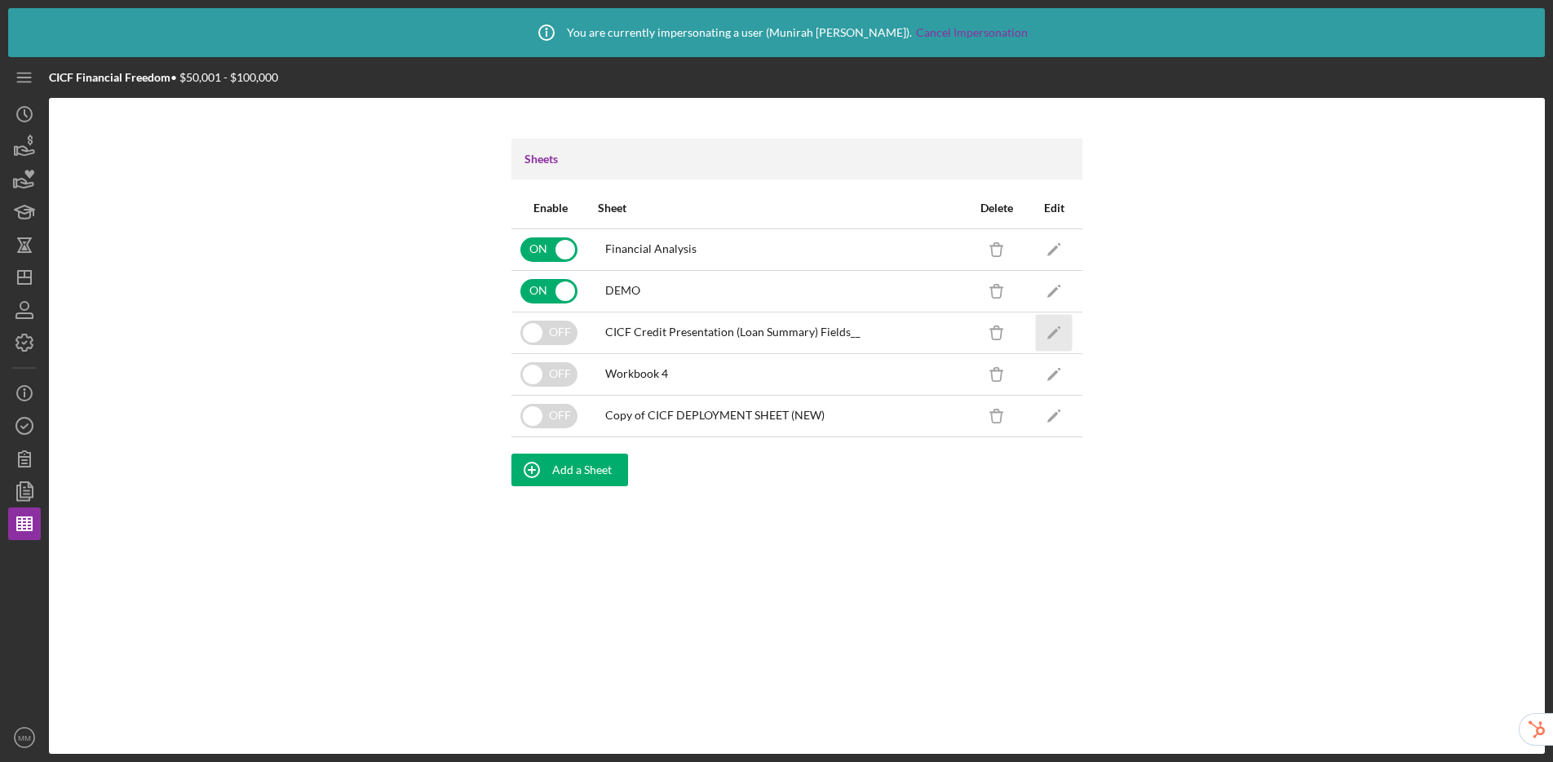
click at [1055, 328] on icon "Icon/Edit" at bounding box center [1054, 332] width 37 height 37
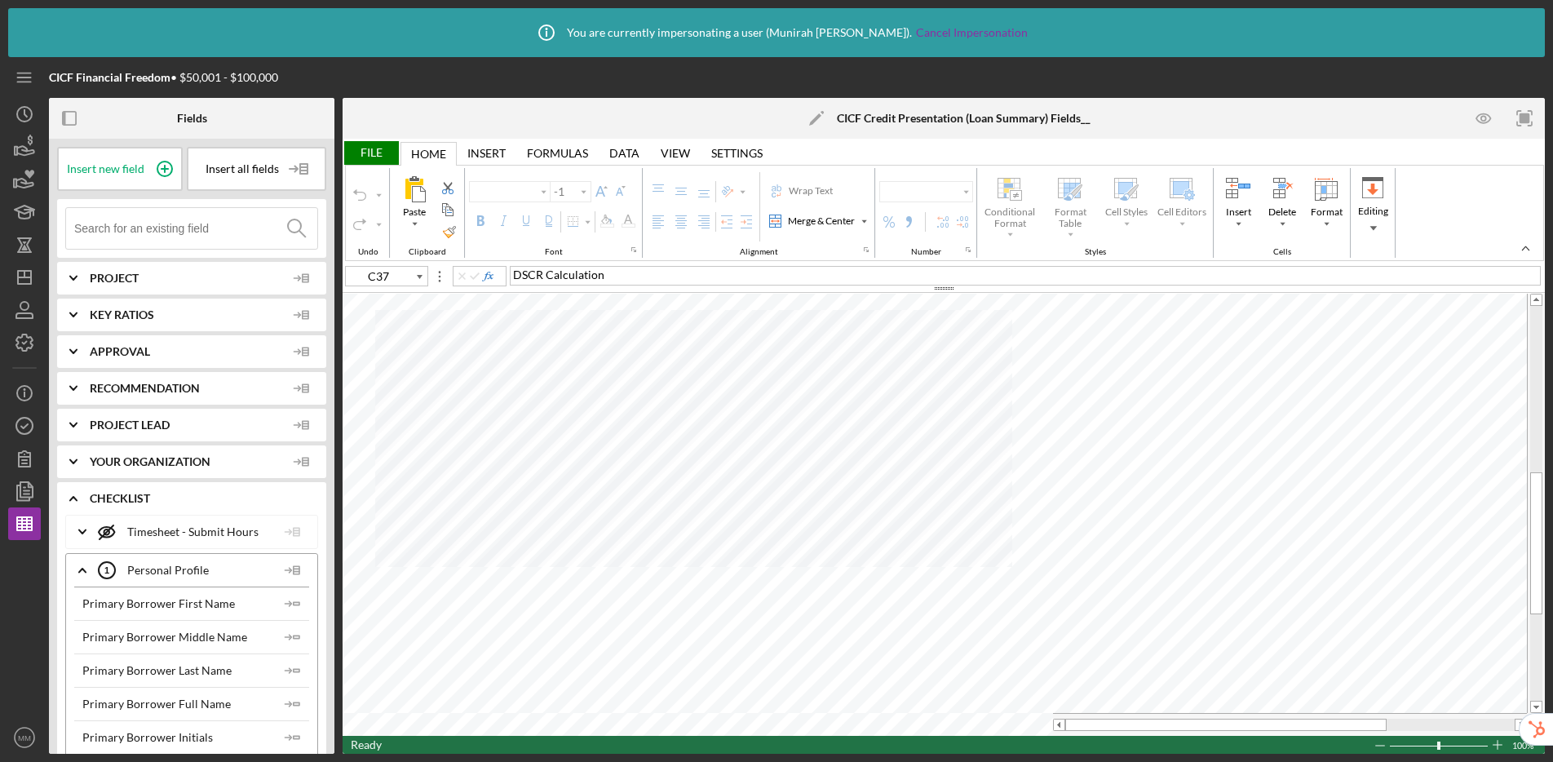
type input "Arial"
type input "9"
type input "C20"
type input "10"
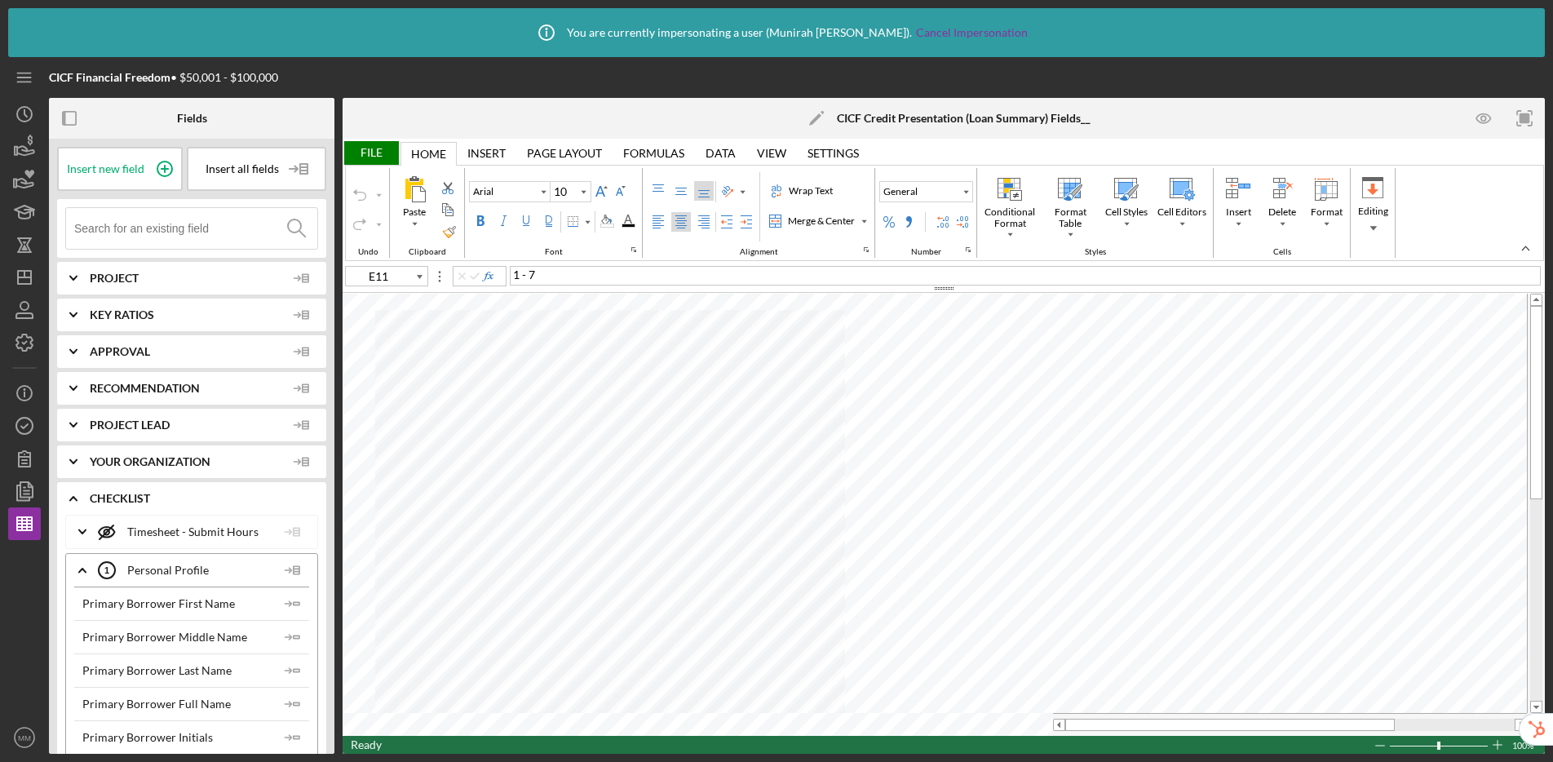
type input "A15"
type input "Calibri"
type input "12"
type input "C37"
type input "Arial"
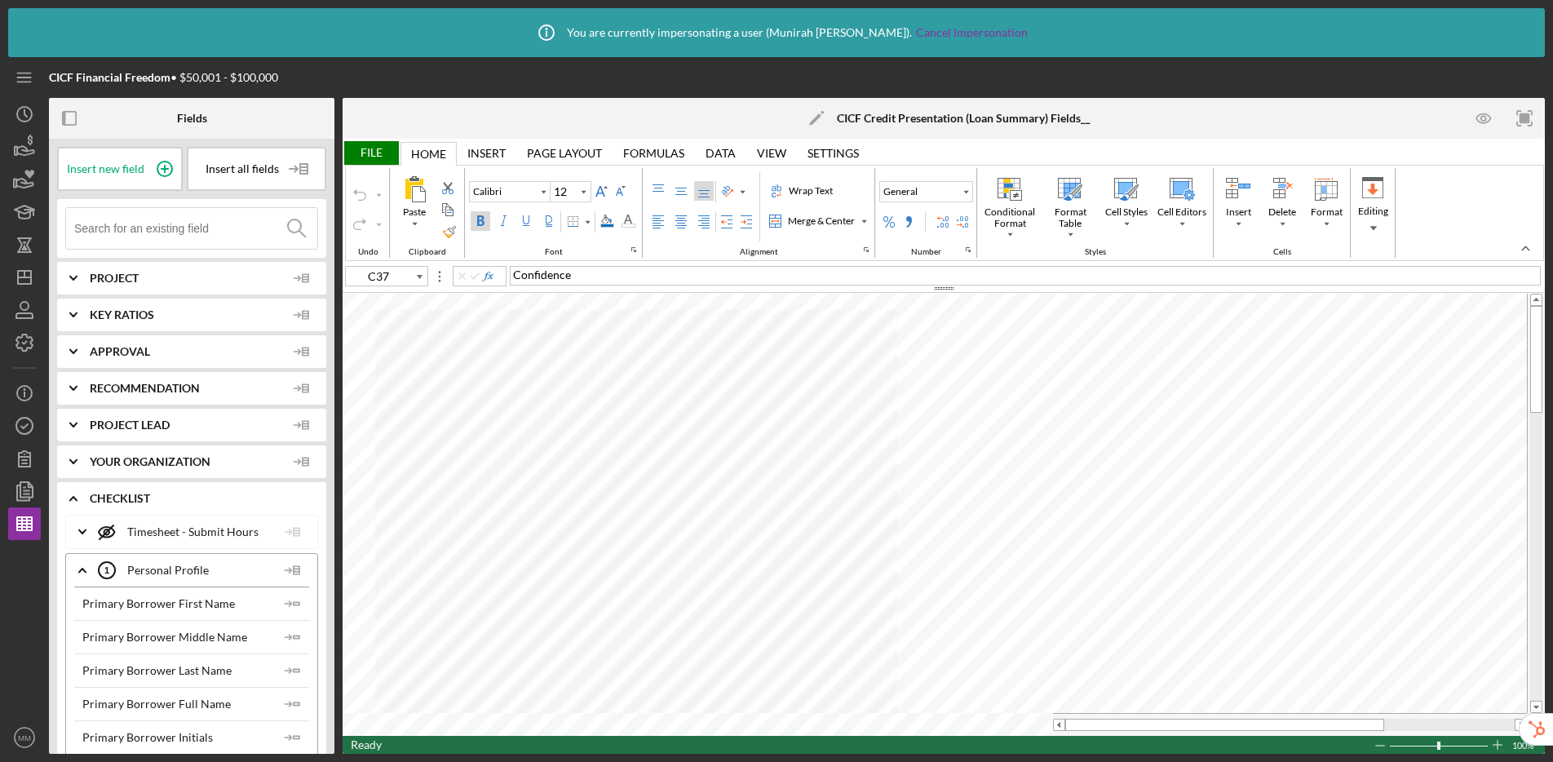
type input "9"
click at [382, 152] on div "File" at bounding box center [371, 153] width 56 height 24
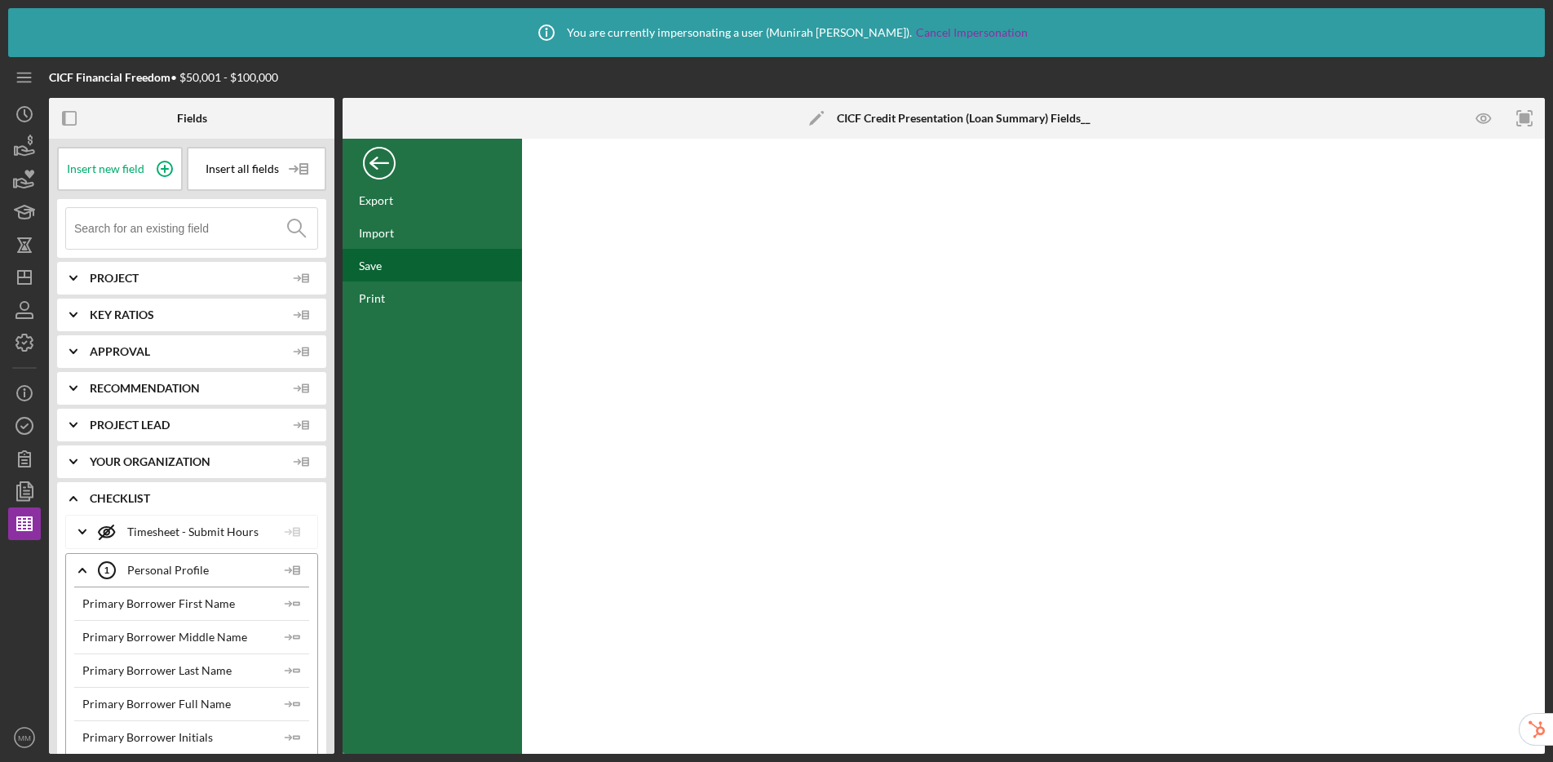
click at [392, 268] on div "Save" at bounding box center [432, 265] width 179 height 33
click at [30, 435] on icon "button" at bounding box center [24, 425] width 41 height 41
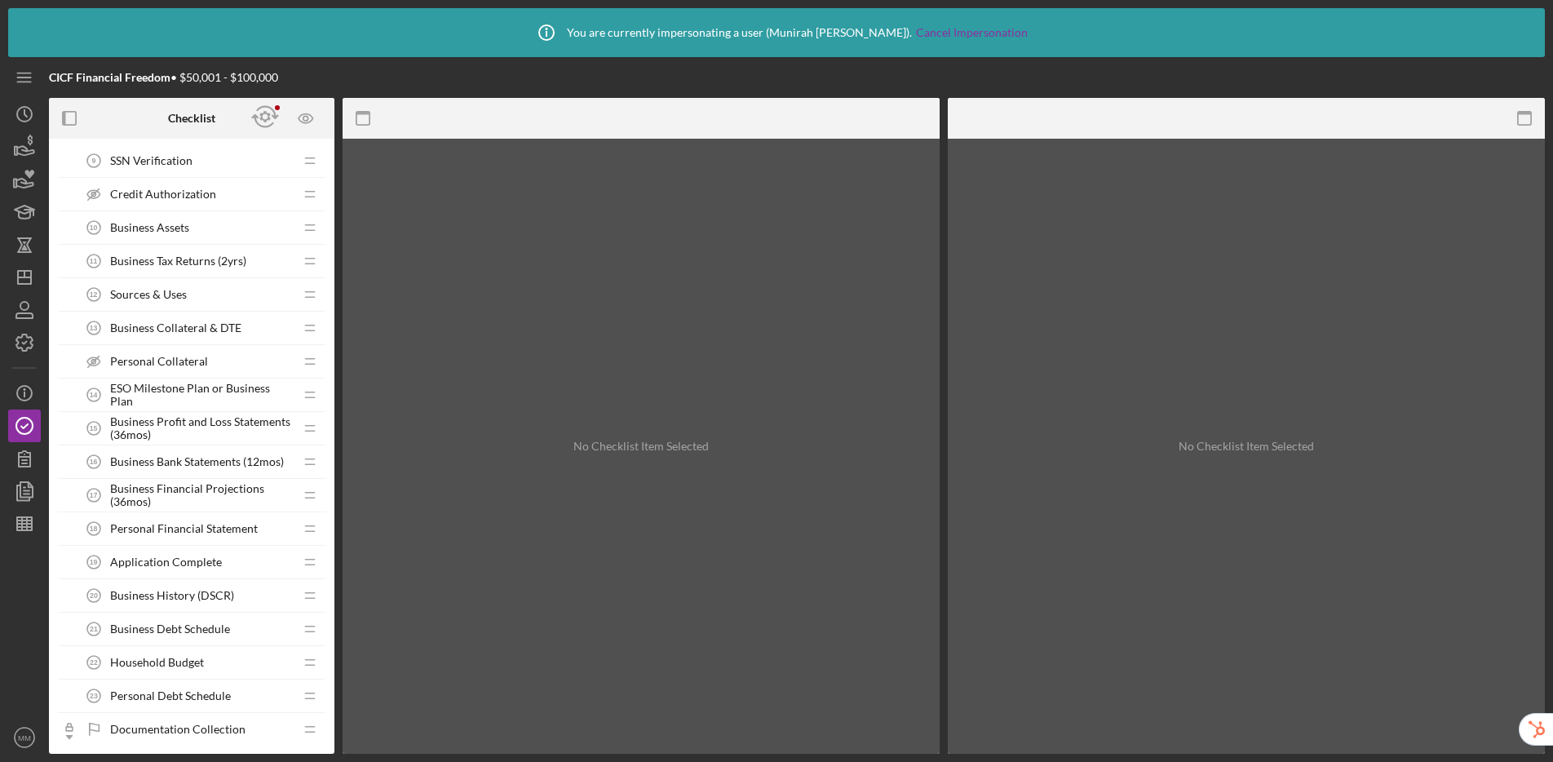
scroll to position [450, 0]
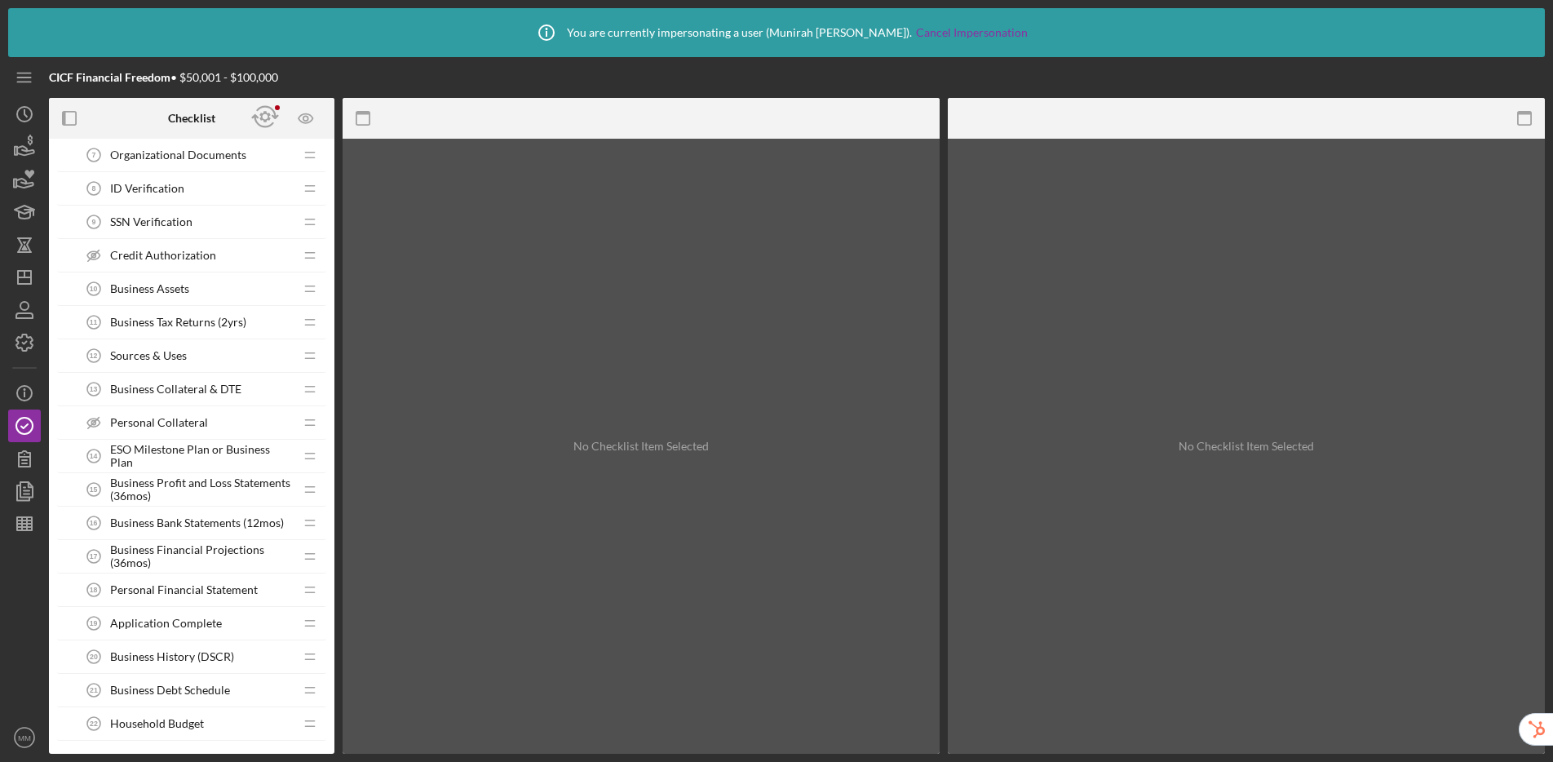
click at [177, 361] on span "Sources & Uses" at bounding box center [148, 355] width 77 height 13
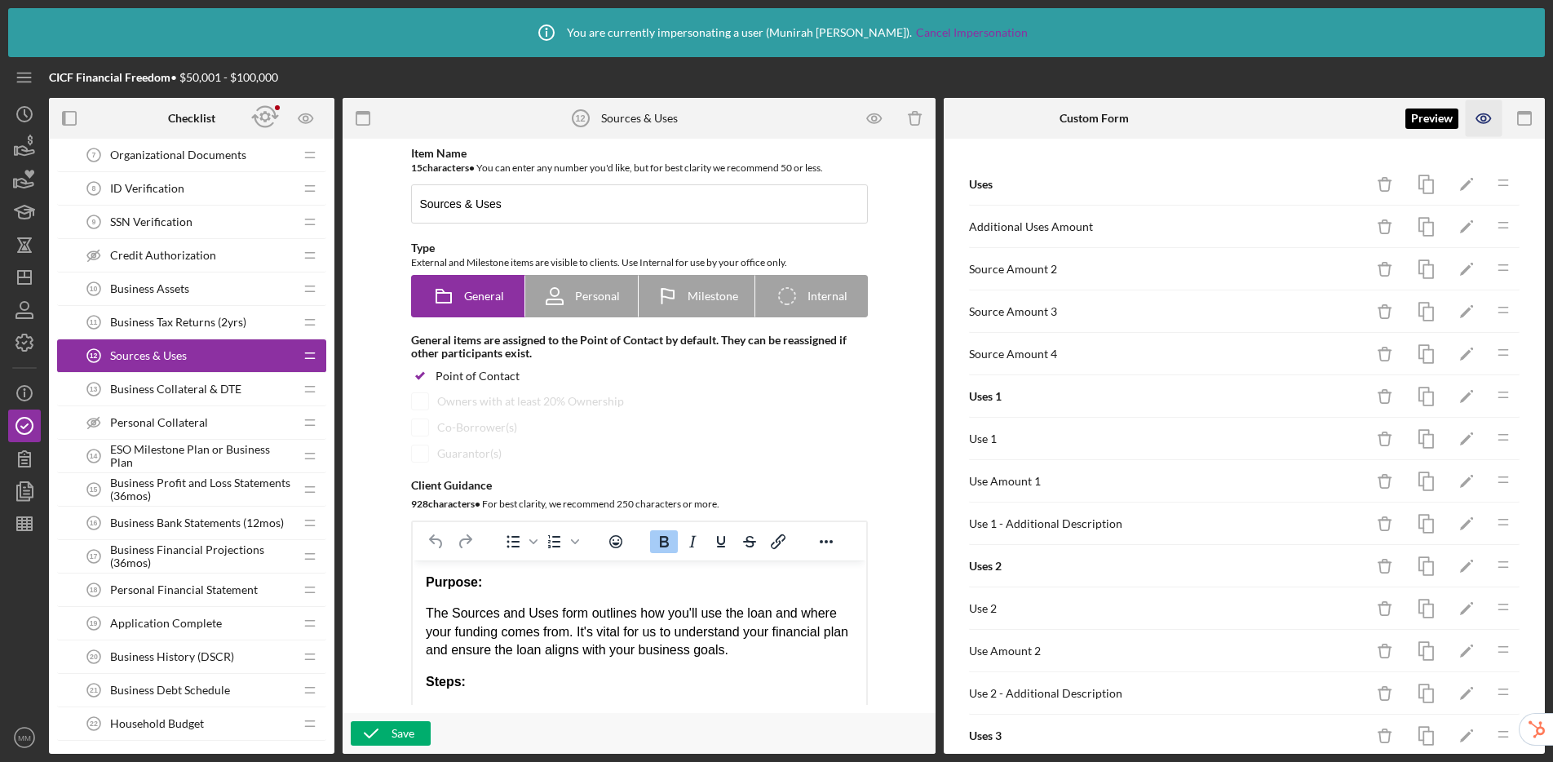
click at [1330, 122] on icon "button" at bounding box center [1483, 118] width 14 height 9
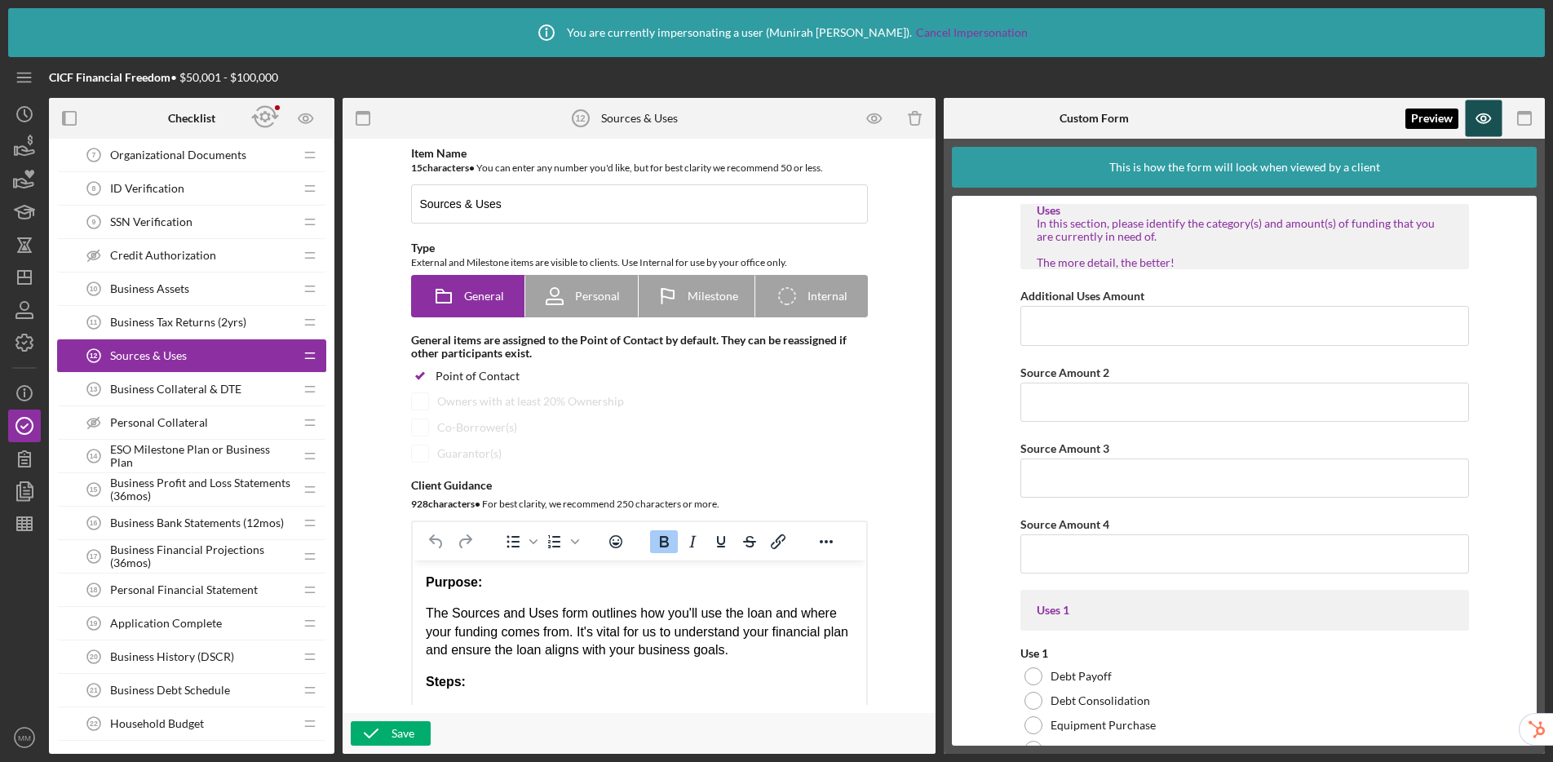
click at [1330, 122] on icon "button" at bounding box center [1484, 118] width 37 height 37
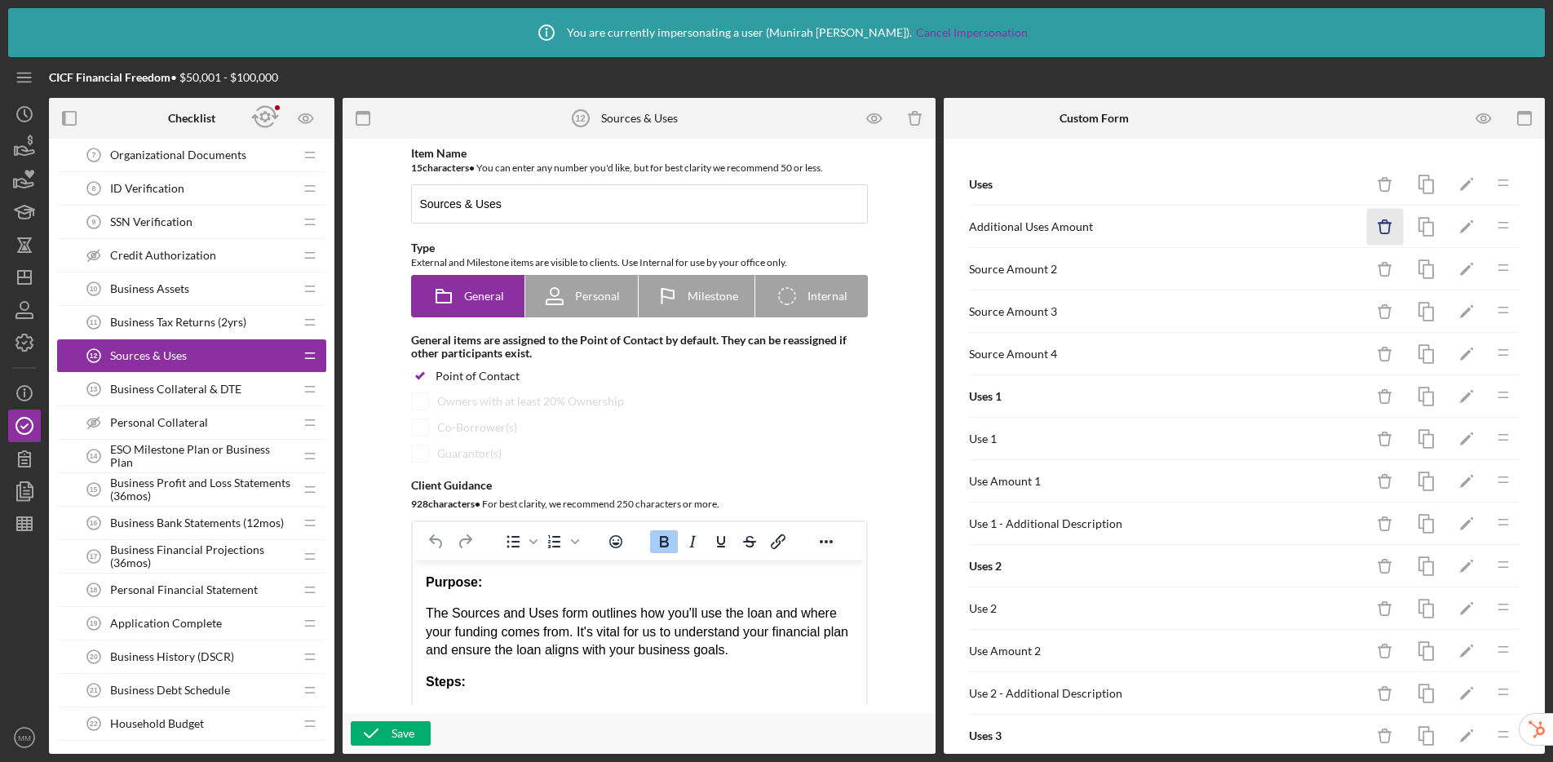
click at [1330, 228] on icon "Icon/Delete" at bounding box center [1385, 227] width 37 height 37
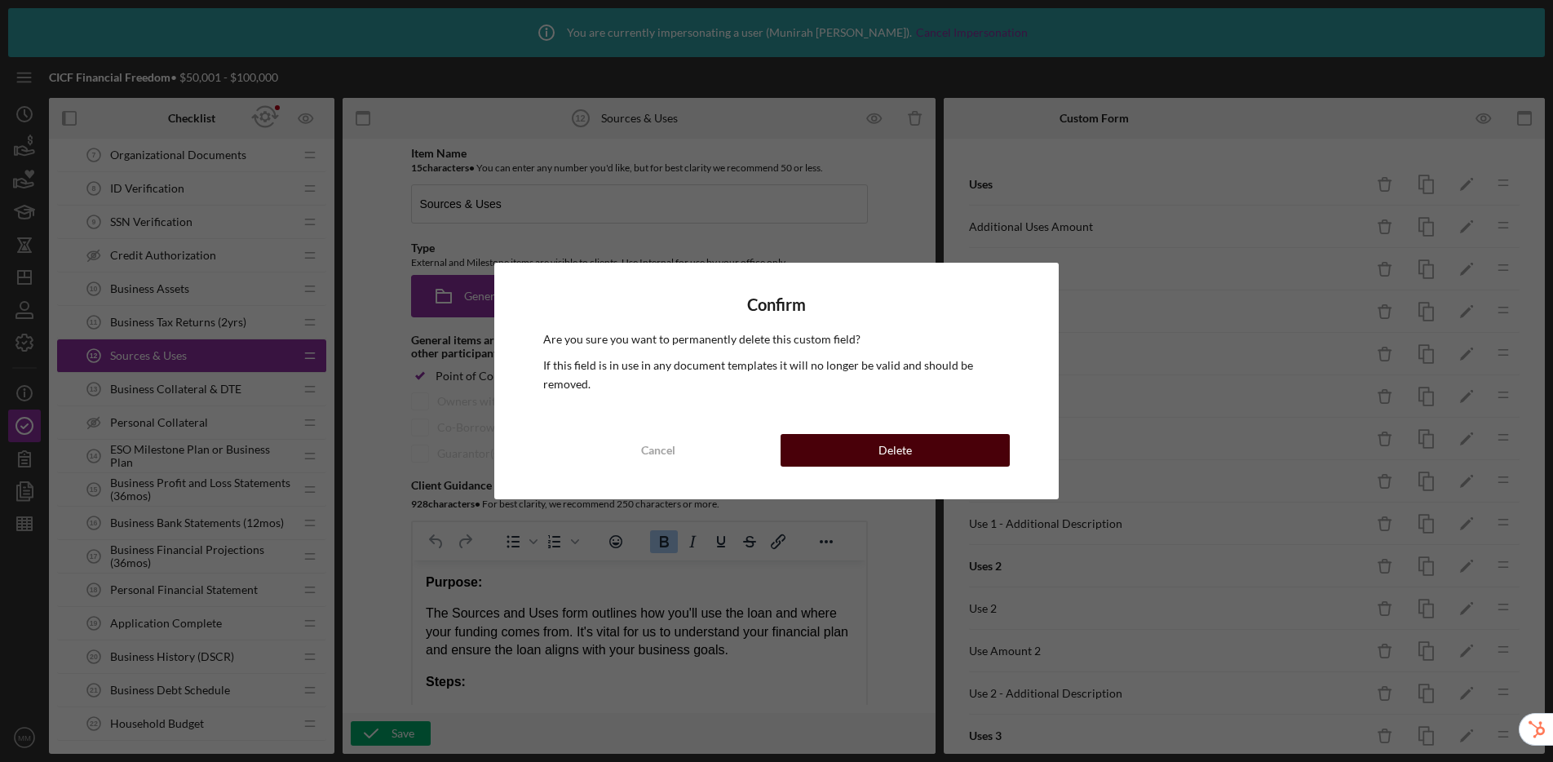
click at [953, 446] on button "Delete" at bounding box center [895, 450] width 229 height 33
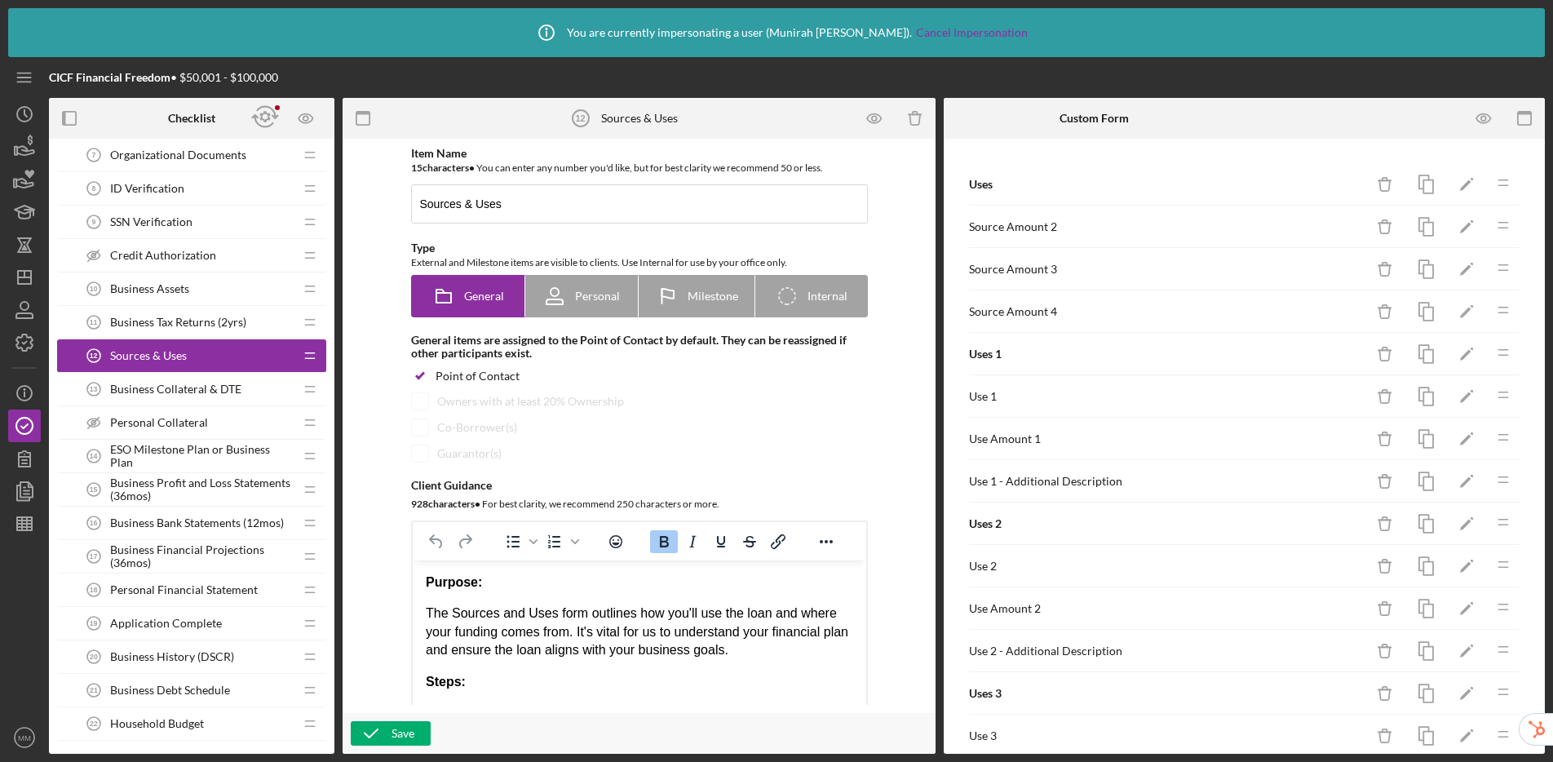
drag, startPoint x: 1370, startPoint y: 235, endPoint x: 1330, endPoint y: 232, distance: 40.0
click at [1330, 232] on div "Source Amount 2 Icon/Delete Icon/Edit Icon/Drag" at bounding box center [1244, 227] width 552 height 42
click at [1330, 229] on icon "Icon/Delete" at bounding box center [1385, 227] width 37 height 37
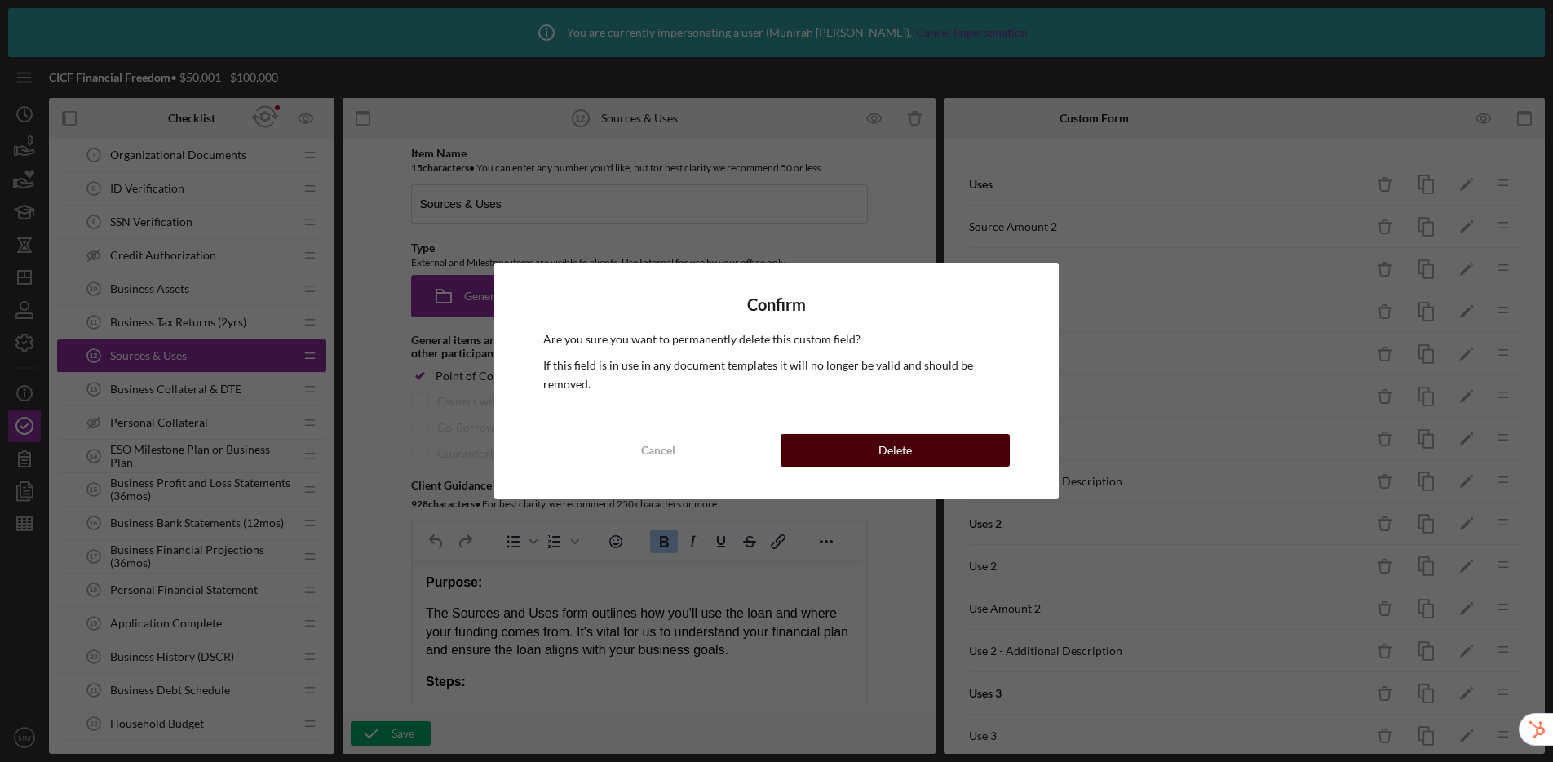
click at [971, 448] on button "Delete" at bounding box center [895, 450] width 229 height 33
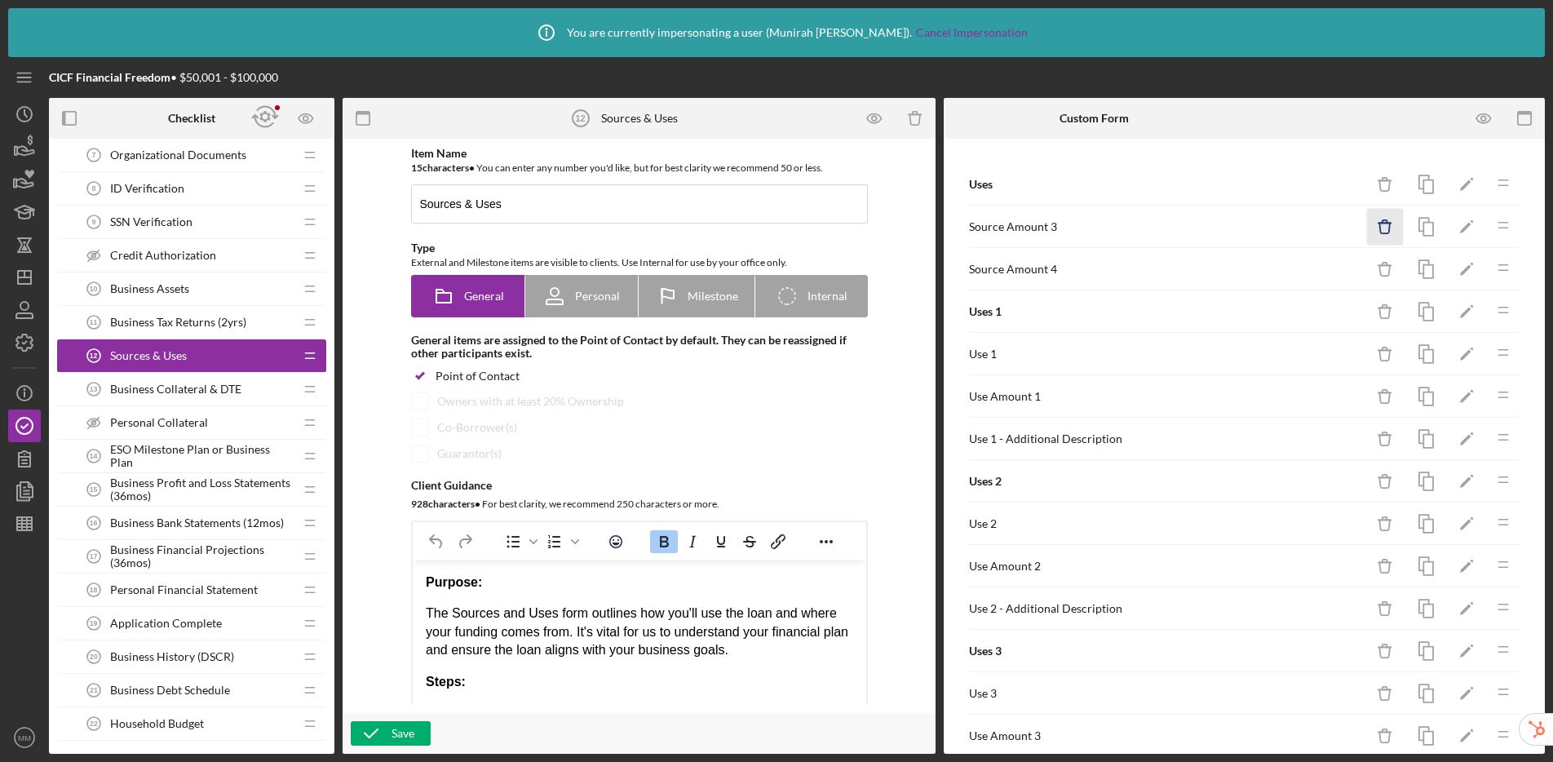
click at [1330, 220] on icon "button" at bounding box center [1385, 221] width 5 height 3
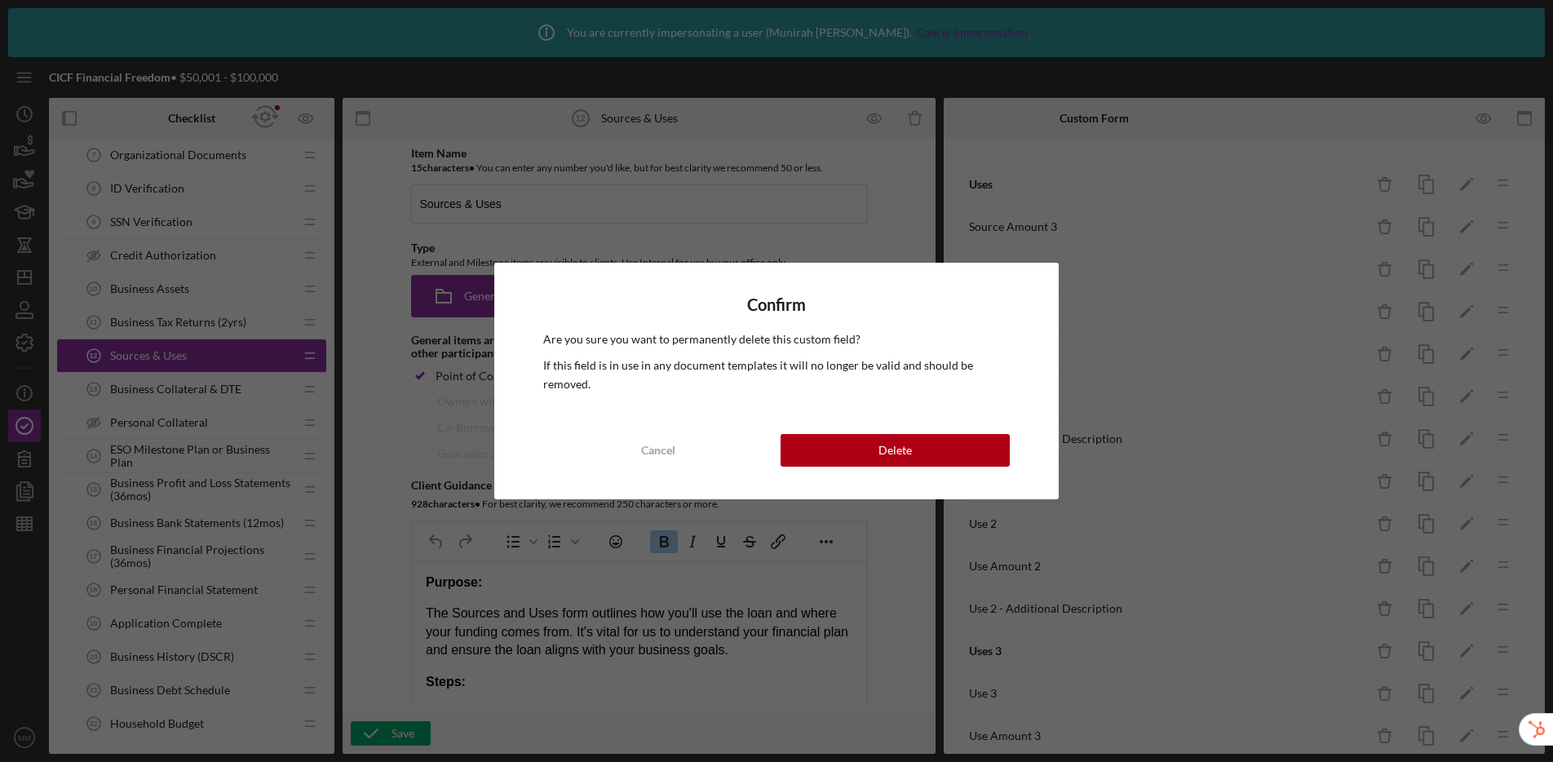
drag, startPoint x: 986, startPoint y: 439, endPoint x: 1060, endPoint y: 343, distance: 121.5
click at [985, 439] on button "Delete" at bounding box center [895, 450] width 229 height 33
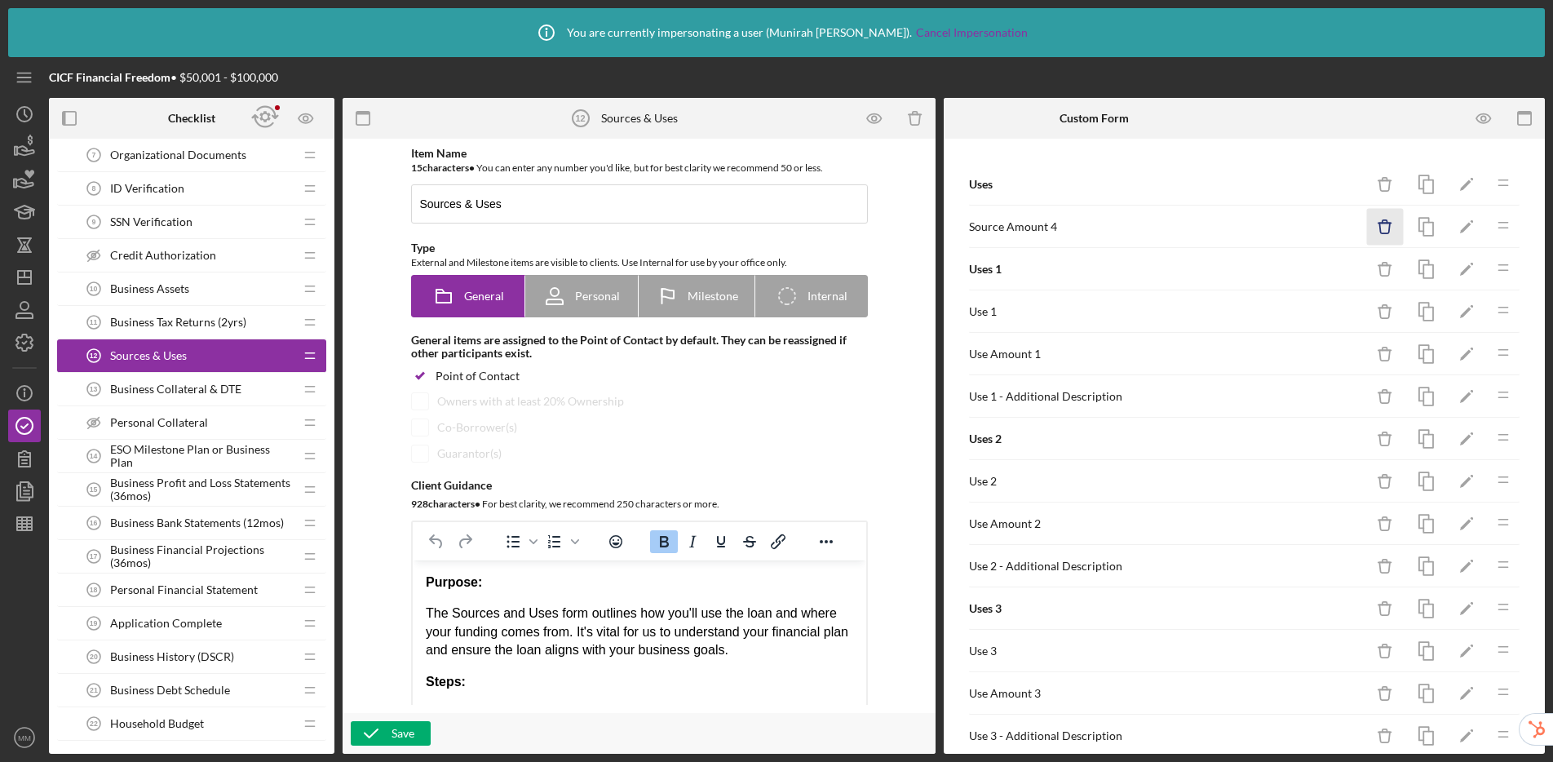
click at [1330, 221] on icon "Icon/Delete" at bounding box center [1385, 227] width 37 height 37
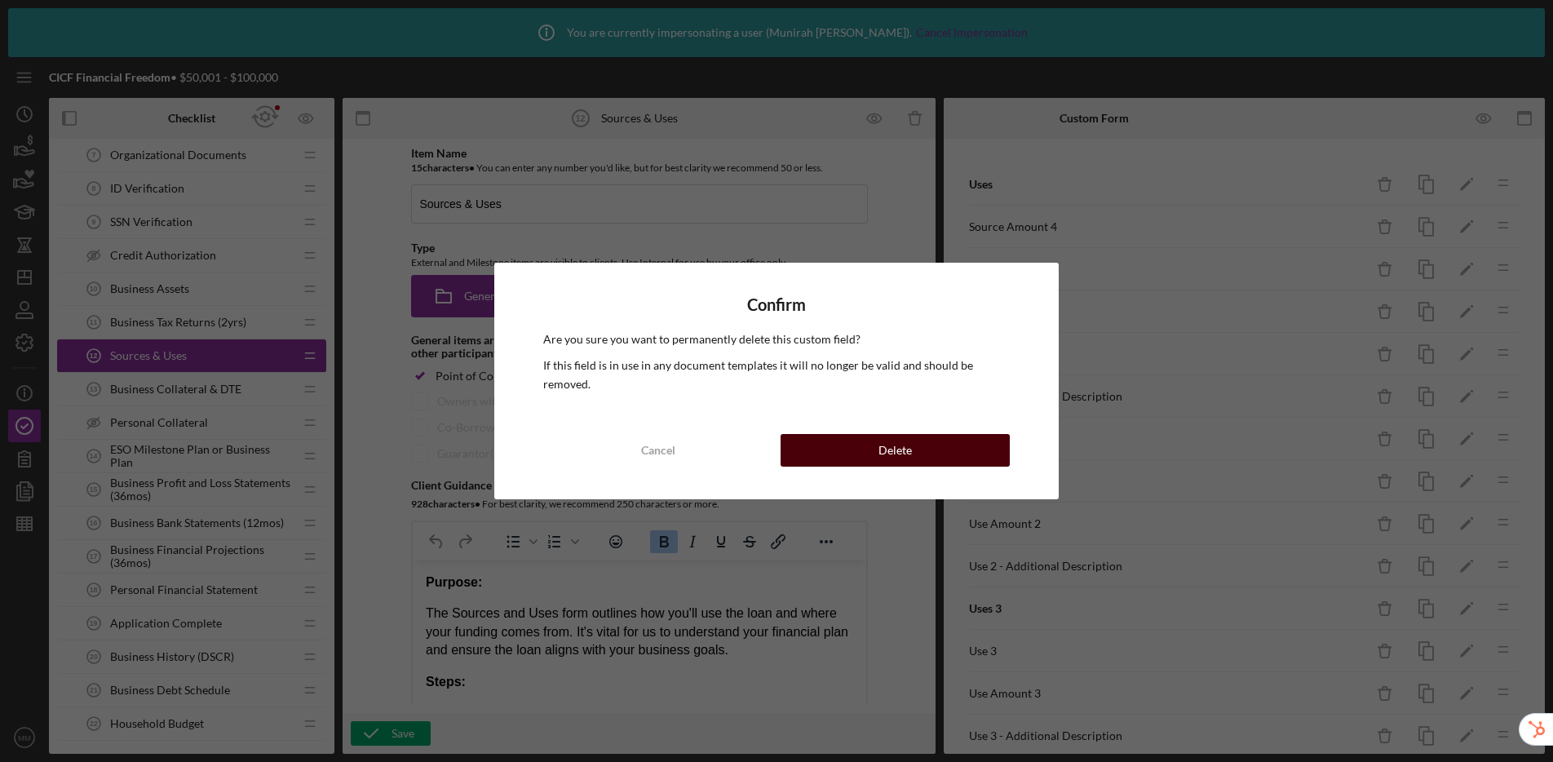
click at [949, 451] on button "Delete" at bounding box center [895, 450] width 229 height 33
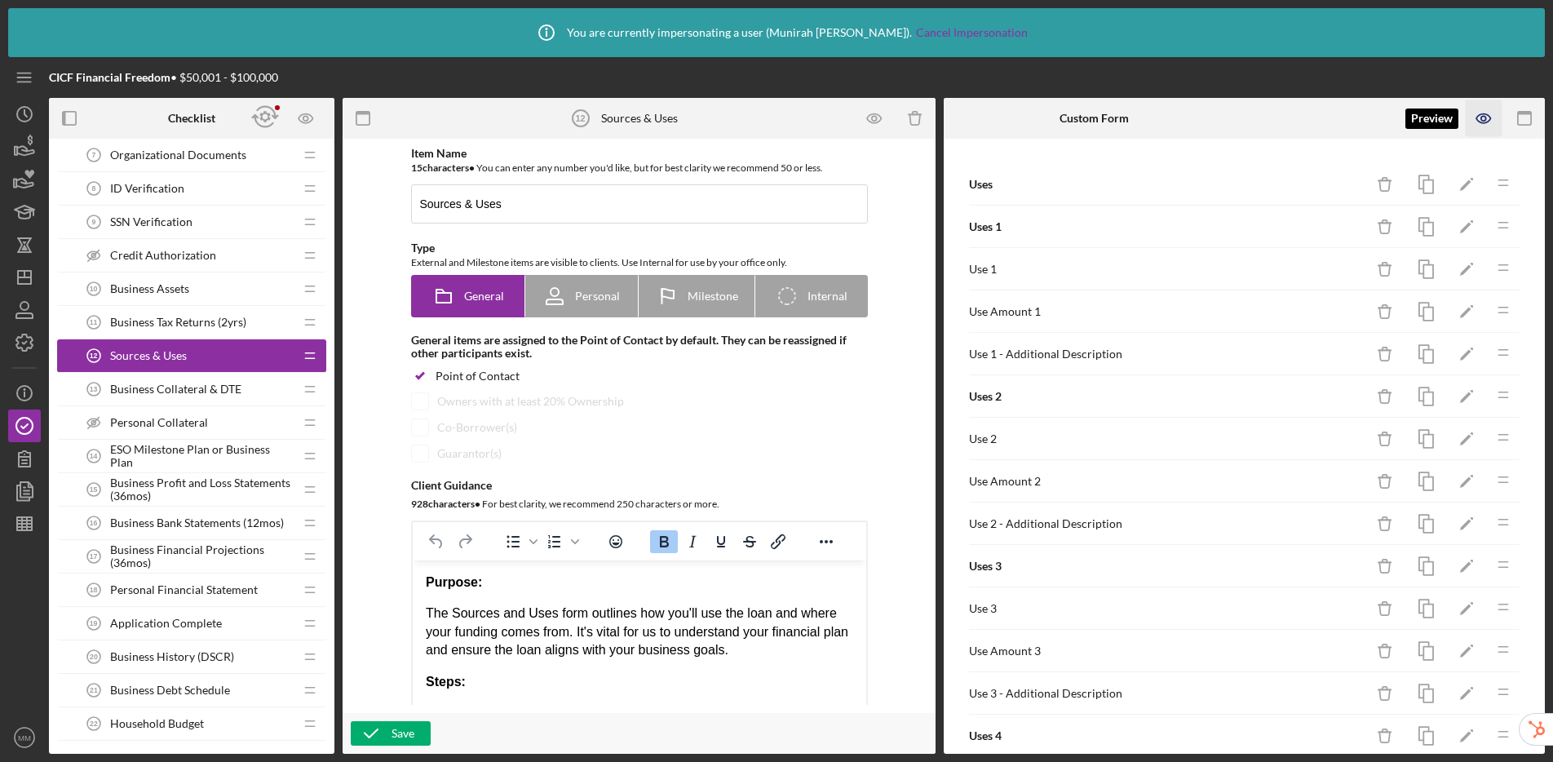
click at [1330, 122] on icon "button" at bounding box center [1484, 118] width 37 height 37
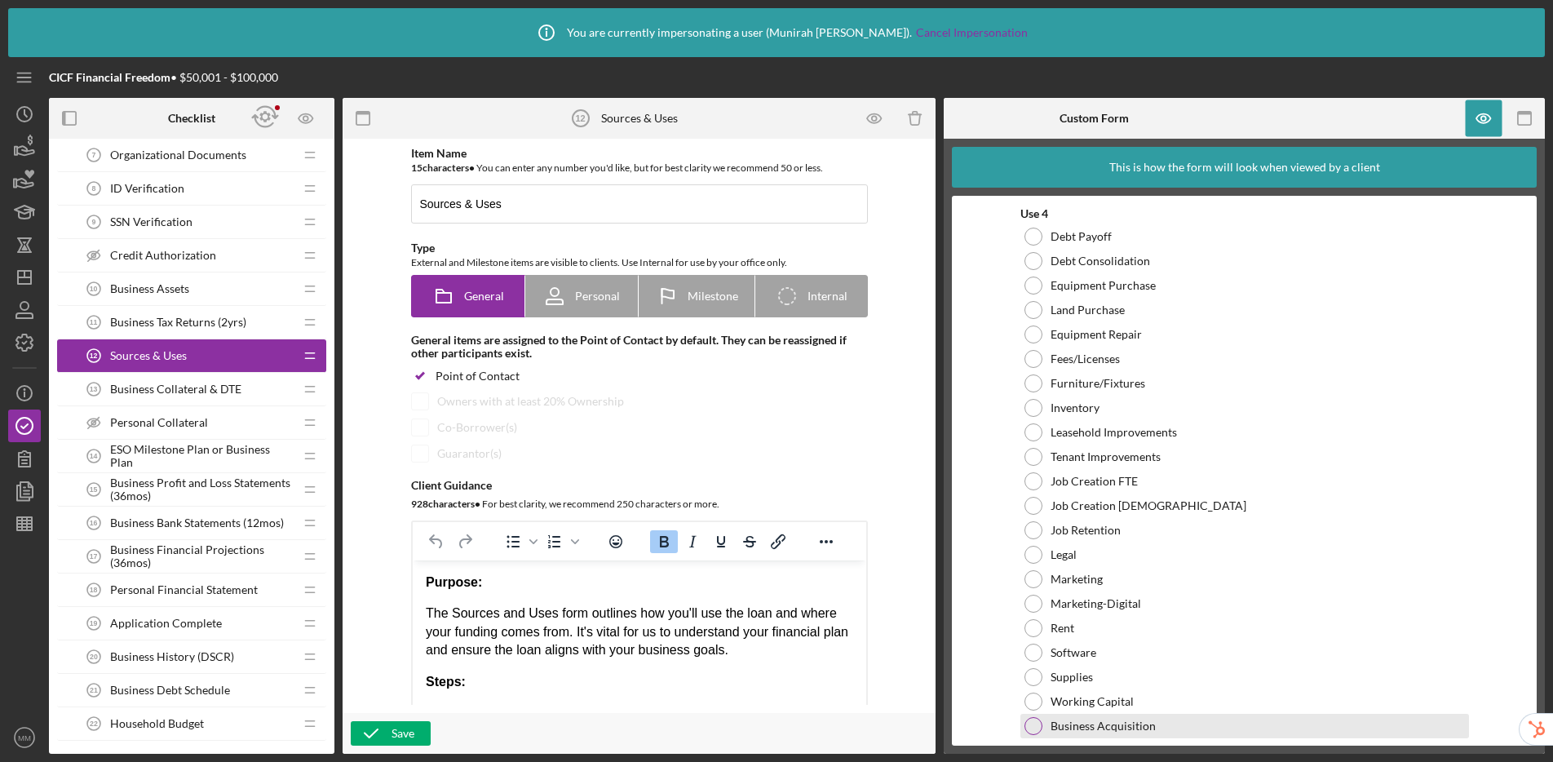
scroll to position [2405, 0]
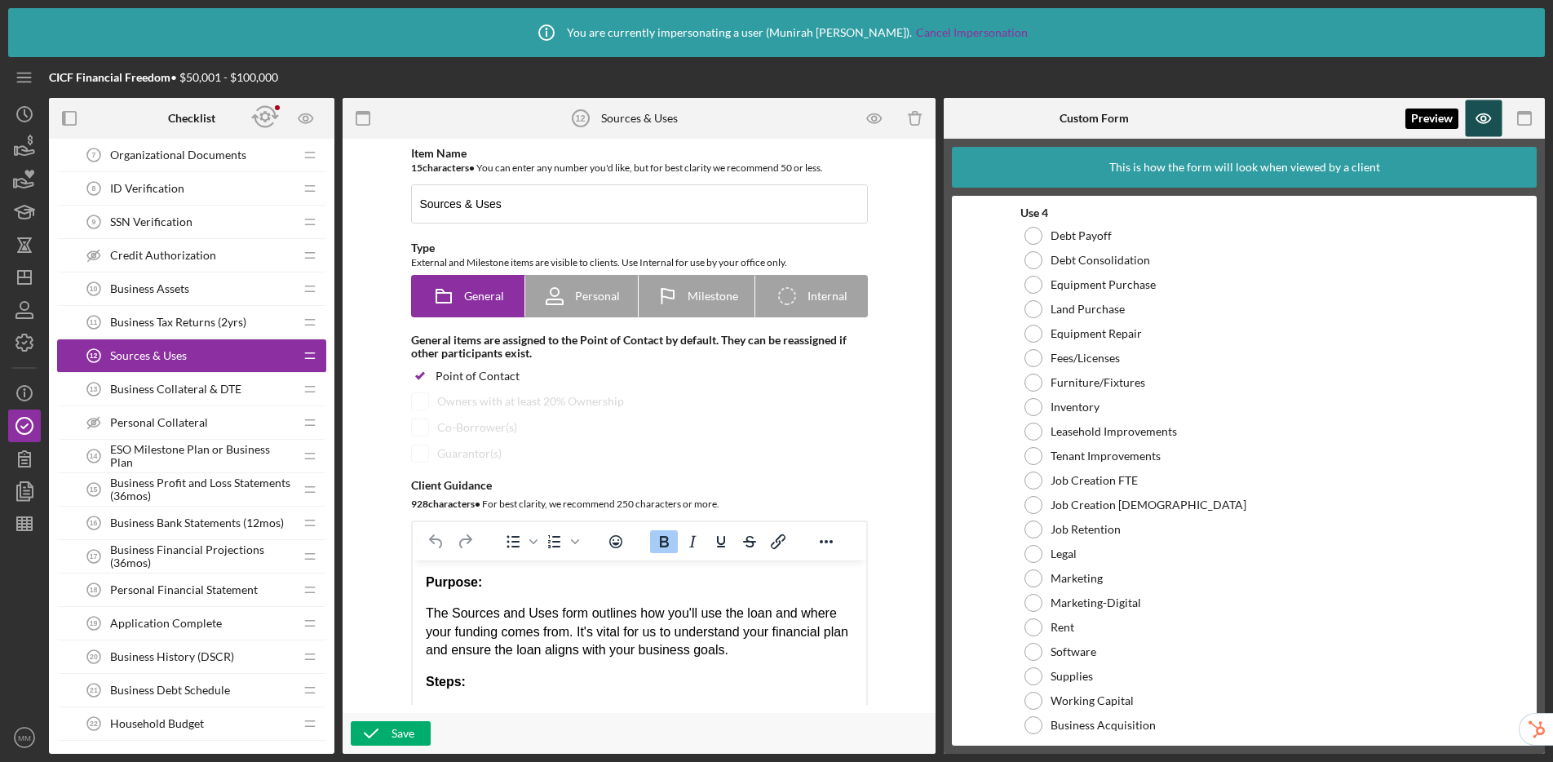
click at [1330, 123] on icon "button" at bounding box center [1484, 118] width 37 height 37
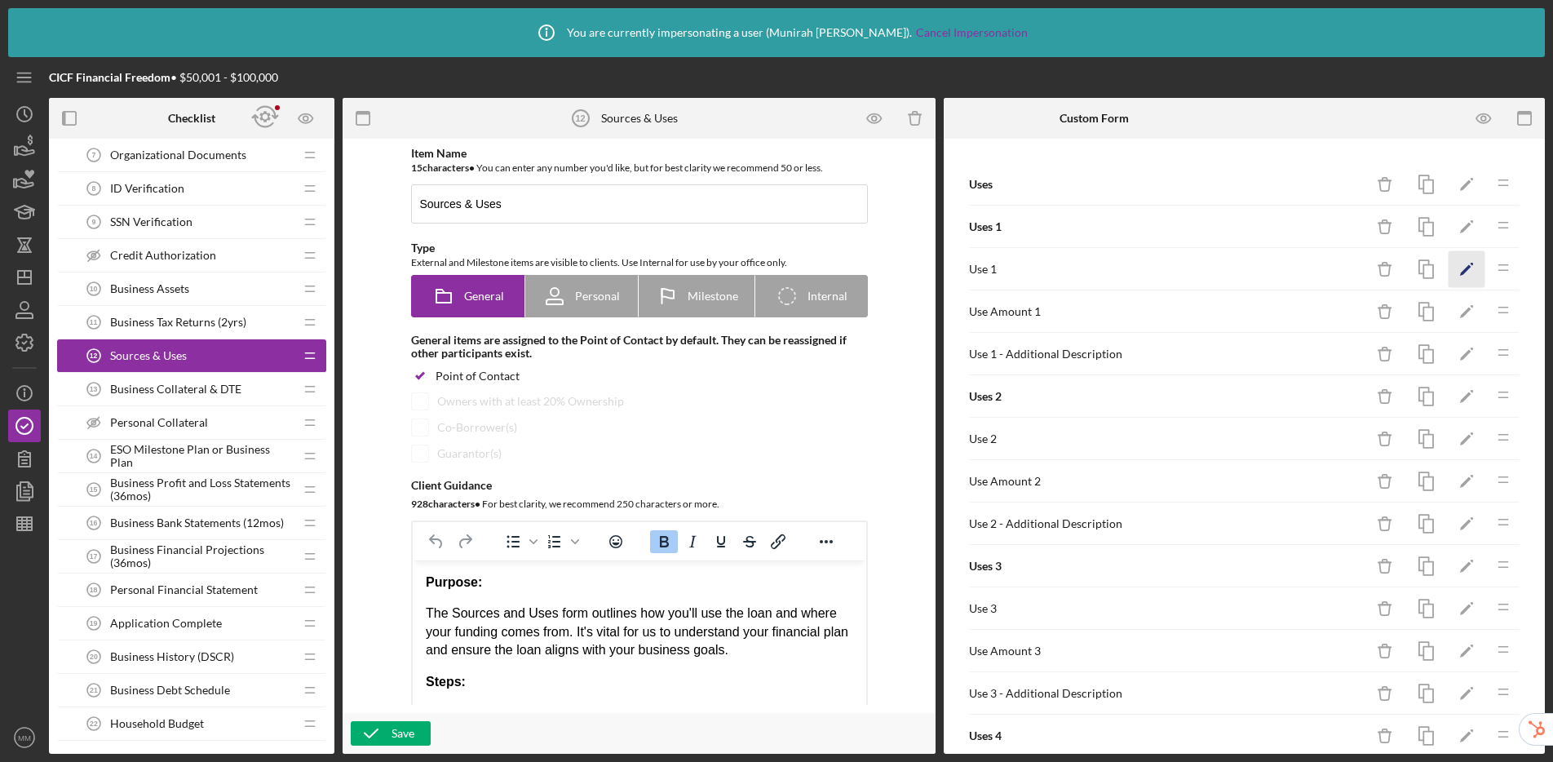
click at [1330, 272] on icon "Icon/Edit" at bounding box center [1467, 269] width 37 height 37
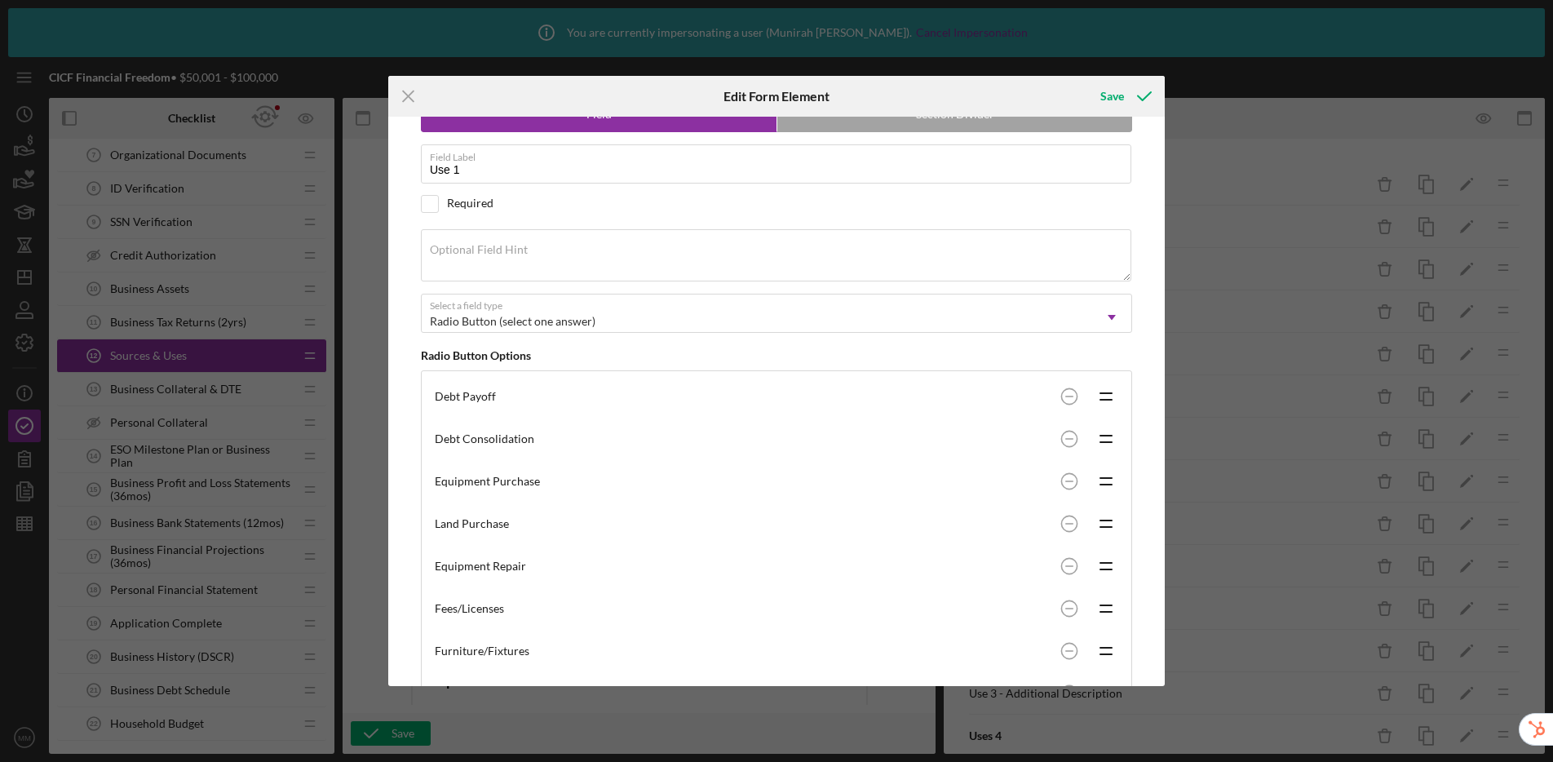
scroll to position [82, 0]
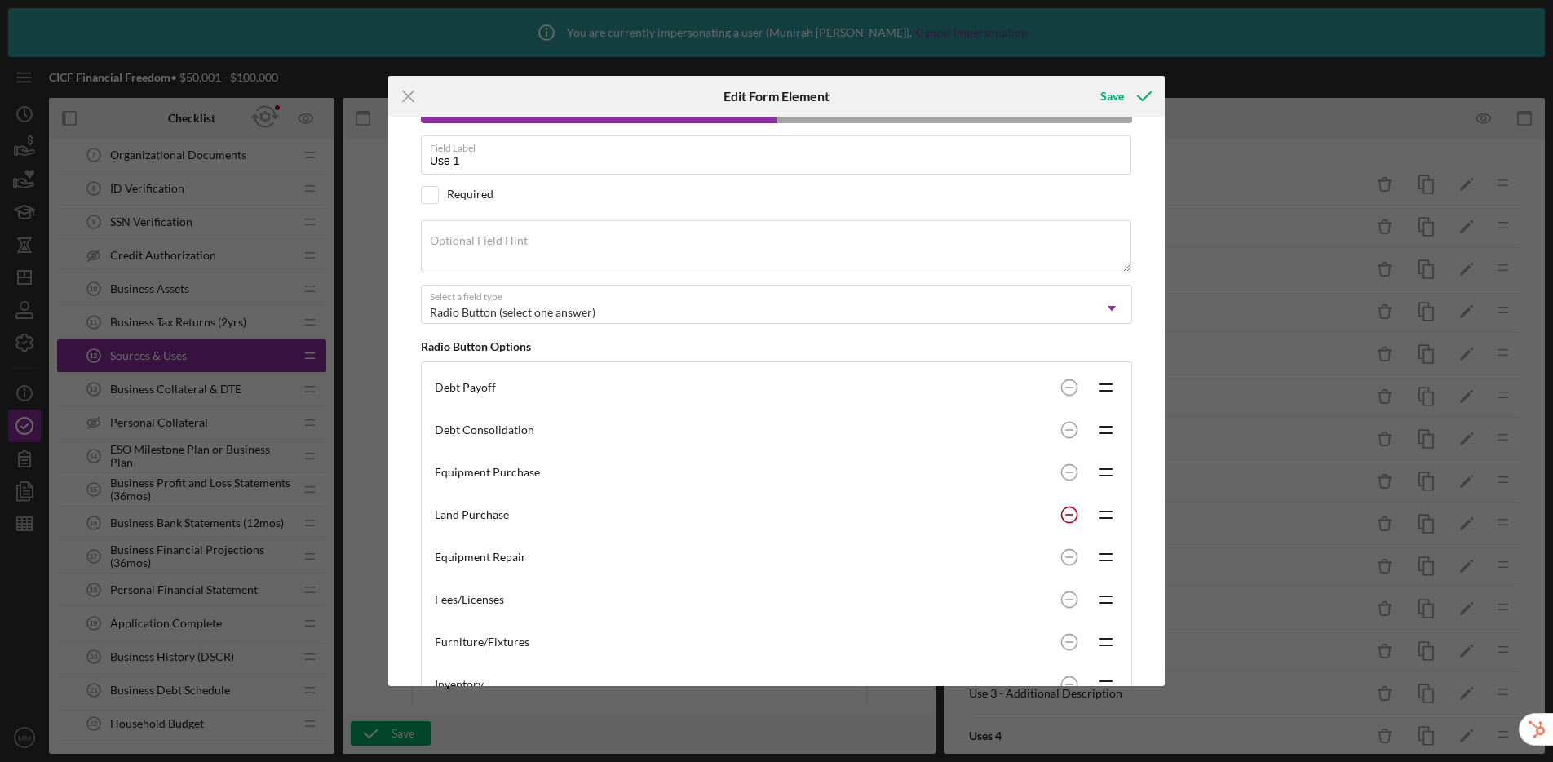
click at [1065, 517] on circle at bounding box center [1068, 514] width 15 height 15
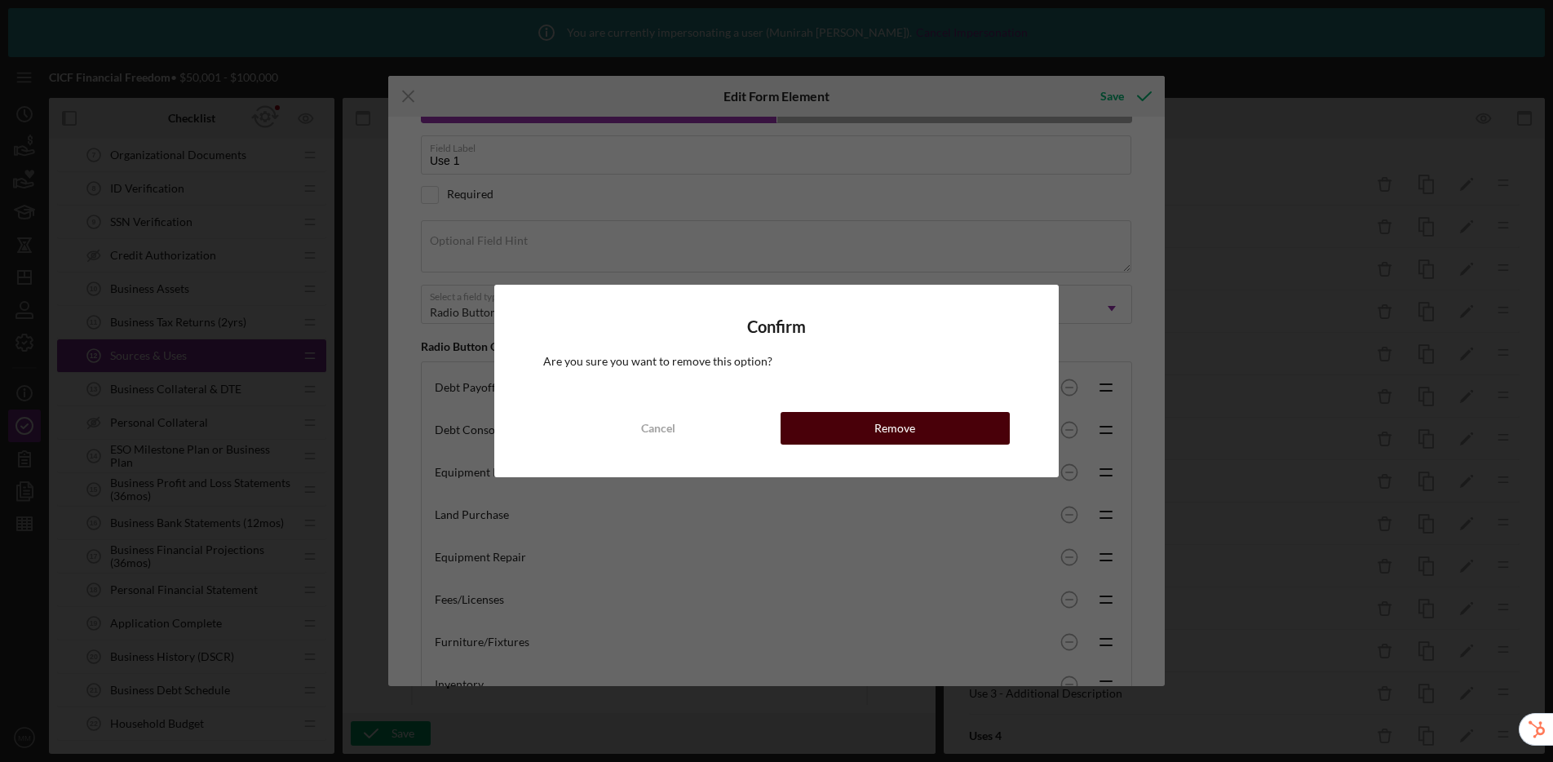
click at [856, 427] on button "Remove" at bounding box center [895, 428] width 229 height 33
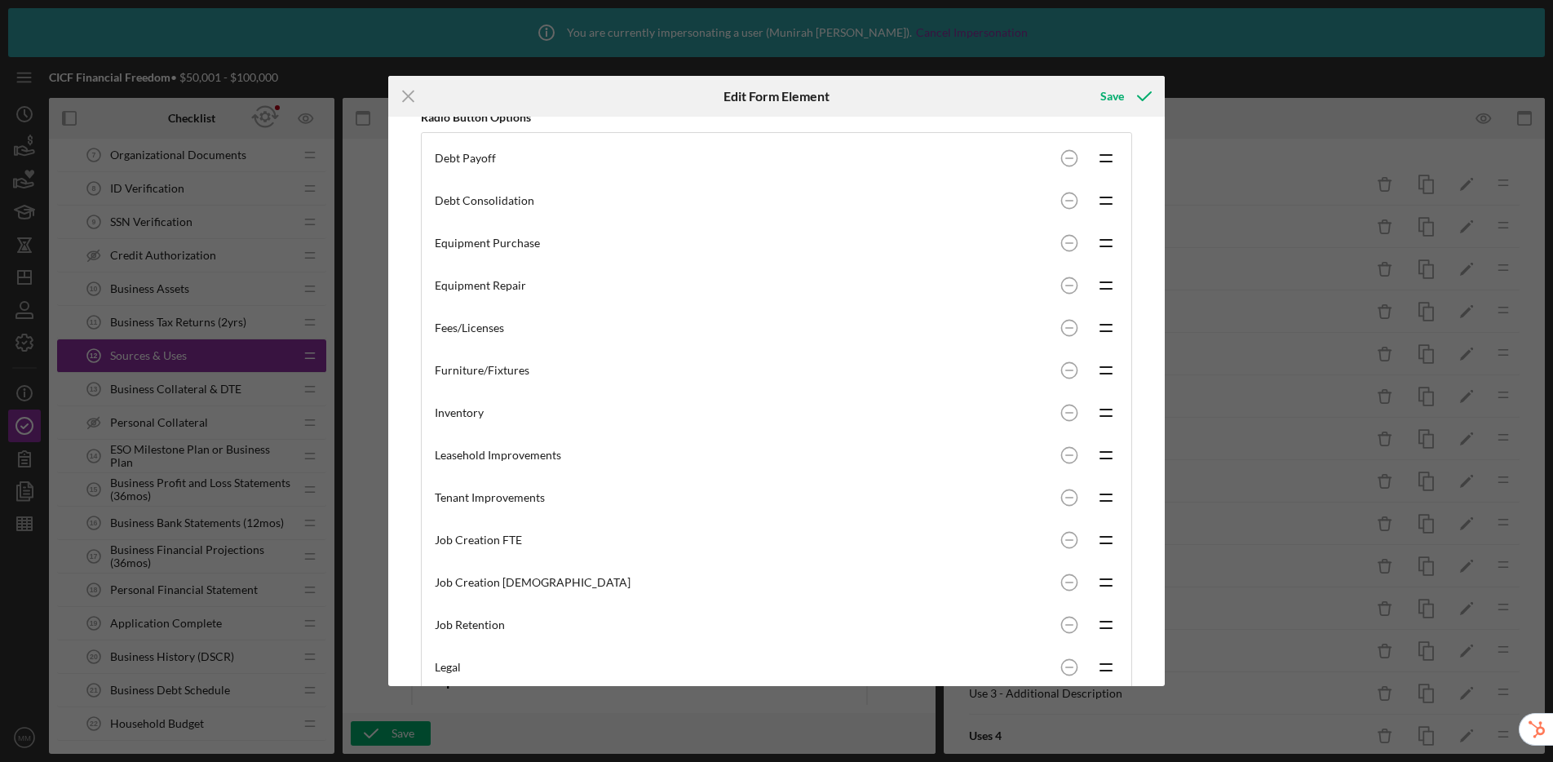
scroll to position [315, 0]
click at [1115, 99] on div "Save" at bounding box center [1112, 96] width 24 height 33
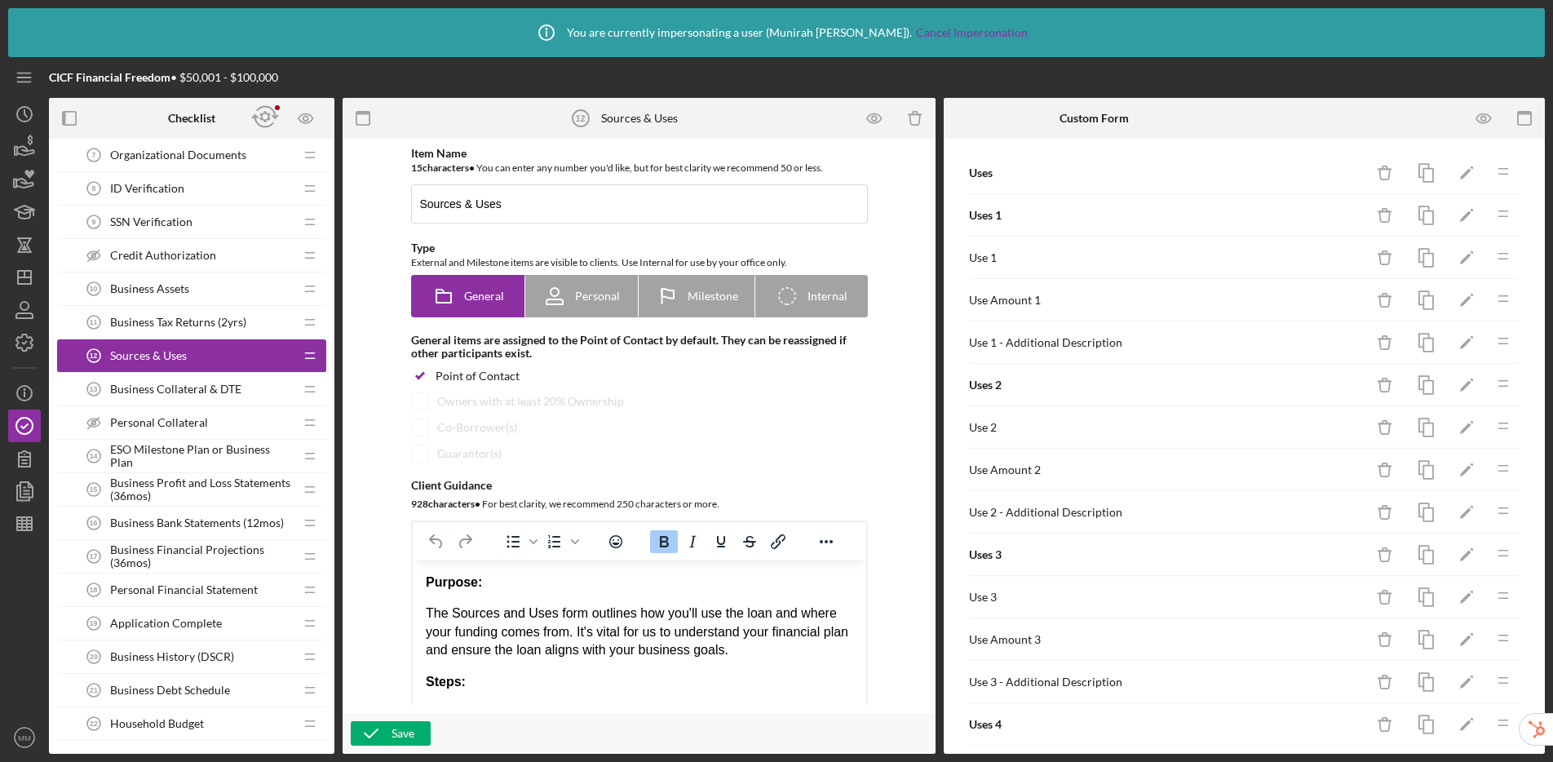
scroll to position [24, 0]
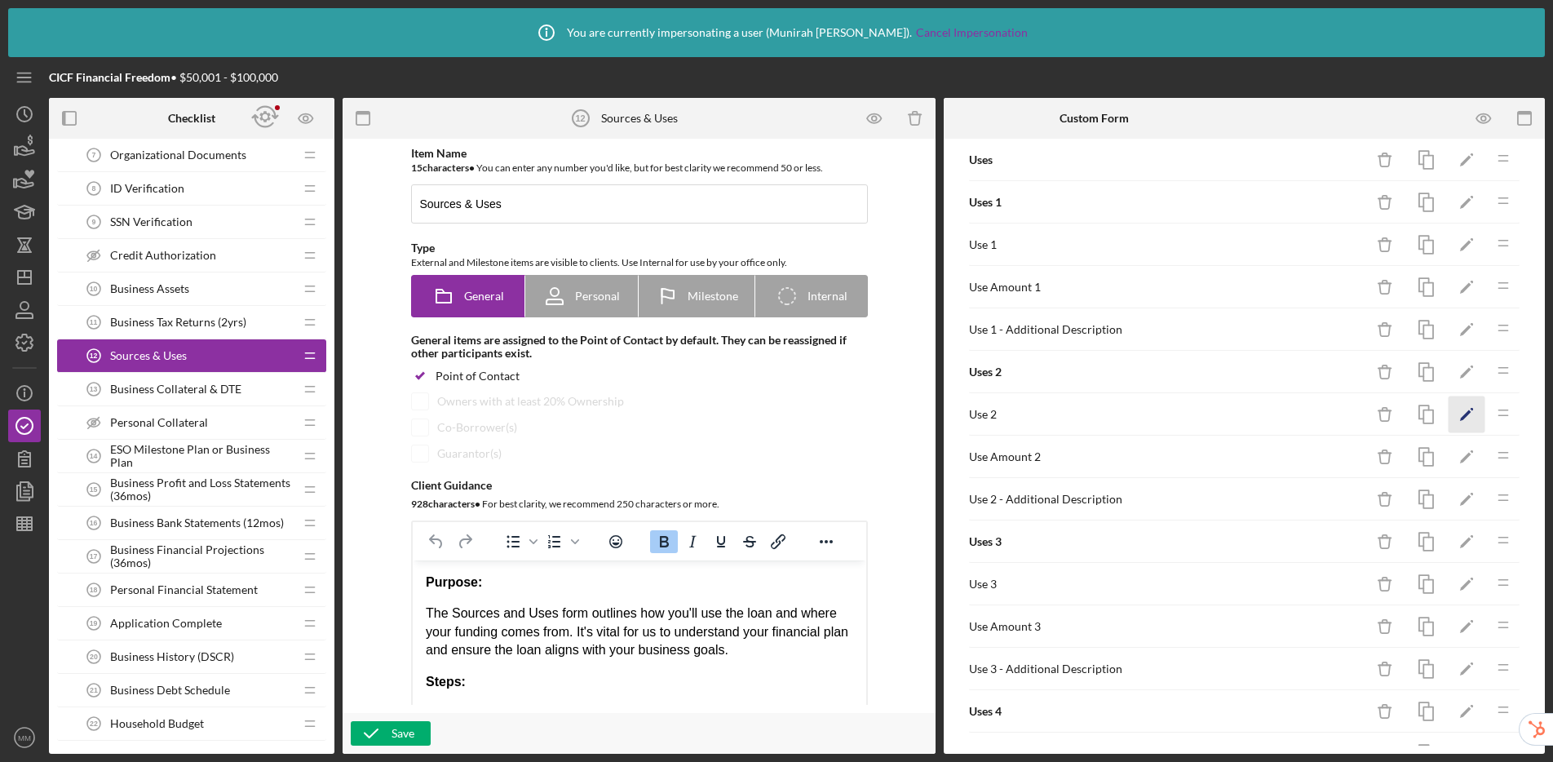
click at [1330, 415] on icon "Icon/Edit" at bounding box center [1467, 414] width 37 height 37
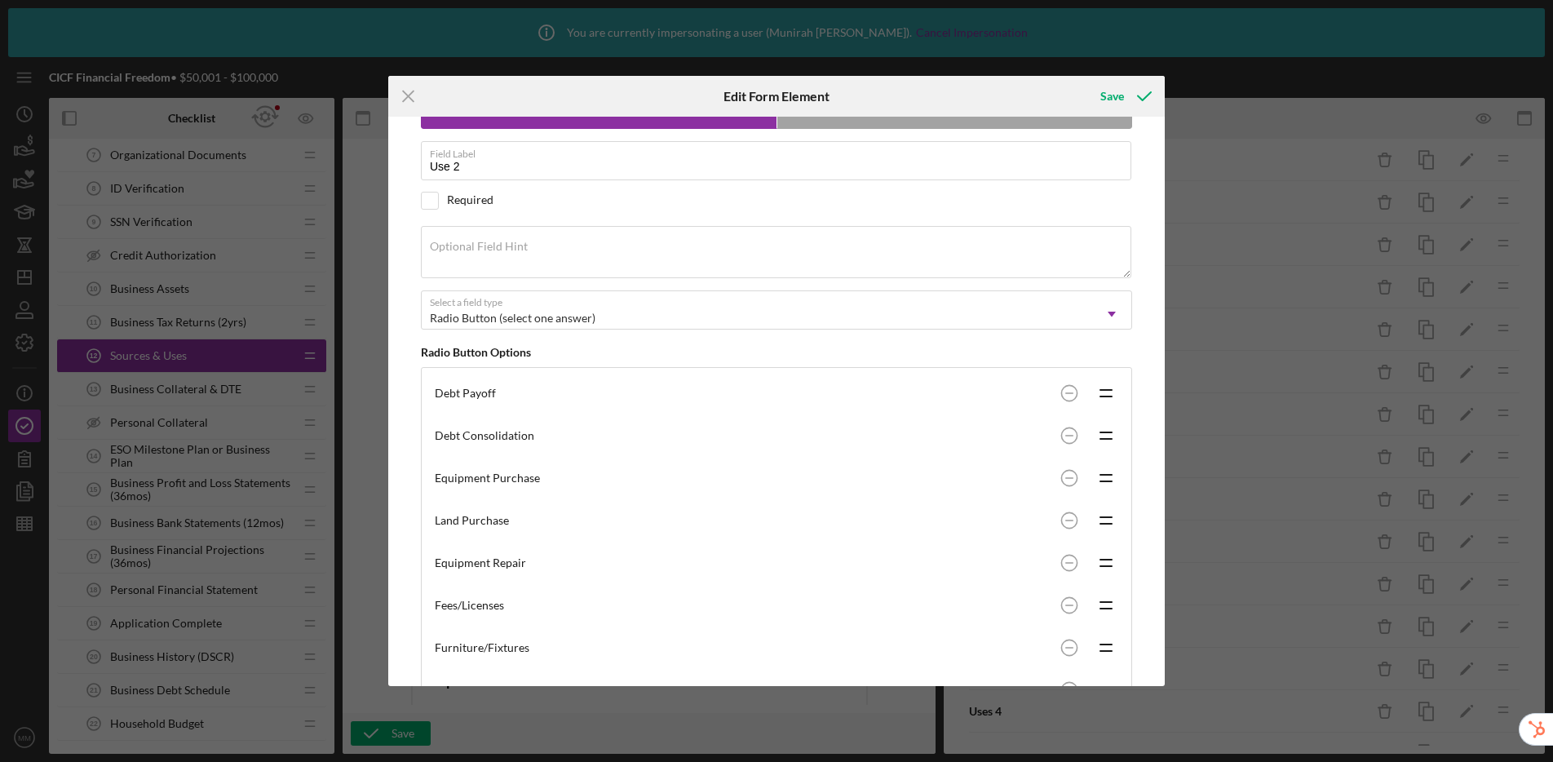
scroll to position [105, 0]
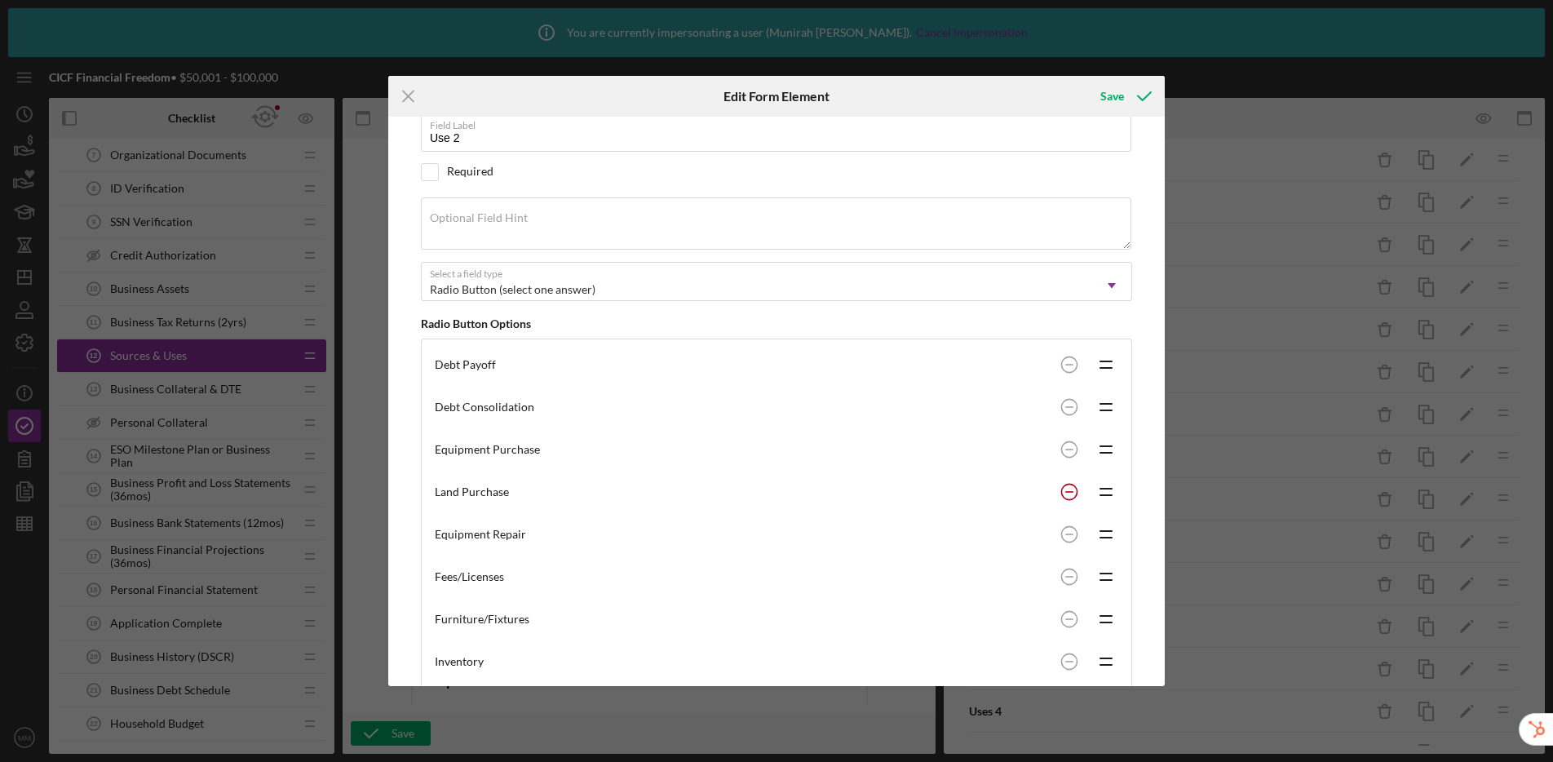
click at [1064, 489] on circle at bounding box center [1068, 491] width 15 height 15
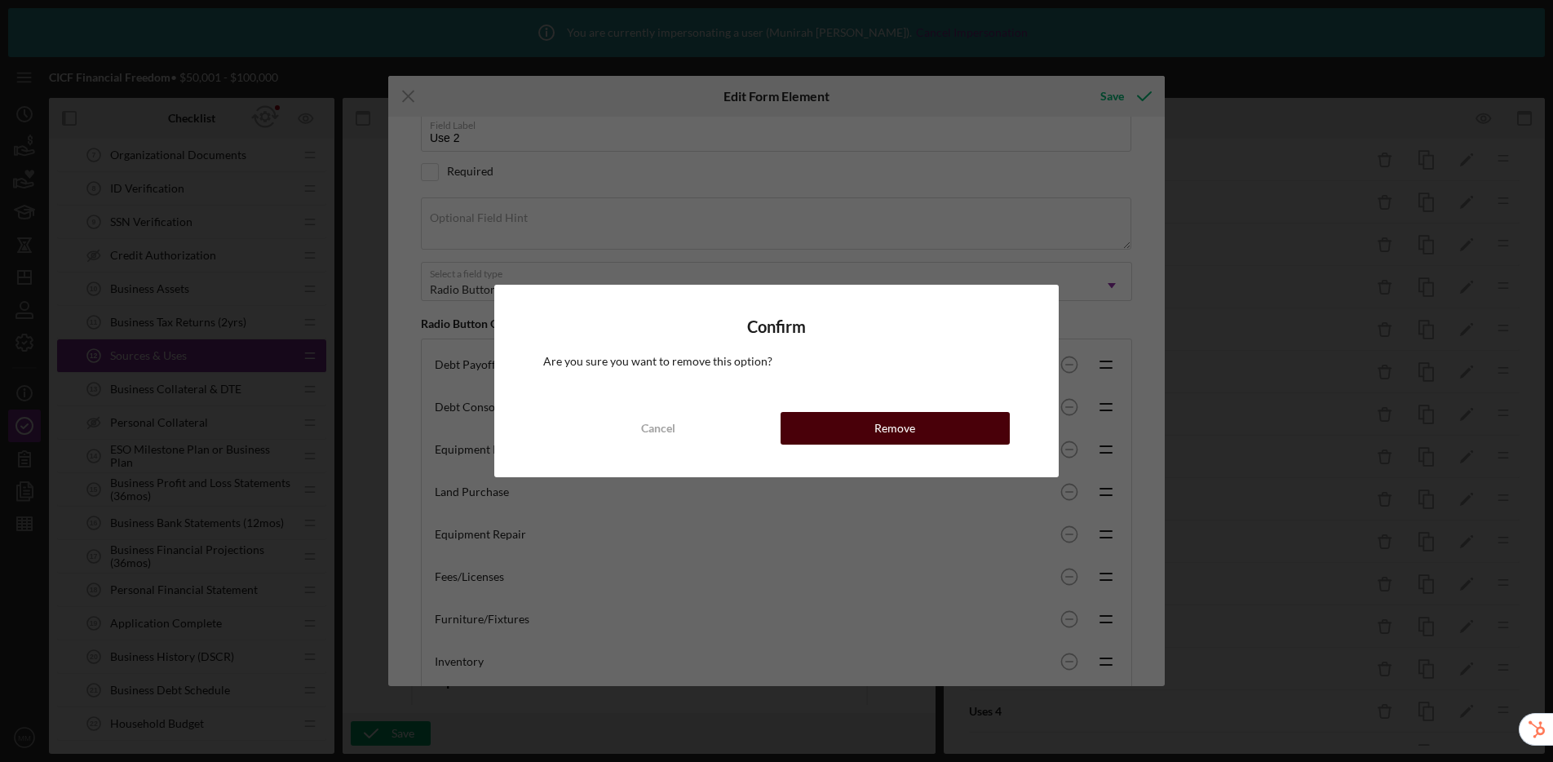
click at [936, 429] on button "Remove" at bounding box center [895, 428] width 229 height 33
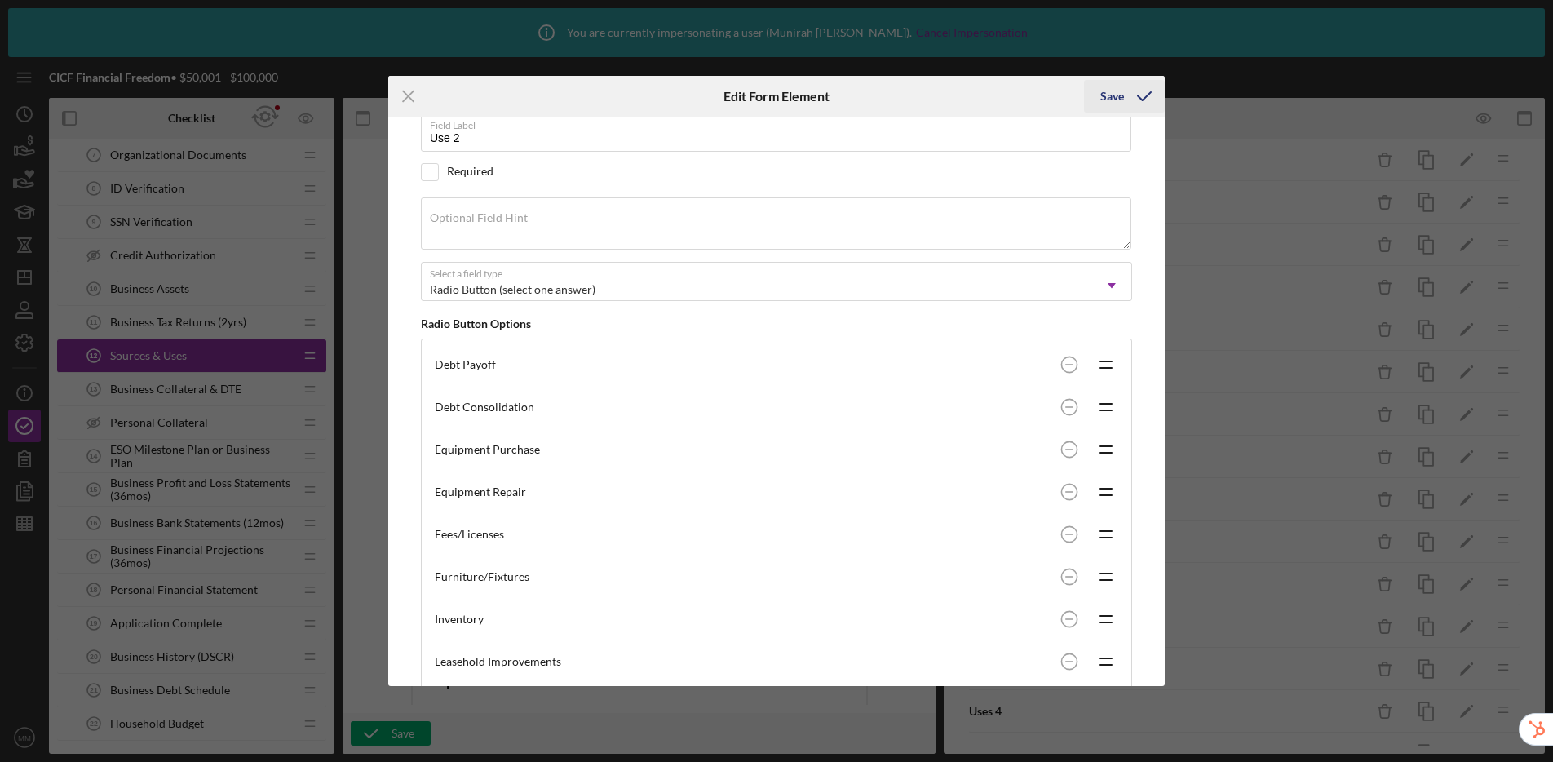
click at [1114, 101] on div "Save" at bounding box center [1112, 96] width 24 height 33
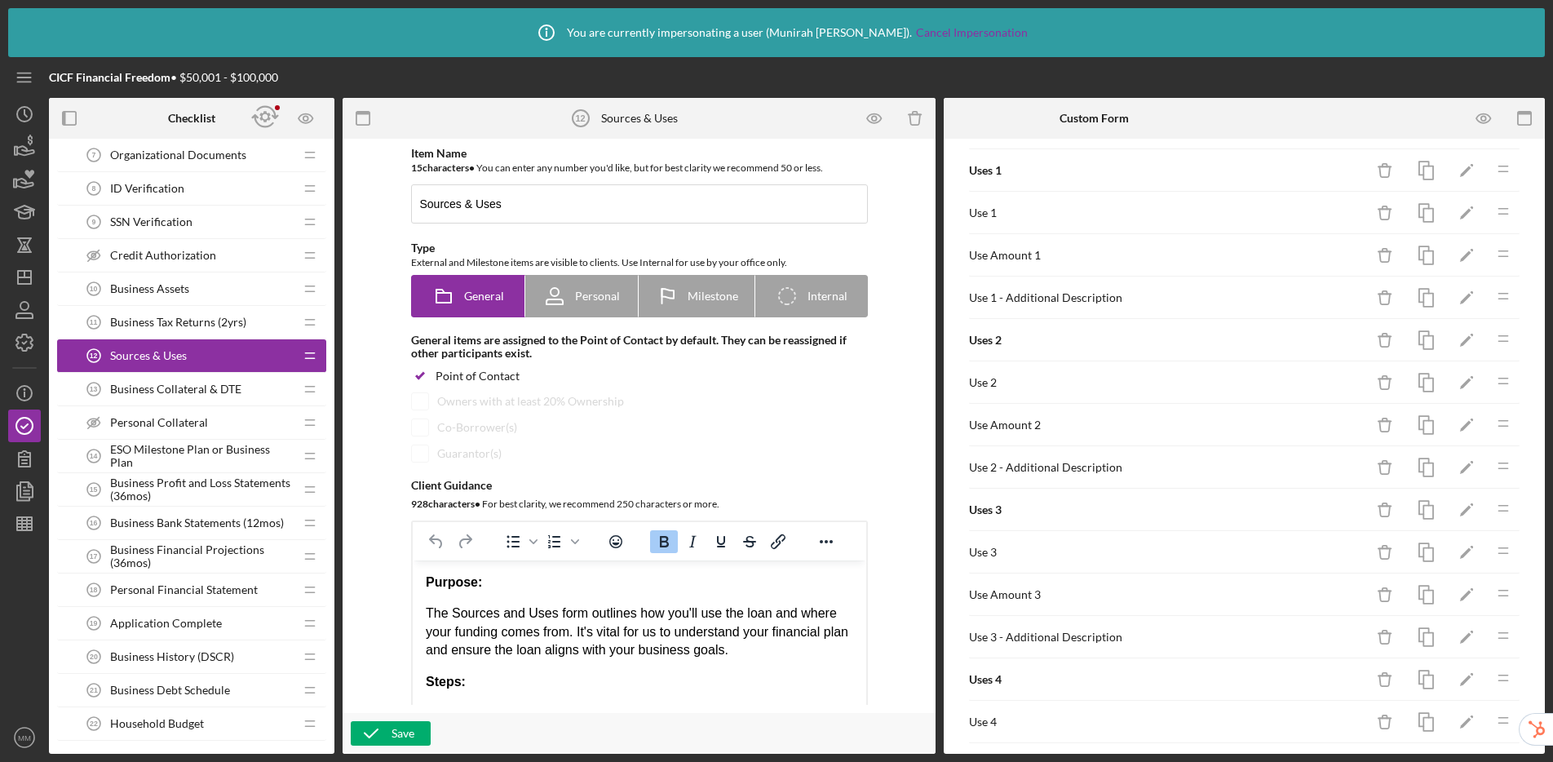
scroll to position [57, 0]
click at [1330, 550] on polygon "button" at bounding box center [1465, 552] width 11 height 11
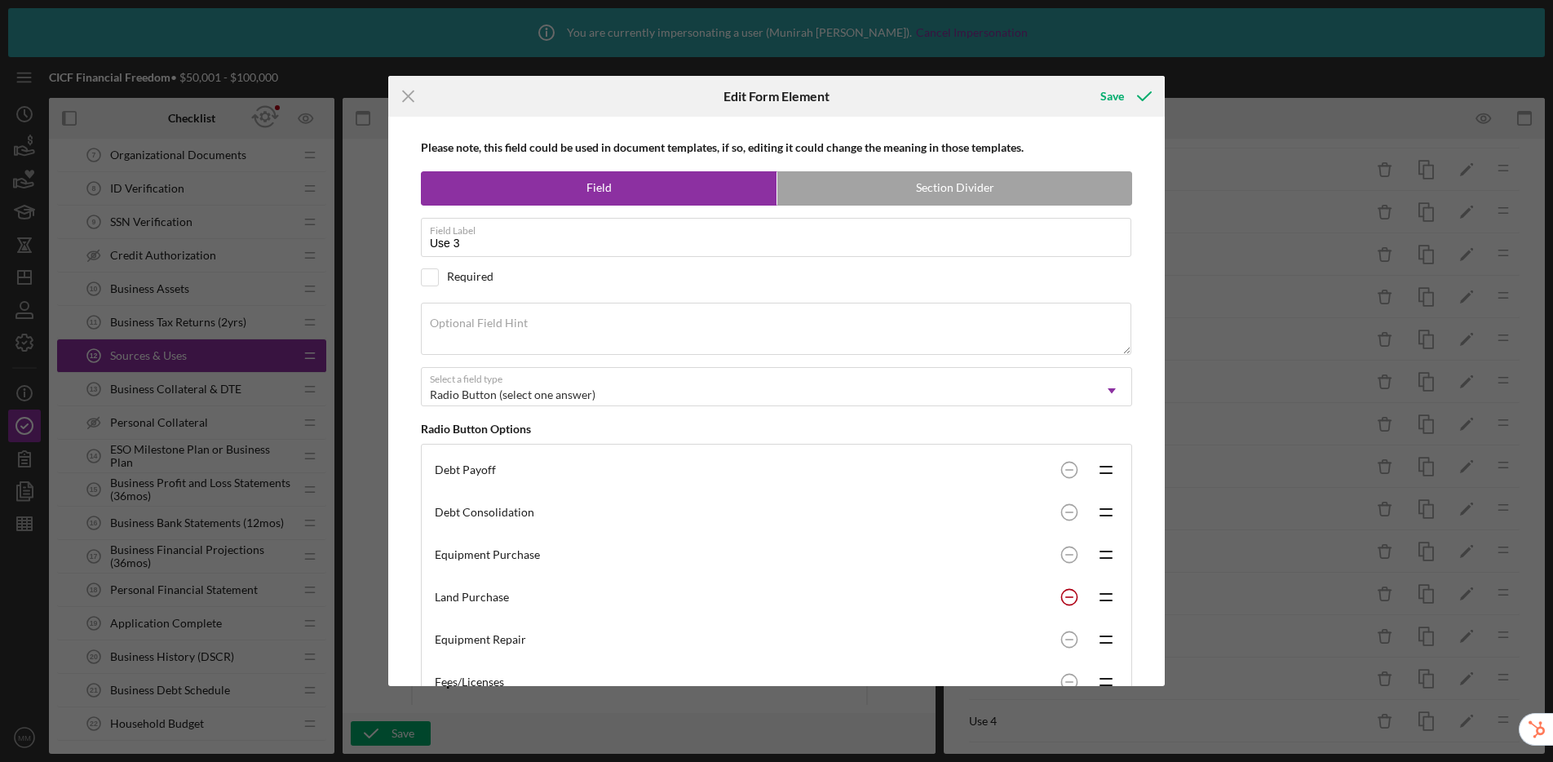
click at [1063, 594] on circle at bounding box center [1068, 596] width 15 height 15
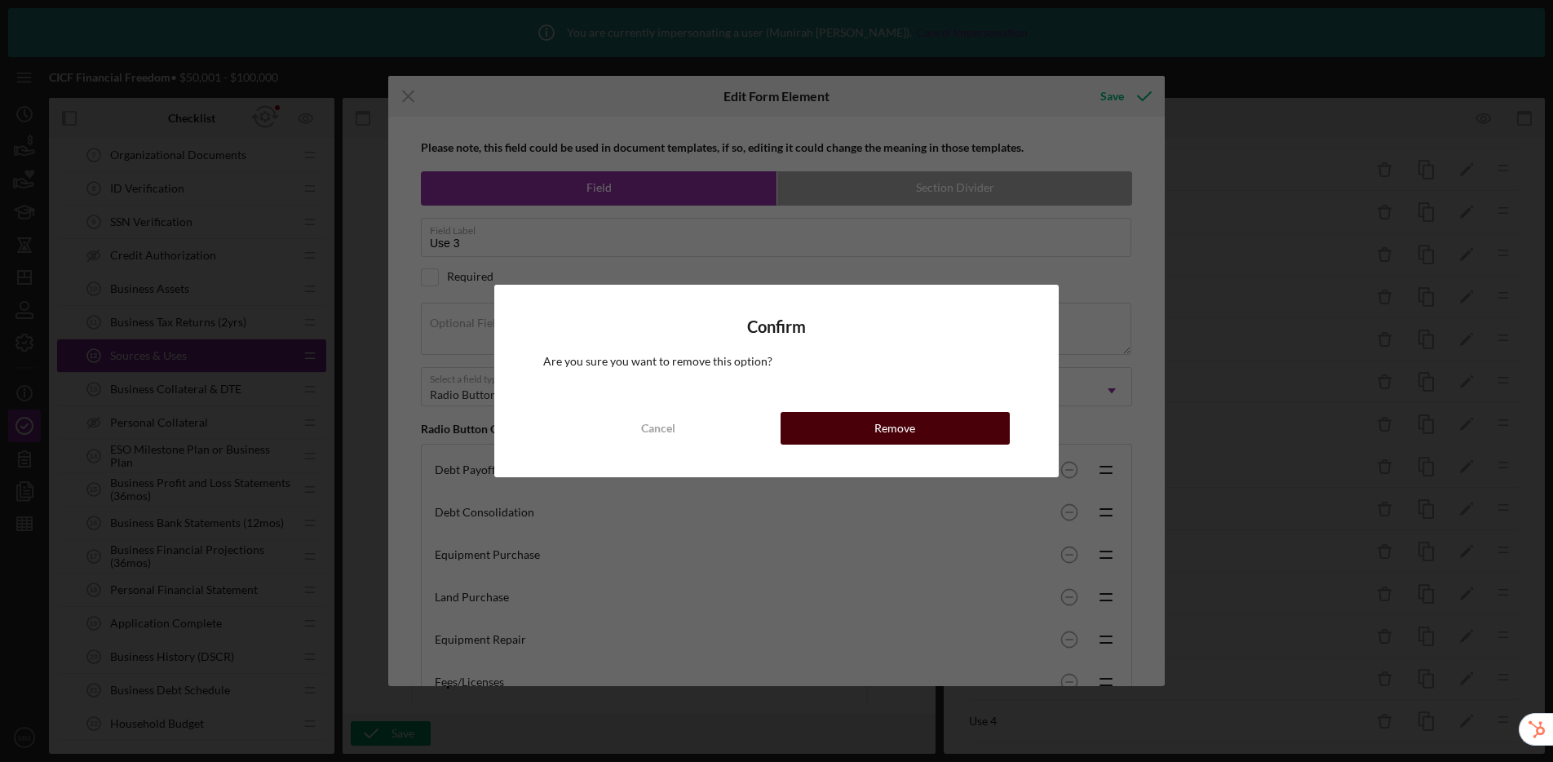
click at [885, 426] on div "Remove" at bounding box center [894, 428] width 41 height 33
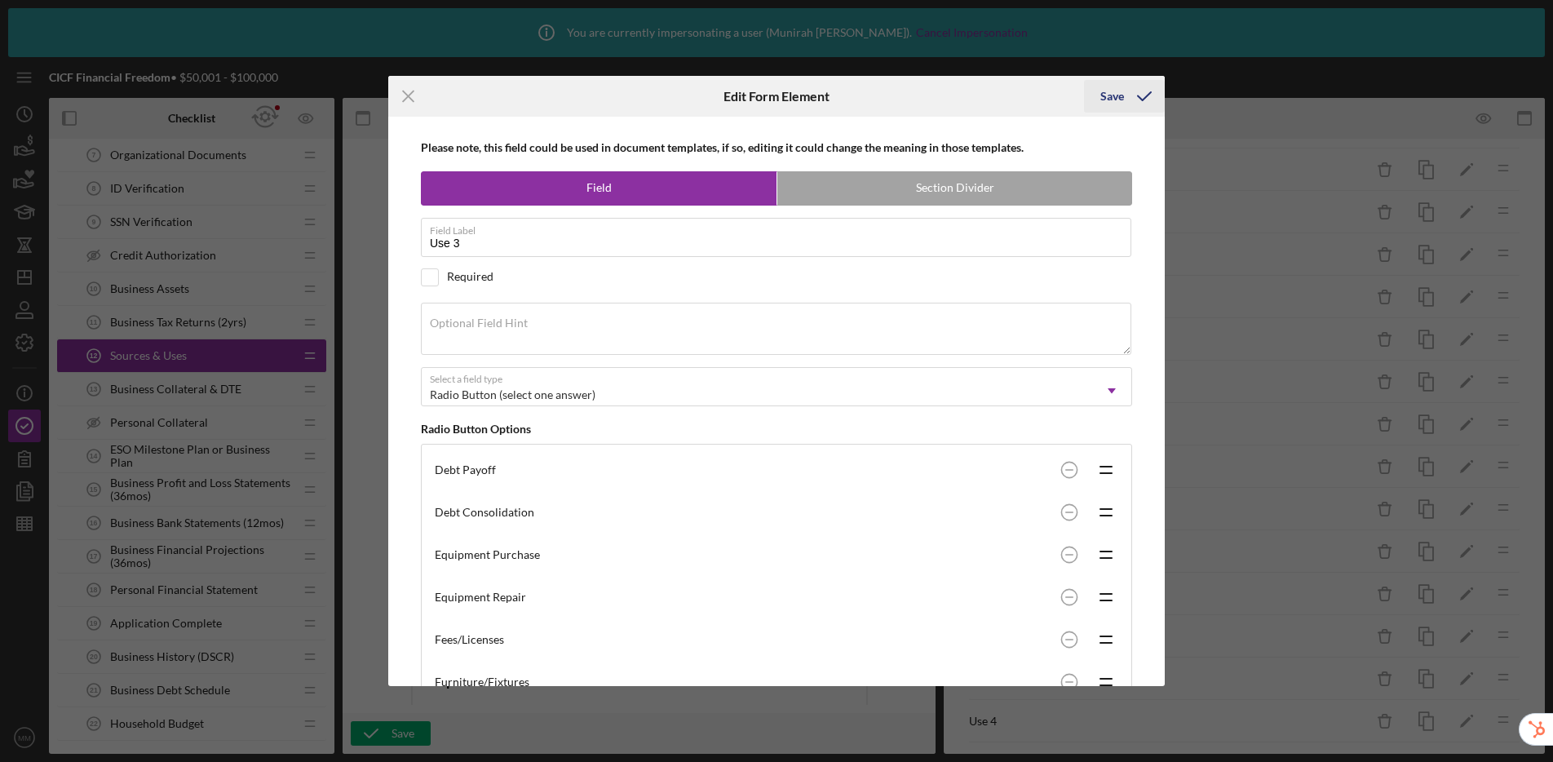
click at [1115, 101] on div "Save" at bounding box center [1112, 96] width 24 height 33
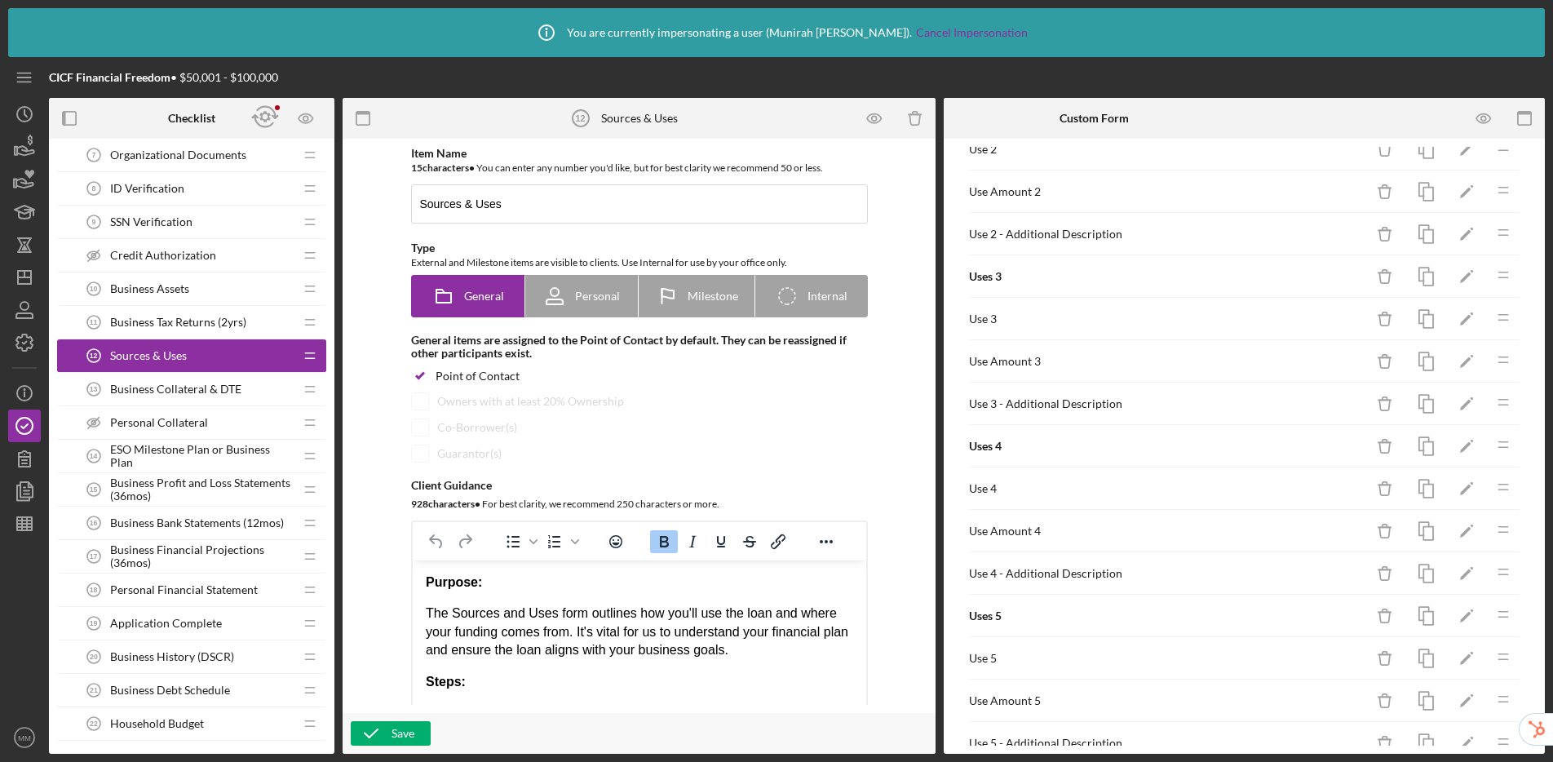
scroll to position [332, 0]
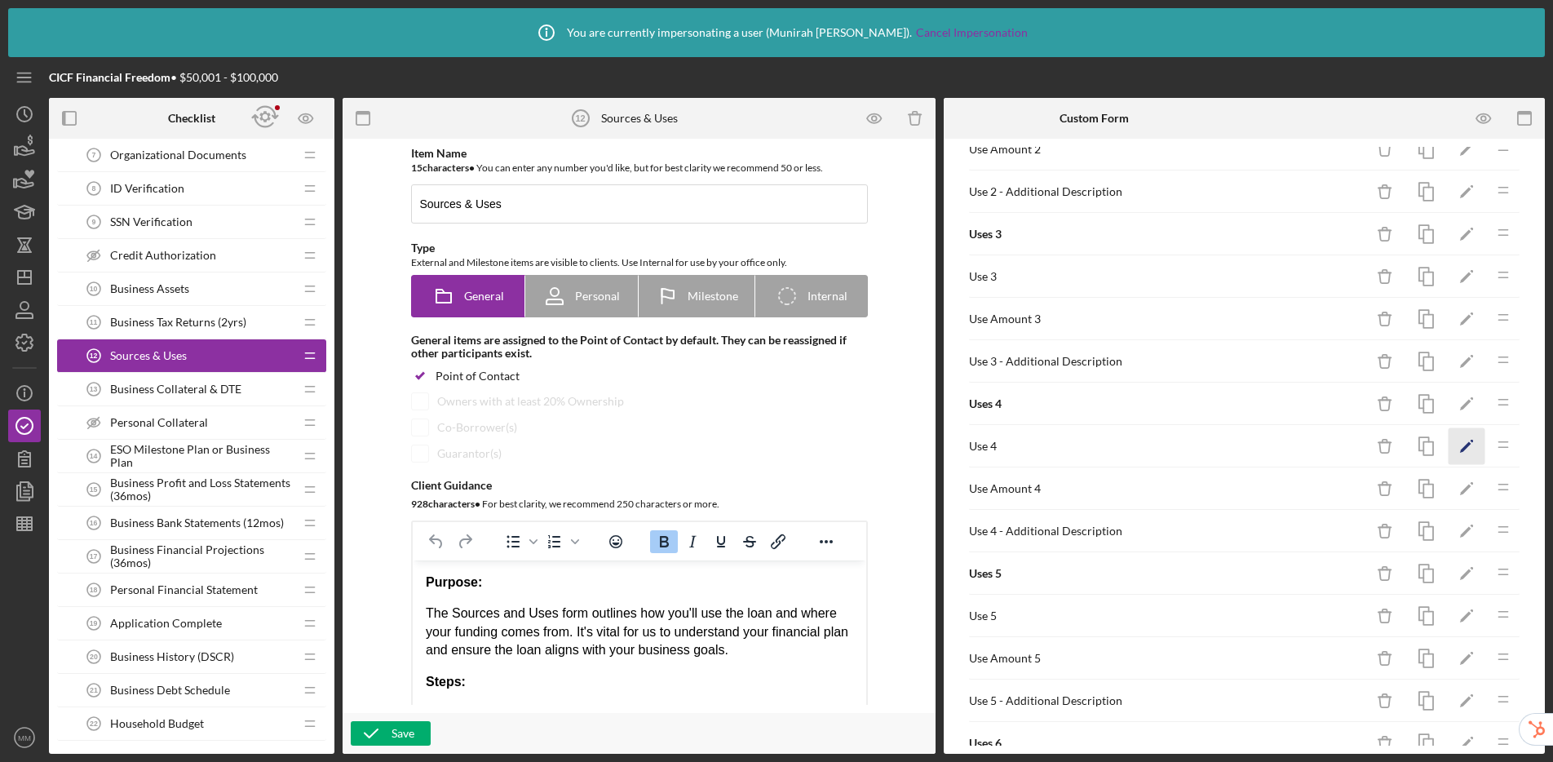
click at [1330, 448] on polygon "button" at bounding box center [1465, 447] width 11 height 11
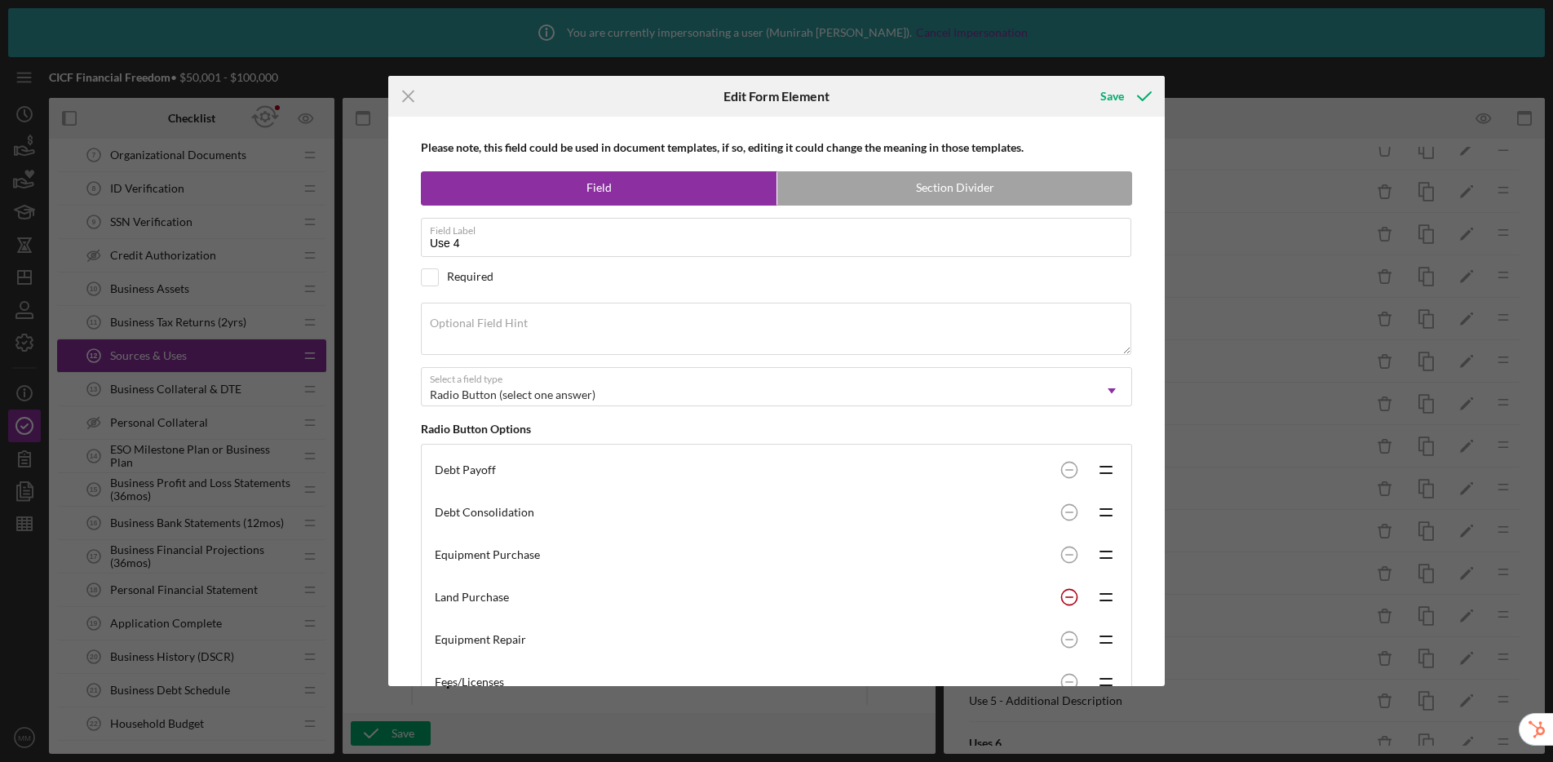
click at [1062, 595] on circle at bounding box center [1068, 596] width 15 height 15
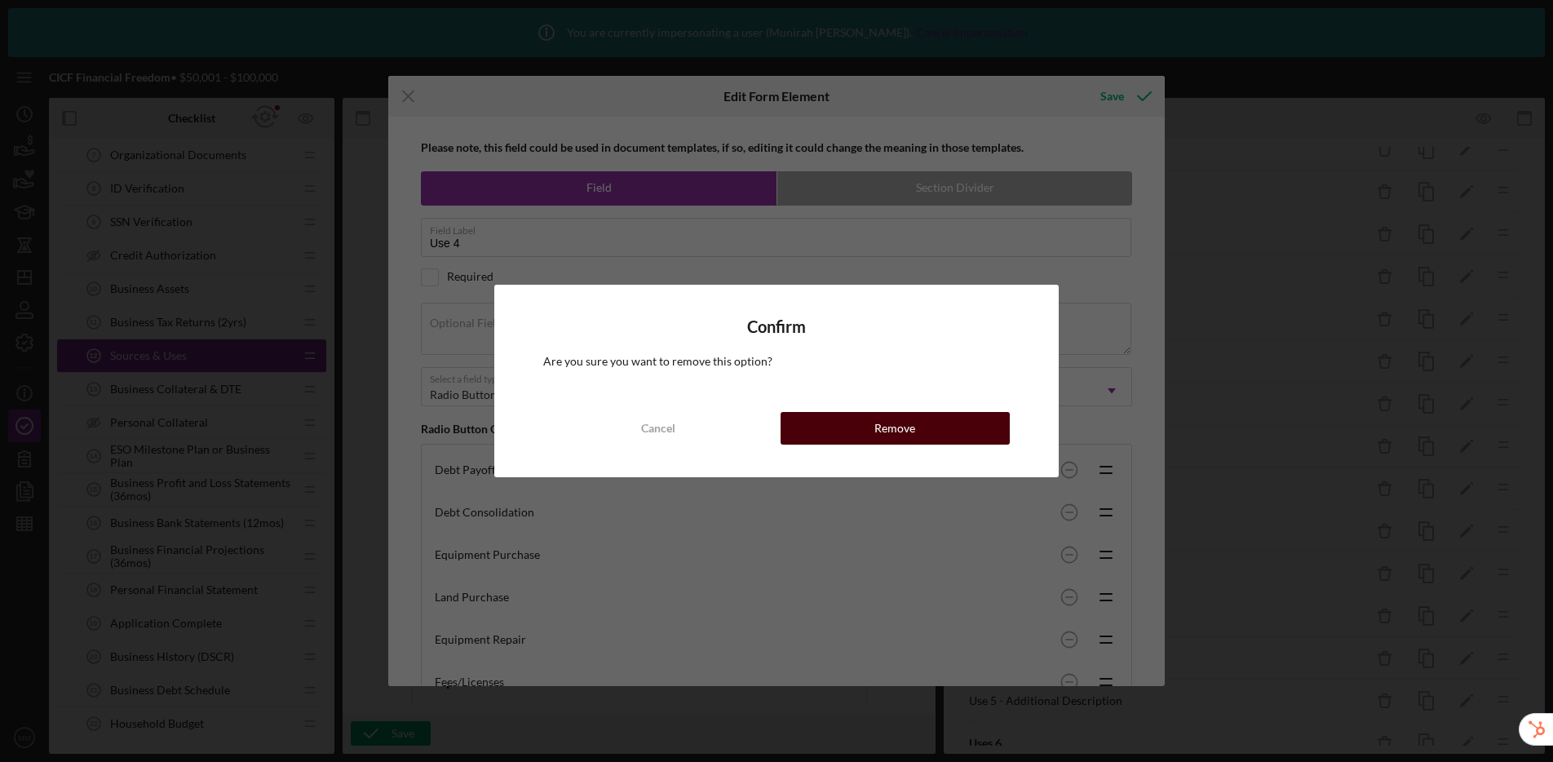
click at [864, 424] on button "Remove" at bounding box center [895, 428] width 229 height 33
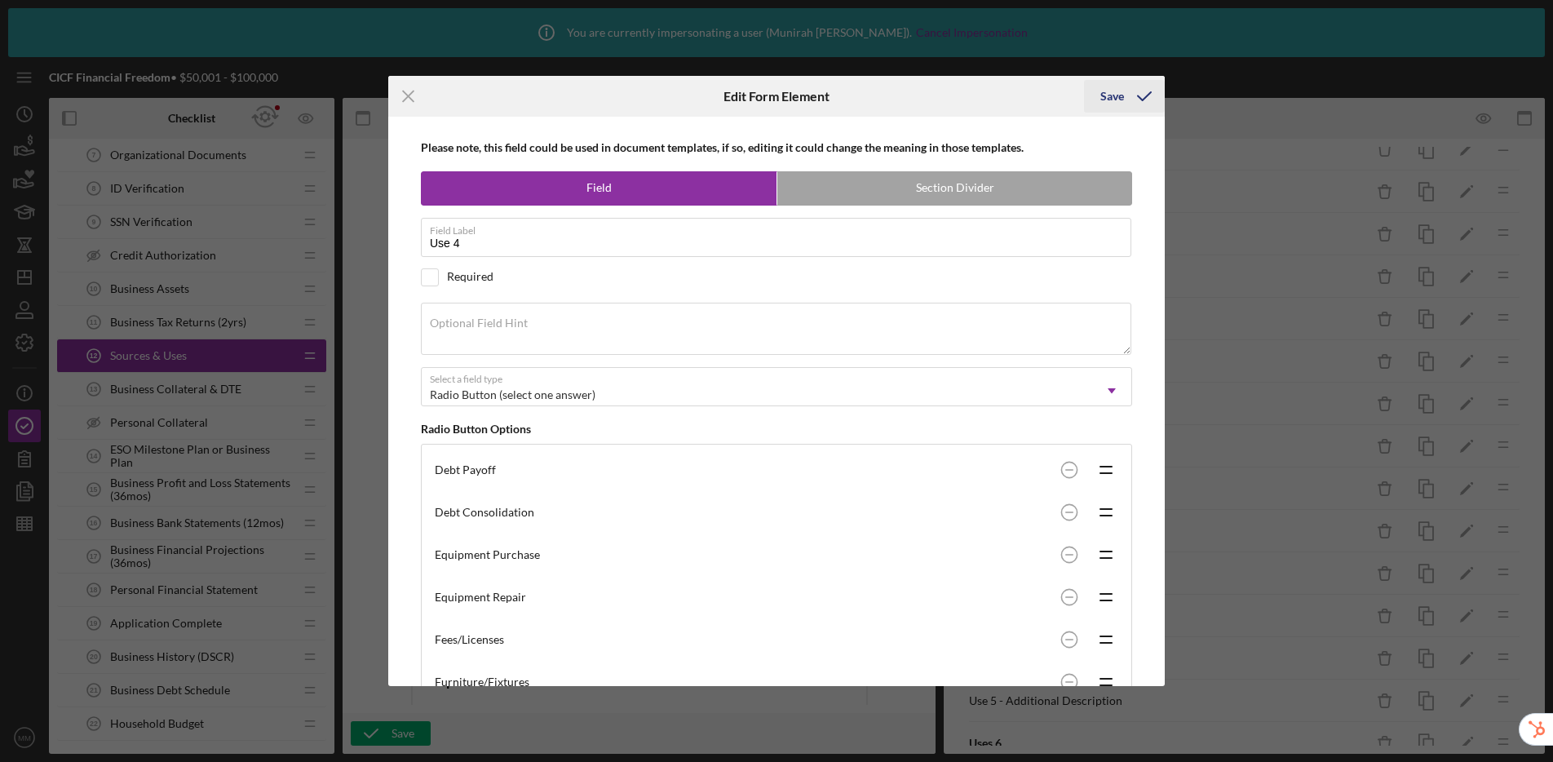
click at [1121, 99] on div "Save" at bounding box center [1112, 96] width 24 height 33
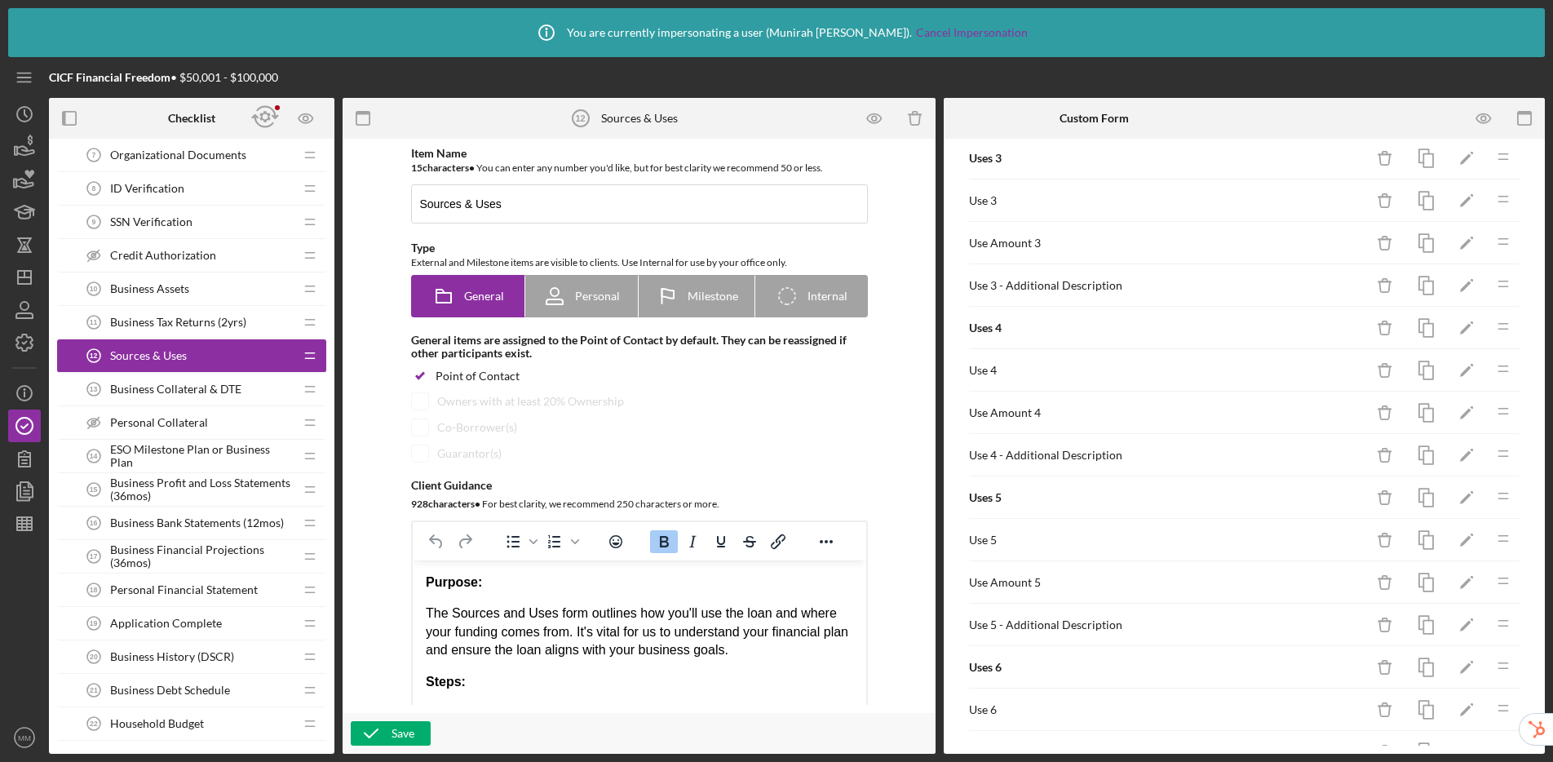
scroll to position [488, 0]
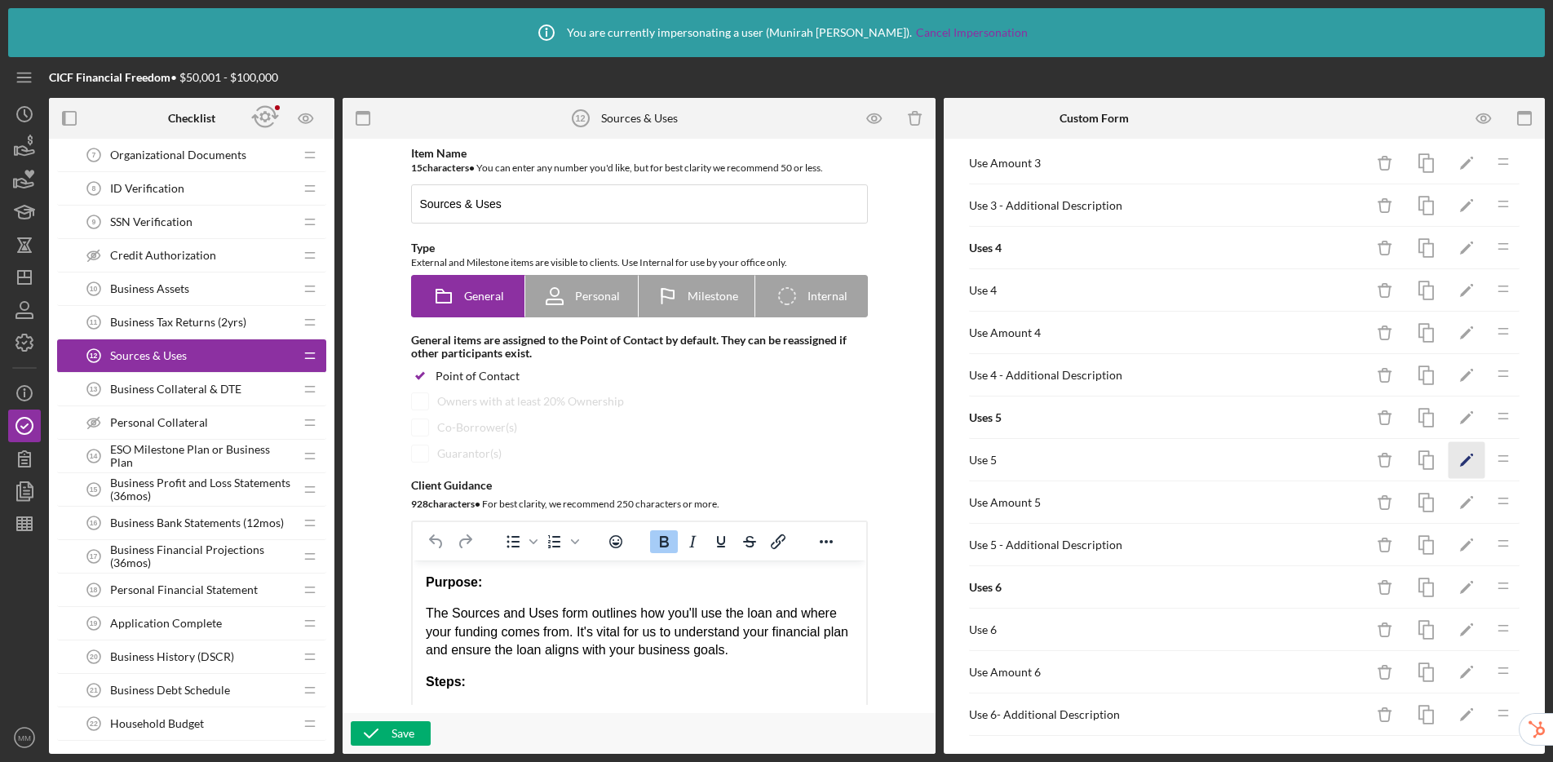
click at [1330, 462] on icon "Icon/Edit" at bounding box center [1467, 460] width 37 height 37
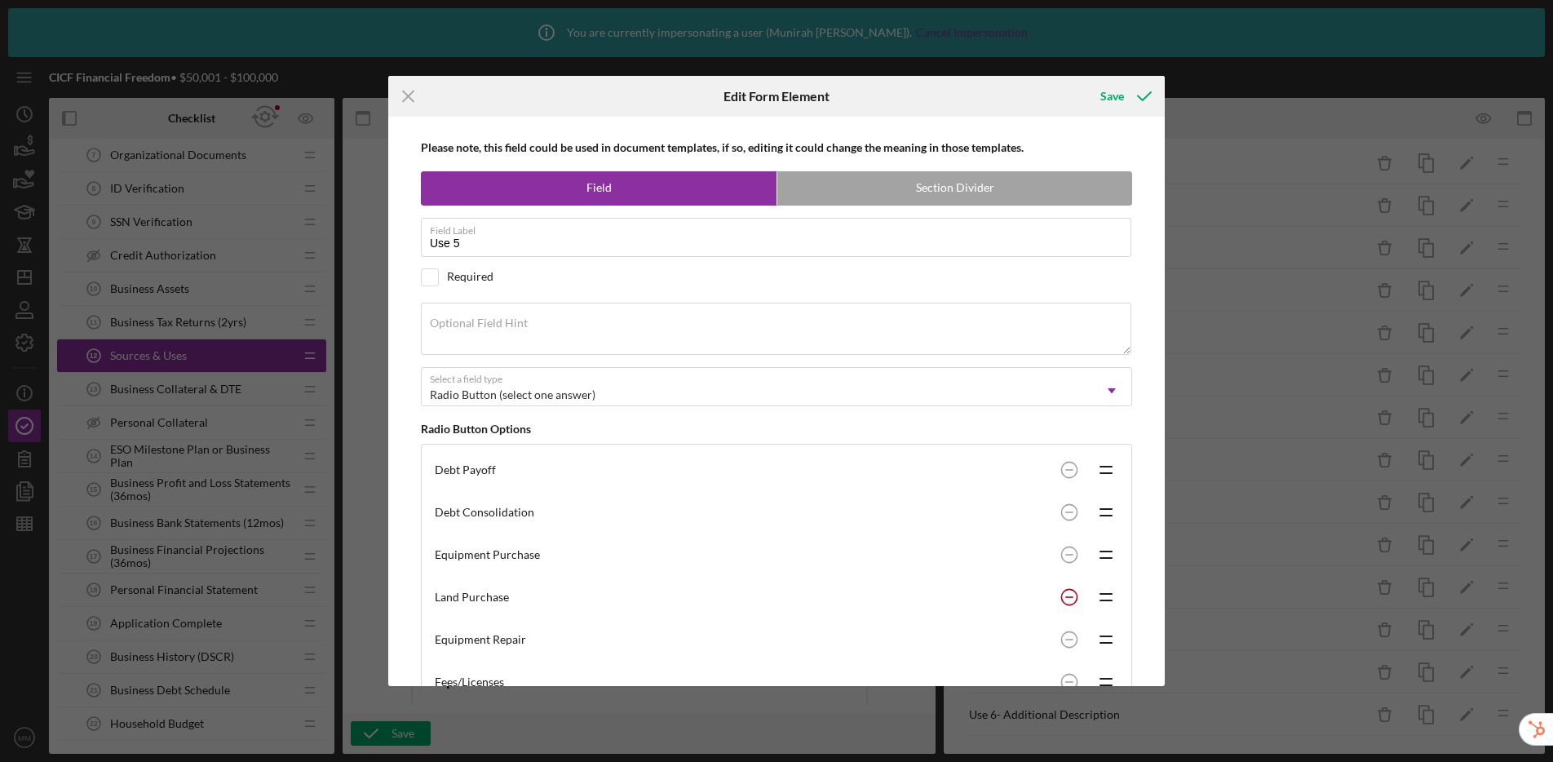
click at [1065, 596] on rect at bounding box center [1069, 597] width 8 height 2
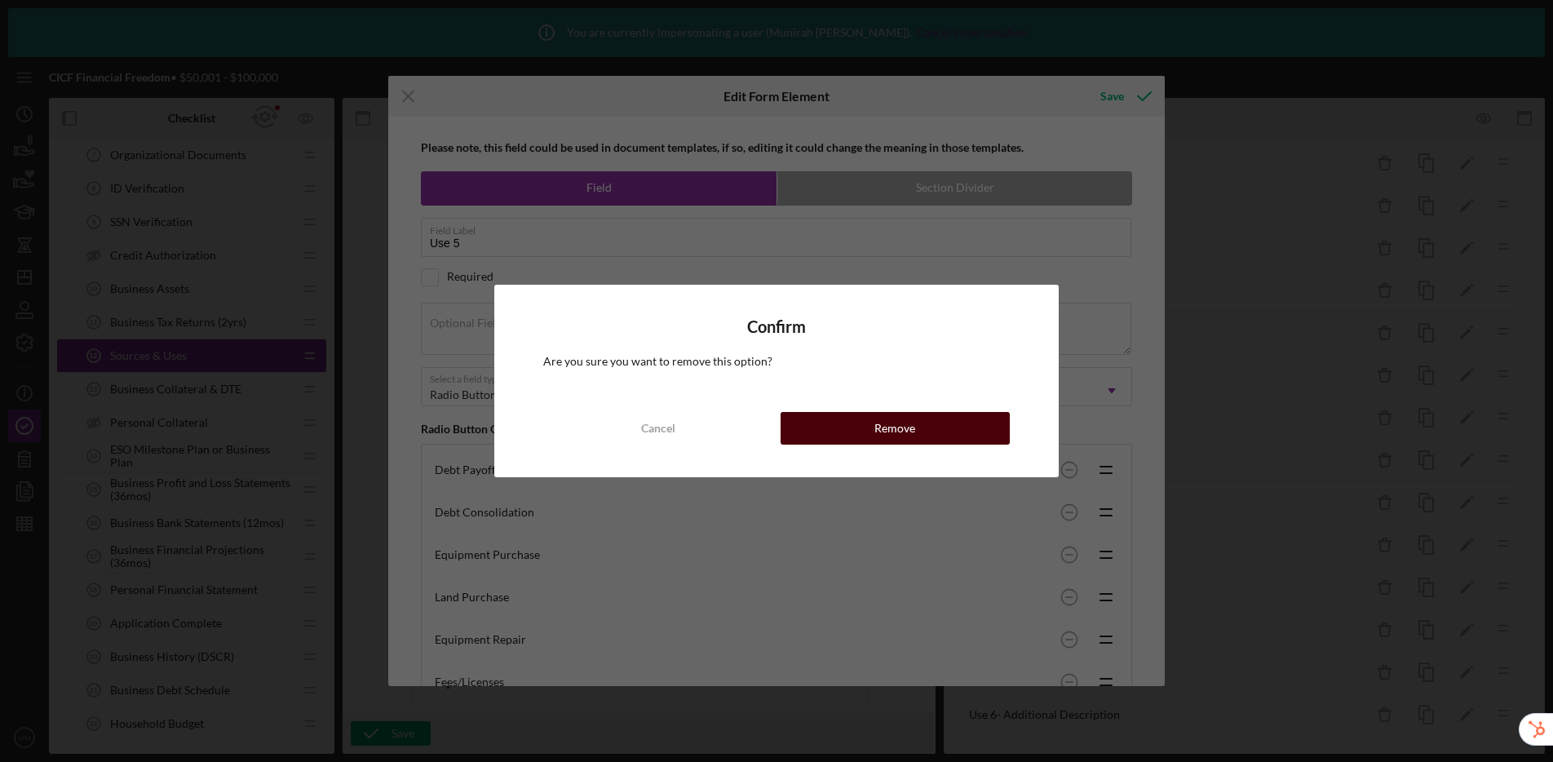
click at [912, 430] on div "Remove" at bounding box center [894, 428] width 41 height 33
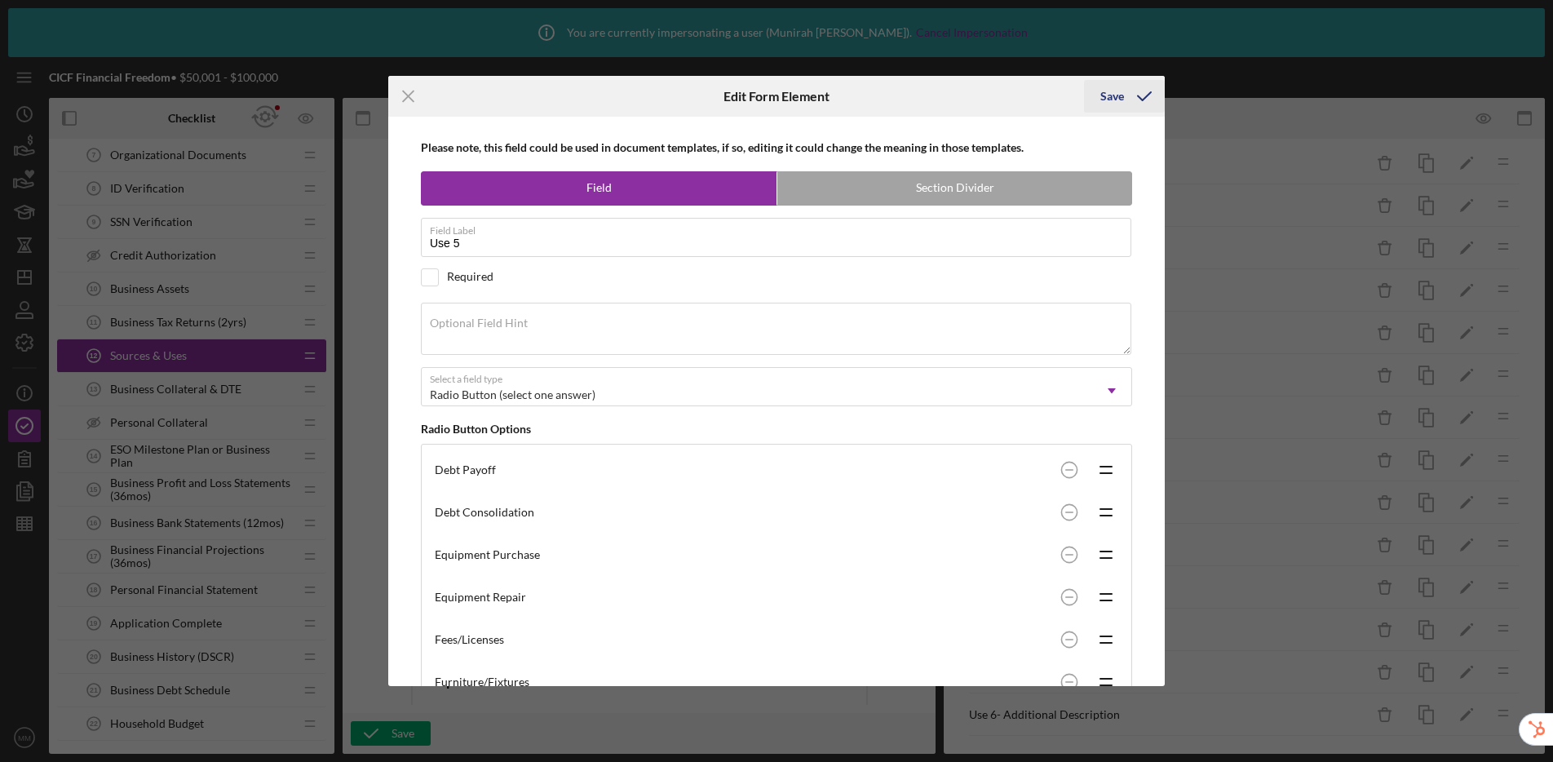
click at [1124, 102] on icon "submit" at bounding box center [1144, 96] width 41 height 41
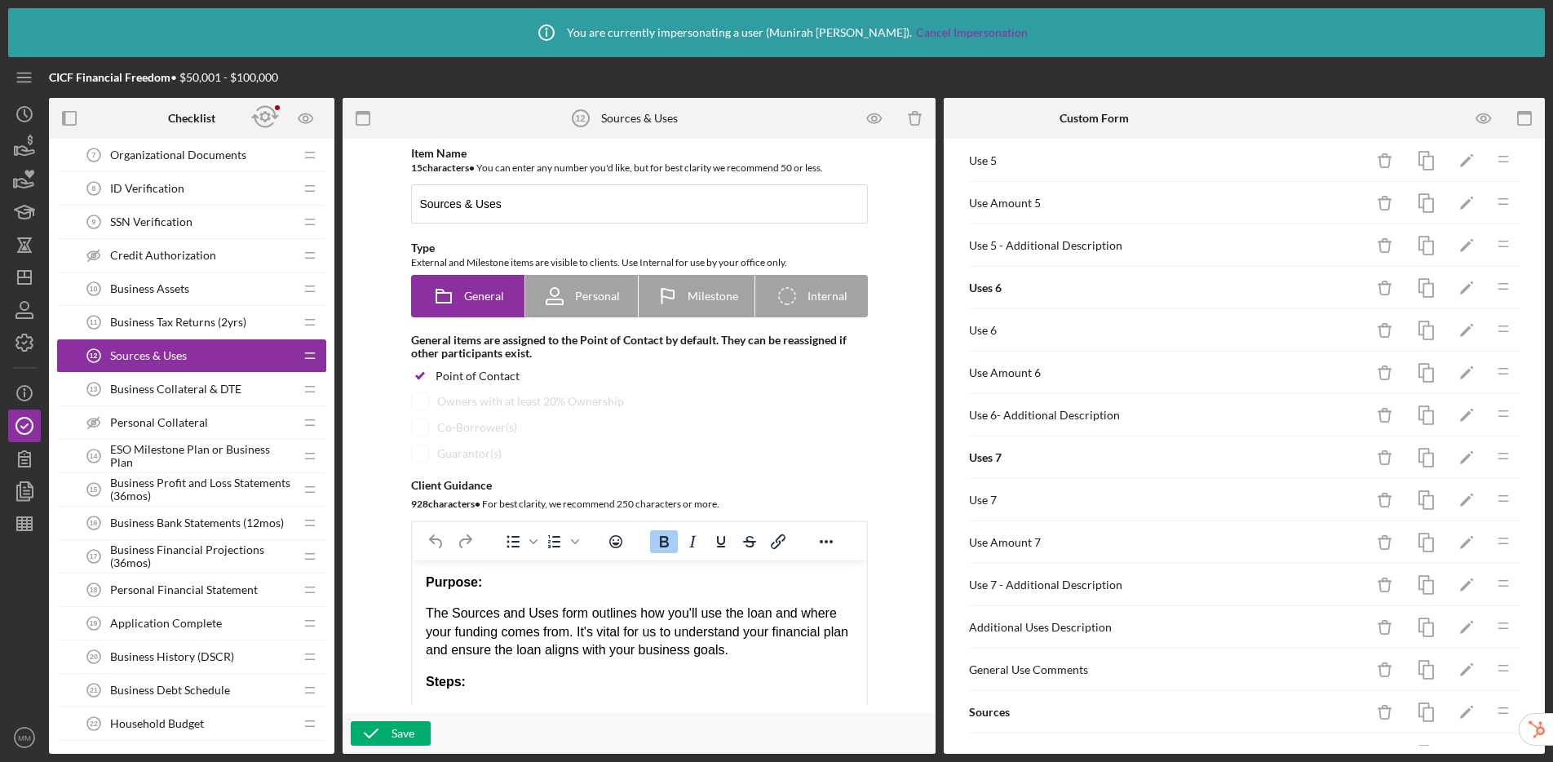
scroll to position [790, 0]
click at [1330, 331] on polygon "button" at bounding box center [1465, 329] width 11 height 11
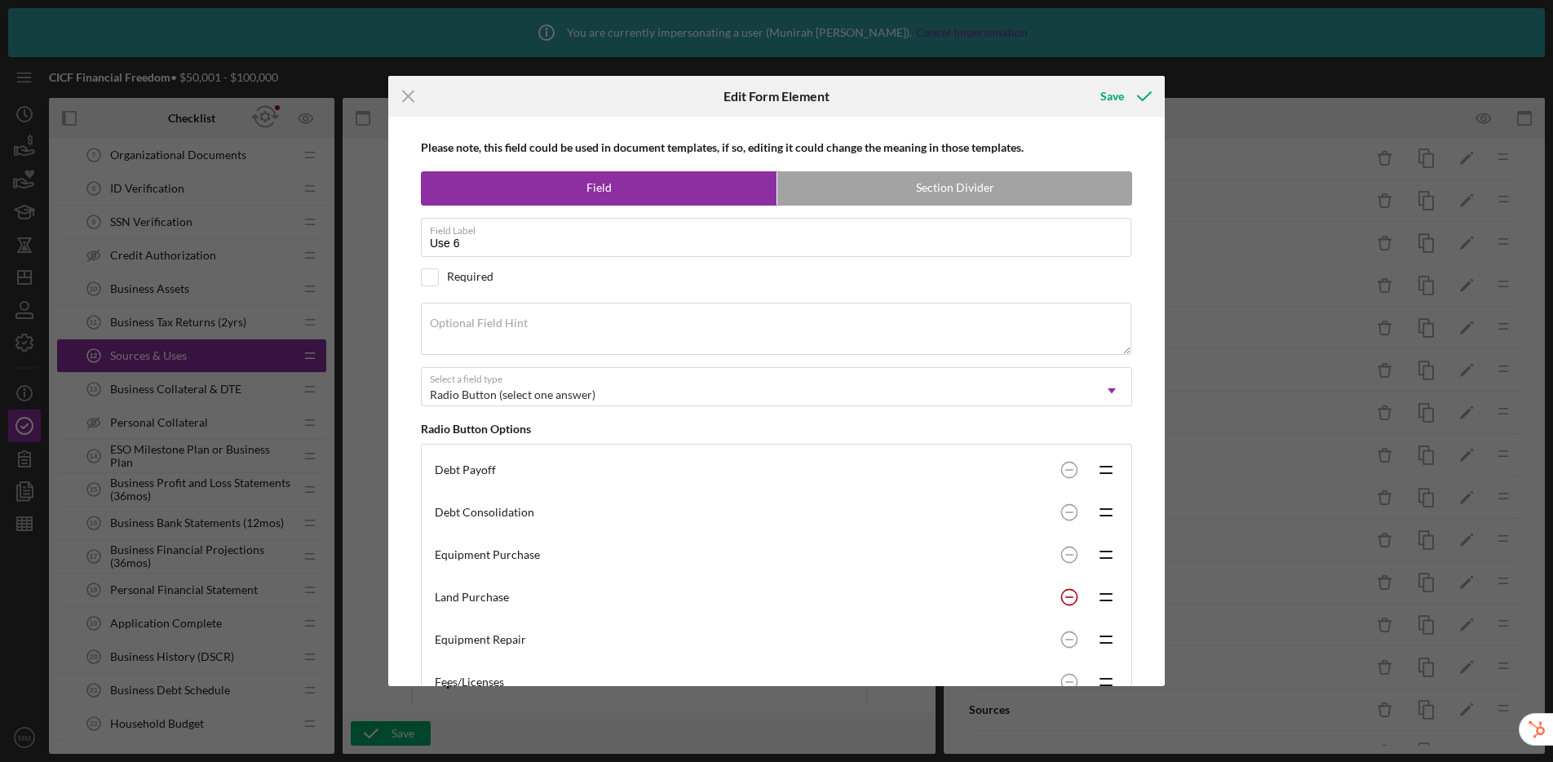
click at [1065, 597] on circle at bounding box center [1068, 596] width 15 height 15
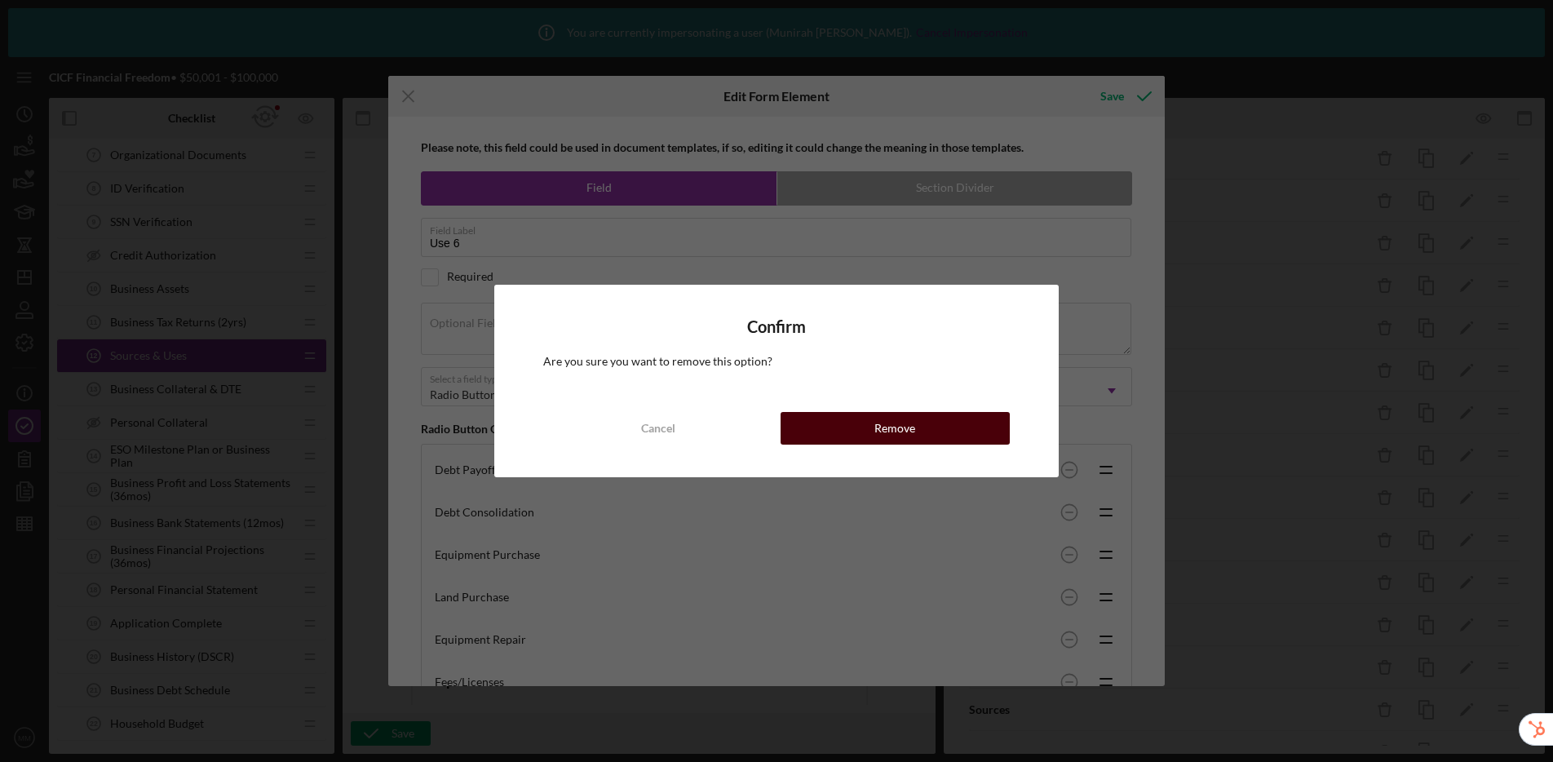
click at [892, 429] on div "Remove" at bounding box center [894, 428] width 41 height 33
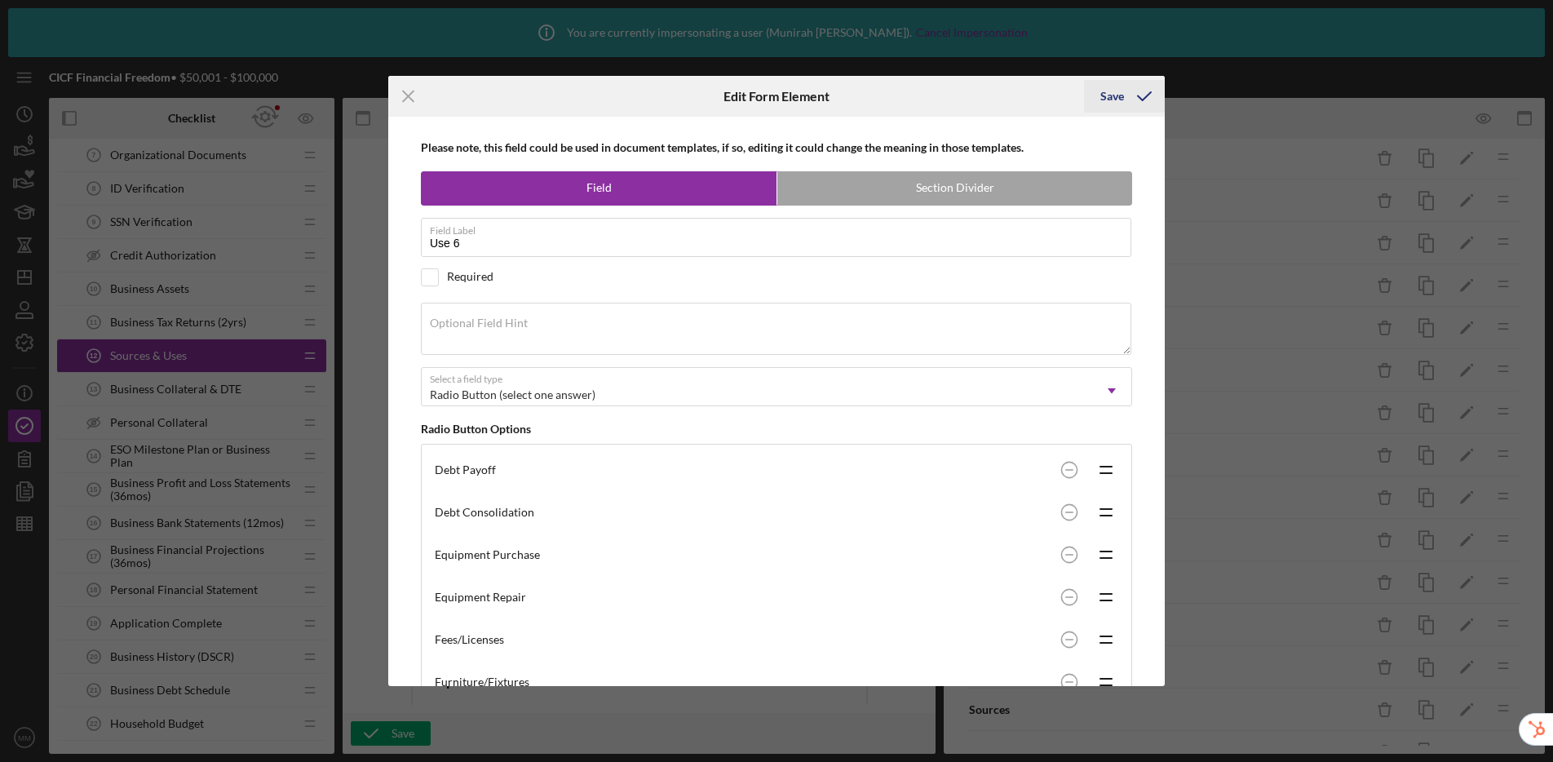
click at [1120, 100] on div "Save" at bounding box center [1112, 96] width 24 height 33
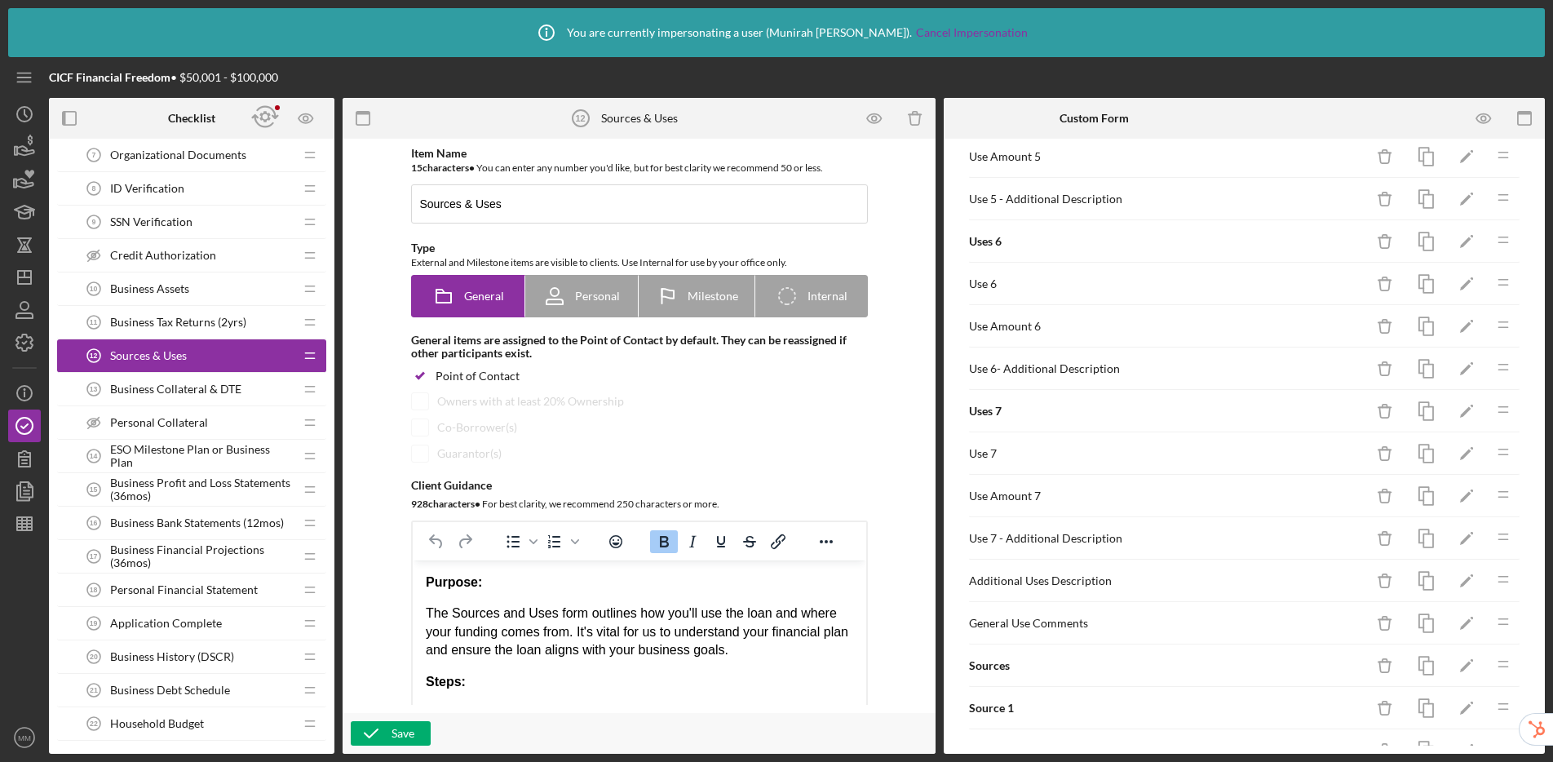
scroll to position [918, 0]
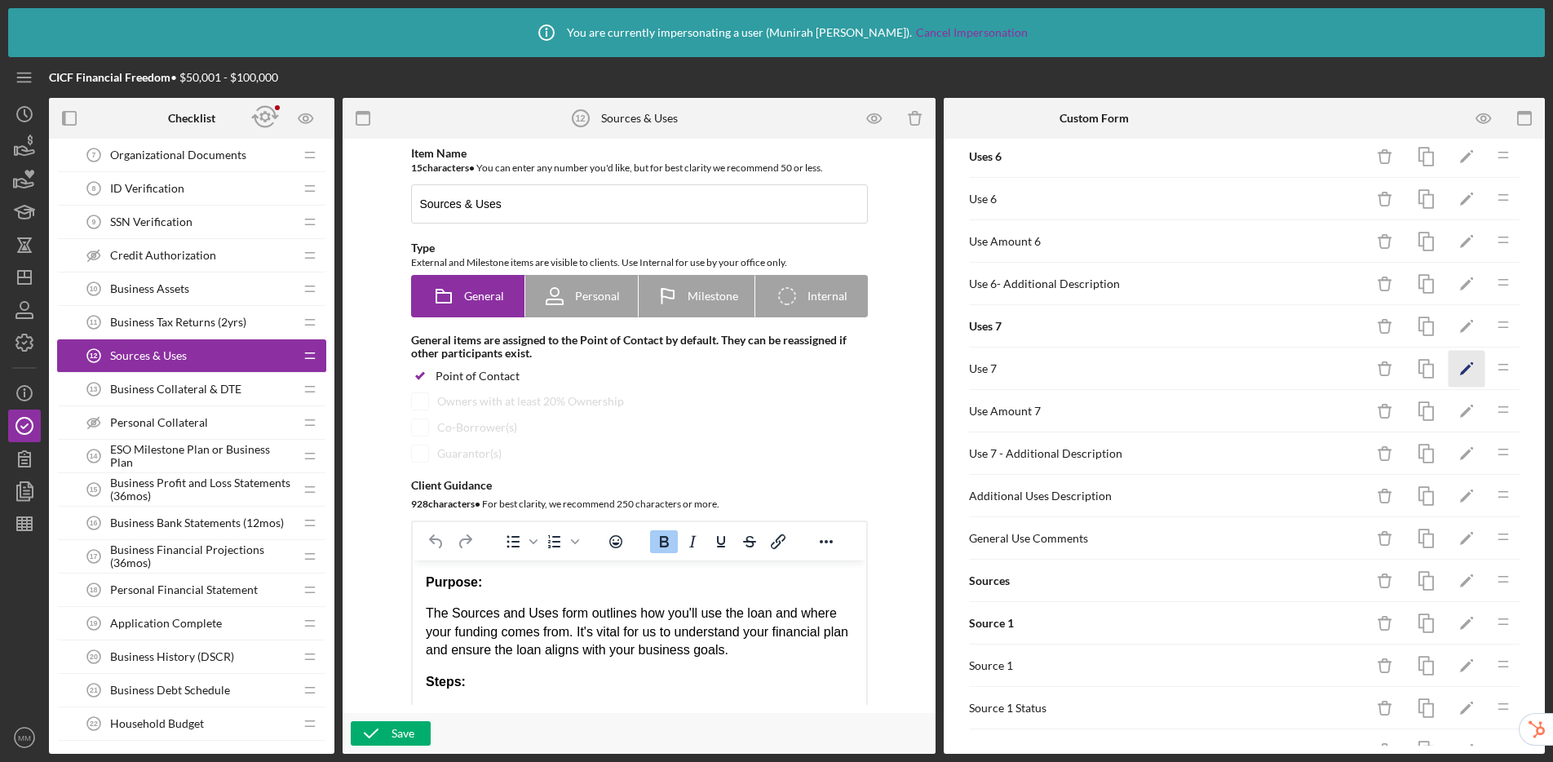
click at [1330, 375] on icon "Icon/Edit" at bounding box center [1467, 369] width 37 height 37
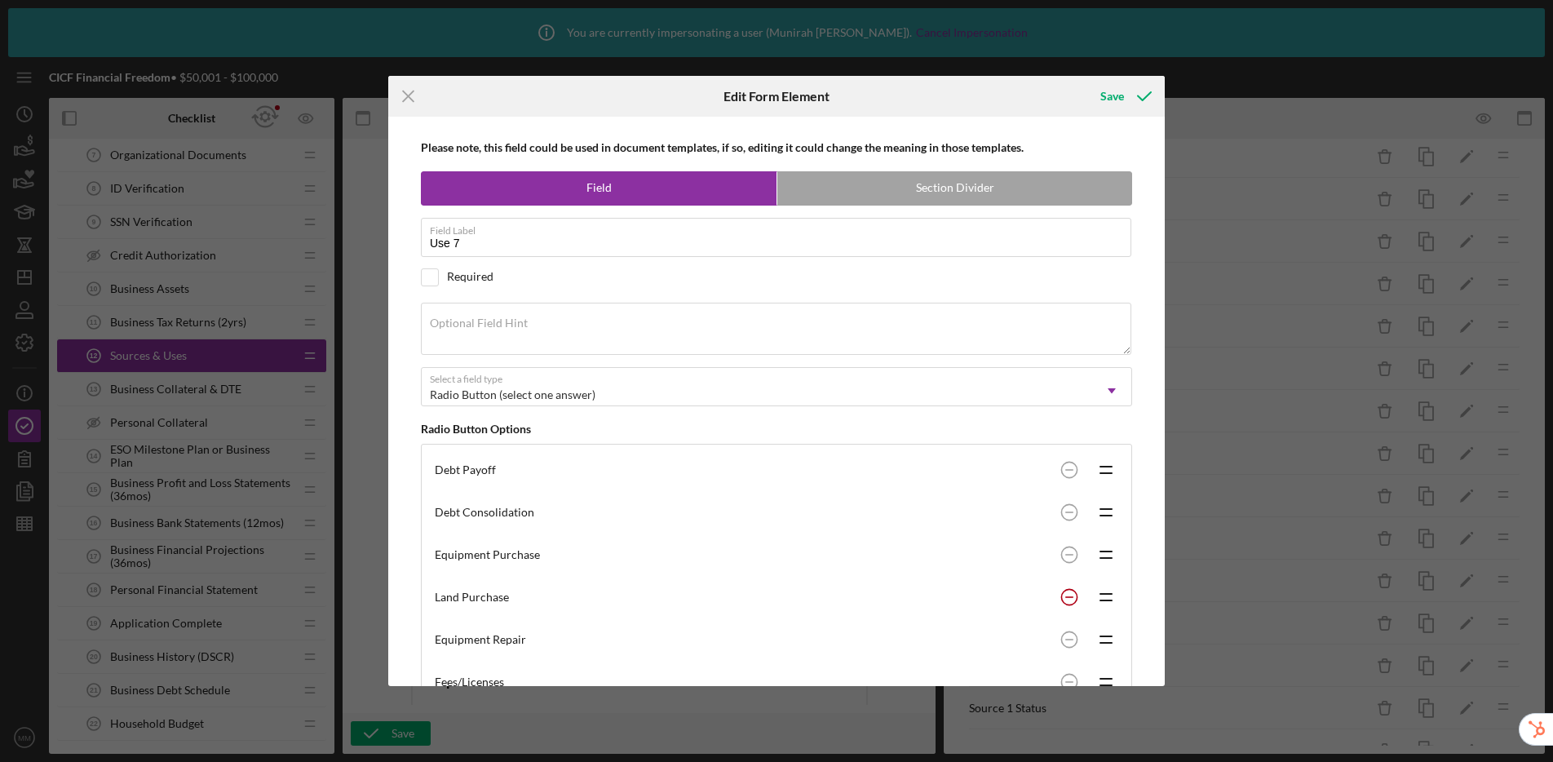
click at [1056, 593] on icon at bounding box center [1069, 597] width 33 height 33
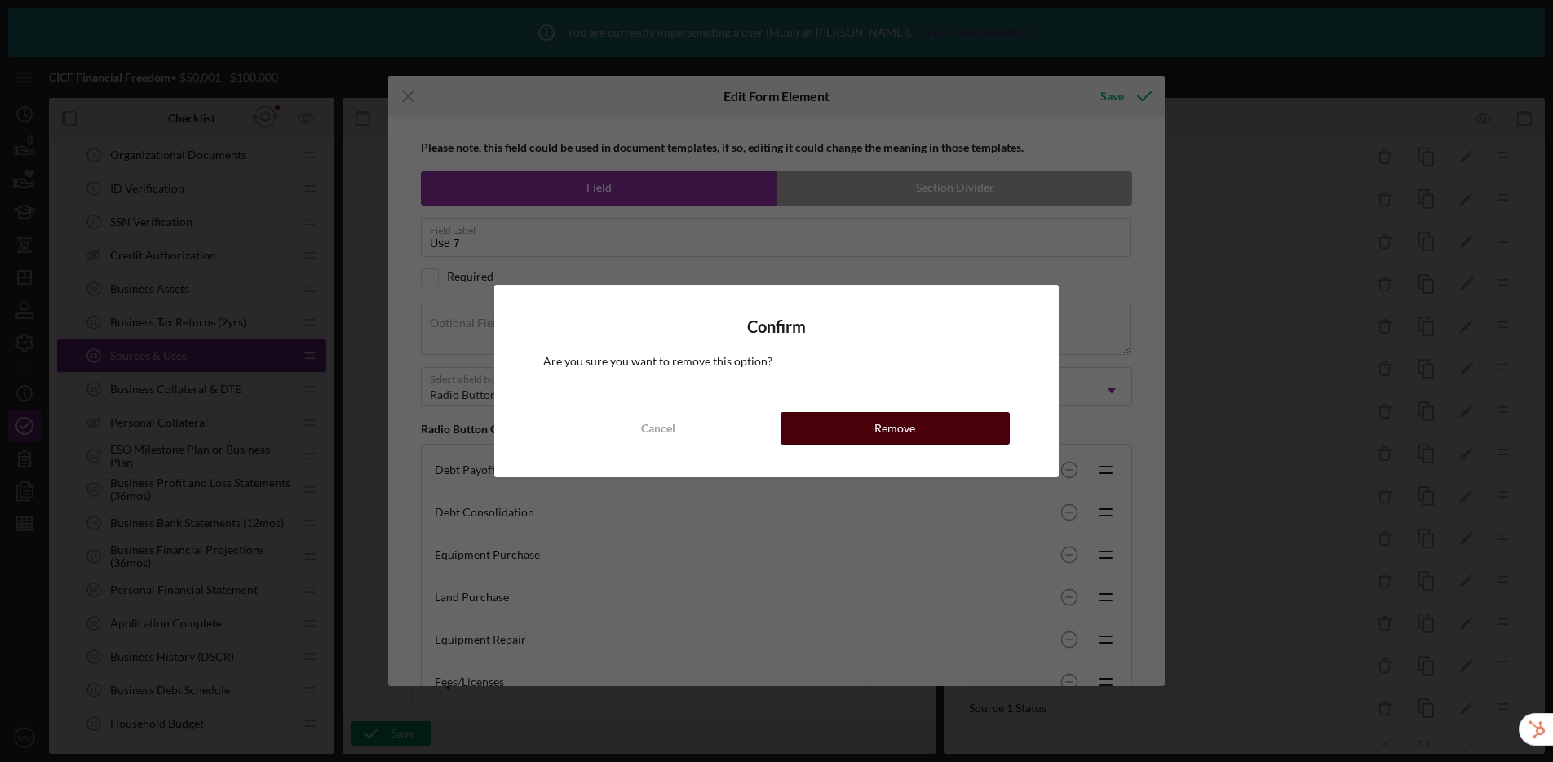
click at [931, 422] on button "Remove" at bounding box center [895, 428] width 229 height 33
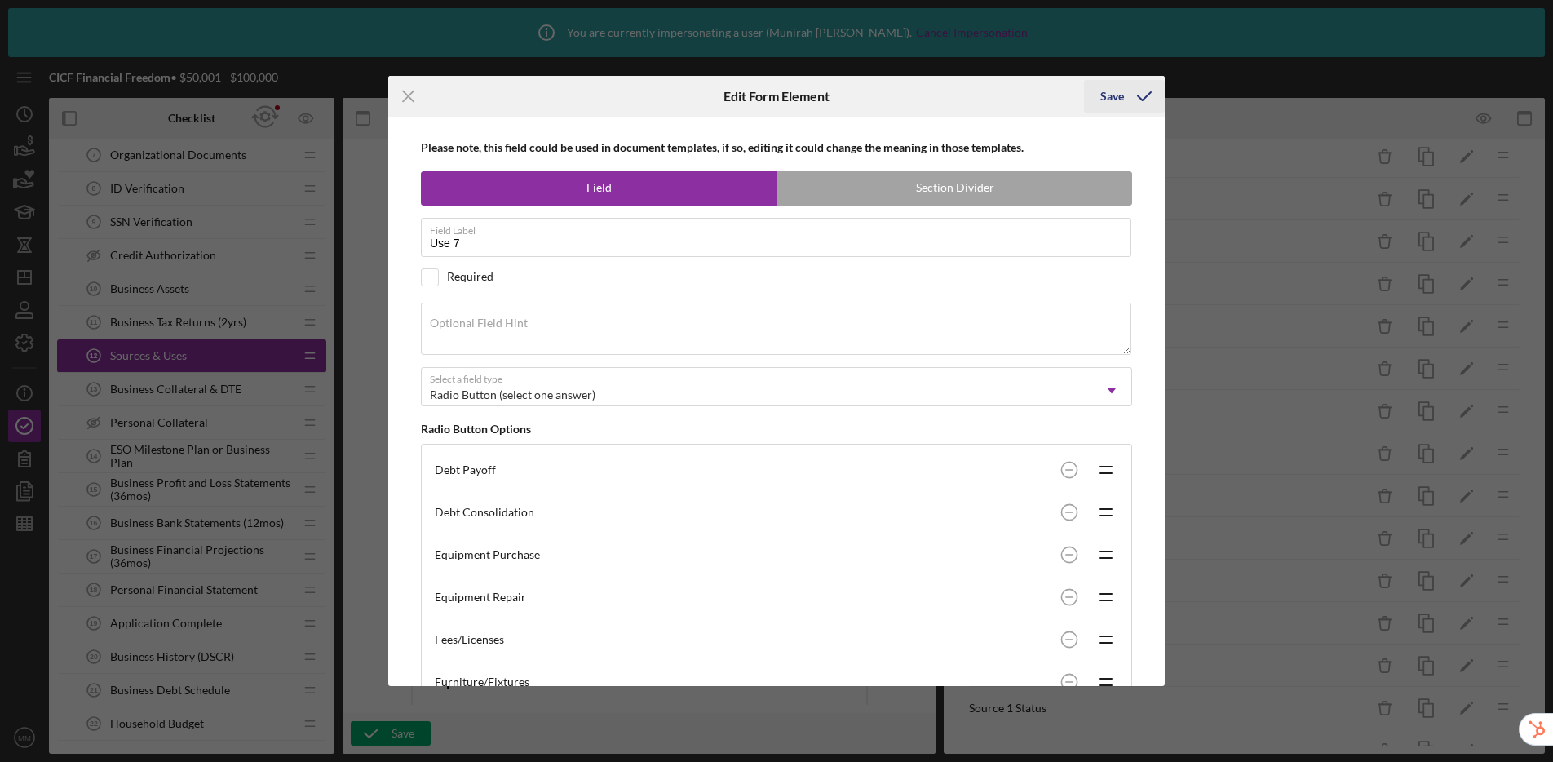
click at [1099, 93] on button "Save" at bounding box center [1124, 96] width 81 height 33
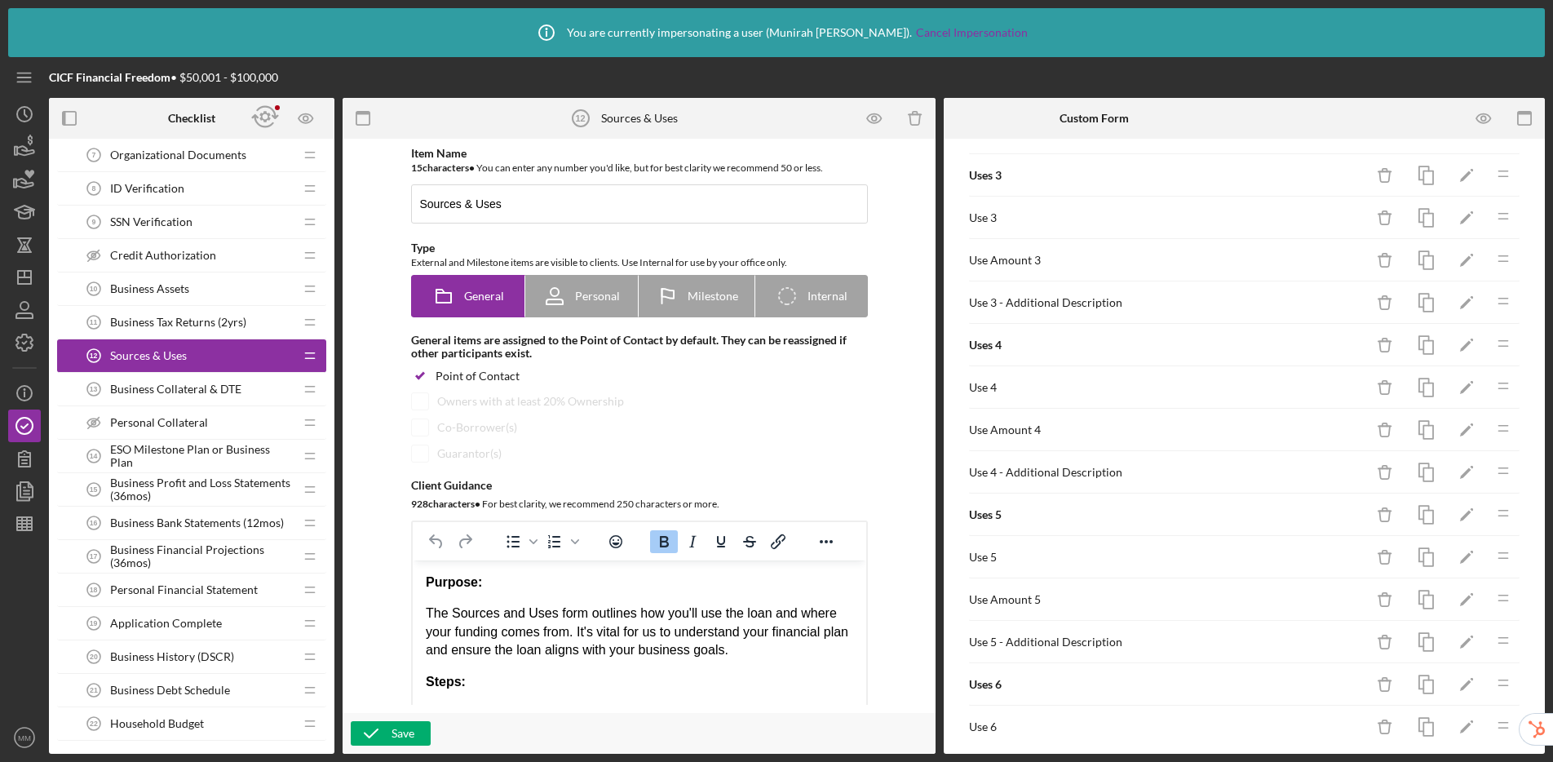
scroll to position [1591, 0]
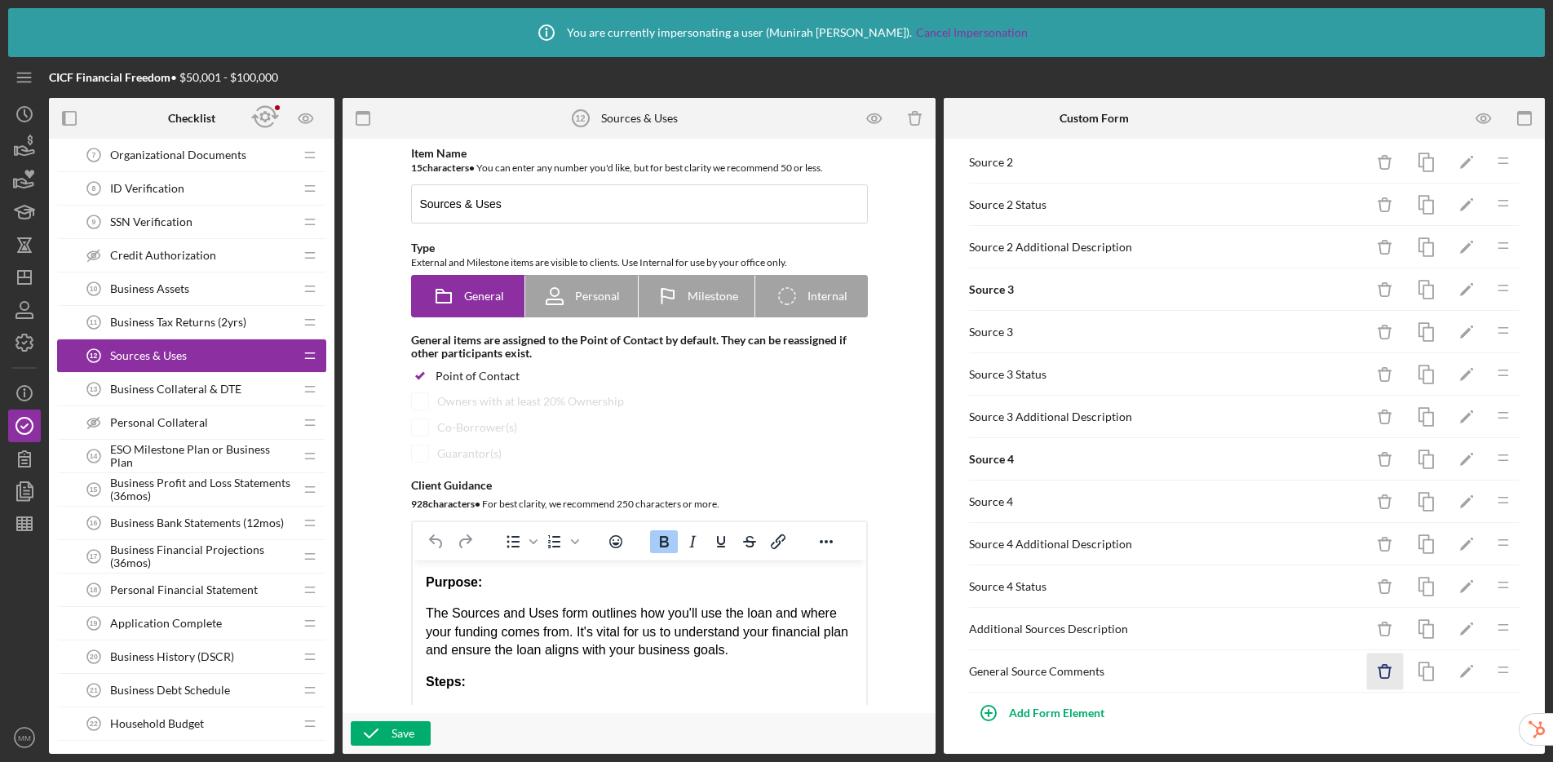
click at [1330, 675] on icon "Icon/Delete" at bounding box center [1385, 671] width 37 height 37
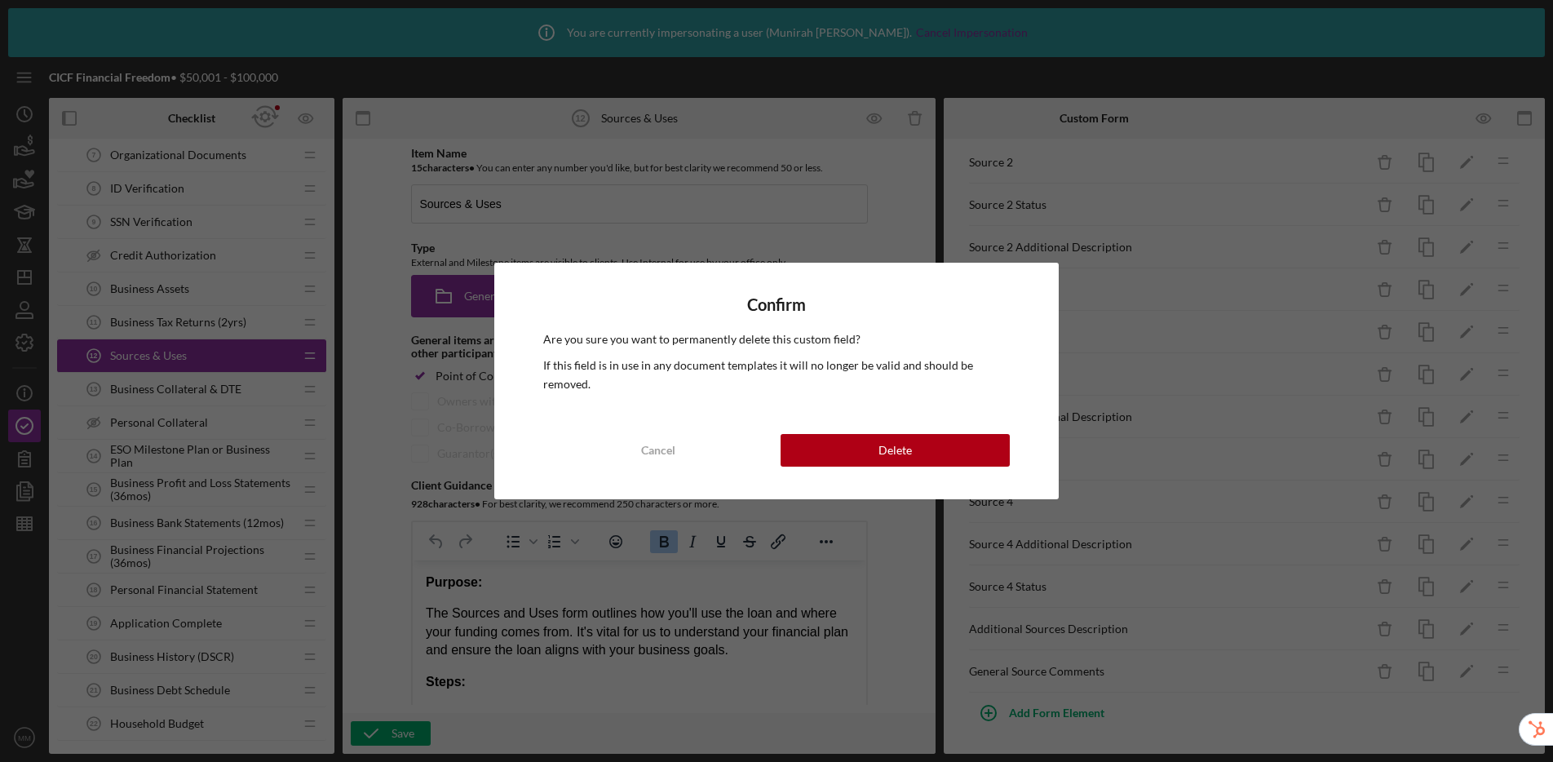
click at [1000, 467] on div "Confirm Are you sure you want to permanently delete this custom field? If this …" at bounding box center [776, 381] width 564 height 237
click at [997, 454] on button "Delete" at bounding box center [895, 450] width 229 height 33
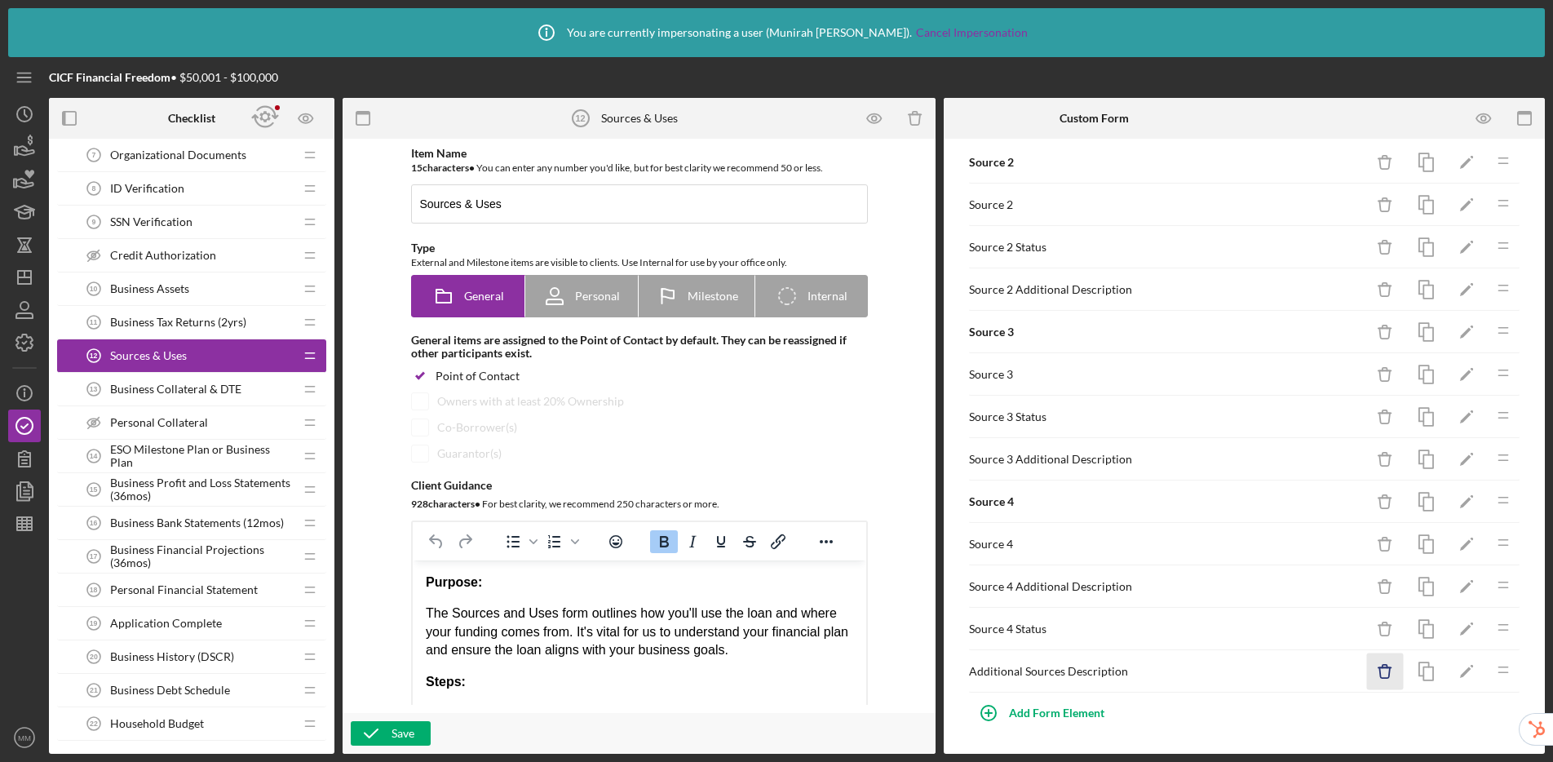
click at [1330, 676] on icon "Icon/Delete" at bounding box center [1385, 671] width 37 height 37
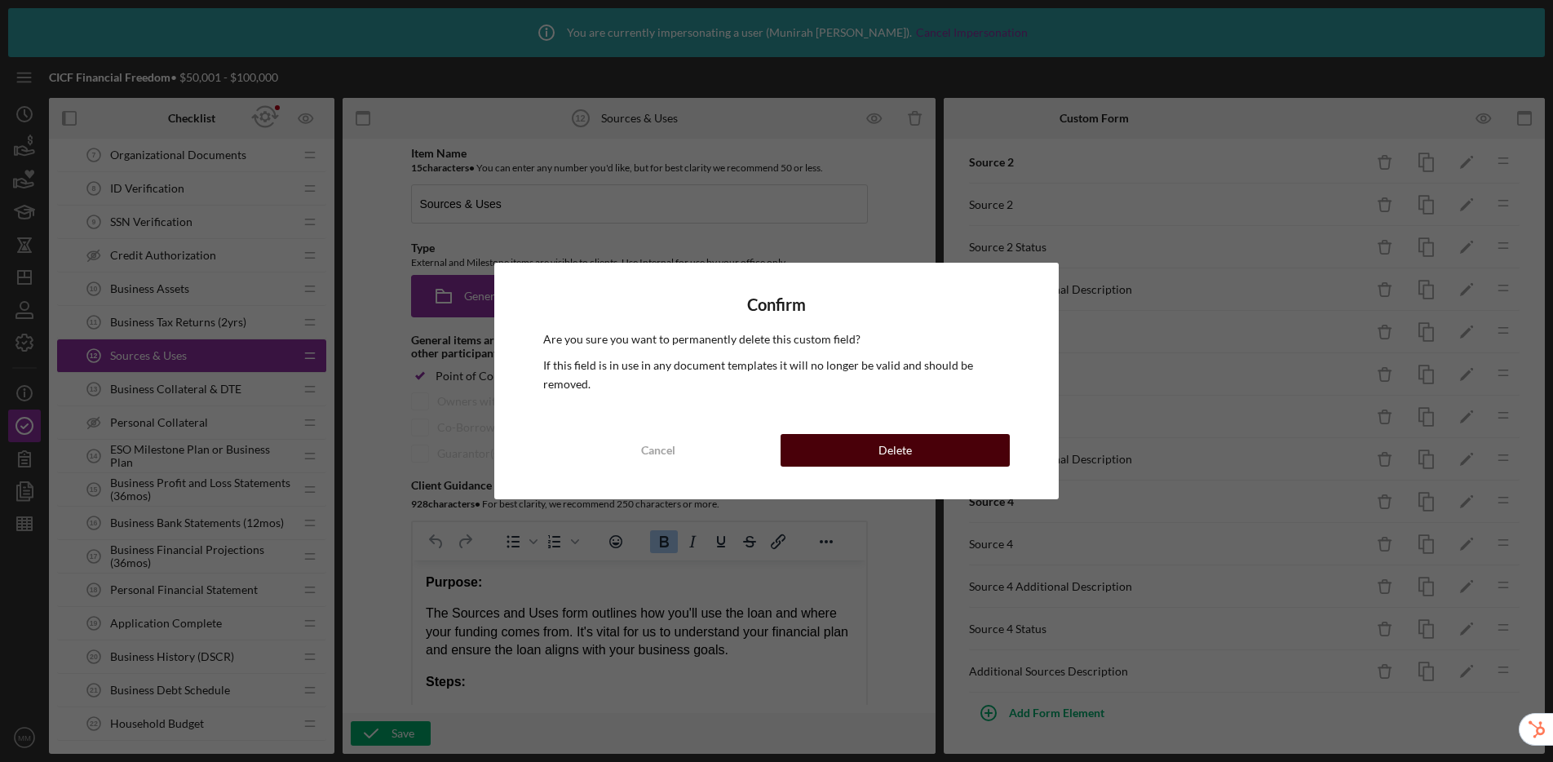
click at [941, 451] on button "Delete" at bounding box center [895, 450] width 229 height 33
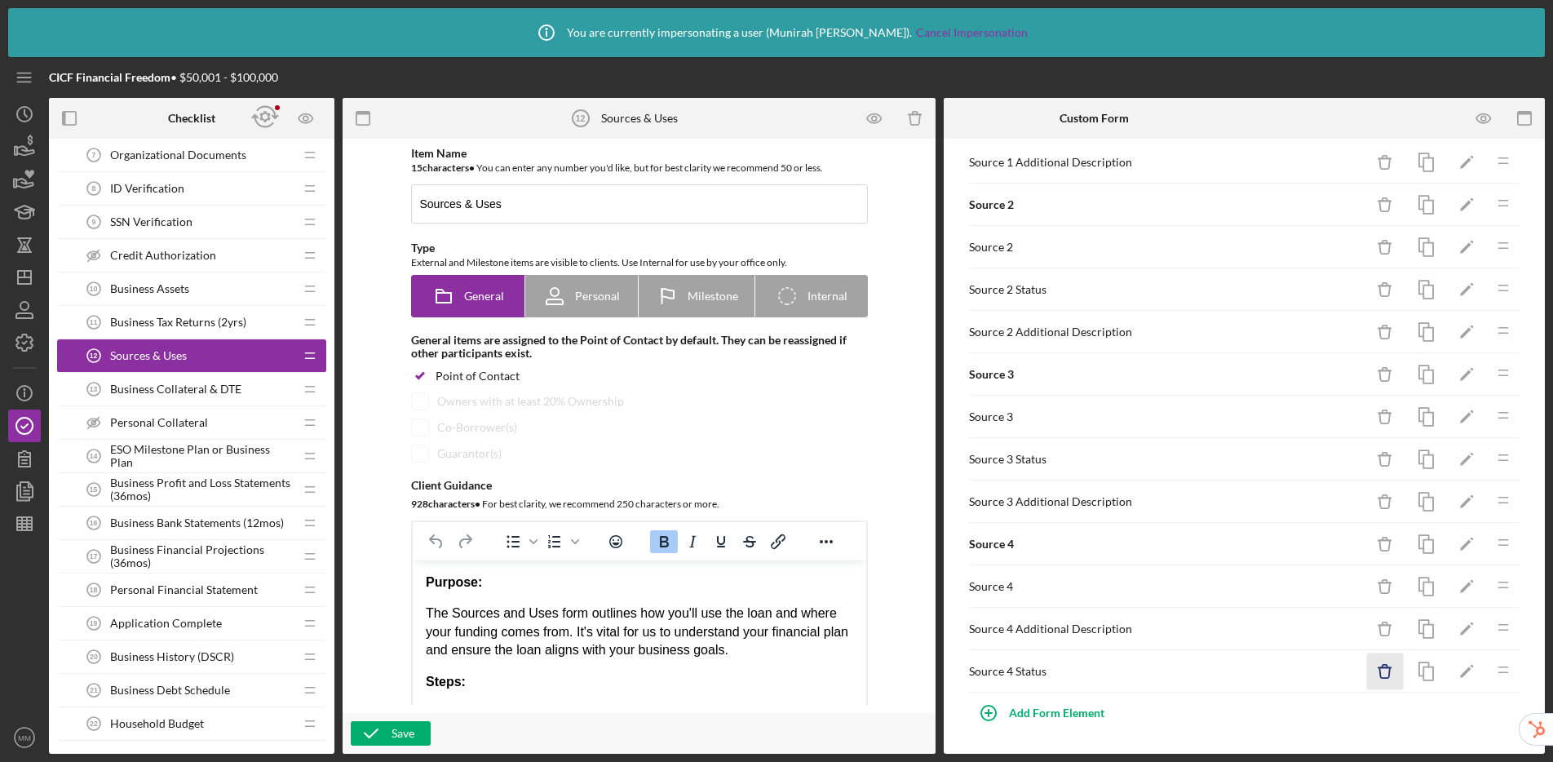
click at [1330, 674] on icon "Icon/Delete" at bounding box center [1385, 671] width 37 height 37
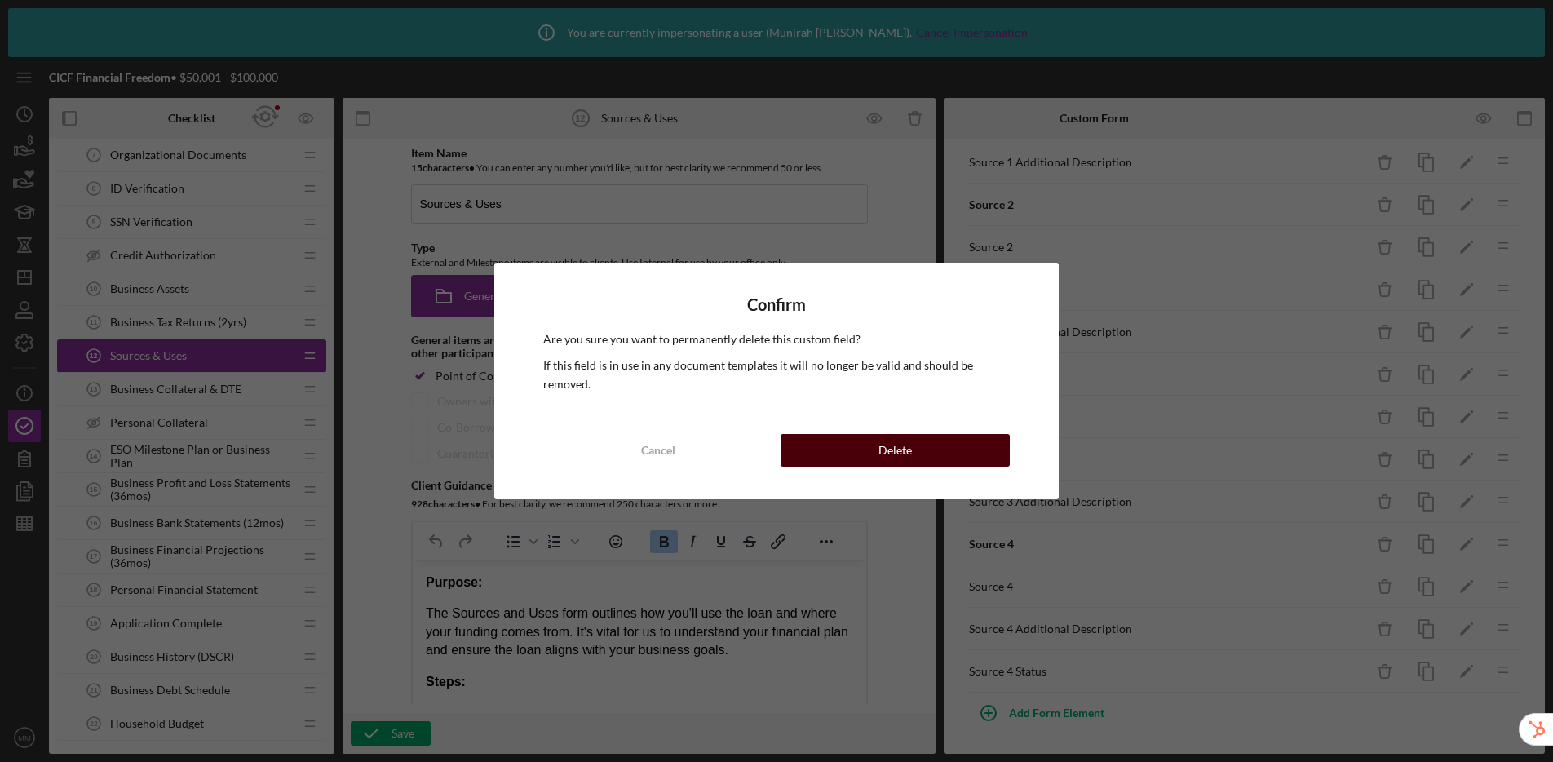
click at [941, 451] on button "Delete" at bounding box center [895, 450] width 229 height 33
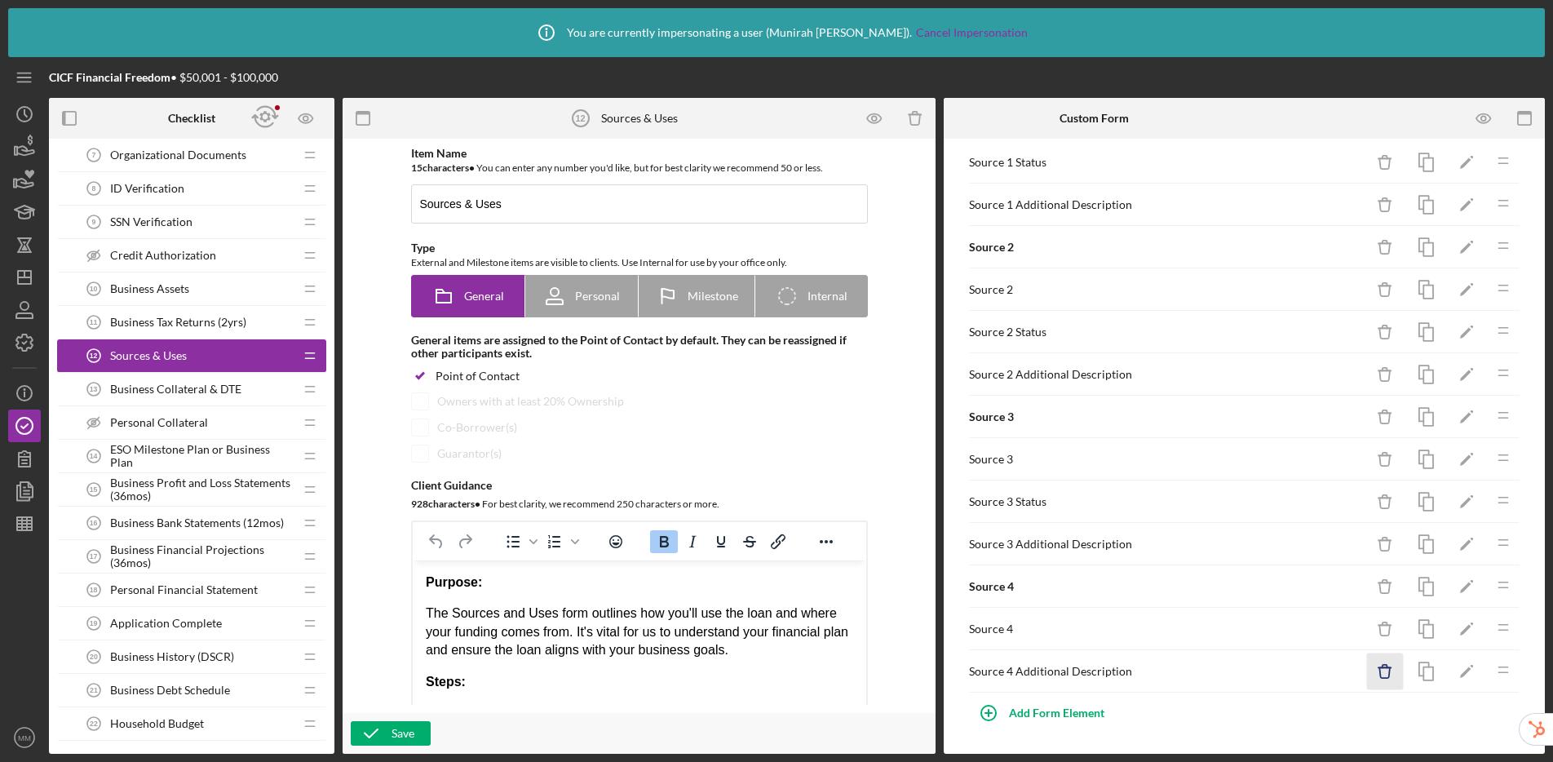
click at [1330, 675] on icon "Icon/Delete" at bounding box center [1385, 671] width 37 height 37
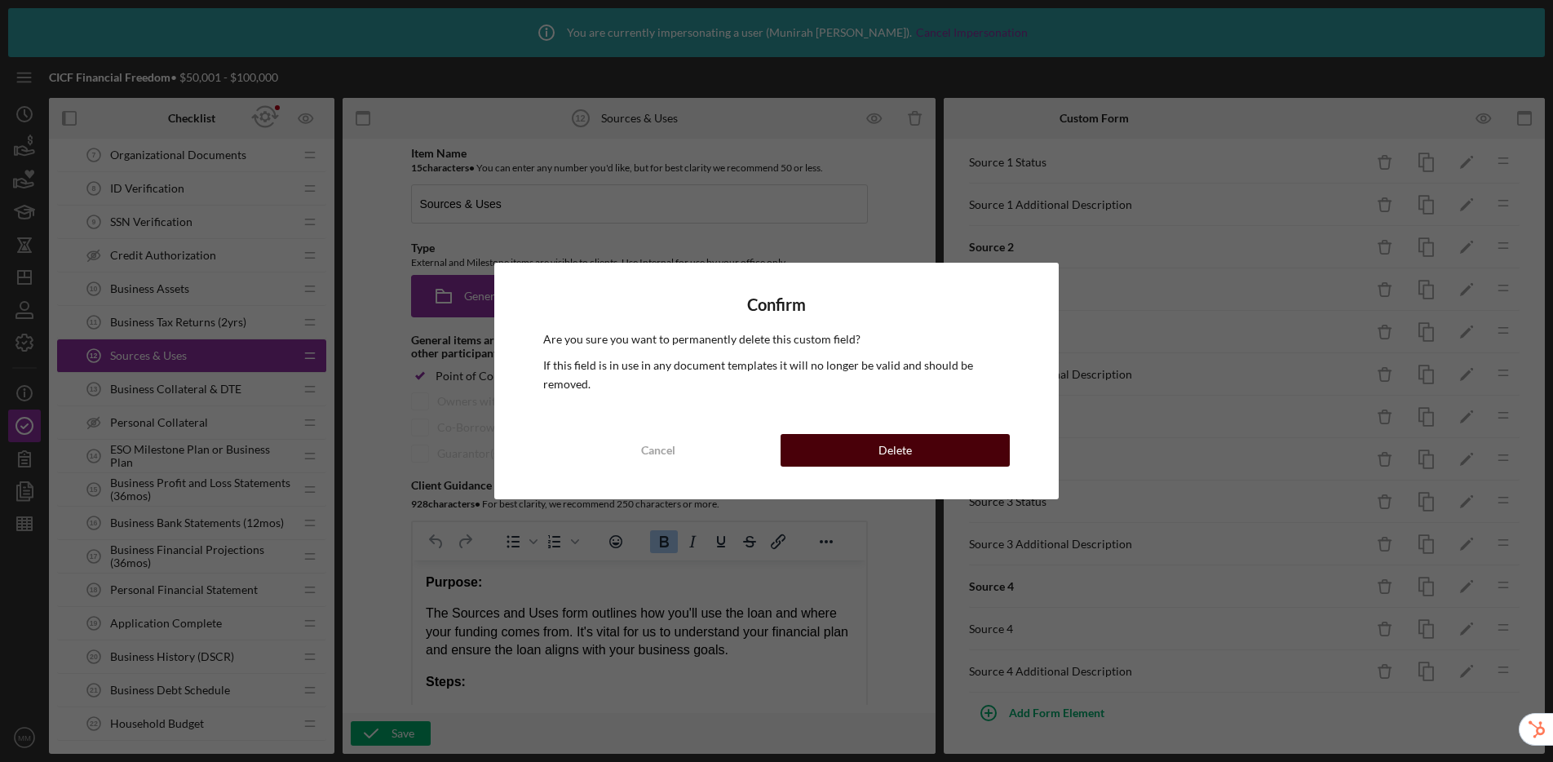
click at [966, 452] on button "Delete" at bounding box center [895, 450] width 229 height 33
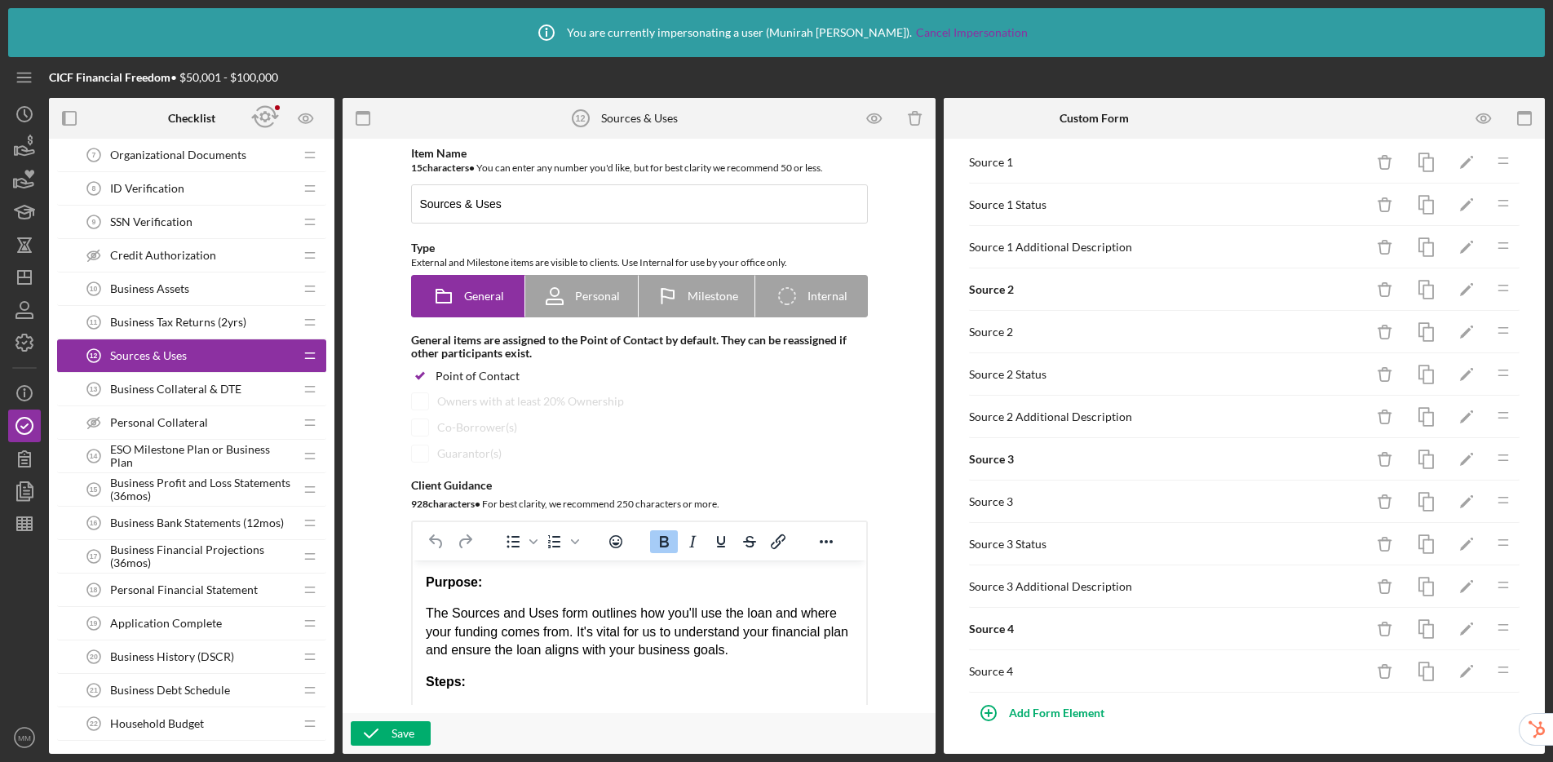
scroll to position [1422, 0]
click at [1330, 675] on icon "Icon/Delete" at bounding box center [1385, 671] width 37 height 37
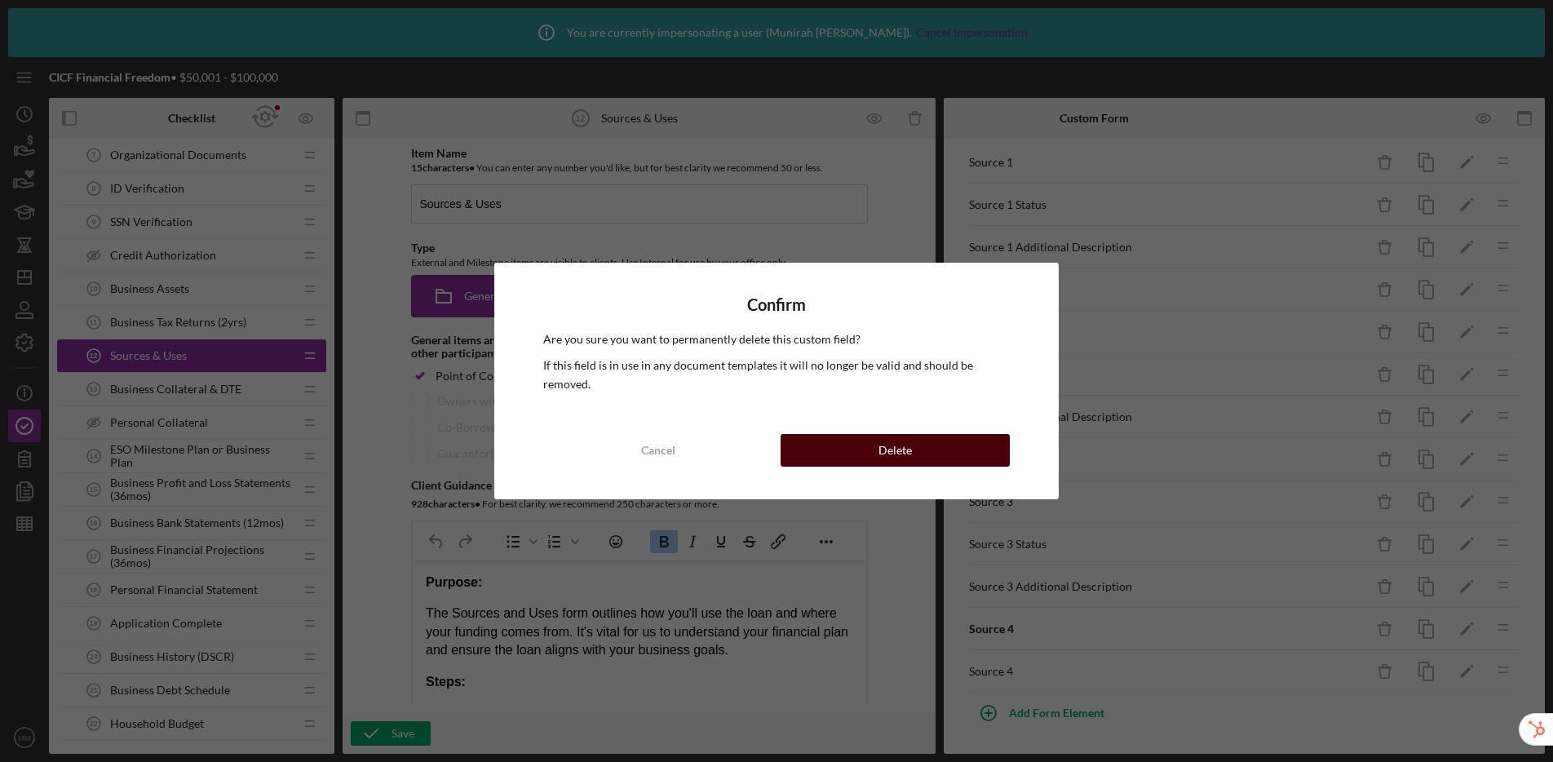
click at [932, 445] on button "Delete" at bounding box center [895, 450] width 229 height 33
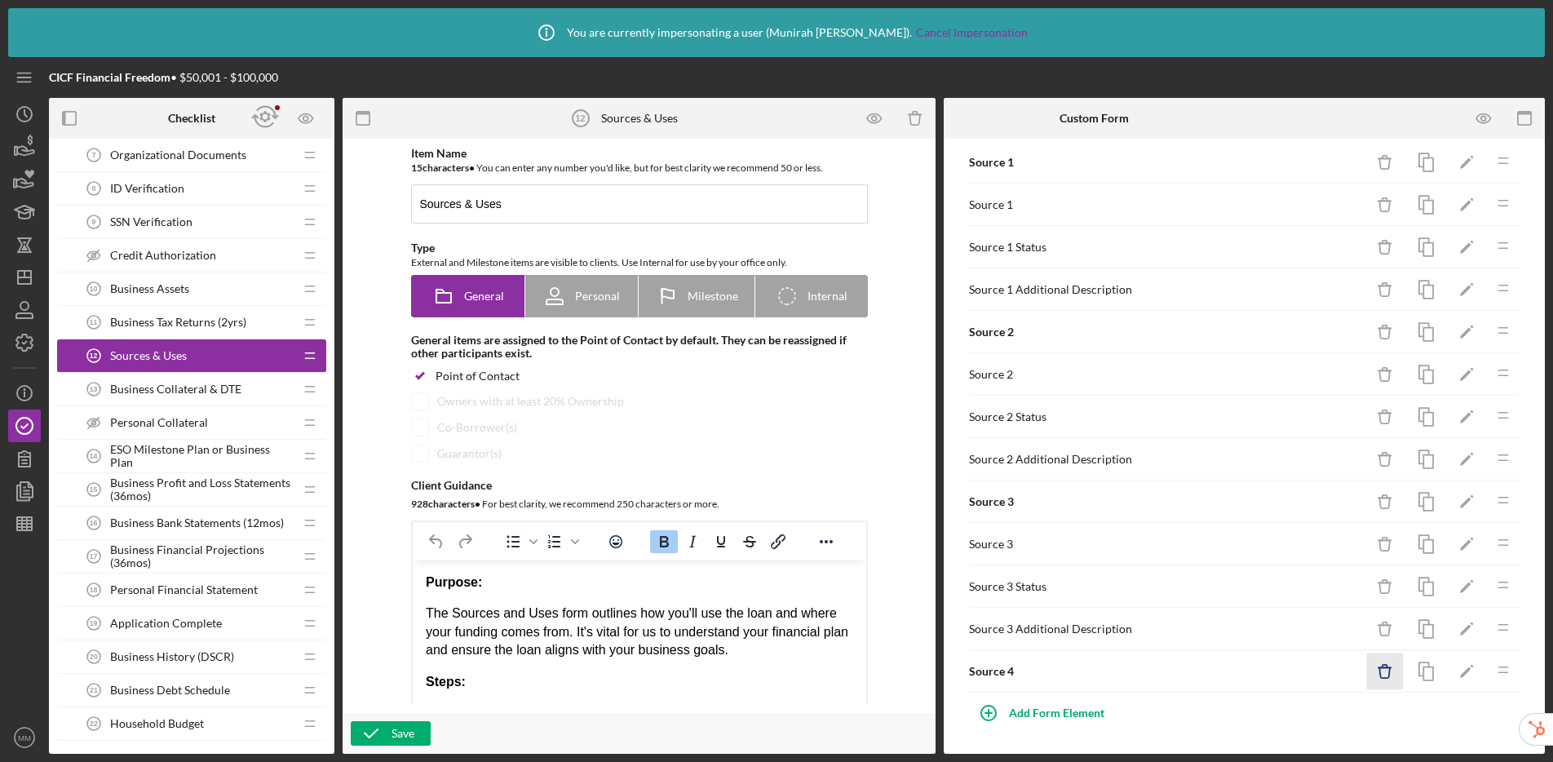
click at [1330, 672] on icon "Icon/Delete" at bounding box center [1385, 671] width 37 height 37
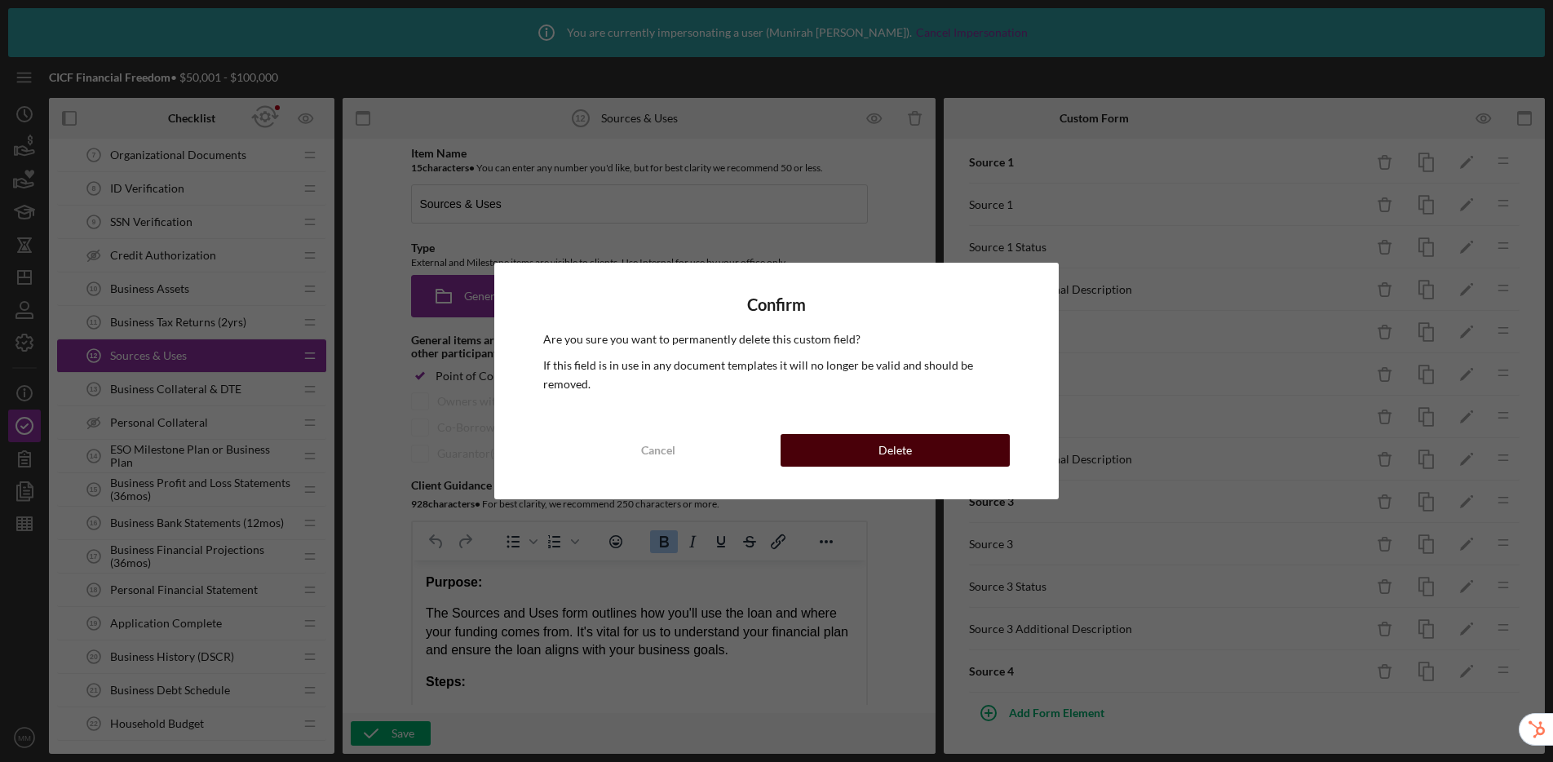
click at [973, 440] on button "Delete" at bounding box center [895, 450] width 229 height 33
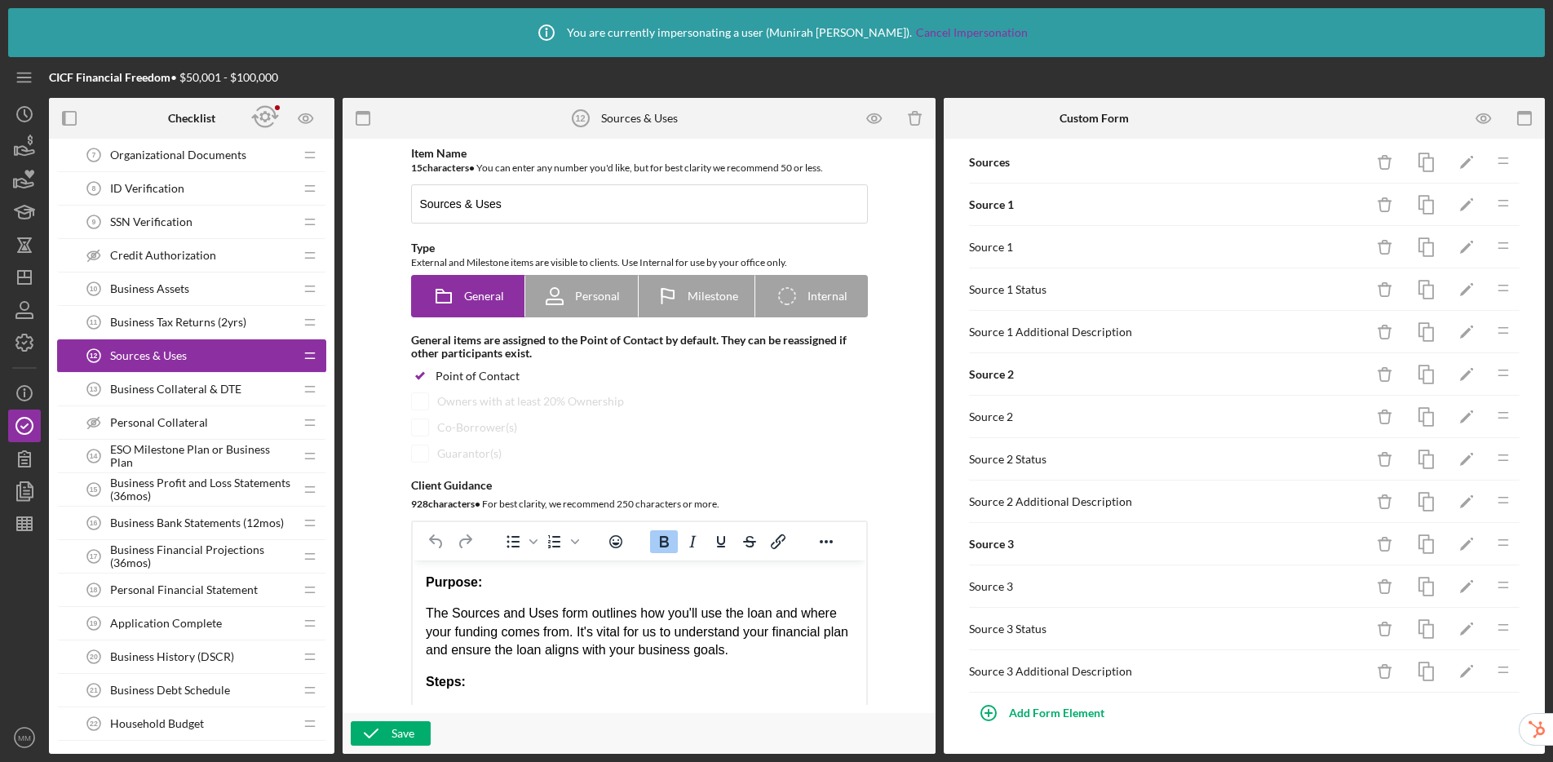
scroll to position [1337, 0]
click at [1330, 677] on icon "button" at bounding box center [1384, 672] width 11 height 11
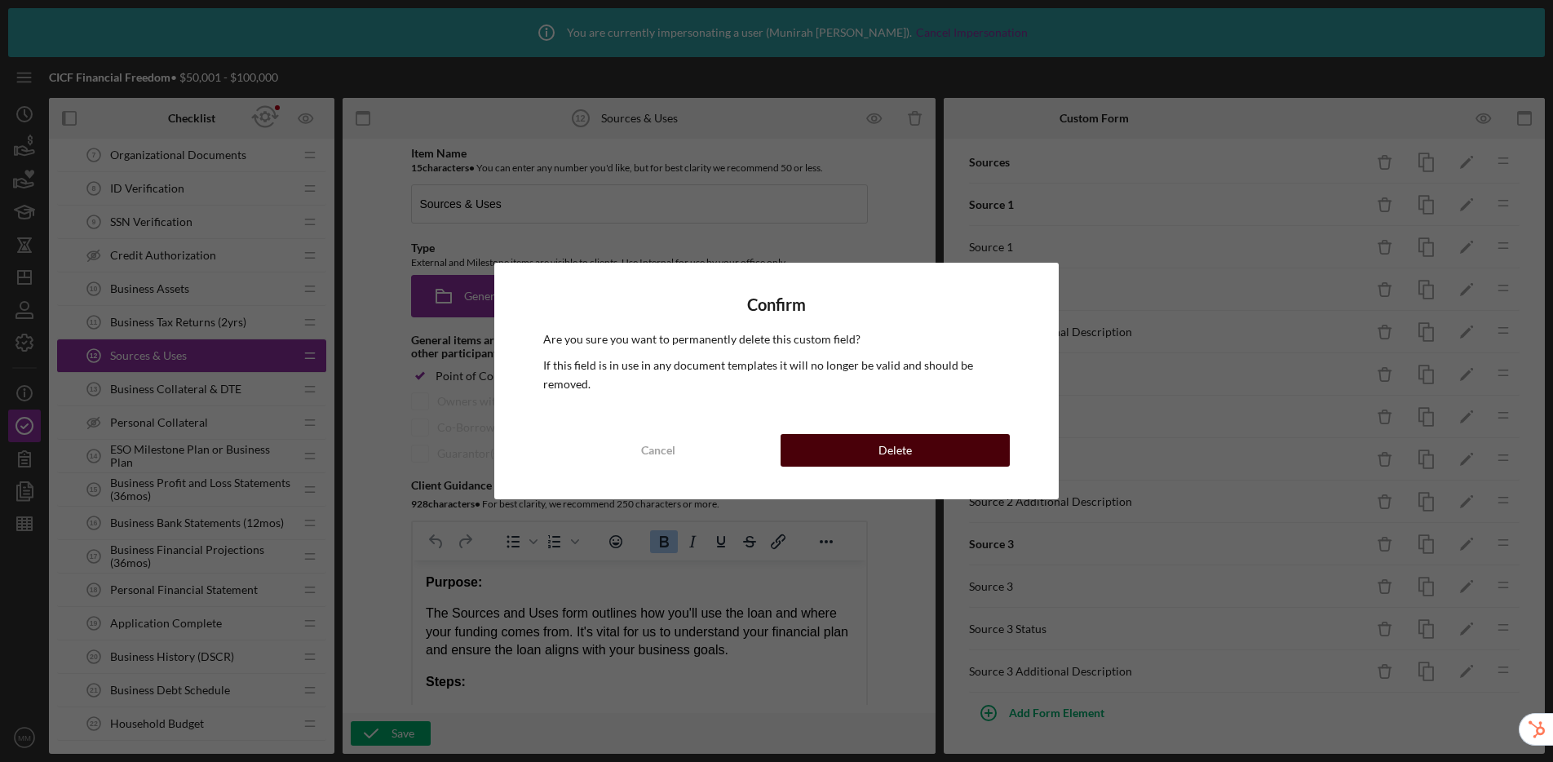
click at [976, 448] on button "Delete" at bounding box center [895, 450] width 229 height 33
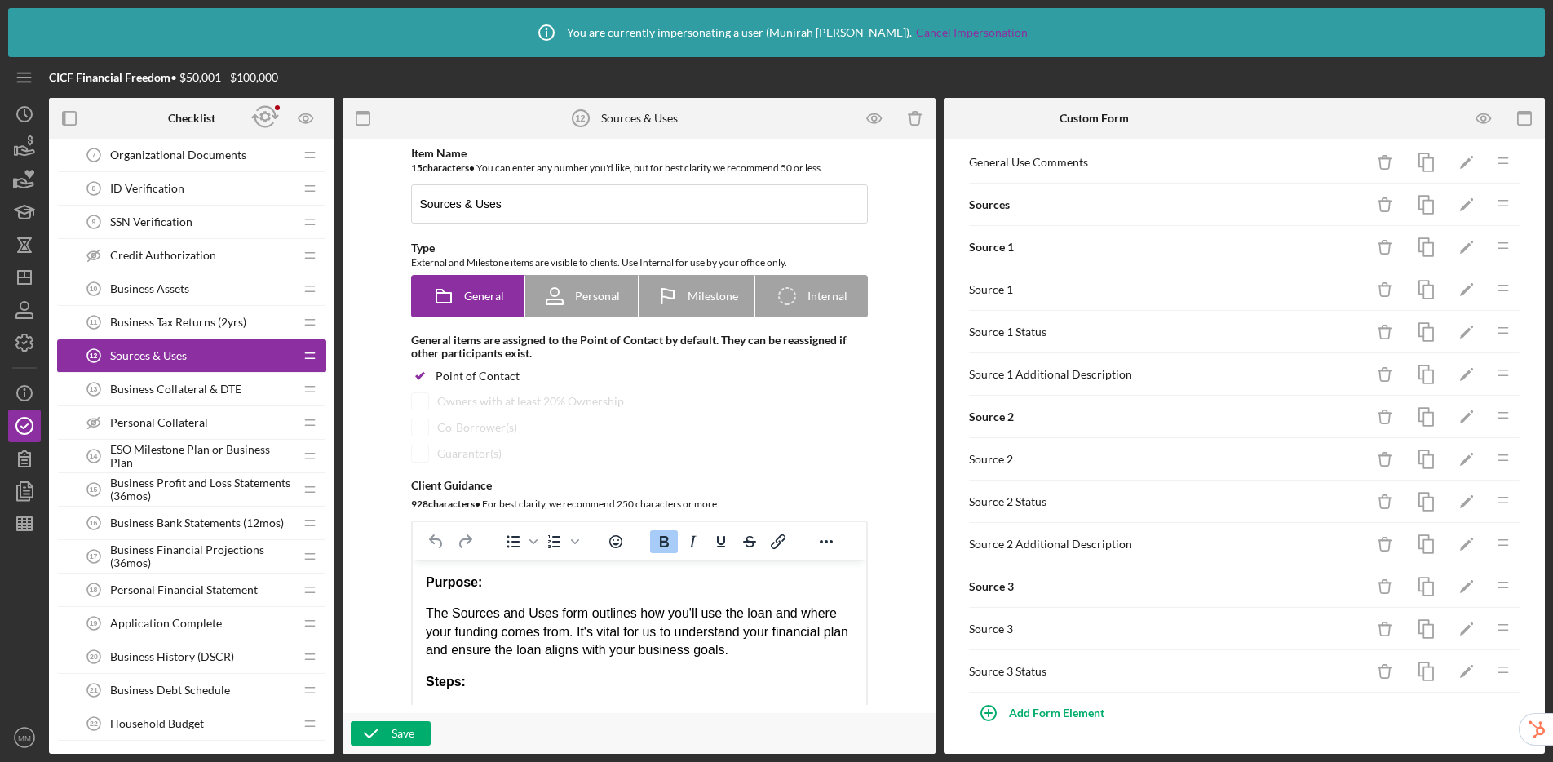
scroll to position [1294, 0]
click at [1330, 672] on icon "button" at bounding box center [1384, 672] width 11 height 11
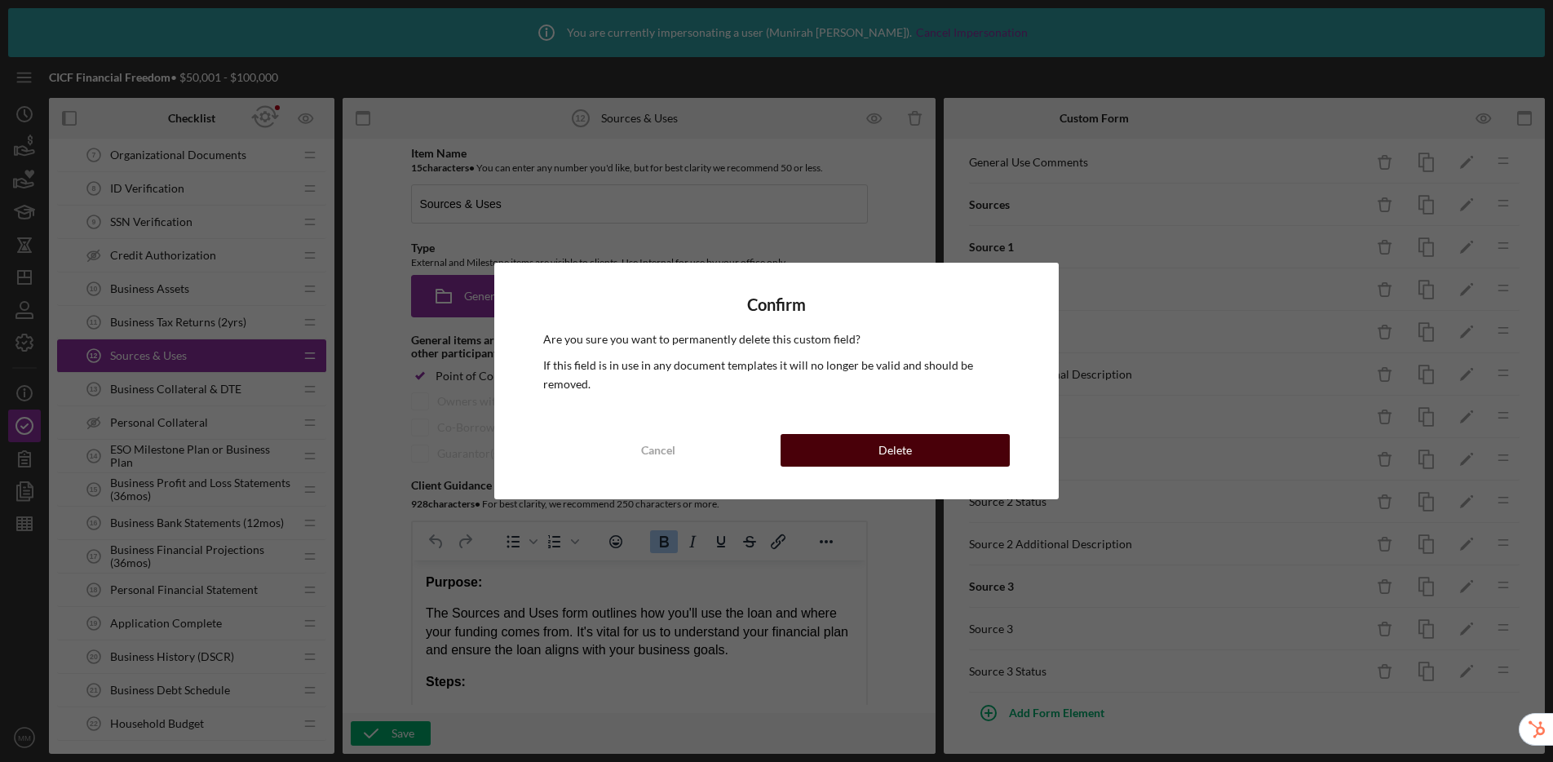
click at [971, 447] on button "Delete" at bounding box center [895, 450] width 229 height 33
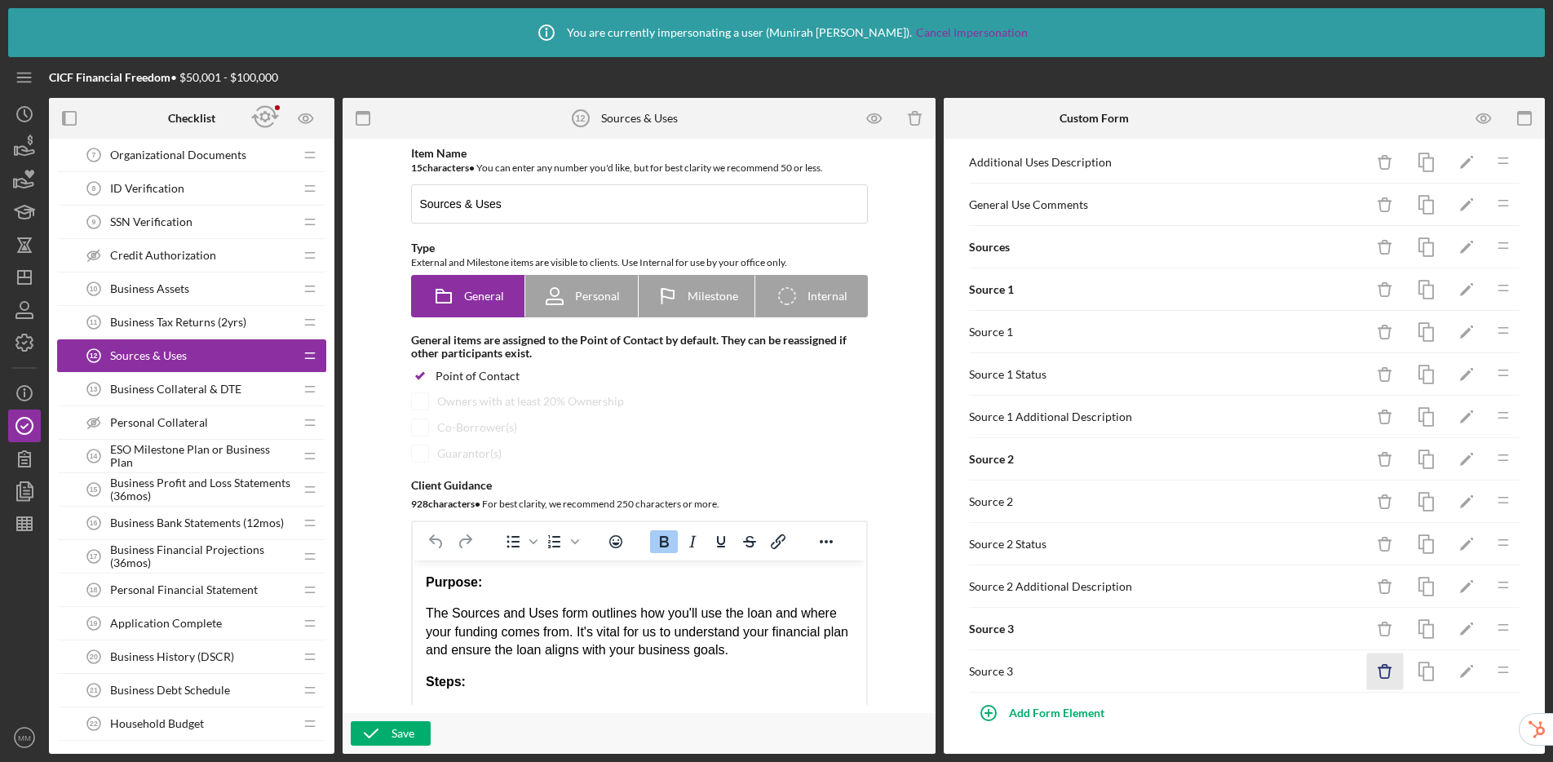
click at [1330, 675] on icon "button" at bounding box center [1384, 672] width 11 height 11
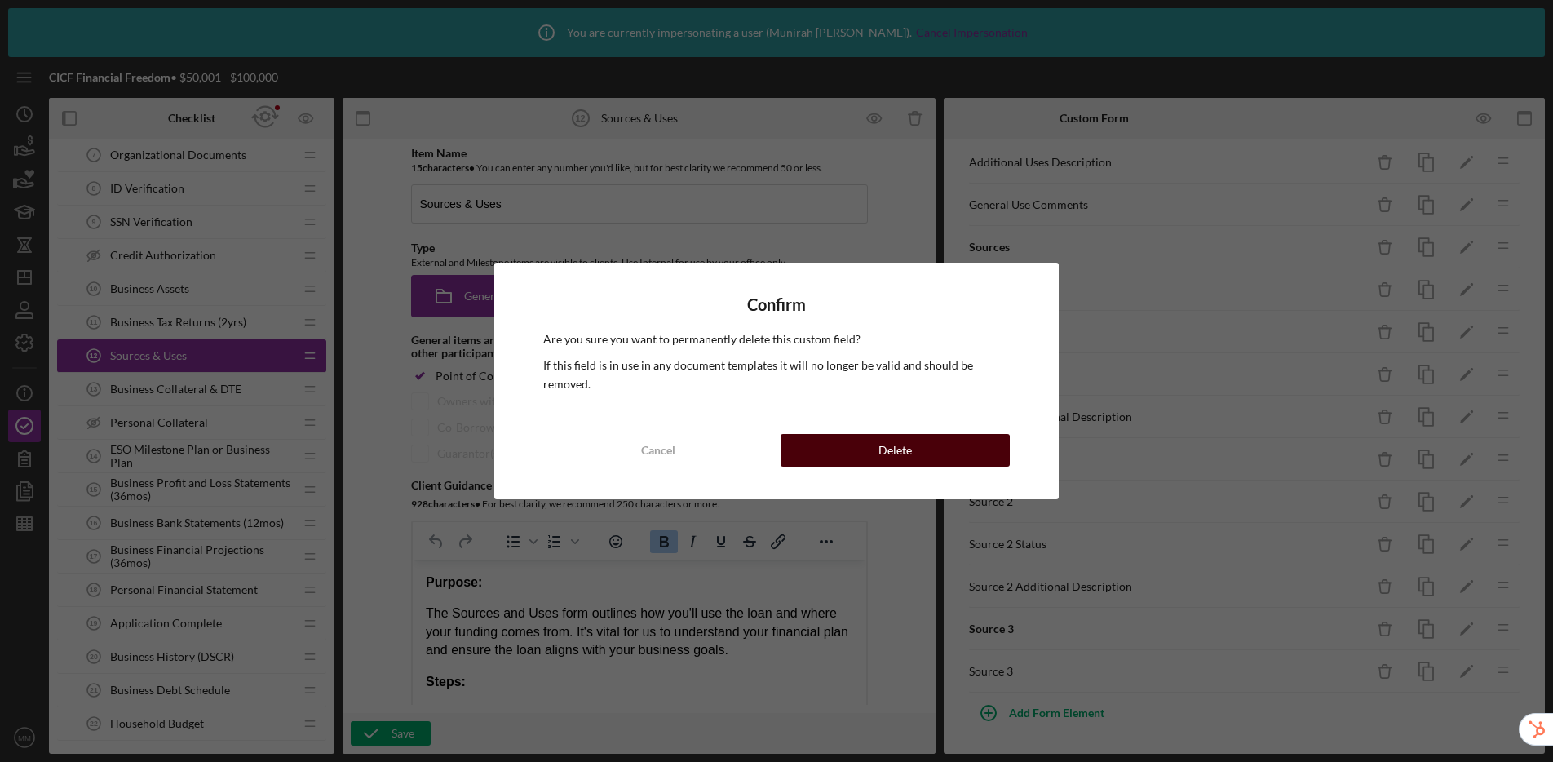
click at [977, 449] on button "Delete" at bounding box center [895, 450] width 229 height 33
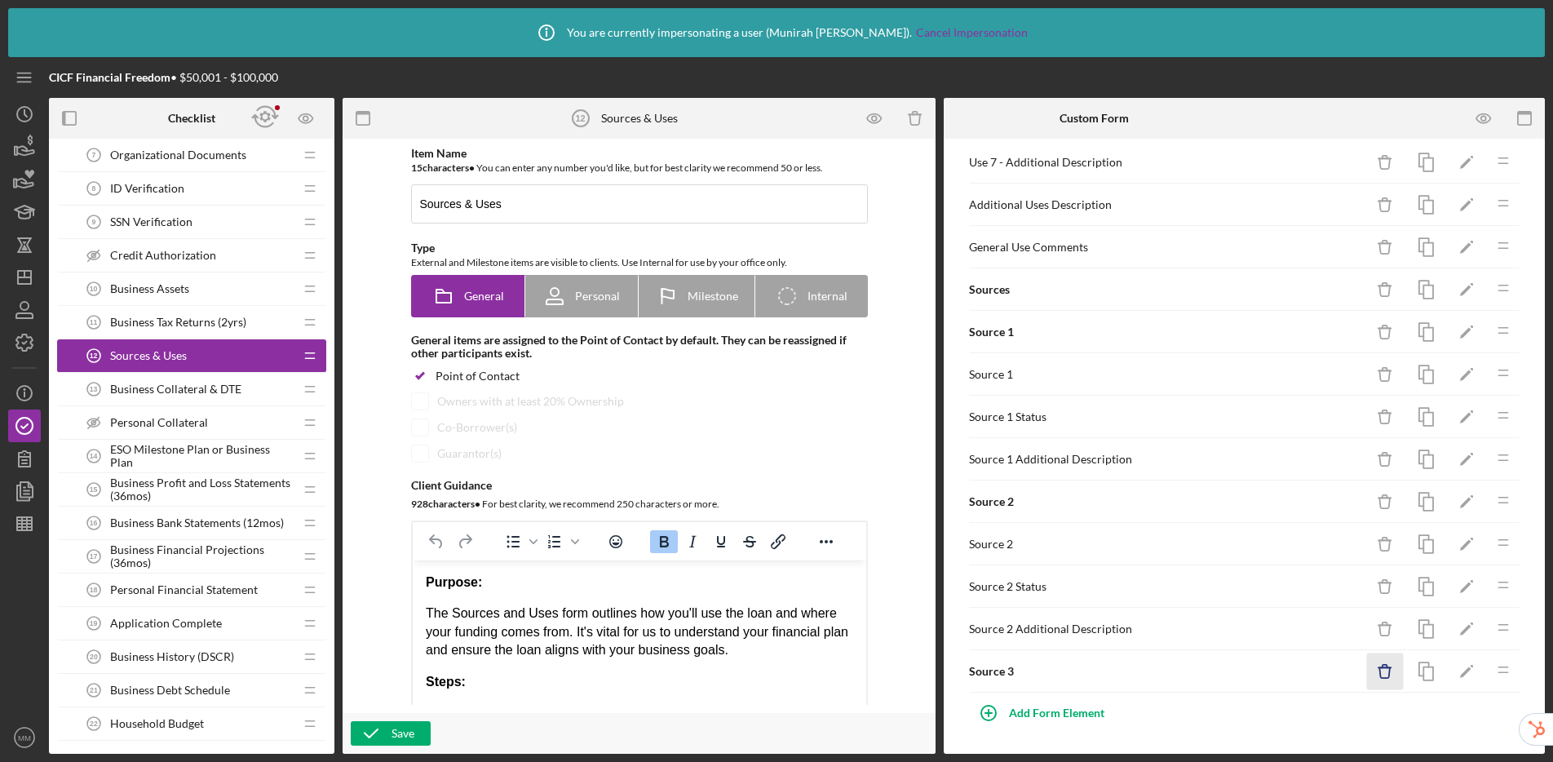
click at [1330, 676] on icon "button" at bounding box center [1384, 672] width 11 height 11
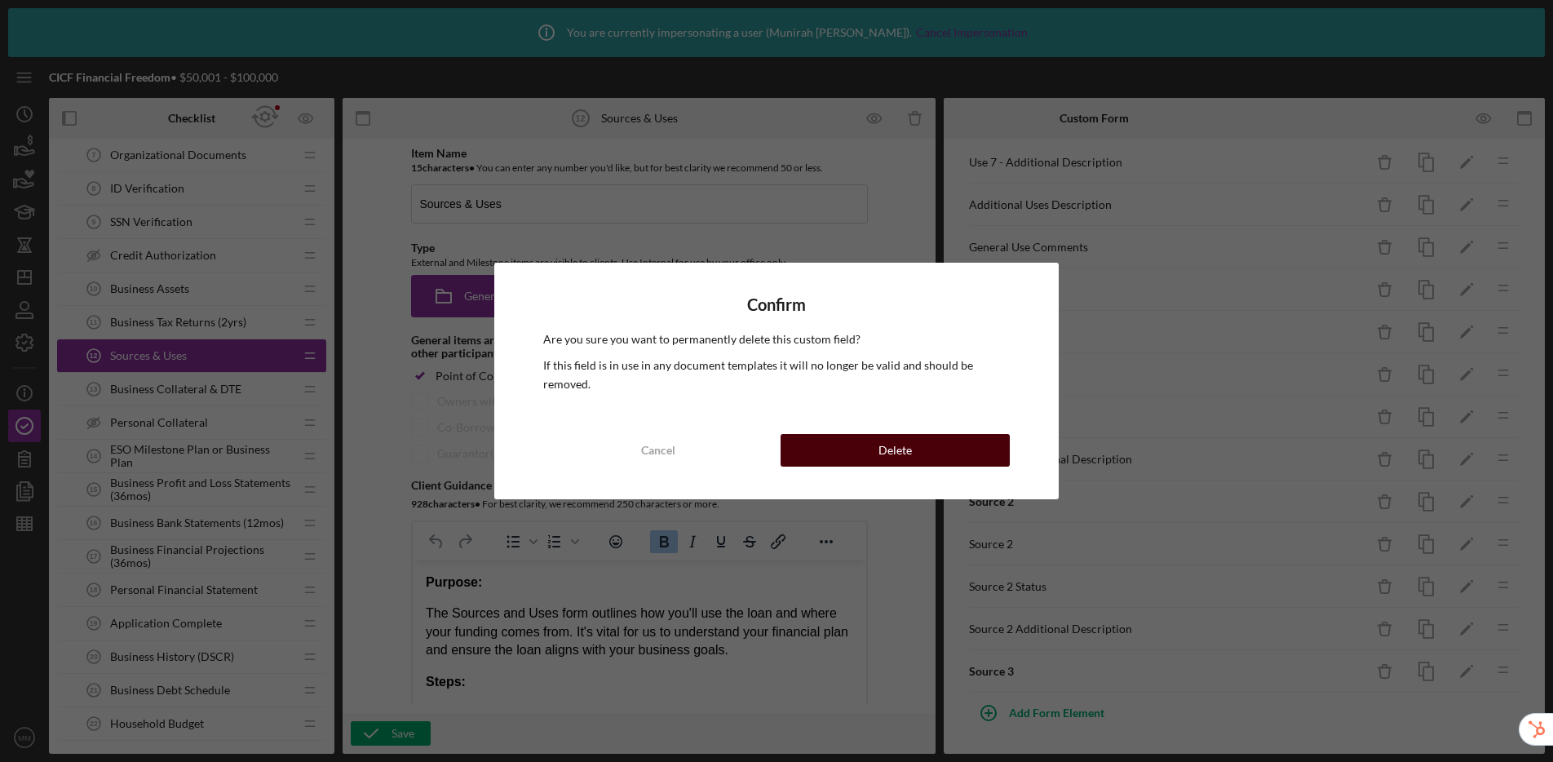
click at [978, 449] on button "Delete" at bounding box center [895, 450] width 229 height 33
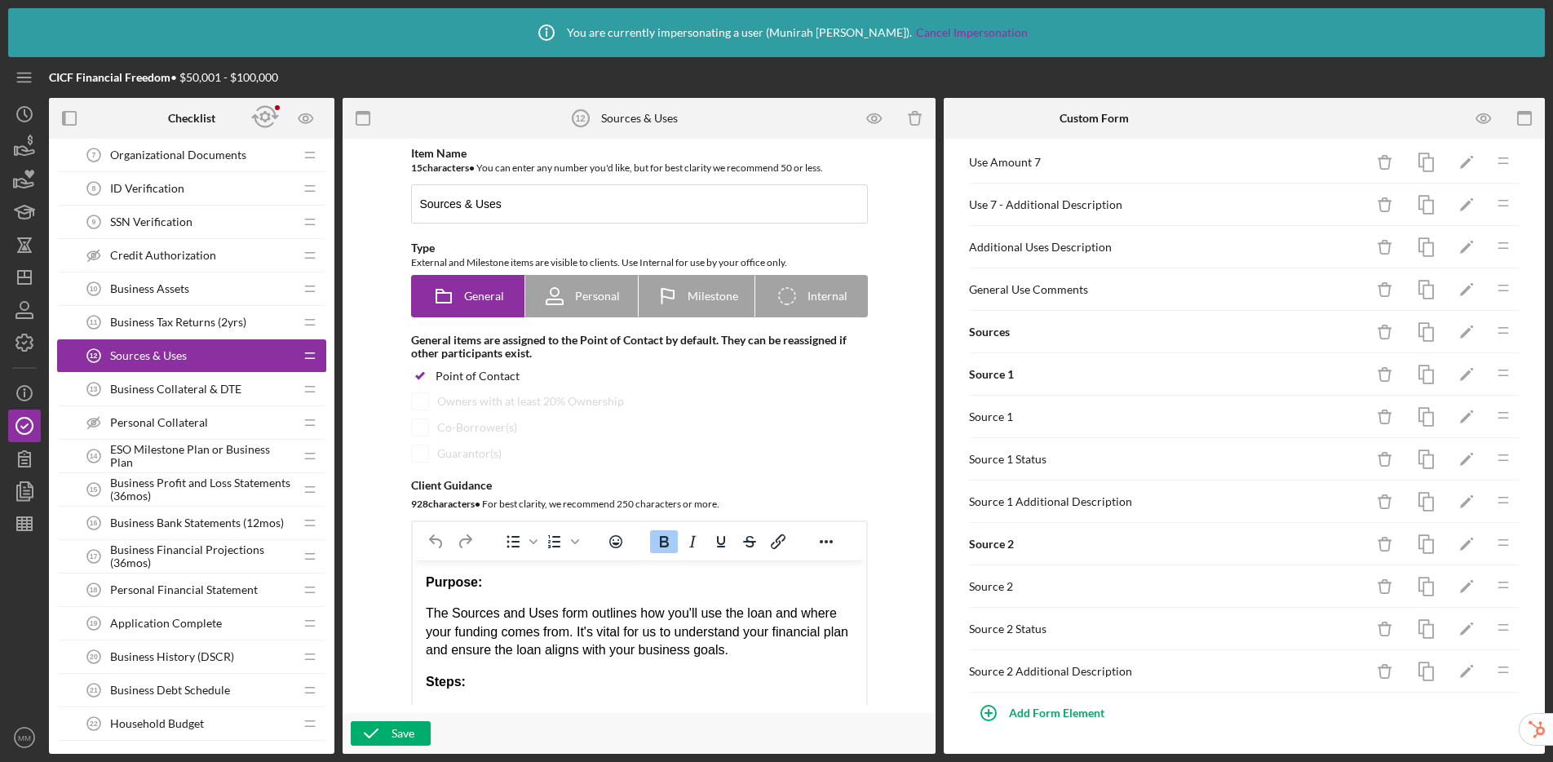
scroll to position [1167, 0]
click at [1330, 674] on icon "Icon/Delete" at bounding box center [1385, 671] width 37 height 37
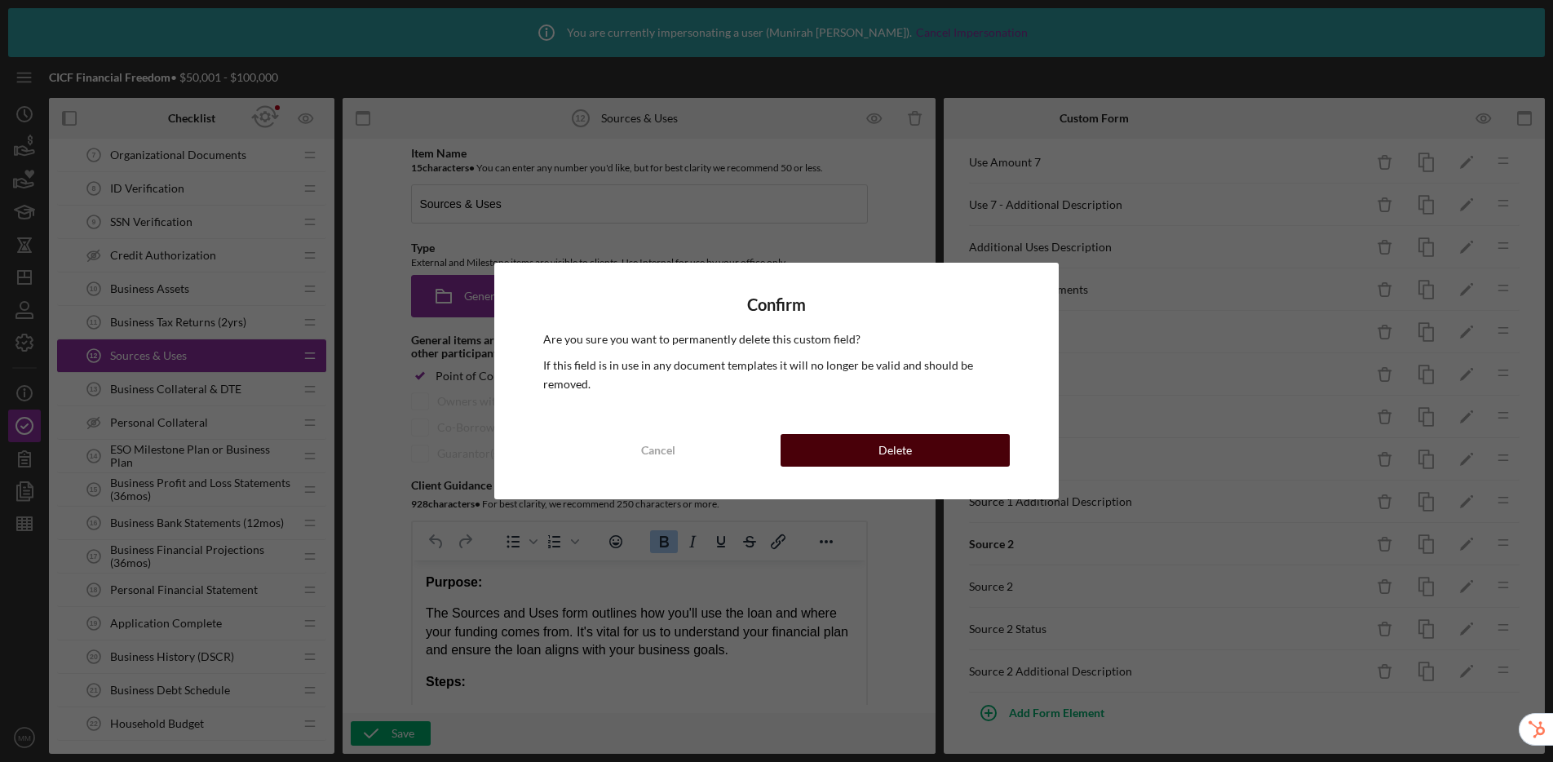
click at [953, 462] on button "Delete" at bounding box center [895, 450] width 229 height 33
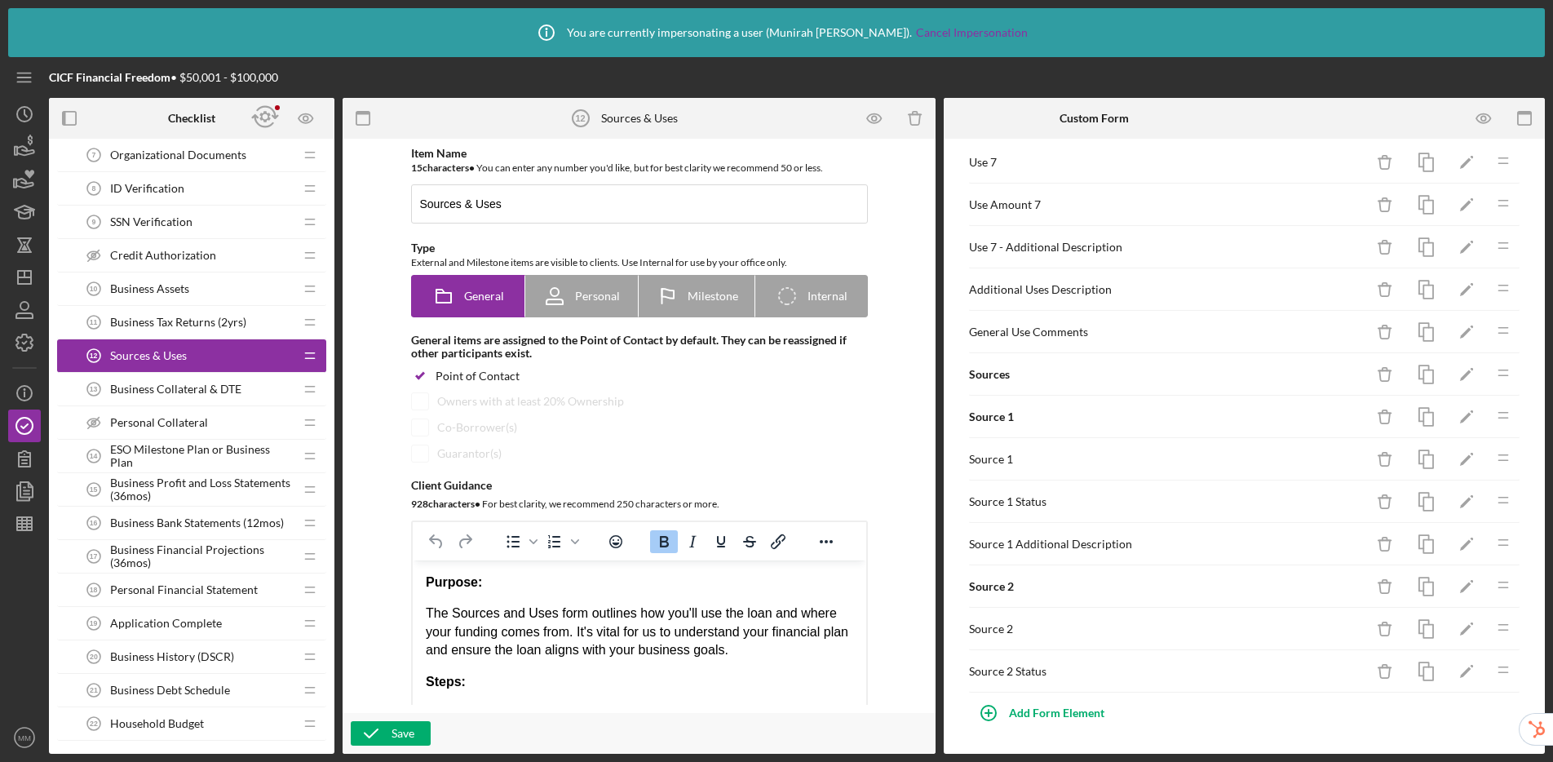
scroll to position [1125, 0]
click at [1330, 674] on icon "Icon/Delete" at bounding box center [1385, 671] width 37 height 37
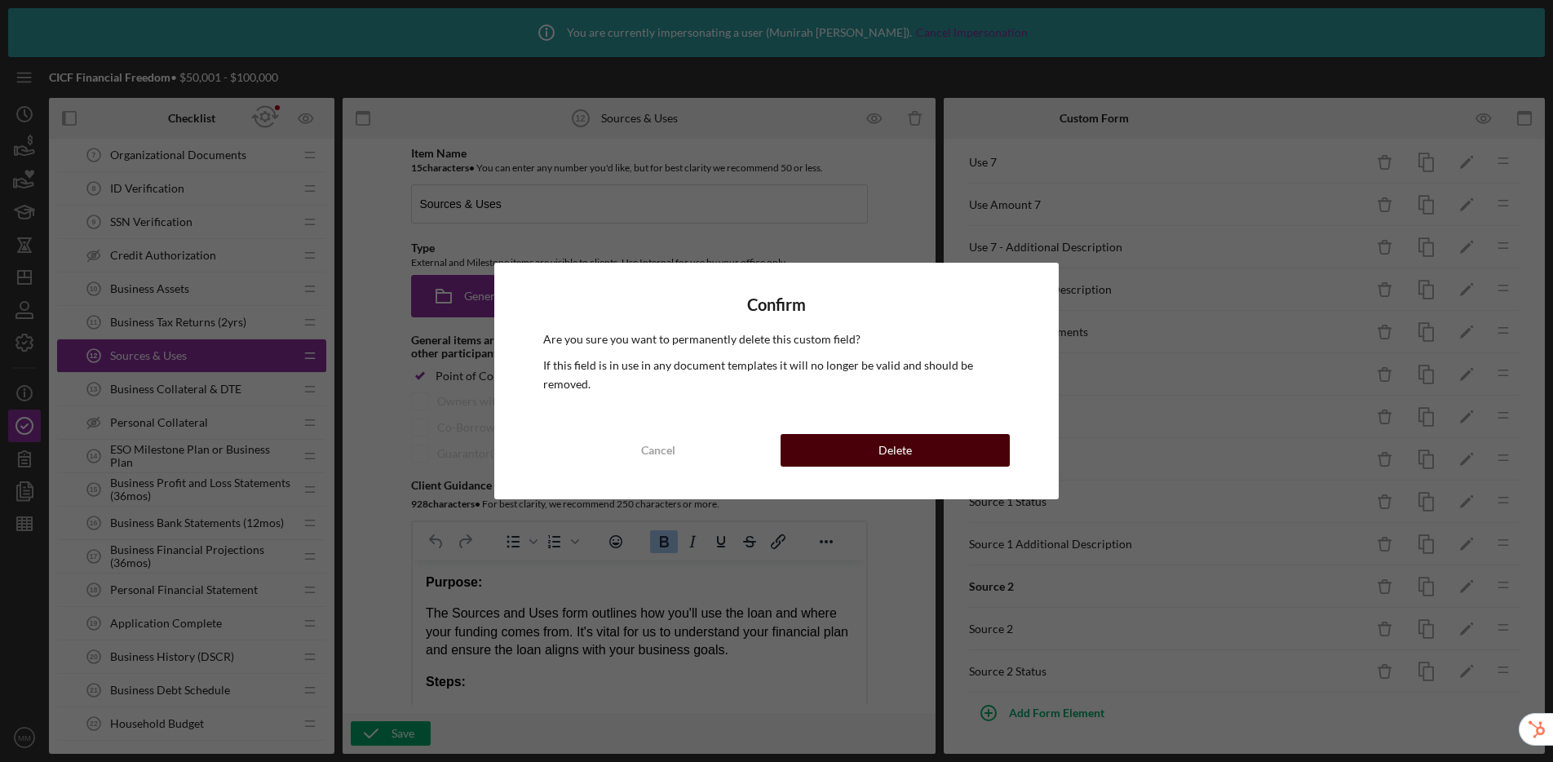
click at [982, 458] on button "Delete" at bounding box center [895, 450] width 229 height 33
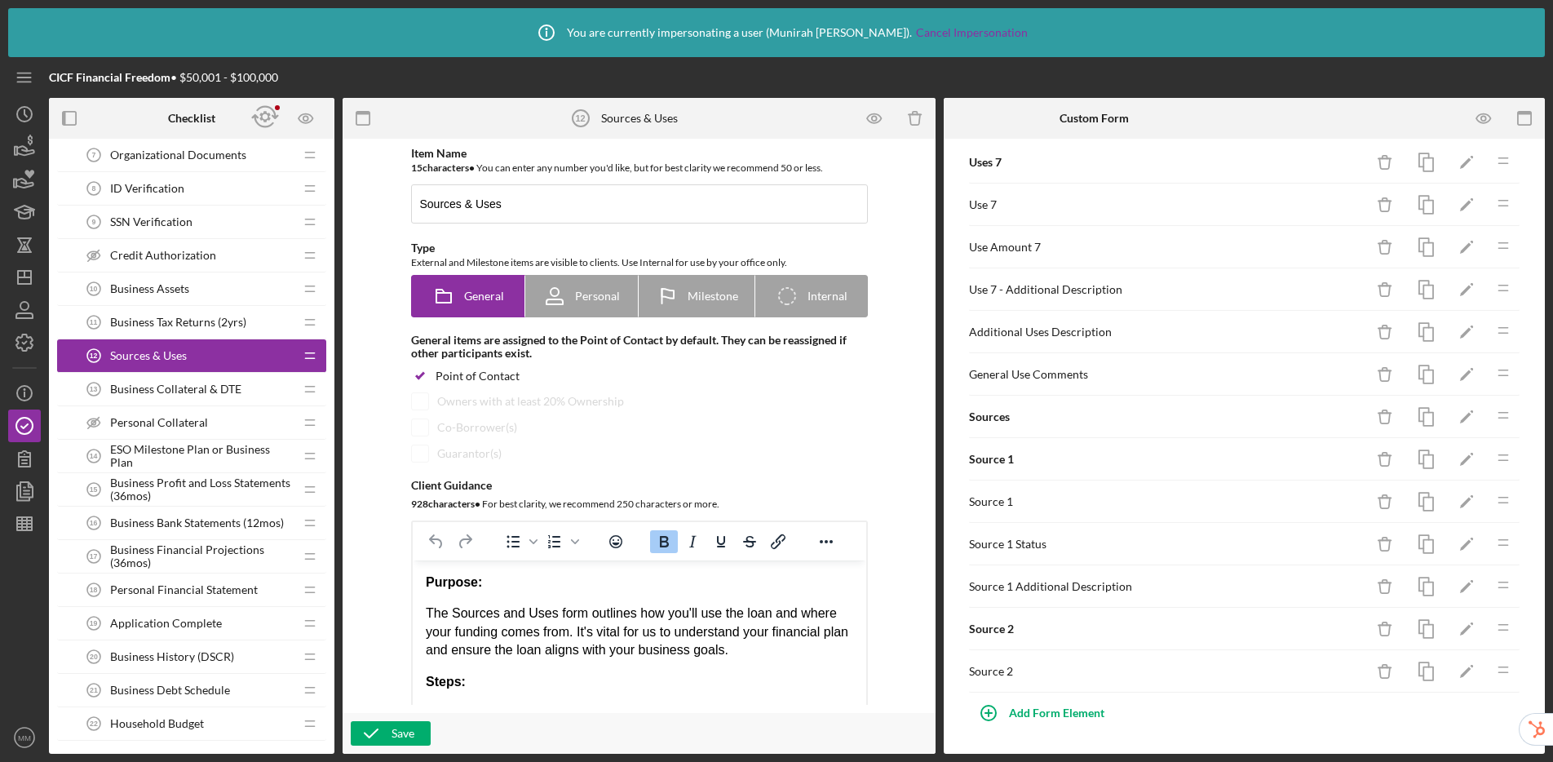
scroll to position [1082, 0]
click at [1330, 670] on icon "Icon/Delete" at bounding box center [1385, 671] width 37 height 37
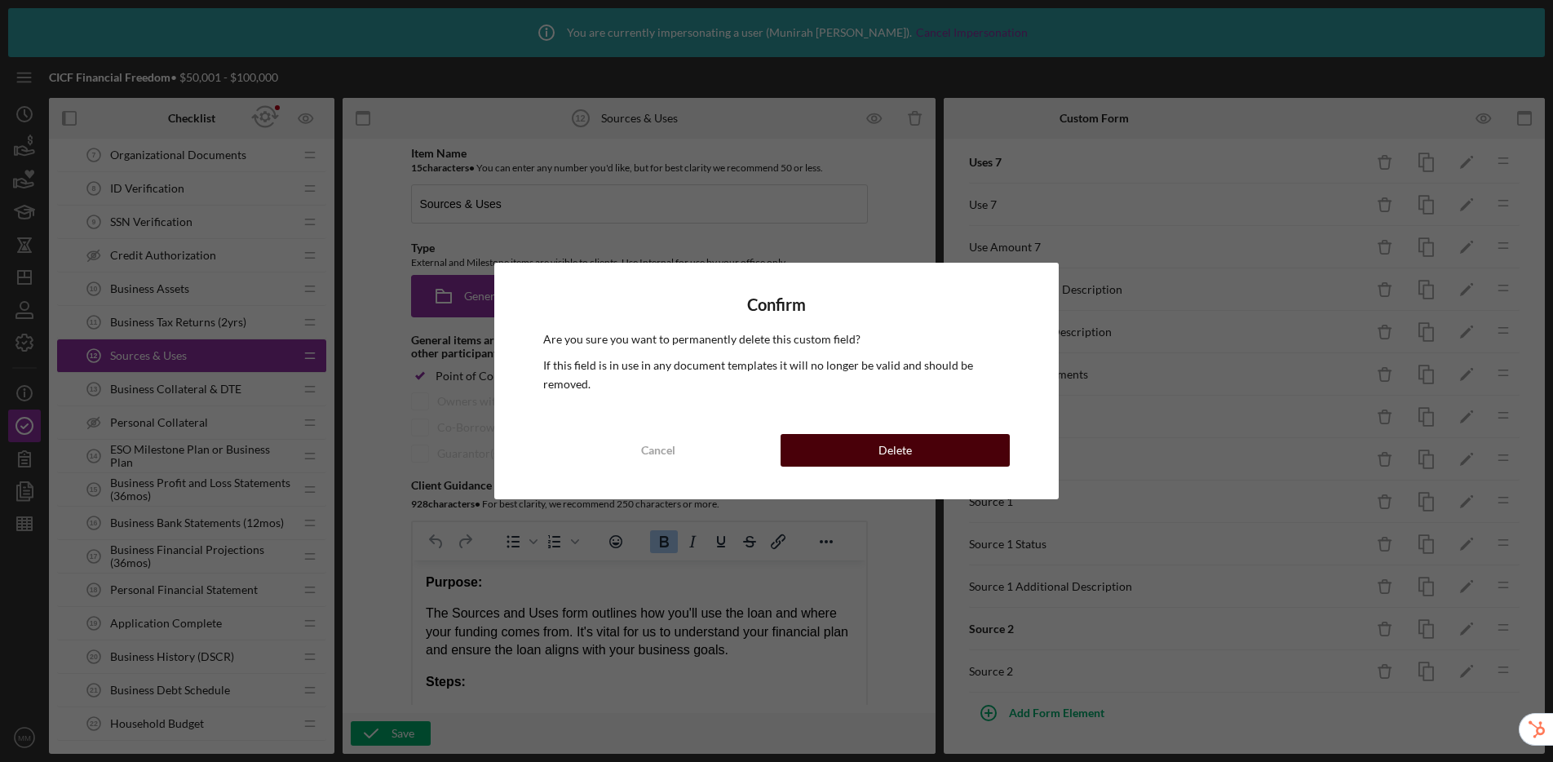
click at [967, 450] on button "Delete" at bounding box center [895, 450] width 229 height 33
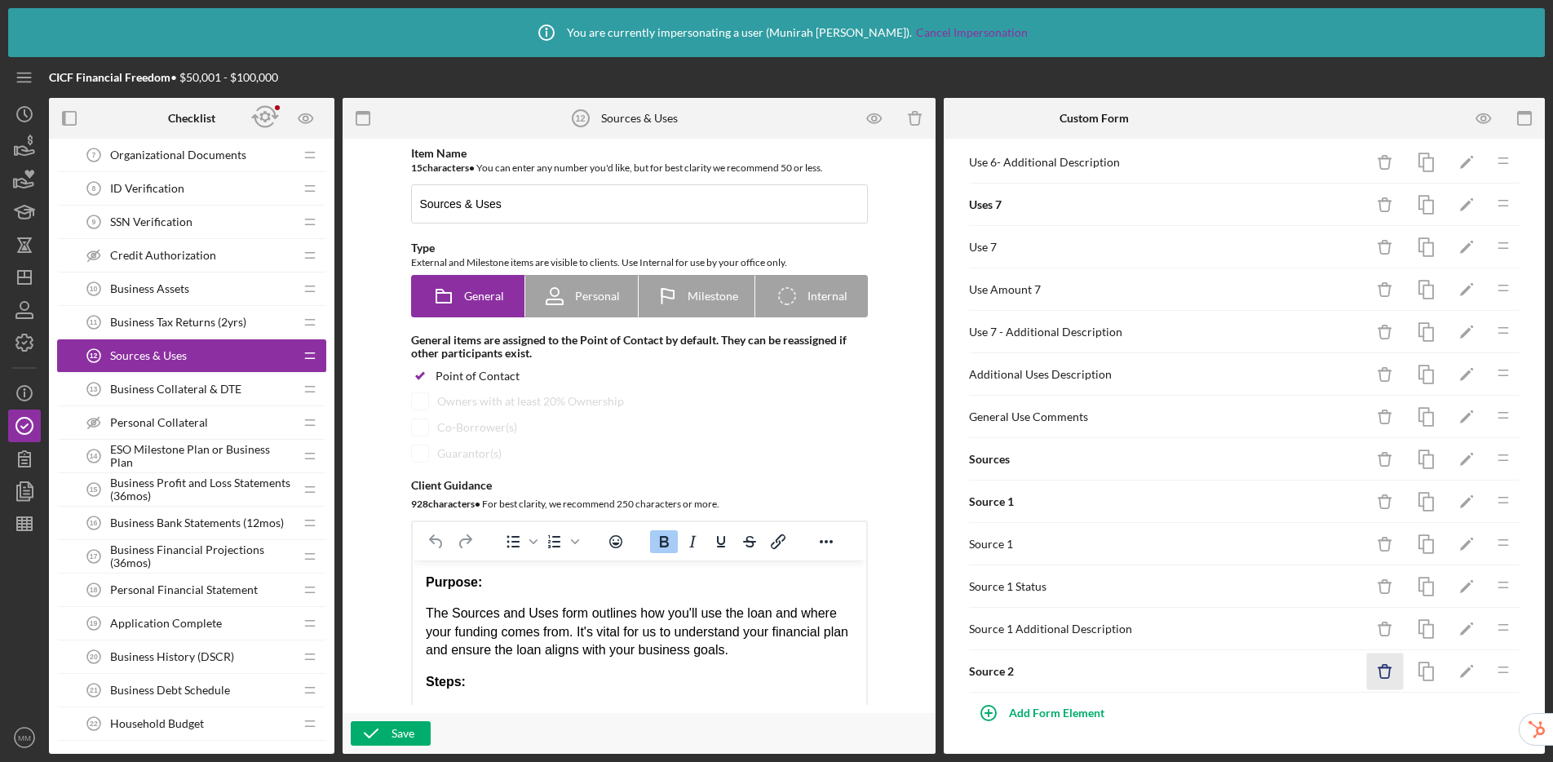
click at [1330, 679] on icon "Icon/Delete" at bounding box center [1385, 671] width 37 height 37
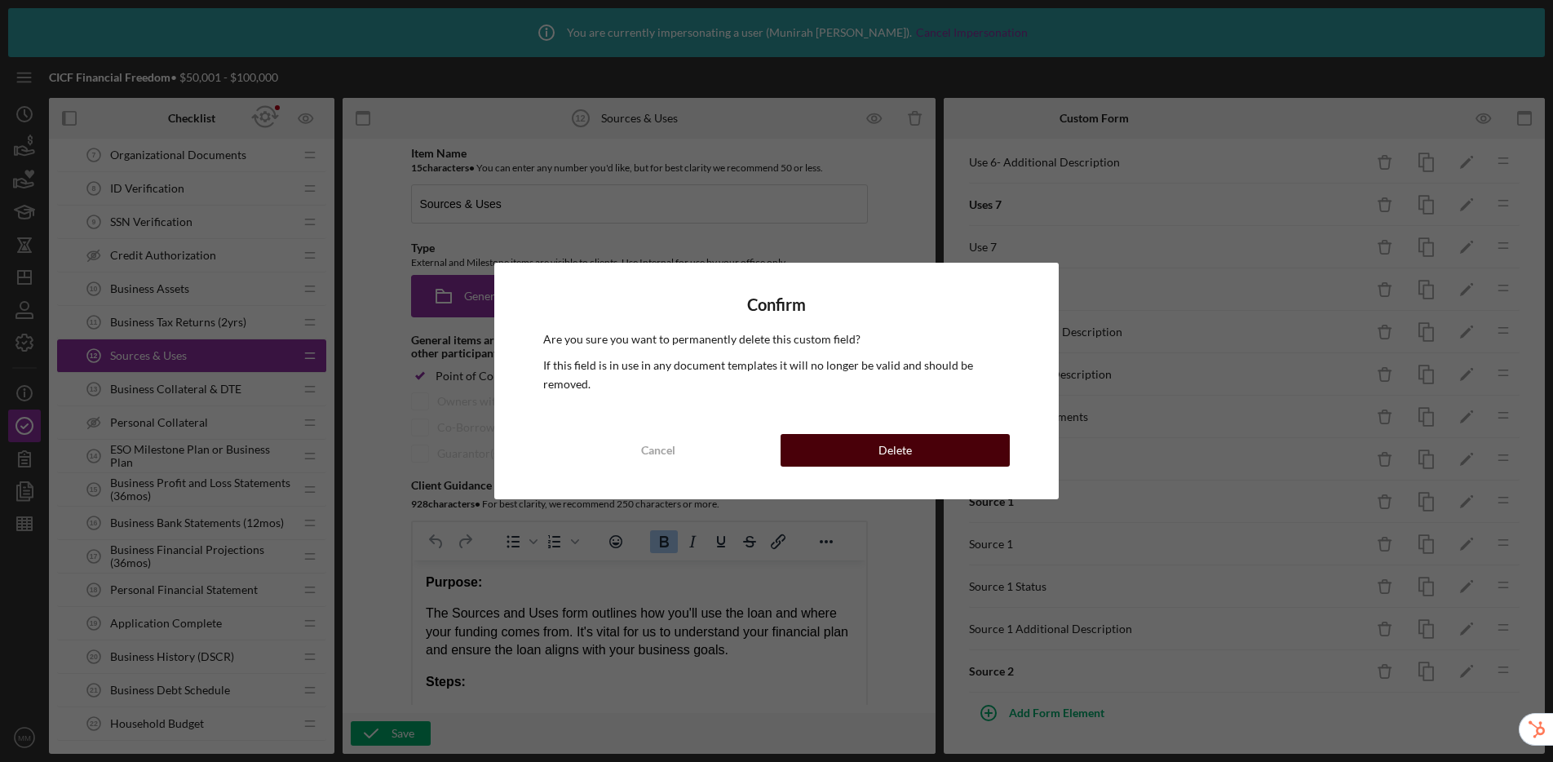
click at [976, 449] on button "Delete" at bounding box center [895, 450] width 229 height 33
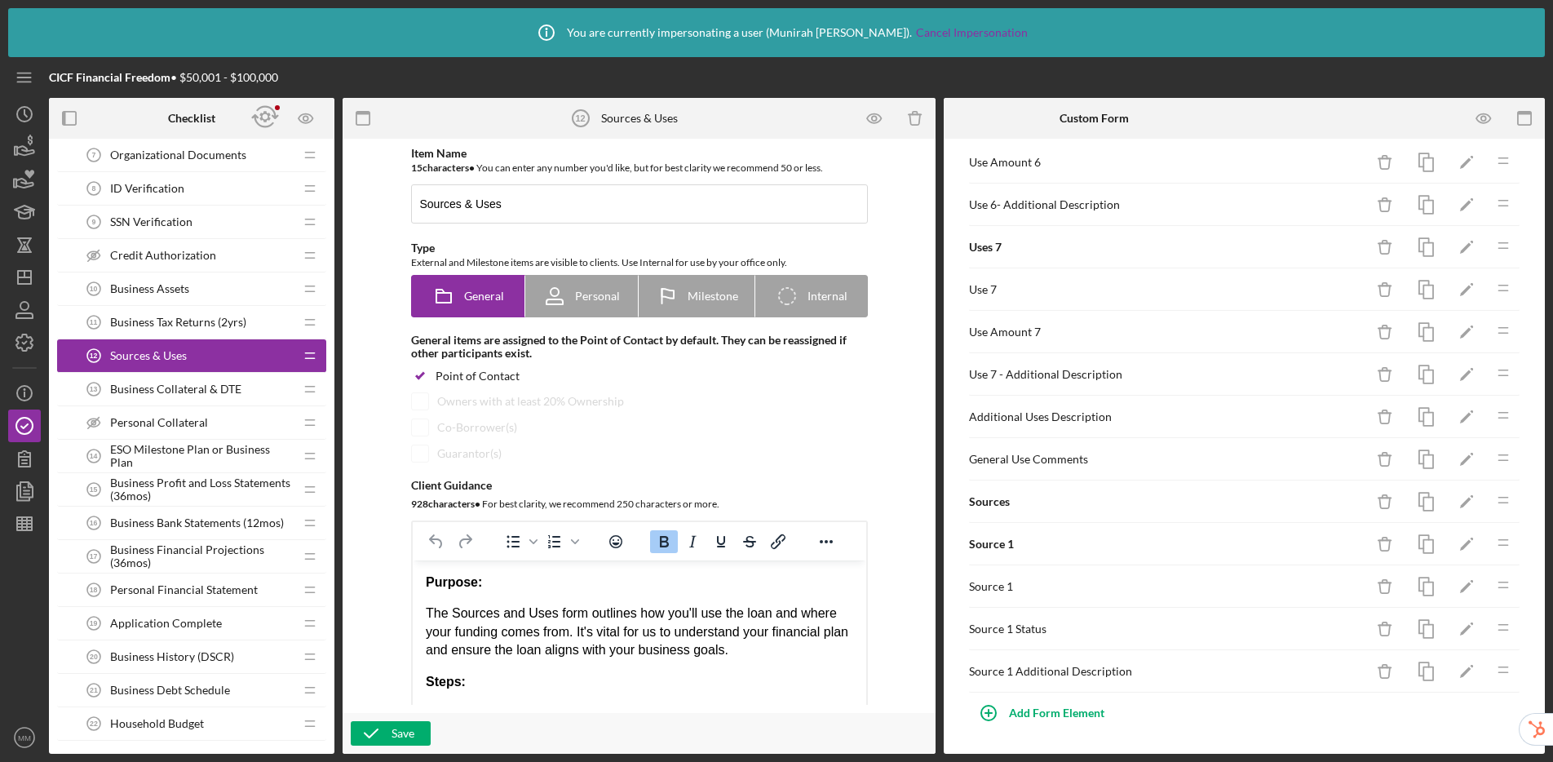
scroll to position [998, 0]
click at [1330, 673] on icon "Icon/Delete" at bounding box center [1385, 671] width 37 height 37
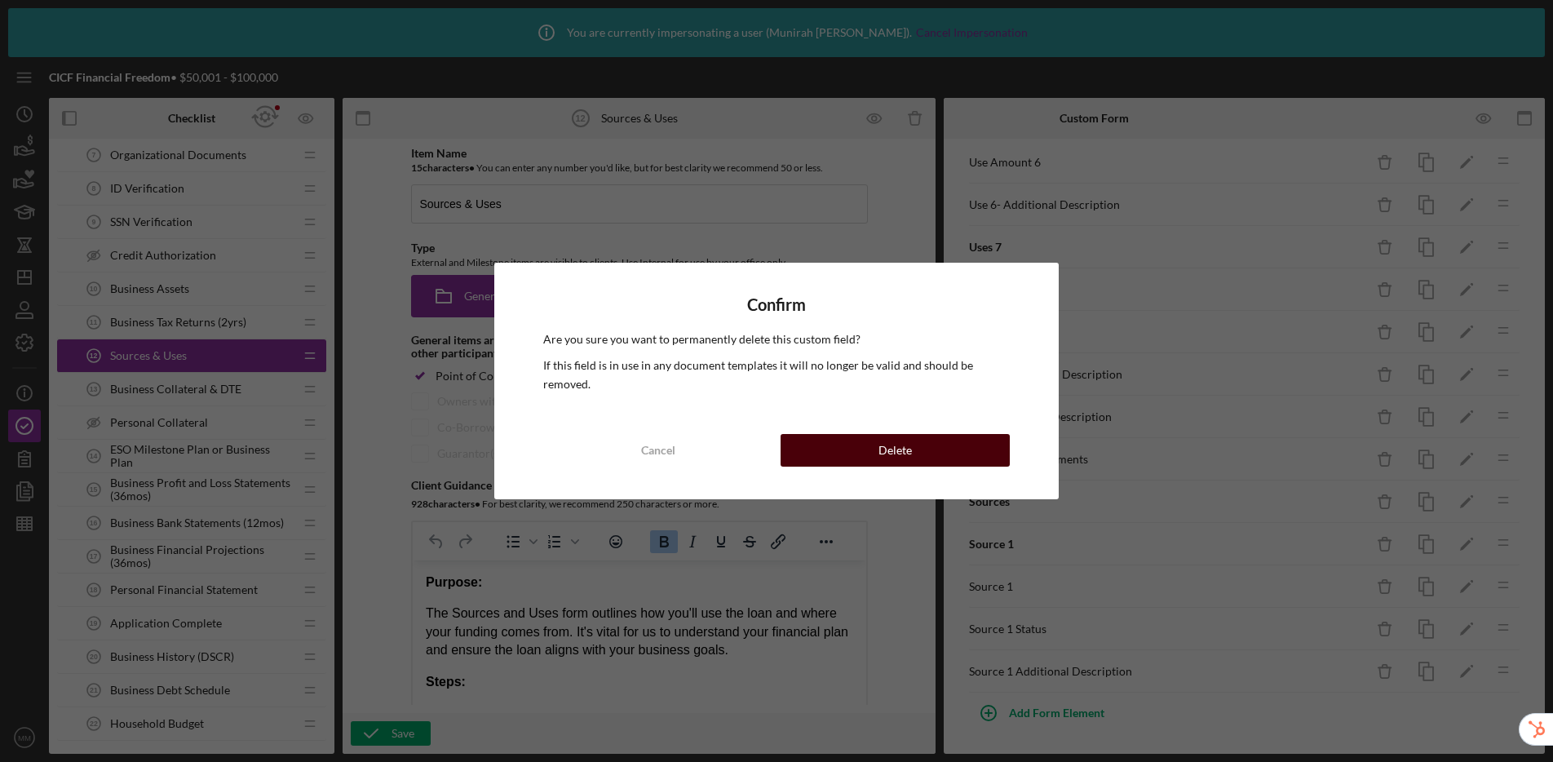
click at [992, 453] on button "Delete" at bounding box center [895, 450] width 229 height 33
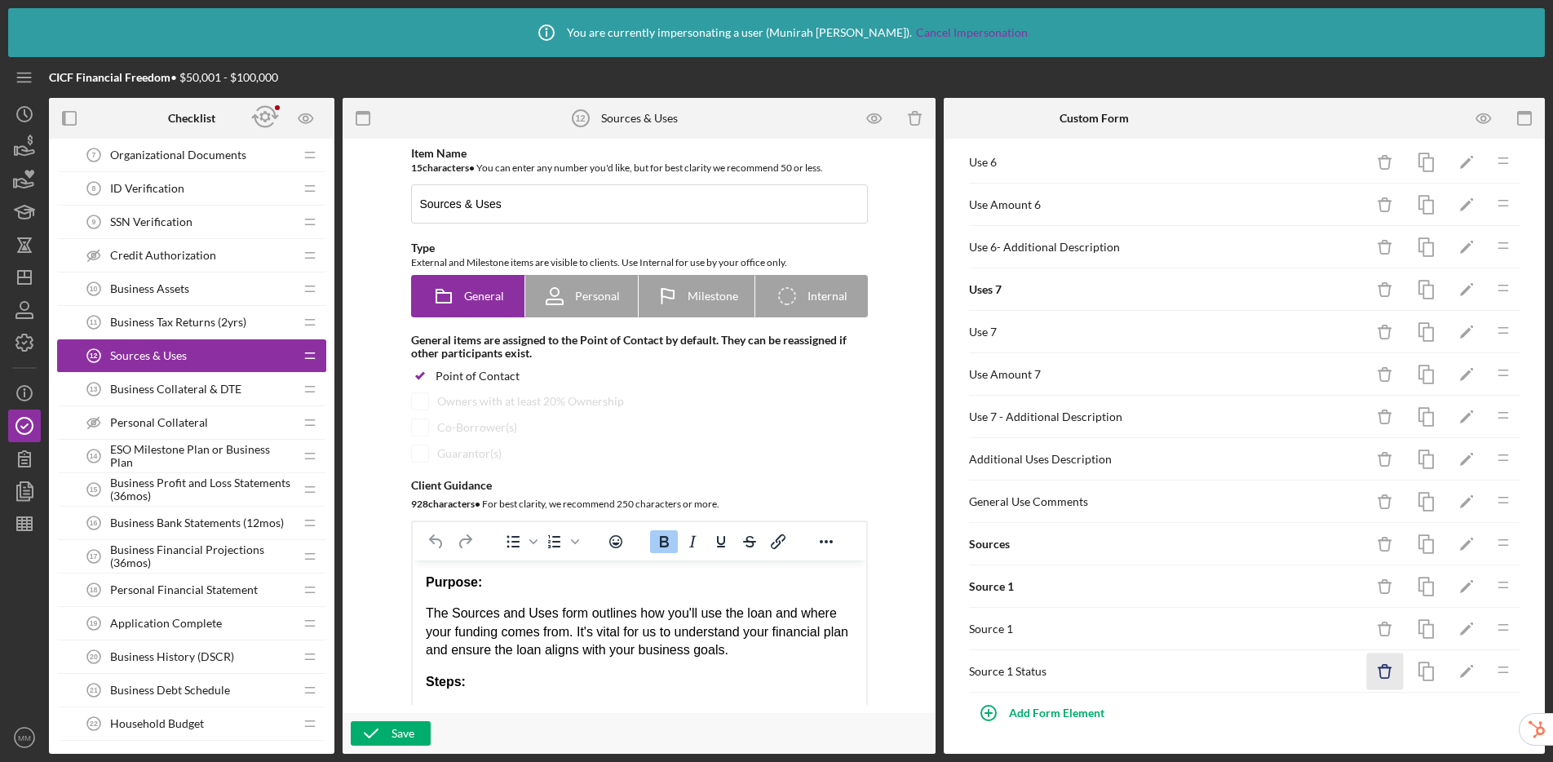
click at [1330, 669] on icon "Icon/Delete" at bounding box center [1385, 671] width 37 height 37
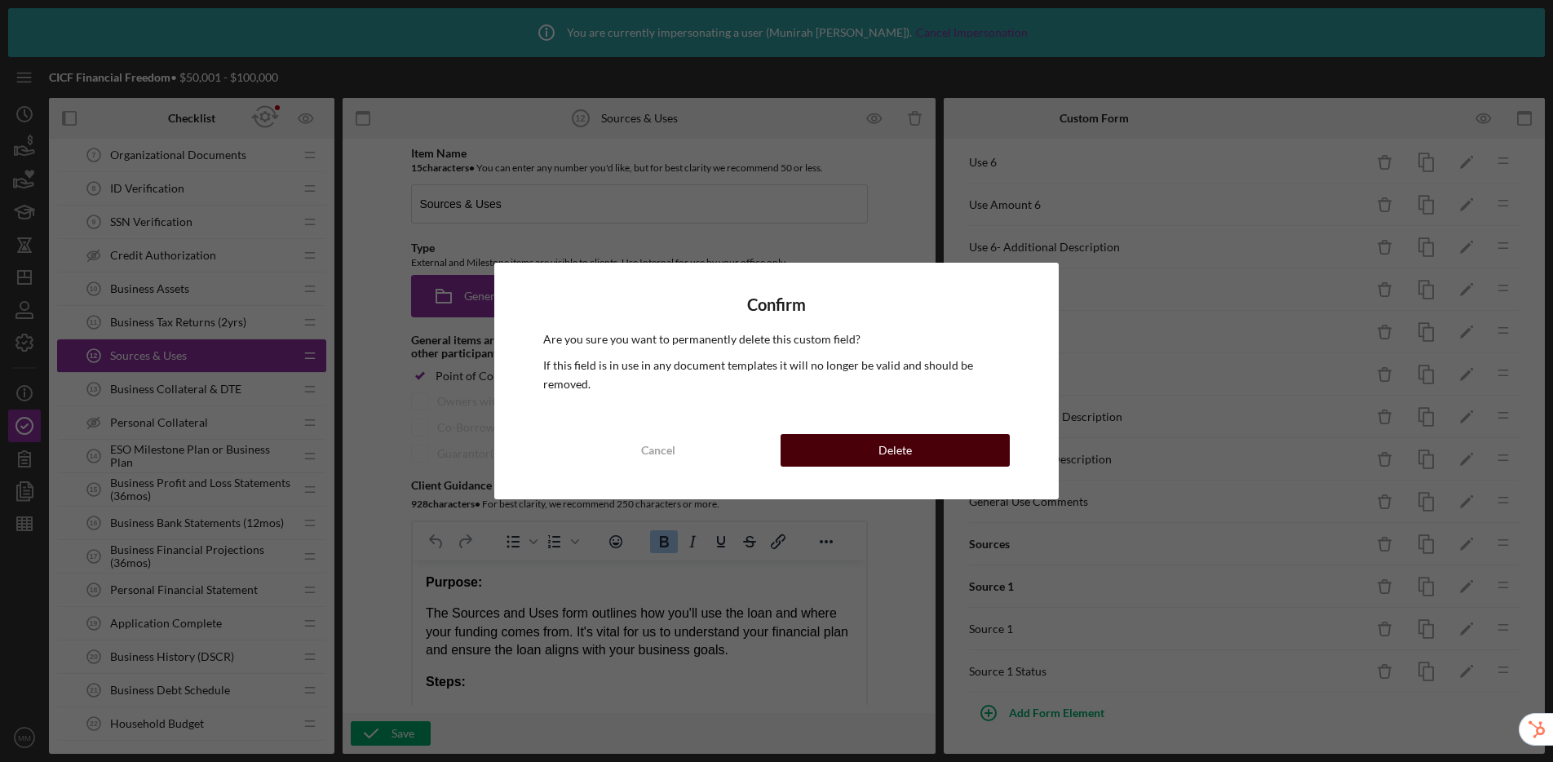
click at [954, 447] on button "Delete" at bounding box center [895, 450] width 229 height 33
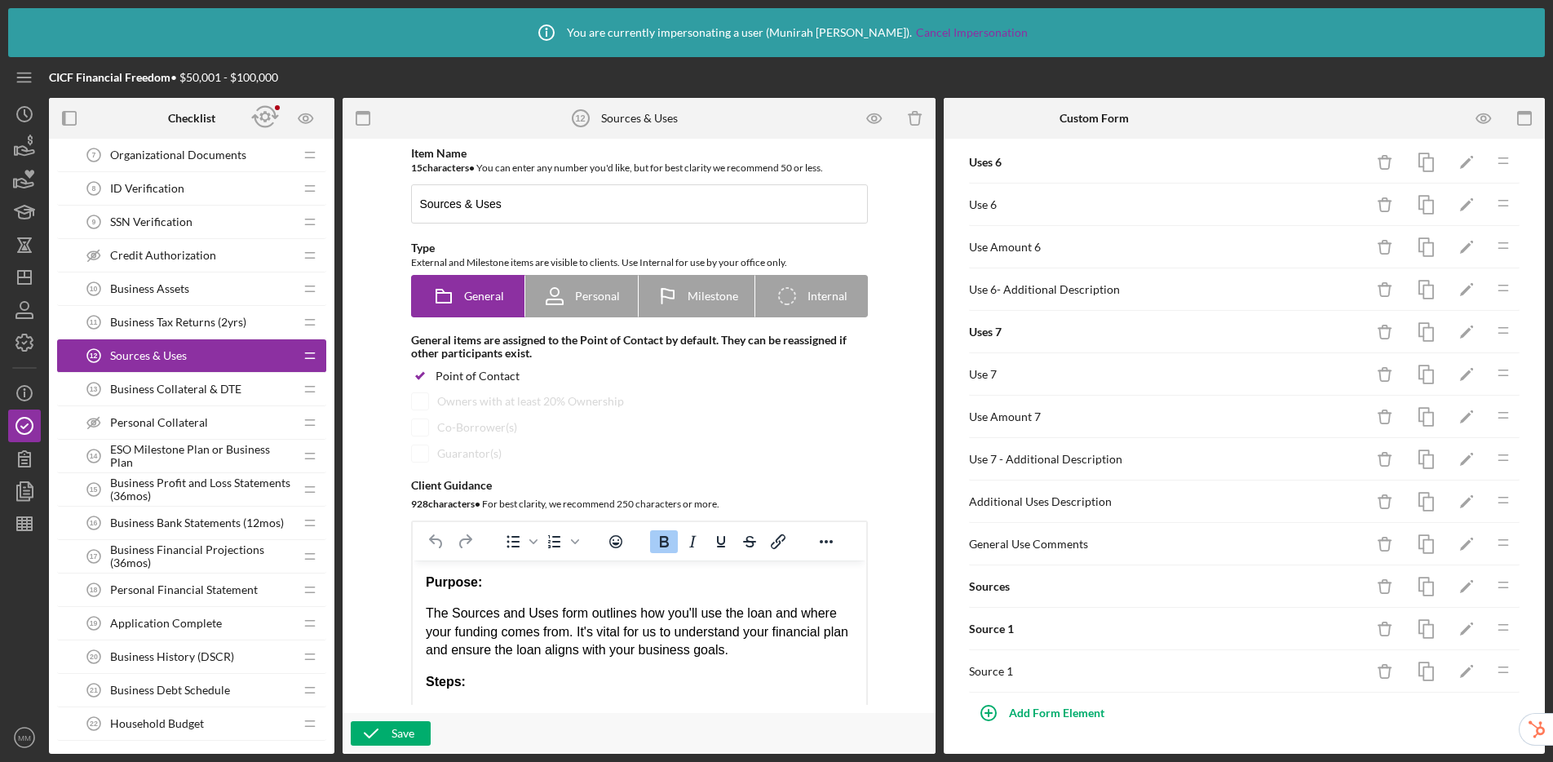
scroll to position [913, 0]
click at [1330, 677] on icon "Icon/Delete" at bounding box center [1385, 671] width 37 height 37
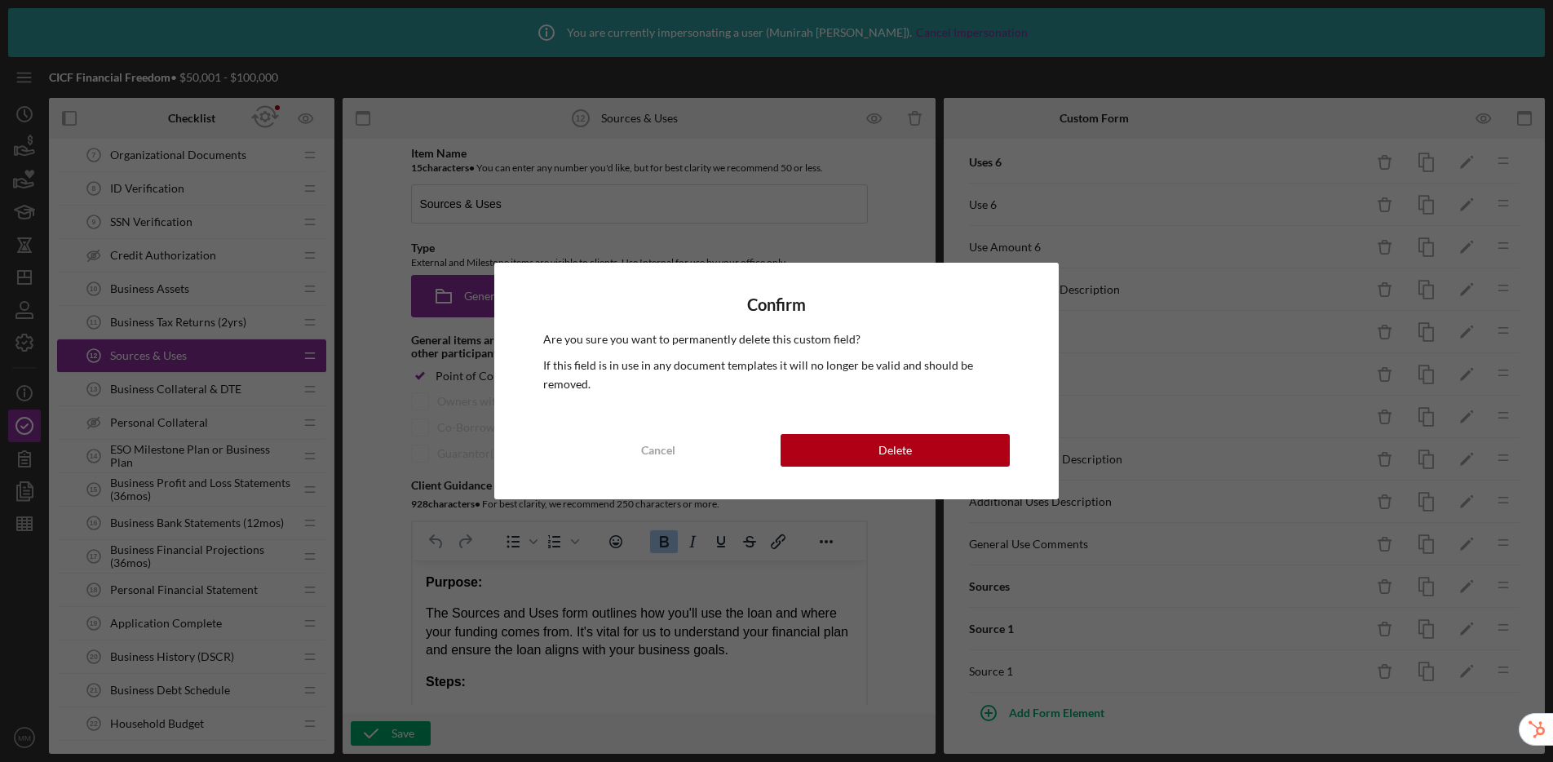
click at [907, 430] on div "Confirm Are you sure you want to permanently delete this custom field? If this …" at bounding box center [776, 381] width 564 height 237
click at [911, 446] on button "Delete" at bounding box center [895, 450] width 229 height 33
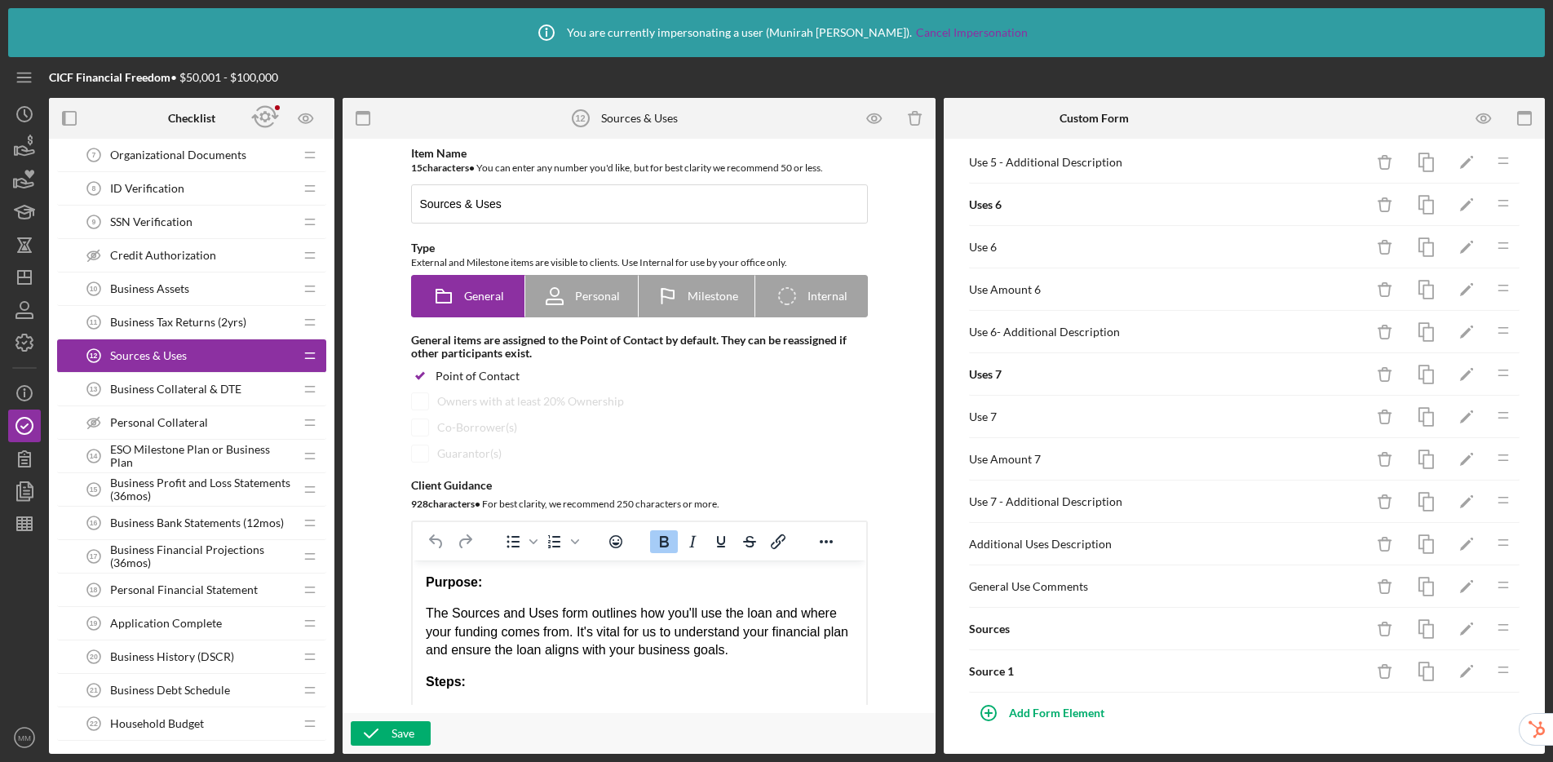
scroll to position [870, 0]
click at [1330, 676] on icon "button" at bounding box center [1384, 672] width 11 height 11
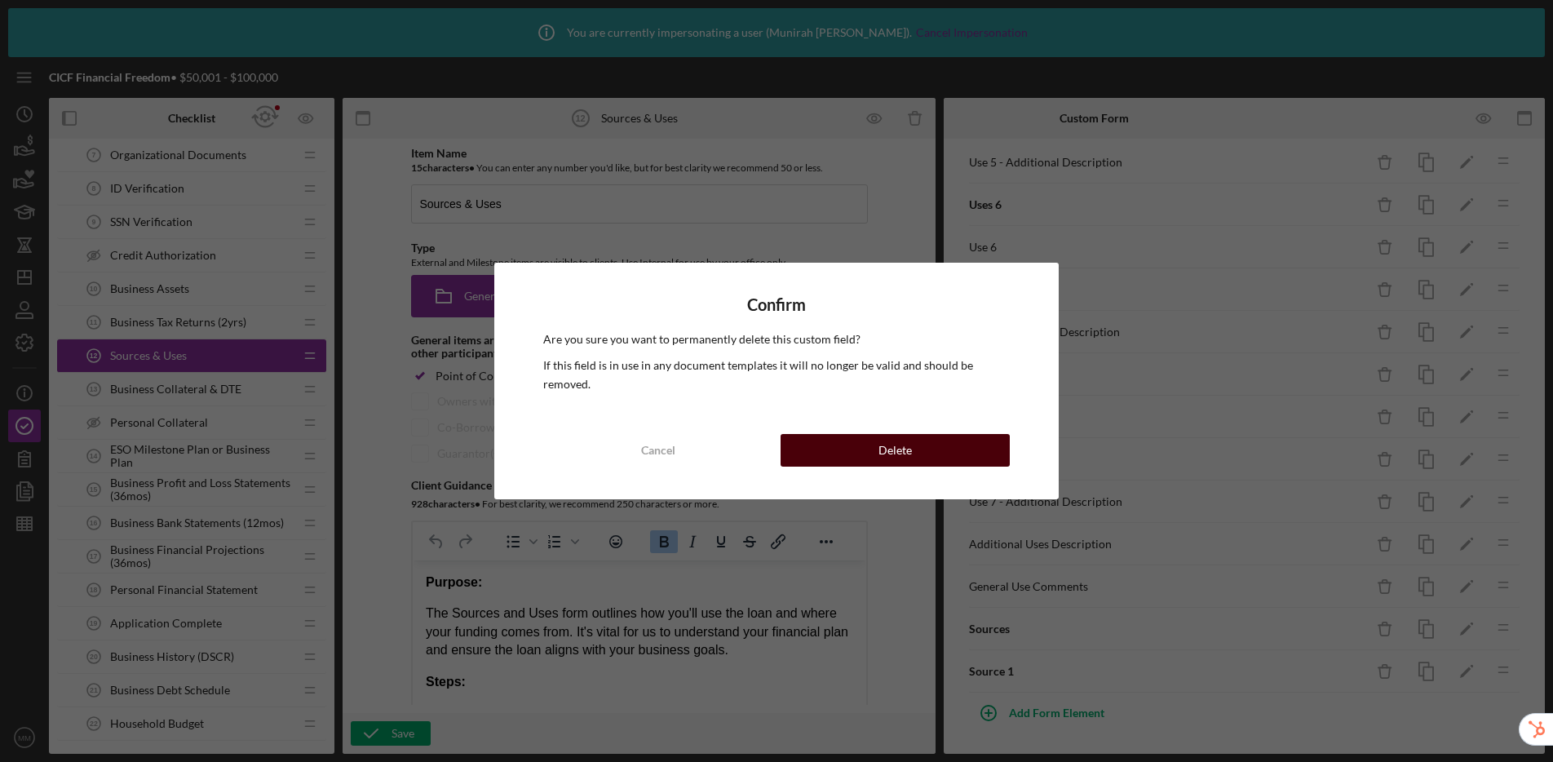
click at [965, 451] on button "Delete" at bounding box center [895, 450] width 229 height 33
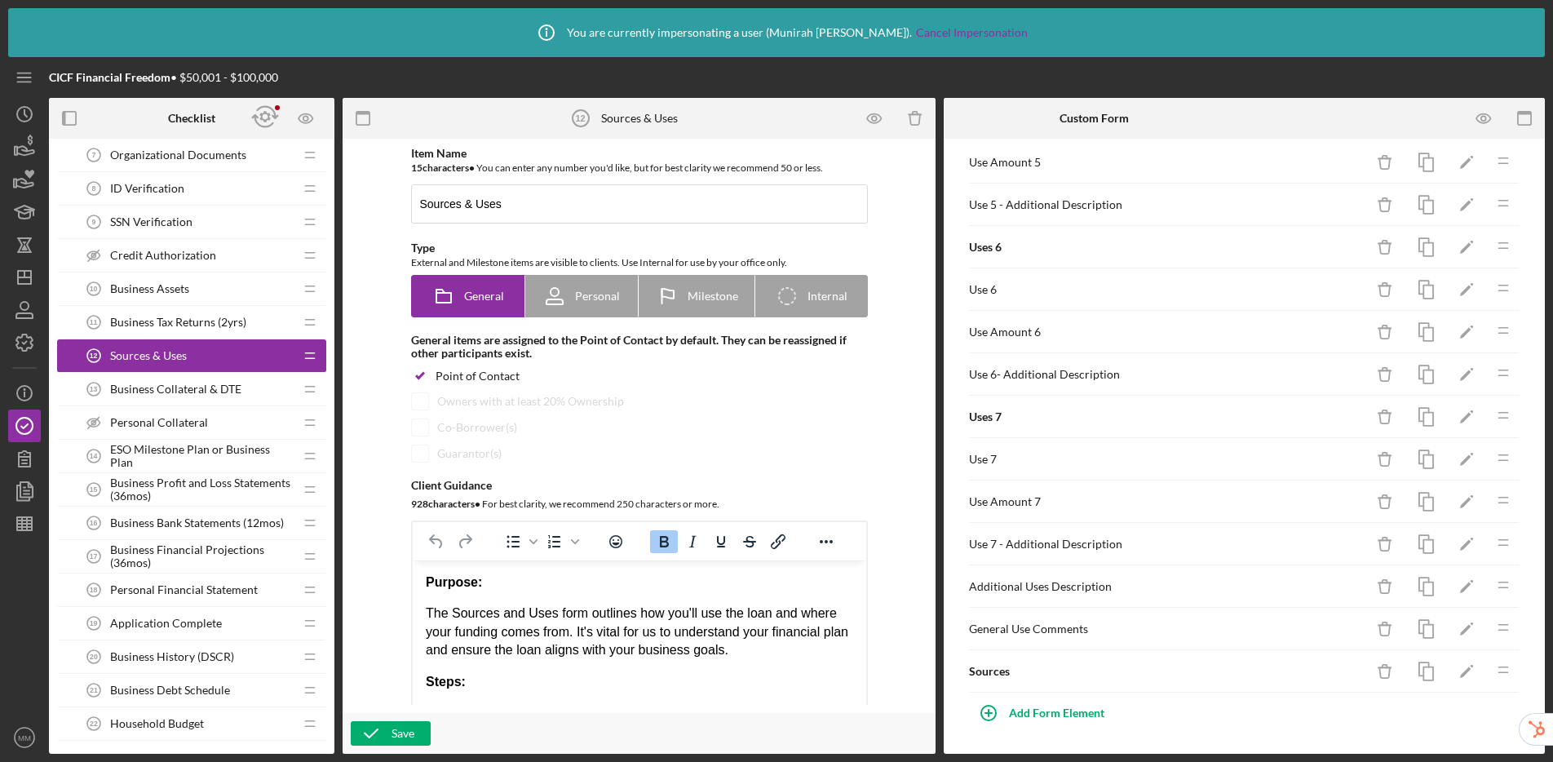
scroll to position [828, 0]
click at [1330, 672] on icon "Icon/Delete" at bounding box center [1385, 671] width 37 height 37
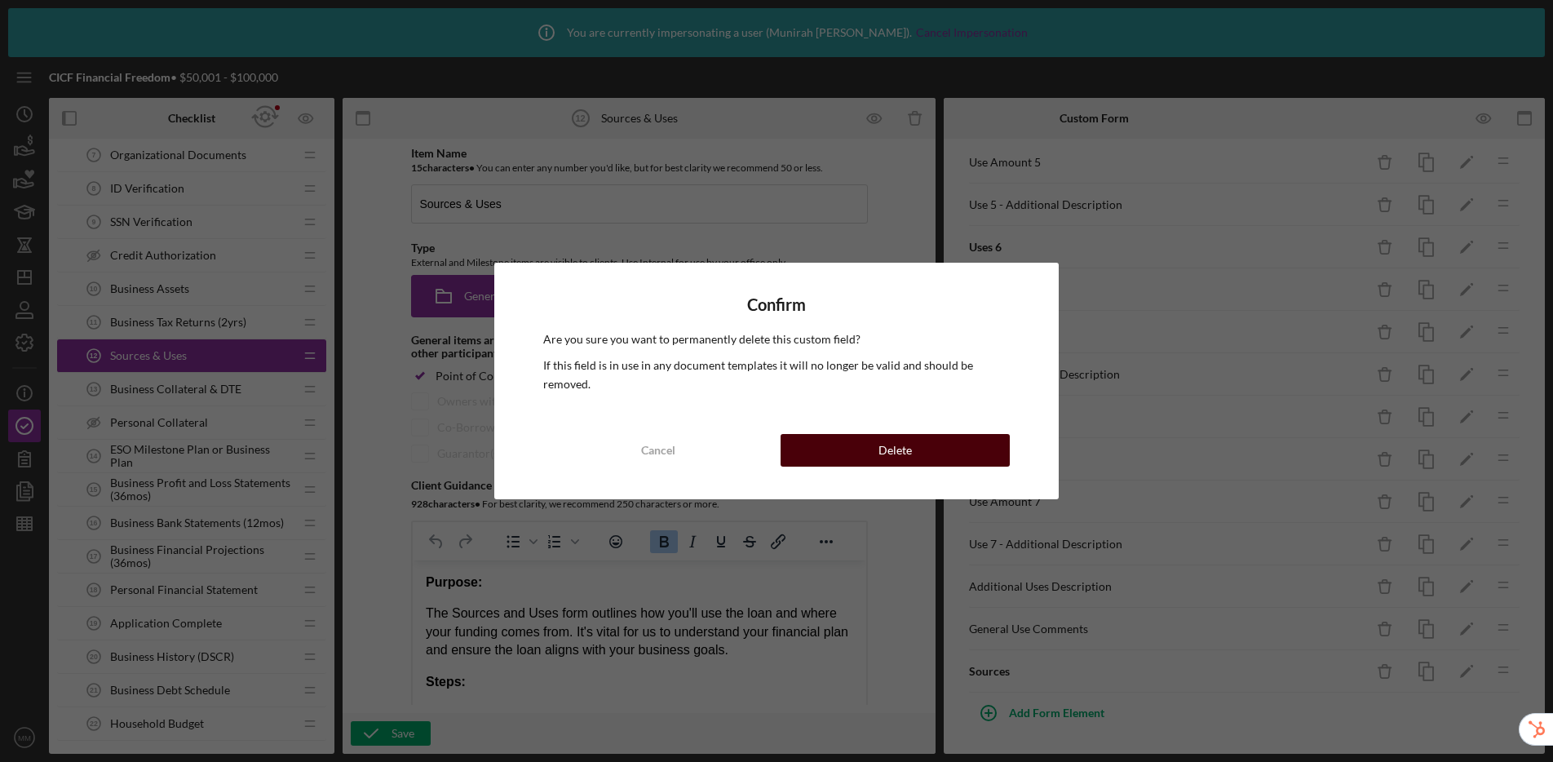
click at [977, 454] on button "Delete" at bounding box center [895, 450] width 229 height 33
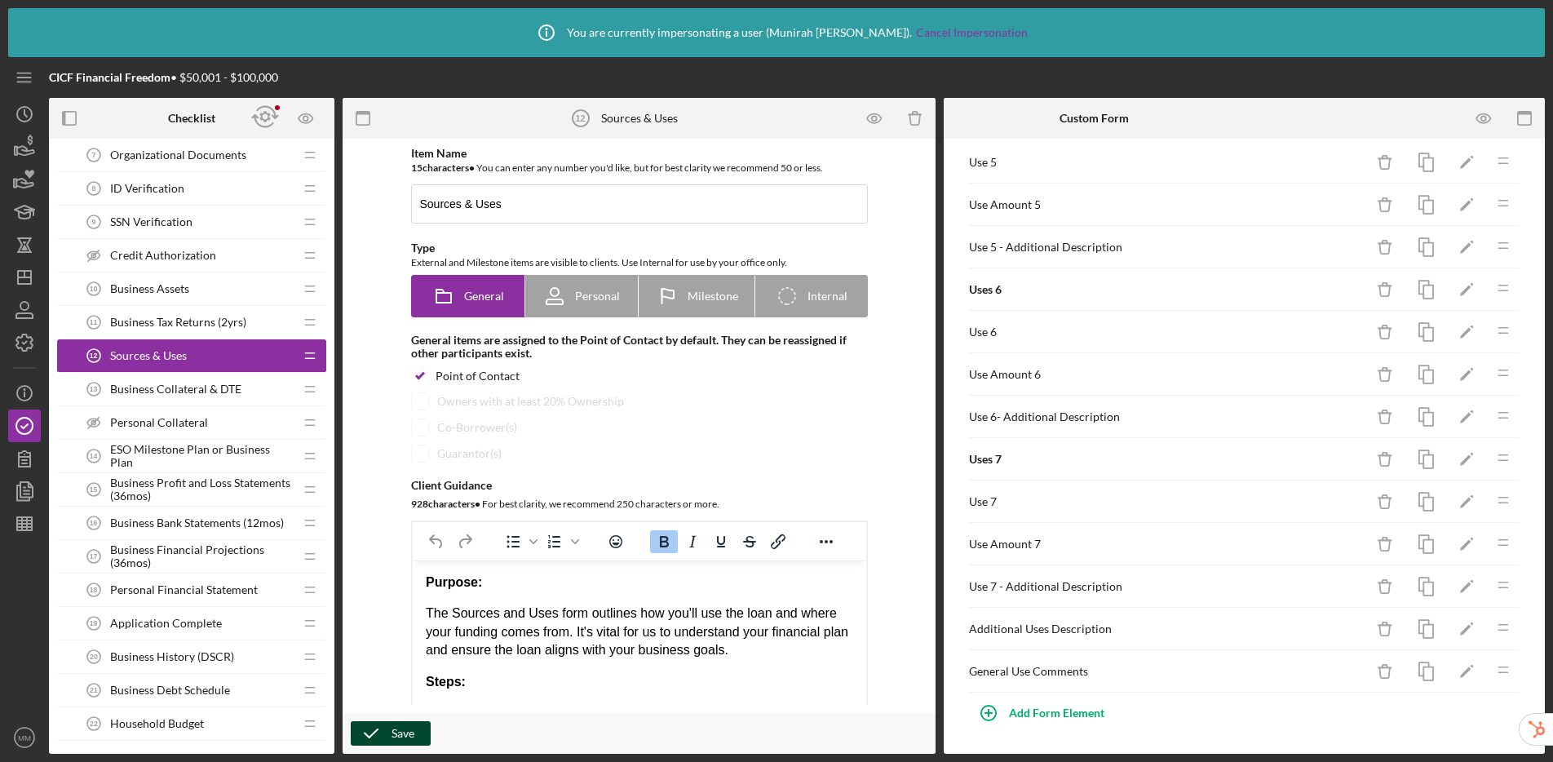
click at [405, 729] on div "Save" at bounding box center [403, 733] width 23 height 24
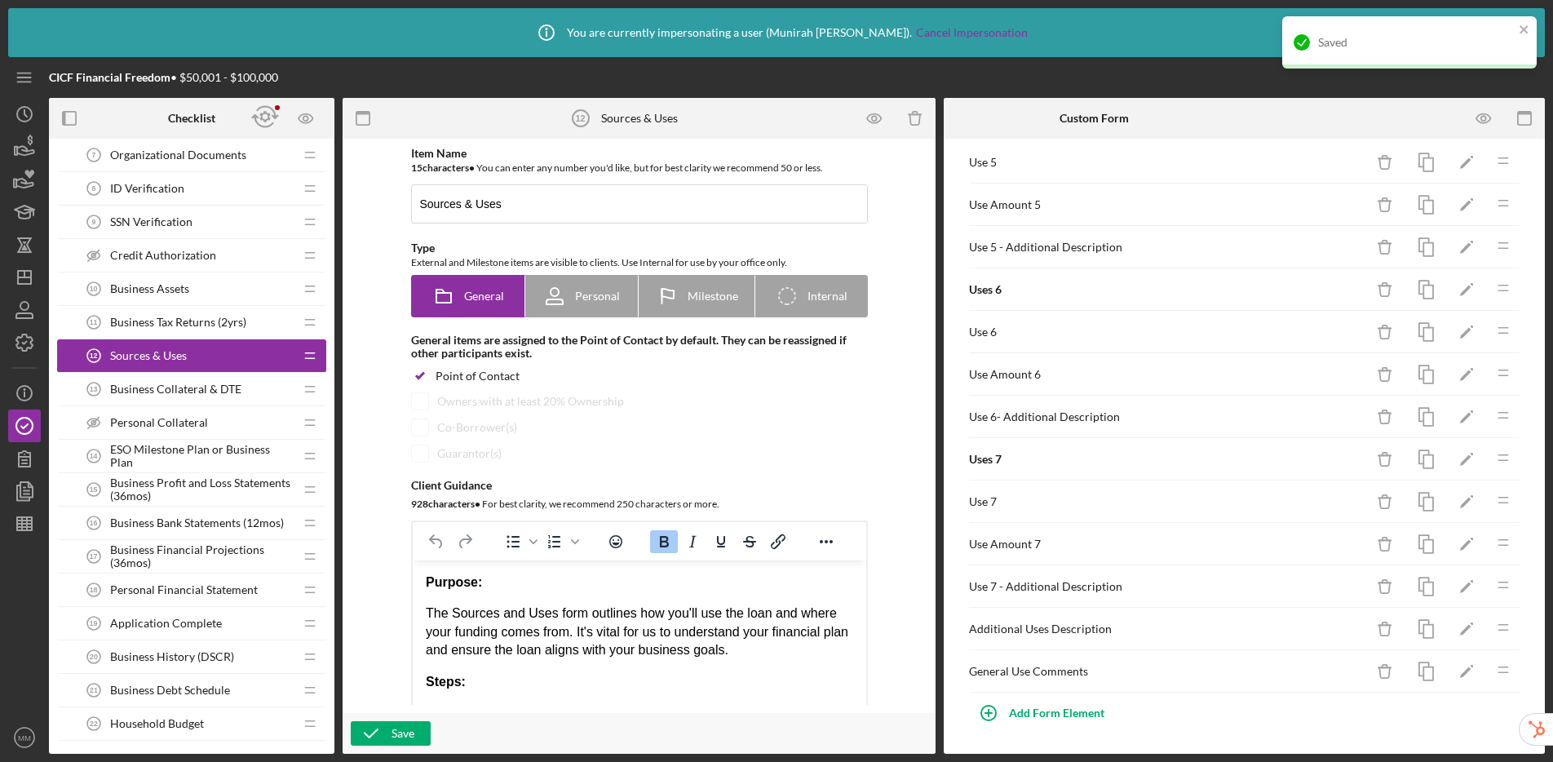
scroll to position [0, 0]
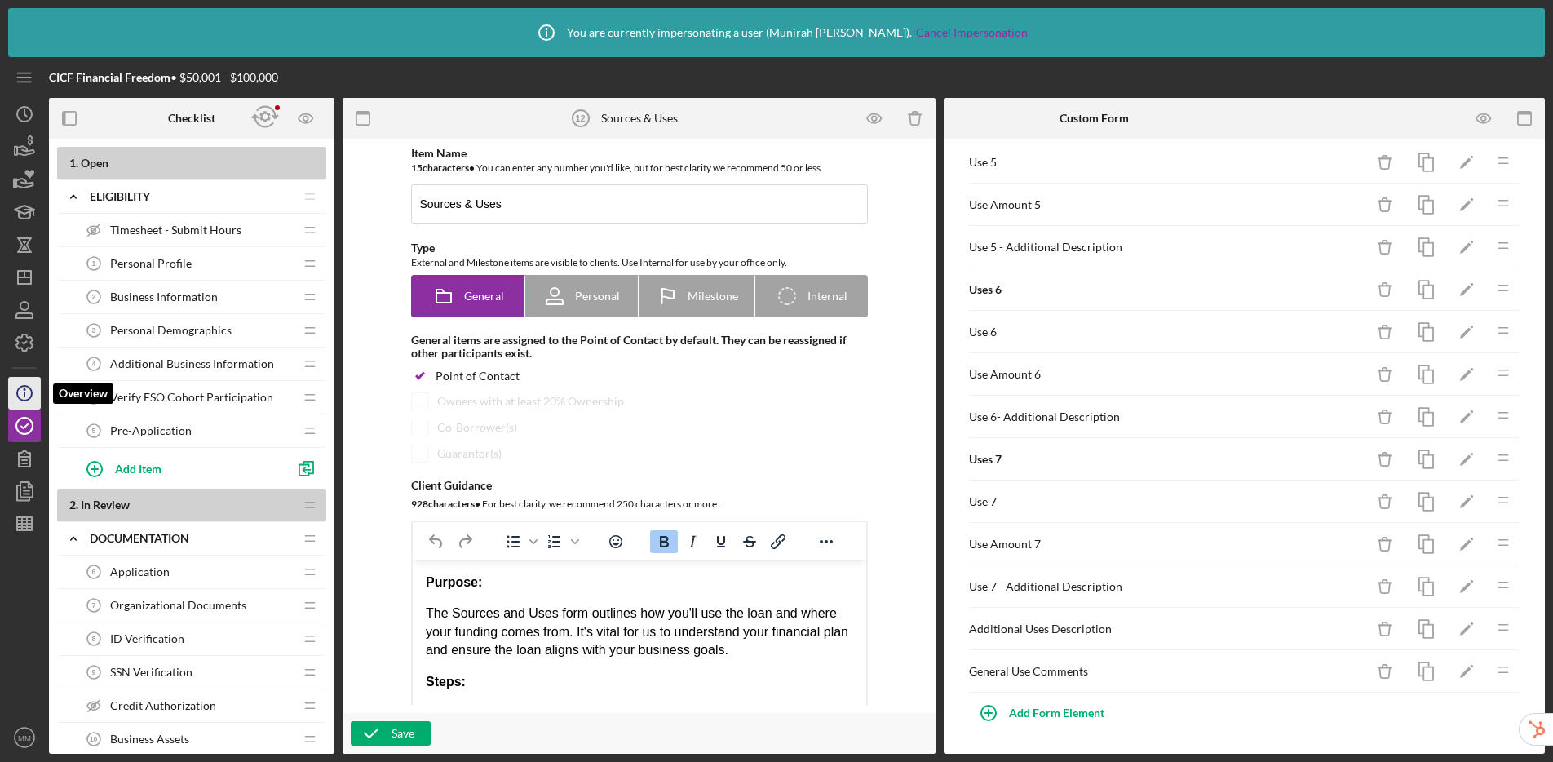
click at [18, 398] on circle "button" at bounding box center [24, 393] width 15 height 15
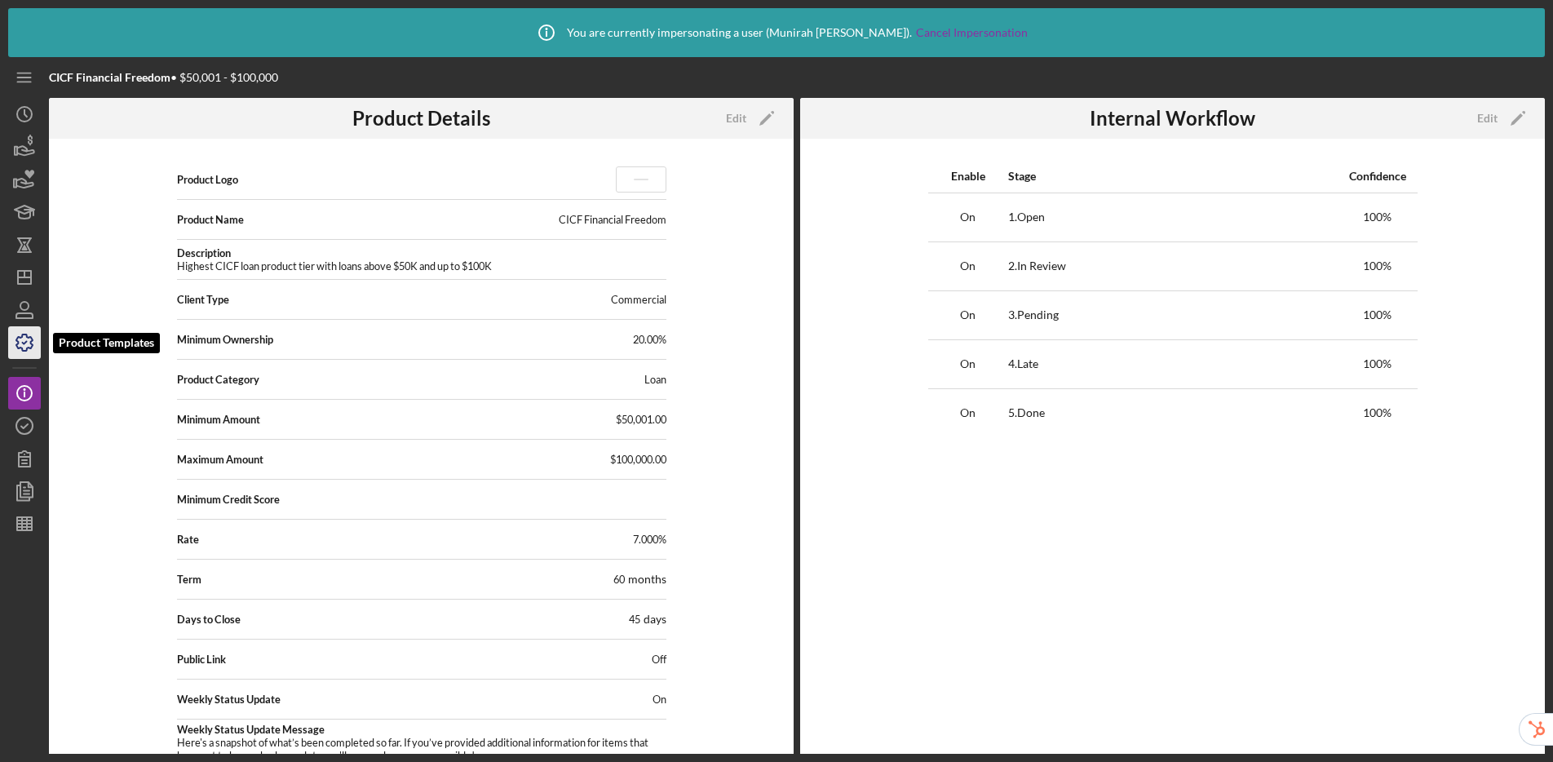
click at [21, 343] on icon "button" at bounding box center [24, 342] width 41 height 41
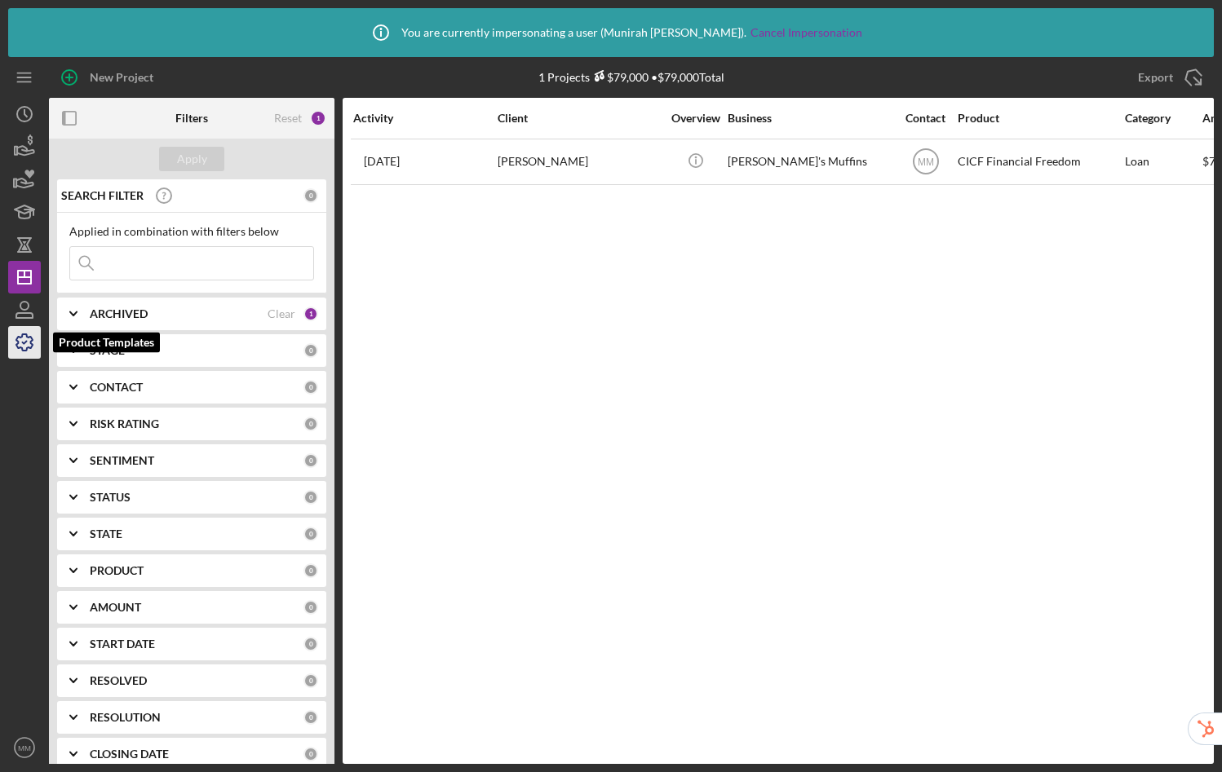
click at [21, 349] on icon "button" at bounding box center [24, 342] width 16 height 16
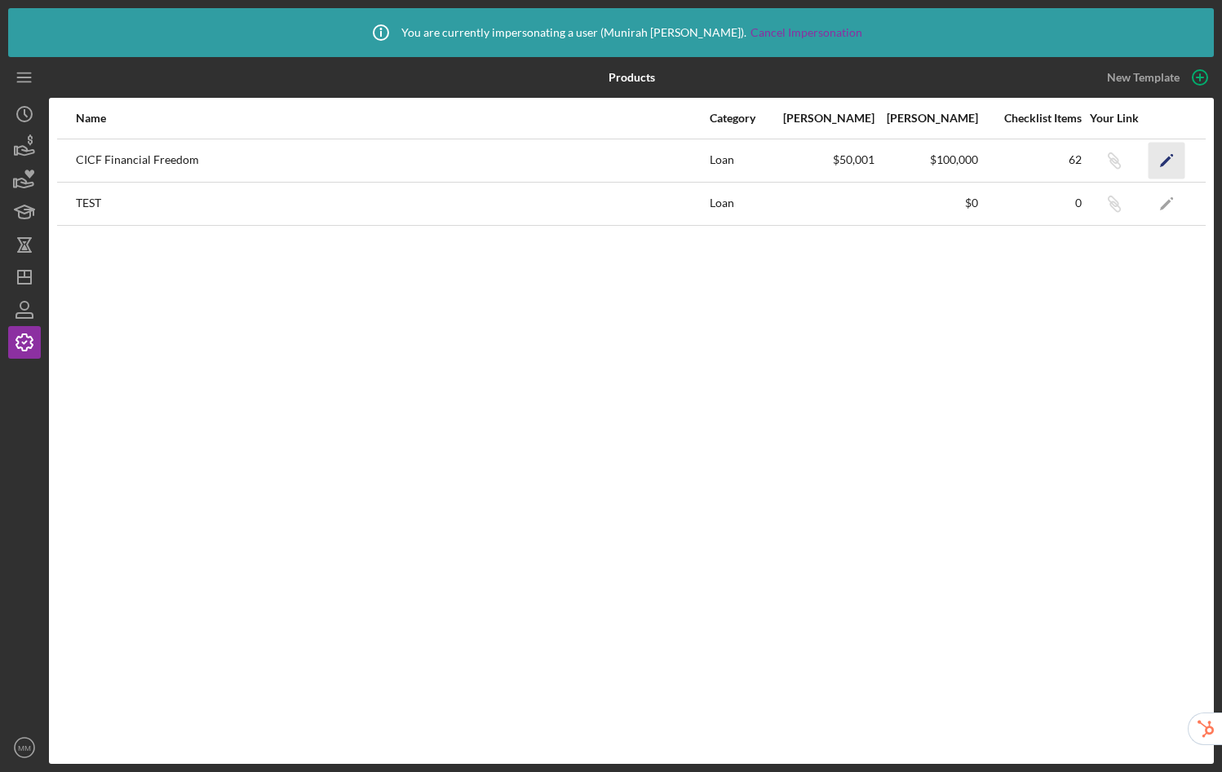
click at [1167, 153] on icon "Icon/Edit" at bounding box center [1166, 160] width 37 height 37
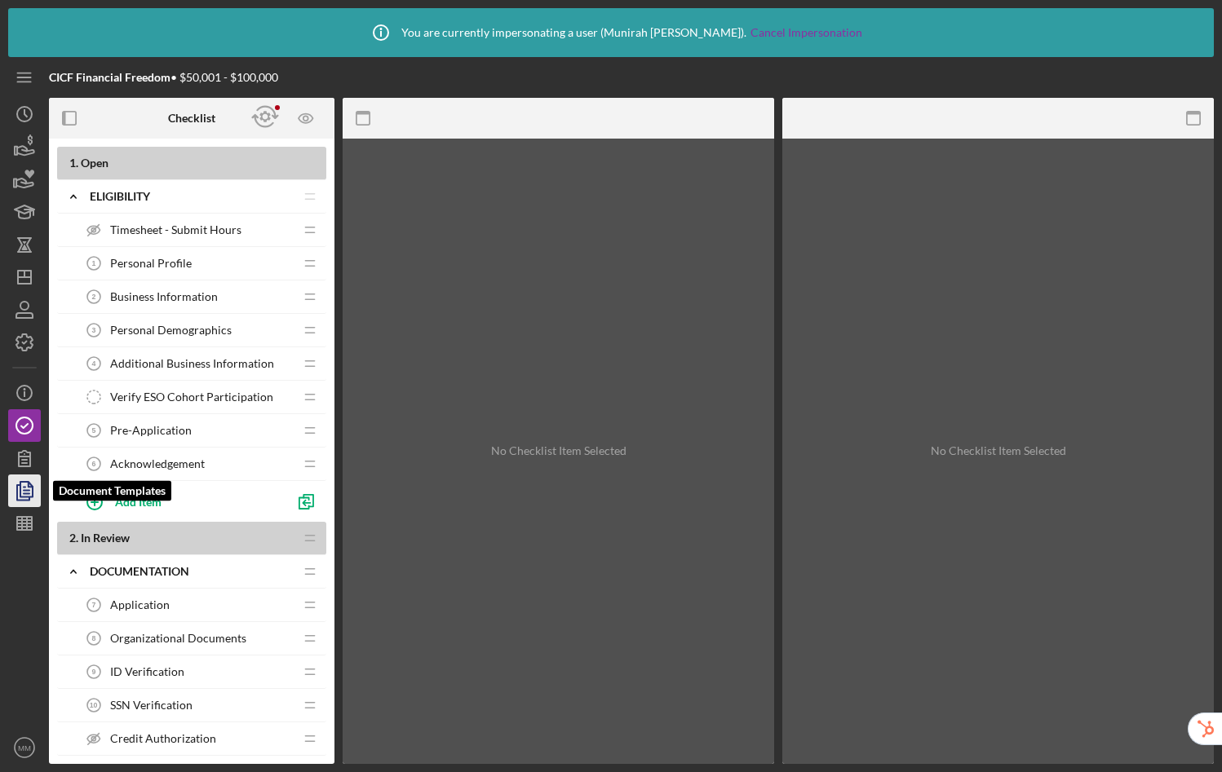
click at [22, 491] on icon "button" at bounding box center [24, 491] width 41 height 41
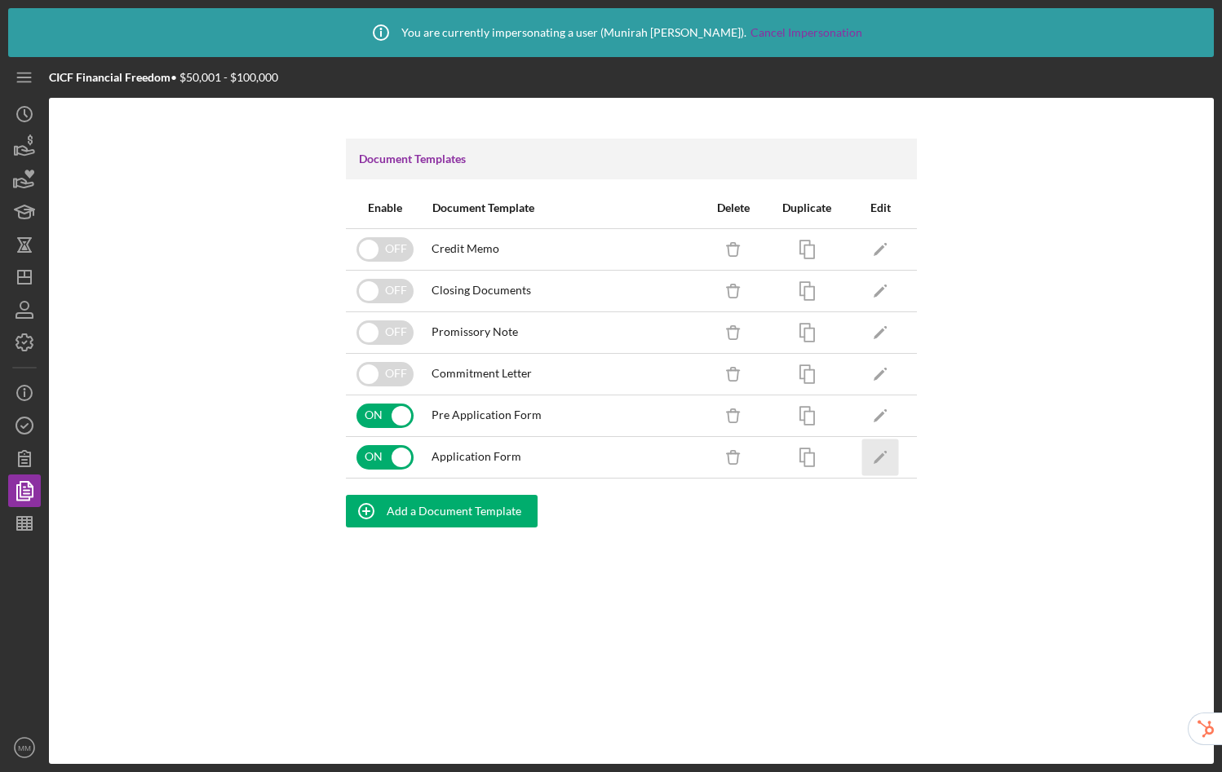
click at [882, 454] on polygon "button" at bounding box center [879, 458] width 11 height 11
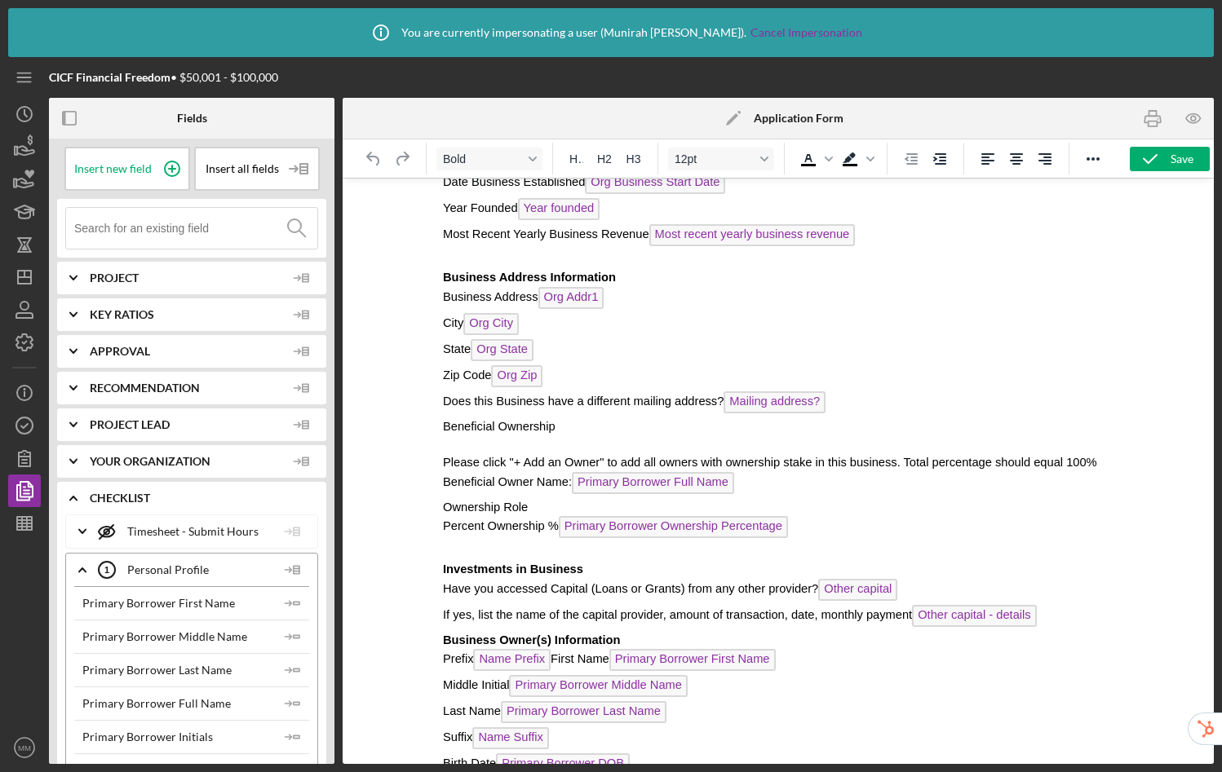
scroll to position [644, 0]
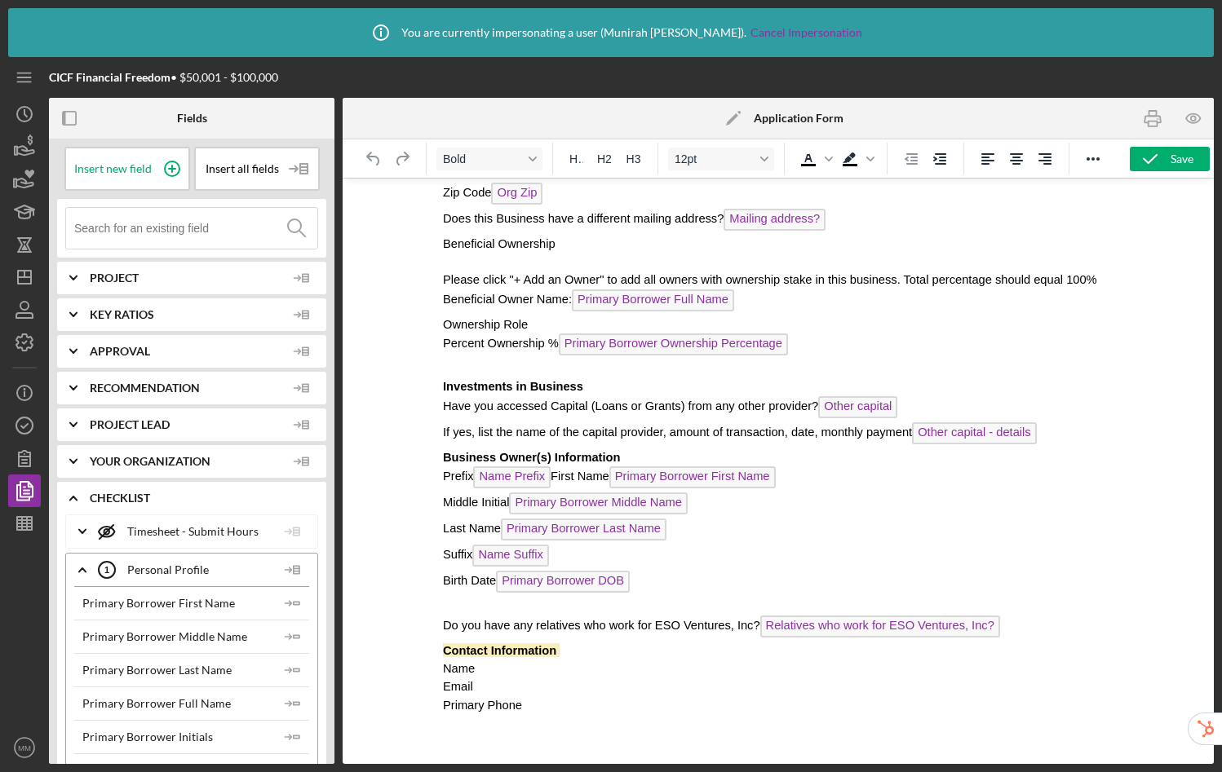
click at [521, 670] on p "Name" at bounding box center [777, 669] width 670 height 18
click at [175, 169] on circle at bounding box center [172, 169] width 15 height 15
click at [506, 670] on span "Placeholder" at bounding box center [511, 671] width 74 height 22
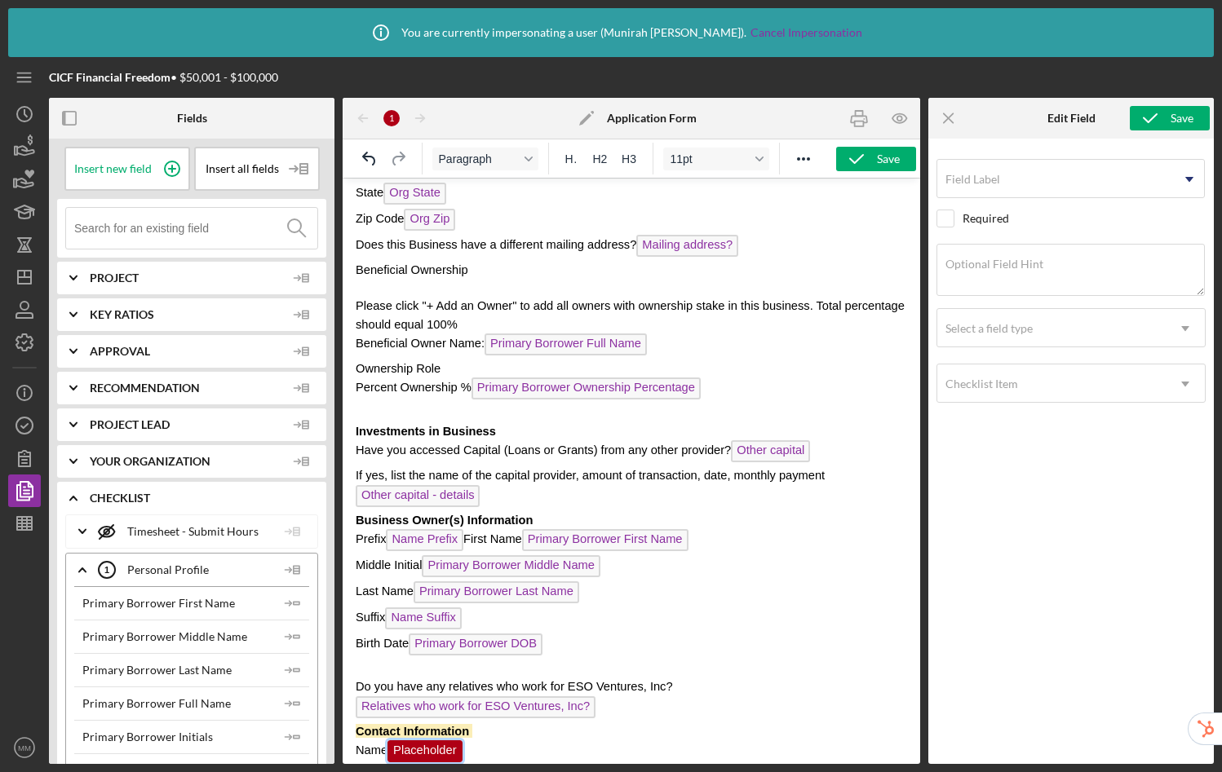
scroll to position [706, 0]
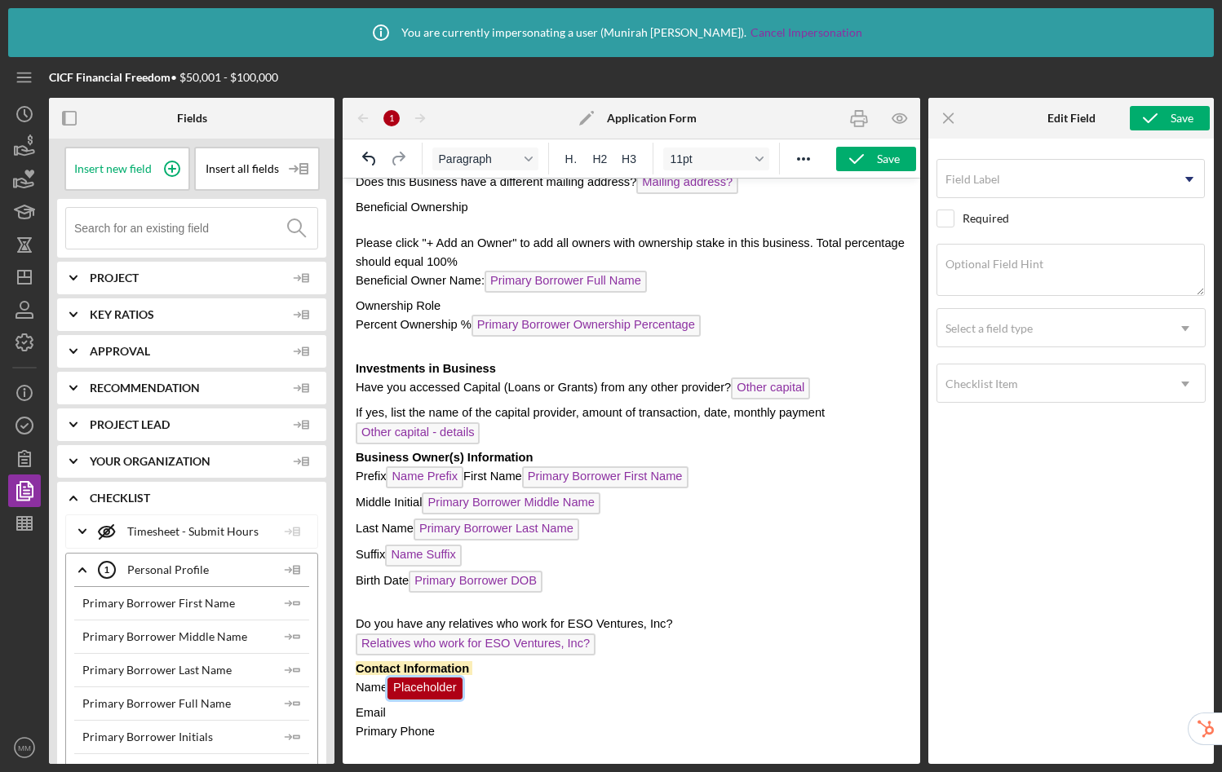
click at [1001, 156] on div "Field Label Icon/Dropdown Arrow Select pre-existing field Product Name Lenderfi…" at bounding box center [1070, 447] width 269 height 601
click at [990, 169] on div "Field Label Icon/Dropdown Arrow" at bounding box center [1070, 179] width 269 height 41
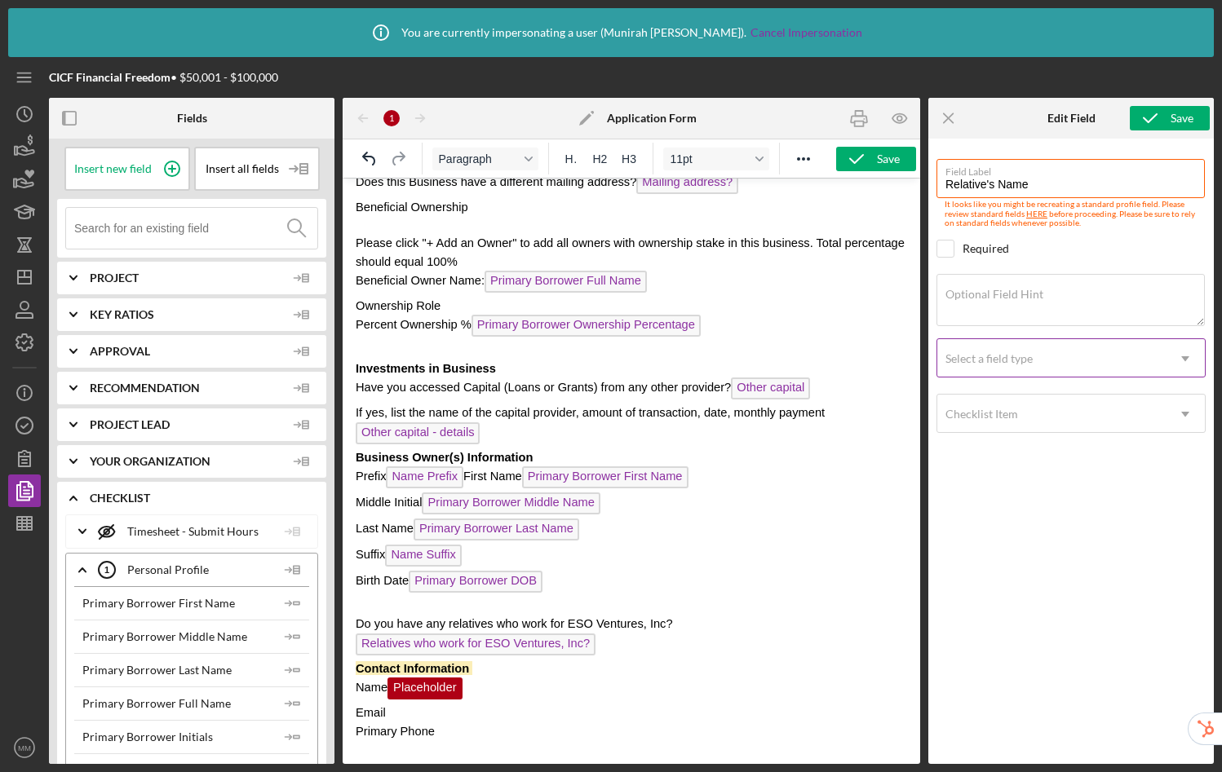
type input "Relative's Name"
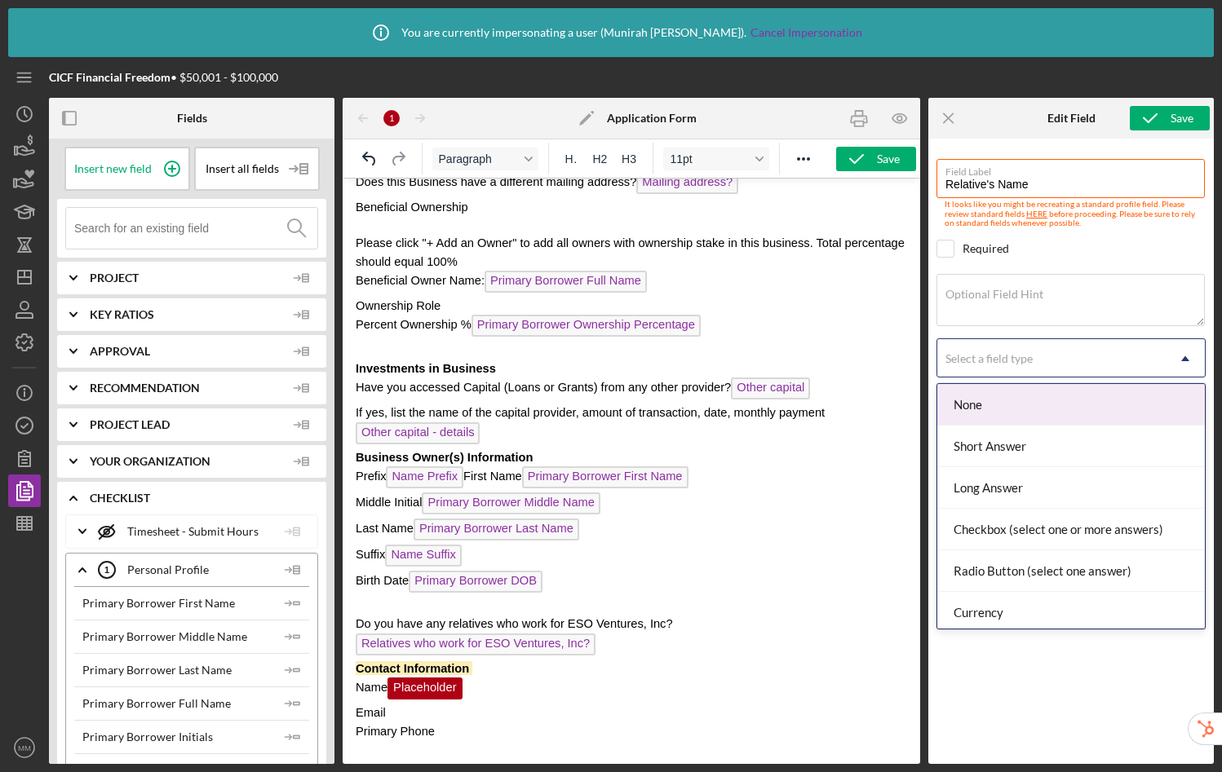
click at [966, 360] on div "Select a field type" at bounding box center [988, 358] width 87 height 13
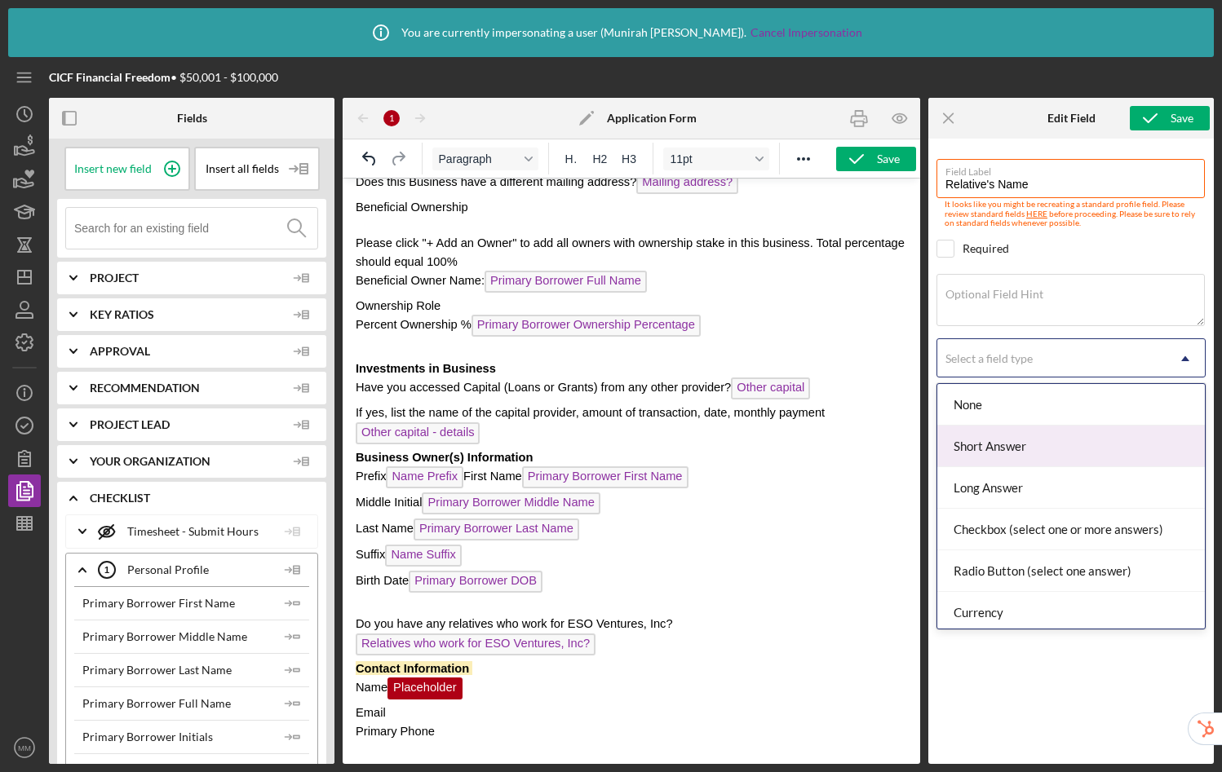
click at [986, 449] on div "Short Answer" at bounding box center [1071, 447] width 268 height 42
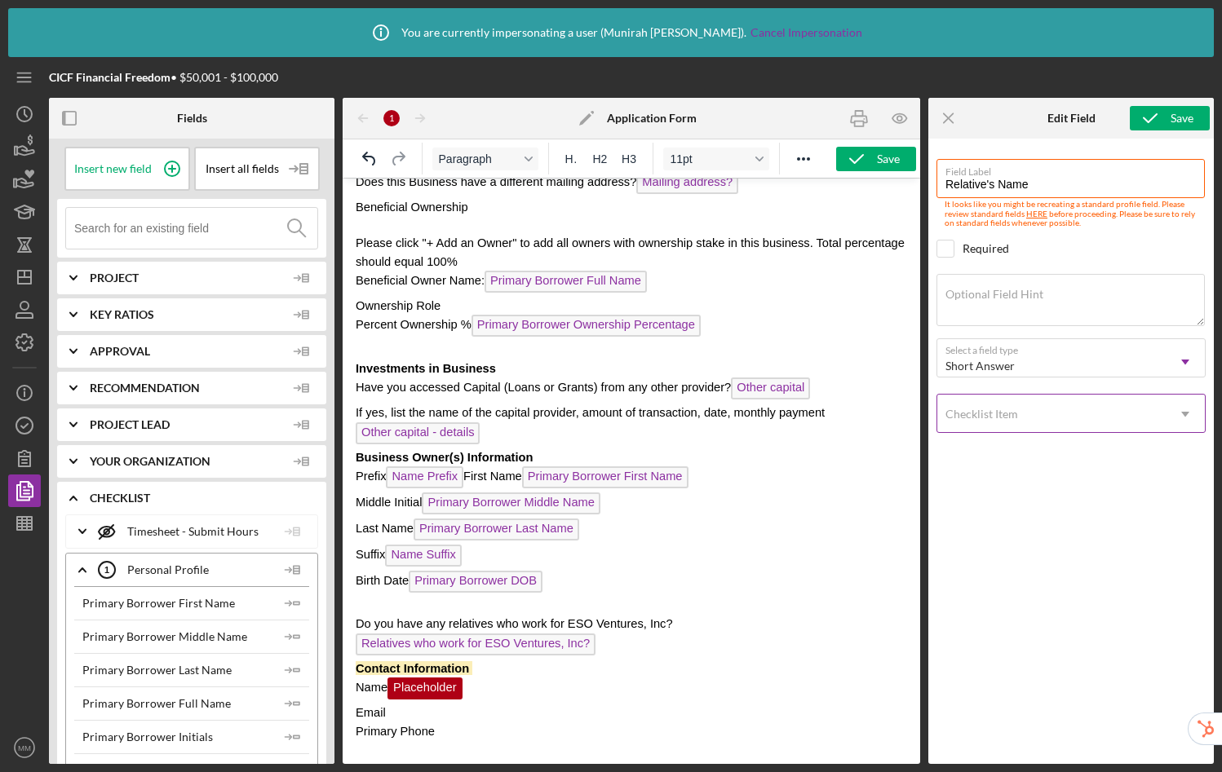
click at [1012, 413] on div "Checklist Item" at bounding box center [981, 414] width 73 height 13
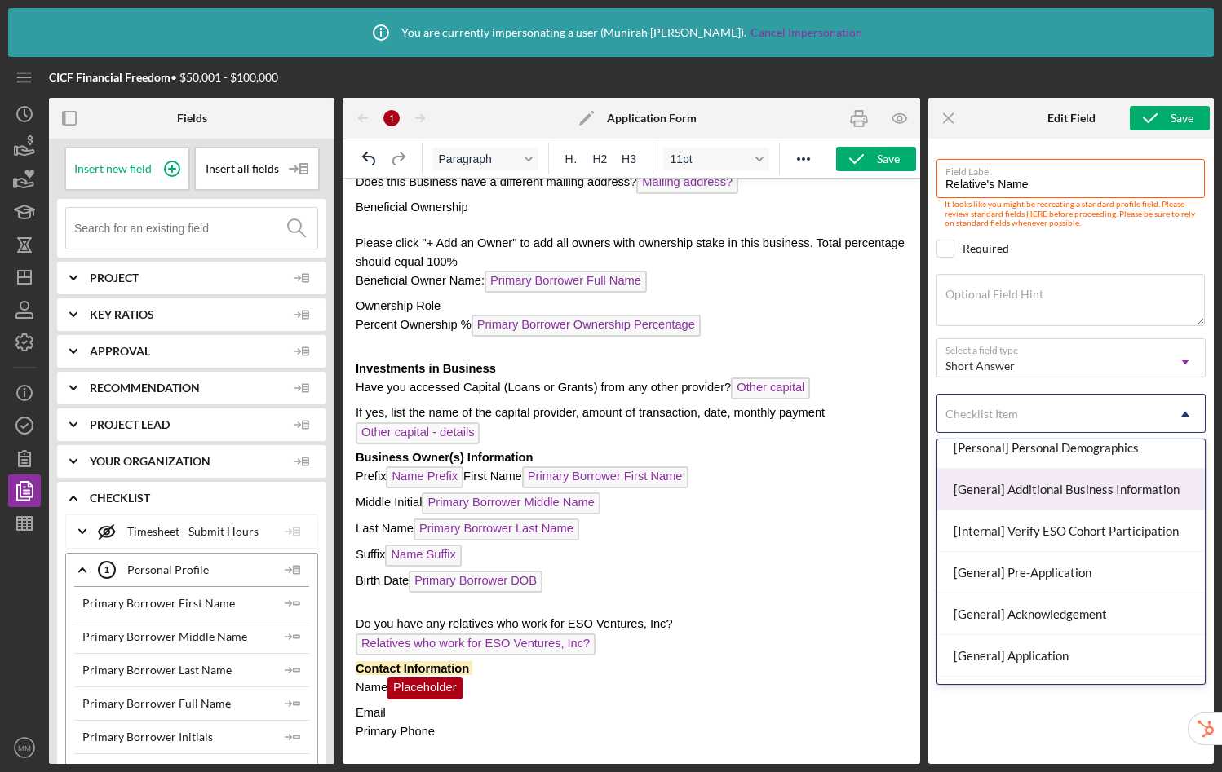
scroll to position [240, 0]
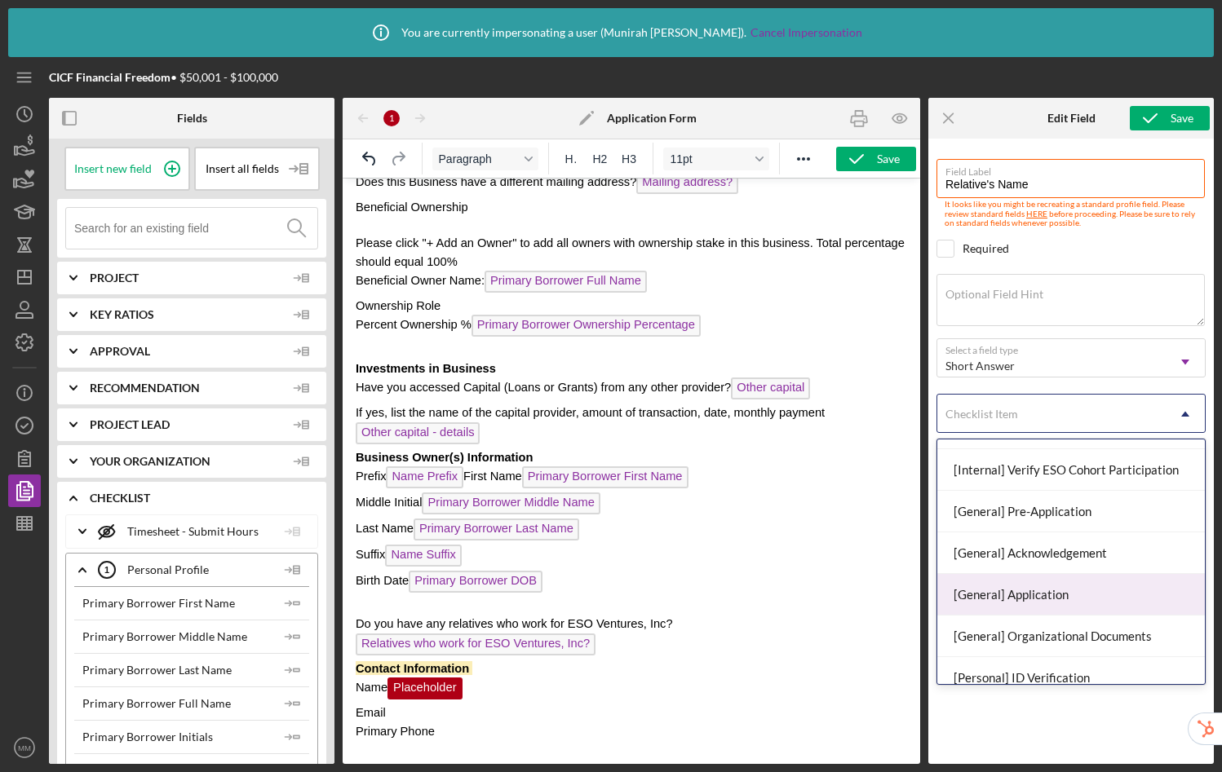
click at [1032, 586] on div "[General] Application" at bounding box center [1071, 595] width 268 height 42
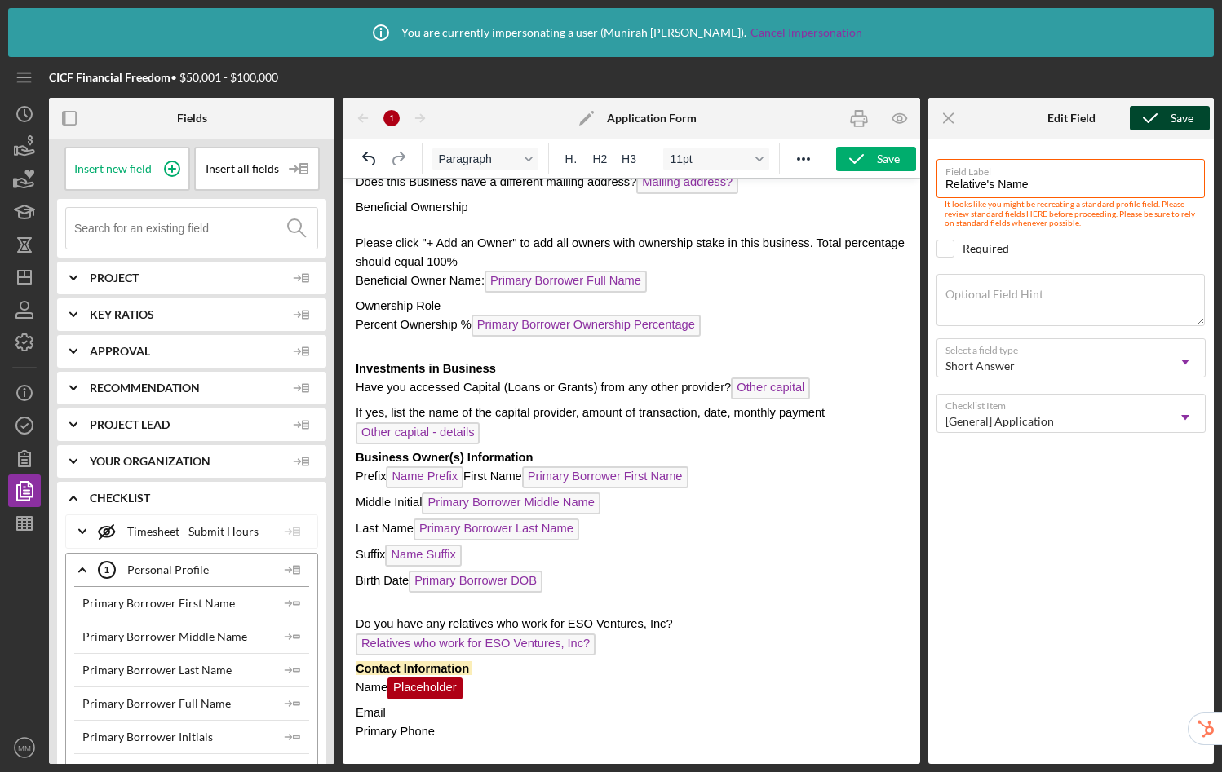
click at [1146, 116] on icon "submit" at bounding box center [1150, 118] width 41 height 41
click at [421, 704] on p "Email" at bounding box center [631, 713] width 551 height 18
click at [174, 165] on circle at bounding box center [172, 169] width 15 height 15
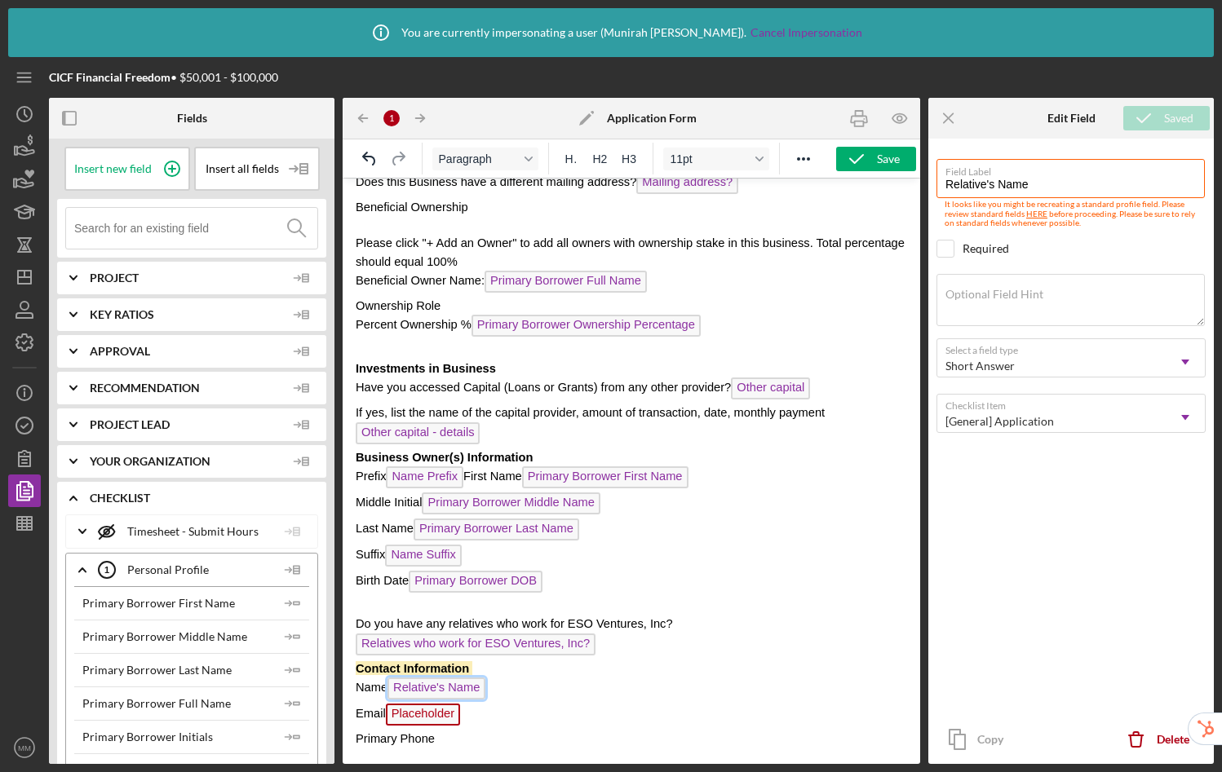
click at [442, 678] on span "Relative's Name" at bounding box center [436, 689] width 98 height 22
drag, startPoint x: 991, startPoint y: 184, endPoint x: 1003, endPoint y: 151, distance: 34.8
click at [991, 184] on input "Relative's Name" at bounding box center [1070, 178] width 268 height 39
type input "Relative's Name"
click at [1163, 112] on icon "submit" at bounding box center [1150, 118] width 41 height 41
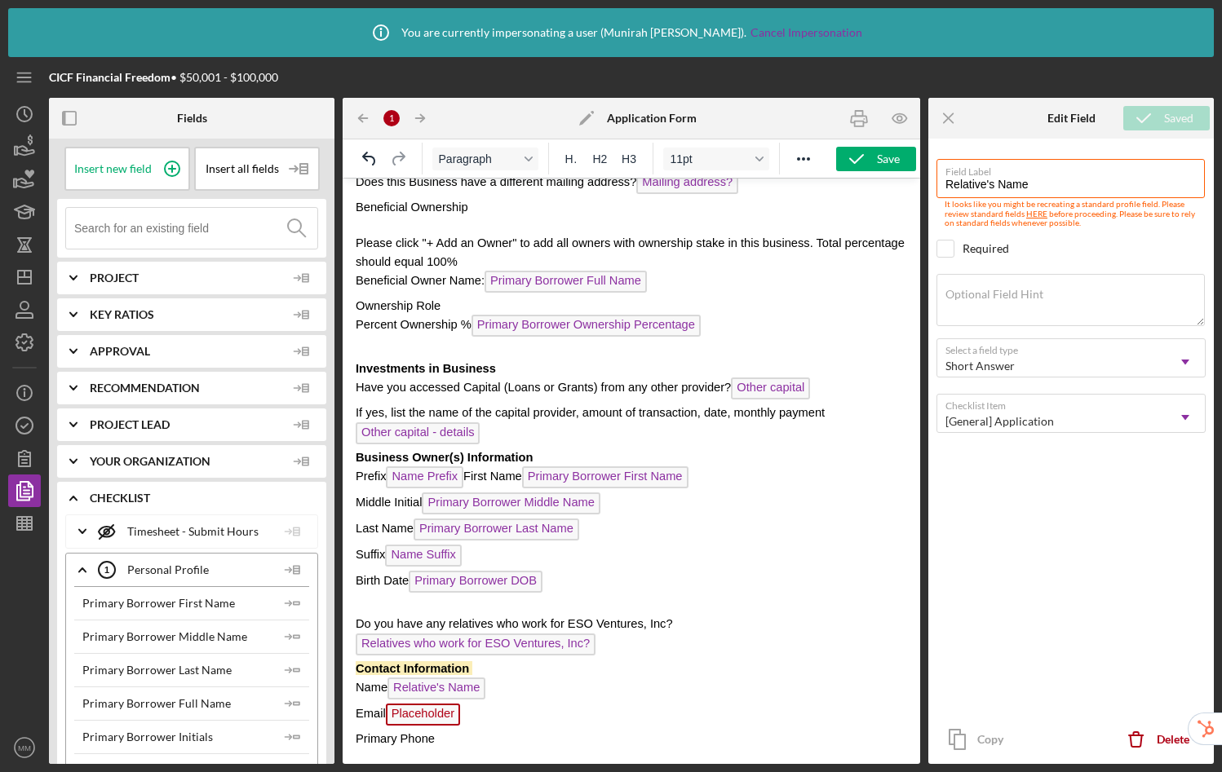
click at [409, 704] on span "Placeholder" at bounding box center [423, 715] width 74 height 22
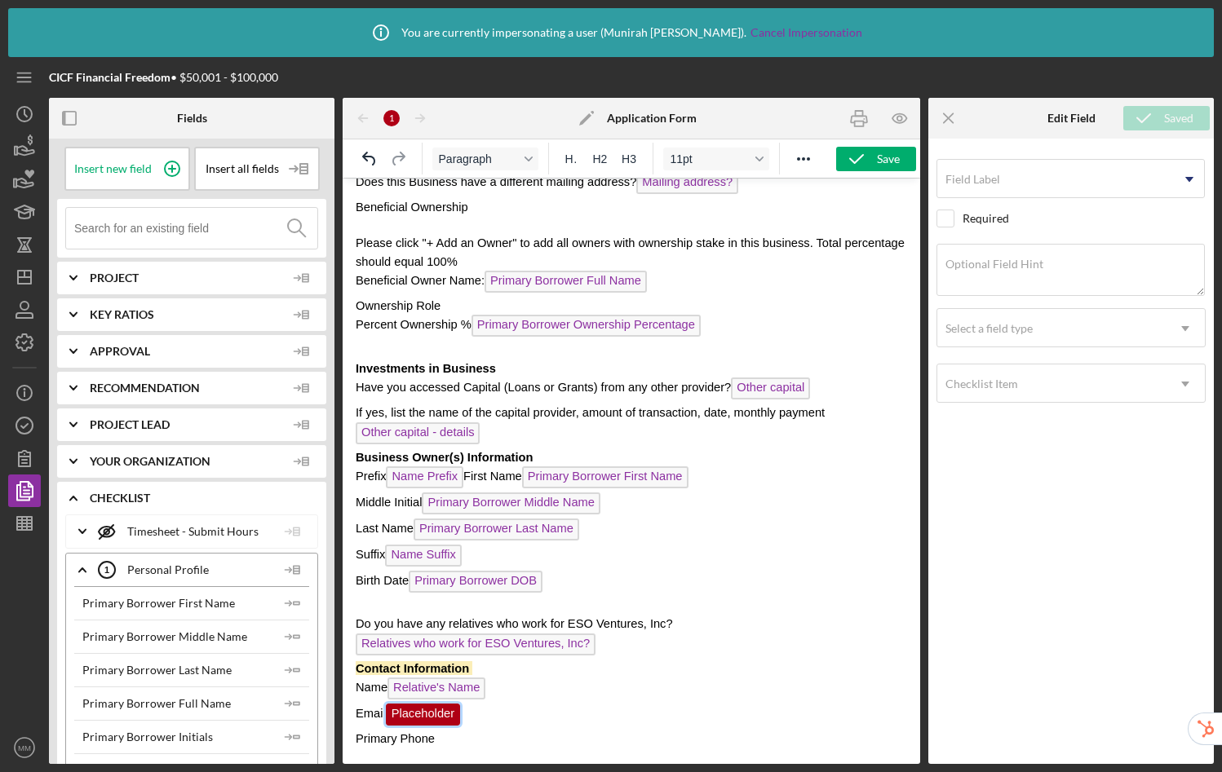
scroll to position [715, 0]
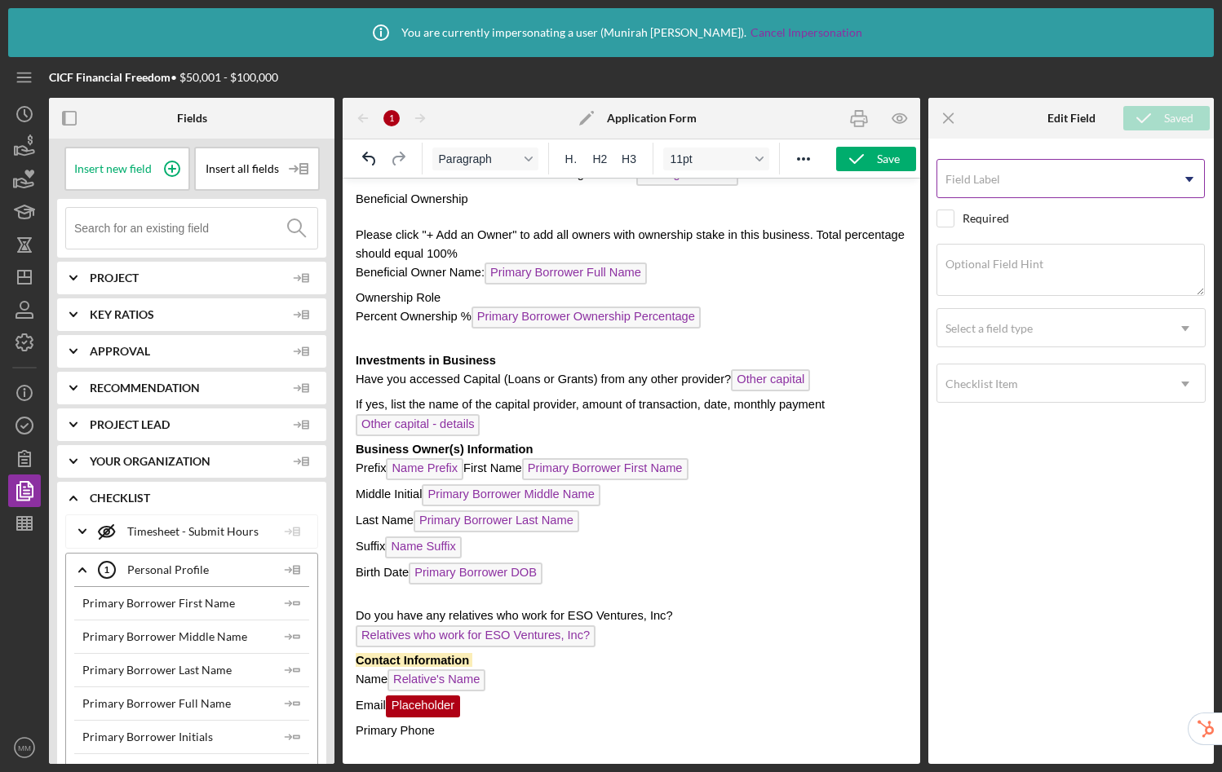
click at [1012, 182] on input "Field Label" at bounding box center [1070, 178] width 268 height 39
type input "Relative's Email"
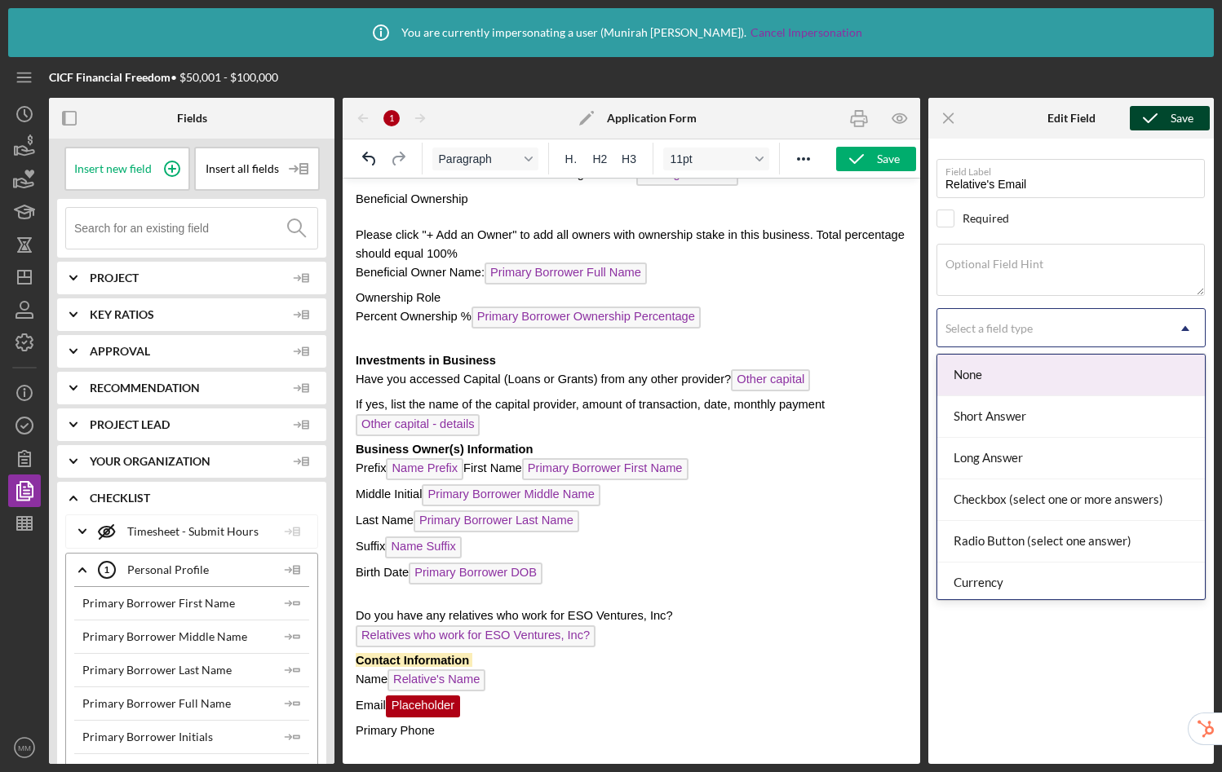
click at [999, 324] on div "Select a field type" at bounding box center [988, 328] width 87 height 13
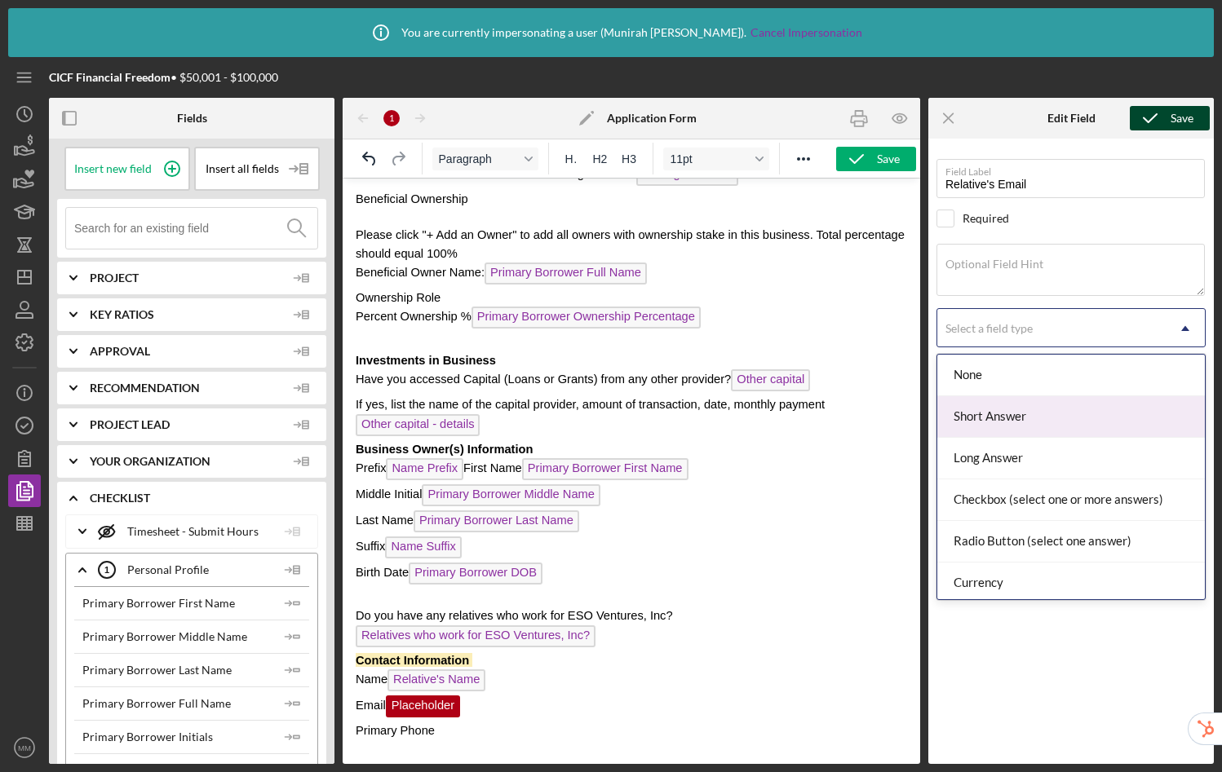
click at [994, 418] on div "Short Answer" at bounding box center [1071, 417] width 268 height 42
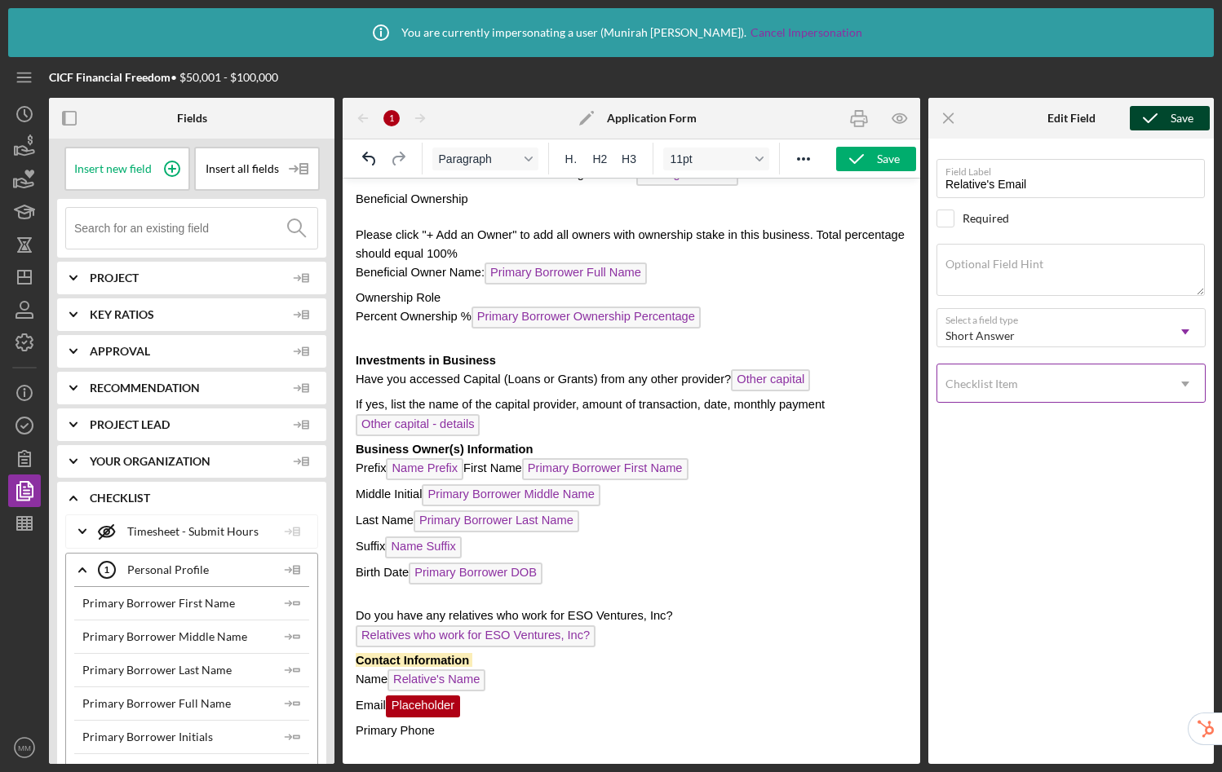
click at [997, 399] on div "Checklist Item" at bounding box center [1051, 384] width 228 height 38
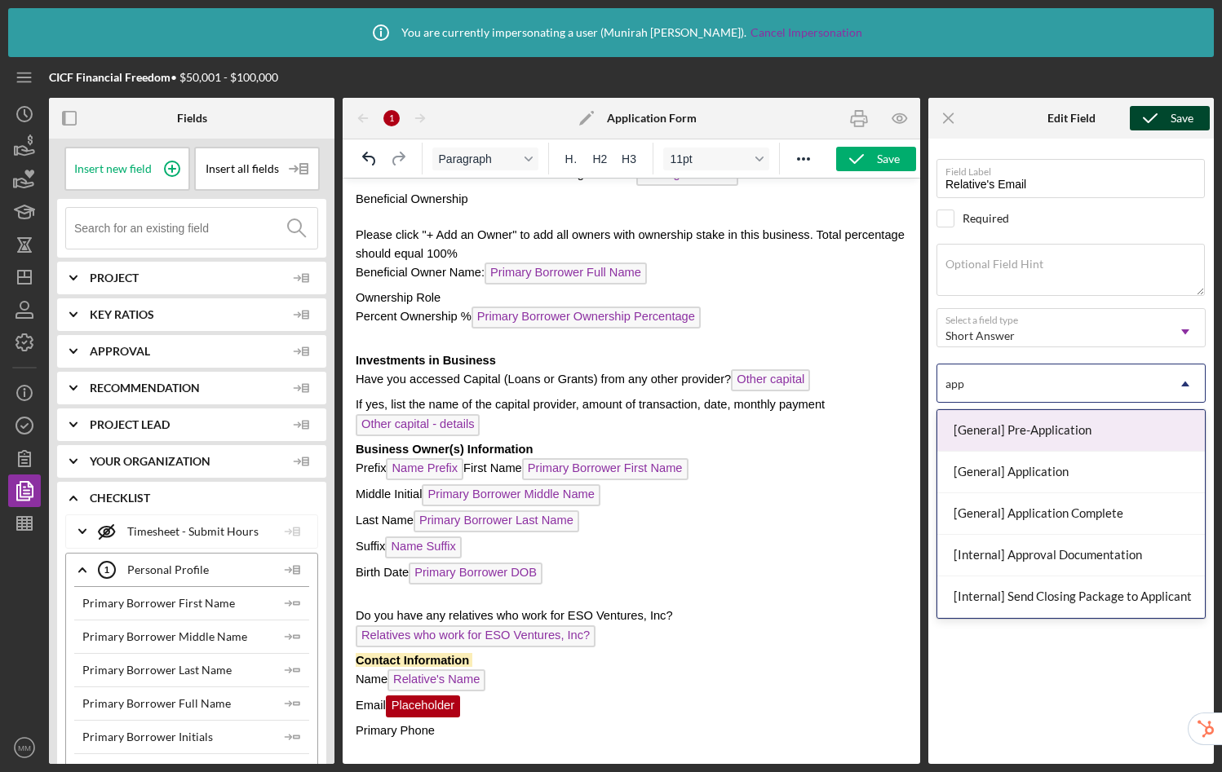
type input "appl"
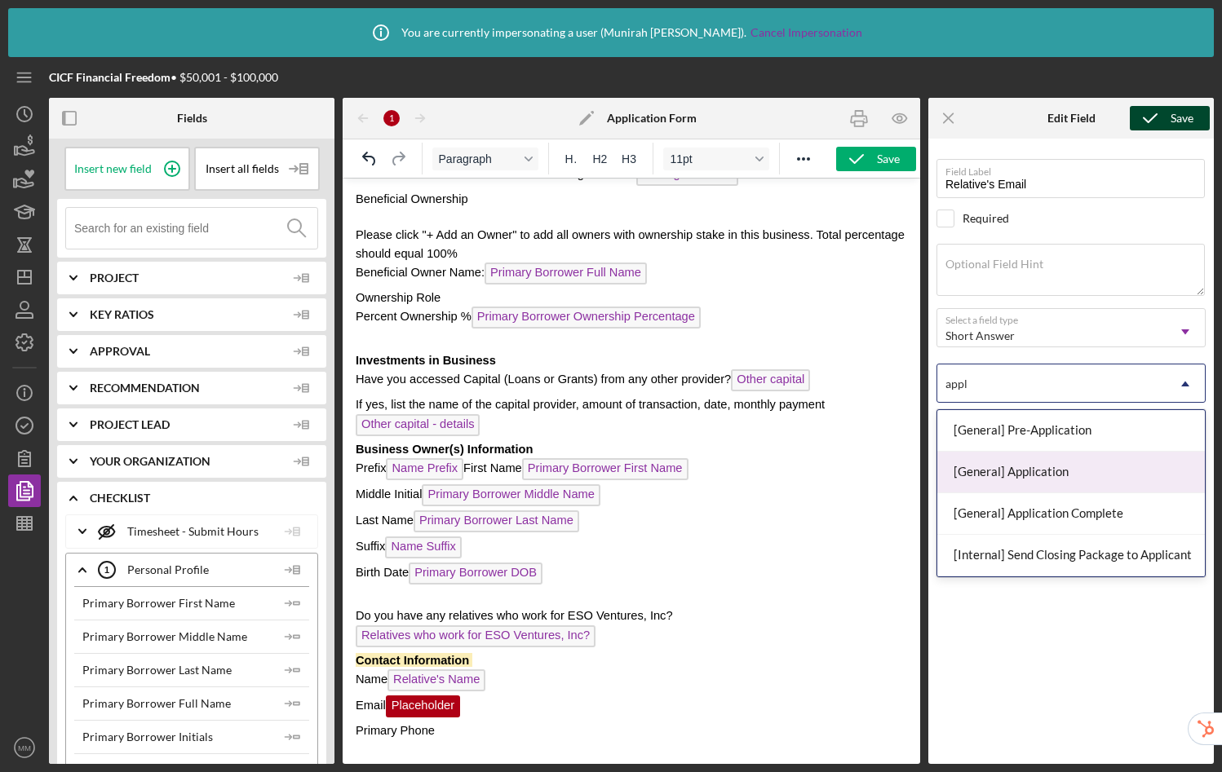
click at [1043, 473] on div "[General] Application" at bounding box center [1071, 473] width 268 height 42
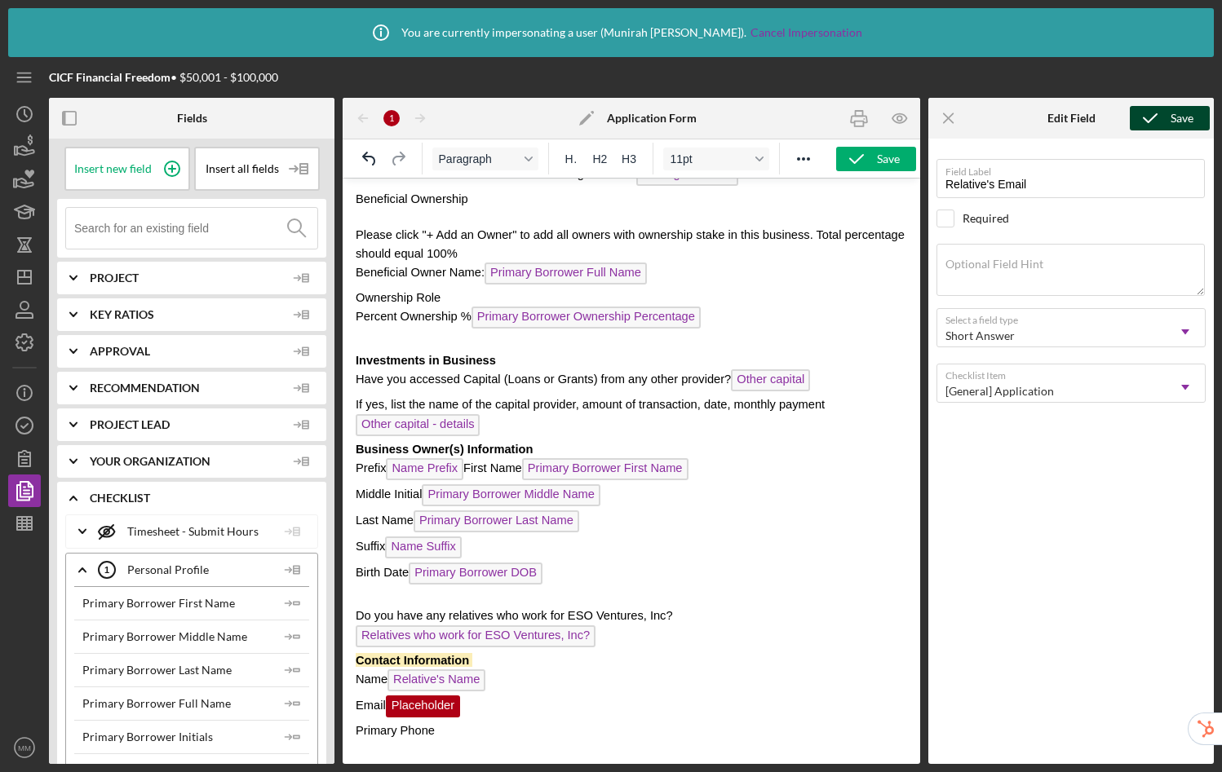
click at [1160, 125] on icon "submit" at bounding box center [1150, 118] width 41 height 41
click at [449, 722] on p "Primary Phone" at bounding box center [631, 731] width 551 height 18
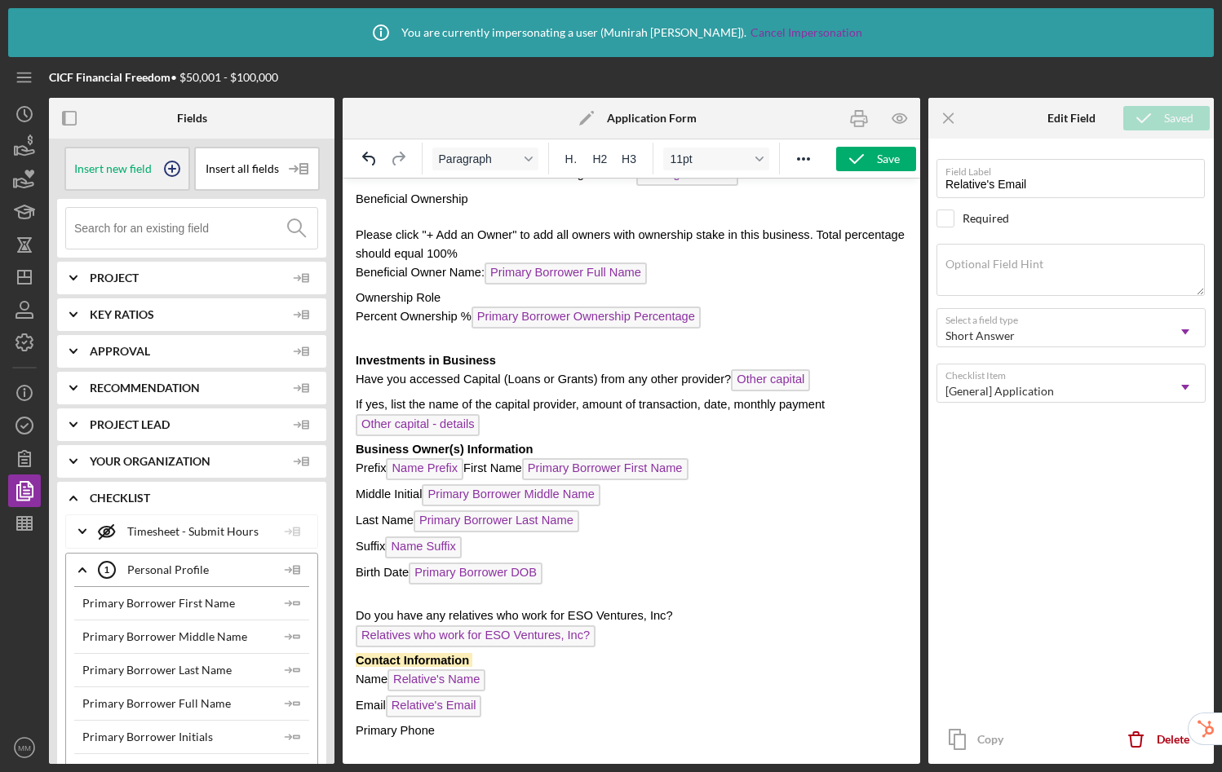
click at [166, 166] on icon at bounding box center [172, 168] width 41 height 41
click at [475, 722] on span "Placeholder" at bounding box center [472, 733] width 74 height 22
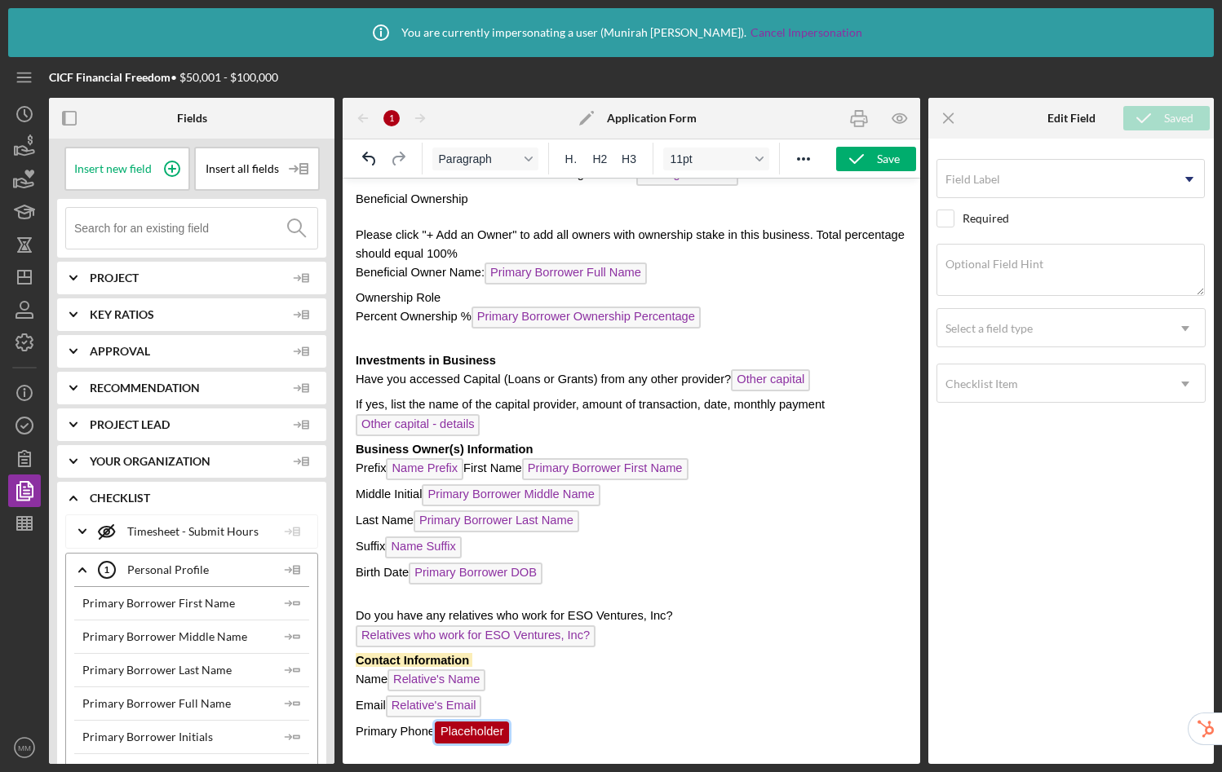
scroll to position [722, 0]
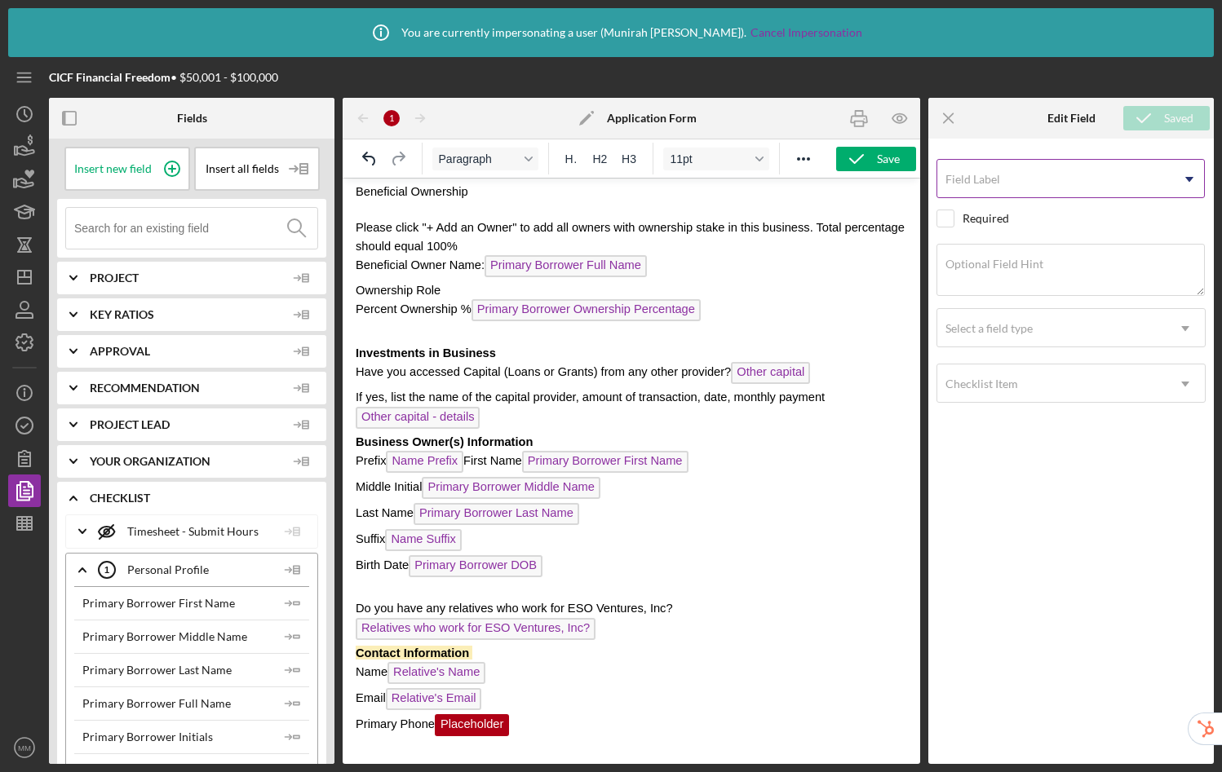
click at [1038, 179] on input "Field Label" at bounding box center [1070, 178] width 268 height 39
type input "Relative's Primary Phone"
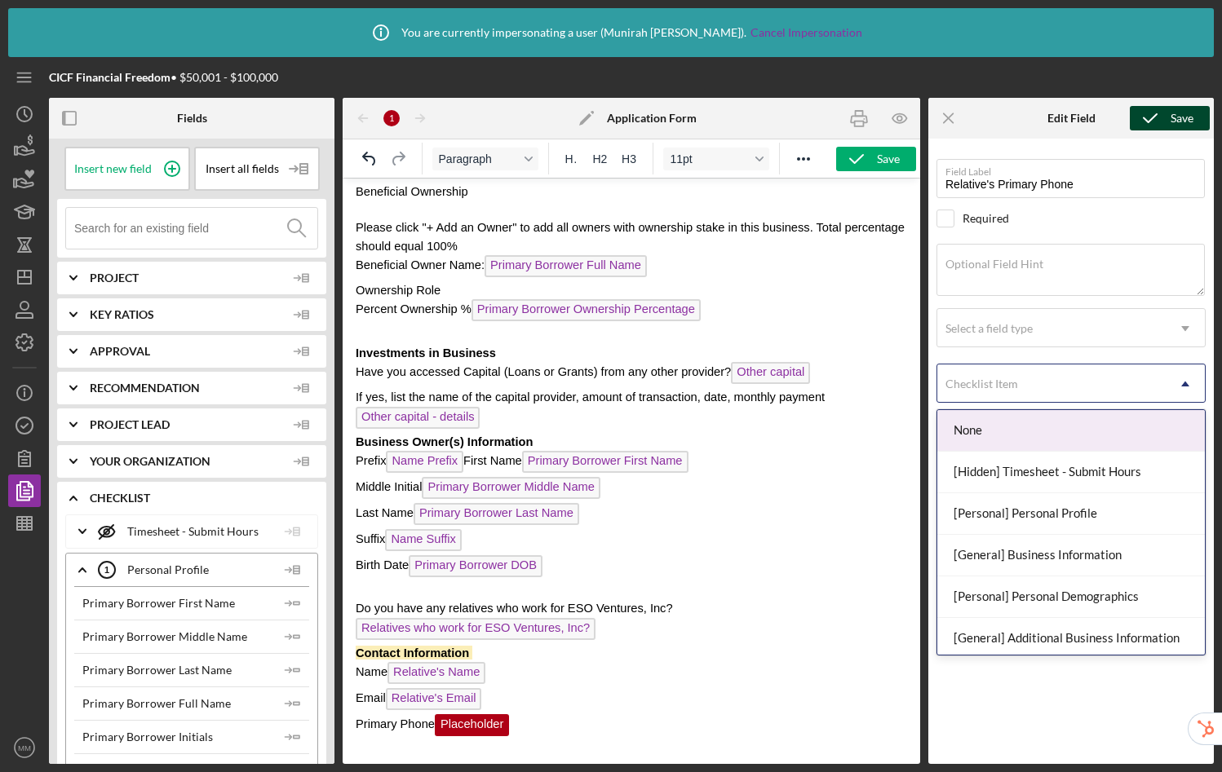
click at [1022, 390] on div "Checklist Item" at bounding box center [1051, 384] width 228 height 38
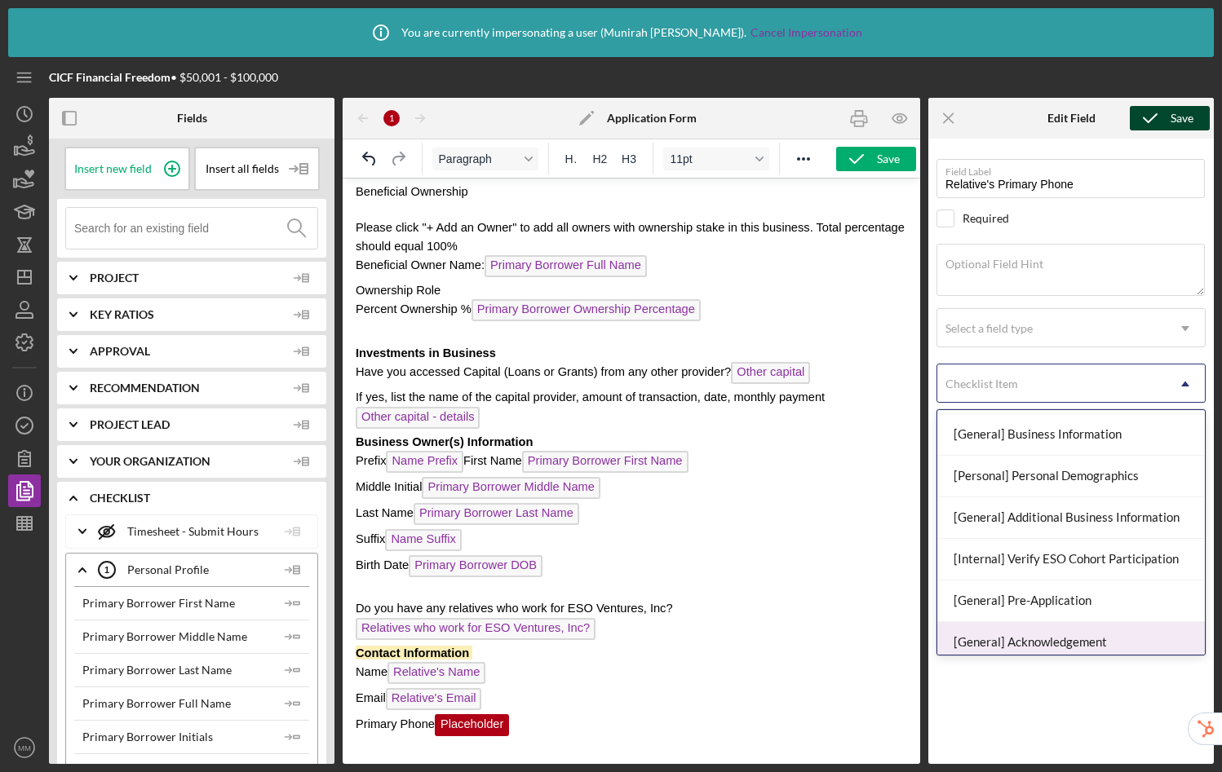
scroll to position [249, 0]
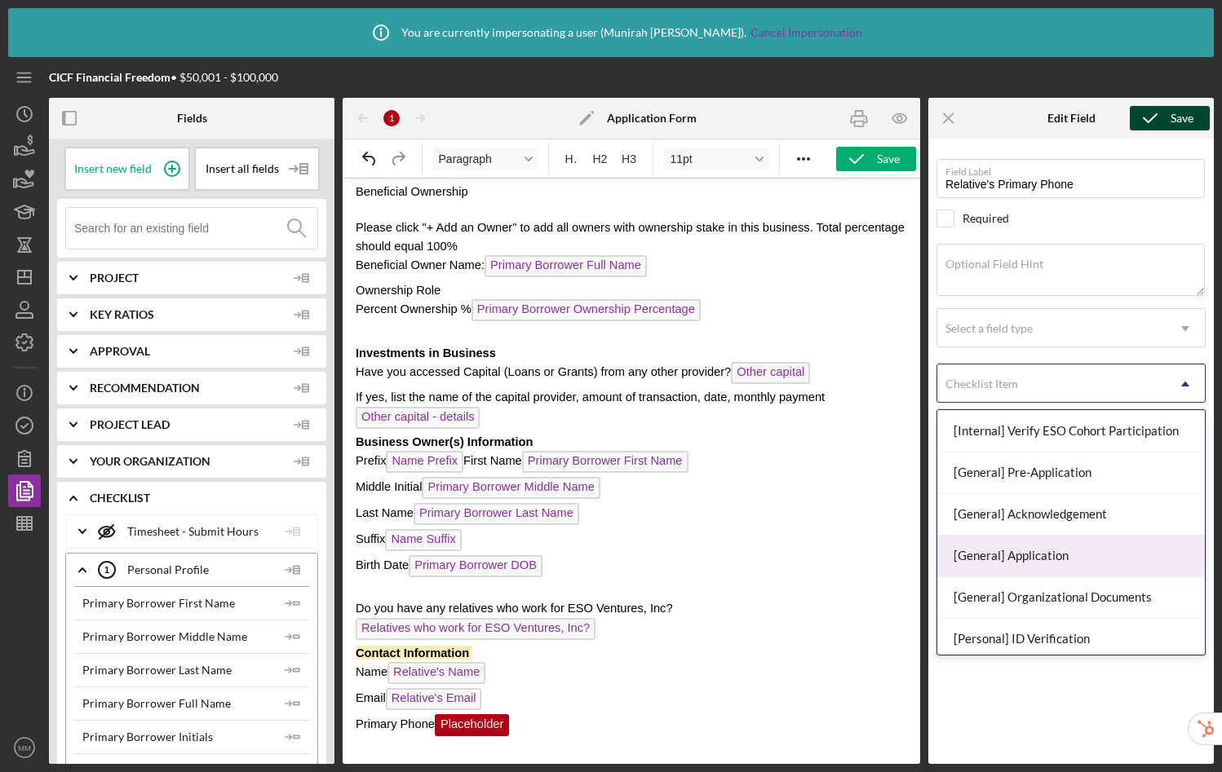
click at [1053, 560] on div "[General] Application" at bounding box center [1071, 557] width 268 height 42
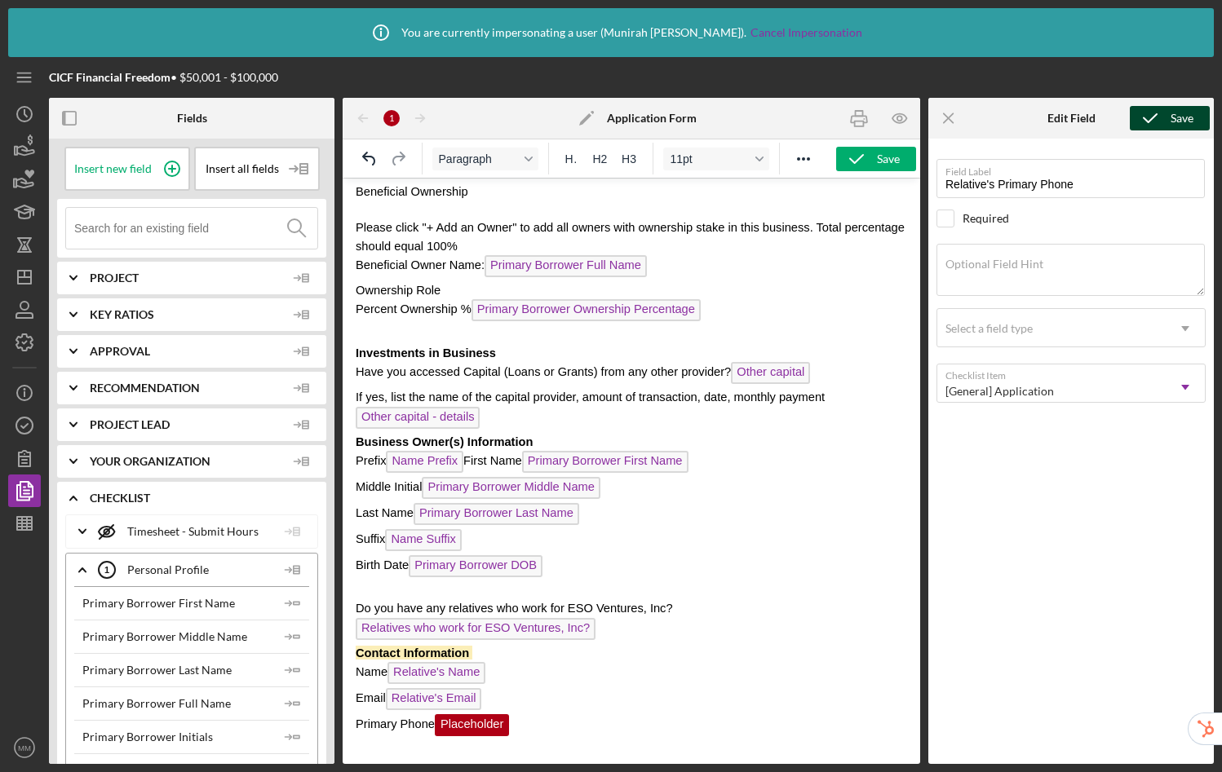
click at [1165, 115] on icon "submit" at bounding box center [1150, 118] width 41 height 41
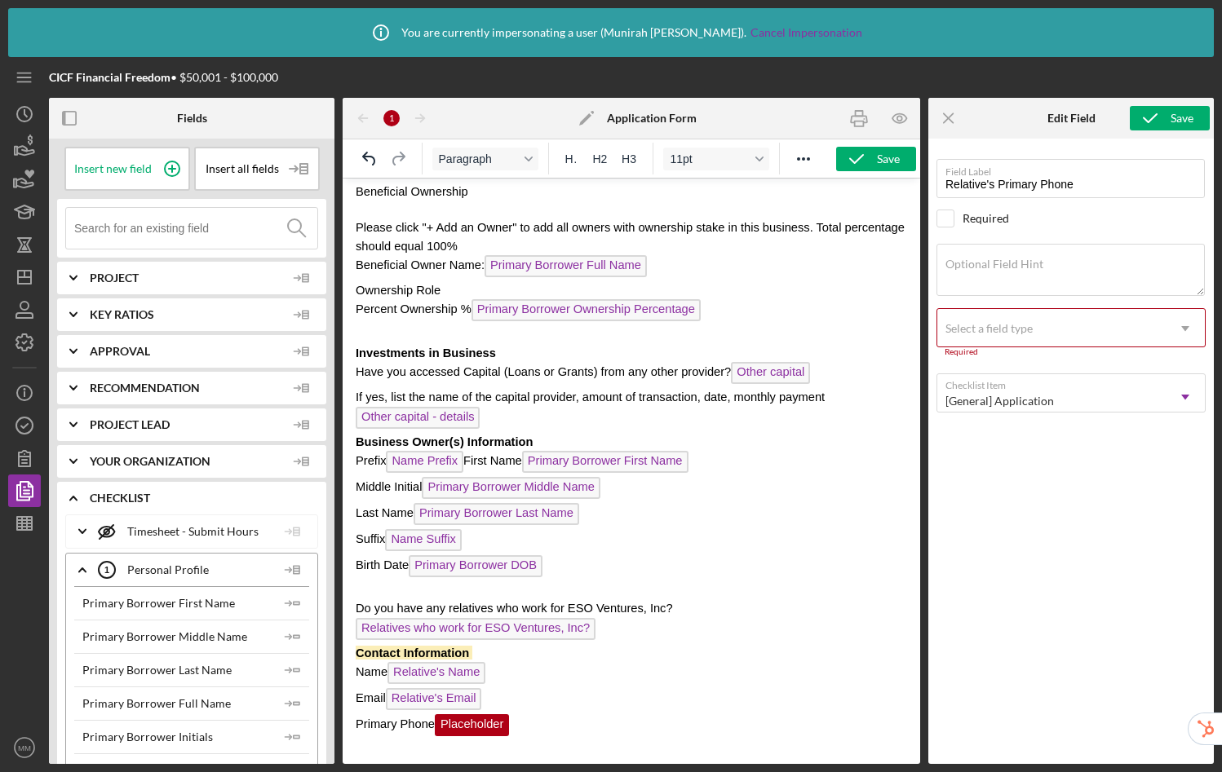
click at [1010, 335] on div "Select a field type" at bounding box center [1051, 329] width 228 height 38
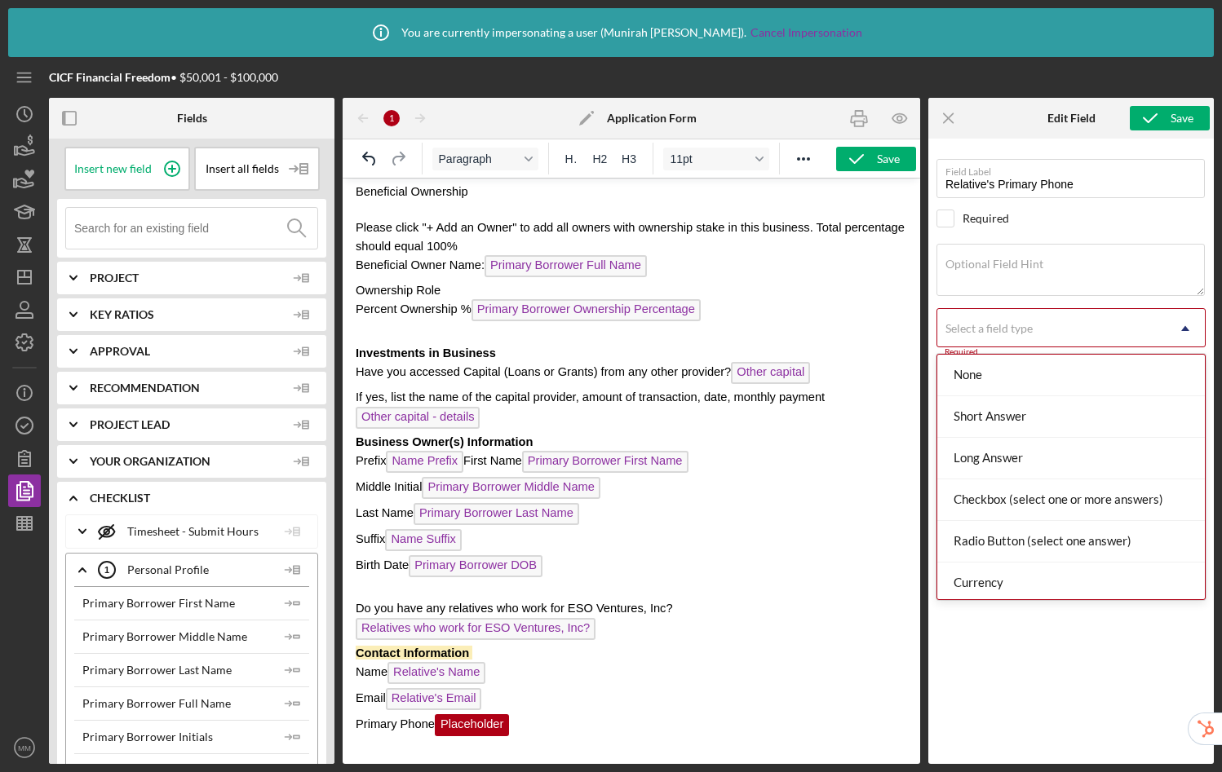
scroll to position [171, 0]
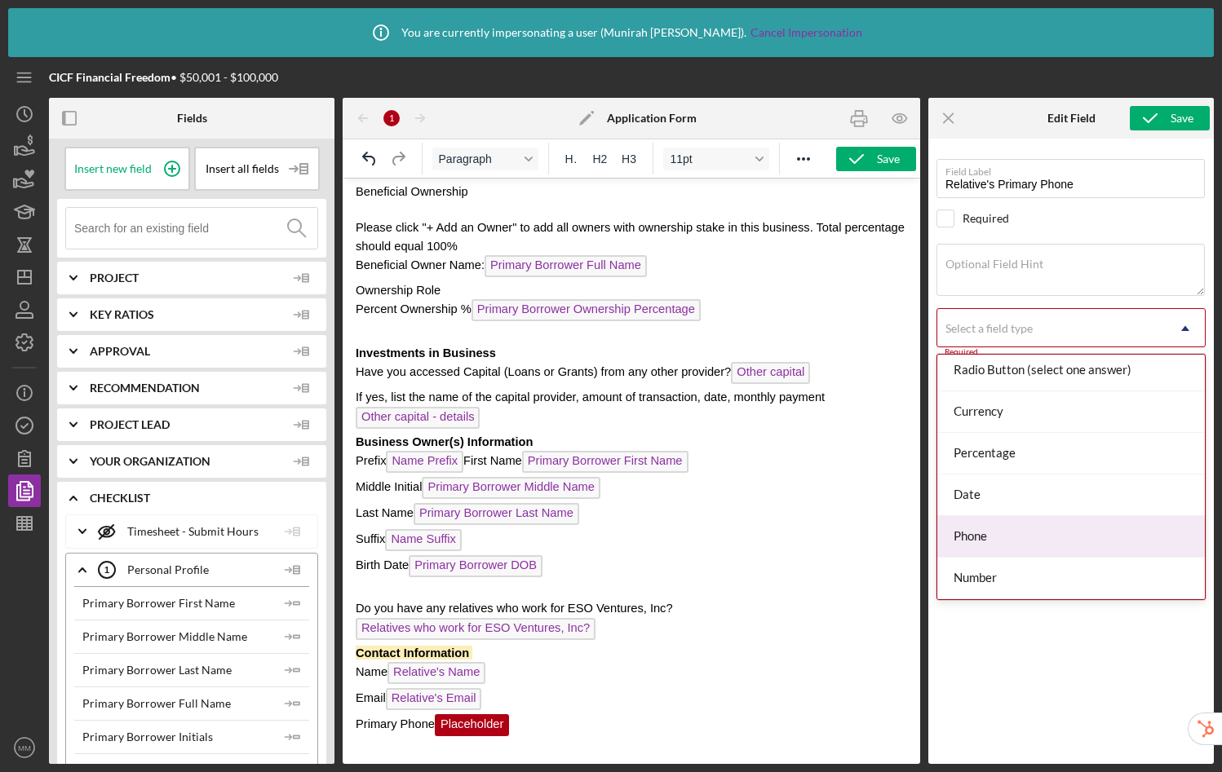
click at [1008, 543] on div "Phone" at bounding box center [1071, 537] width 268 height 42
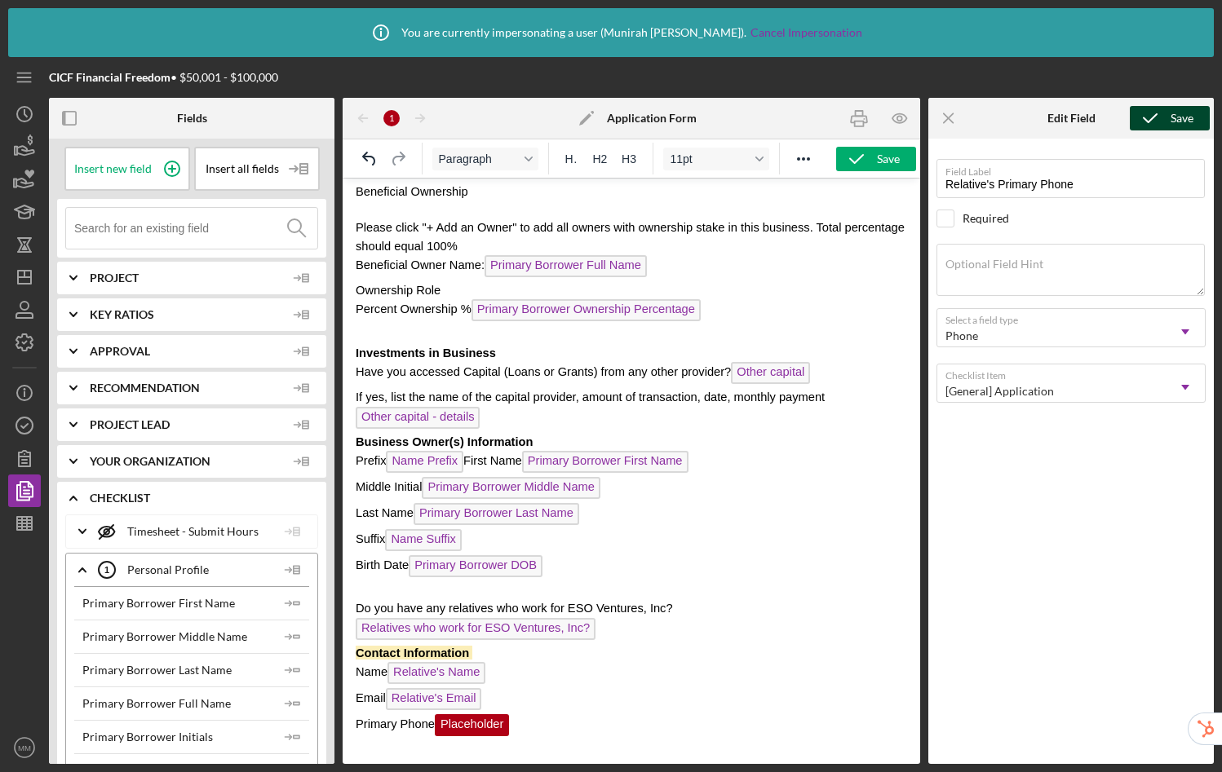
click at [1169, 118] on icon "submit" at bounding box center [1150, 118] width 41 height 41
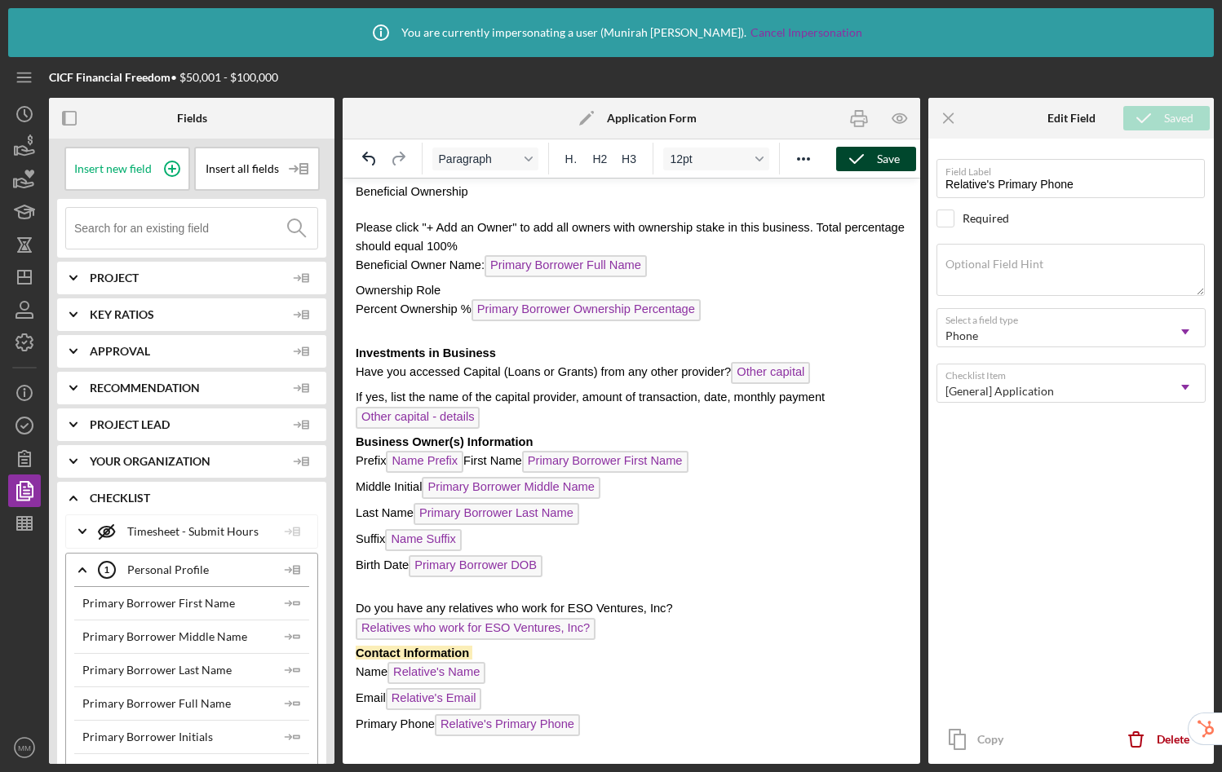
click at [857, 163] on icon "button" at bounding box center [856, 159] width 41 height 41
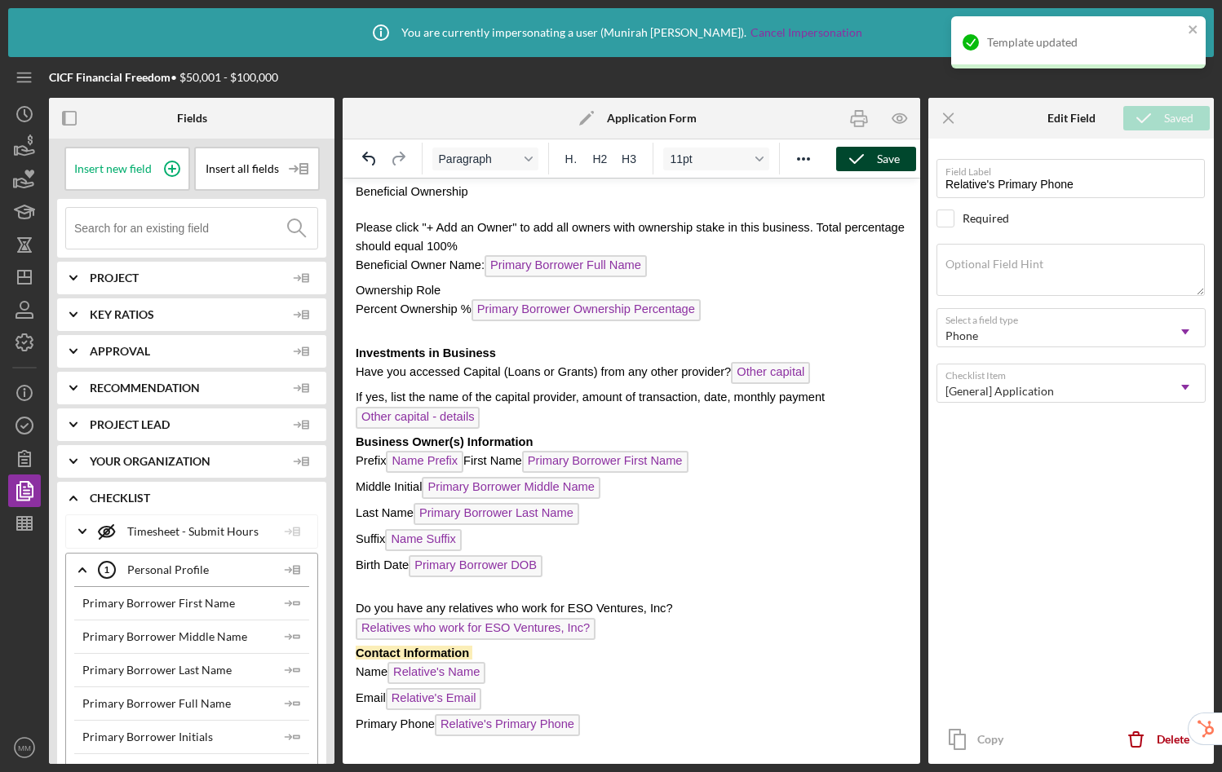
click at [488, 644] on p "Contact Information" at bounding box center [631, 653] width 551 height 18
drag, startPoint x: 493, startPoint y: 628, endPoint x: 353, endPoint y: 631, distance: 139.5
click at [353, 631] on html "CICF Loan Application Loan Application Loan Officer: Lender Contact Full Name S…" at bounding box center [631, 124] width 577 height 1334
click at [809, 163] on icon "Reveal or hide additional toolbar items" at bounding box center [804, 159] width 20 height 20
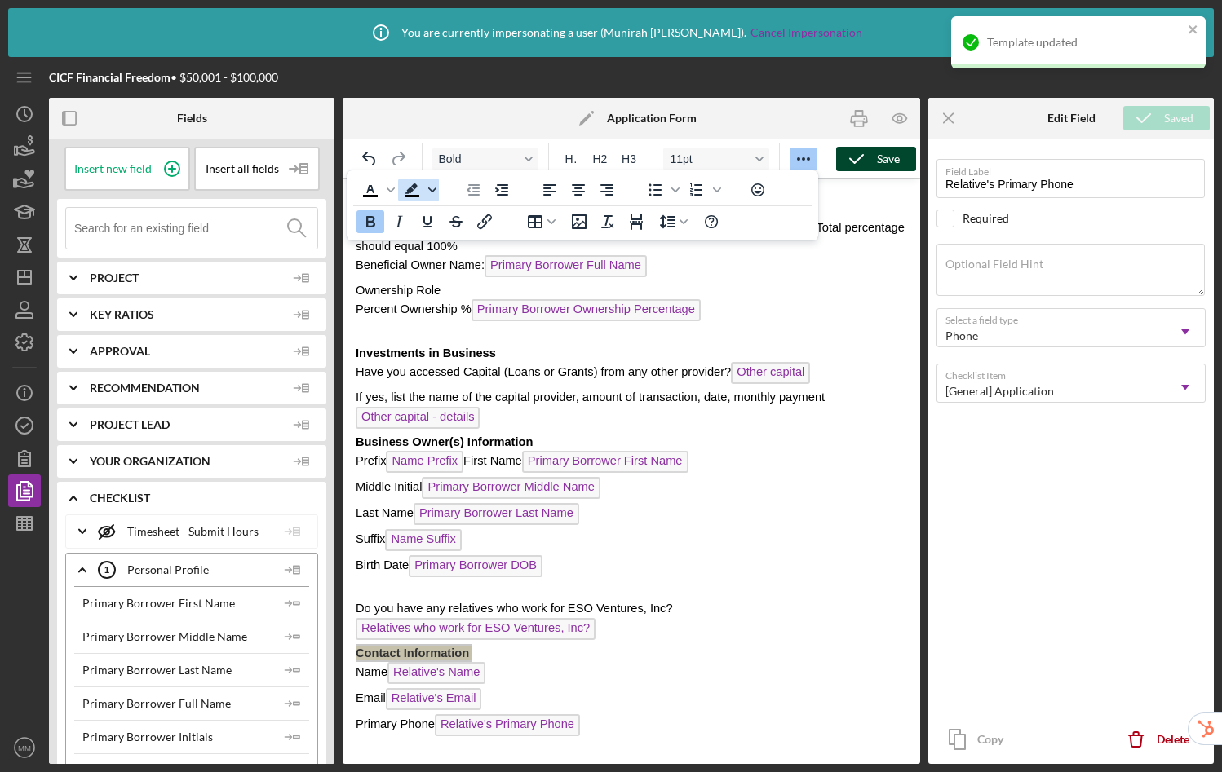
click at [429, 194] on span "Background color Black" at bounding box center [432, 190] width 13 height 23
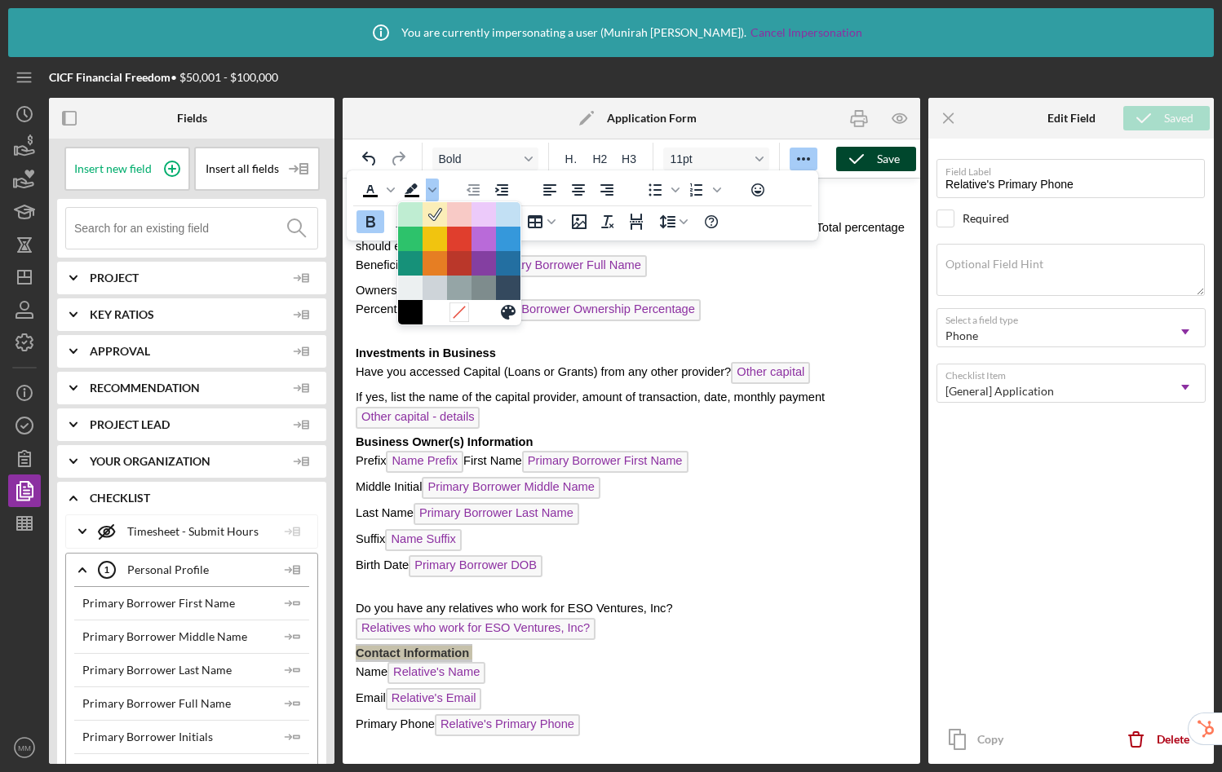
click at [463, 309] on icon at bounding box center [459, 312] width 11 height 11
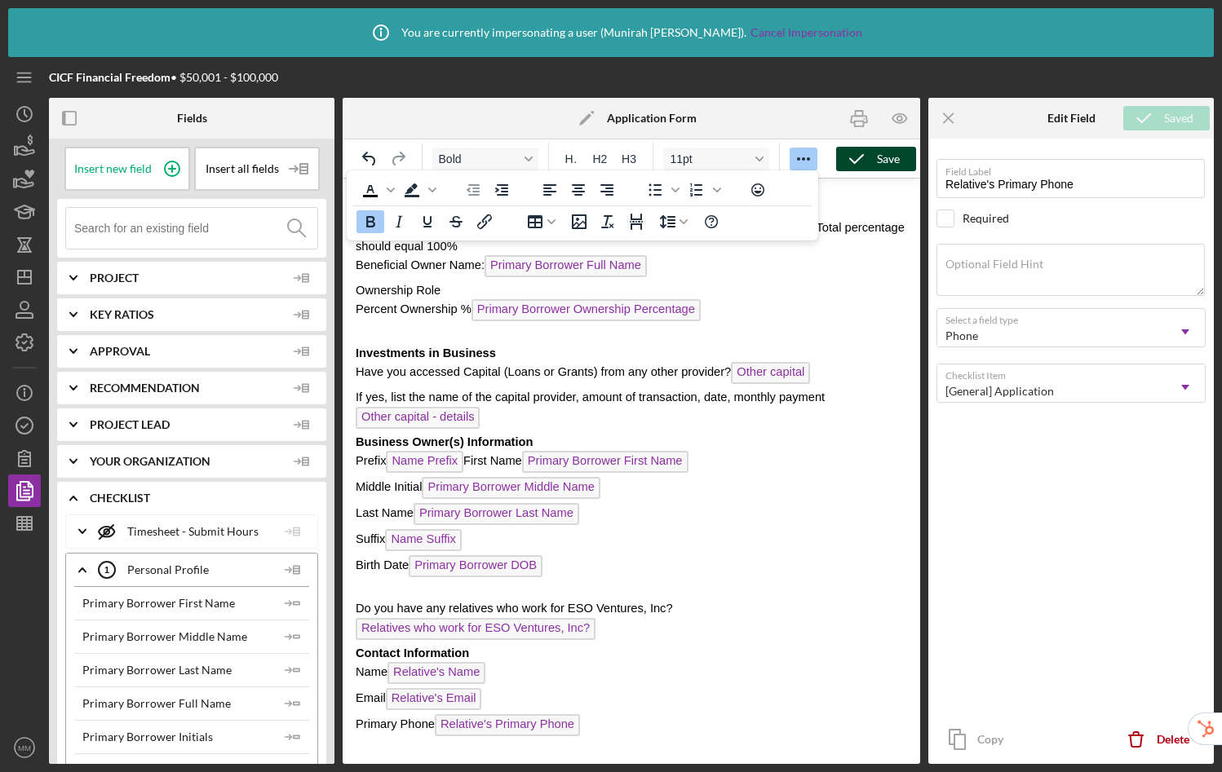
click at [875, 156] on icon "button" at bounding box center [856, 159] width 41 height 41
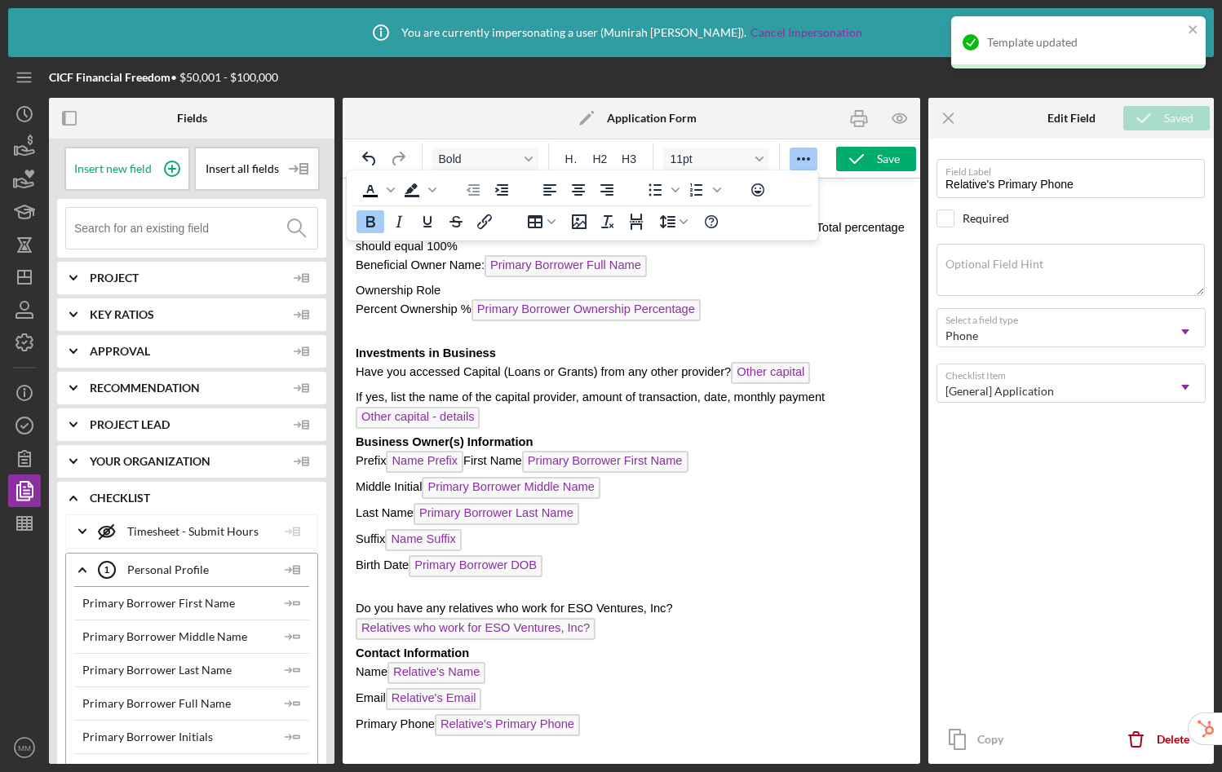
click at [691, 662] on p "Name Relative's Name ﻿" at bounding box center [631, 675] width 551 height 26
click at [864, 156] on icon "button" at bounding box center [856, 159] width 41 height 41
click at [24, 461] on icon "button" at bounding box center [24, 458] width 41 height 41
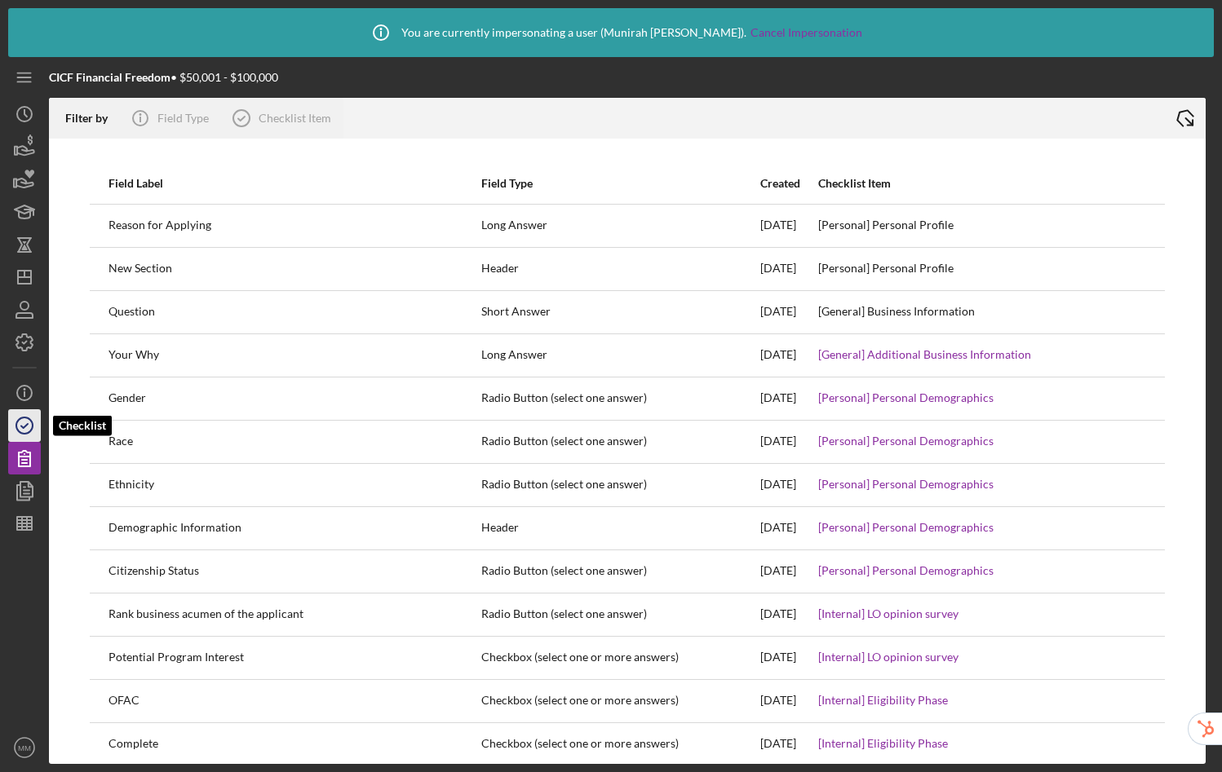
click at [24, 420] on icon "button" at bounding box center [24, 425] width 41 height 41
